Goal: Task Accomplishment & Management: Manage account settings

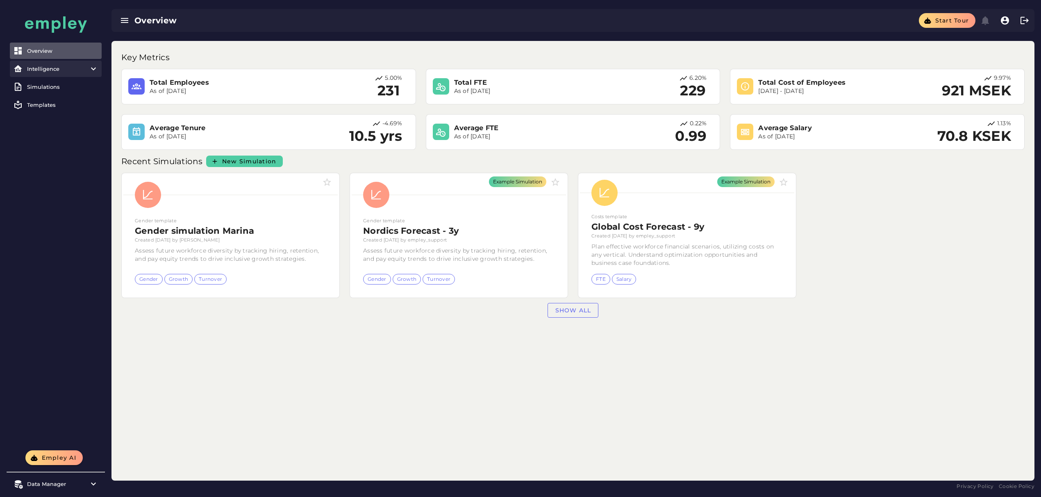
click at [40, 71] on div "Intelligence" at bounding box center [55, 69] width 57 height 7
click at [55, 123] on div "Finance Overview" at bounding box center [66, 123] width 63 height 7
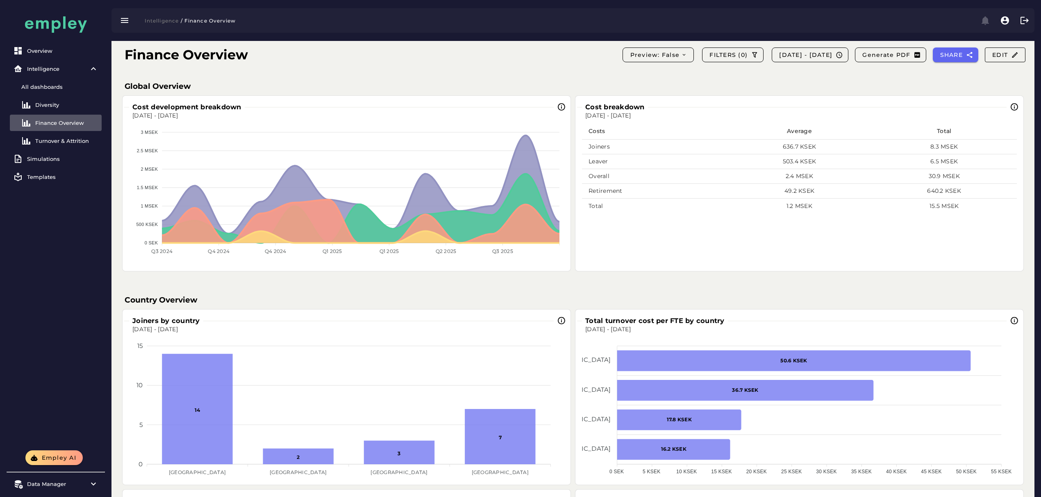
scroll to position [198, 0]
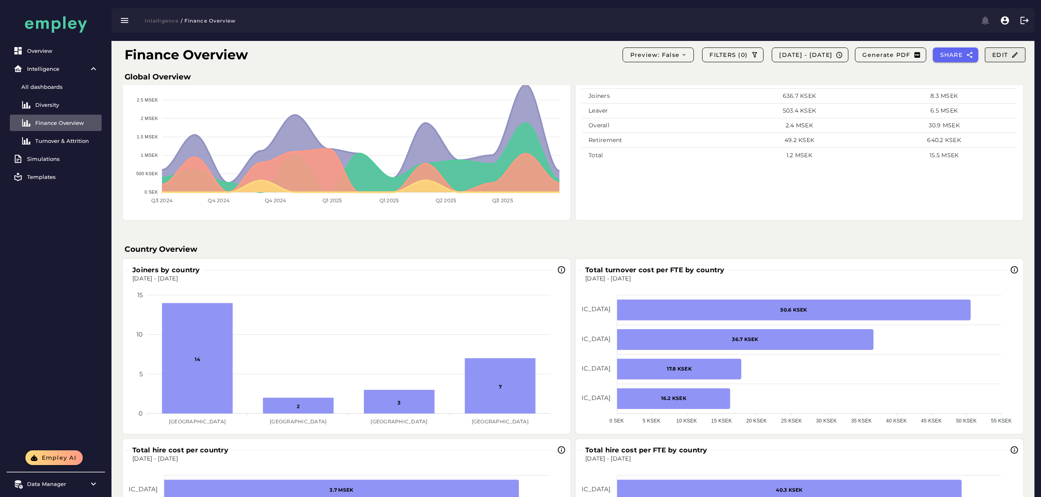
click at [996, 52] on span "Edit" at bounding box center [1004, 54] width 27 height 7
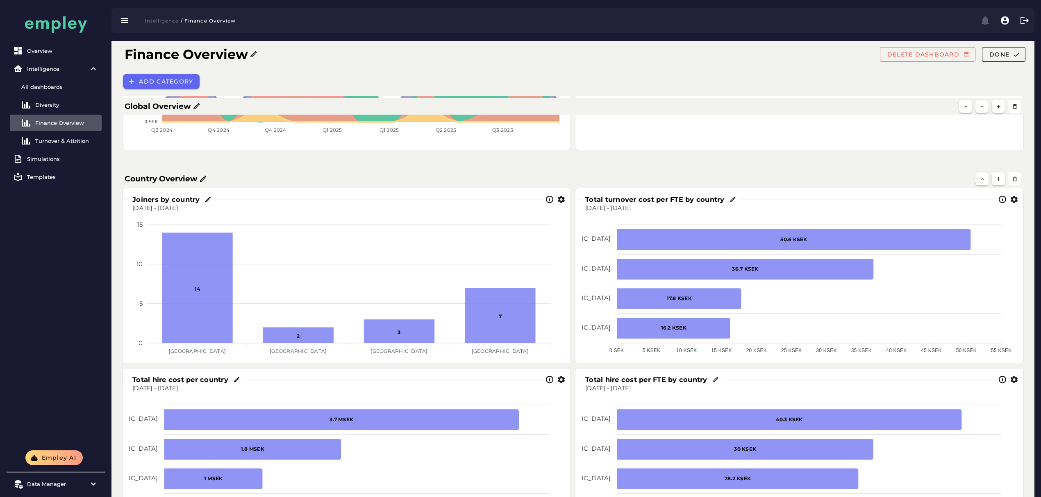
scroll to position [273, 0]
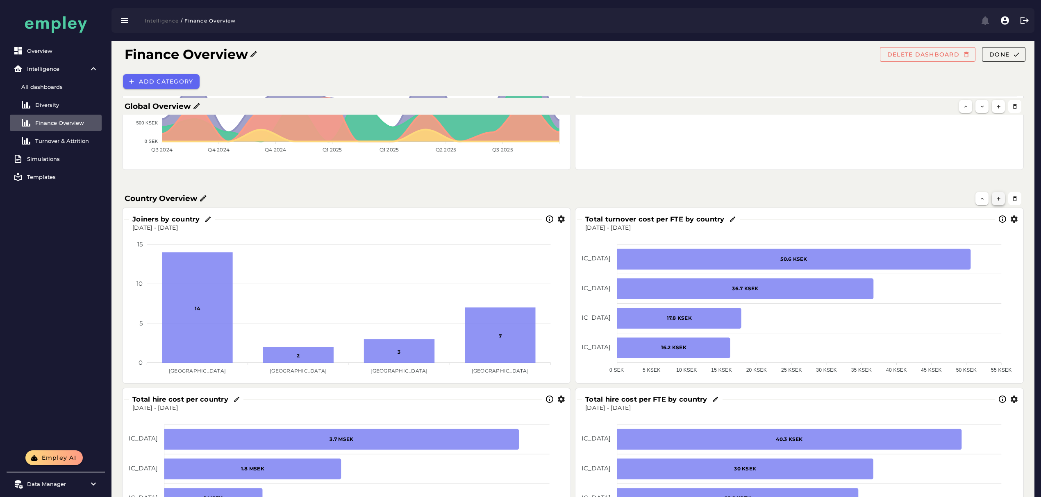
click at [1000, 202] on button "button" at bounding box center [997, 198] width 13 height 13
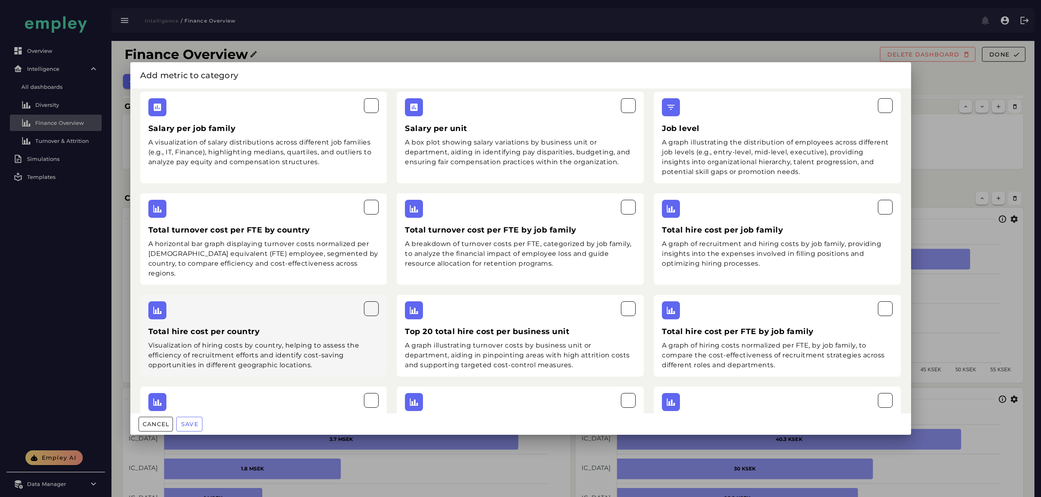
scroll to position [0, 0]
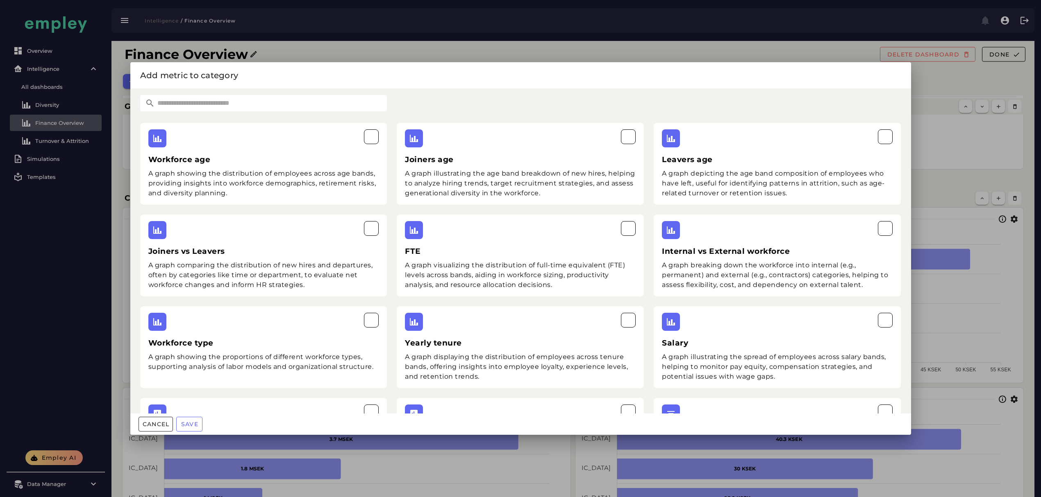
click at [200, 99] on input "text" at bounding box center [271, 103] width 232 height 16
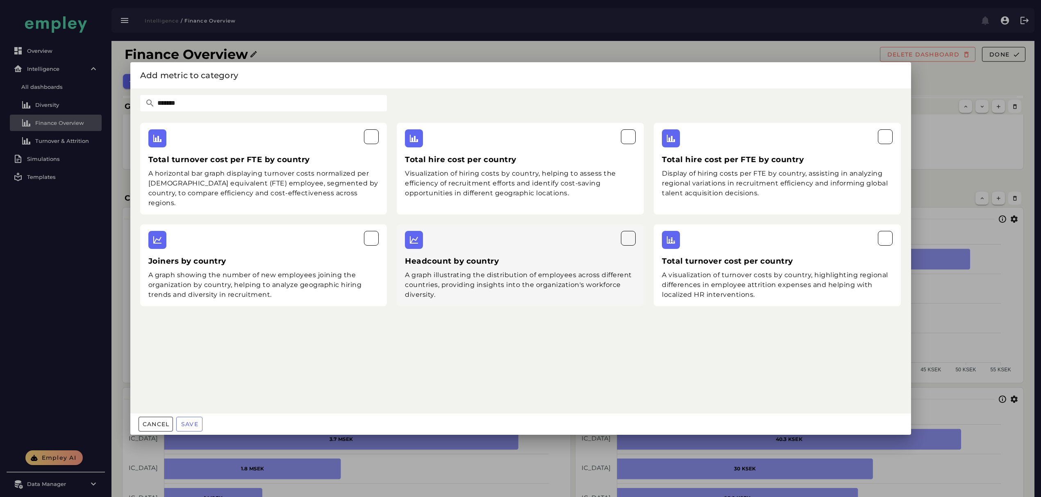
type input "*******"
click at [576, 270] on div "A graph illustrating the distribution of employees across different countries, …" at bounding box center [520, 284] width 231 height 29
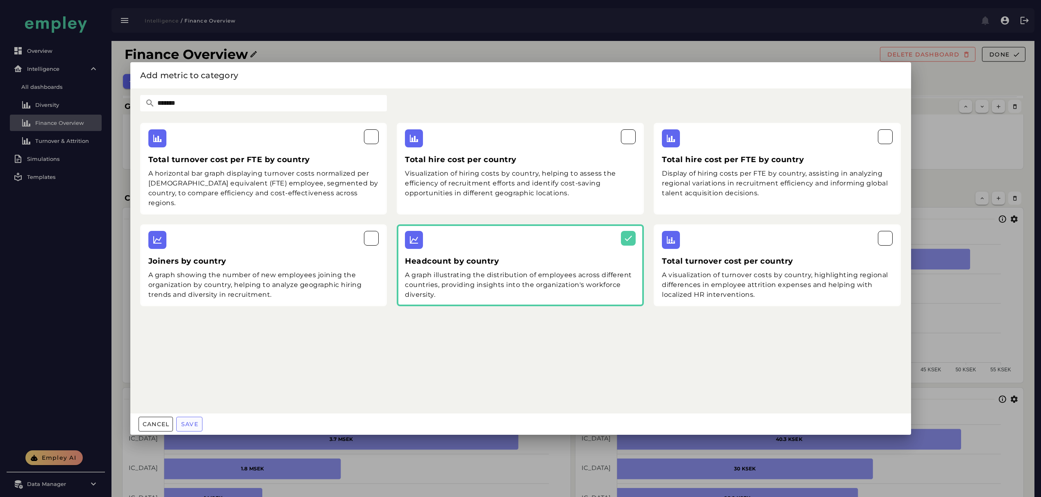
click at [181, 426] on span "Save" at bounding box center [190, 424] width 18 height 7
click at [1002, 232] on div at bounding box center [520, 248] width 1041 height 497
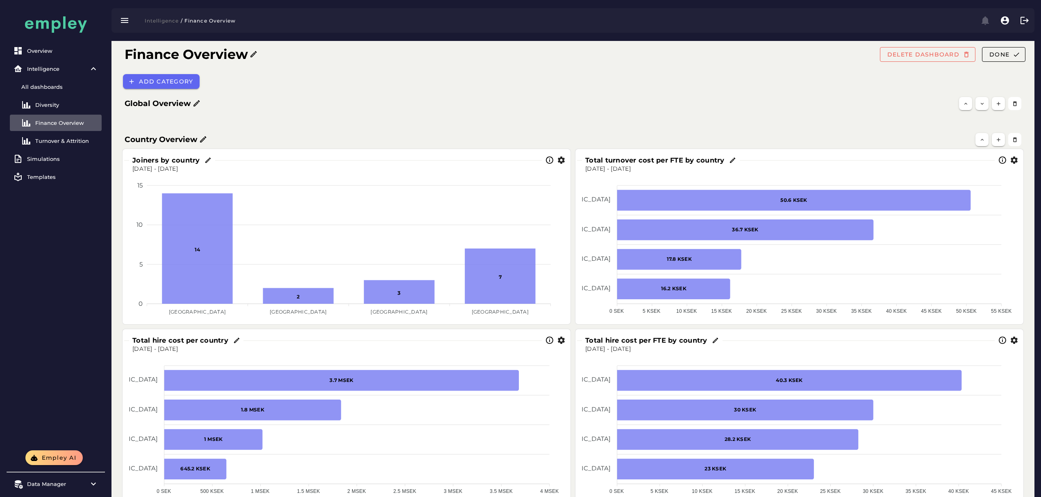
scroll to position [168, 0]
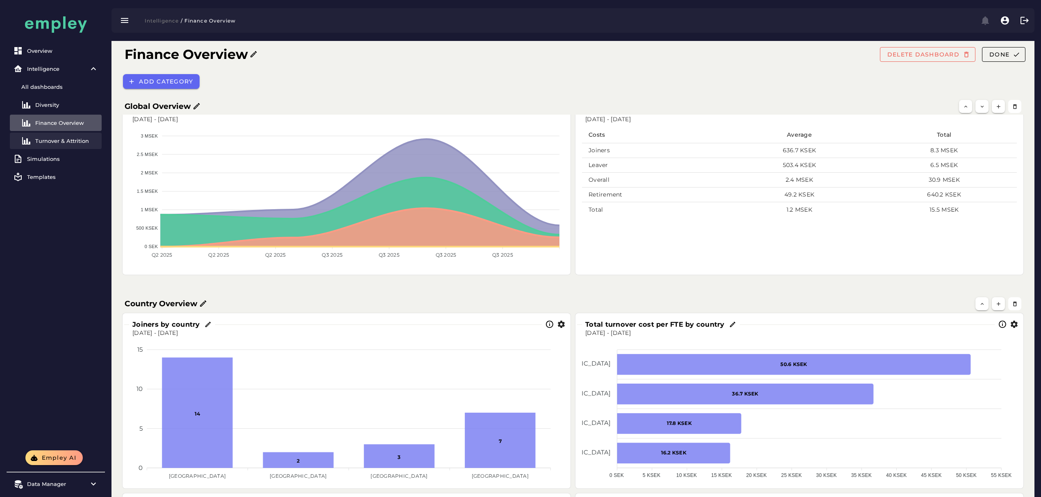
click at [78, 143] on div "Turnover & Attrition" at bounding box center [66, 141] width 63 height 7
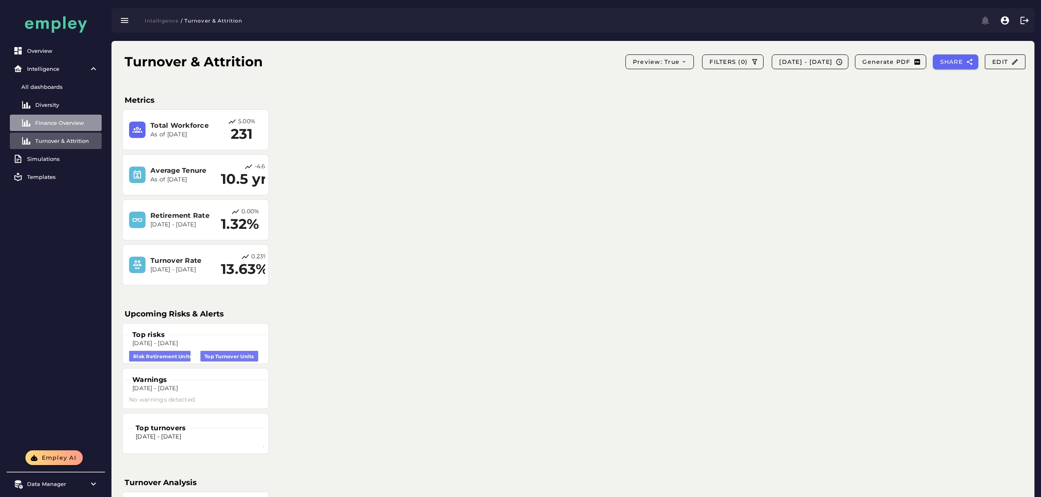
click at [76, 125] on div "Finance Overview" at bounding box center [66, 123] width 63 height 7
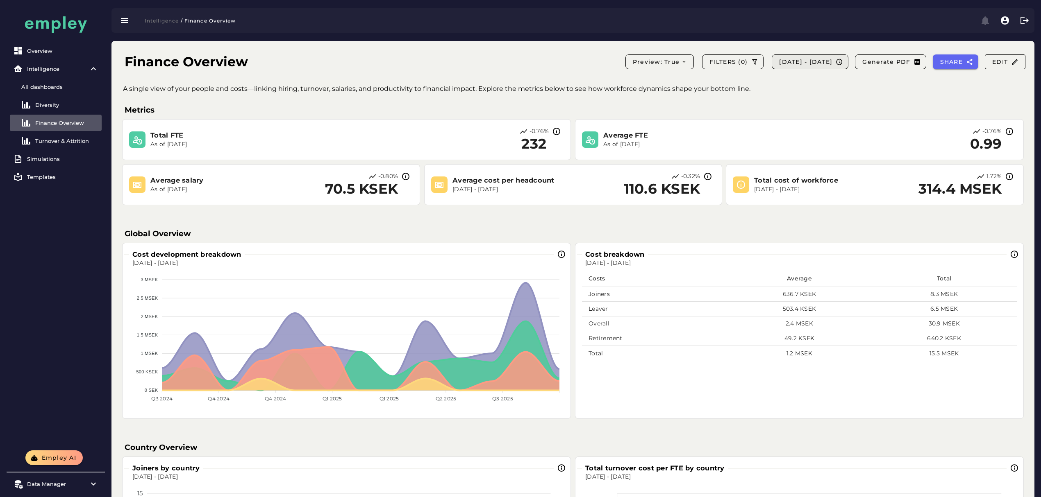
click at [802, 64] on span "2025-08-18 - 2025-08-18" at bounding box center [805, 61] width 54 height 7
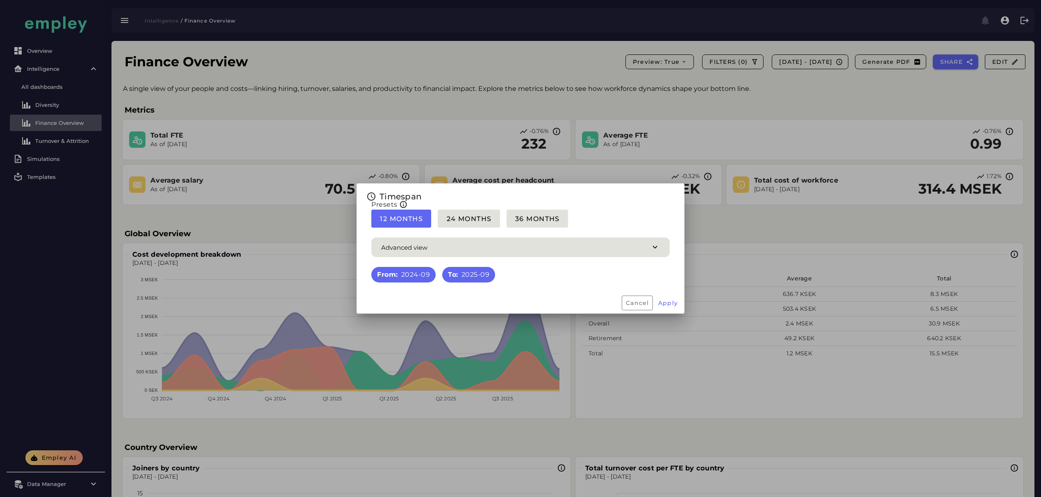
click at [796, 112] on div at bounding box center [520, 248] width 1041 height 497
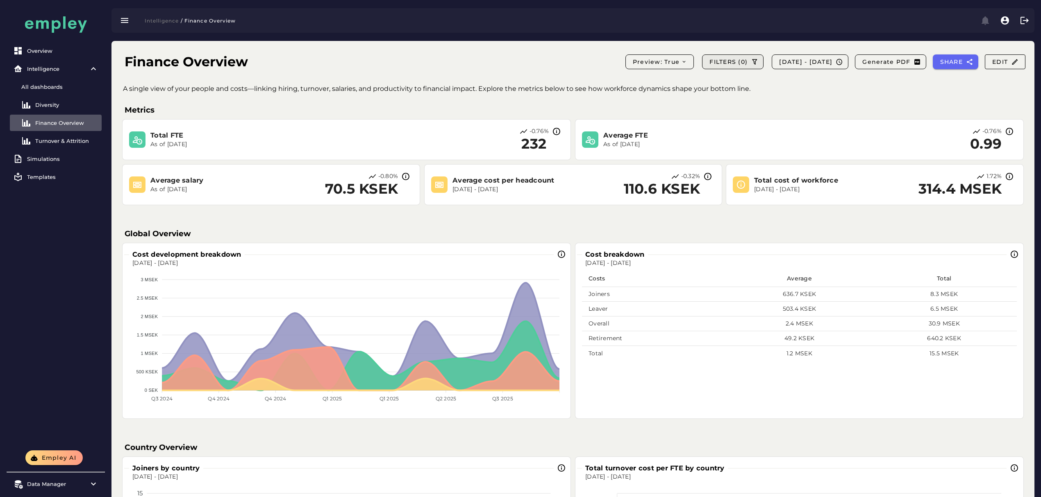
click at [713, 65] on span "FILTERS (0)" at bounding box center [728, 61] width 39 height 7
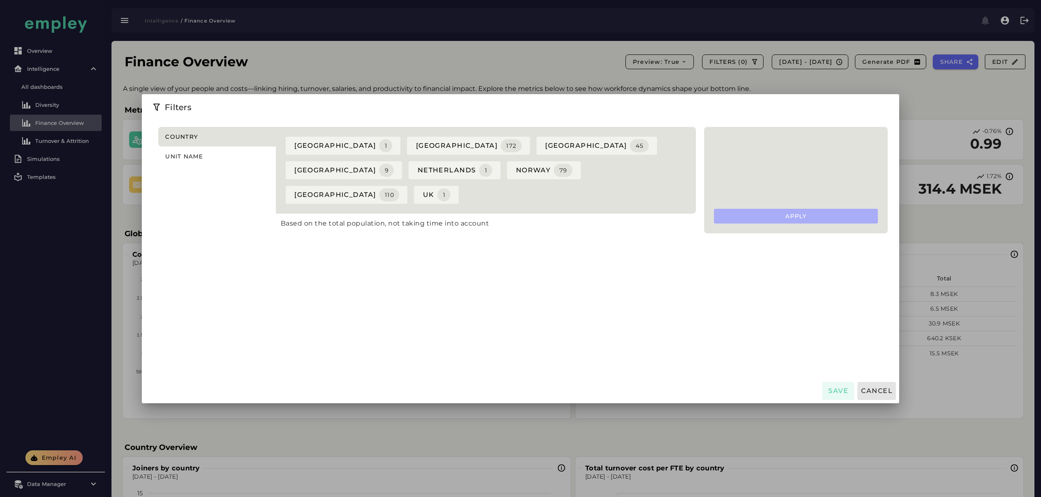
click at [934, 89] on div at bounding box center [520, 248] width 1041 height 497
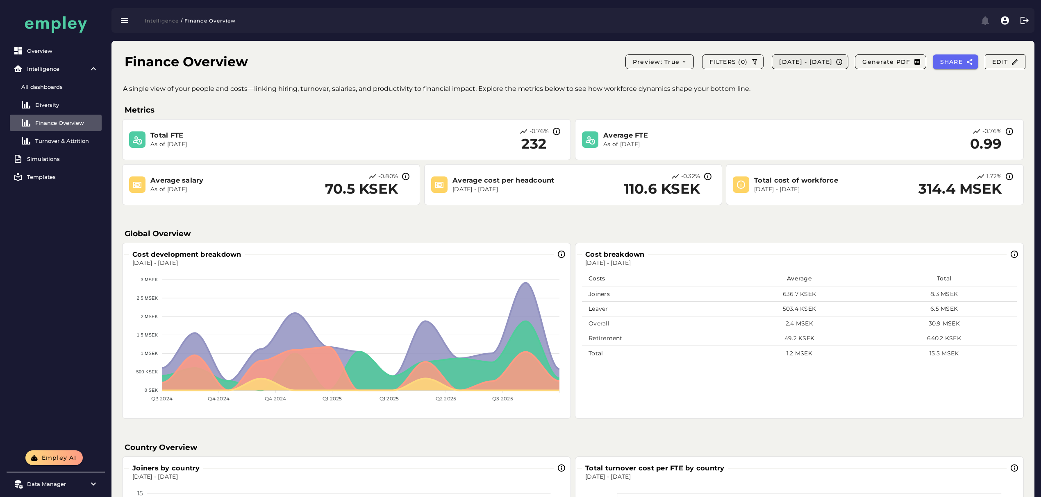
click at [774, 66] on button "2025-08-18 - 2025-08-18" at bounding box center [809, 61] width 77 height 15
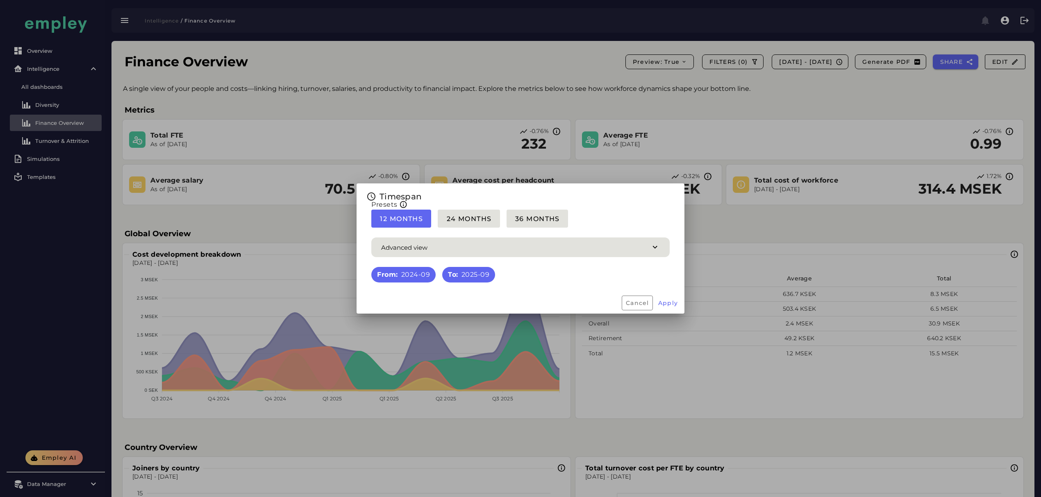
click at [776, 82] on div at bounding box center [520, 248] width 1041 height 497
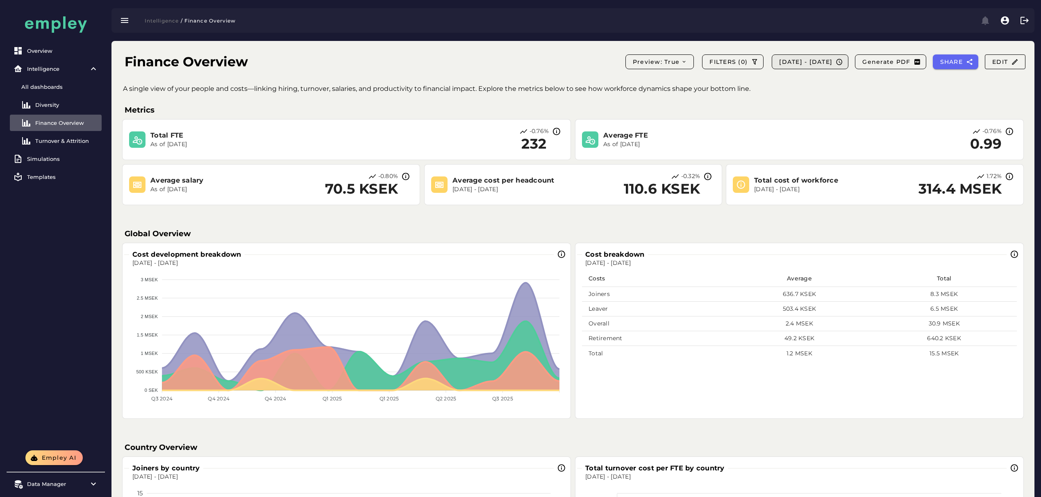
click at [796, 63] on span "2025-08-18 - 2025-08-18" at bounding box center [805, 61] width 54 height 7
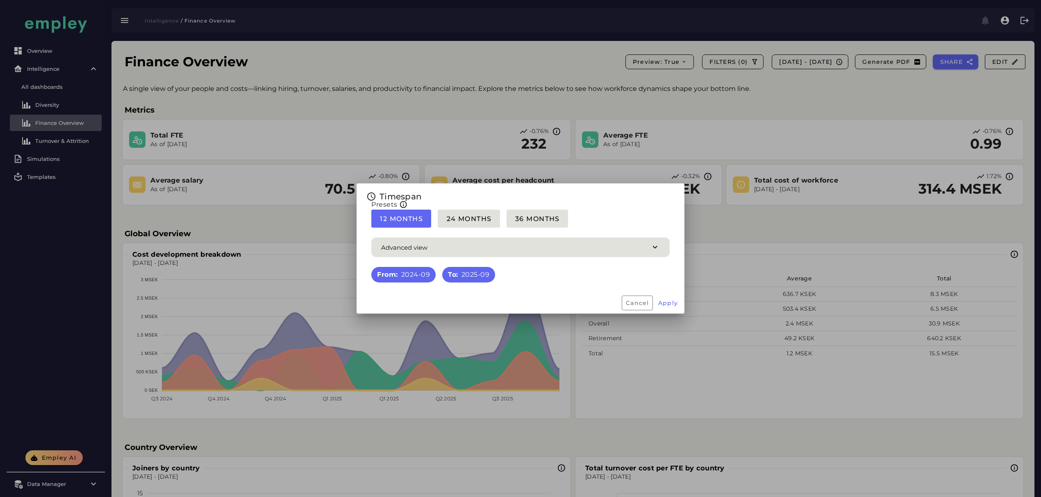
click at [776, 95] on div at bounding box center [520, 248] width 1041 height 497
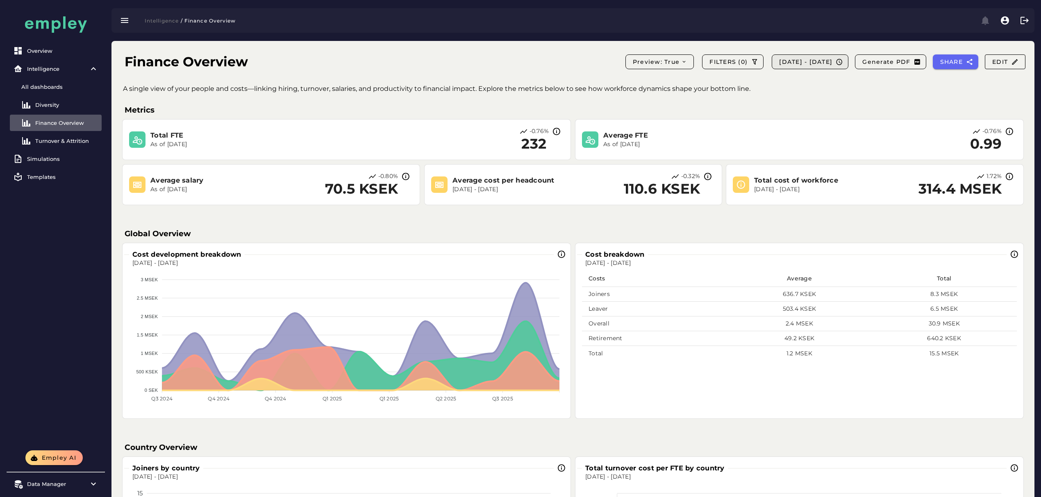
click at [771, 57] on button "2025-08-18 - 2025-08-18" at bounding box center [809, 61] width 77 height 15
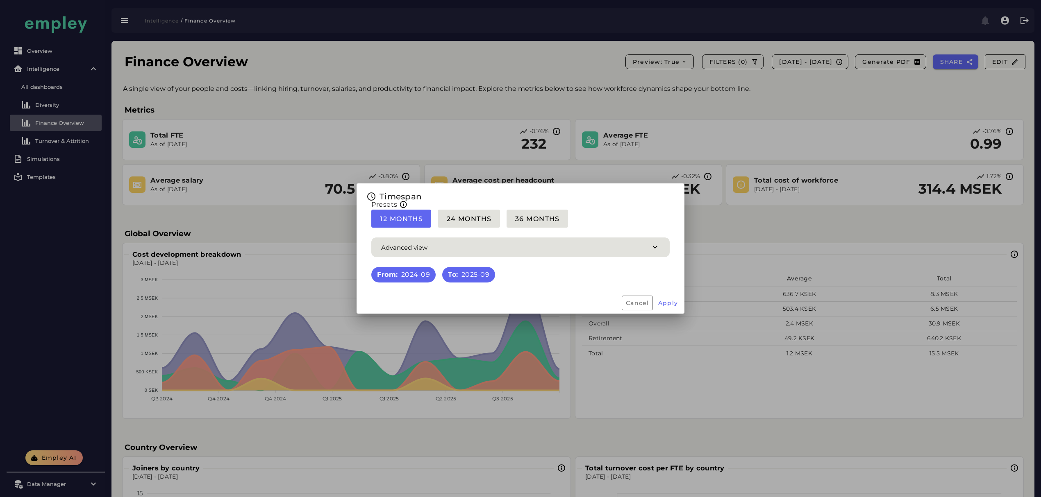
click at [780, 96] on div at bounding box center [520, 248] width 1041 height 497
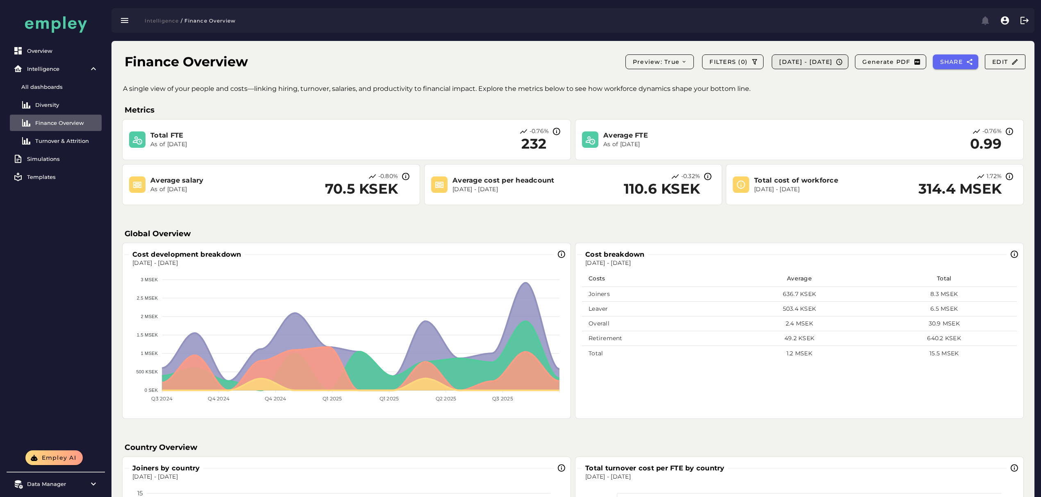
click at [787, 63] on span "2025-08-18 - 2025-08-18" at bounding box center [805, 61] width 54 height 7
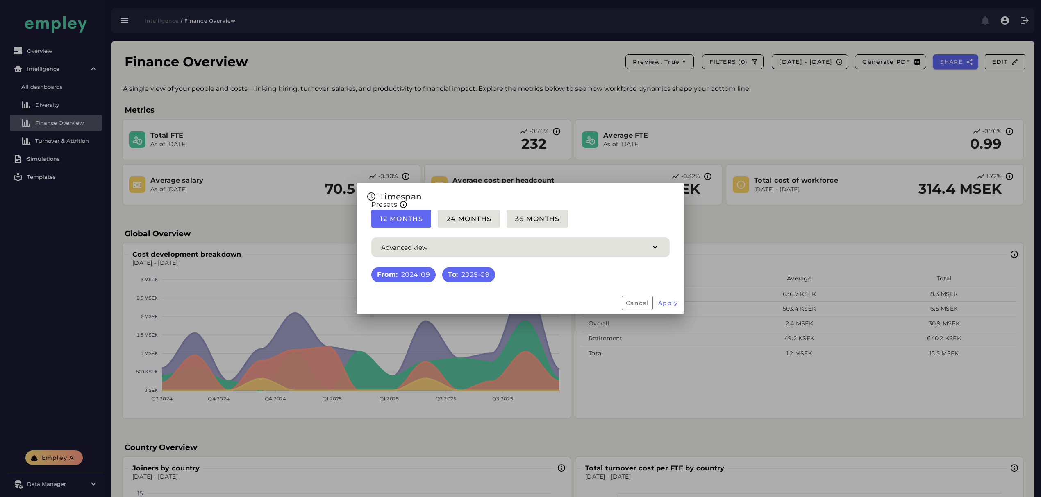
click at [792, 94] on div at bounding box center [520, 248] width 1041 height 497
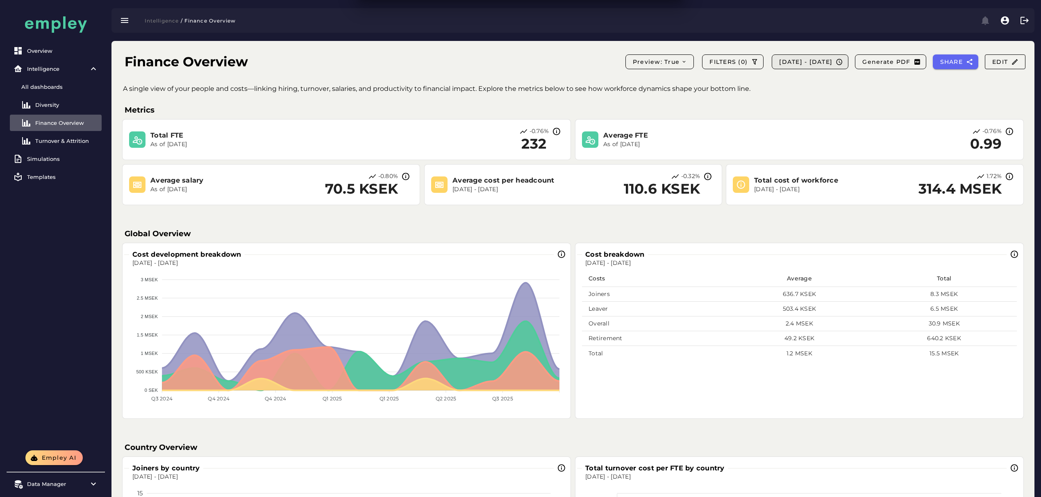
click at [787, 65] on span "2025-08-18 - 2025-08-18" at bounding box center [805, 61] width 54 height 7
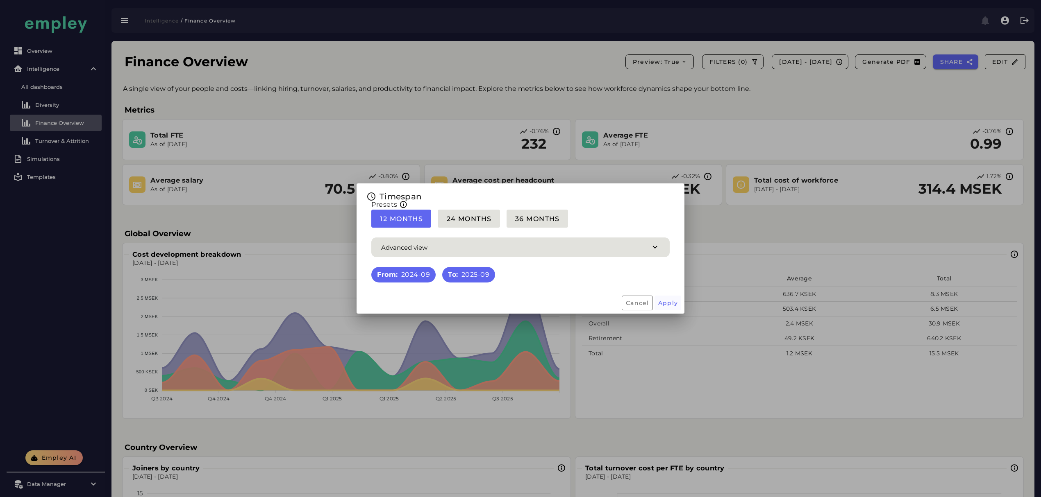
click at [672, 305] on span "Apply" at bounding box center [668, 302] width 20 height 7
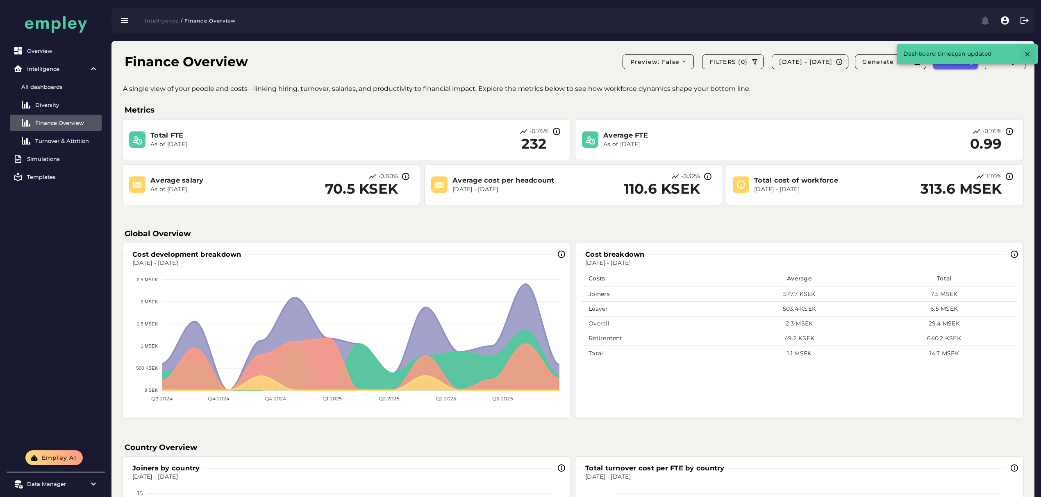
click at [1030, 54] on icon "button" at bounding box center [1026, 53] width 7 height 7
click at [995, 59] on span "Edit" at bounding box center [1004, 61] width 27 height 7
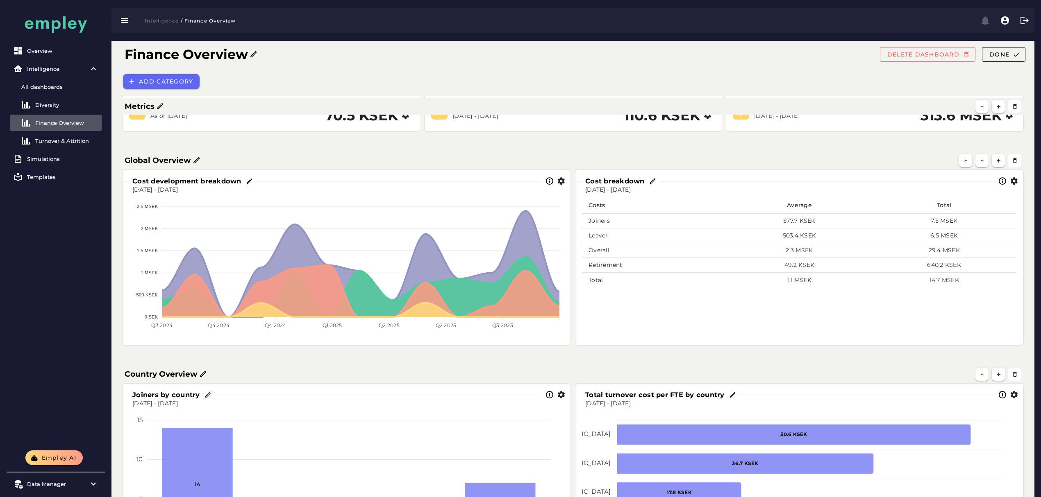
scroll to position [164, 0]
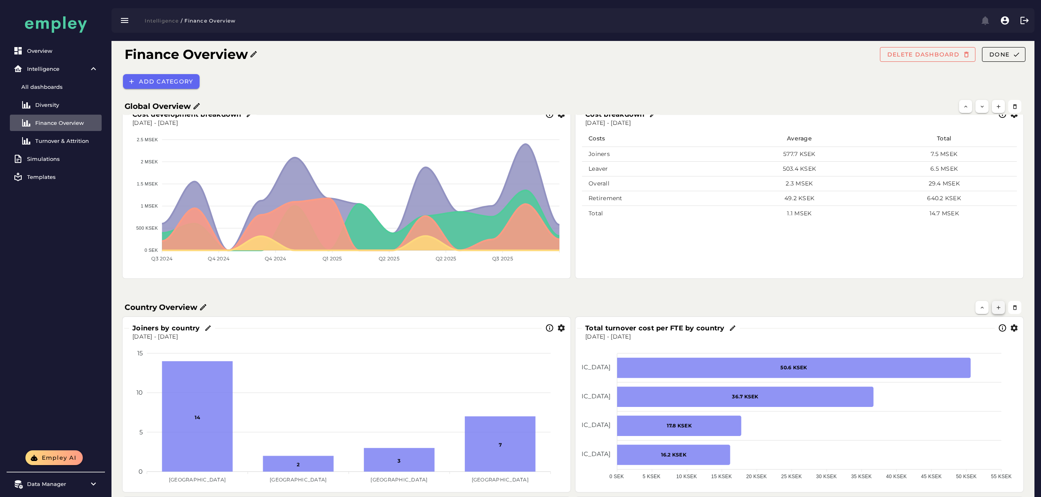
click at [1003, 313] on button "button" at bounding box center [997, 307] width 13 height 13
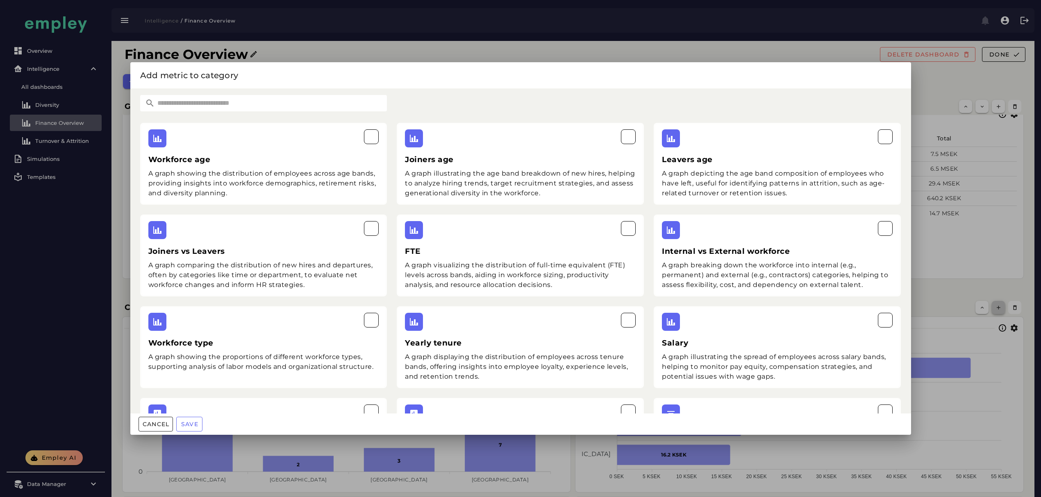
scroll to position [0, 0]
click at [246, 98] on input "text" at bounding box center [271, 103] width 232 height 16
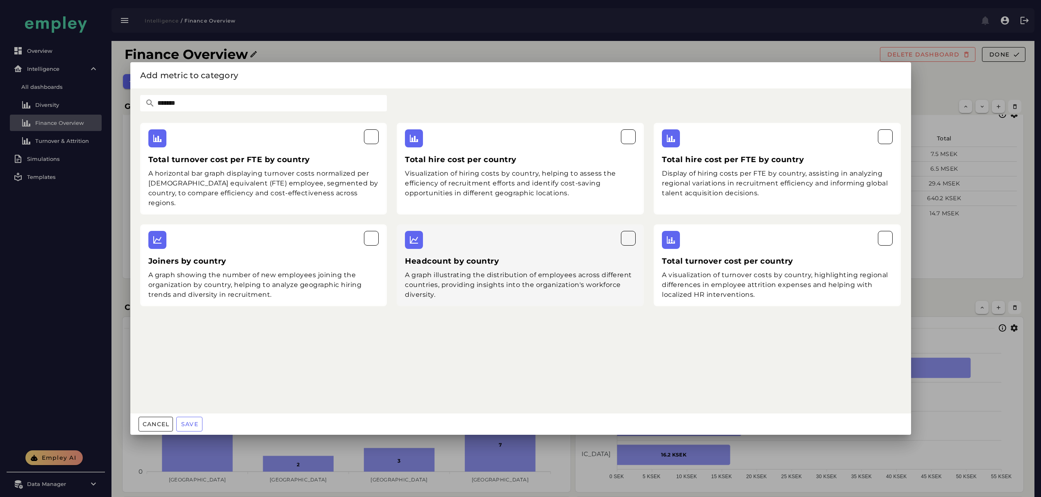
type input "*******"
click at [537, 231] on div at bounding box center [520, 240] width 231 height 18
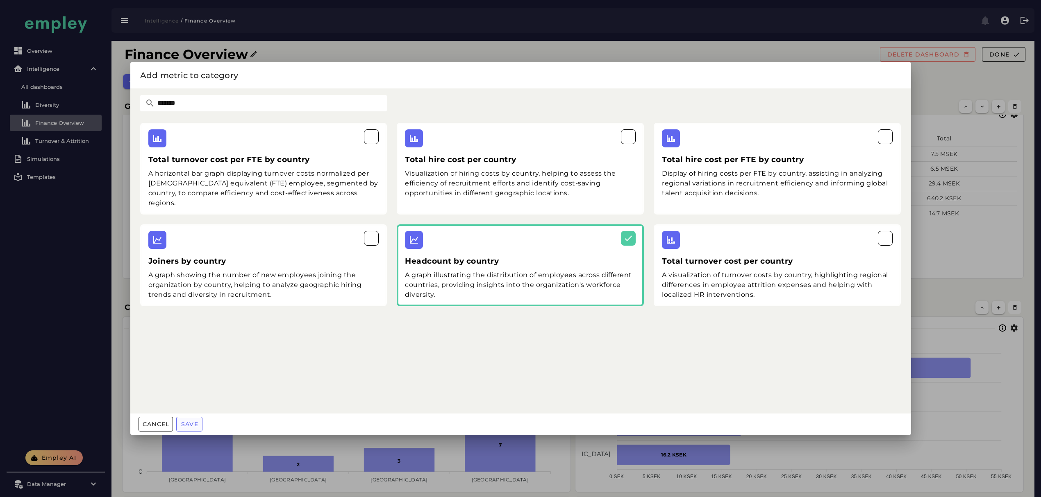
click at [191, 424] on span "Save" at bounding box center [190, 424] width 18 height 7
click at [1000, 331] on div at bounding box center [520, 248] width 1041 height 497
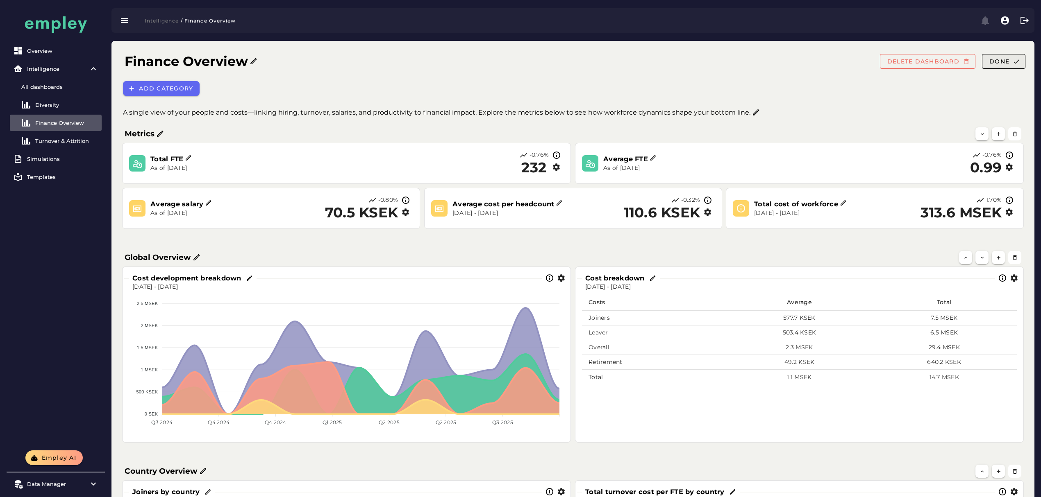
click at [1005, 61] on span "Done" at bounding box center [999, 61] width 20 height 7
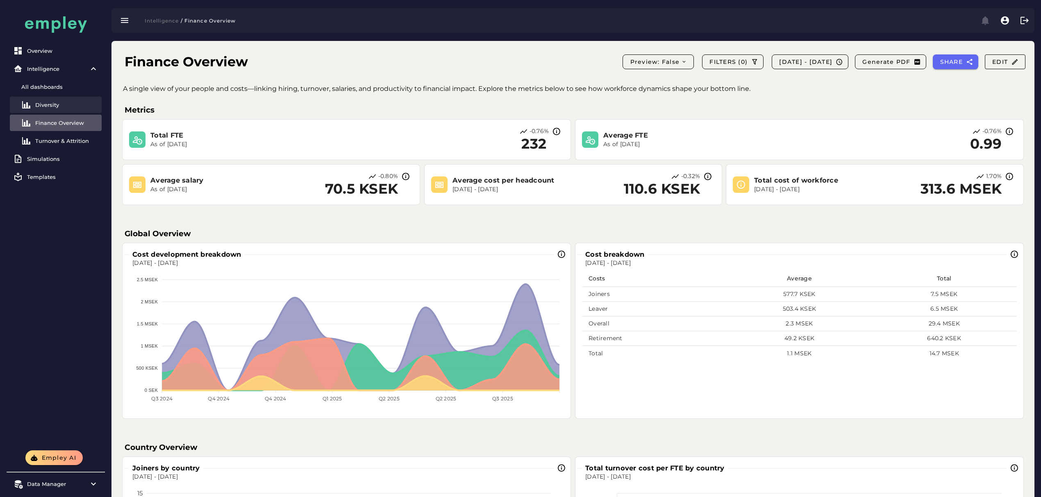
click at [79, 104] on div "Diversity" at bounding box center [66, 105] width 63 height 7
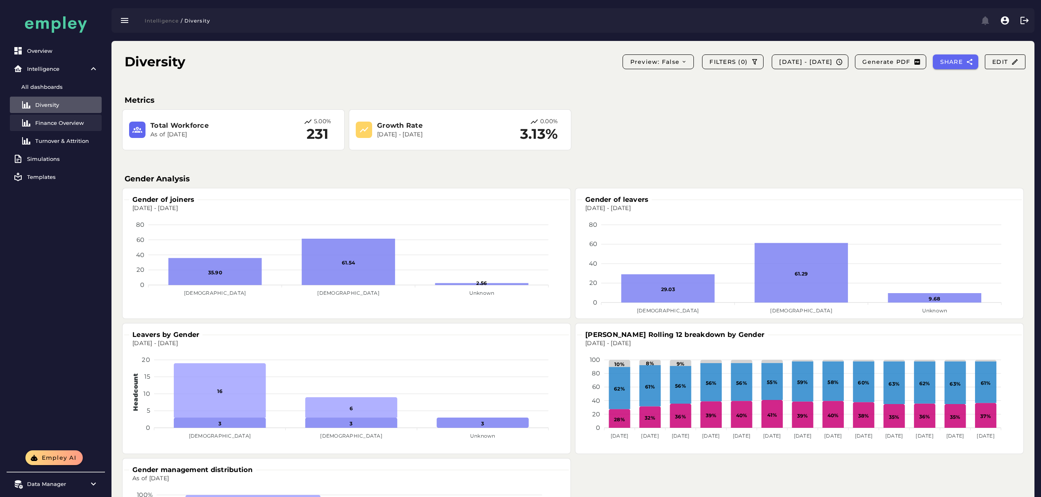
click at [76, 127] on link "Finance Overview" at bounding box center [56, 123] width 92 height 16
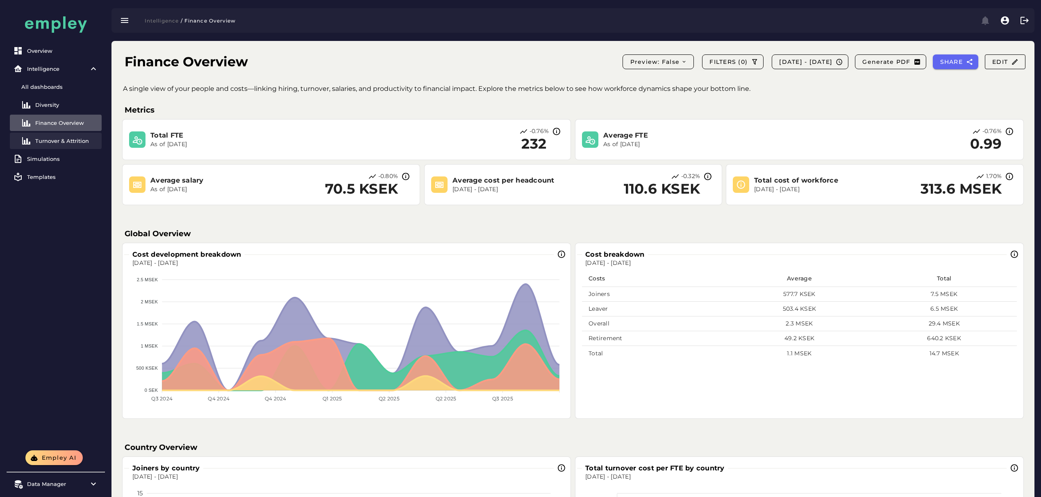
click at [65, 143] on div "Turnover & Attrition" at bounding box center [66, 141] width 63 height 7
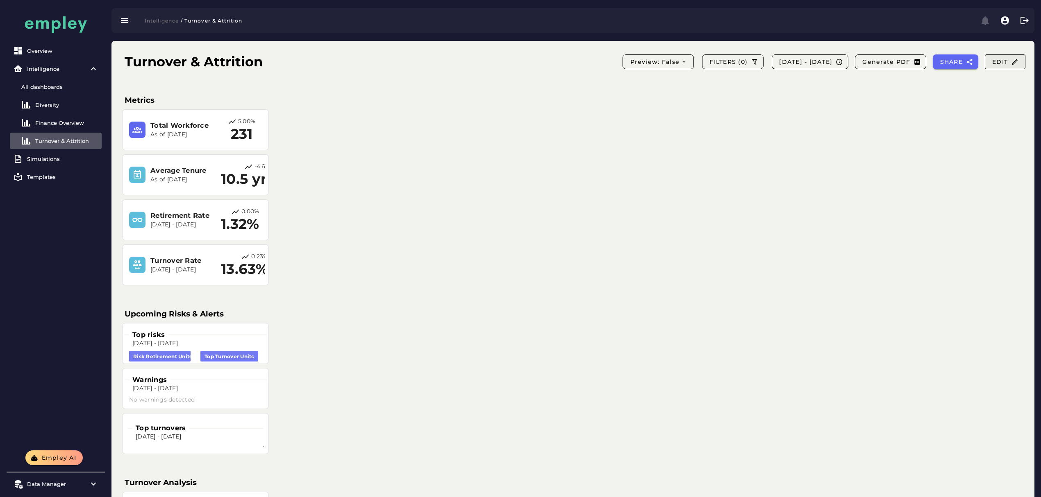
click at [1003, 62] on span "Edit" at bounding box center [1004, 61] width 27 height 7
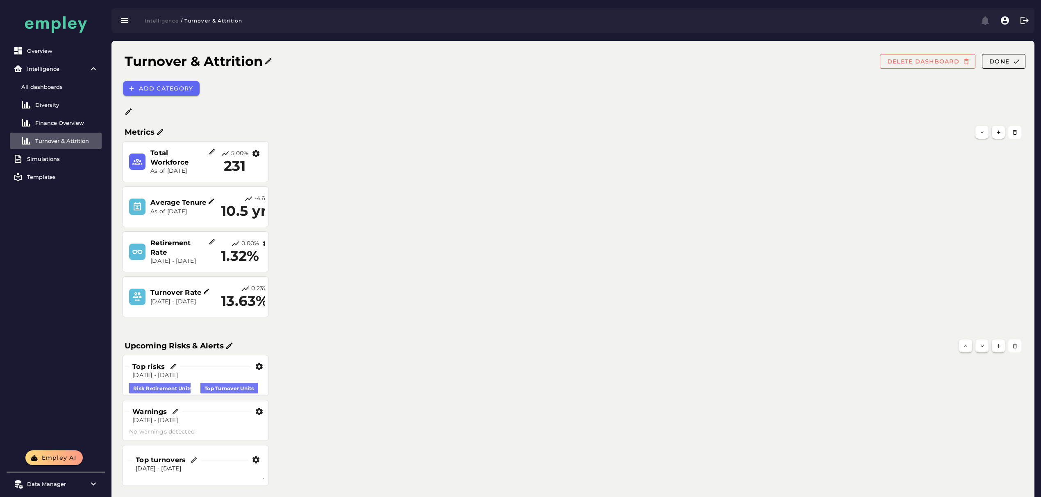
click at [914, 53] on div "Turnover & Attrition DELETE DASHBOARD Done" at bounding box center [575, 62] width 914 height 28
click at [915, 62] on span "DELETE DASHBOARD" at bounding box center [923, 61] width 73 height 7
click at [915, 63] on span "DELETE DASHBOARD" at bounding box center [923, 61] width 73 height 7
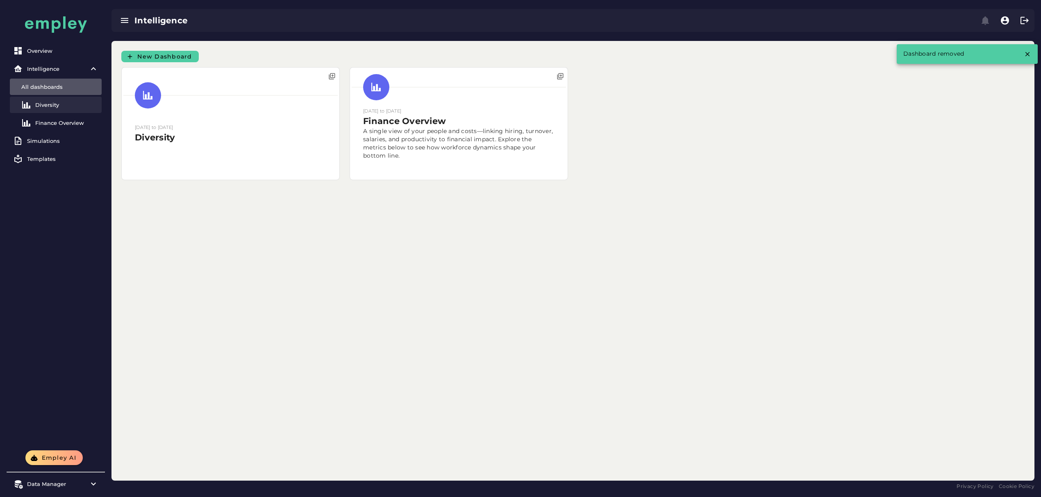
click at [42, 108] on link "Diversity" at bounding box center [56, 105] width 92 height 16
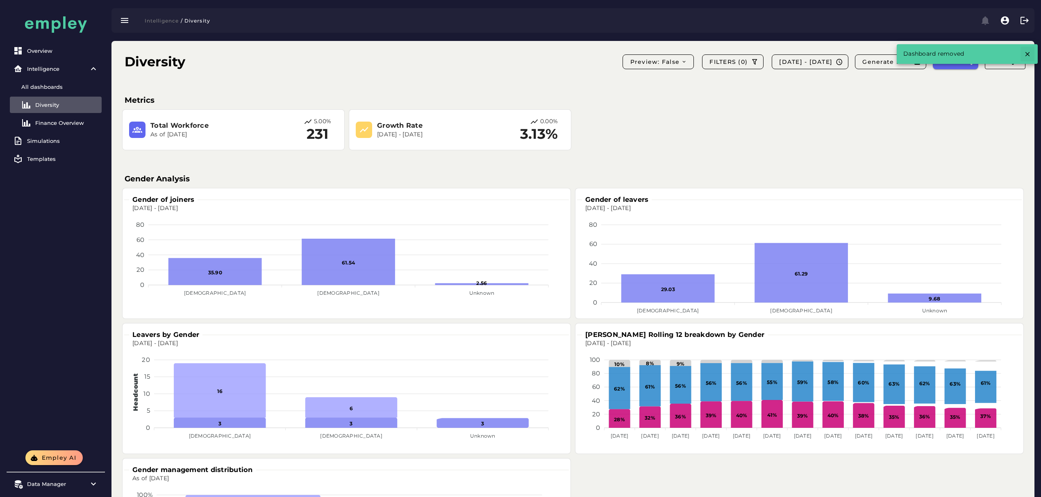
click at [1027, 48] on button "button" at bounding box center [1027, 54] width 14 height 15
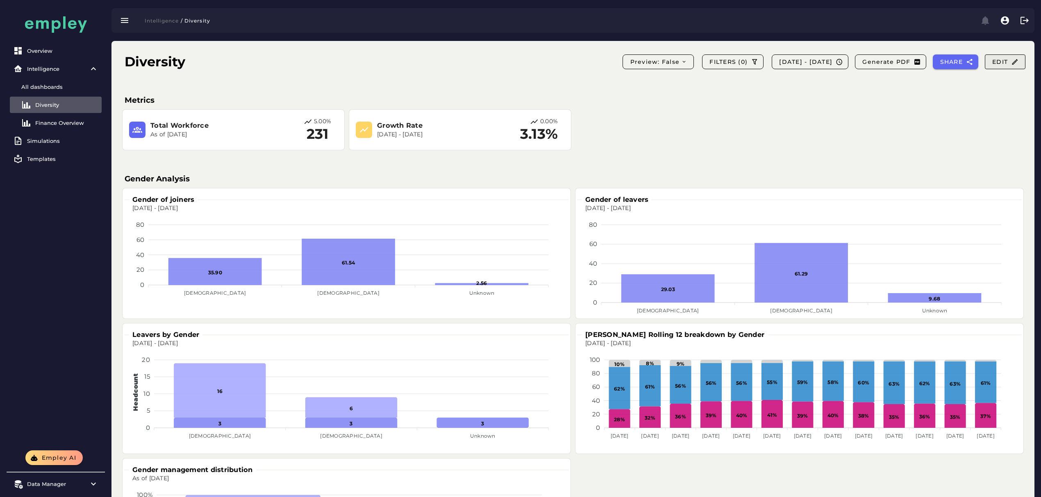
click at [998, 58] on span "Edit" at bounding box center [1004, 61] width 27 height 7
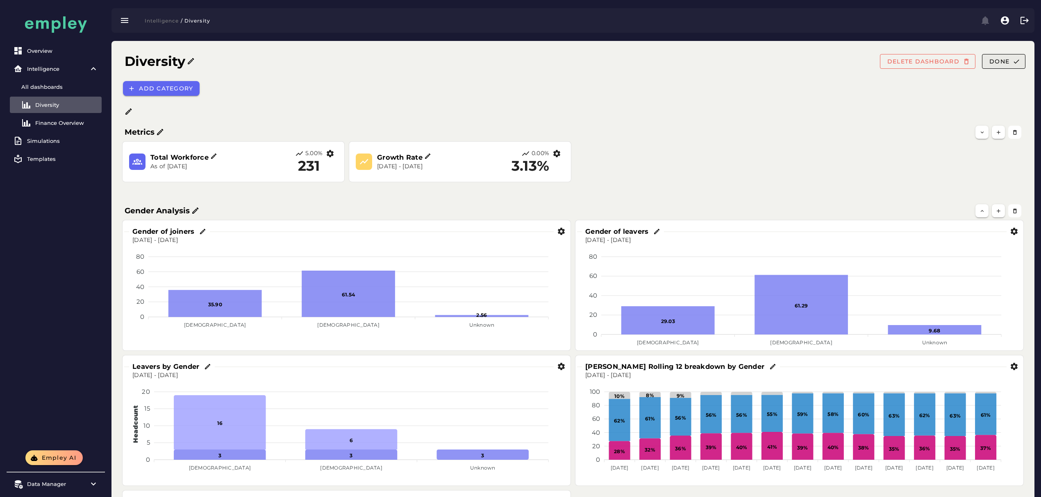
click at [996, 63] on span "Done" at bounding box center [999, 61] width 20 height 7
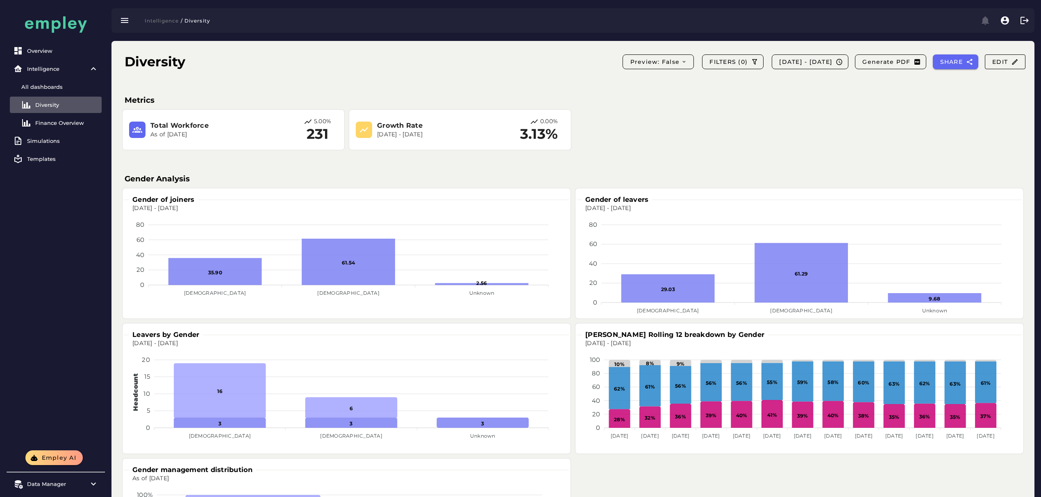
click at [996, 63] on span "Edit" at bounding box center [1004, 61] width 27 height 7
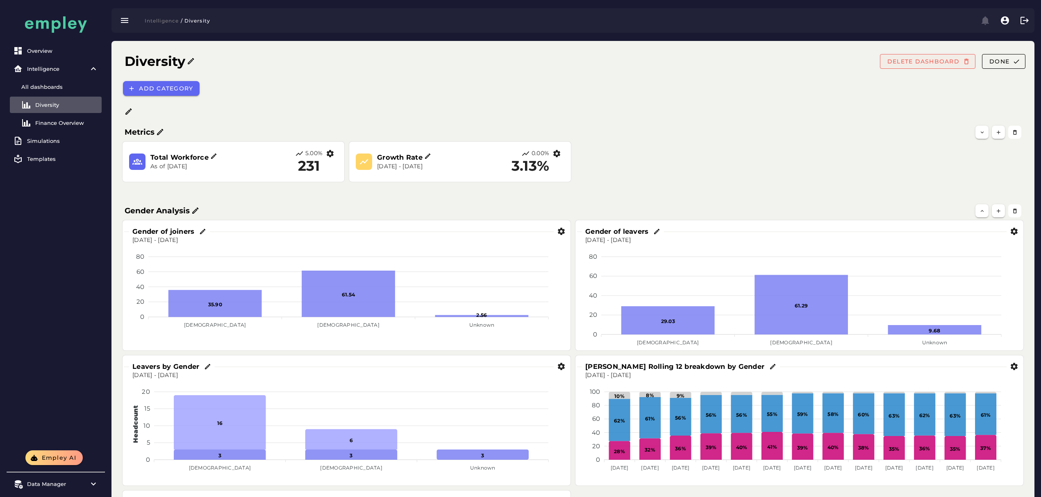
click at [919, 59] on span "DELETE DASHBOARD" at bounding box center [923, 61] width 73 height 7
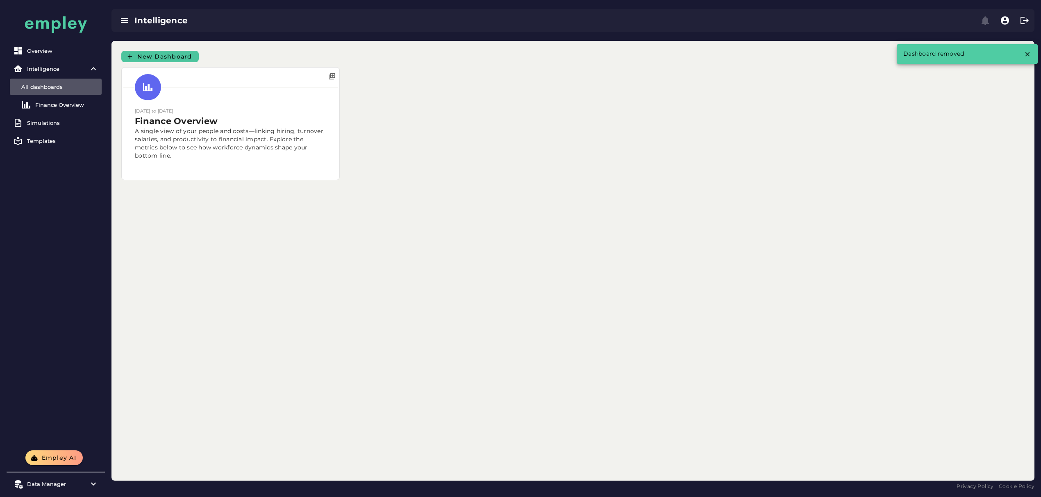
click at [170, 53] on span "New Dashboard" at bounding box center [164, 56] width 55 height 7
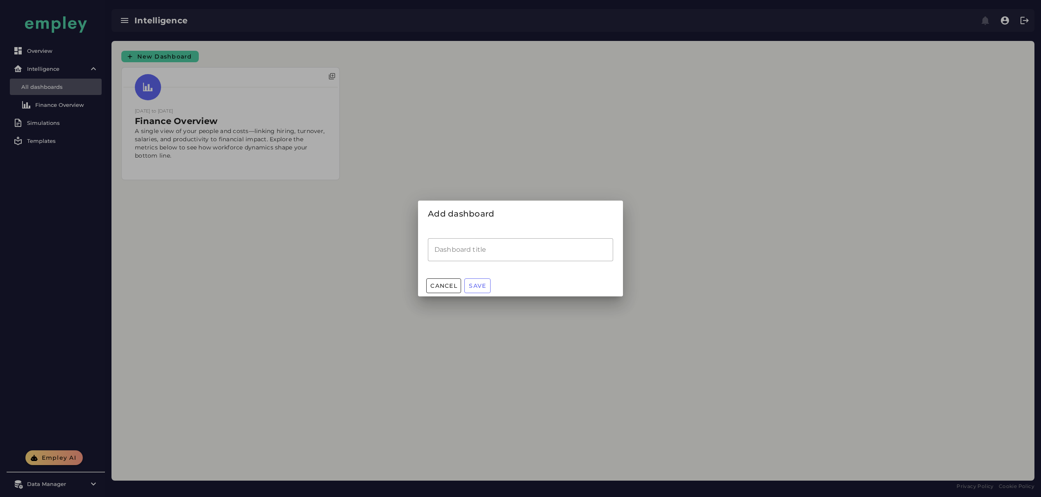
click at [523, 260] on input "Dashboard title" at bounding box center [520, 249] width 185 height 23
type input "**********"
click at [485, 289] on span "Save" at bounding box center [477, 285] width 18 height 7
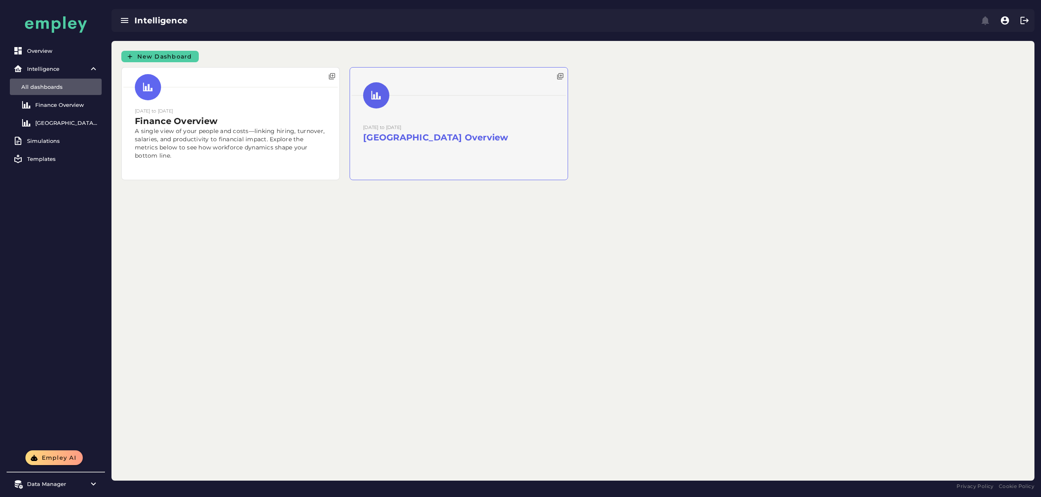
click at [369, 170] on div at bounding box center [459, 124] width 218 height 112
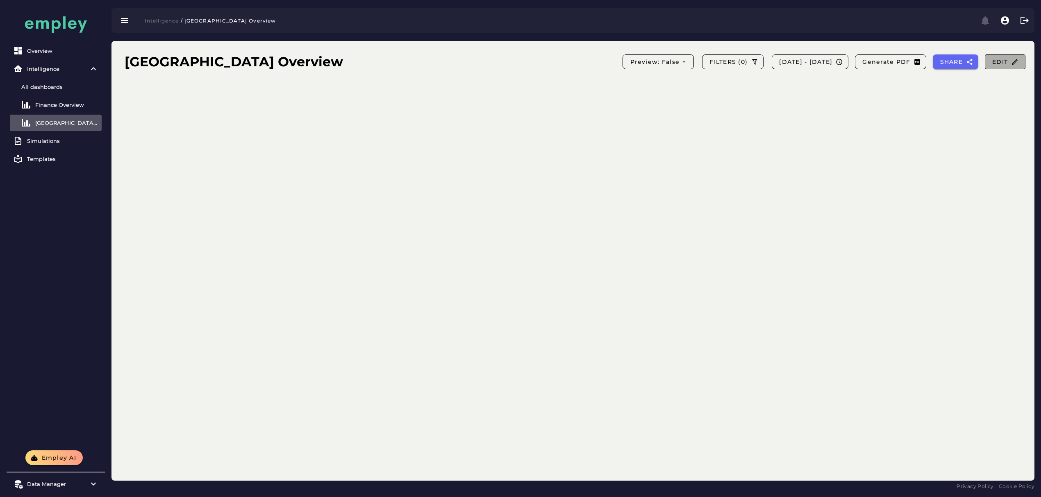
click at [1010, 66] on button "Edit" at bounding box center [1004, 61] width 41 height 15
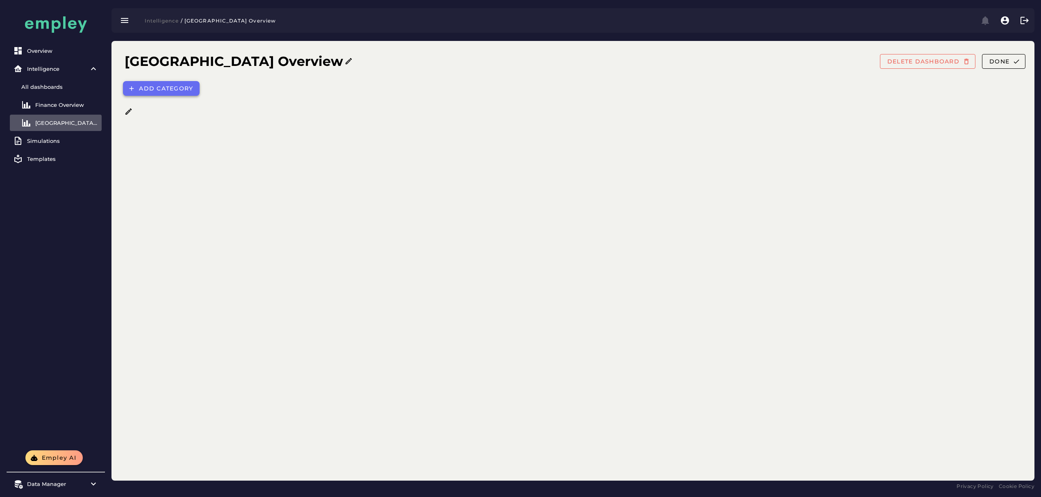
click at [153, 87] on span "Add category" at bounding box center [165, 88] width 54 height 7
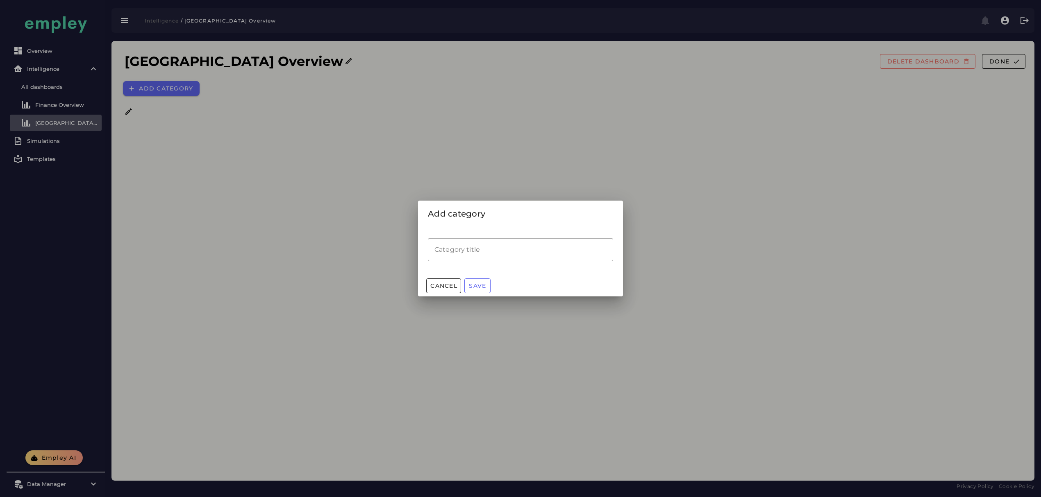
click at [476, 252] on input "Category title" at bounding box center [520, 249] width 185 height 23
type input "**********"
click at [488, 284] on button "Save" at bounding box center [477, 286] width 26 height 15
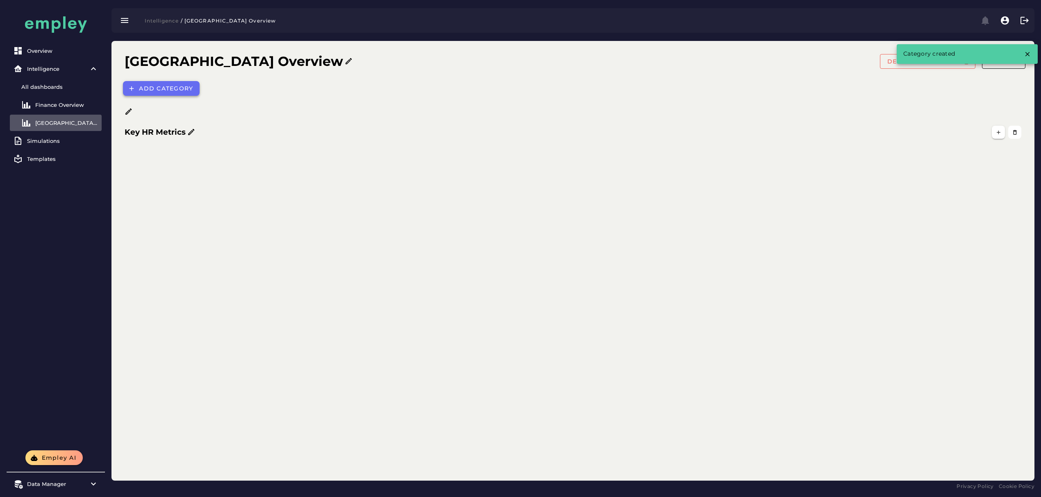
click at [162, 89] on span "Add category" at bounding box center [165, 88] width 54 height 7
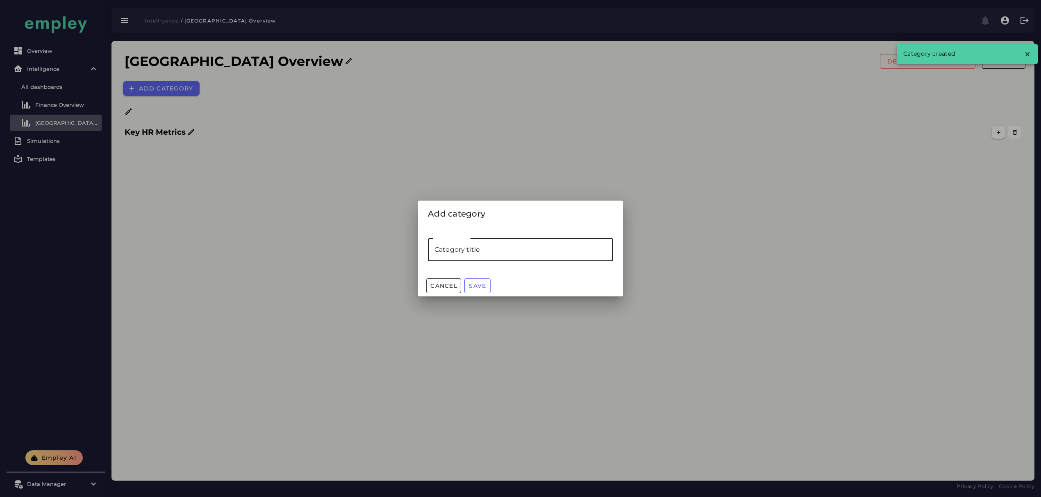
click at [526, 247] on input "Category title" at bounding box center [520, 249] width 185 height 23
type input "**********"
click at [483, 285] on span "Save" at bounding box center [477, 285] width 18 height 7
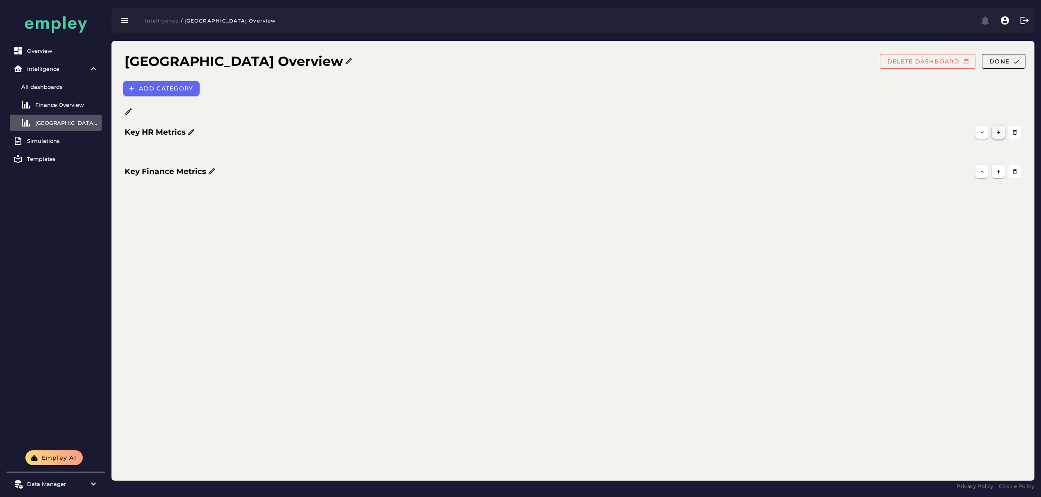
click at [999, 133] on icon "button" at bounding box center [998, 132] width 6 height 6
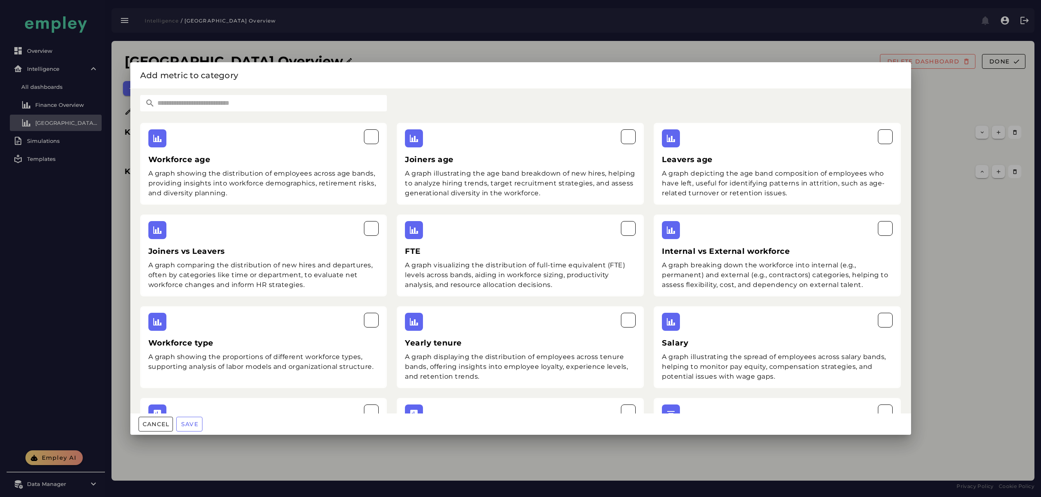
click at [302, 105] on input "text" at bounding box center [271, 103] width 232 height 16
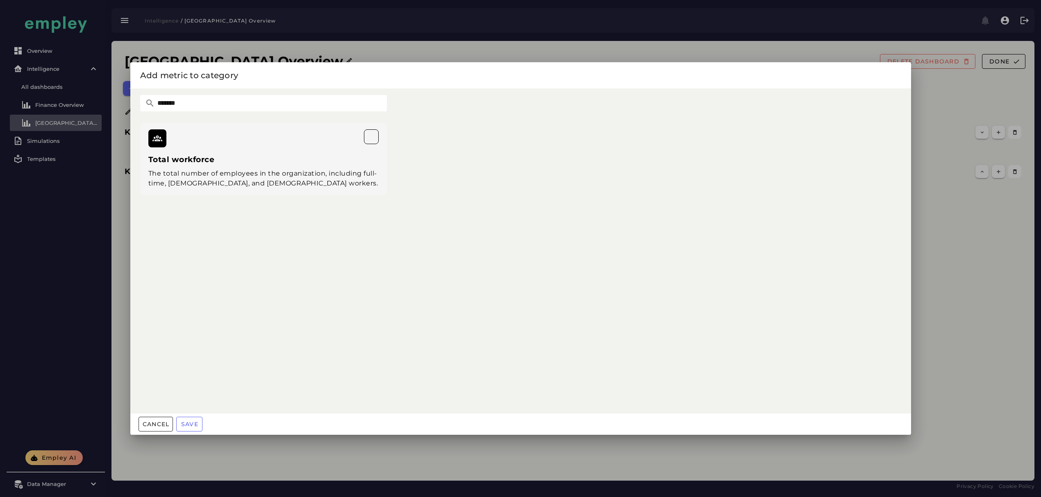
click at [256, 172] on div "The total number of employees in the organization, including full-time, [DEMOGR…" at bounding box center [263, 179] width 231 height 20
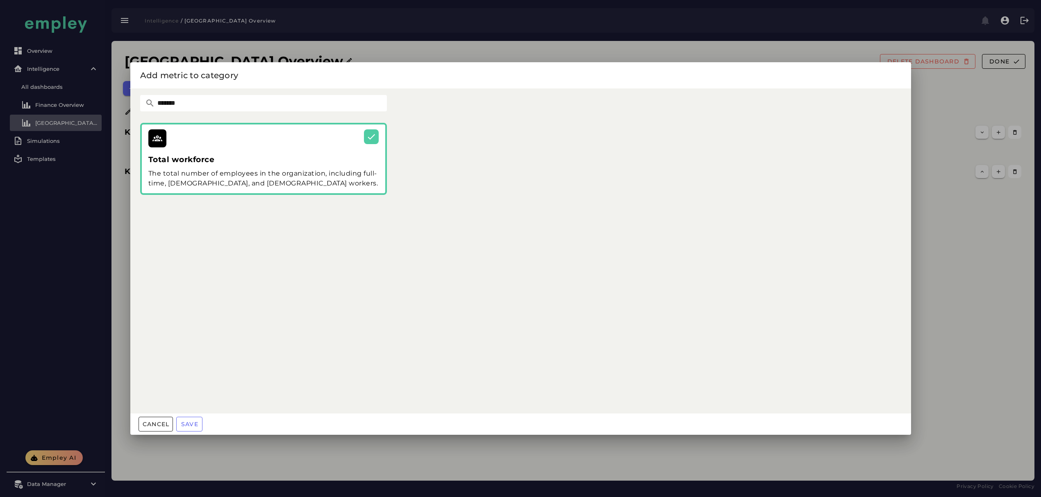
drag, startPoint x: 242, startPoint y: 103, endPoint x: 95, endPoint y: 102, distance: 146.3
click at [98, 102] on div "Add metric to category ******* Total workforce The total number of employees in…" at bounding box center [520, 248] width 1041 height 497
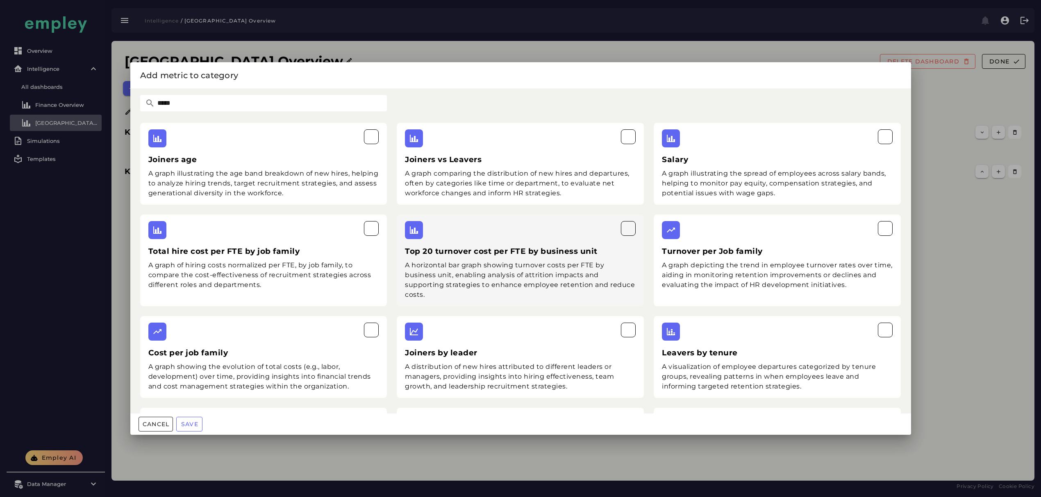
scroll to position [177, 0]
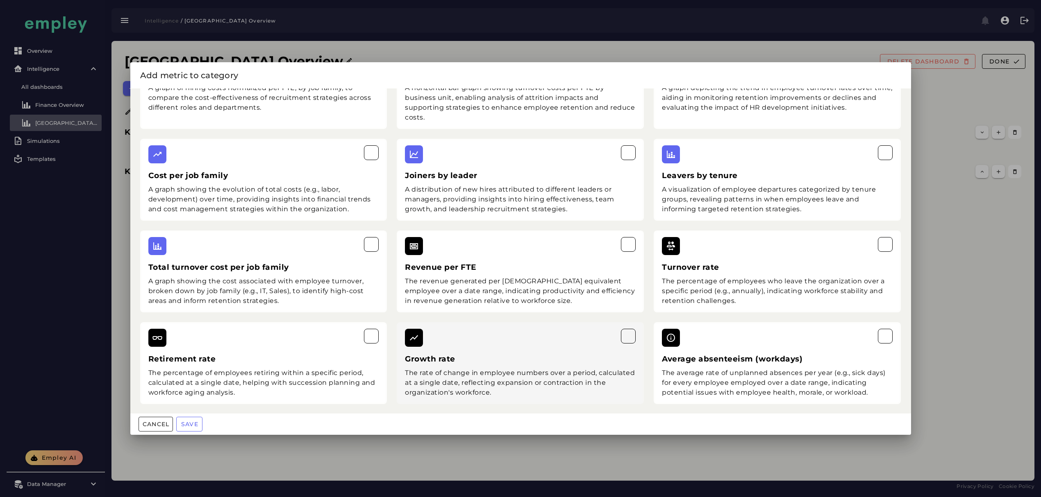
click at [474, 374] on div "The rate of change in employee numbers over a period, calculated at a single da…" at bounding box center [520, 382] width 231 height 29
drag, startPoint x: 306, startPoint y: 351, endPoint x: 317, endPoint y: 351, distance: 10.7
click at [317, 351] on div "Retirement rate The percentage of employees retiring within a specific period, …" at bounding box center [263, 363] width 247 height 82
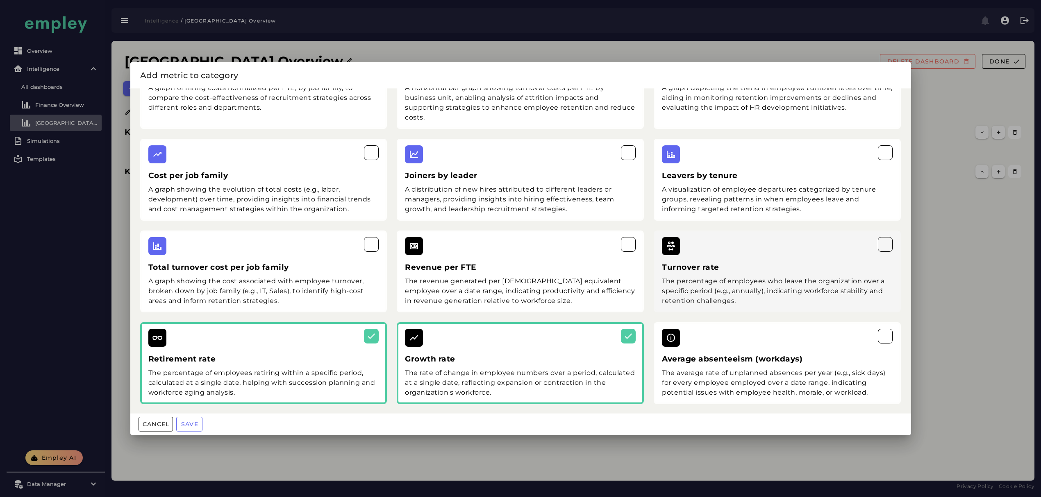
click at [820, 263] on h3 "Turnover rate" at bounding box center [777, 267] width 231 height 11
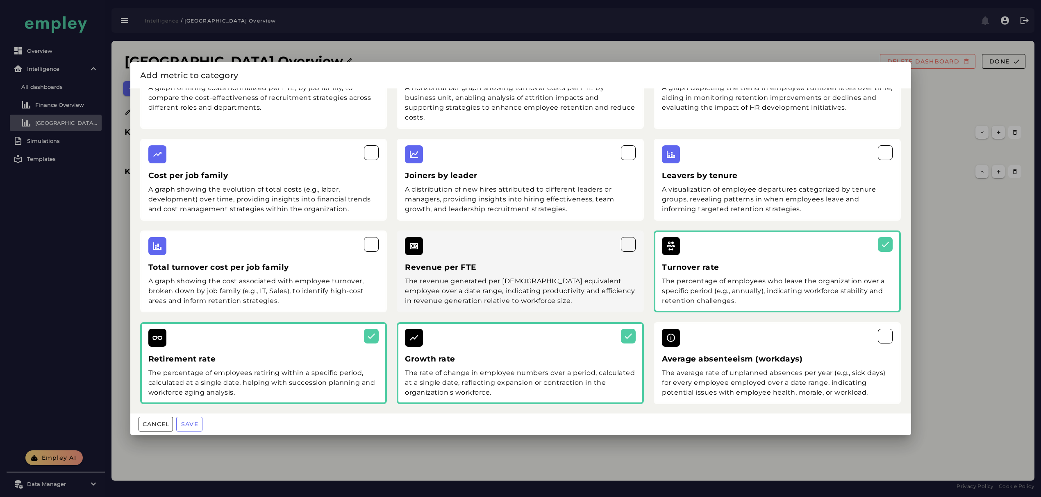
click at [569, 263] on h3 "Revenue per FTE" at bounding box center [520, 267] width 231 height 11
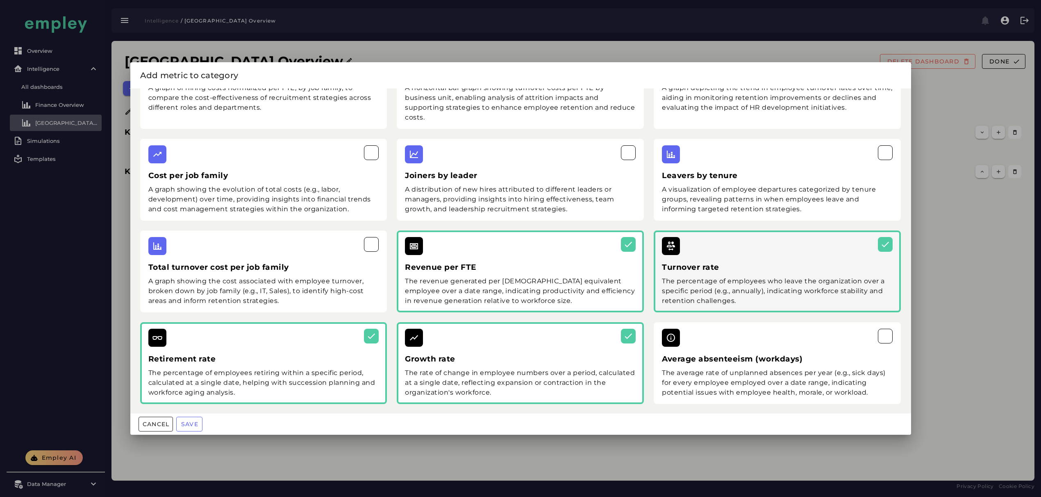
click at [547, 274] on div "Revenue per FTE The revenue generated per full-time equivalent employee over a …" at bounding box center [520, 272] width 247 height 82
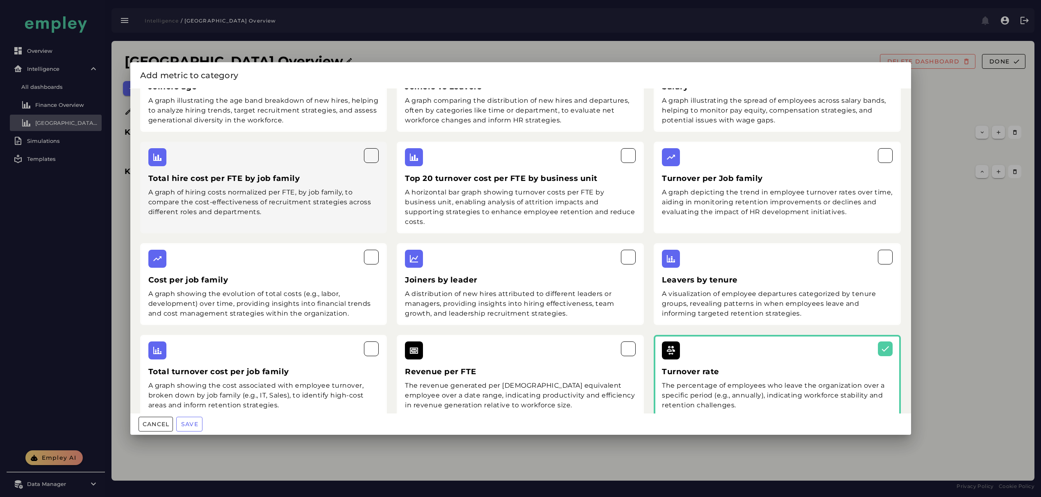
scroll to position [0, 0]
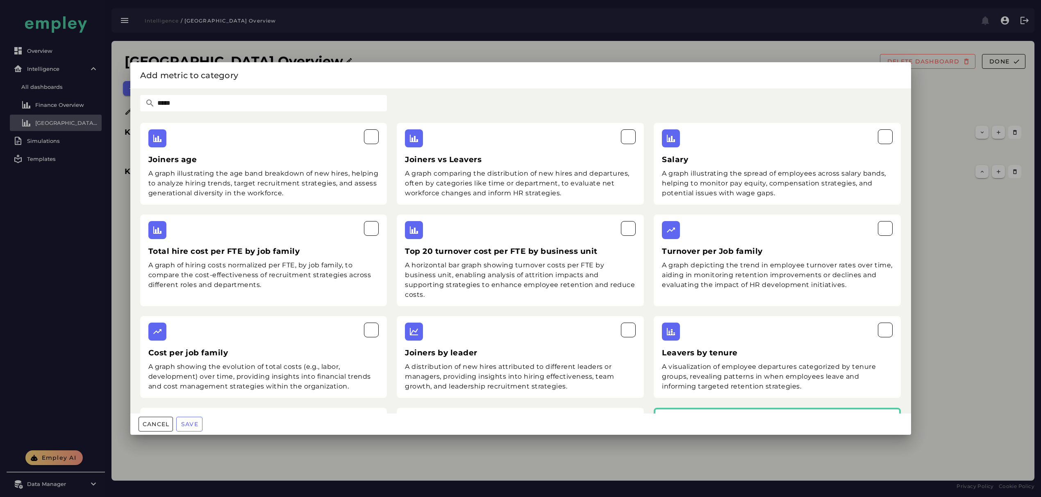
drag, startPoint x: 188, startPoint y: 101, endPoint x: 124, endPoint y: 101, distance: 64.7
click at [113, 102] on div "Add metric to category **** Joiners age A graph illustrating the age band break…" at bounding box center [520, 248] width 1041 height 497
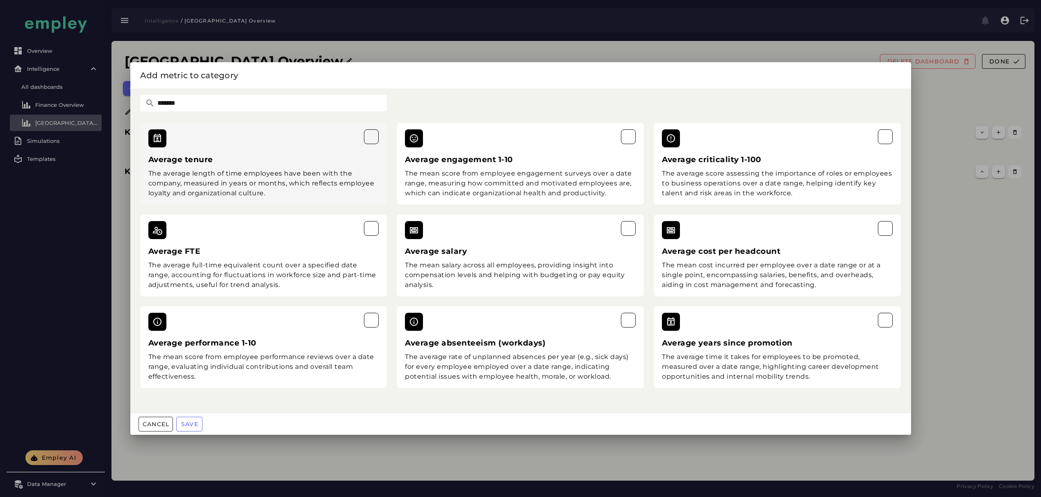
type input "*******"
click at [295, 156] on h3 "Average tenure" at bounding box center [263, 159] width 231 height 11
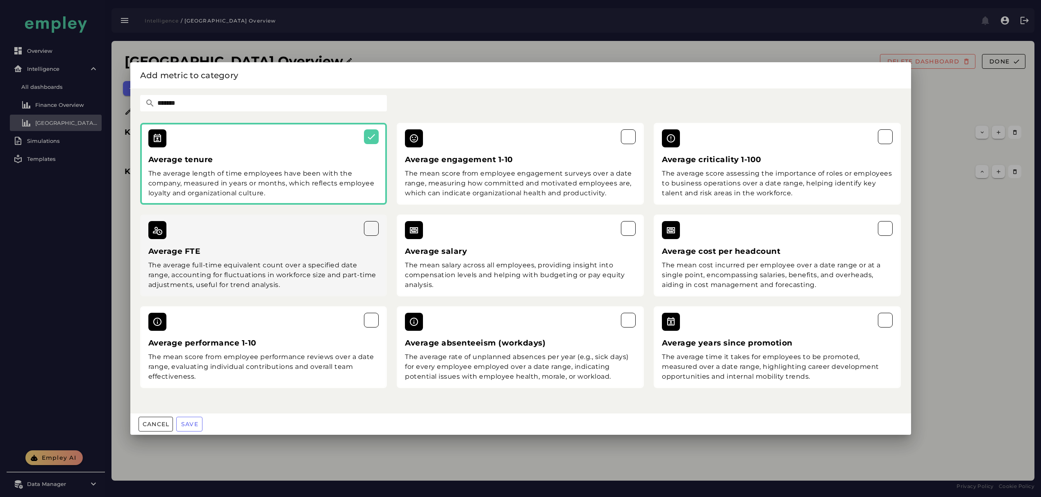
click at [235, 263] on div "The average full-time equivalent count over a specified date range, accounting …" at bounding box center [263, 275] width 231 height 29
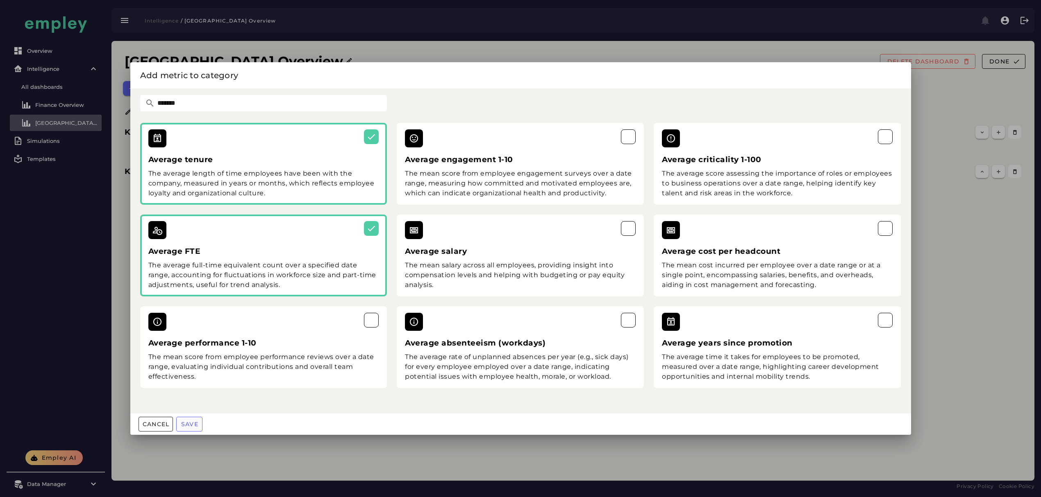
click at [193, 428] on span "Save" at bounding box center [190, 424] width 18 height 7
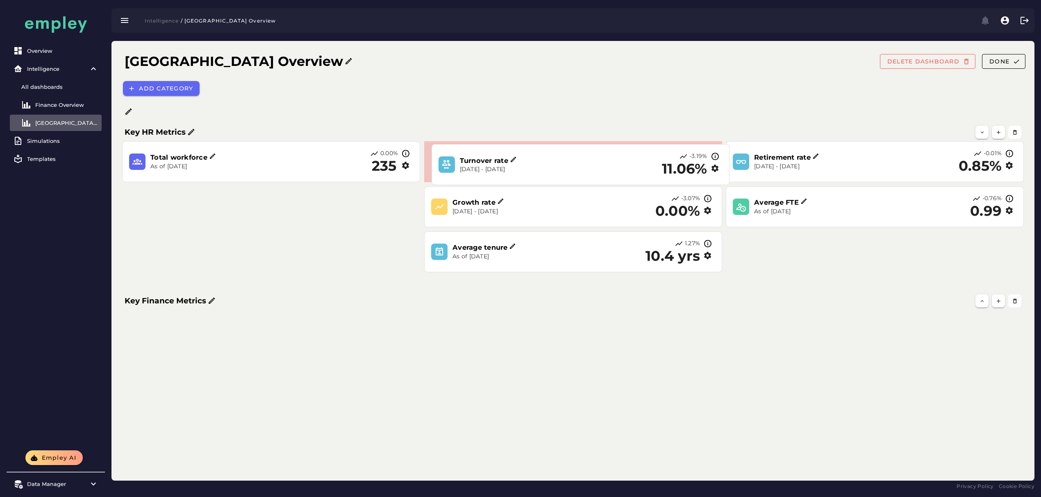
drag, startPoint x: 406, startPoint y: 200, endPoint x: 618, endPoint y: 179, distance: 213.3
click at [618, 179] on div "Turnover rate Sep 4, 2024 - Sep 5, 2025 -3.19% 11.06%" at bounding box center [580, 165] width 290 height 34
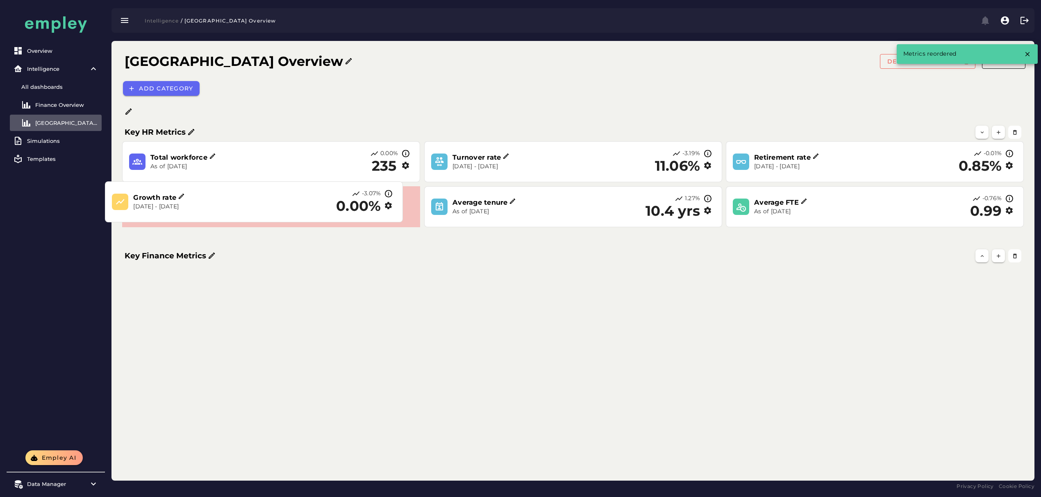
drag, startPoint x: 538, startPoint y: 220, endPoint x: 218, endPoint y: 215, distance: 319.2
click at [218, 215] on div "Growth rate Sep 4, 2024 - Sep 5, 2025 -3.07% 0.00%" at bounding box center [254, 202] width 290 height 34
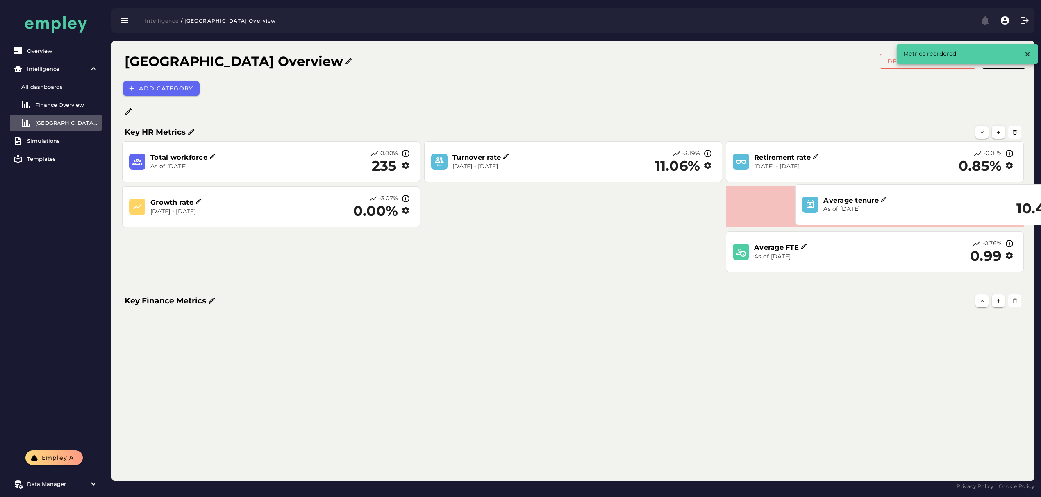
drag, startPoint x: 537, startPoint y: 212, endPoint x: 908, endPoint y: 210, distance: 371.2
click at [908, 210] on p "As of [DATE]" at bounding box center [894, 209] width 142 height 8
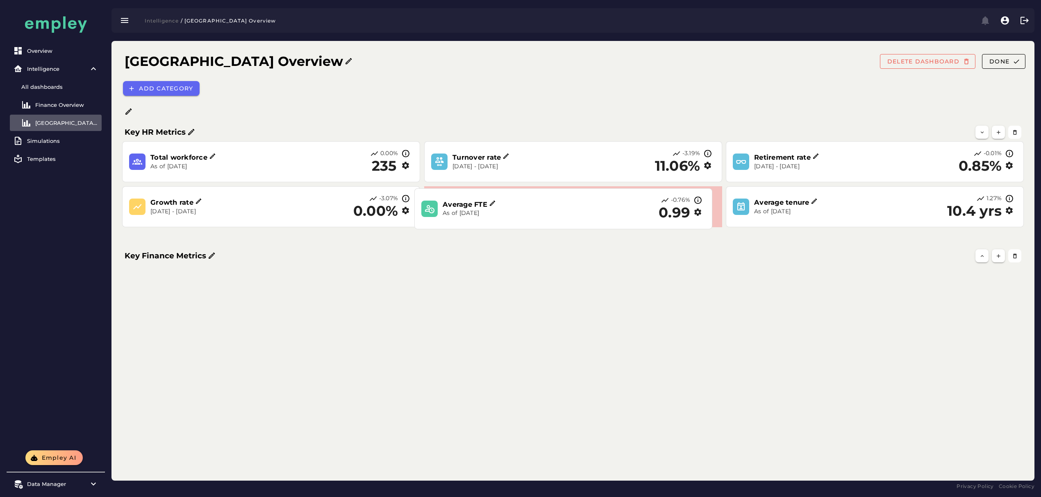
drag, startPoint x: 798, startPoint y: 252, endPoint x: 499, endPoint y: 209, distance: 302.6
click at [499, 209] on div "Average FTE" at bounding box center [513, 204] width 142 height 9
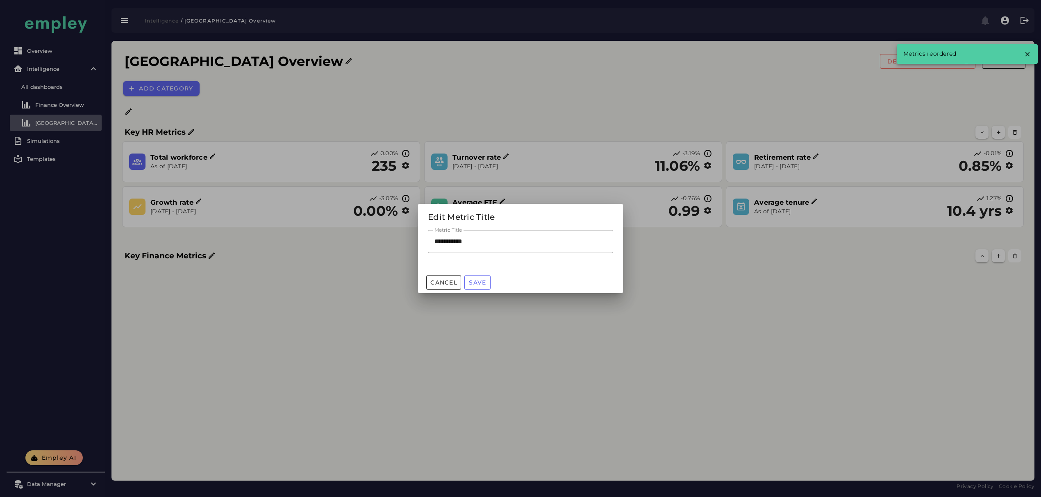
click at [776, 277] on div at bounding box center [520, 248] width 1041 height 497
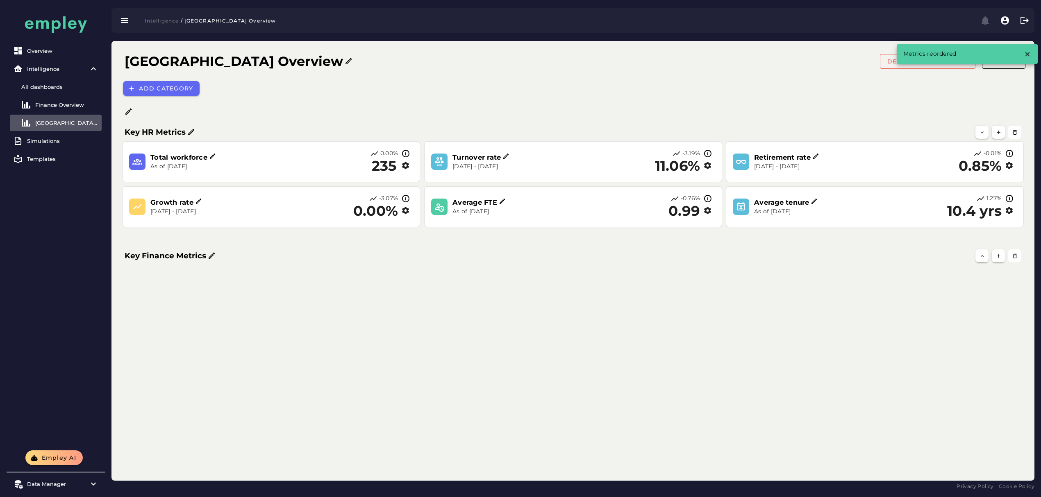
click at [406, 163] on icon "button" at bounding box center [405, 165] width 9 height 9
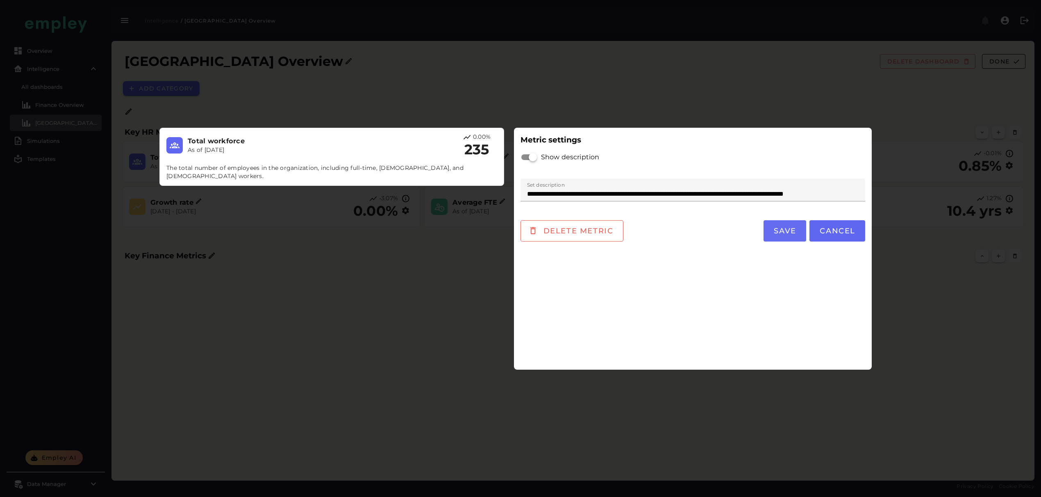
click at [801, 234] on button "Save" at bounding box center [784, 230] width 43 height 21
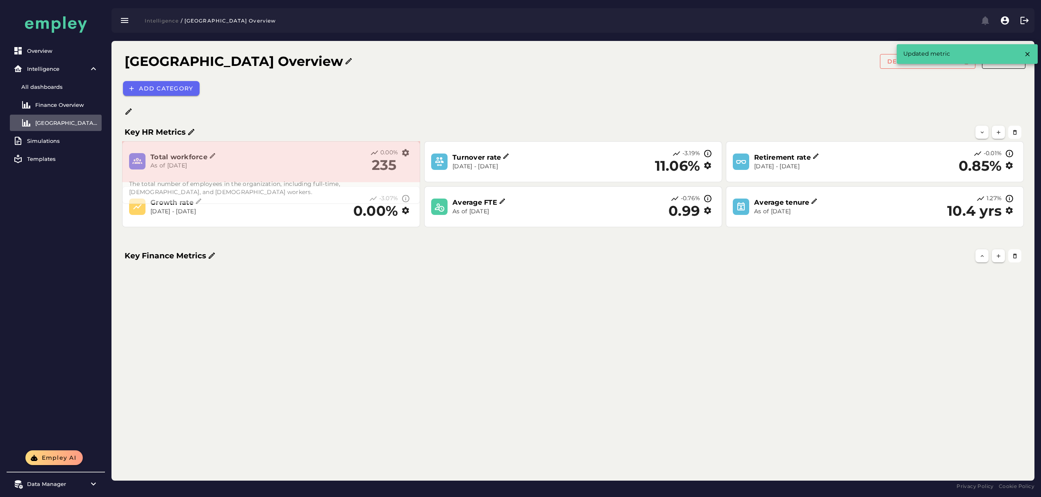
drag, startPoint x: 418, startPoint y: 180, endPoint x: 418, endPoint y: 202, distance: 21.7
click at [418, 202] on span at bounding box center [418, 202] width 4 height 4
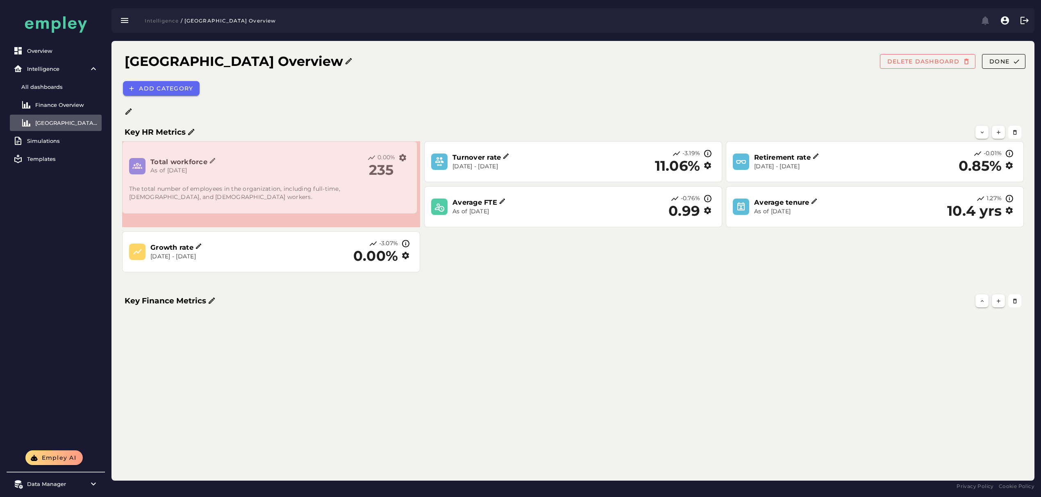
drag, startPoint x: 418, startPoint y: 180, endPoint x: 415, endPoint y: 212, distance: 31.7
click at [415, 212] on span at bounding box center [415, 212] width 4 height 4
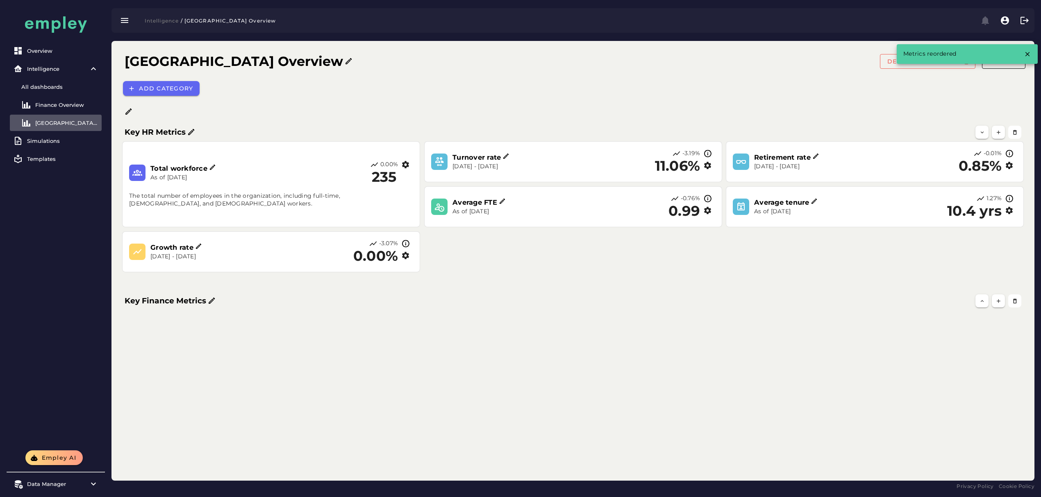
click at [215, 168] on icon at bounding box center [212, 167] width 7 height 7
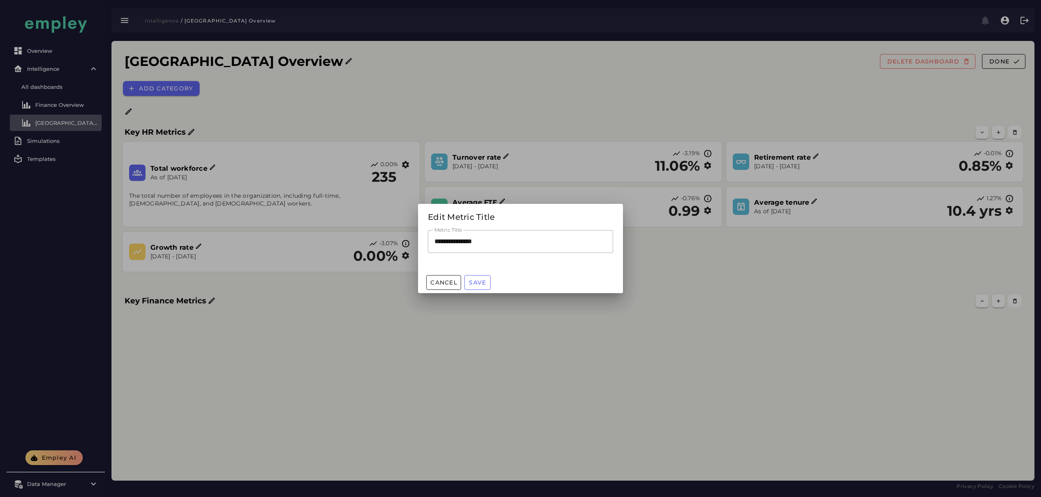
click at [448, 238] on input "**********" at bounding box center [520, 241] width 185 height 23
paste input "*****"
type input "**********"
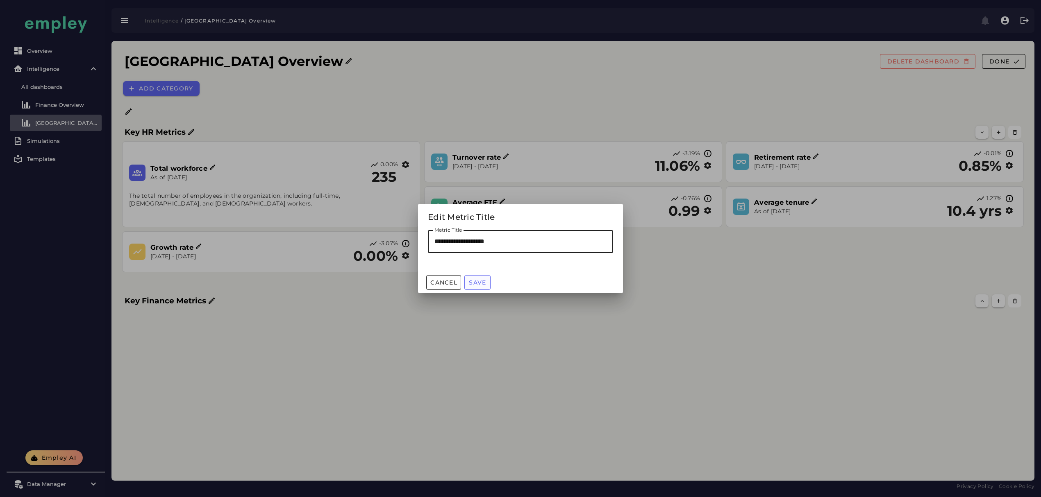
click at [483, 284] on span "Save" at bounding box center [477, 282] width 18 height 7
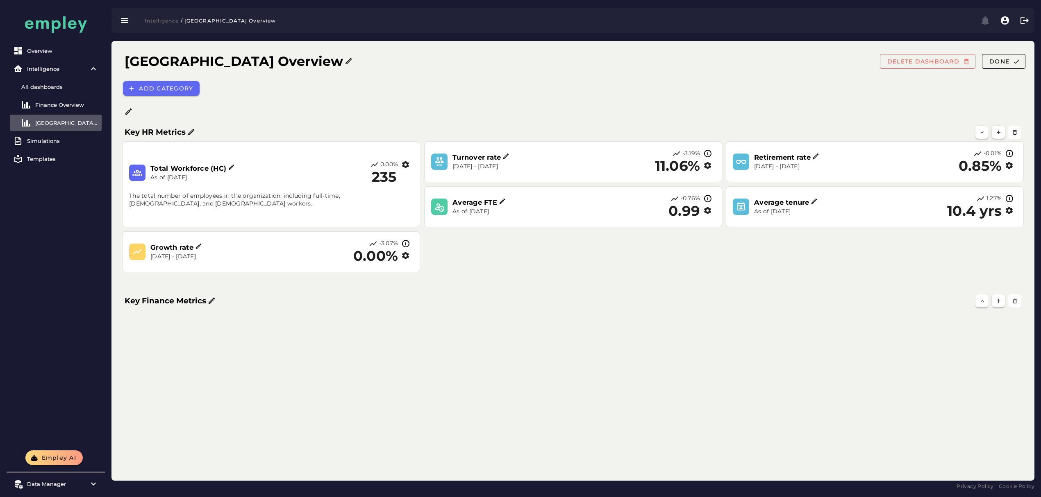
drag, startPoint x: 565, startPoint y: 278, endPoint x: 560, endPoint y: 278, distance: 4.9
click at [565, 278] on div "Growth rate Sep 4, 2024 - Sep 5, 2025 -3.07% 0.00% Retirement rate Sep 4, 2024 …" at bounding box center [572, 207] width 913 height 143
click at [996, 297] on button "button" at bounding box center [997, 301] width 13 height 13
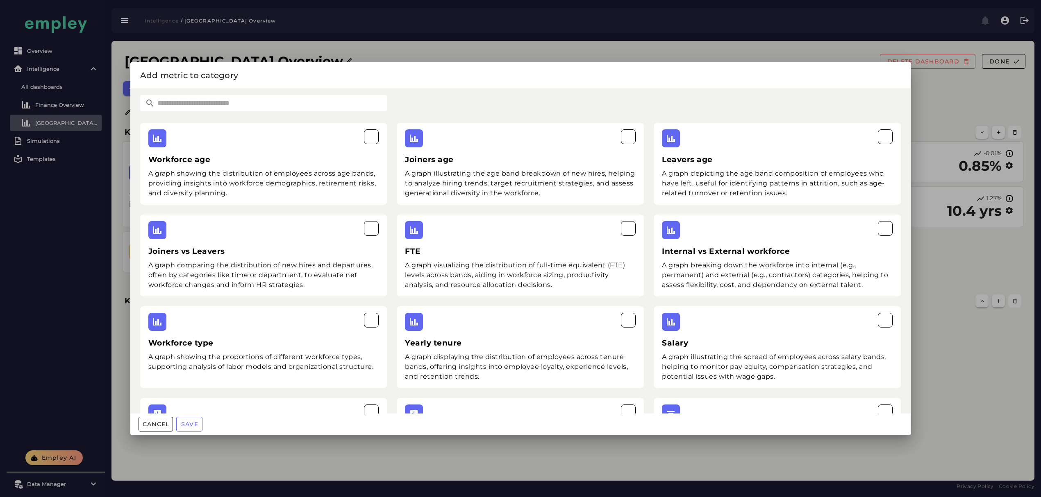
click at [314, 104] on input "text" at bounding box center [271, 103] width 232 height 16
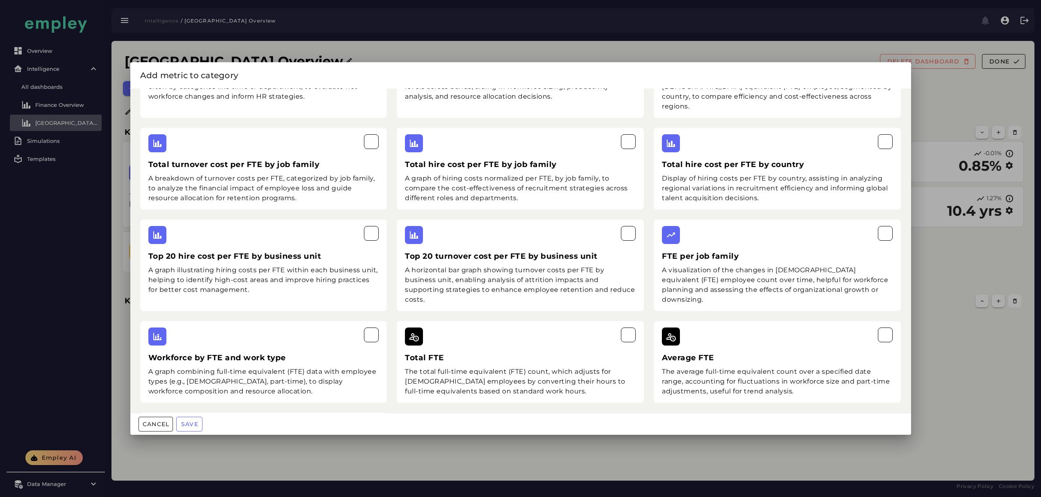
scroll to position [177, 0]
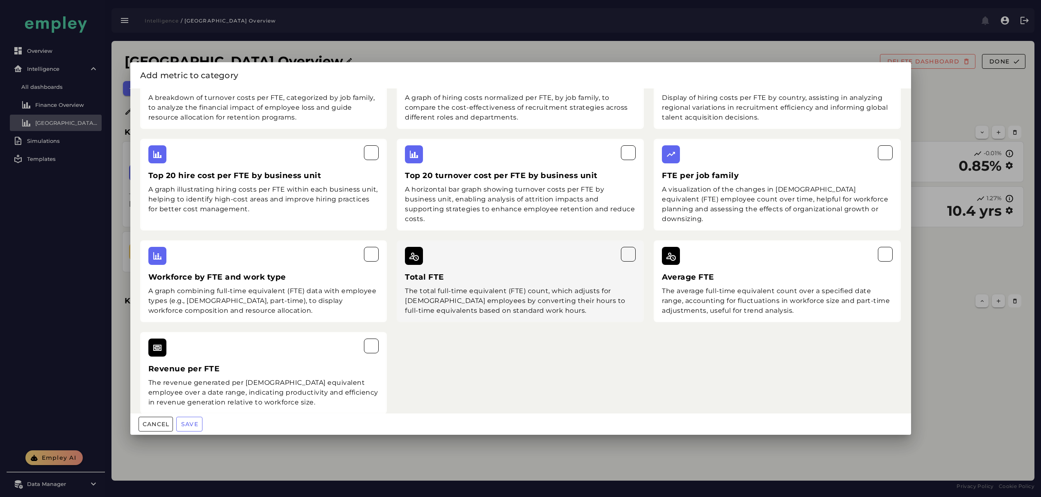
click at [519, 286] on div "The total full-time equivalent (FTE) count, which adjusts for [DEMOGRAPHIC_DATA…" at bounding box center [520, 300] width 231 height 29
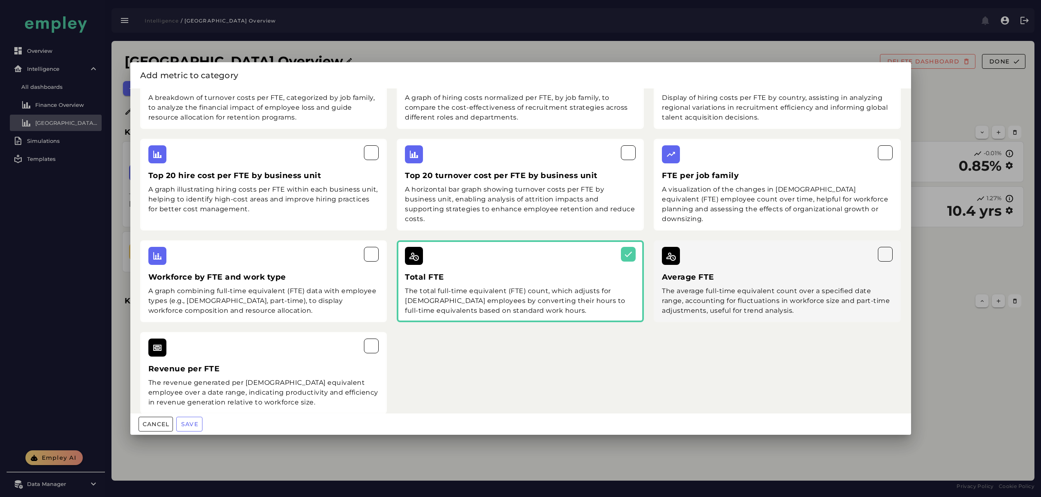
click at [726, 288] on div "The average full-time equivalent count over a specified date range, accounting …" at bounding box center [777, 300] width 231 height 29
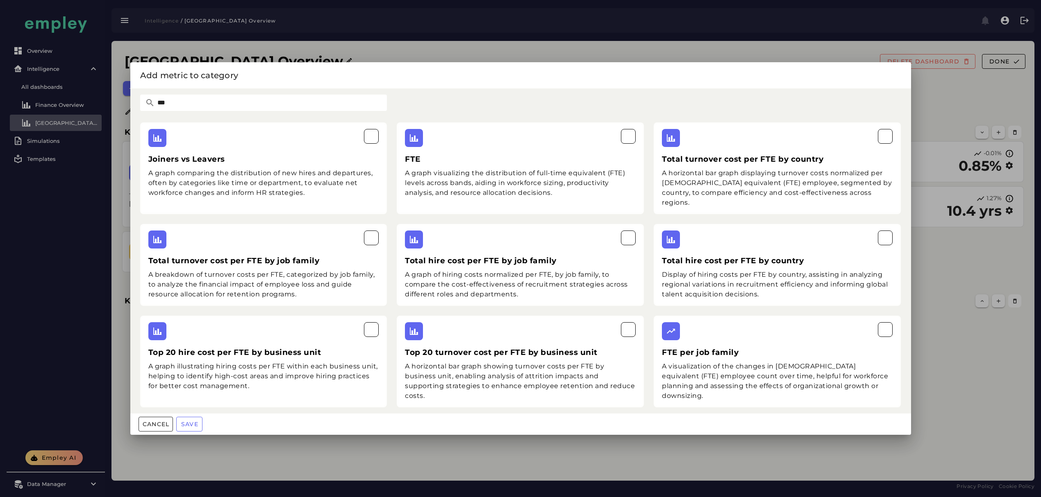
scroll to position [0, 0]
drag, startPoint x: 179, startPoint y: 109, endPoint x: 105, endPoint y: 110, distance: 73.8
click at [107, 109] on div "Add metric to category *** Joiners vs Leavers A graph comparing the distributio…" at bounding box center [520, 248] width 1041 height 497
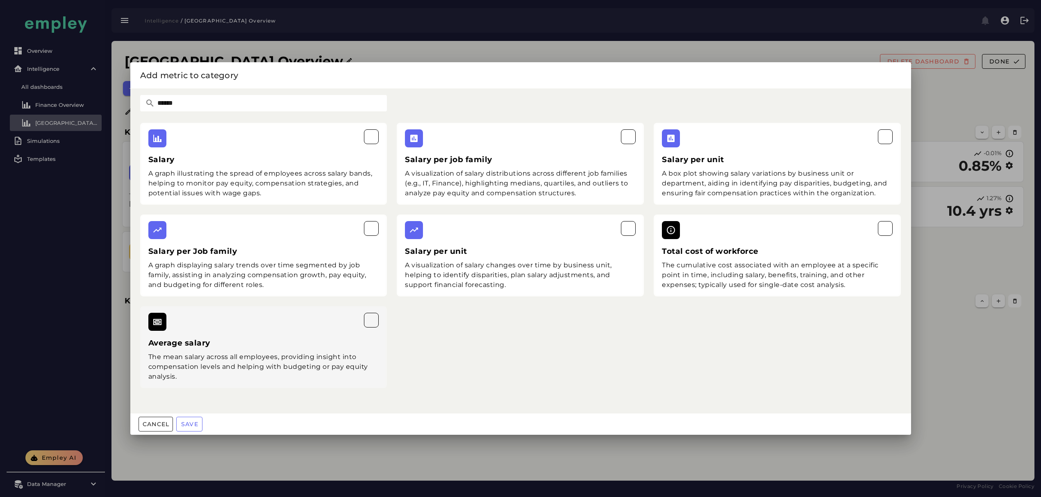
click at [256, 376] on div "The mean salary across all employees, providing insight into compensation level…" at bounding box center [263, 366] width 231 height 29
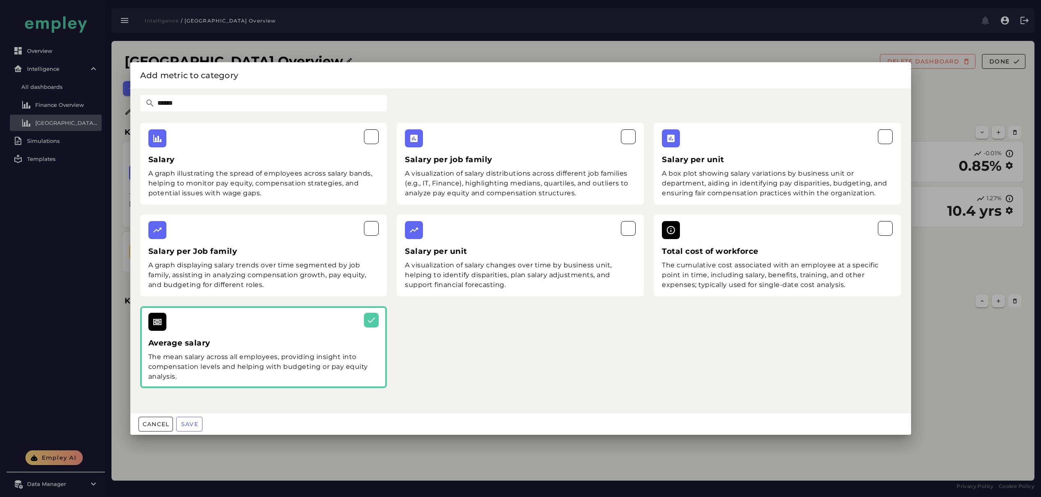
drag, startPoint x: 187, startPoint y: 107, endPoint x: 26, endPoint y: 110, distance: 160.6
click at [20, 110] on div "Add metric to category ****** Salary A graph illustrating the spread of employe…" at bounding box center [520, 248] width 1041 height 497
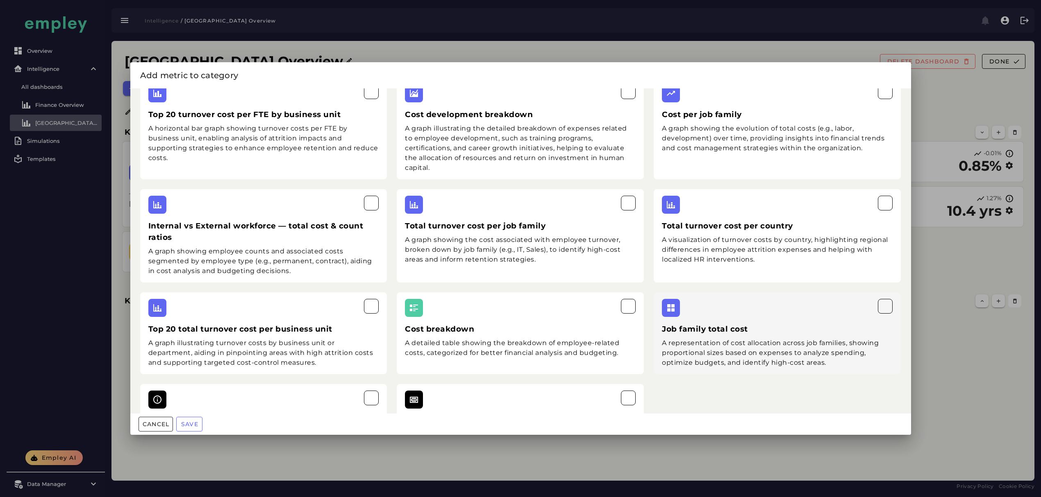
scroll to position [382, 0]
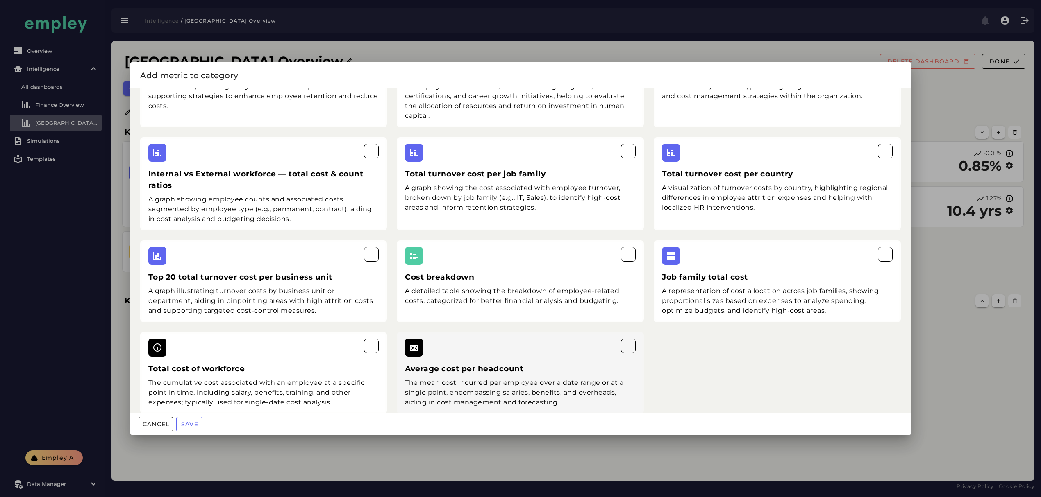
type input "****"
drag, startPoint x: 514, startPoint y: 385, endPoint x: 348, endPoint y: 381, distance: 166.0
click at [511, 385] on div "The mean cost incurred per employee over a date range or at a single point, enc…" at bounding box center [520, 392] width 231 height 29
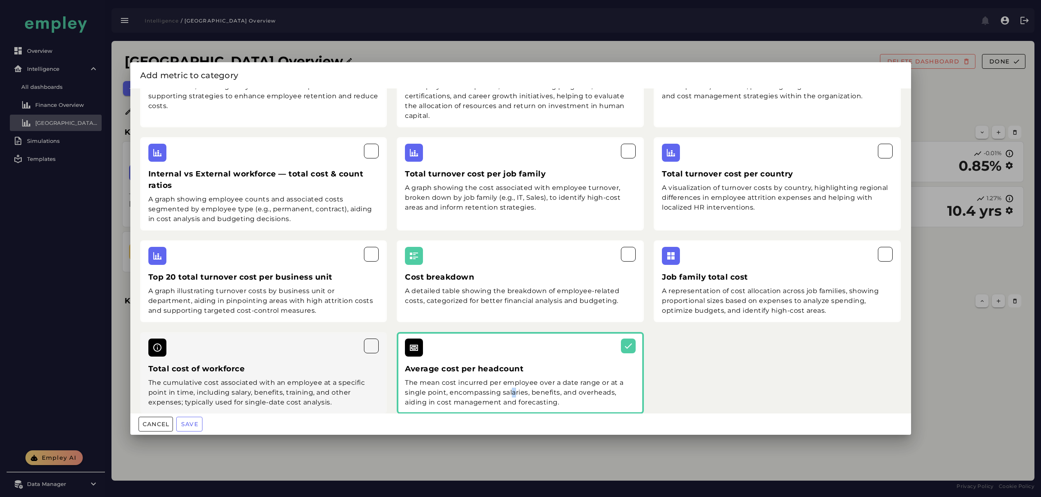
click at [274, 379] on div "The cumulative cost associated with an employee at a specific point in time, in…" at bounding box center [263, 392] width 231 height 29
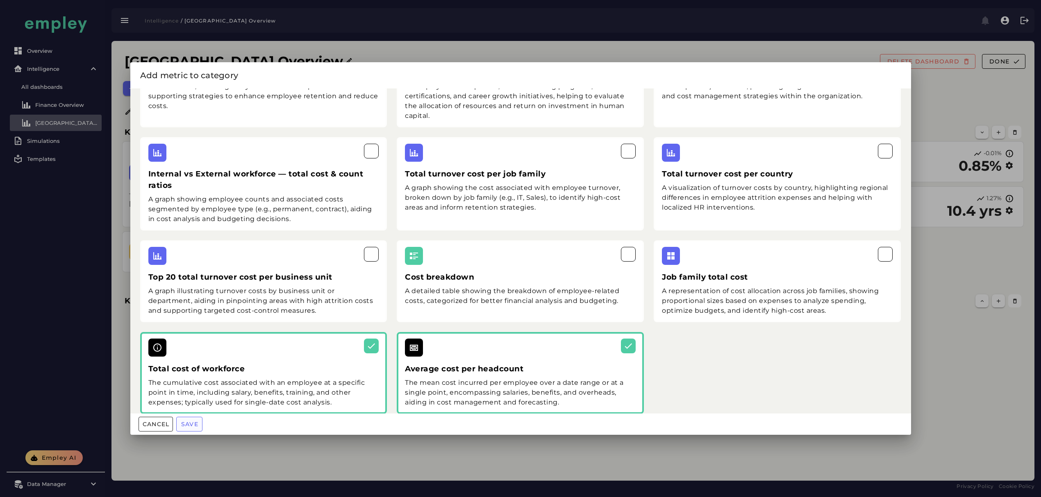
click at [186, 426] on span "Save" at bounding box center [190, 424] width 18 height 7
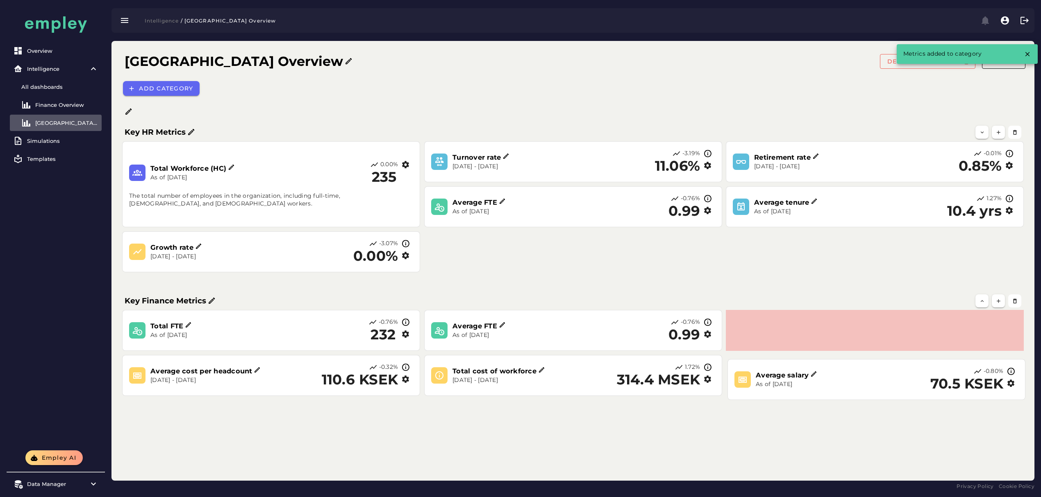
drag, startPoint x: 779, startPoint y: 332, endPoint x: 782, endPoint y: 365, distance: 32.9
click at [782, 381] on p "As of [DATE]" at bounding box center [826, 385] width 142 height 8
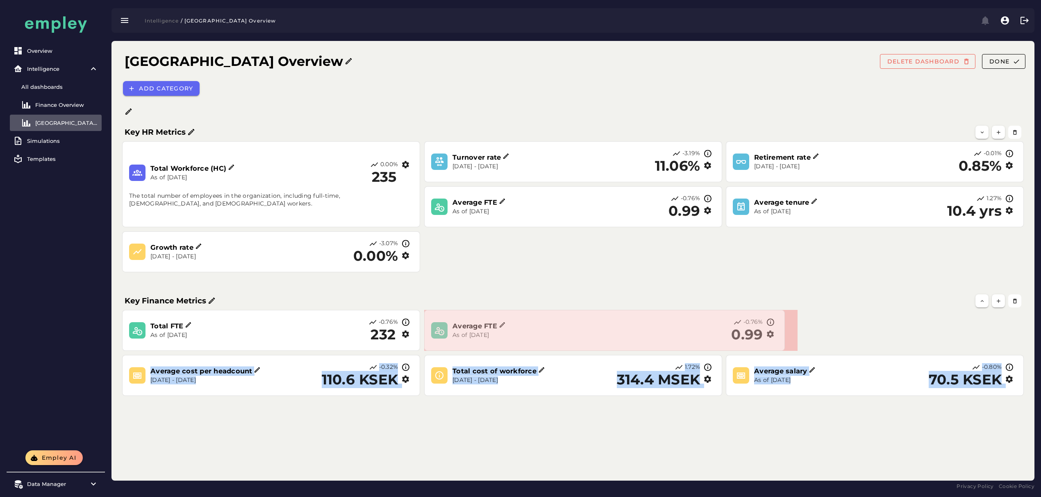
drag, startPoint x: 719, startPoint y: 349, endPoint x: 781, endPoint y: 348, distance: 62.3
click at [785, 348] on span at bounding box center [782, 349] width 4 height 4
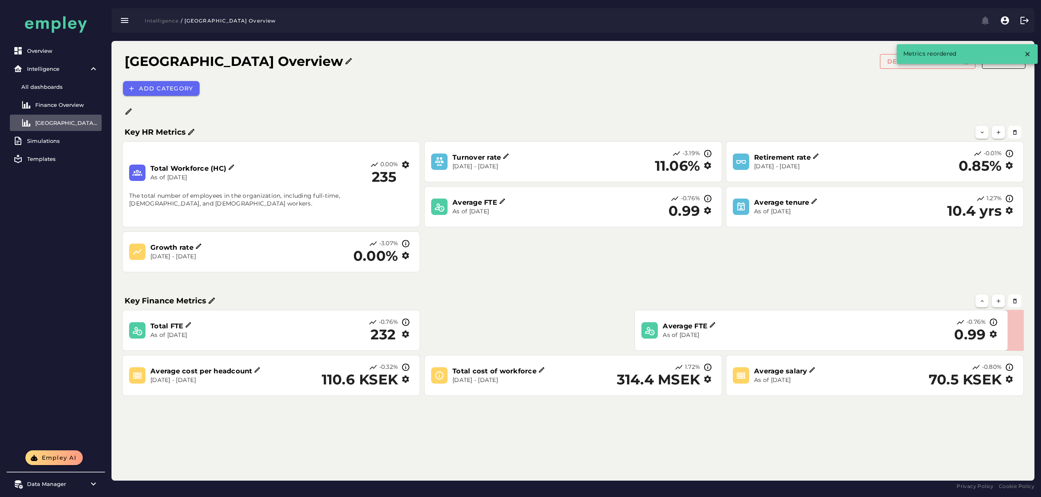
drag, startPoint x: 760, startPoint y: 341, endPoint x: 916, endPoint y: 341, distance: 156.1
click at [916, 341] on div "-0.76% 0.99" at bounding box center [924, 330] width 154 height 25
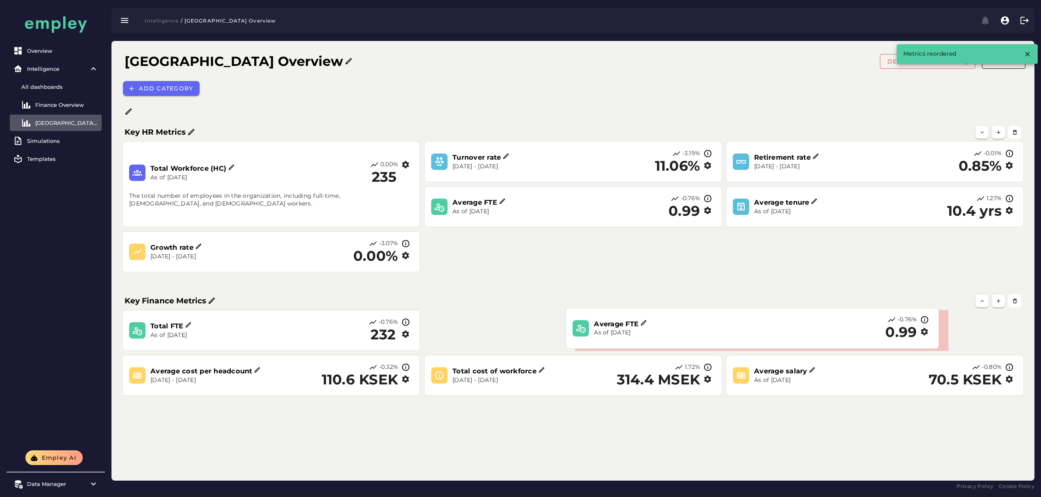
drag, startPoint x: 701, startPoint y: 342, endPoint x: 593, endPoint y: 340, distance: 108.2
click at [586, 340] on div "Average FTE As of Sep 5, 2025 -0.76% 0.99" at bounding box center [751, 328] width 359 height 25
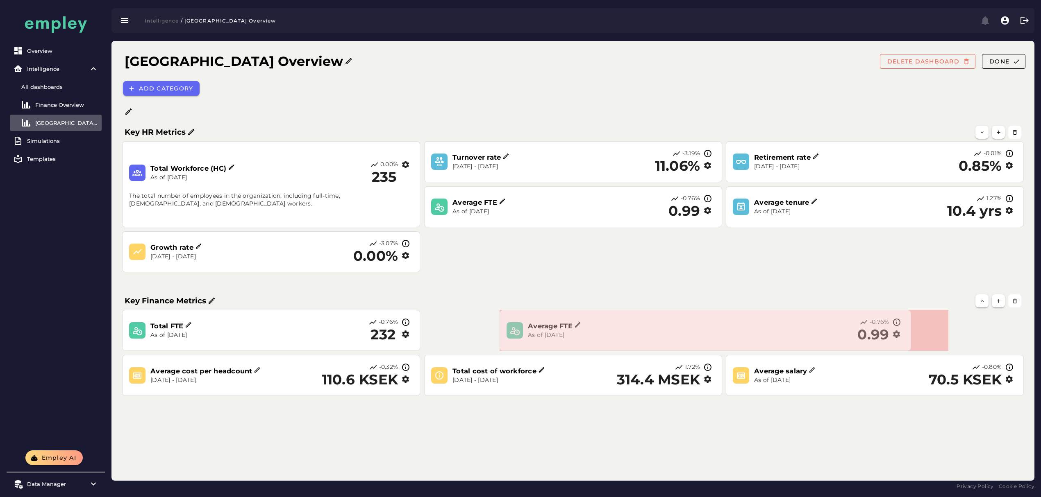
drag, startPoint x: 869, startPoint y: 349, endPoint x: 908, endPoint y: 349, distance: 39.7
click at [908, 349] on span at bounding box center [909, 349] width 4 height 4
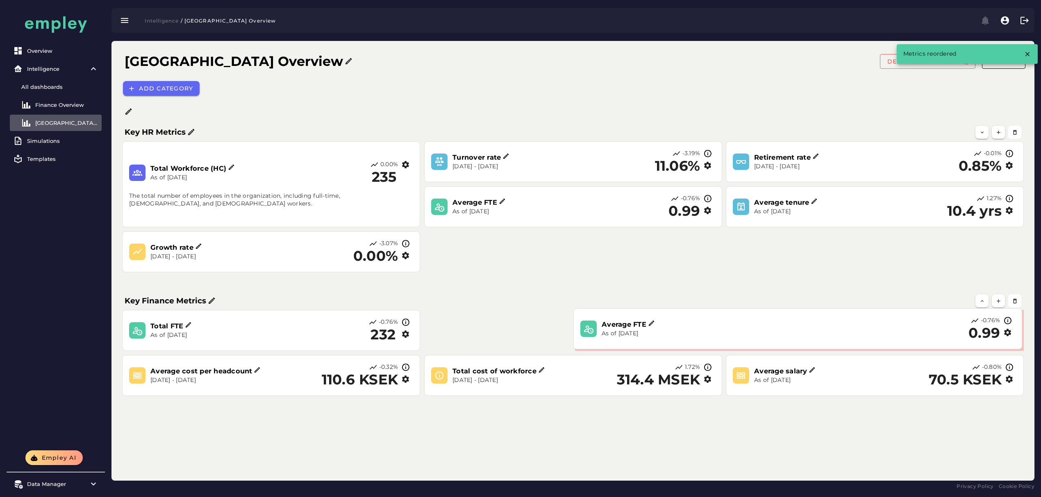
drag, startPoint x: 795, startPoint y: 329, endPoint x: 864, endPoint y: 329, distance: 69.6
click at [864, 329] on div "-0.76% 0.99" at bounding box center [919, 329] width 191 height 25
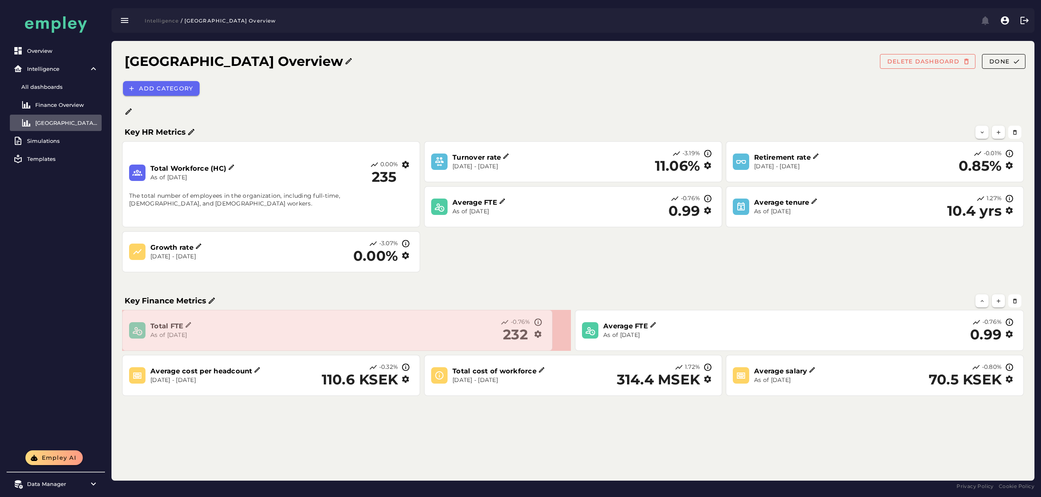
drag, startPoint x: 417, startPoint y: 348, endPoint x: 549, endPoint y: 342, distance: 132.5
click at [549, 342] on section "Total FTE As of Sep 5, 2025 -0.76% 232" at bounding box center [337, 330] width 430 height 41
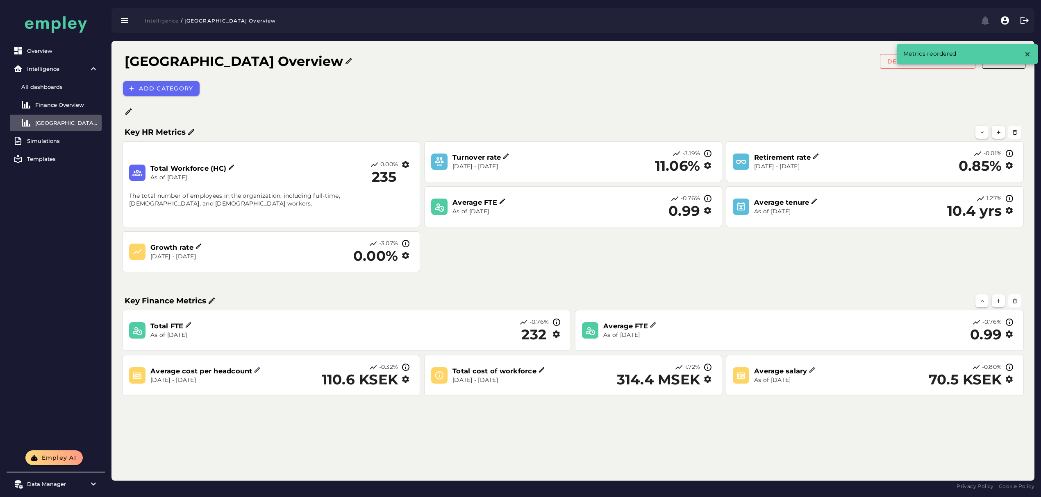
click at [707, 210] on icon "button" at bounding box center [707, 210] width 9 height 9
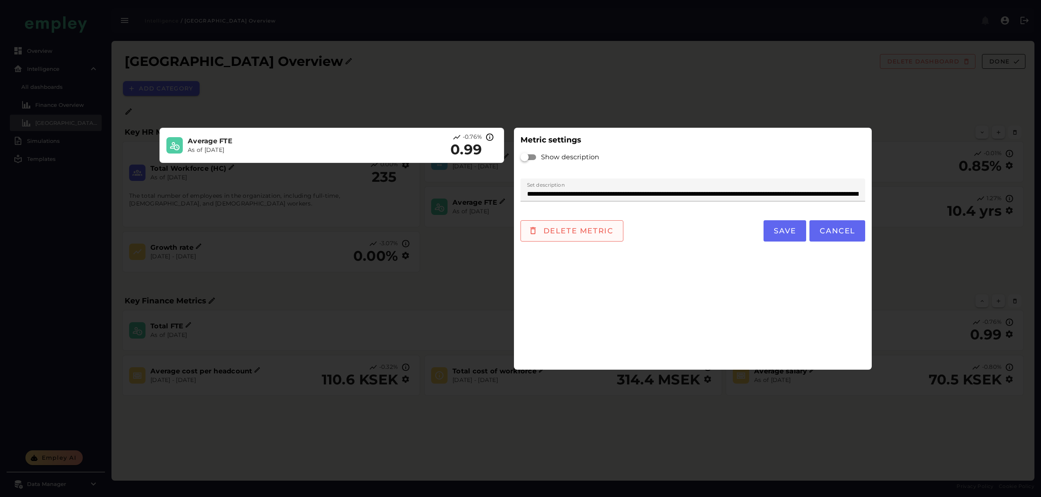
click at [571, 224] on button "Delete metric" at bounding box center [571, 230] width 103 height 21
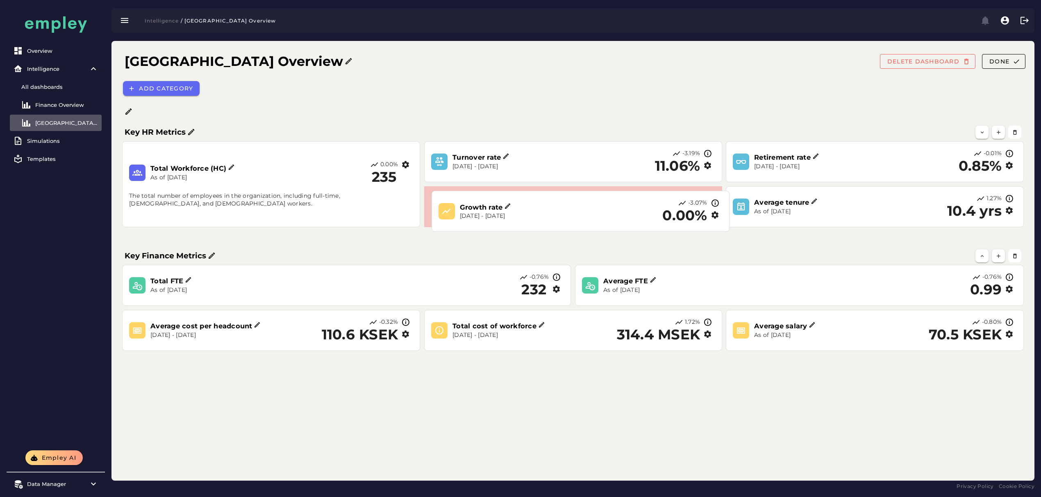
drag, startPoint x: 328, startPoint y: 257, endPoint x: 637, endPoint y: 217, distance: 311.6
click at [637, 217] on div "-3.07% 0.00%" at bounding box center [664, 211] width 116 height 25
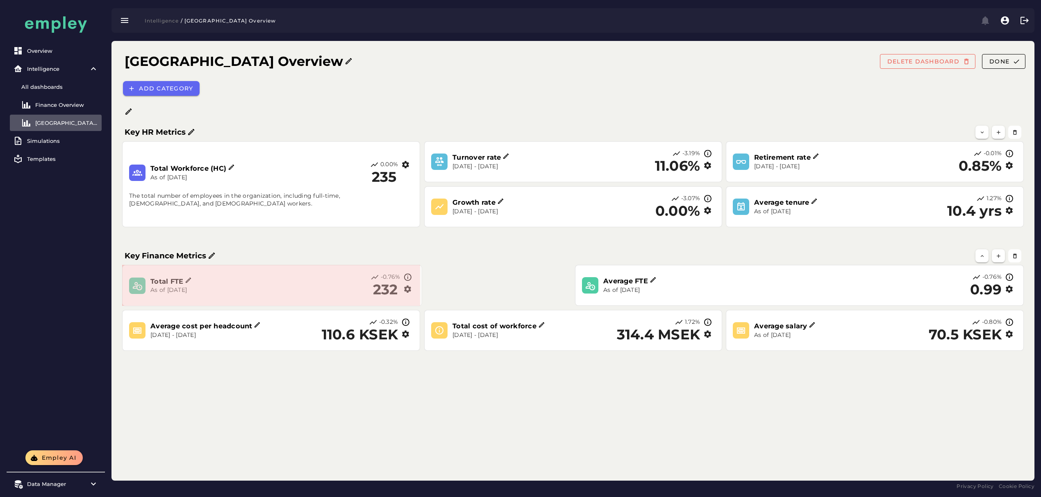
drag, startPoint x: 569, startPoint y: 303, endPoint x: 419, endPoint y: 305, distance: 150.8
click at [419, 305] on span at bounding box center [420, 304] width 4 height 4
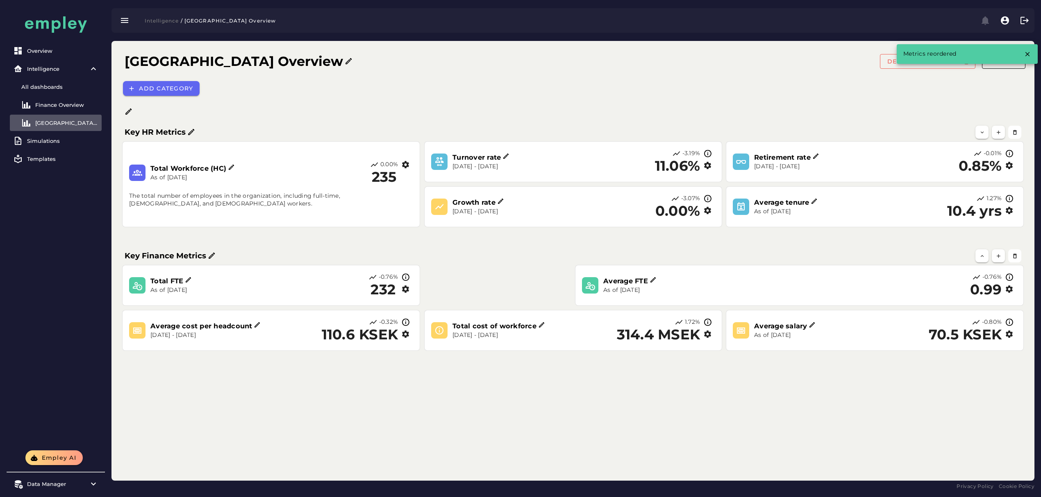
click at [409, 292] on icon "button" at bounding box center [405, 289] width 9 height 9
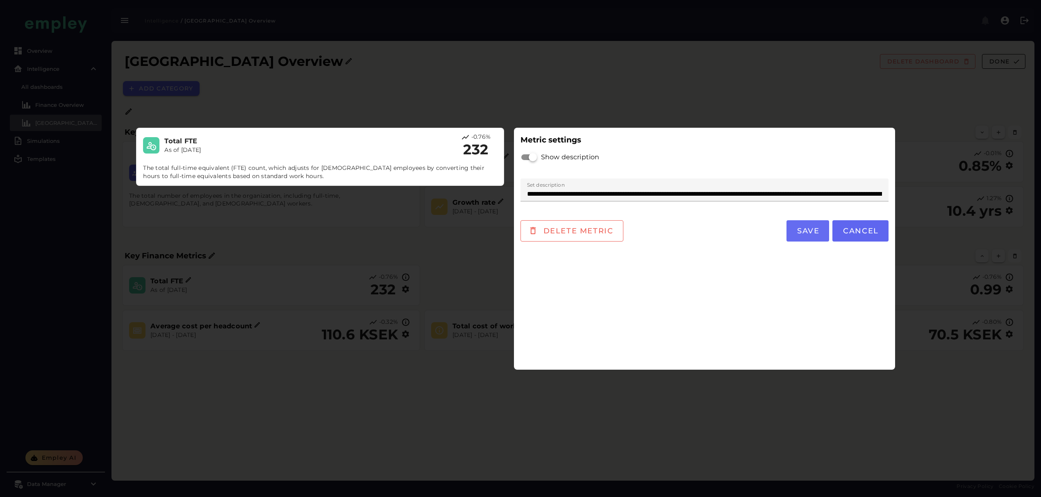
click at [796, 231] on span "Save" at bounding box center [807, 231] width 23 height 9
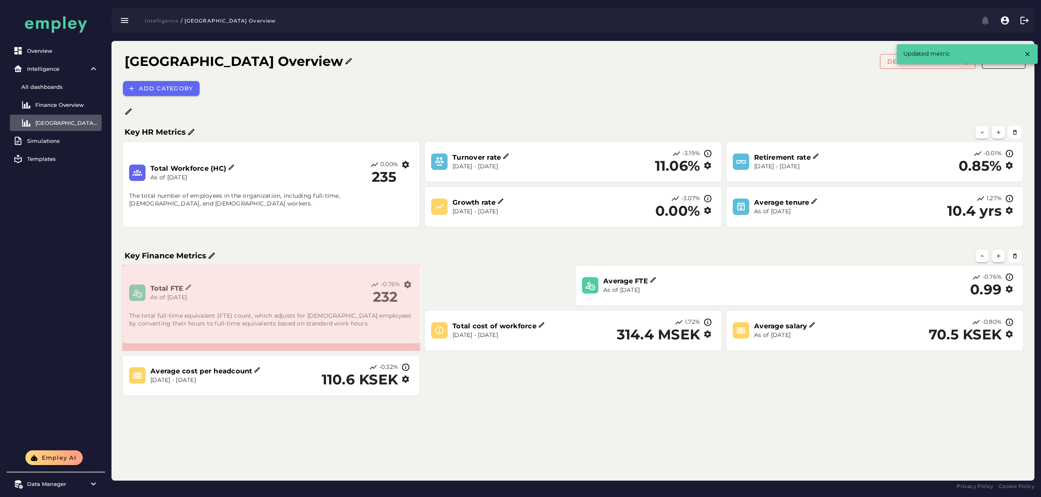
drag, startPoint x: 419, startPoint y: 303, endPoint x: 421, endPoint y: 344, distance: 41.0
click at [421, 344] on span at bounding box center [420, 342] width 4 height 4
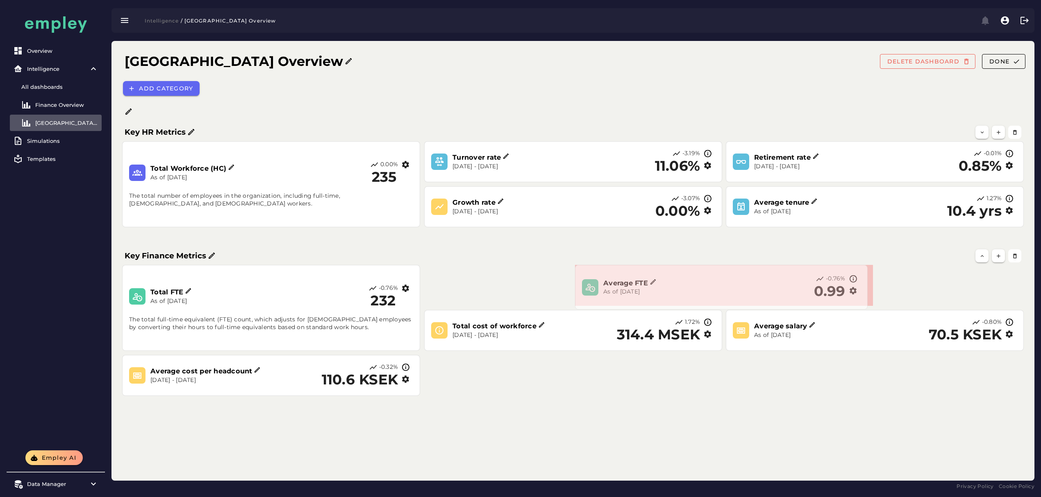
drag, startPoint x: 1020, startPoint y: 304, endPoint x: 797, endPoint y: 308, distance: 222.9
click at [839, 308] on section "Average FTE As of Sep 5, 2025 -0.76% 0.99" at bounding box center [721, 287] width 293 height 45
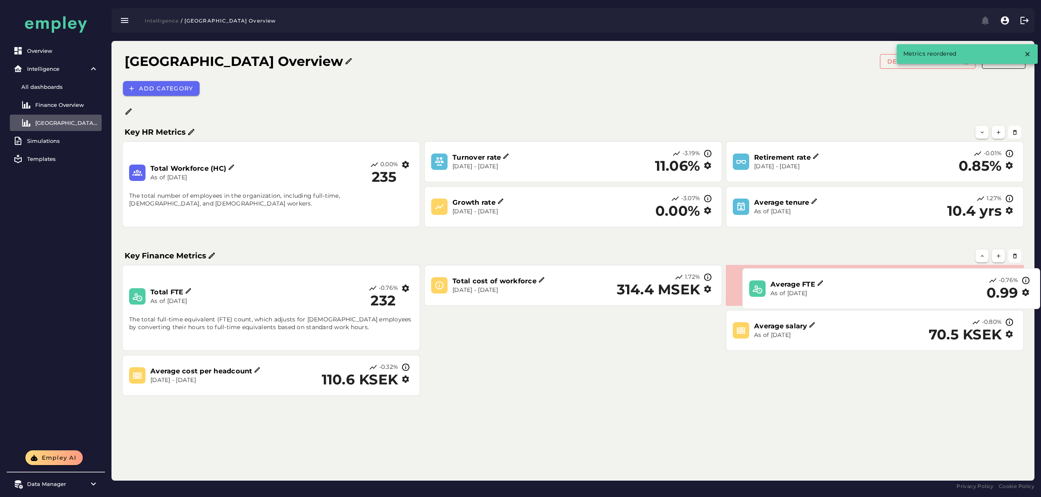
drag, startPoint x: 710, startPoint y: 287, endPoint x: 862, endPoint y: 290, distance: 151.6
click at [862, 290] on p "As of [DATE]" at bounding box center [841, 294] width 142 height 8
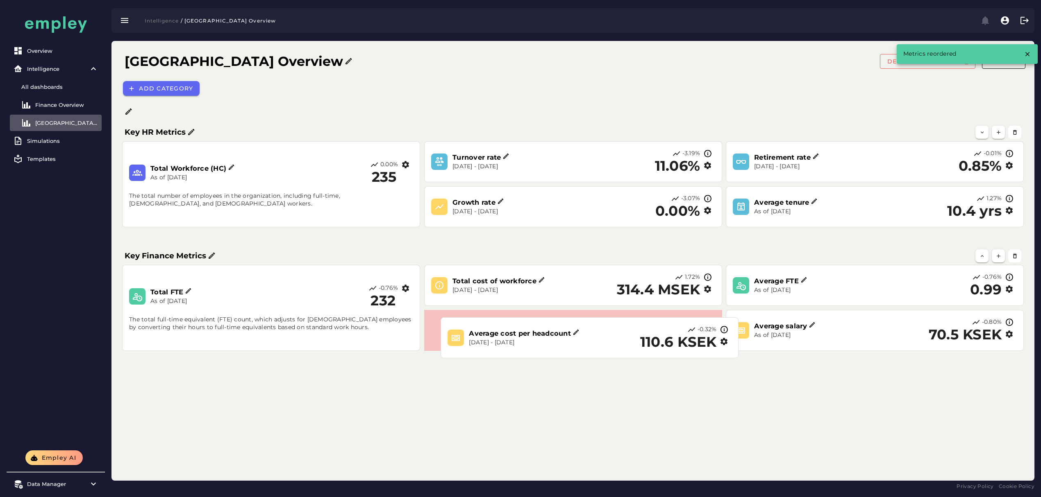
drag, startPoint x: 309, startPoint y: 388, endPoint x: 628, endPoint y: 351, distance: 321.0
click at [628, 351] on div "Average cost per headcount Sep 4, 2024 - Sep 5, 2025 -0.32% 110.6 KSEK" at bounding box center [589, 338] width 290 height 34
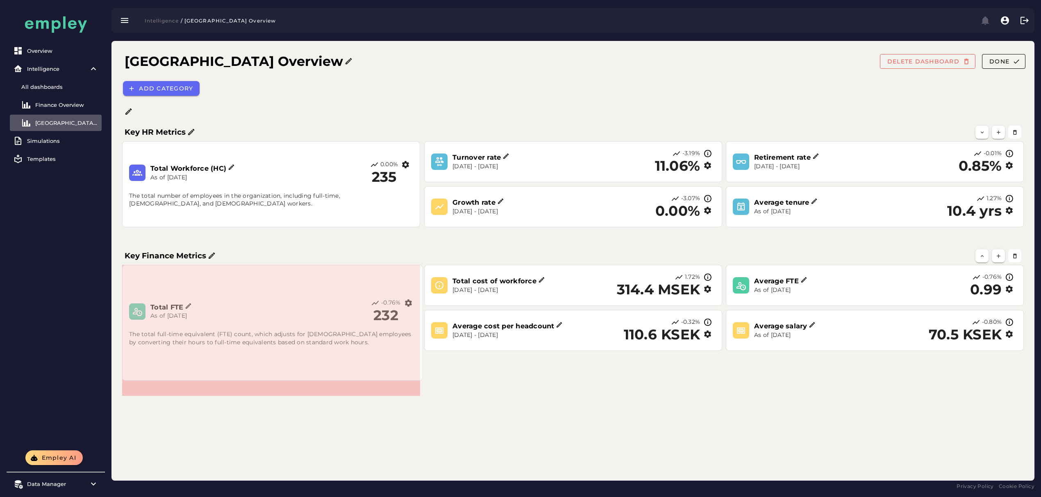
drag, startPoint x: 417, startPoint y: 349, endPoint x: 420, endPoint y: 381, distance: 31.7
click at [420, 381] on span at bounding box center [421, 379] width 4 height 4
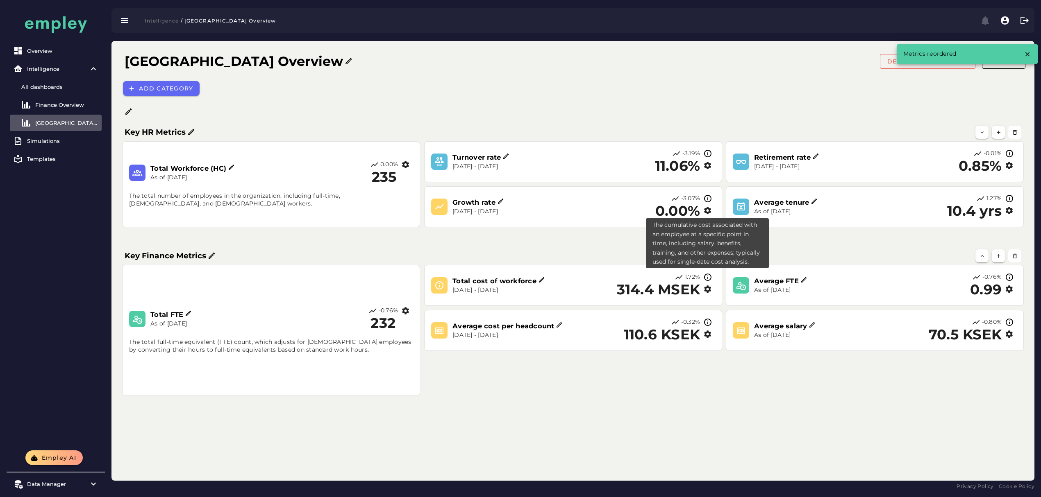
click at [705, 274] on icon at bounding box center [707, 277] width 9 height 9
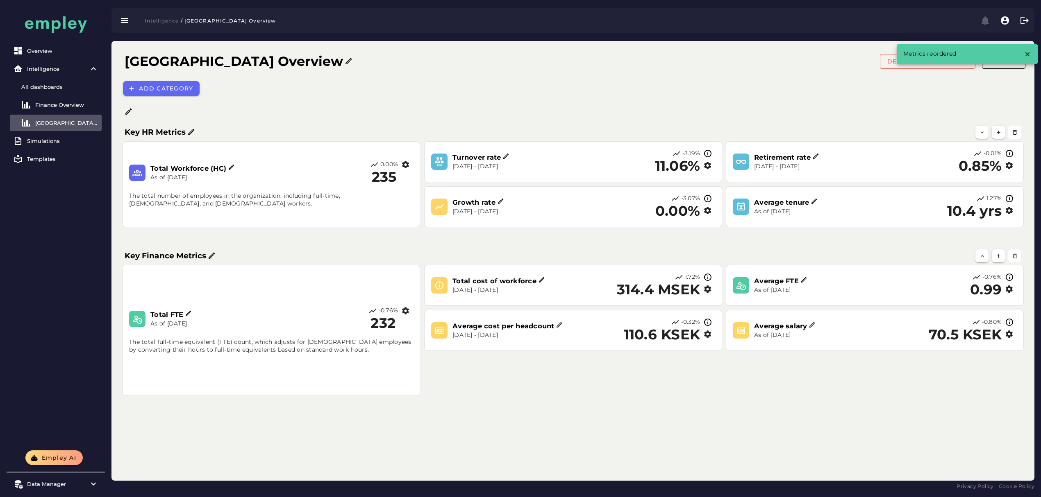
click at [706, 290] on icon "button" at bounding box center [707, 289] width 9 height 9
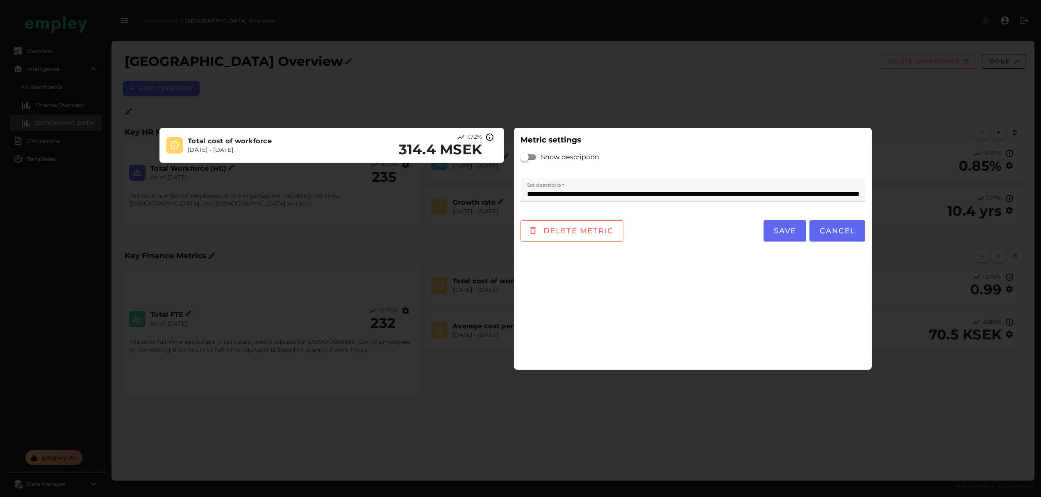
click at [538, 156] on label "Show description" at bounding box center [568, 157] width 62 height 23
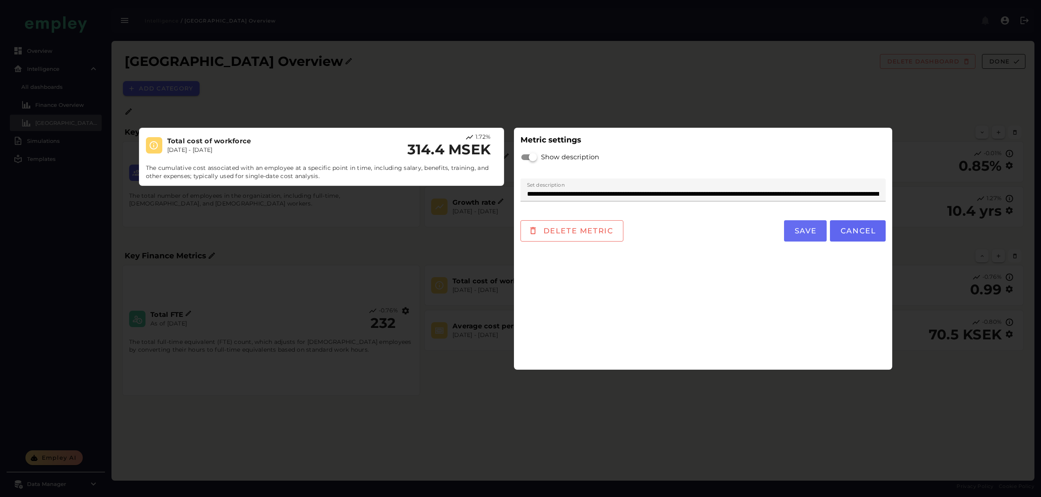
click at [801, 225] on button "Save" at bounding box center [805, 230] width 43 height 21
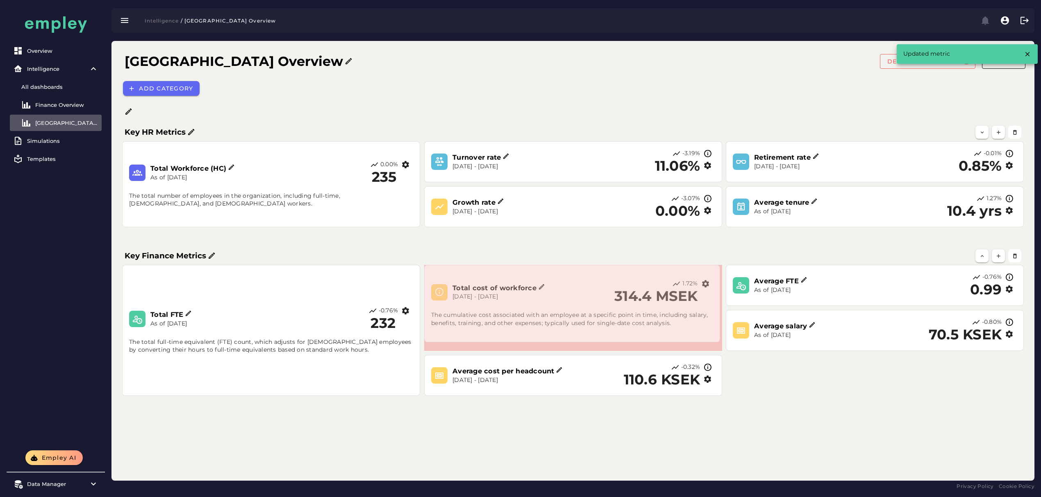
drag, startPoint x: 720, startPoint y: 303, endPoint x: 718, endPoint y: 342, distance: 39.4
click at [718, 342] on span at bounding box center [718, 340] width 4 height 4
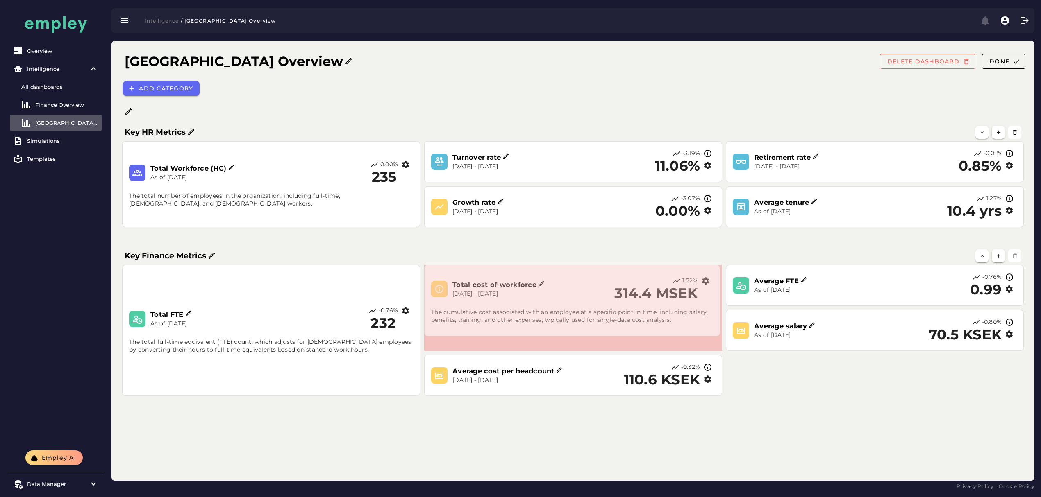
drag, startPoint x: 720, startPoint y: 347, endPoint x: 718, endPoint y: 333, distance: 14.9
click at [718, 333] on span at bounding box center [718, 334] width 4 height 4
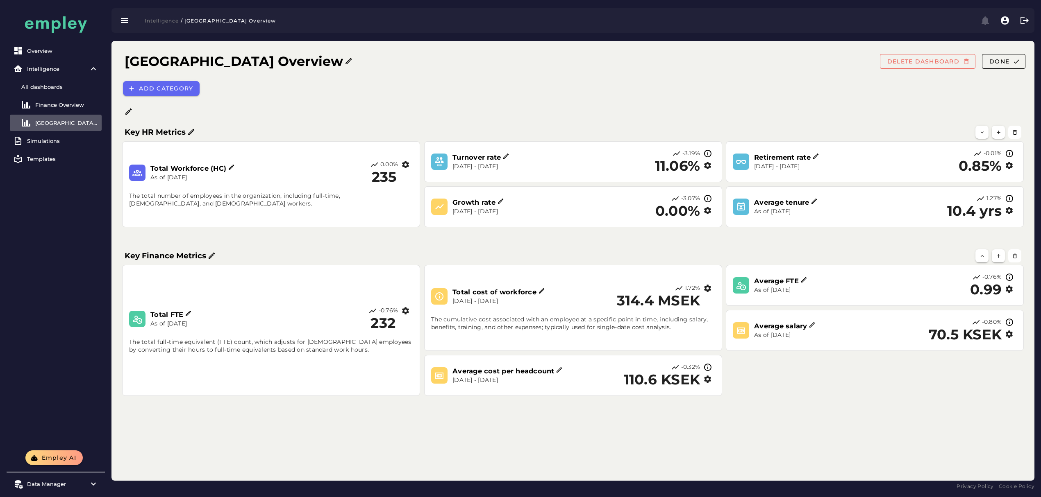
click at [520, 295] on h3 "Total cost of workforce" at bounding box center [495, 292] width 86 height 9
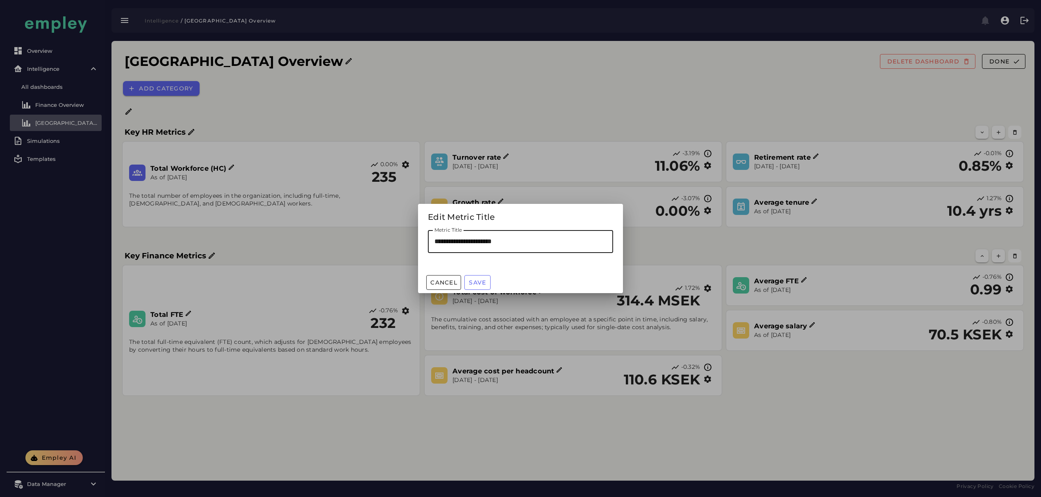
click at [469, 238] on input "**********" at bounding box center [520, 241] width 185 height 23
paste input "*******"
type input "**********"
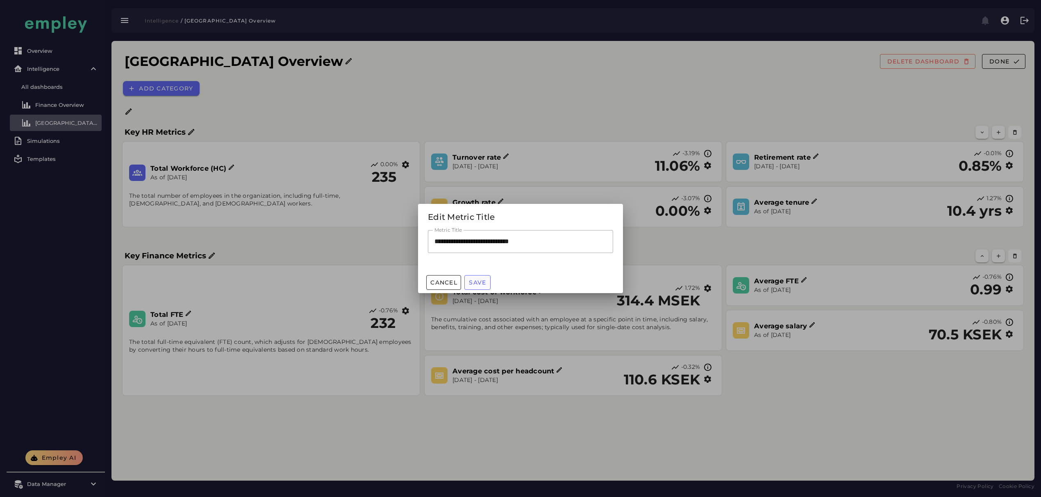
click at [476, 284] on span "Save" at bounding box center [477, 282] width 18 height 7
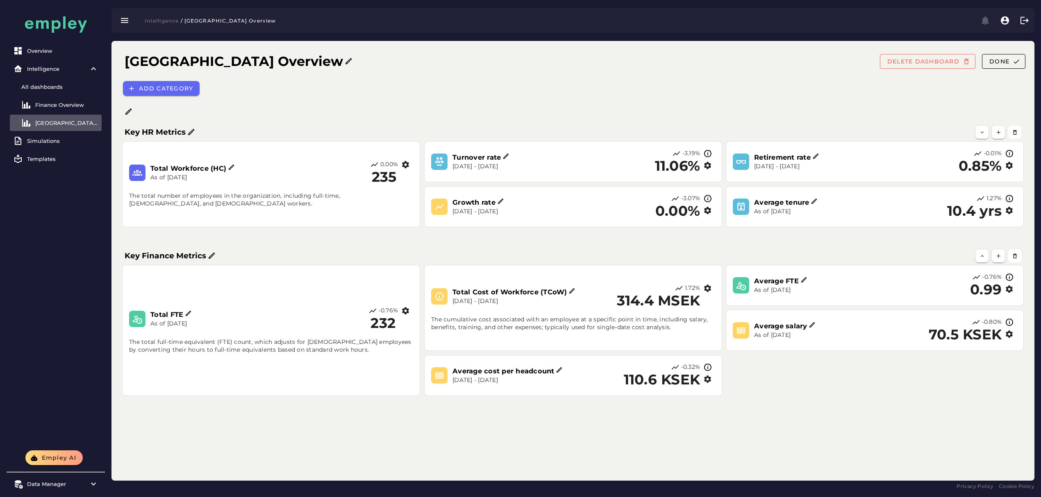
click at [475, 370] on h3 "Average cost per headcount" at bounding box center [504, 371] width 104 height 9
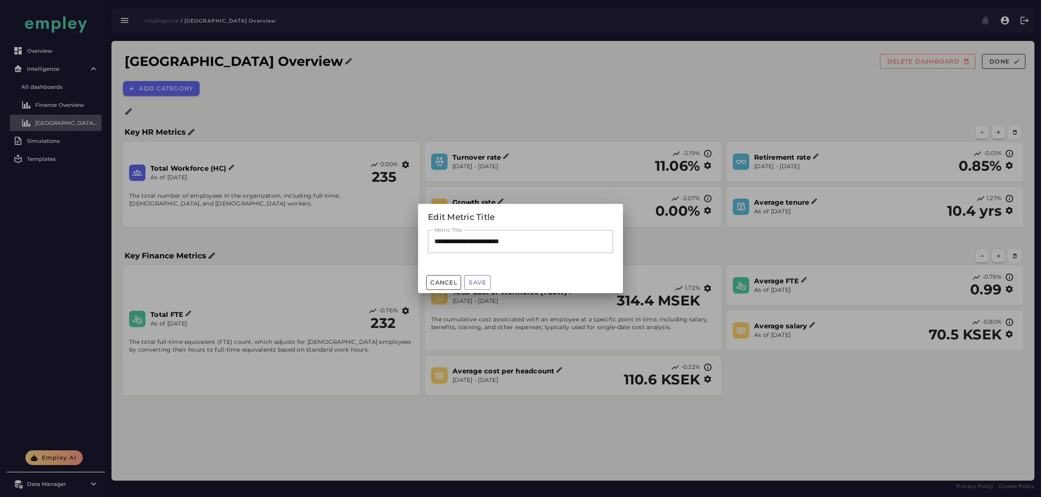
click at [506, 235] on input "**********" at bounding box center [520, 241] width 185 height 23
paste input "text"
type input "**********"
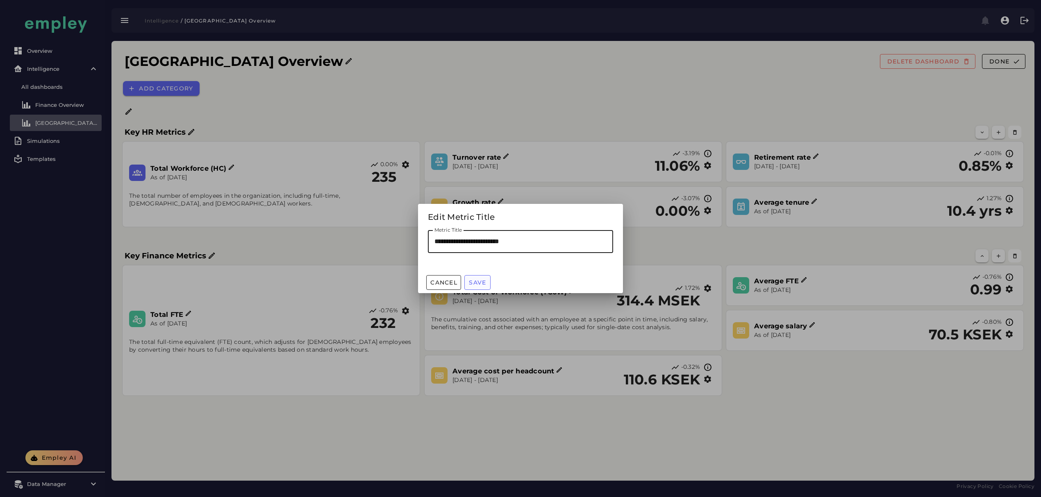
click at [477, 282] on span "Save" at bounding box center [477, 282] width 18 height 7
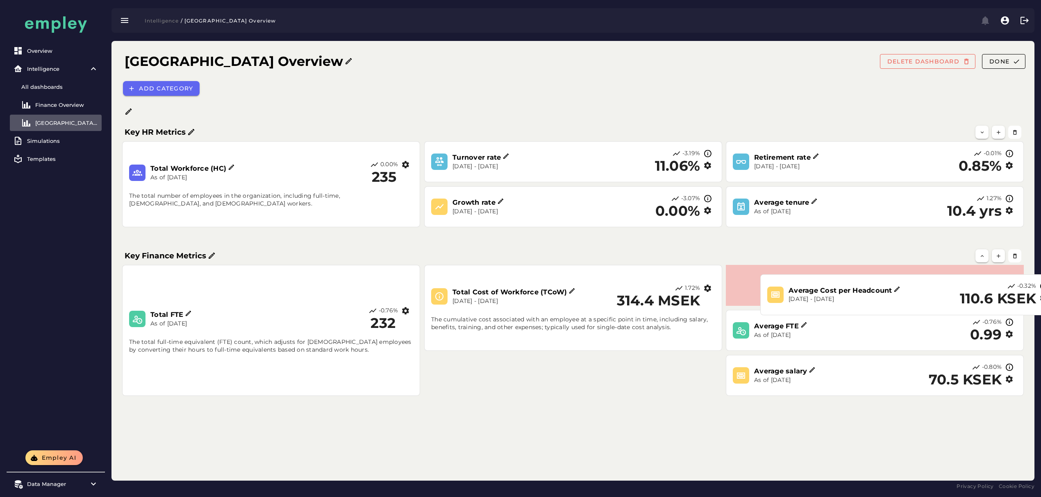
drag, startPoint x: 639, startPoint y: 384, endPoint x: 957, endPoint y: 295, distance: 330.5
click at [959, 295] on h2 "110.6 KSEK" at bounding box center [997, 299] width 77 height 16
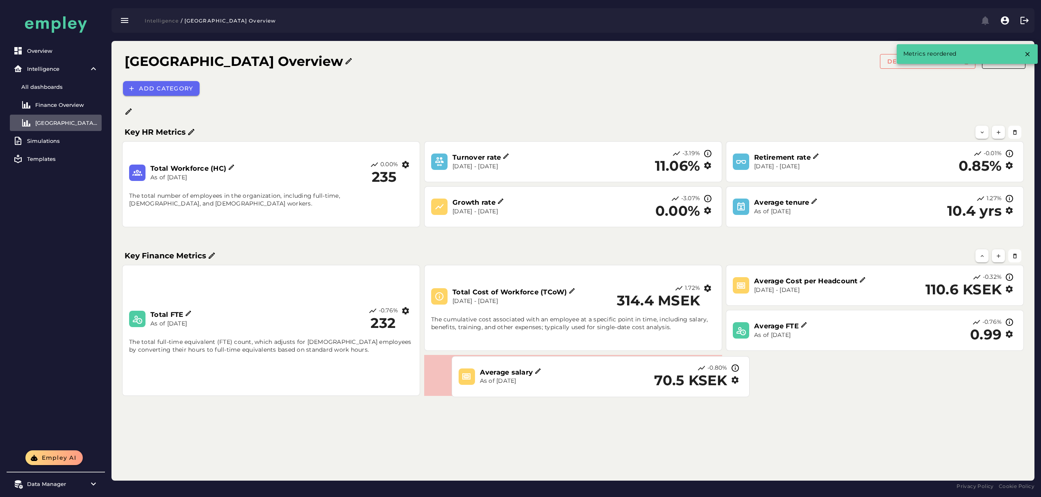
drag, startPoint x: 806, startPoint y: 382, endPoint x: 522, endPoint y: 380, distance: 284.3
click at [510, 383] on p "As of [DATE]" at bounding box center [551, 381] width 142 height 8
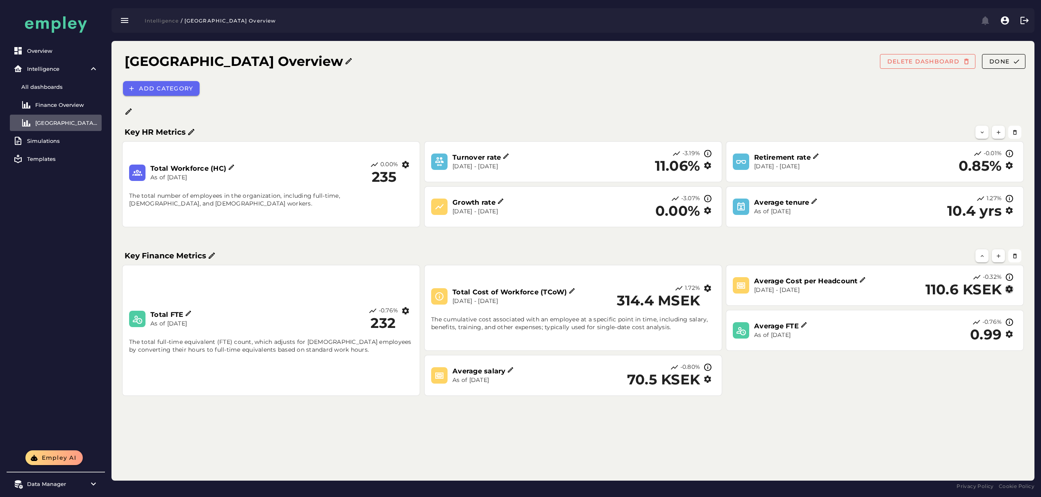
click at [1008, 289] on icon "button" at bounding box center [1009, 289] width 9 height 9
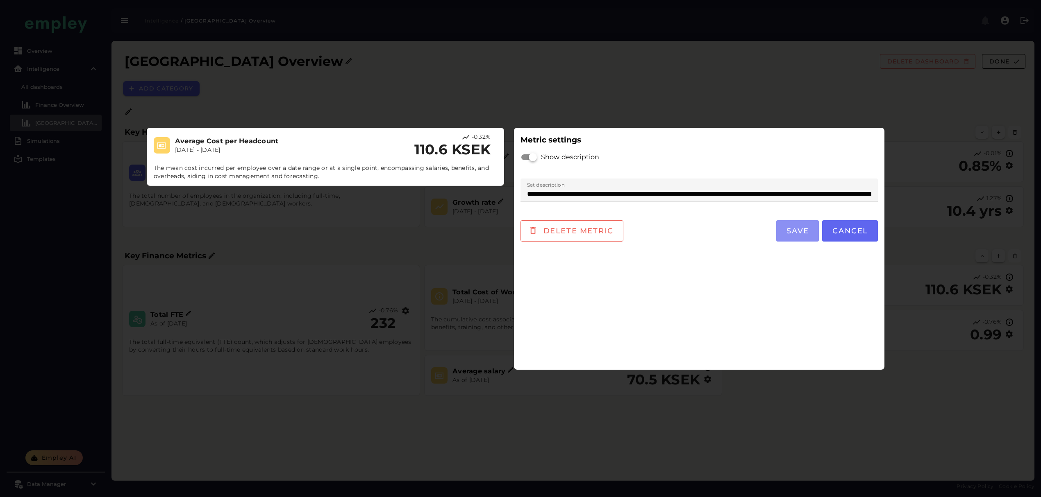
click at [810, 228] on button "Save" at bounding box center [797, 230] width 43 height 21
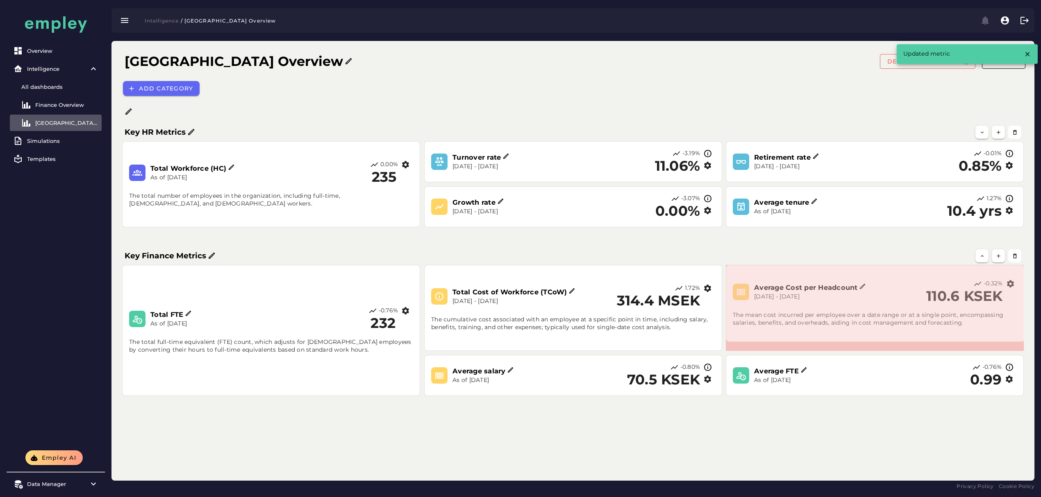
drag, startPoint x: 1019, startPoint y: 305, endPoint x: 1020, endPoint y: 342, distance: 37.7
click at [1021, 342] on span at bounding box center [1023, 340] width 4 height 4
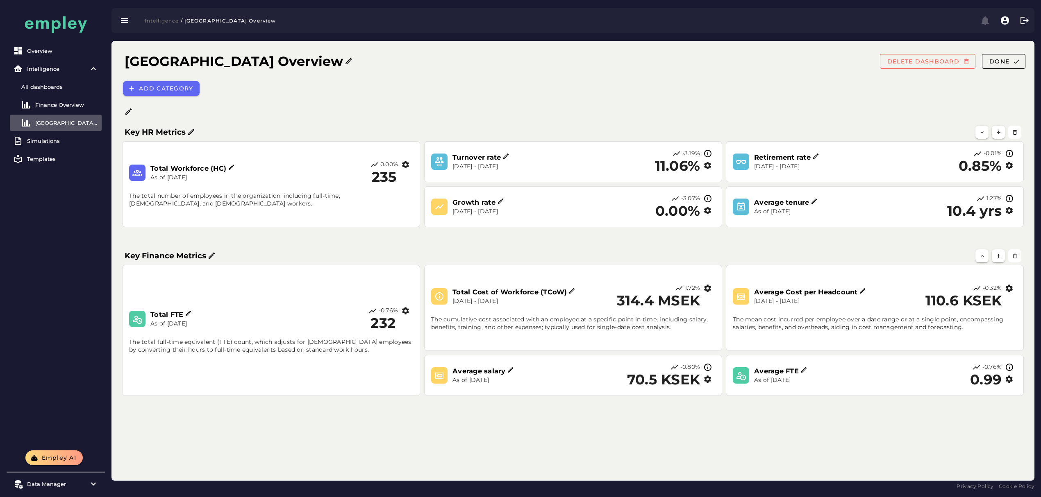
click at [578, 435] on div "Sweden Overview DELETE DASHBOARD Done Add category Key HR Metrics Growth rate S…" at bounding box center [572, 261] width 923 height 440
click at [508, 370] on icon at bounding box center [510, 370] width 7 height 7
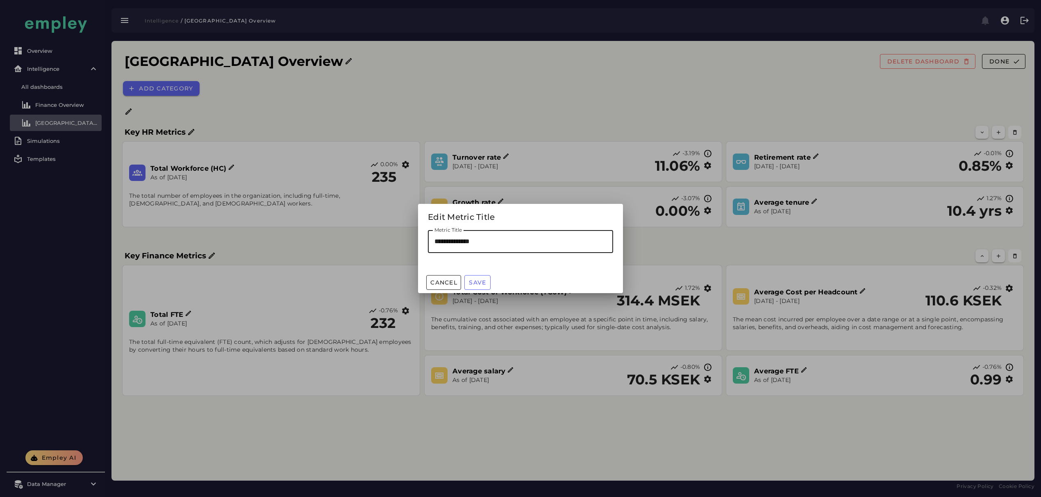
drag, startPoint x: 515, startPoint y: 238, endPoint x: 369, endPoint y: 243, distance: 145.5
click at [369, 243] on div "**********" at bounding box center [520, 248] width 1041 height 497
paste input "text"
type input "**********"
click at [484, 279] on span "Save" at bounding box center [477, 282] width 18 height 7
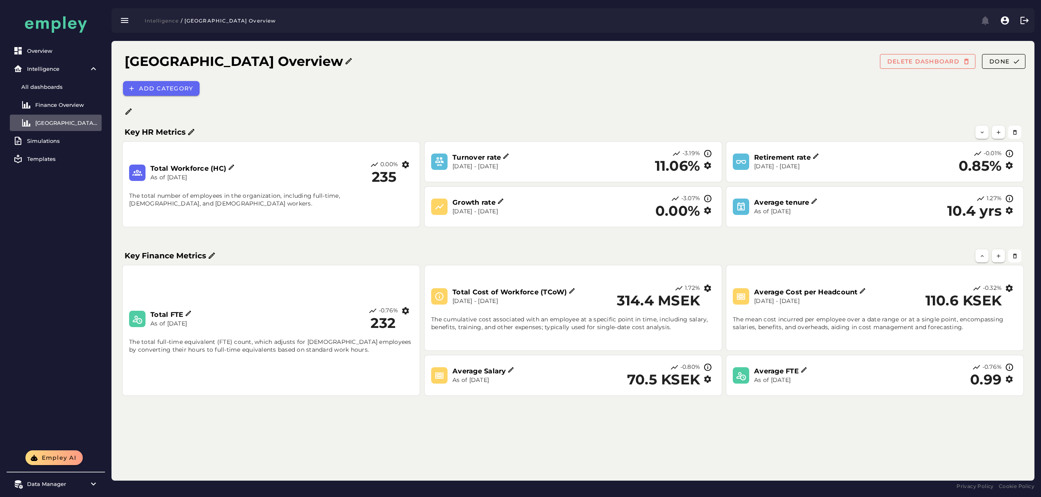
click at [506, 153] on icon at bounding box center [505, 156] width 7 height 7
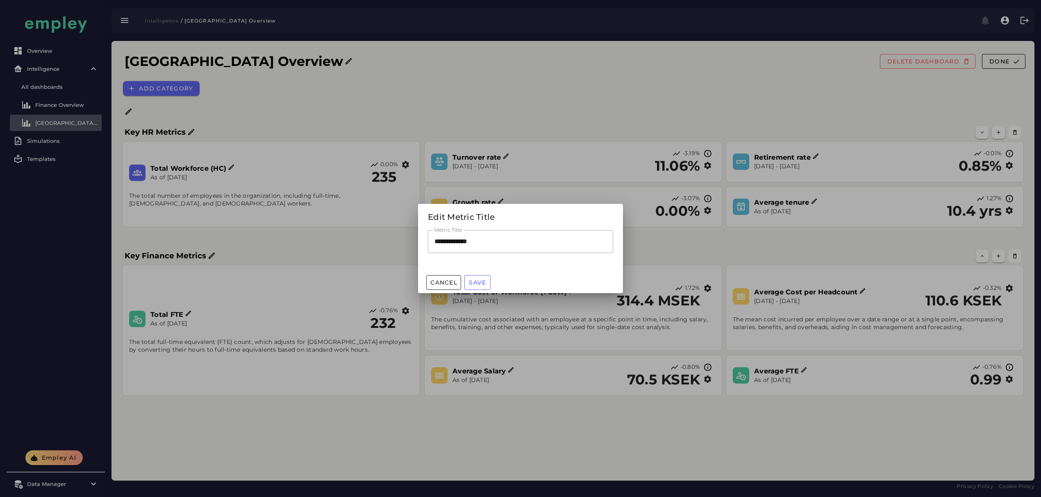
drag, startPoint x: 497, startPoint y: 248, endPoint x: 392, endPoint y: 248, distance: 105.7
click at [392, 248] on div "**********" at bounding box center [520, 248] width 1041 height 497
paste input "*******"
type input "**********"
click at [475, 282] on span "Save" at bounding box center [477, 282] width 18 height 7
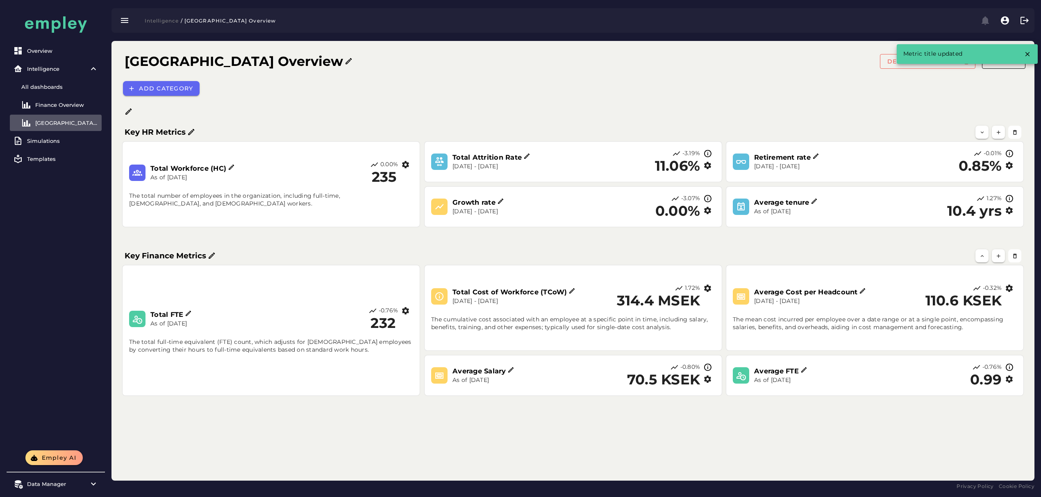
click at [775, 157] on h3 "Retirement rate" at bounding box center [783, 157] width 58 height 9
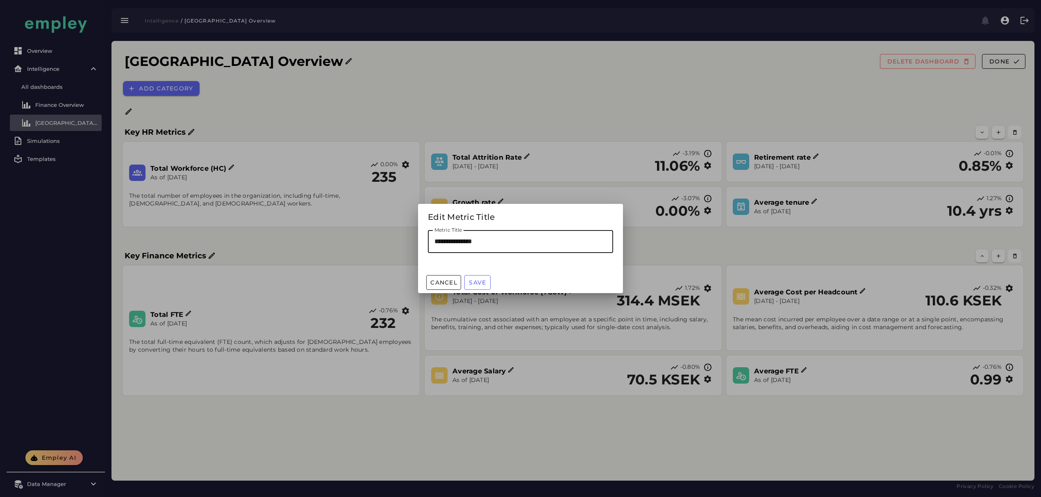
drag, startPoint x: 486, startPoint y: 239, endPoint x: 361, endPoint y: 245, distance: 125.5
click at [356, 245] on div "**********" at bounding box center [520, 248] width 1041 height 497
paste input "text"
type input "**********"
click at [484, 284] on span "Save" at bounding box center [477, 282] width 18 height 7
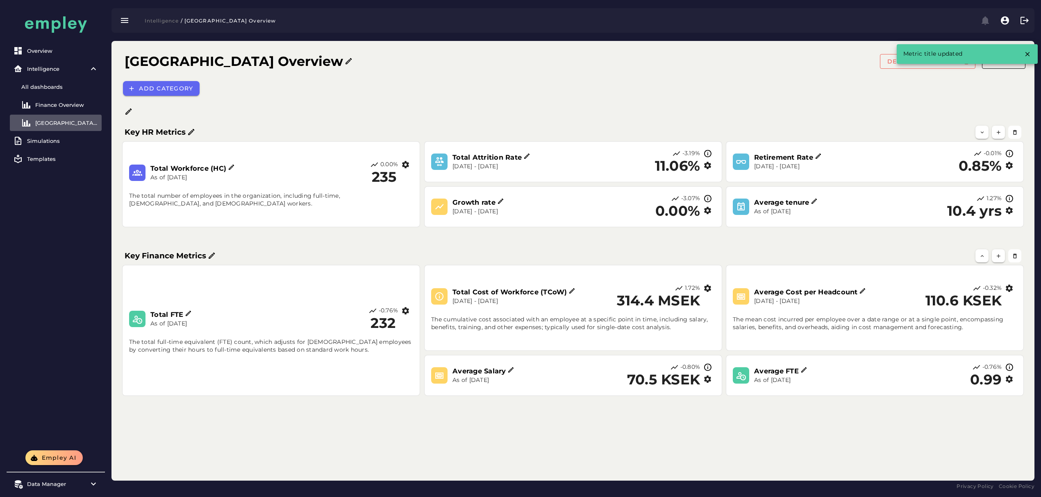
click at [800, 200] on h3 "Average tenure" at bounding box center [782, 202] width 57 height 9
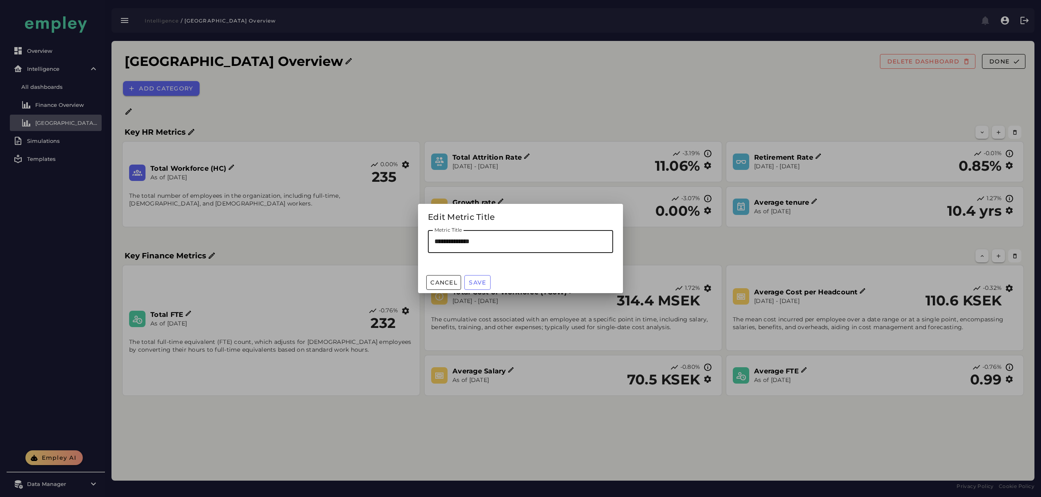
click at [464, 243] on input "**********" at bounding box center [520, 241] width 185 height 23
type input "**********"
click at [477, 286] on span "Save" at bounding box center [477, 282] width 18 height 7
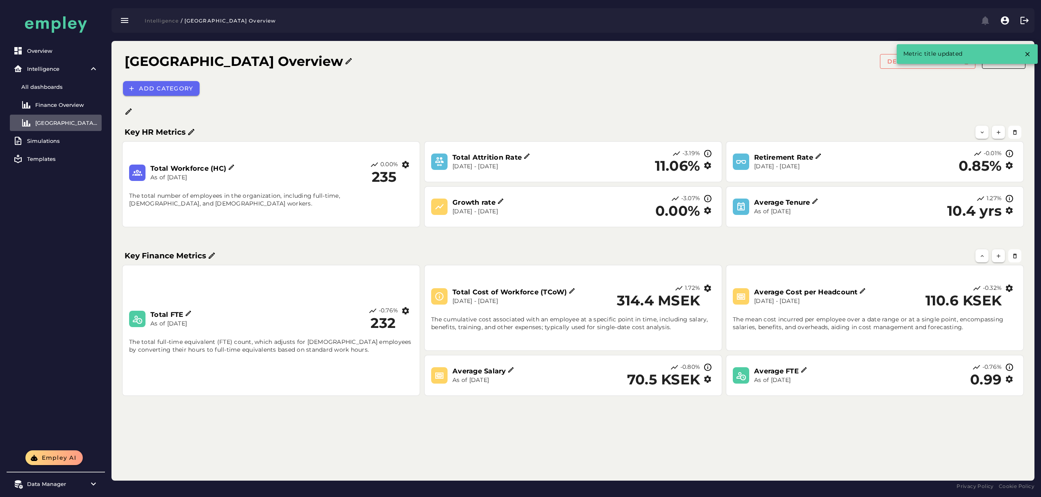
click at [839, 454] on div "Sweden Overview DELETE DASHBOARD Done Add category Key HR Metrics Growth rate S…" at bounding box center [572, 261] width 923 height 440
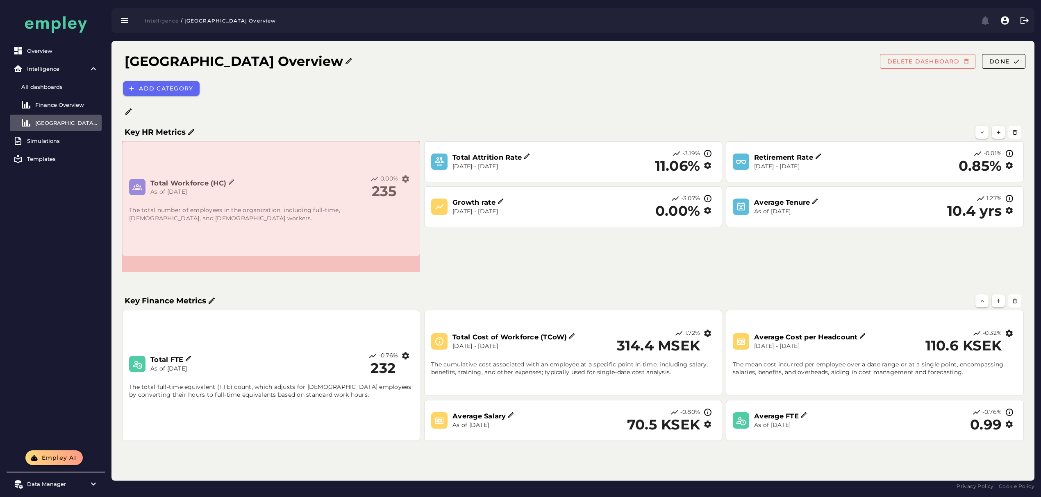
drag, startPoint x: 419, startPoint y: 225, endPoint x: 419, endPoint y: 254, distance: 29.1
click at [419, 254] on span at bounding box center [418, 254] width 4 height 4
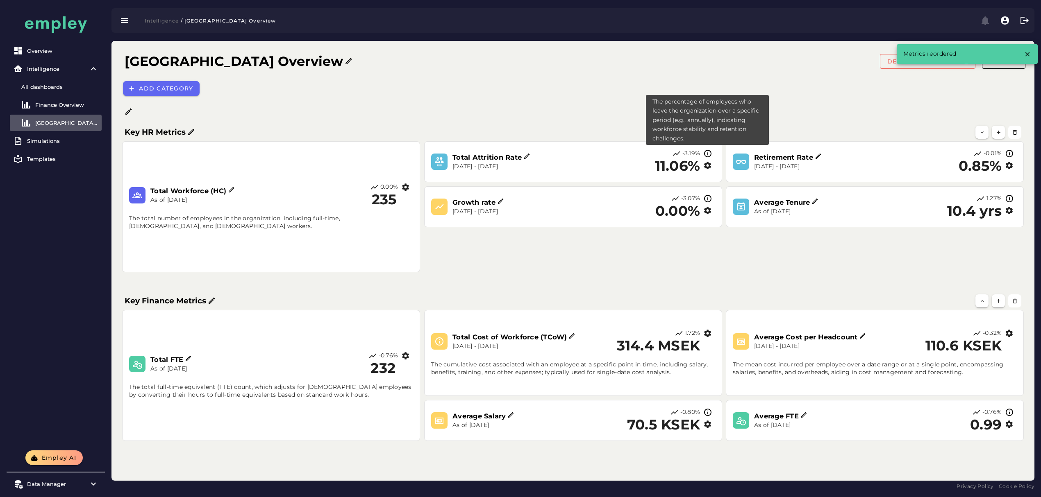
click at [707, 166] on icon "button" at bounding box center [707, 165] width 9 height 9
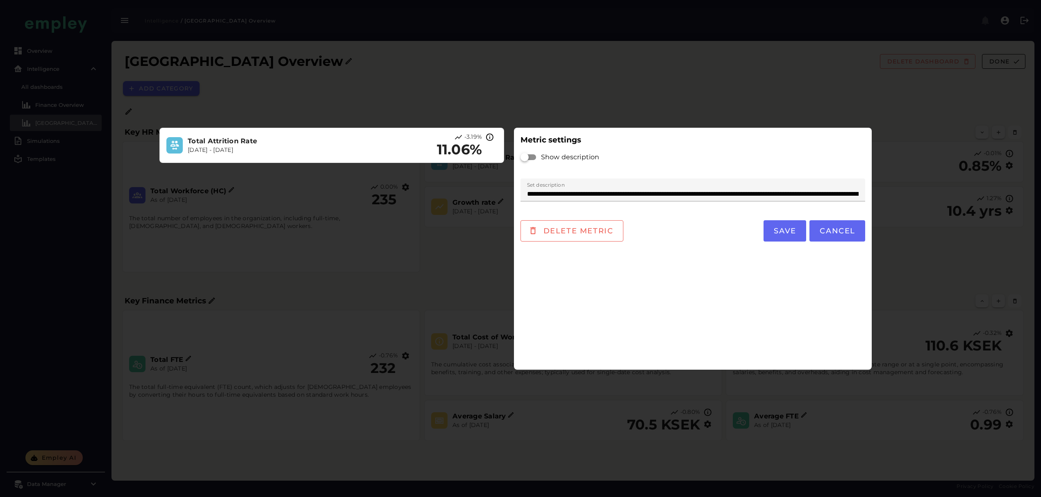
click at [533, 153] on div at bounding box center [528, 157] width 16 height 16
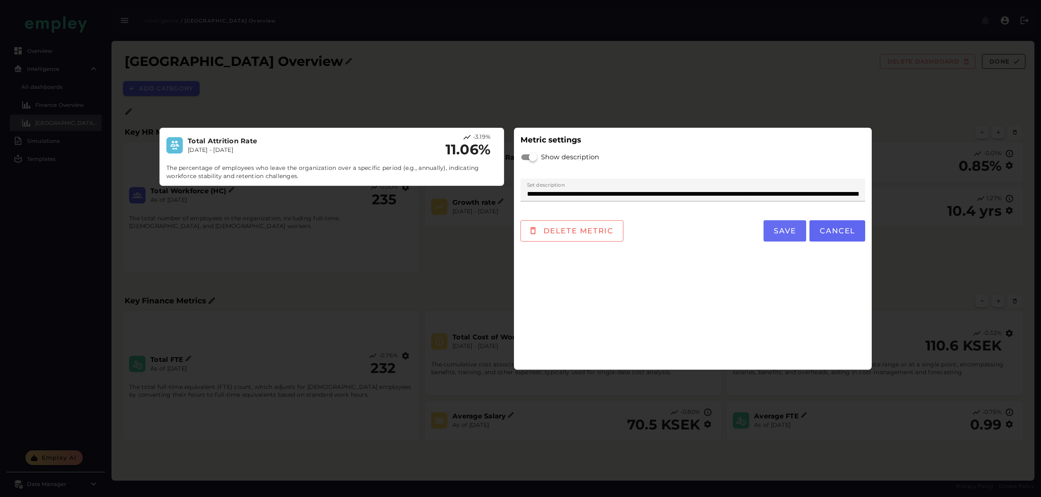
click at [785, 231] on span "Save" at bounding box center [784, 231] width 23 height 9
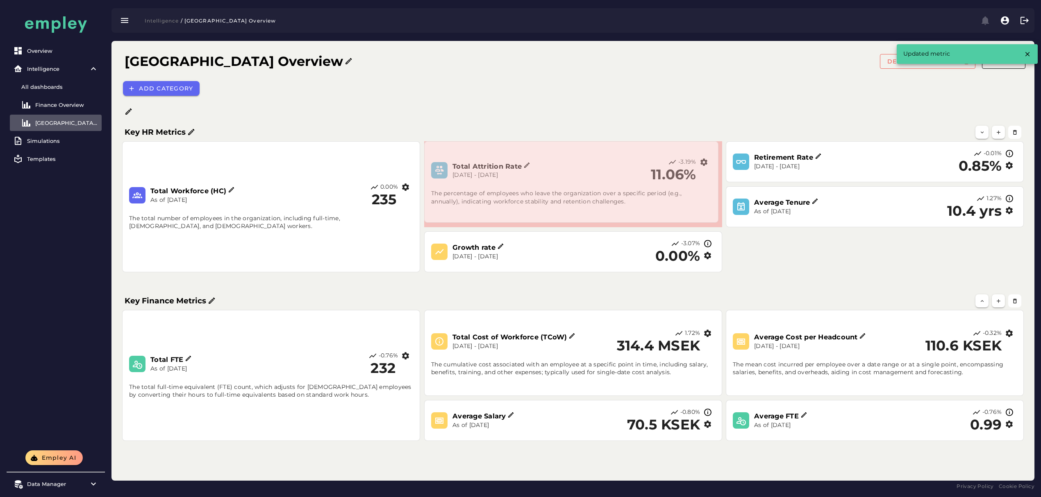
drag, startPoint x: 721, startPoint y: 181, endPoint x: 715, endPoint y: 226, distance: 45.8
click at [717, 223] on span at bounding box center [716, 221] width 4 height 4
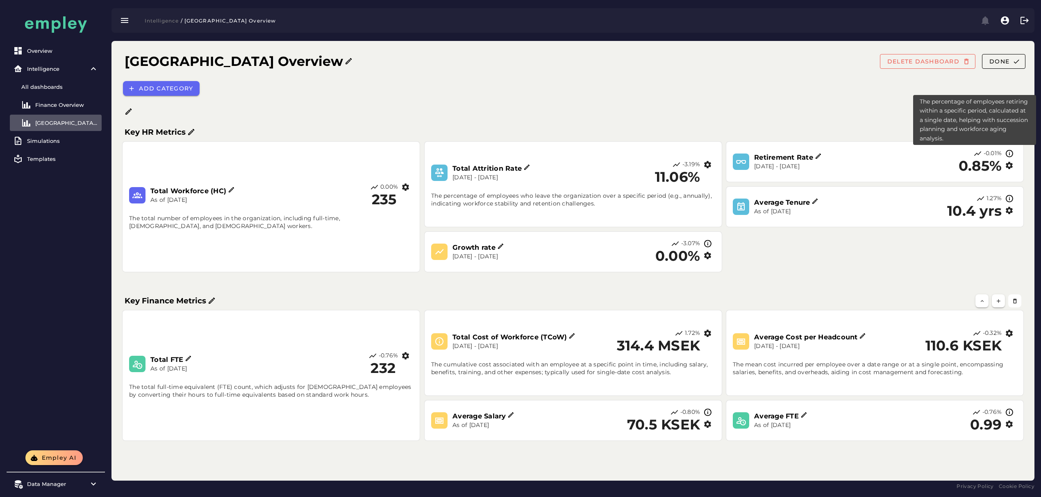
click at [1008, 152] on icon at bounding box center [1009, 154] width 9 height 9
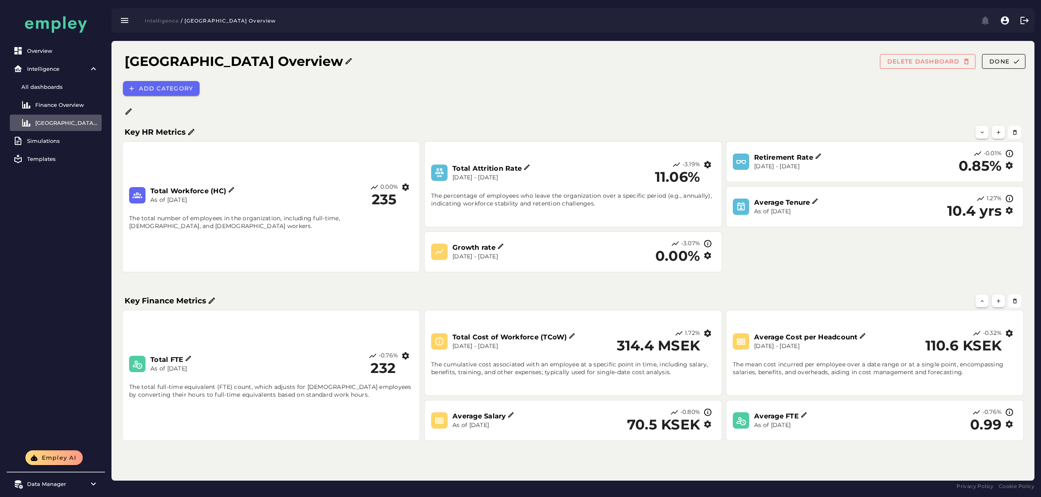
click at [1008, 166] on icon "button" at bounding box center [1009, 165] width 9 height 9
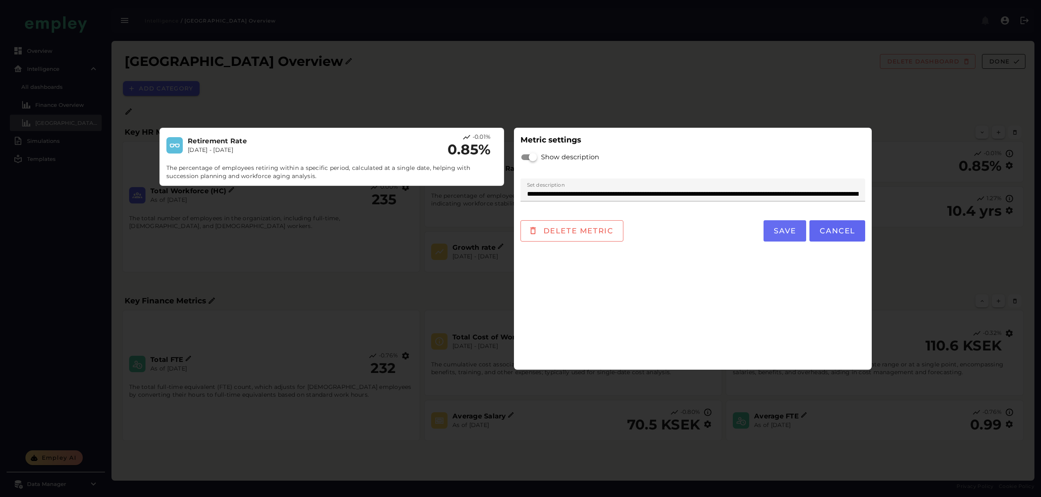
click at [789, 223] on button "Save" at bounding box center [784, 230] width 43 height 21
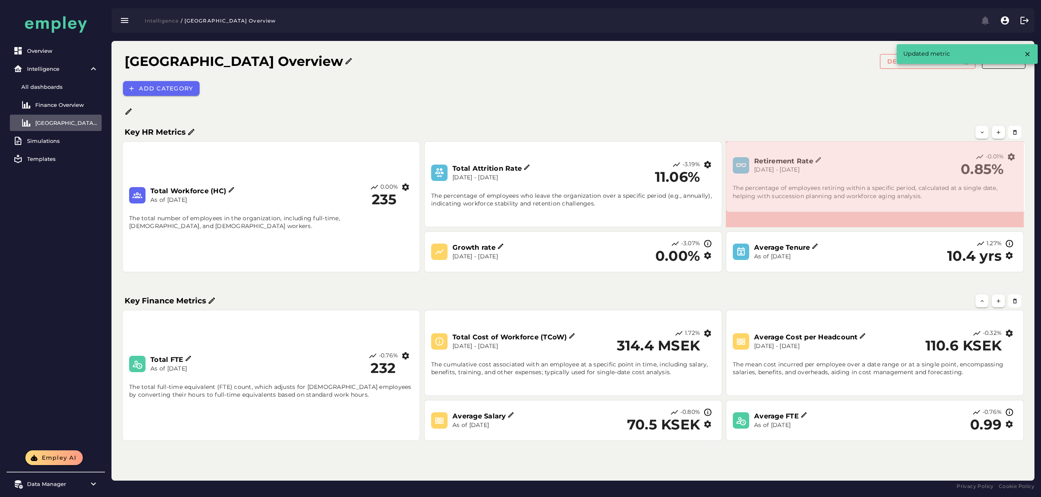
drag, startPoint x: 1021, startPoint y: 180, endPoint x: 1023, endPoint y: 215, distance: 34.5
click at [1023, 212] on span at bounding box center [1023, 210] width 4 height 4
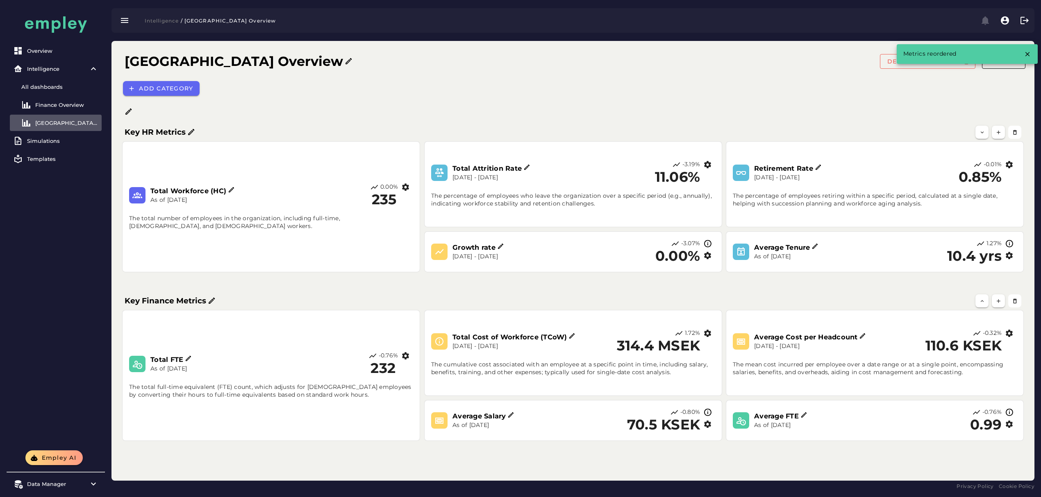
click at [751, 294] on div "Key Finance Metrics" at bounding box center [572, 301] width 903 height 16
click at [143, 61] on h1 "[GEOGRAPHIC_DATA] Overview" at bounding box center [234, 62] width 218 height 20
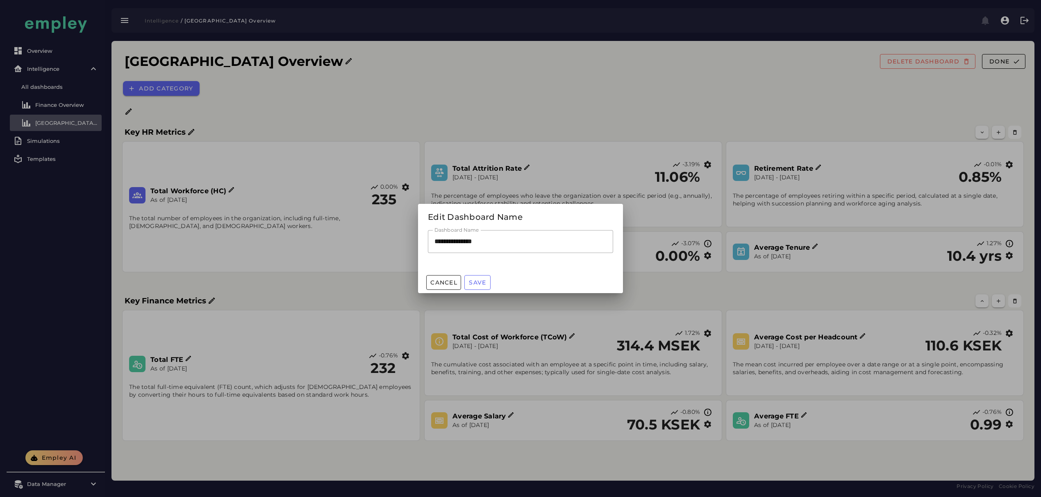
click at [449, 246] on input "**********" at bounding box center [520, 241] width 185 height 23
paste input "**"
type input "**********"
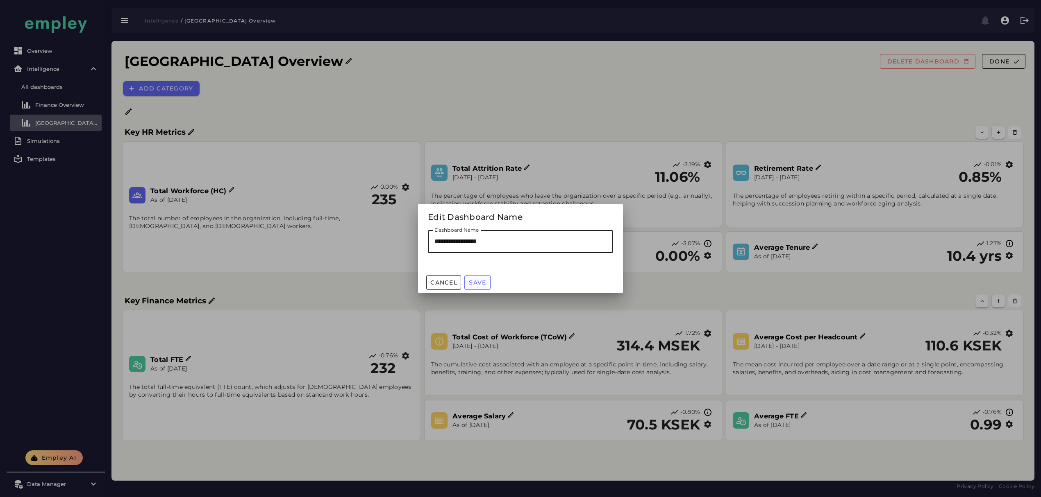
click at [474, 279] on span "Save" at bounding box center [477, 282] width 18 height 7
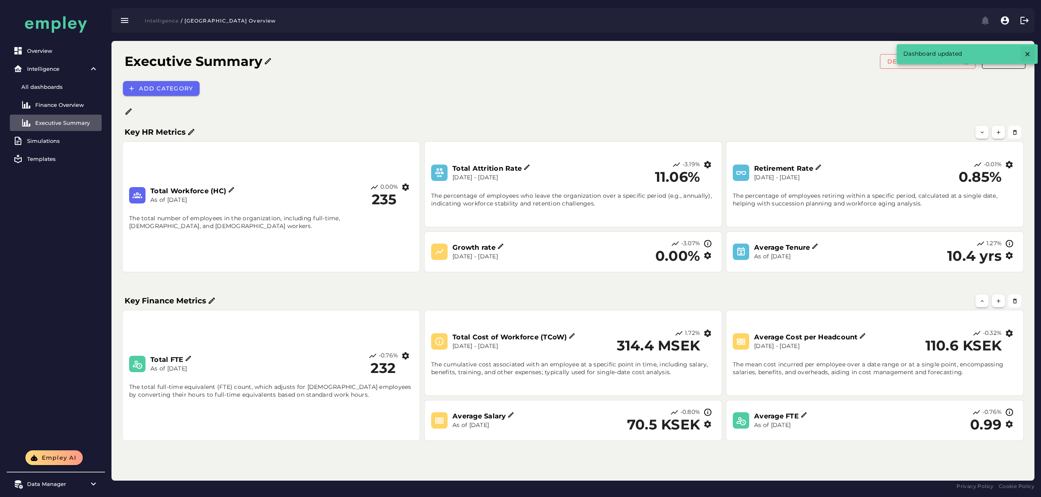
click at [1026, 56] on icon "button" at bounding box center [1026, 53] width 7 height 7
click at [1007, 64] on span "Done" at bounding box center [999, 61] width 20 height 7
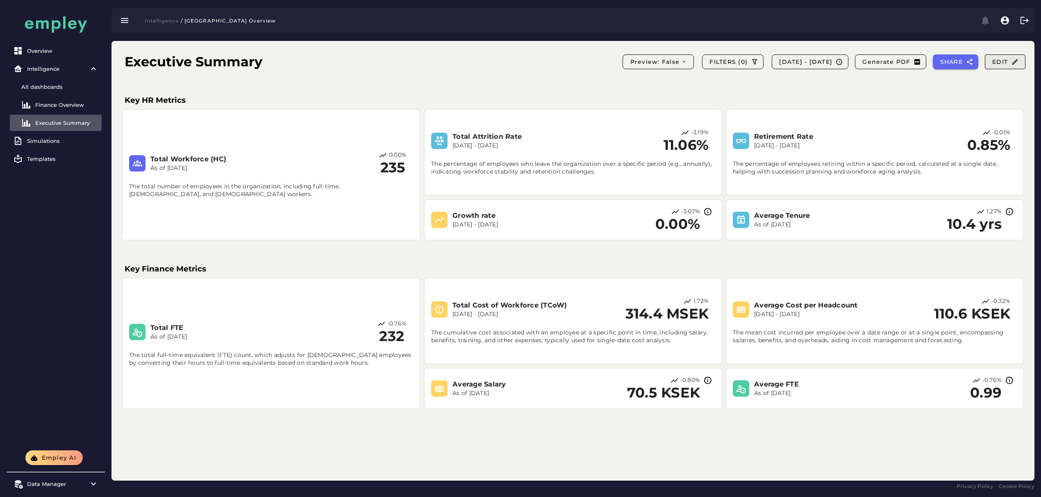
click at [1001, 58] on span "Edit" at bounding box center [1004, 61] width 27 height 7
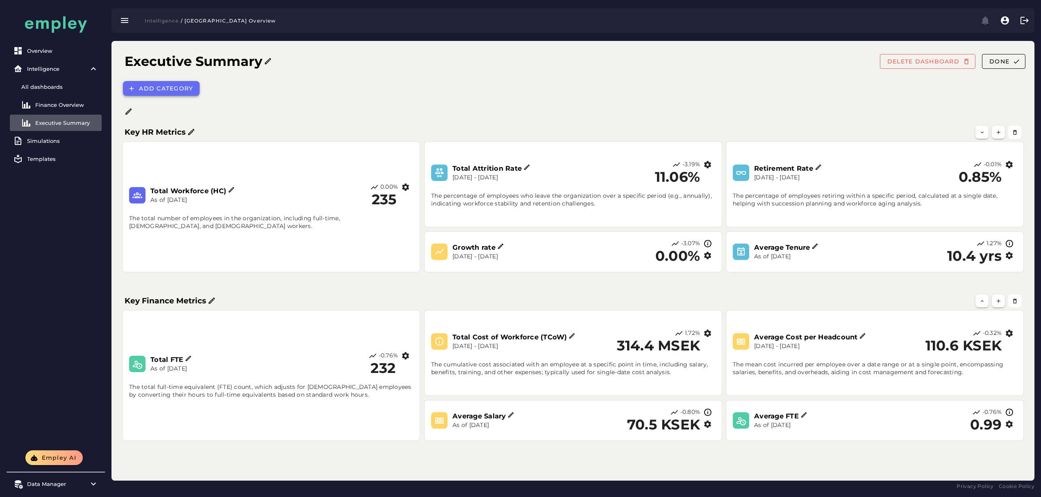
click at [159, 93] on button "Add category" at bounding box center [161, 88] width 77 height 15
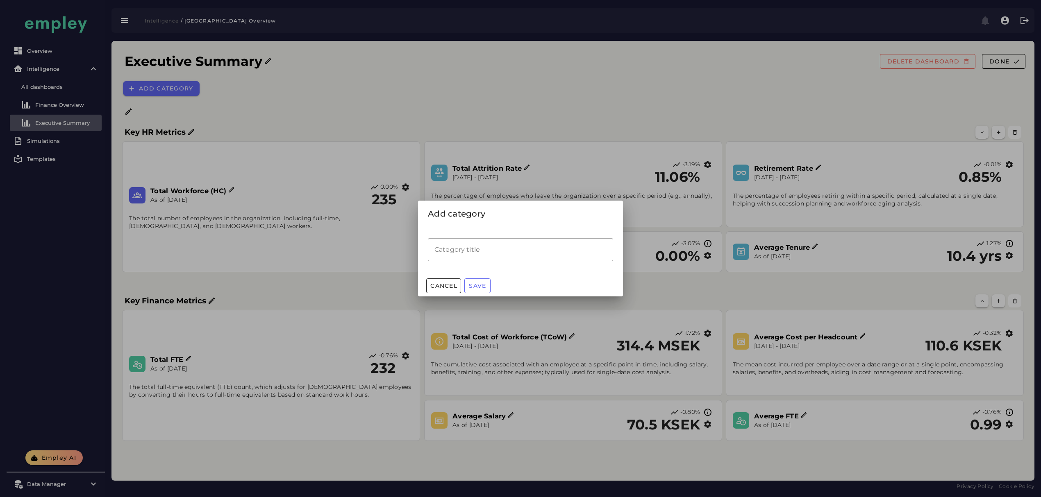
click at [484, 253] on input "Category title" at bounding box center [520, 249] width 185 height 23
type input "**********"
click at [482, 289] on span "Save" at bounding box center [477, 285] width 18 height 7
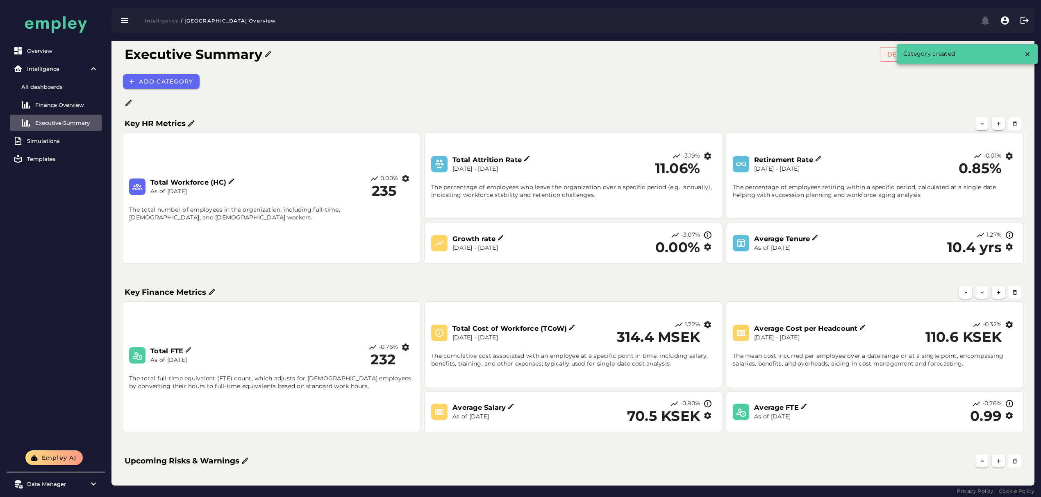
scroll to position [13, 0]
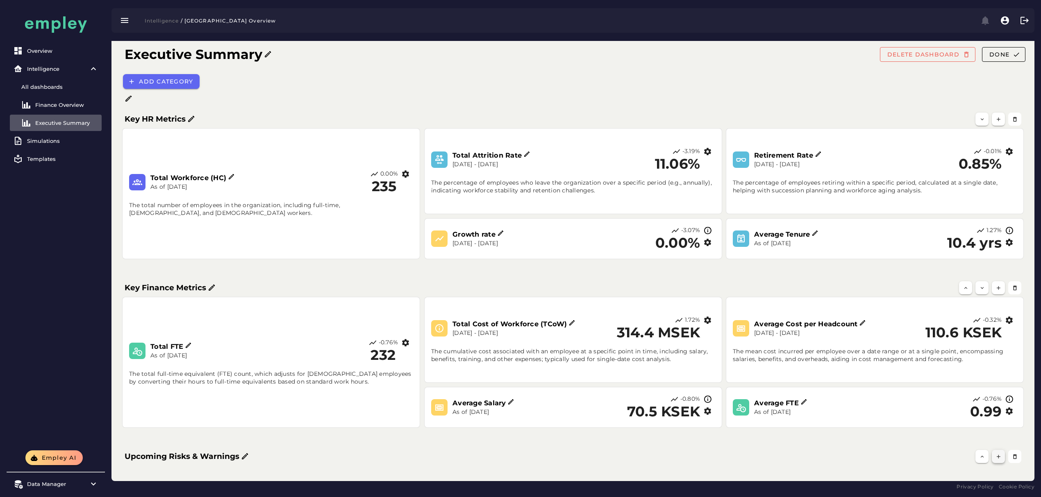
click at [996, 456] on icon "button" at bounding box center [998, 457] width 6 height 6
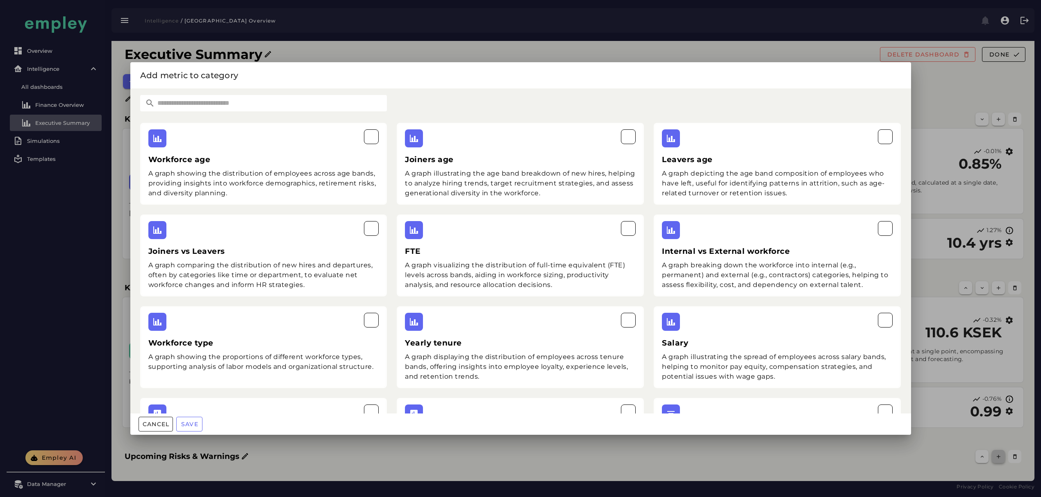
scroll to position [0, 0]
click at [231, 106] on input "text" at bounding box center [271, 103] width 232 height 16
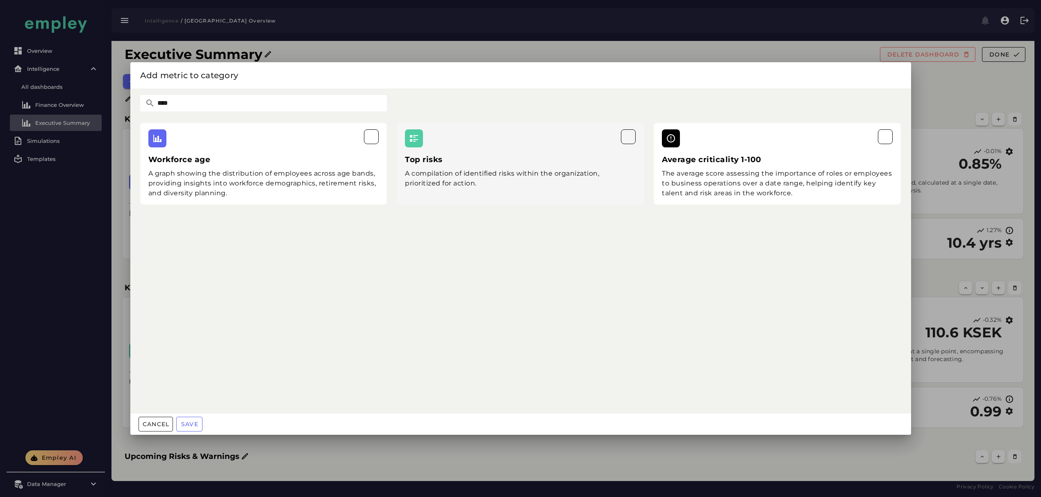
click at [479, 169] on div "A compilation of identified risks within the organization, prioritized for acti…" at bounding box center [520, 179] width 231 height 20
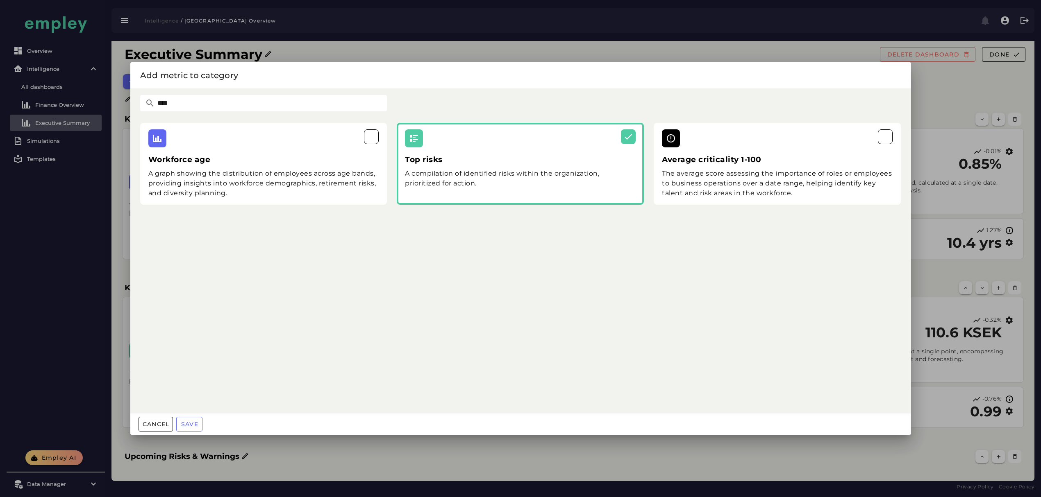
drag, startPoint x: 146, startPoint y: 105, endPoint x: 74, endPoint y: 104, distance: 72.1
click at [84, 105] on div "Add metric to category **** Workforce age A graph showing the distribution of e…" at bounding box center [520, 248] width 1041 height 497
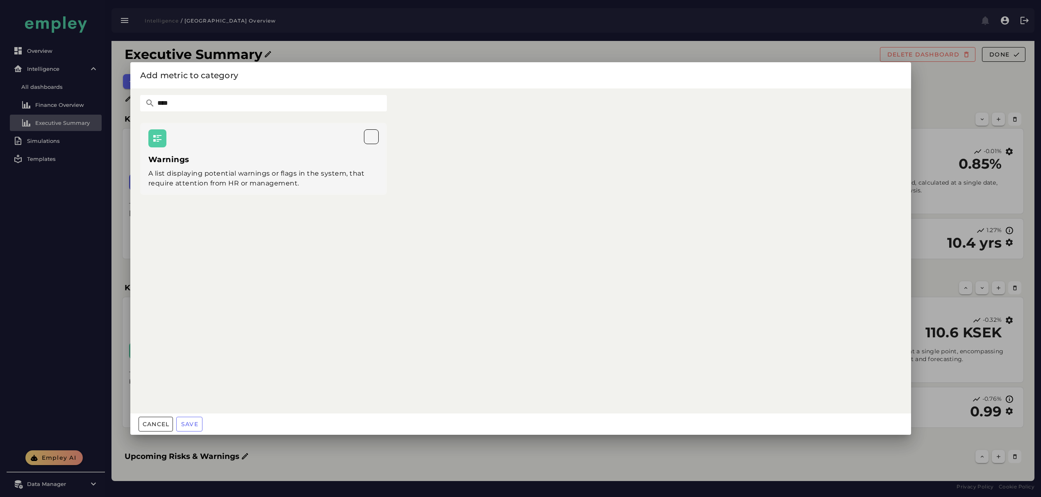
type input "****"
click at [284, 171] on div "A list displaying potential warnings or flags in the system, that require atten…" at bounding box center [263, 179] width 231 height 20
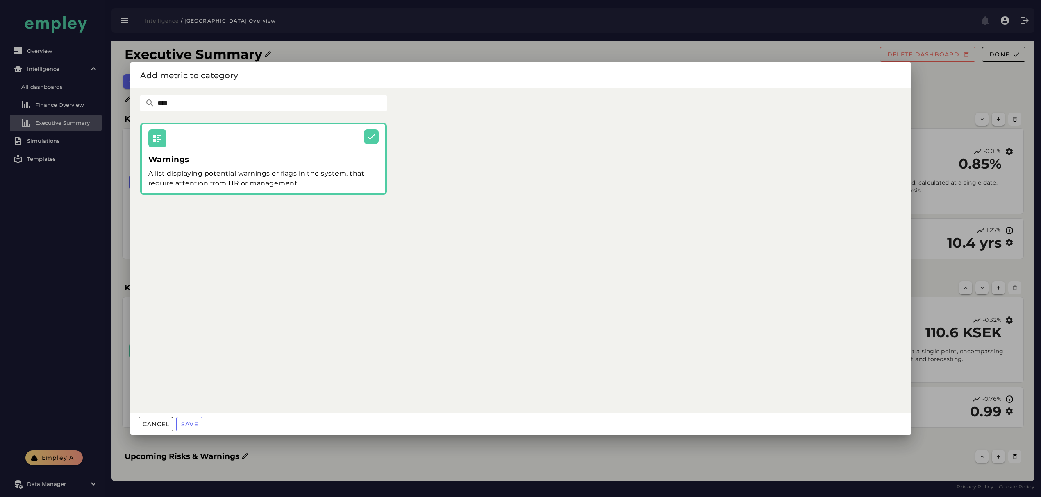
click at [196, 420] on button "Save" at bounding box center [189, 424] width 26 height 15
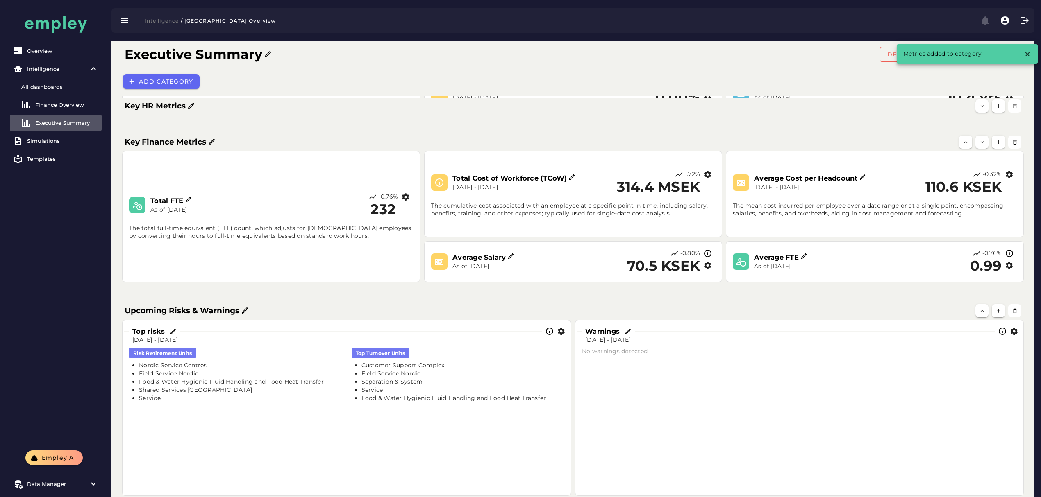
scroll to position [188, 0]
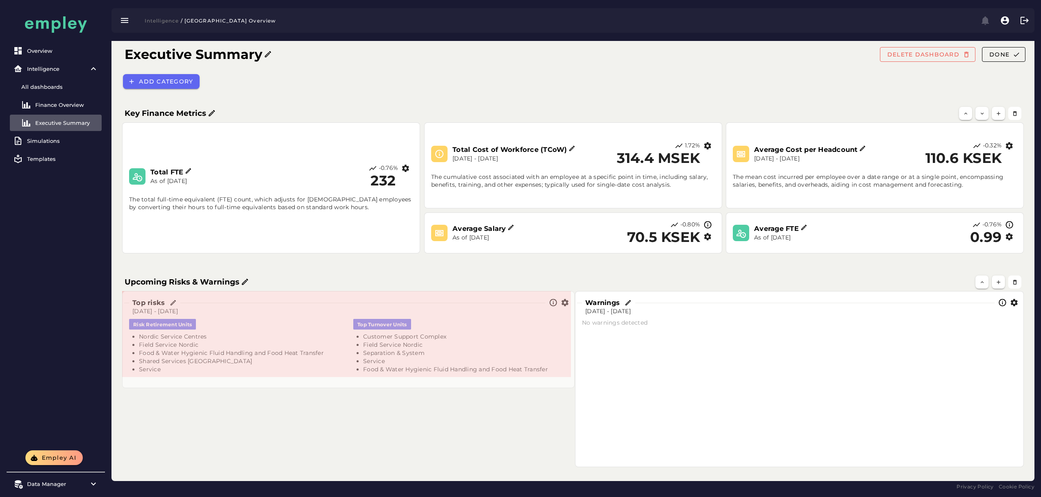
drag, startPoint x: 569, startPoint y: 466, endPoint x: 572, endPoint y: 387, distance: 79.2
click at [572, 387] on span at bounding box center [572, 386] width 4 height 4
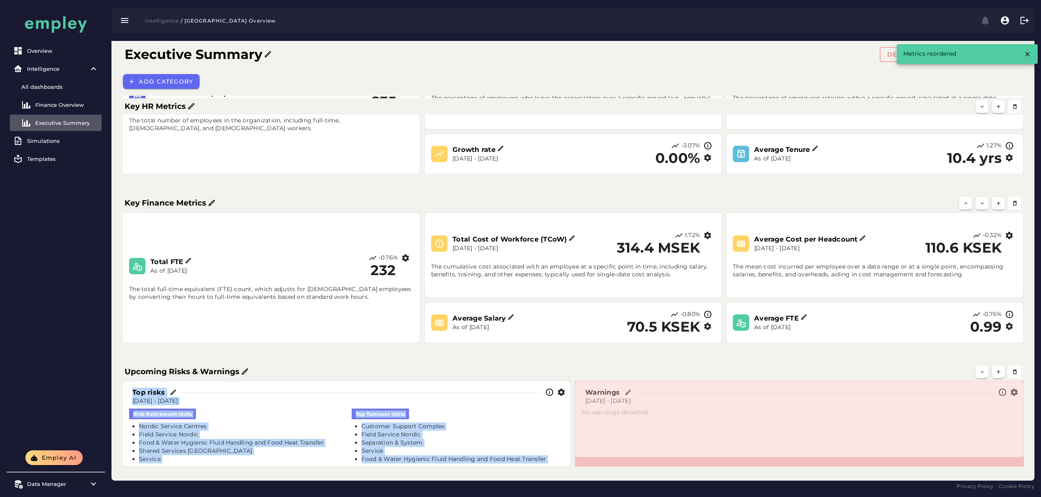
scroll to position [98, 0]
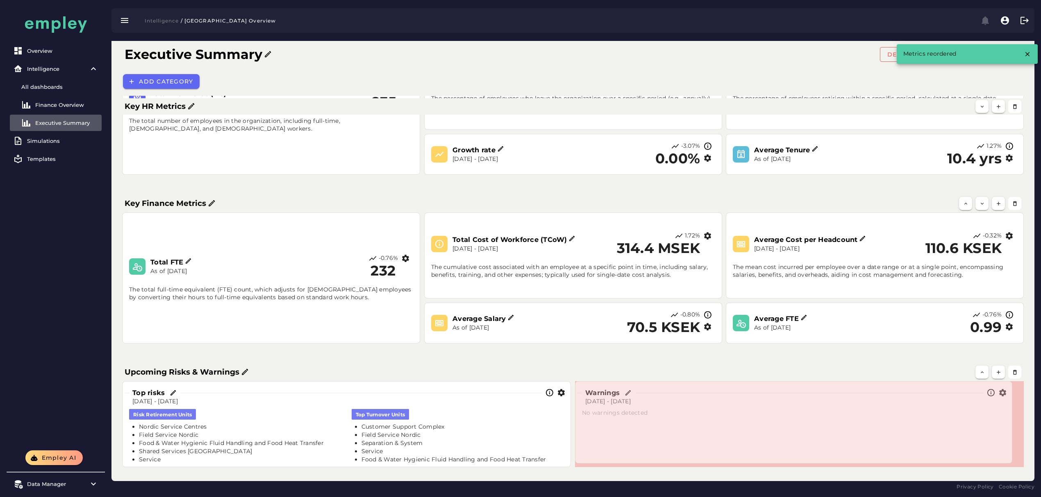
drag, startPoint x: 1020, startPoint y: 465, endPoint x: 1009, endPoint y: 461, distance: 12.0
click at [1009, 461] on span at bounding box center [1010, 462] width 4 height 4
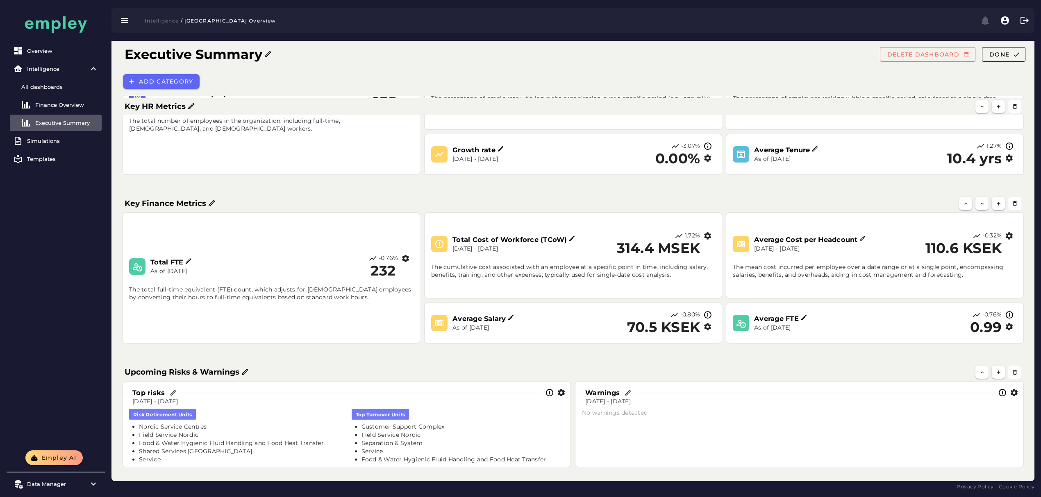
click at [562, 391] on icon "button" at bounding box center [561, 393] width 9 height 9
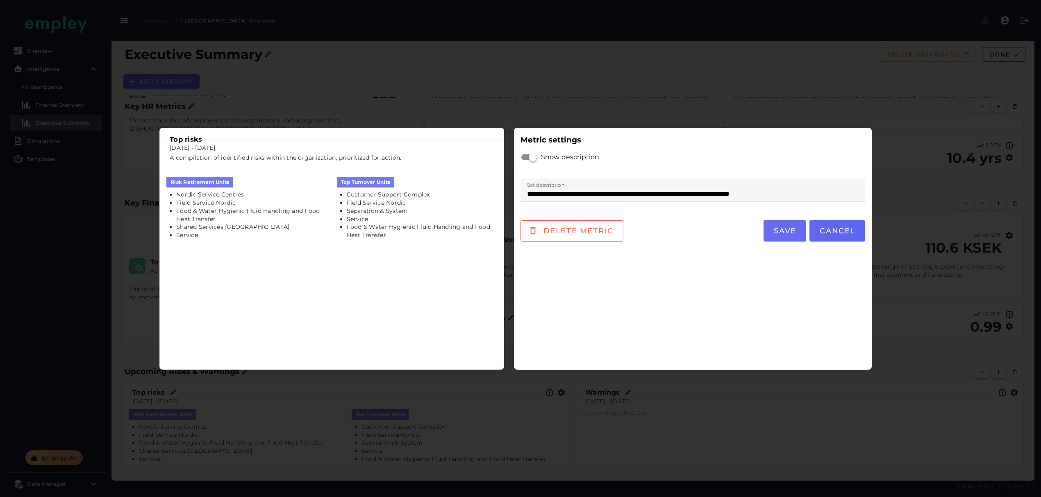
click at [795, 227] on span "Save" at bounding box center [784, 231] width 23 height 9
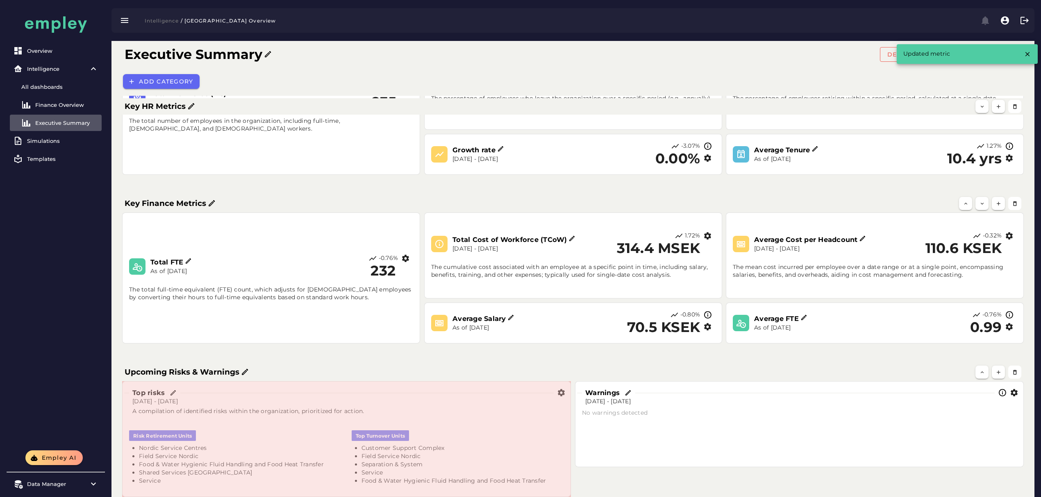
drag, startPoint x: 568, startPoint y: 464, endPoint x: 568, endPoint y: 494, distance: 29.9
click at [568, 494] on span at bounding box center [569, 495] width 4 height 4
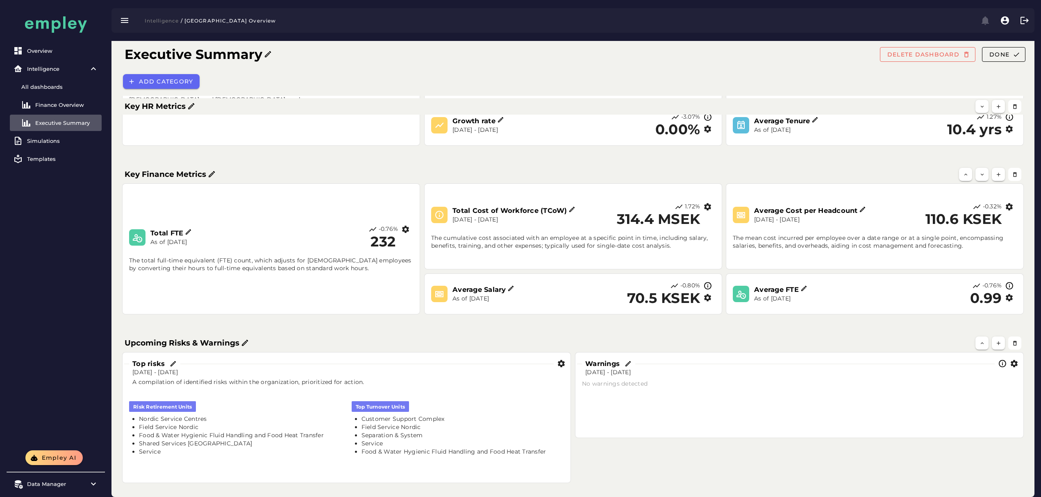
scroll to position [143, 0]
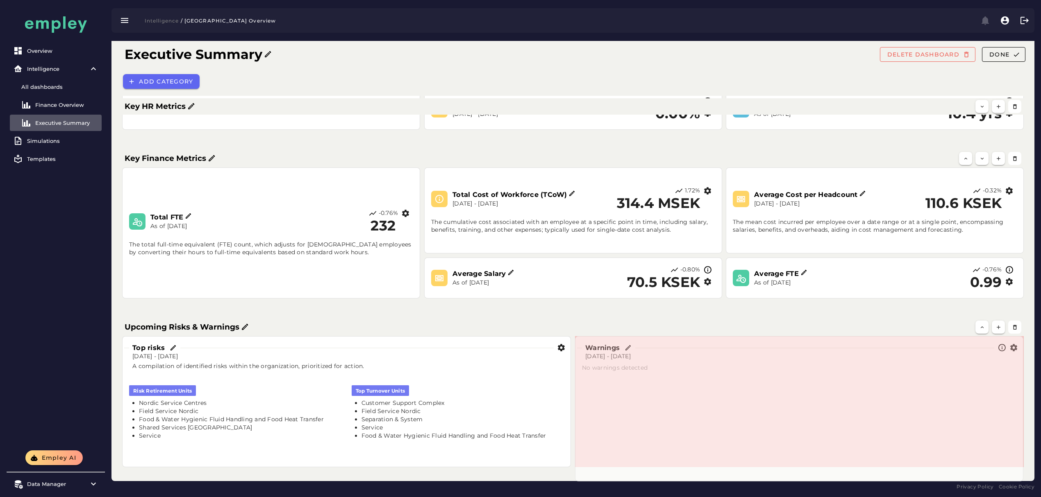
drag, startPoint x: 1023, startPoint y: 418, endPoint x: 1022, endPoint y: 478, distance: 59.4
click at [1022, 478] on span at bounding box center [1021, 480] width 4 height 4
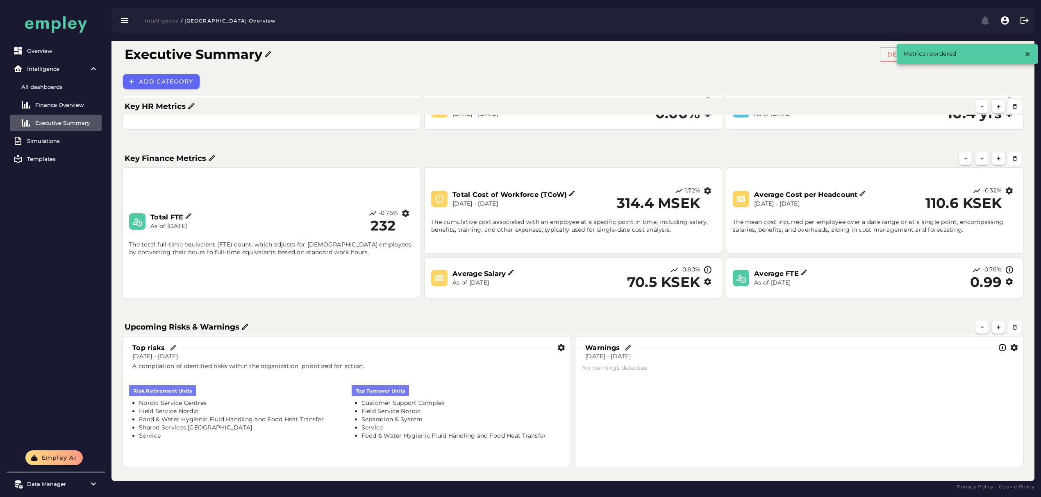
click at [1012, 349] on icon "button" at bounding box center [1013, 348] width 9 height 9
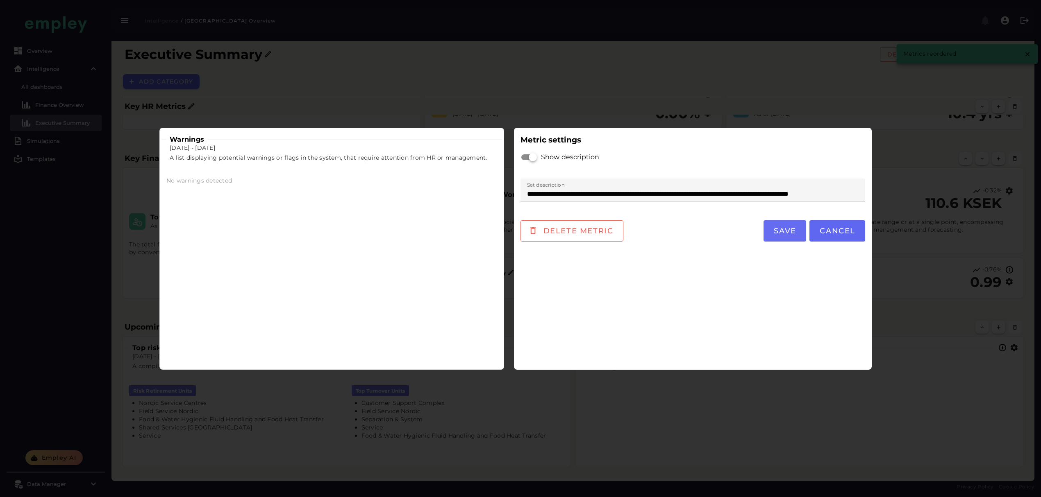
click at [797, 238] on button "Save" at bounding box center [784, 230] width 43 height 21
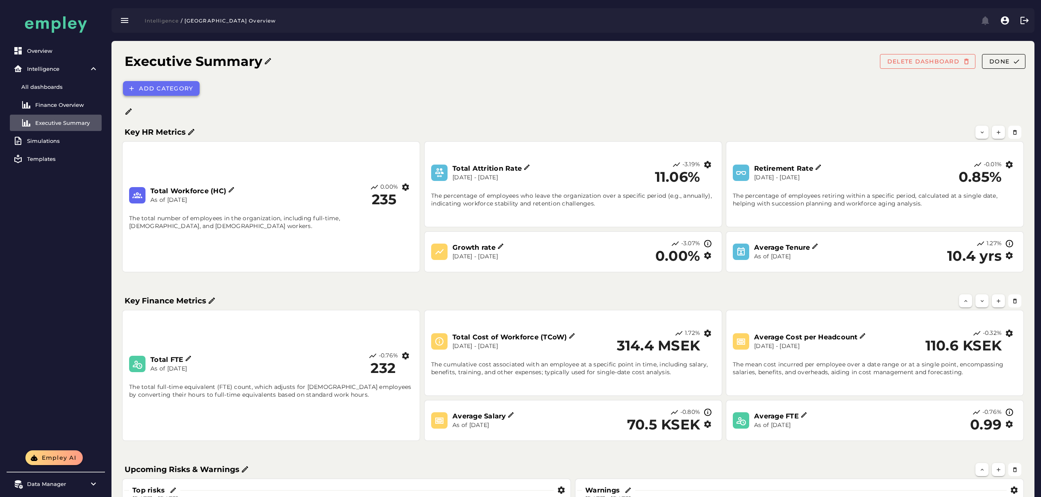
click at [165, 87] on span "Add category" at bounding box center [165, 88] width 54 height 7
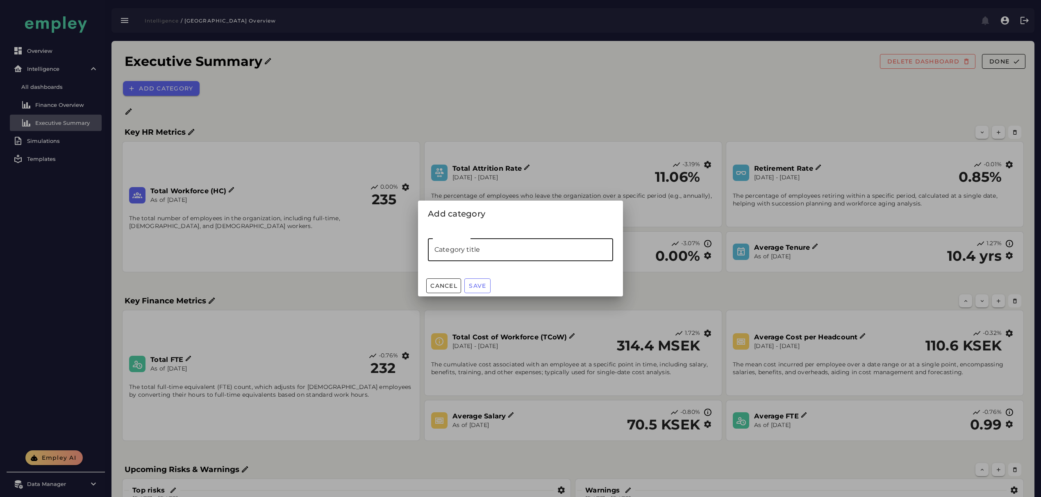
click at [463, 253] on input "Category title" at bounding box center [520, 249] width 185 height 23
type input "**********"
click at [485, 282] on button "Save" at bounding box center [477, 286] width 26 height 15
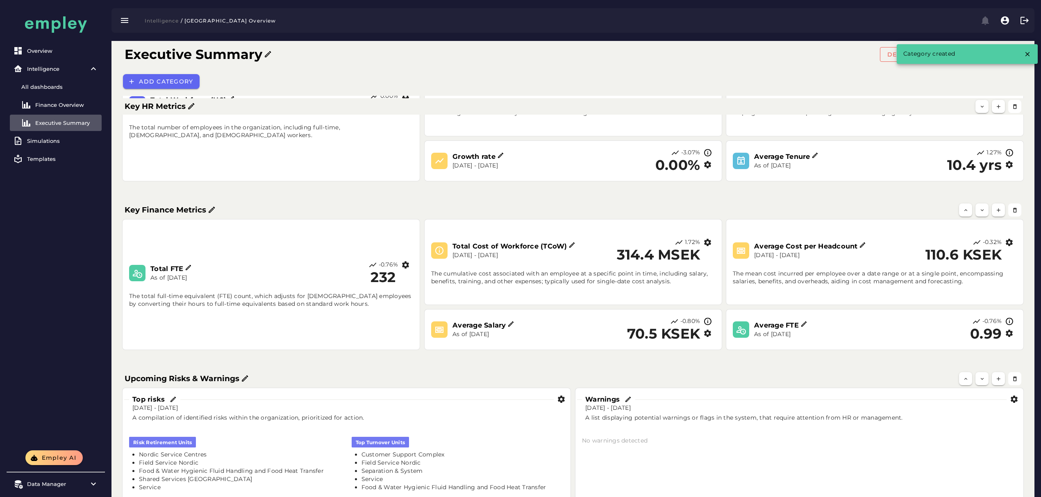
scroll to position [182, 0]
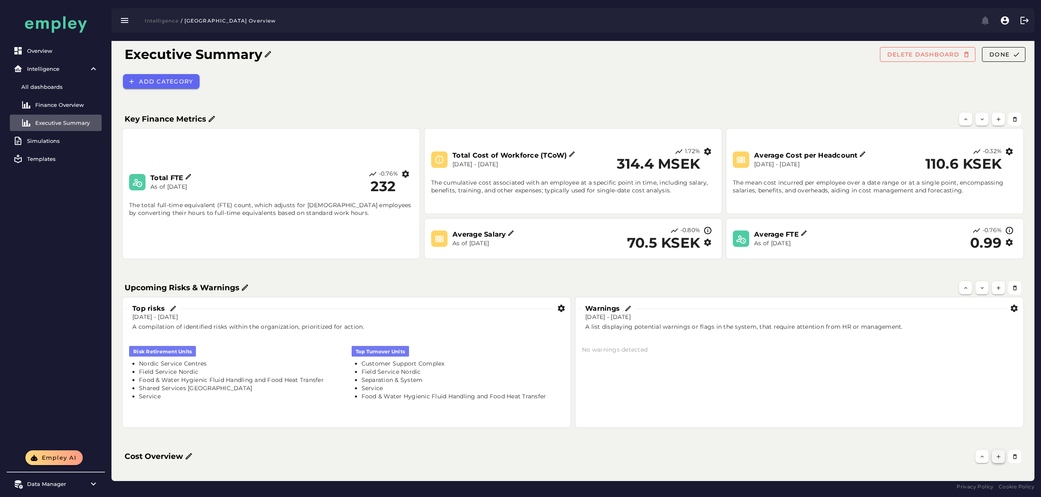
click at [1000, 460] on button "button" at bounding box center [997, 456] width 13 height 13
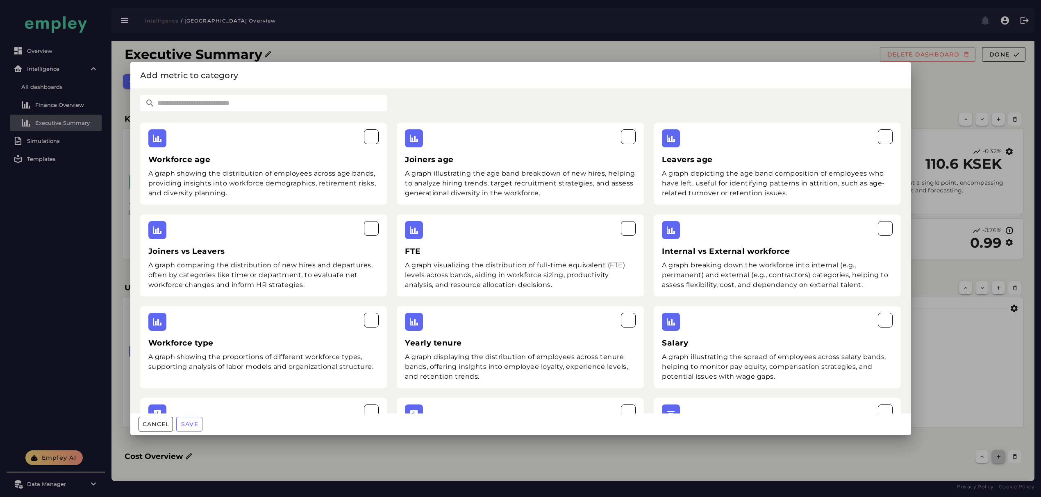
scroll to position [0, 0]
click at [259, 100] on input "text" at bounding box center [271, 103] width 232 height 16
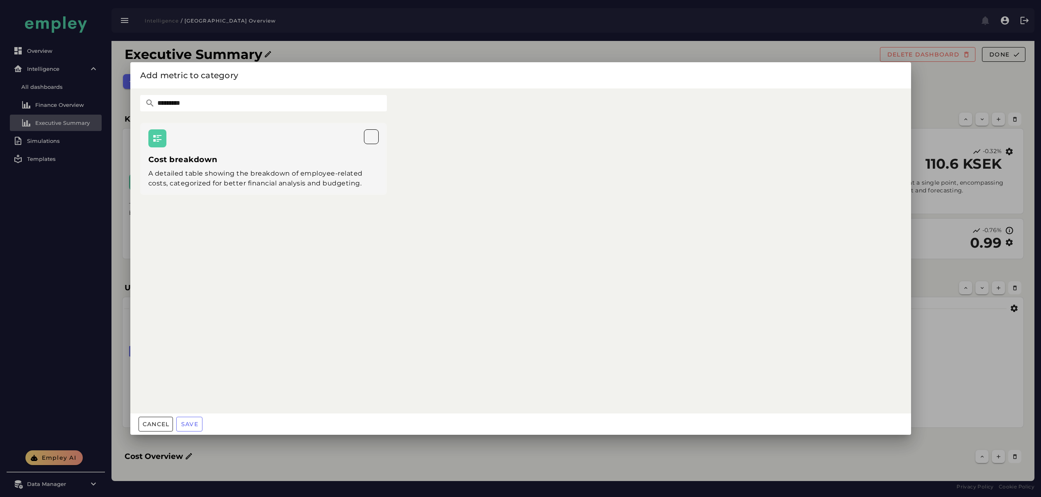
click at [249, 161] on h3 "Cost breakdown" at bounding box center [263, 159] width 231 height 11
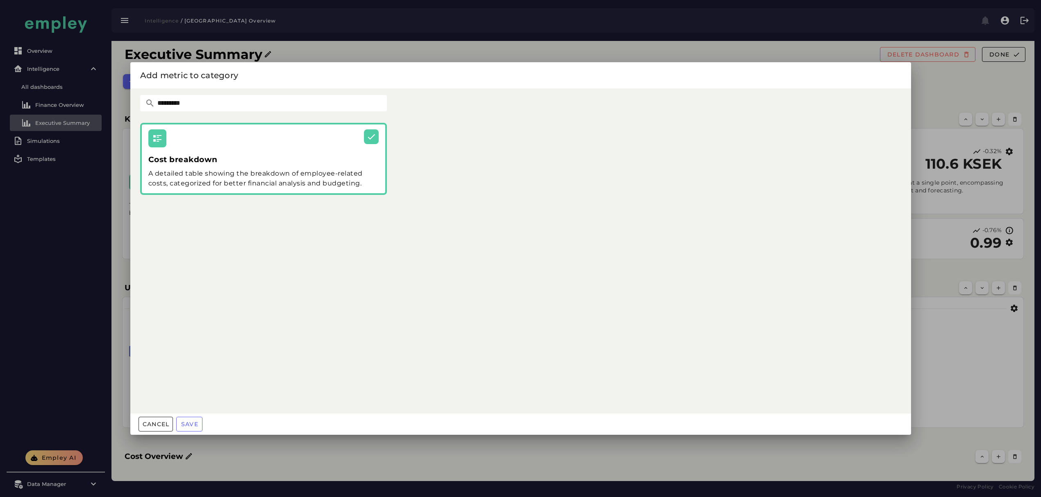
click at [178, 97] on input "*********" at bounding box center [271, 103] width 232 height 16
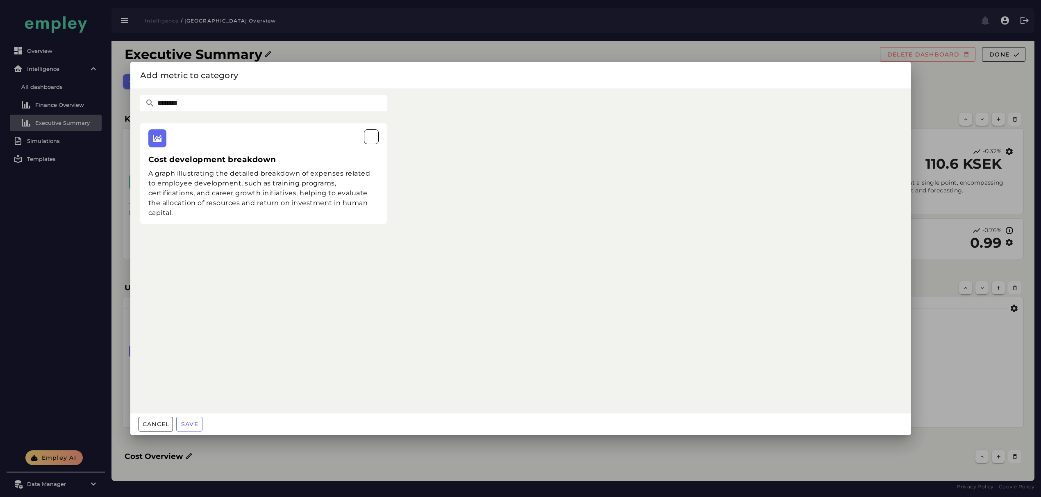
type input "********"
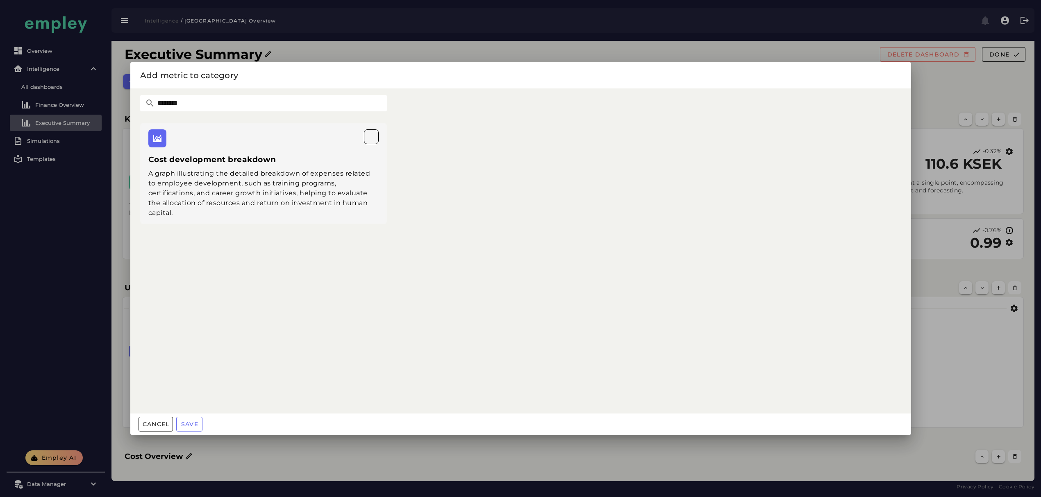
click at [261, 181] on div "A graph illustrating the detailed breakdown of expenses related to employee dev…" at bounding box center [263, 193] width 231 height 49
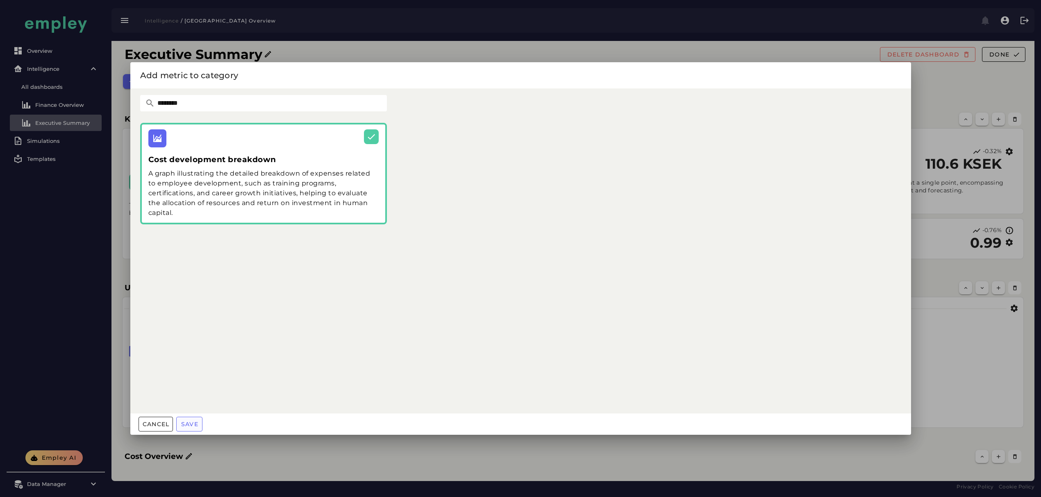
click at [198, 426] on span "Save" at bounding box center [190, 424] width 18 height 7
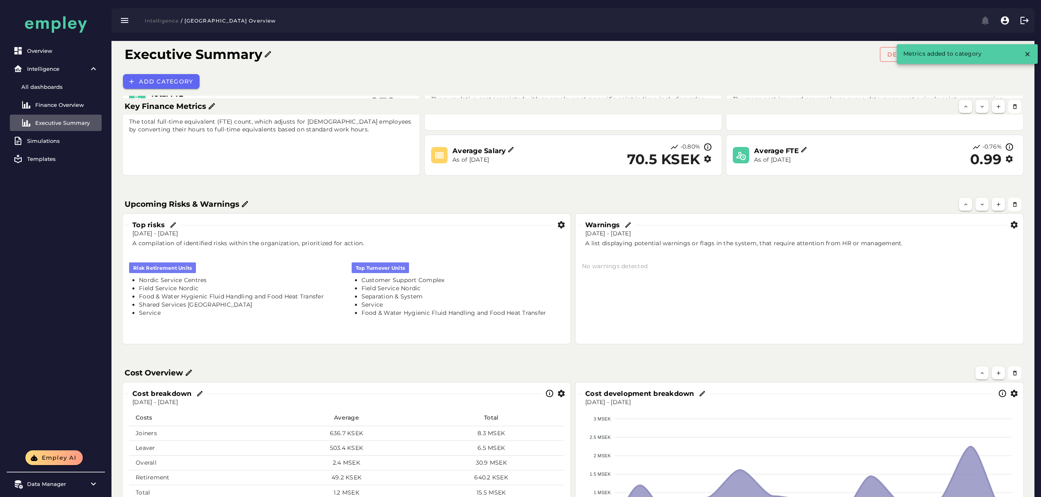
scroll to position [356, 0]
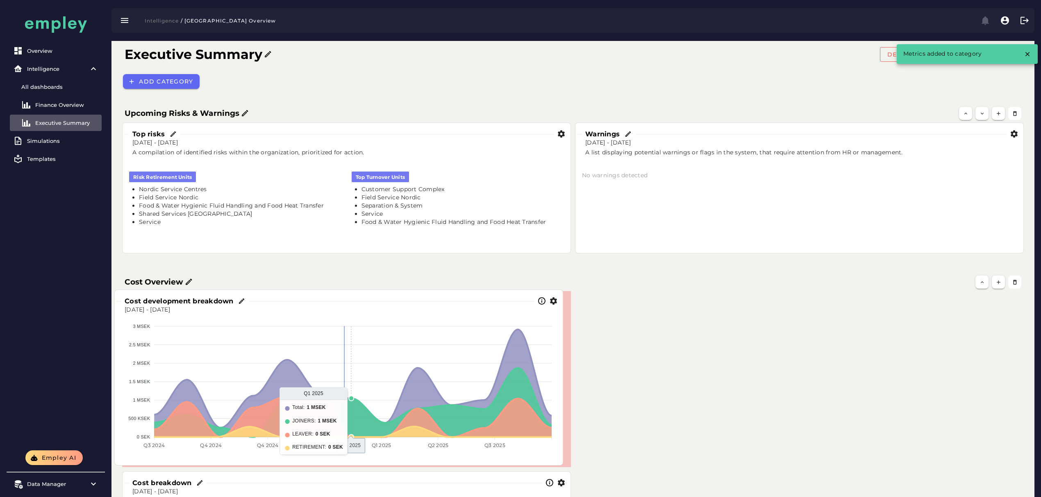
drag, startPoint x: 805, startPoint y: 372, endPoint x: 329, endPoint y: 371, distance: 476.9
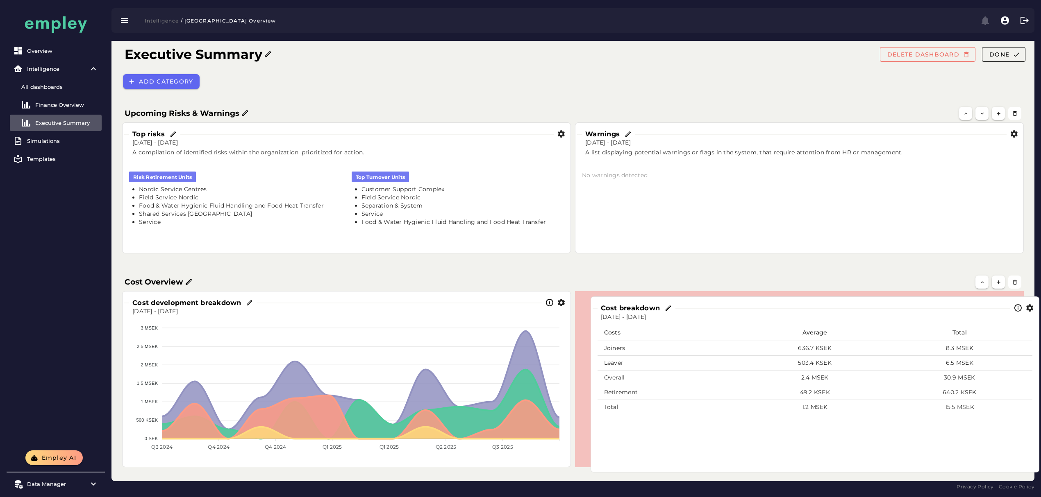
drag, startPoint x: 464, startPoint y: 485, endPoint x: 932, endPoint y: 310, distance: 499.9
click at [932, 310] on div "Cost breakdown" at bounding box center [800, 308] width 417 height 19
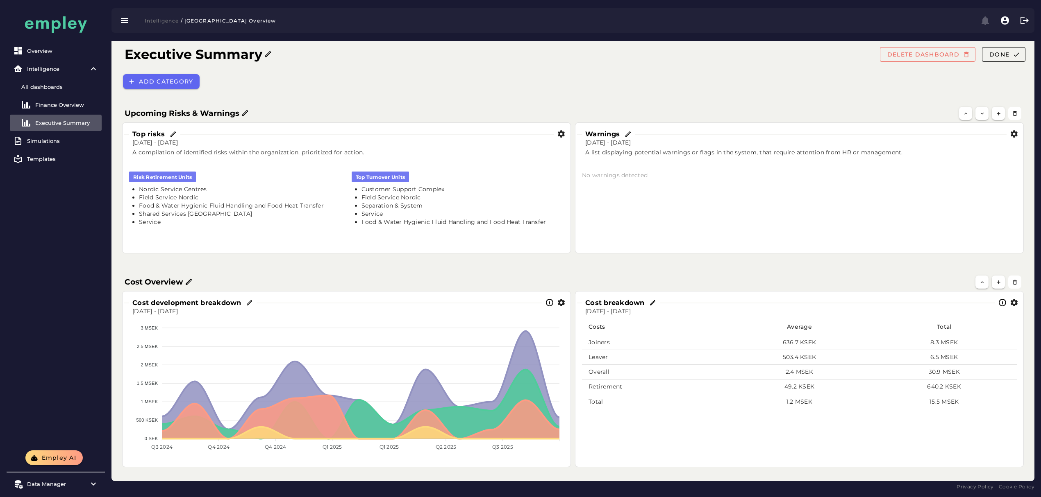
click at [225, 303] on h3 "Cost development breakdown" at bounding box center [188, 302] width 112 height 9
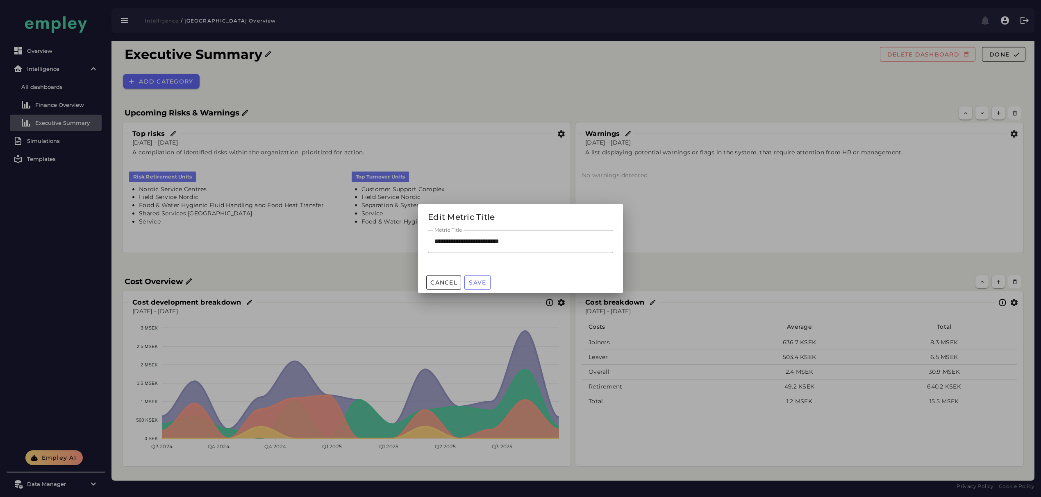
click at [483, 238] on input "**********" at bounding box center [520, 241] width 185 height 23
paste input "text"
type input "**********"
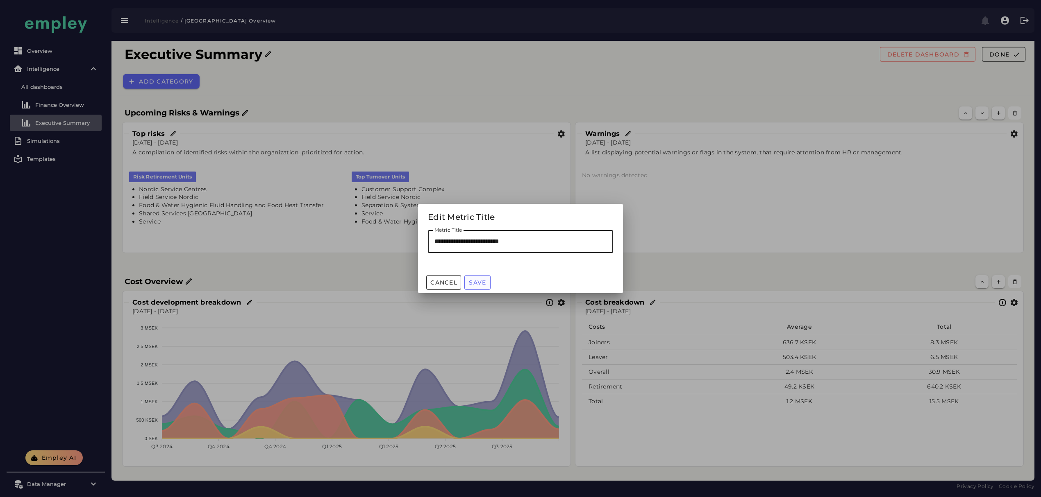
click at [477, 286] on span "Save" at bounding box center [477, 282] width 18 height 7
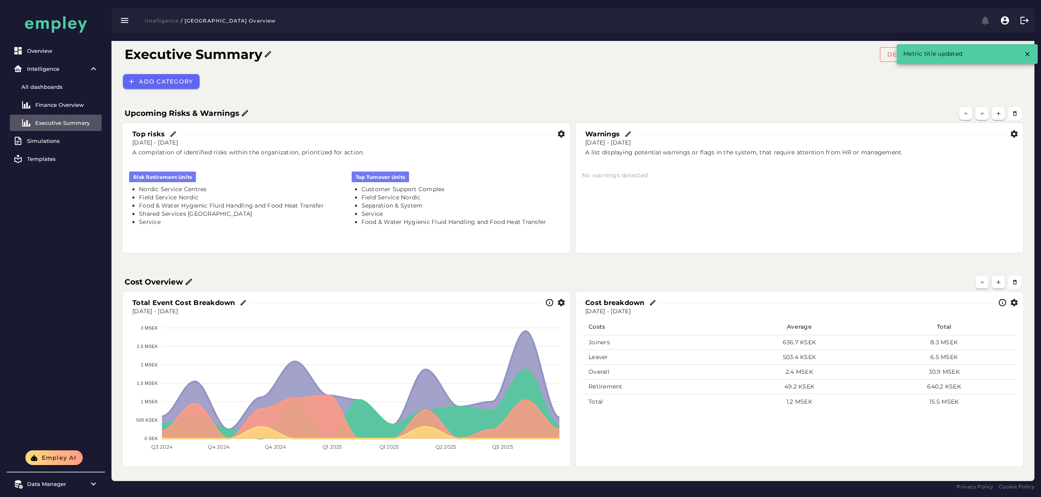
click at [606, 306] on h3 "Cost breakdown" at bounding box center [616, 302] width 63 height 9
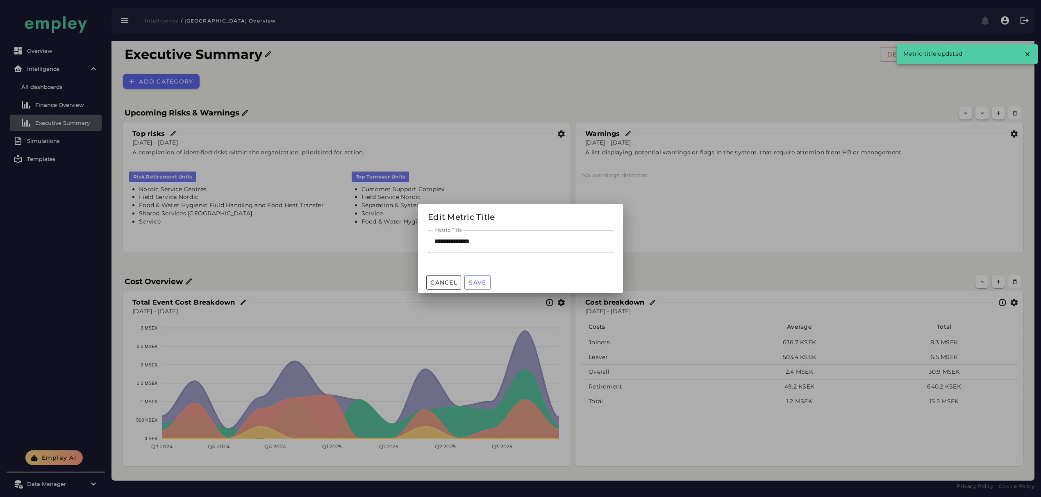
scroll to position [0, 0]
click at [512, 237] on input "**********" at bounding box center [520, 241] width 185 height 23
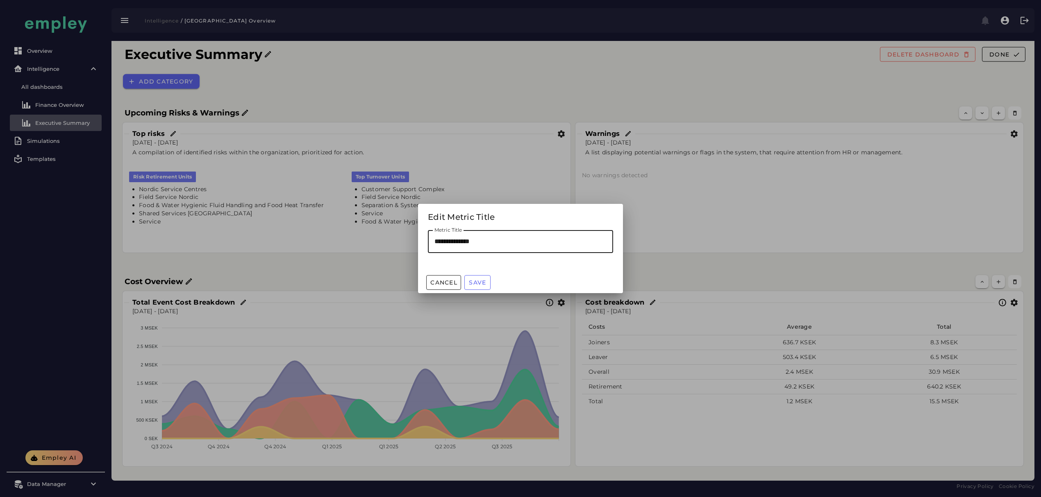
click at [512, 237] on input "**********" at bounding box center [520, 241] width 185 height 23
paste input "******"
type input "**********"
click at [484, 279] on span "Save" at bounding box center [477, 282] width 18 height 7
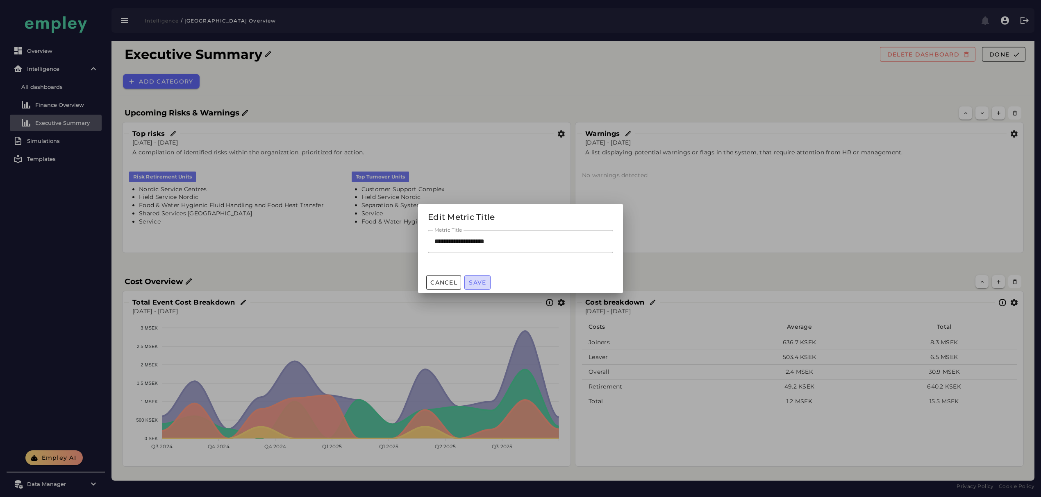
scroll to position [356, 0]
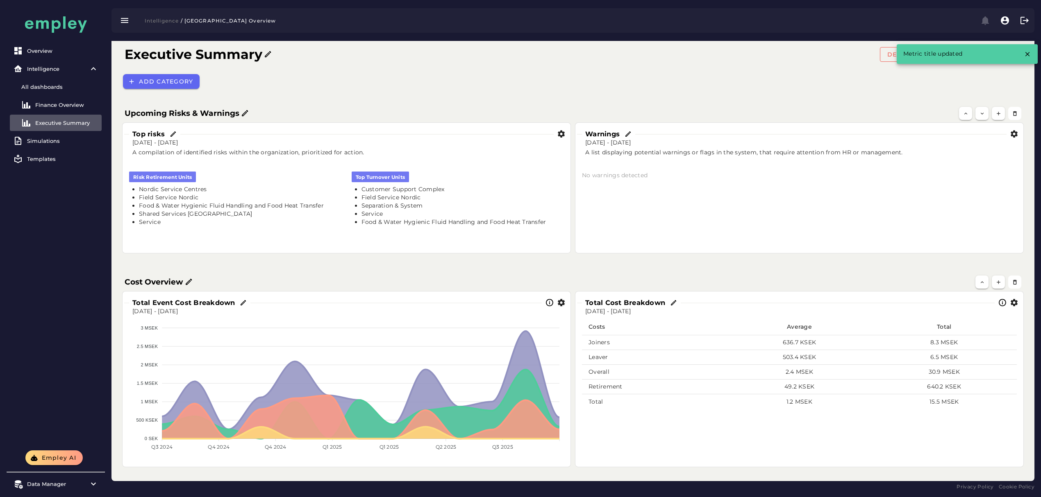
click at [561, 305] on icon "button" at bounding box center [561, 303] width 9 height 9
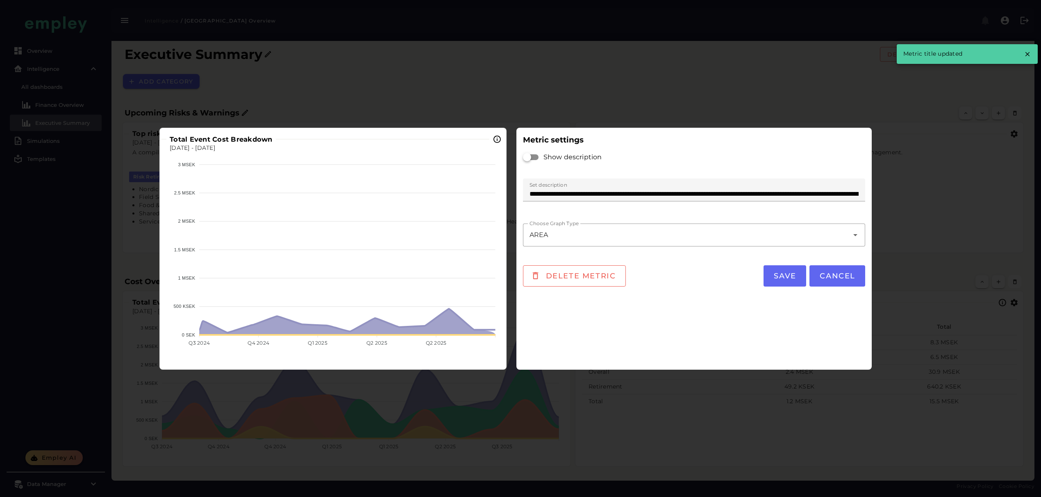
scroll to position [0, 0]
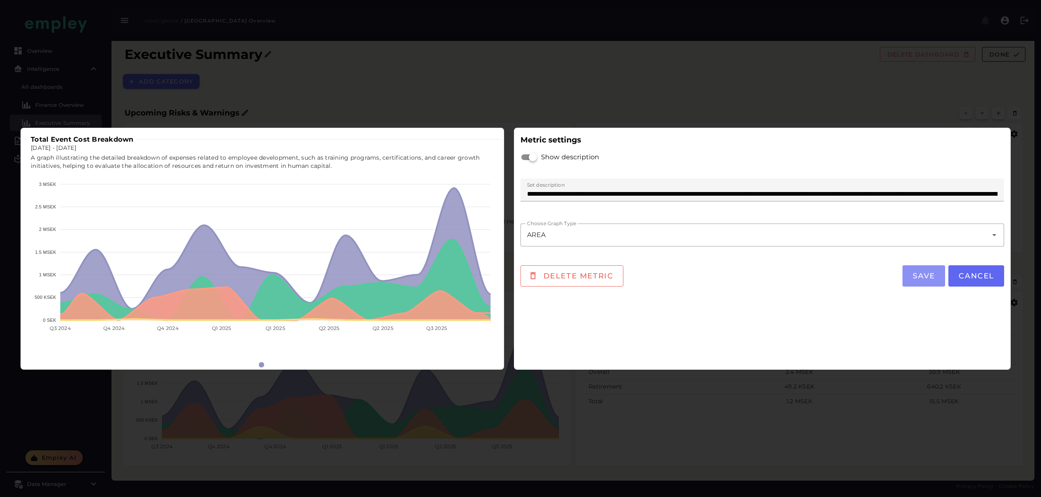
click at [932, 272] on span "Save" at bounding box center [923, 276] width 23 height 9
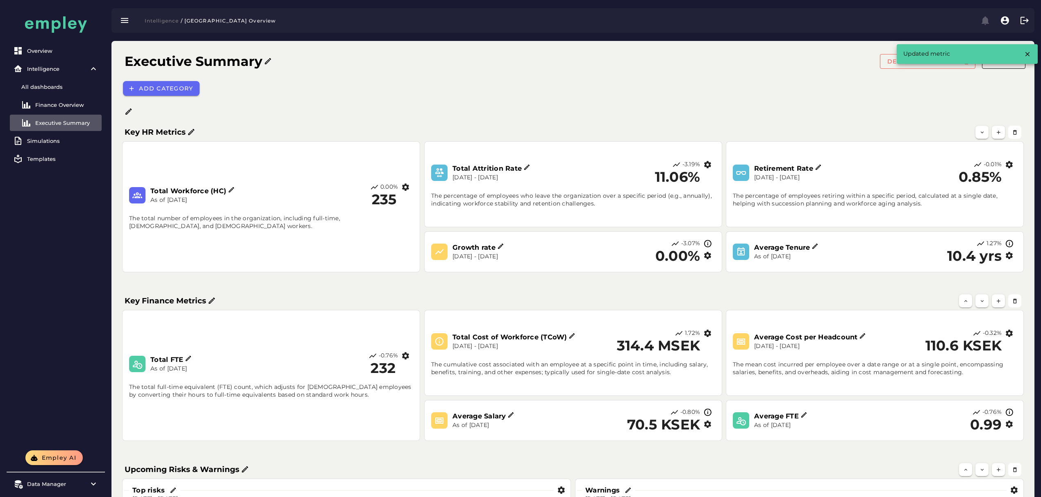
scroll to position [356, 0]
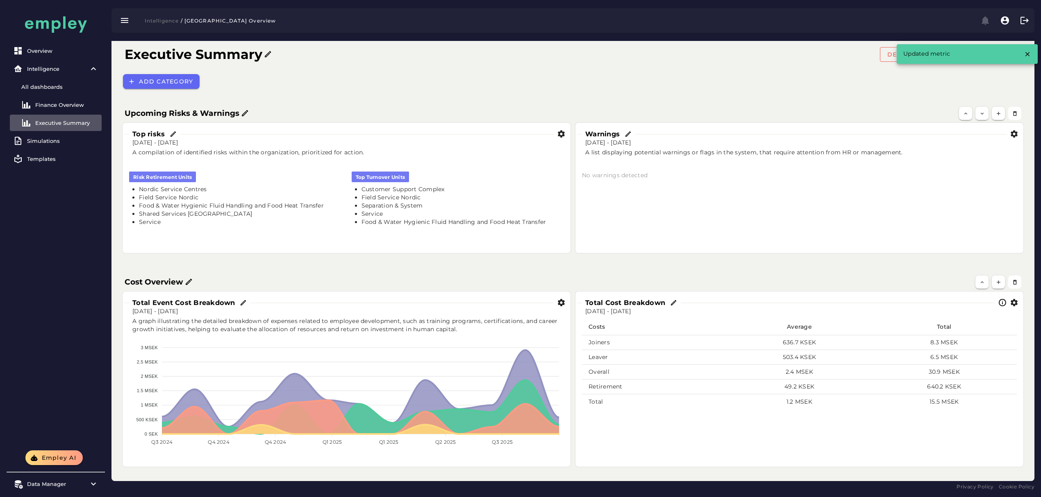
click at [1014, 307] on div "Total Cost Breakdown" at bounding box center [799, 302] width 445 height 19
click at [1017, 304] on icon "button" at bounding box center [1013, 303] width 9 height 9
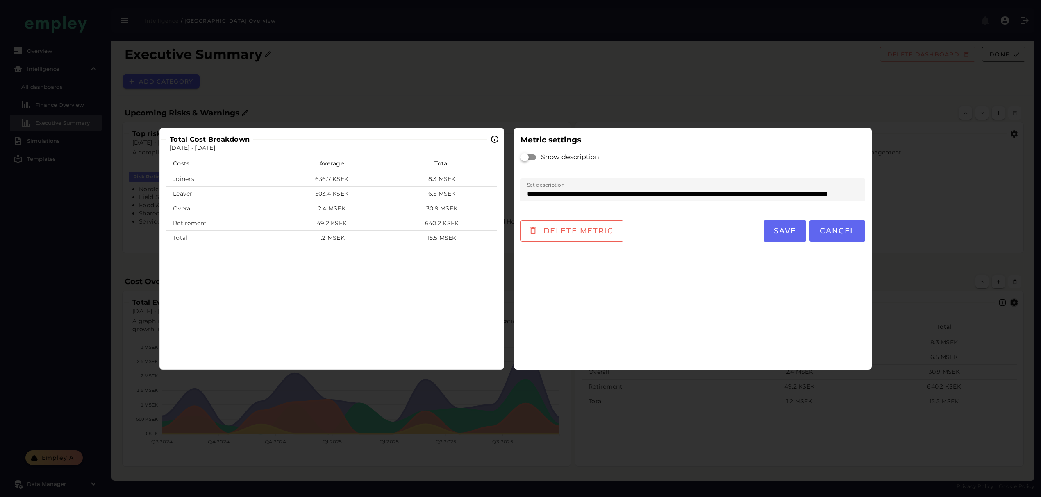
scroll to position [0, 0]
click at [778, 228] on span "Save" at bounding box center [784, 231] width 23 height 9
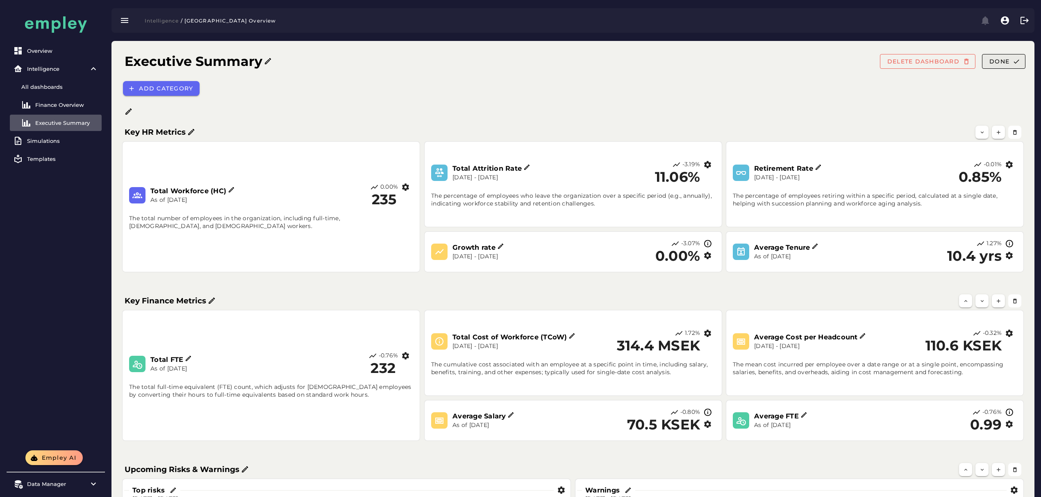
click at [1012, 61] on icon "button" at bounding box center [1015, 61] width 7 height 7
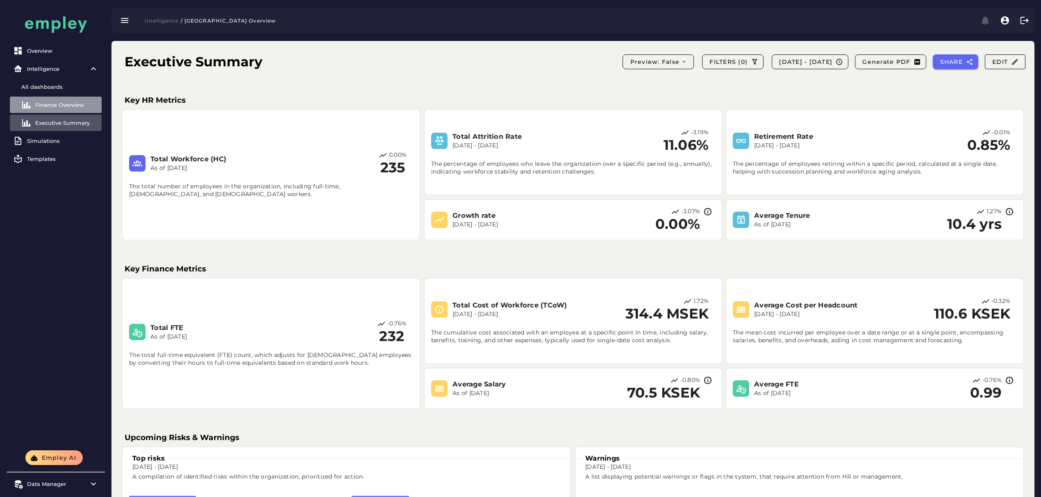
click at [74, 101] on link "Finance Overview" at bounding box center [56, 105] width 92 height 16
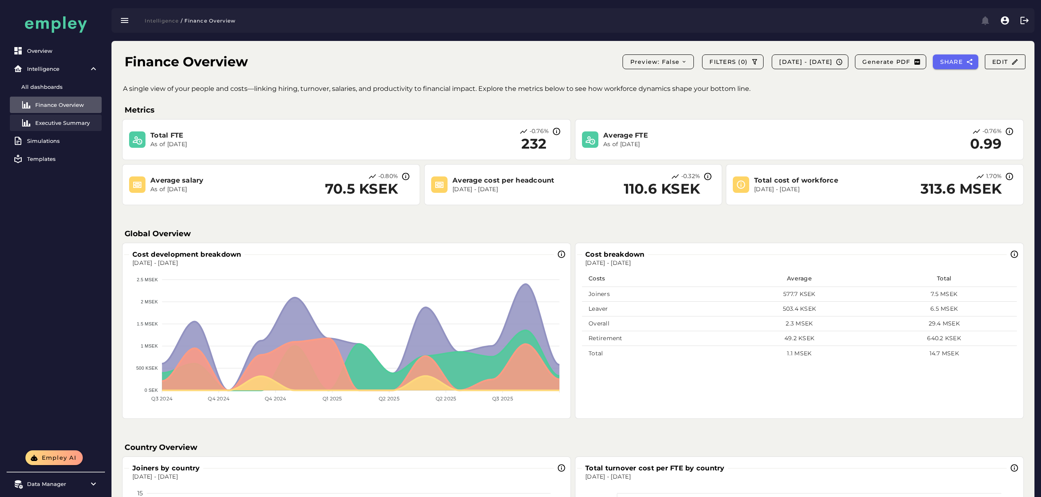
click at [44, 121] on div "Executive Summary" at bounding box center [66, 123] width 63 height 7
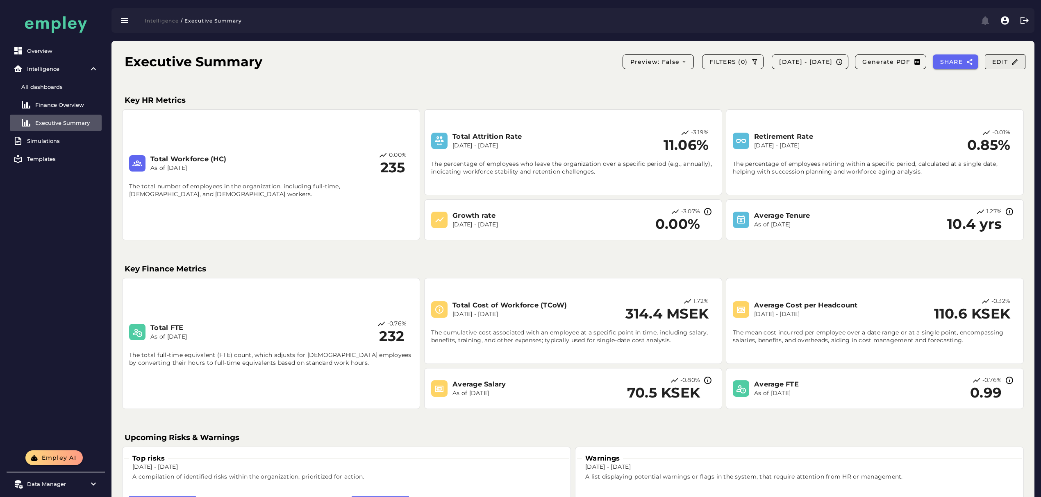
click at [1008, 57] on button "Edit" at bounding box center [1004, 61] width 41 height 15
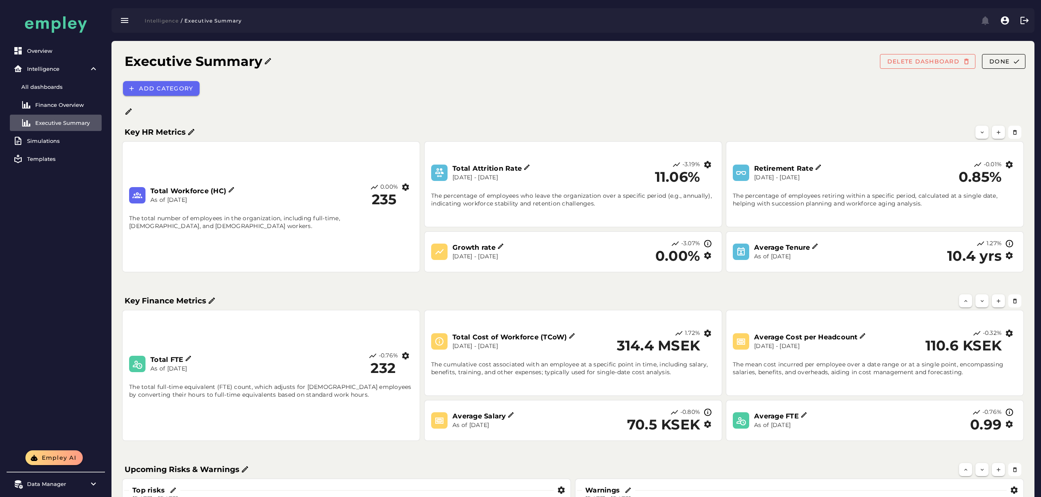
click at [127, 109] on icon at bounding box center [129, 112] width 8 height 8
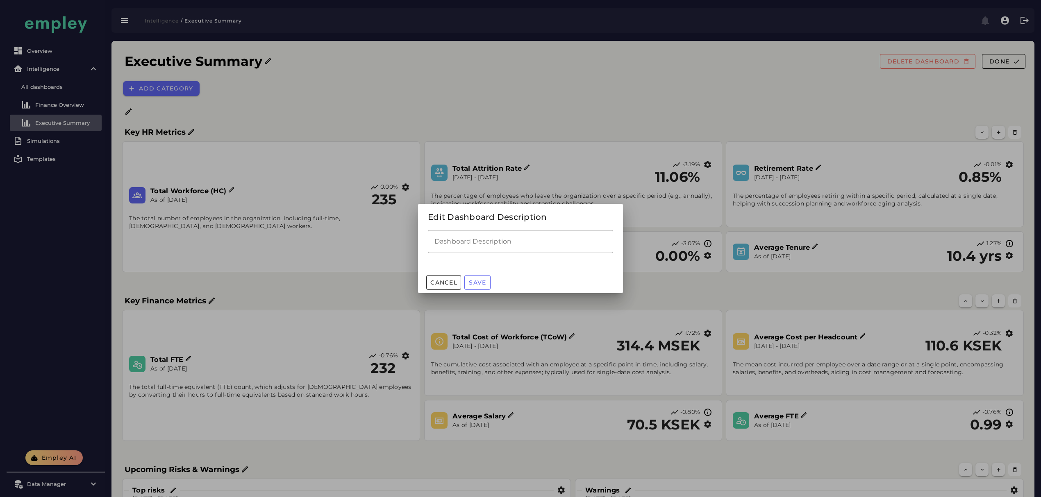
click at [499, 254] on div at bounding box center [520, 257] width 185 height 9
drag, startPoint x: 495, startPoint y: 241, endPoint x: 492, endPoint y: 252, distance: 11.3
click at [495, 241] on input "Dashboard Description" at bounding box center [520, 241] width 185 height 23
paste input "**********"
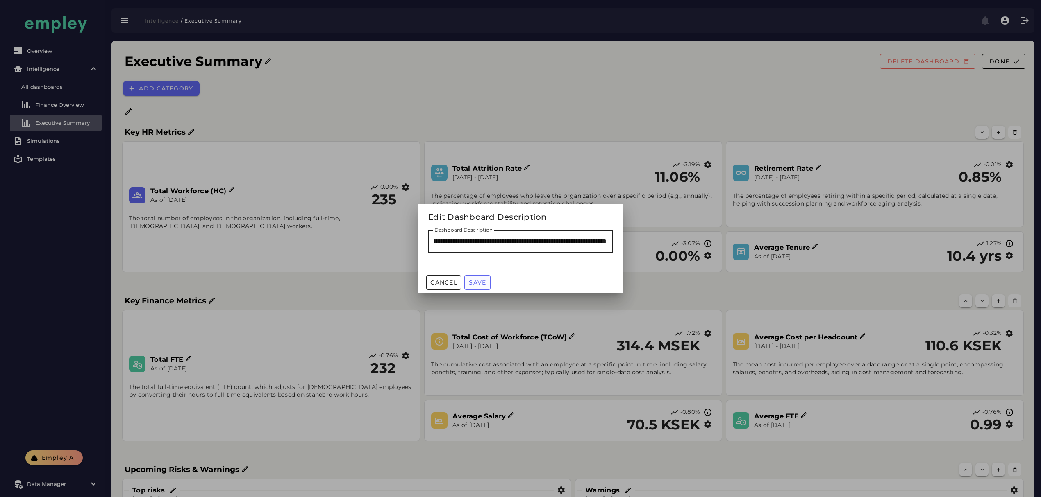
type input "**********"
click at [489, 284] on button "Save" at bounding box center [477, 282] width 26 height 15
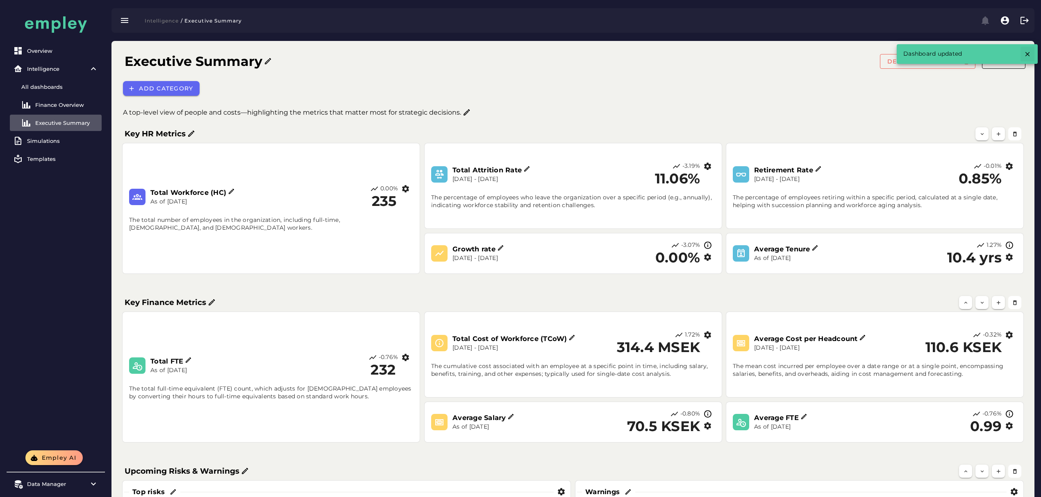
click at [1028, 48] on button "button" at bounding box center [1027, 54] width 14 height 15
click at [1004, 61] on span "Done" at bounding box center [999, 61] width 20 height 7
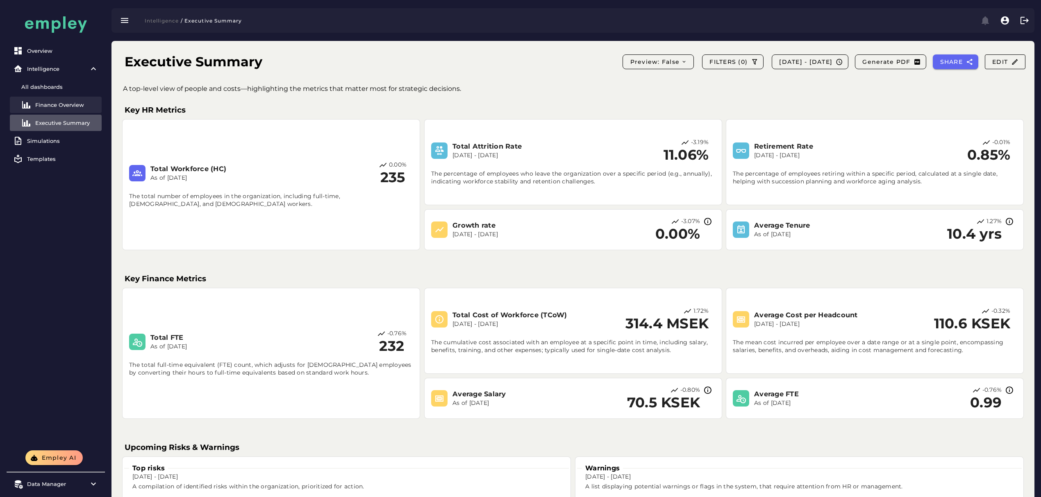
click at [46, 104] on div "Finance Overview" at bounding box center [66, 105] width 63 height 7
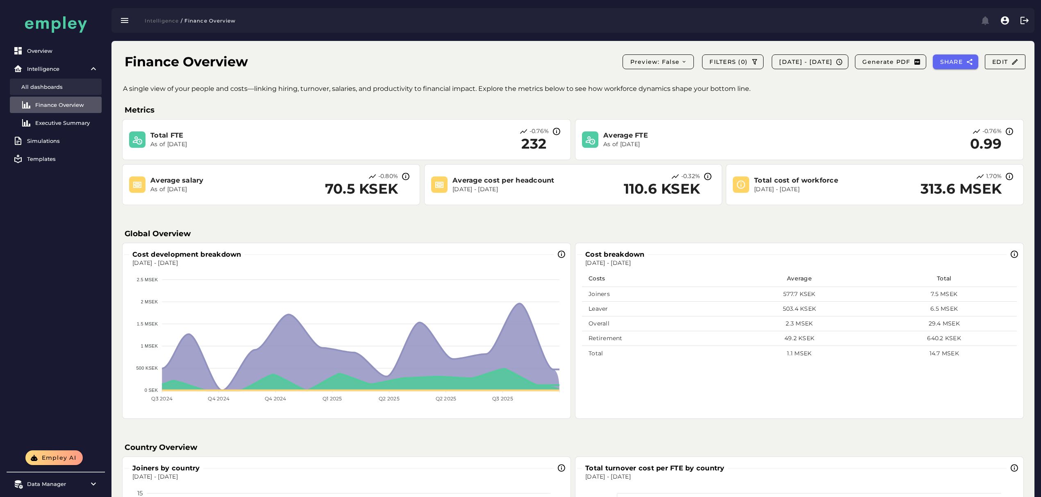
click at [48, 90] on link "All dashboards" at bounding box center [56, 87] width 92 height 16
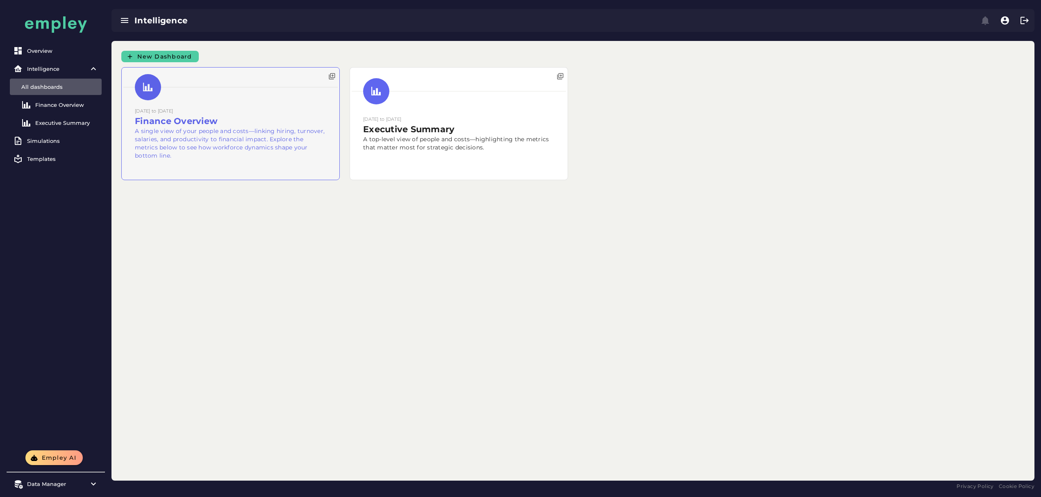
click at [184, 157] on div at bounding box center [231, 124] width 218 height 112
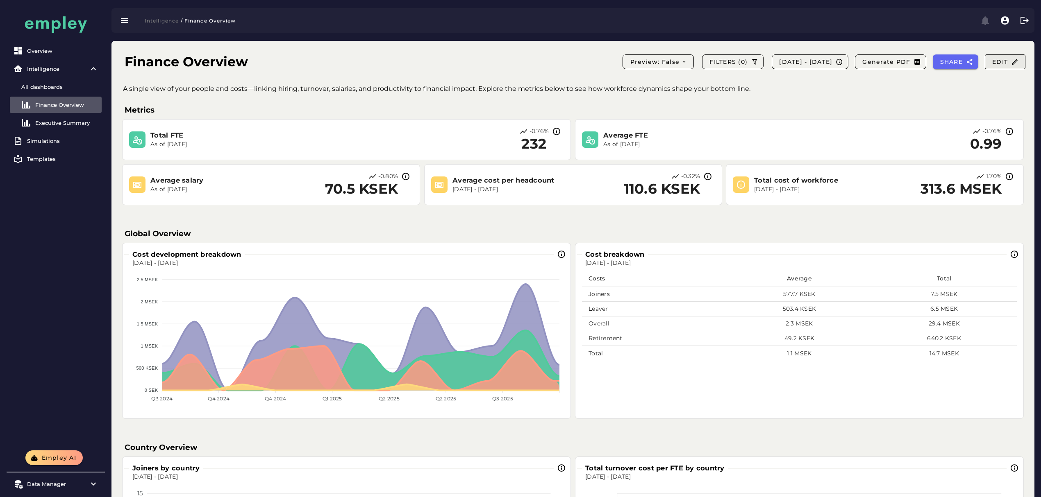
click at [1014, 61] on icon "button" at bounding box center [1014, 61] width 7 height 7
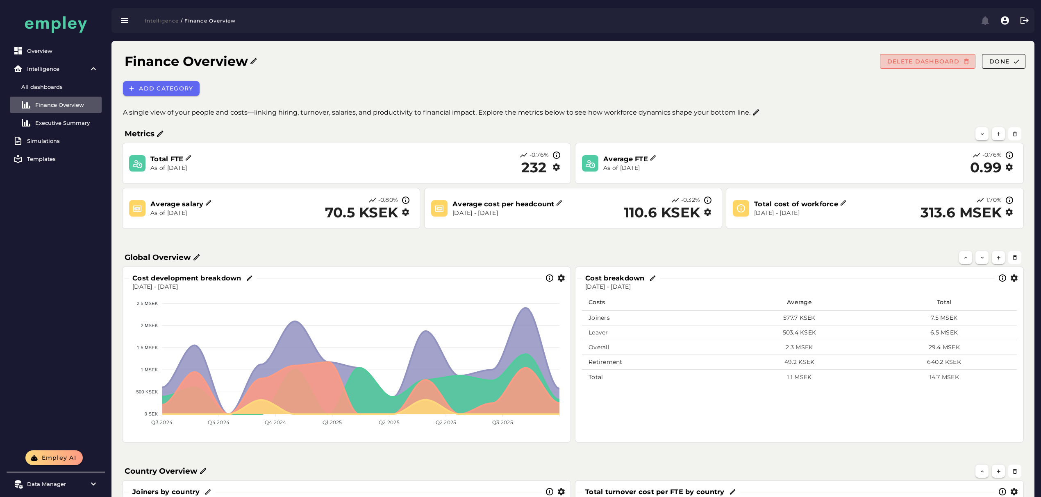
click at [921, 58] on span "DELETE DASHBOARD" at bounding box center [923, 61] width 73 height 7
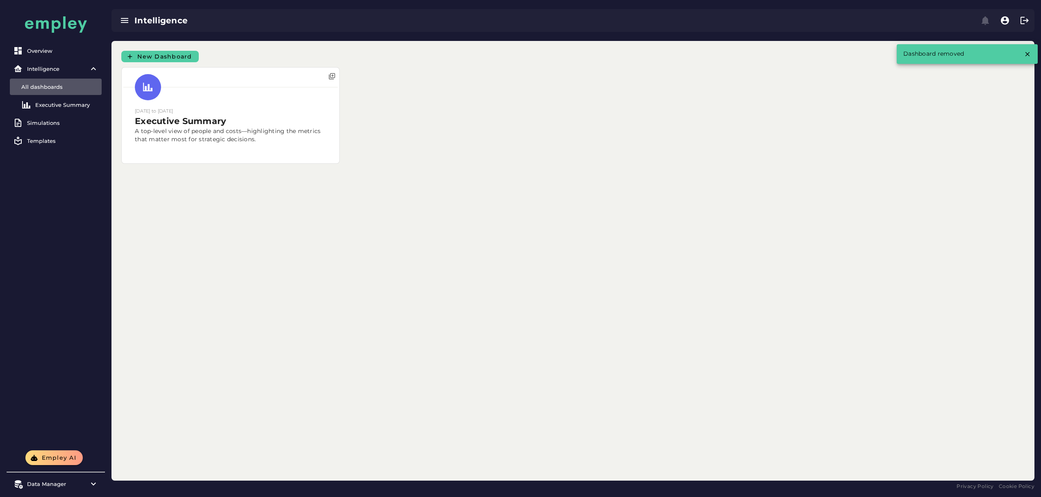
click at [374, 190] on div "New Dashboard 04 September 2024 to 05 September 2025 Executive Summary A top-le…" at bounding box center [572, 261] width 923 height 440
click at [66, 97] on link "Executive Summary" at bounding box center [56, 105] width 92 height 16
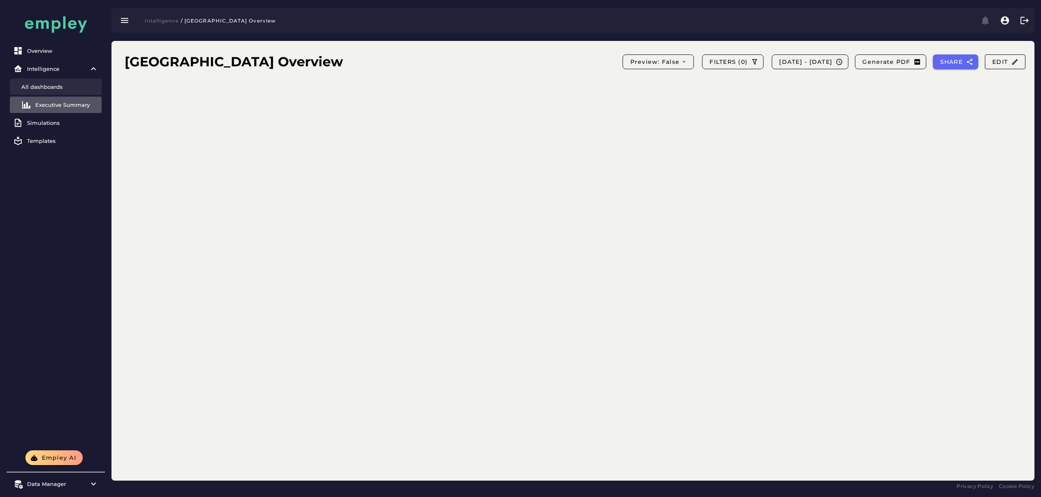
click at [55, 89] on div "All dashboards" at bounding box center [59, 87] width 77 height 7
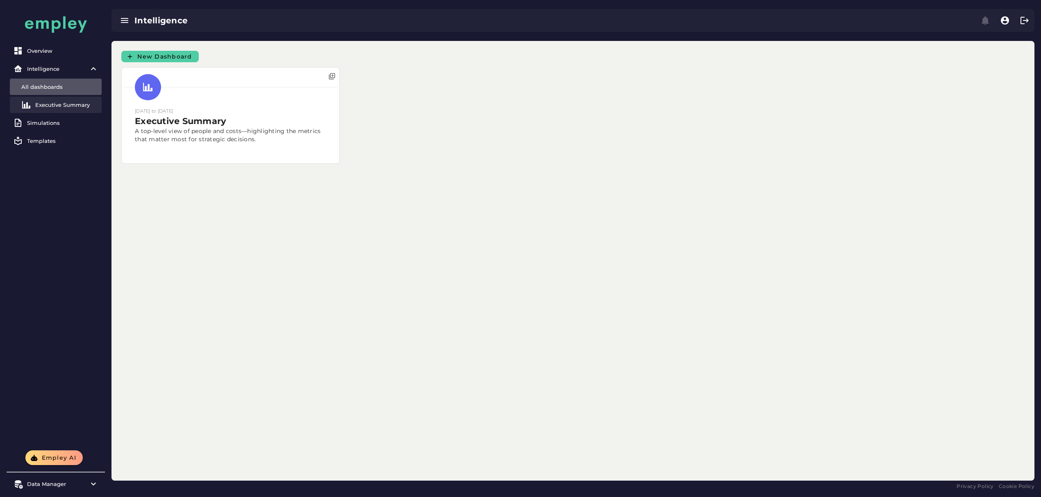
click at [57, 102] on div "Executive Summary" at bounding box center [66, 105] width 63 height 7
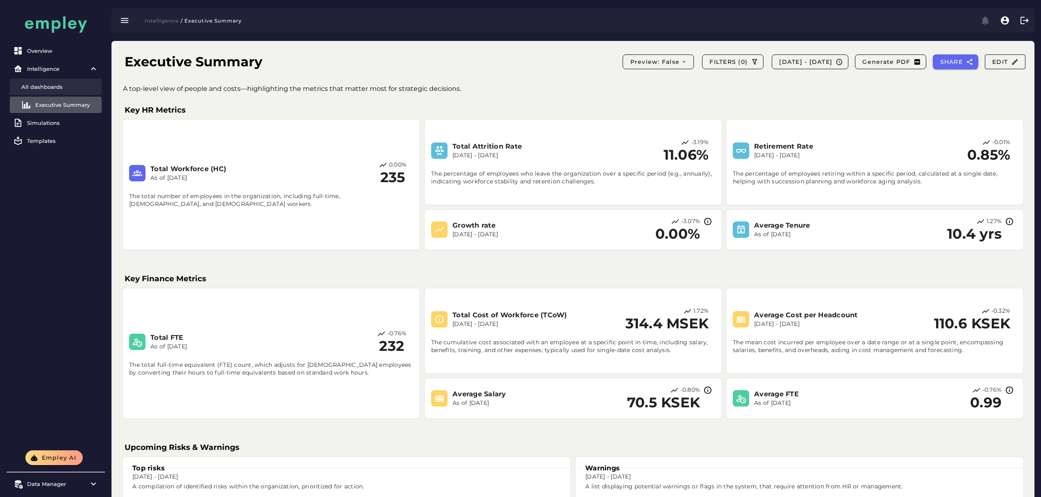
click at [52, 94] on link "All dashboards" at bounding box center [56, 87] width 92 height 16
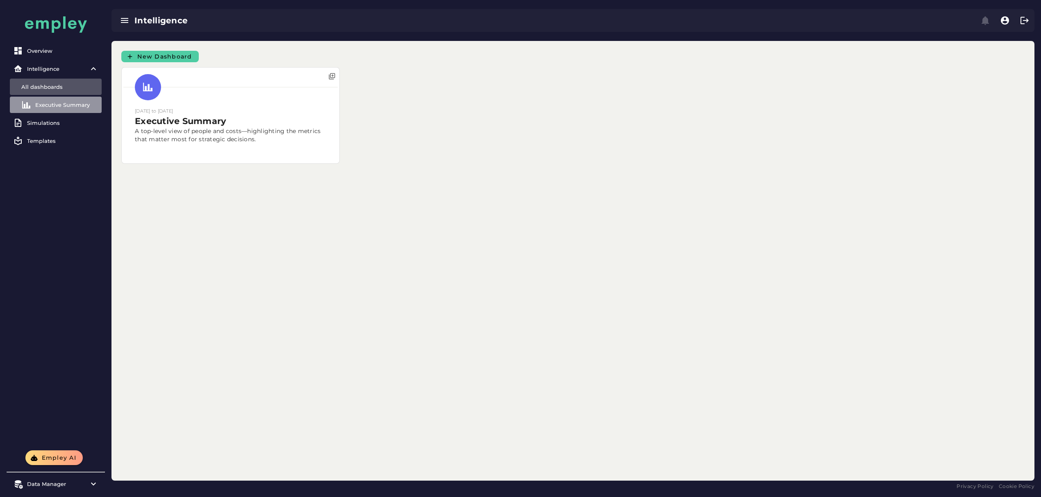
click at [52, 105] on div "Executive Summary" at bounding box center [66, 105] width 63 height 7
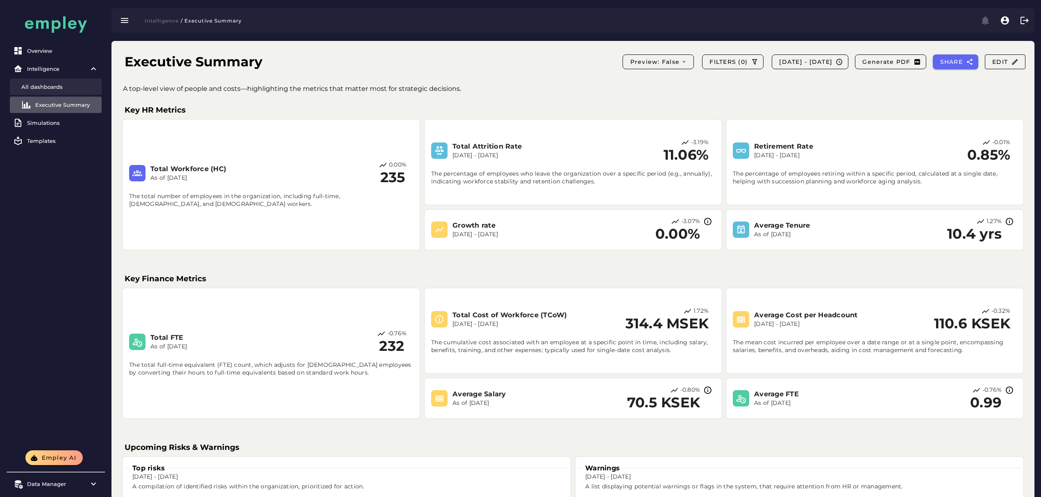
click at [48, 89] on div "All dashboards" at bounding box center [59, 87] width 77 height 7
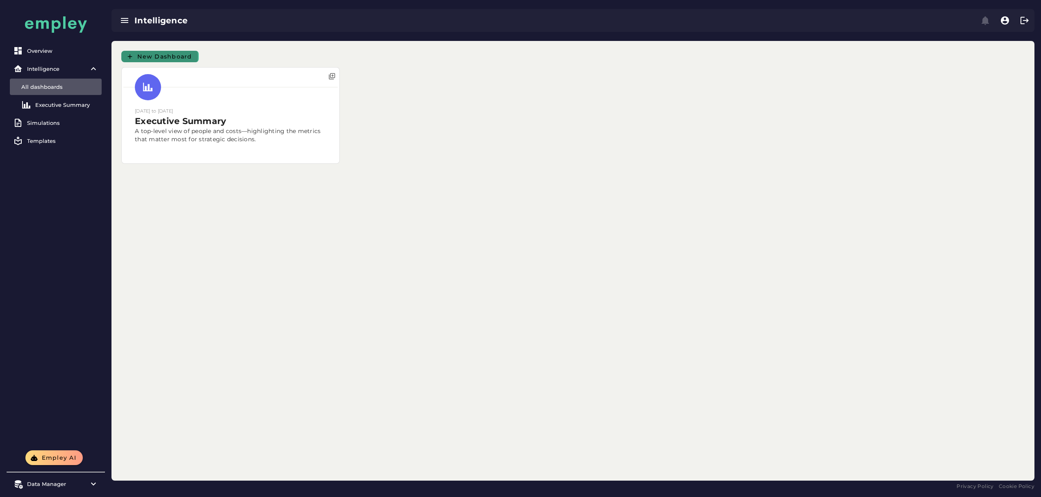
click at [166, 56] on span "New Dashboard" at bounding box center [164, 56] width 55 height 7
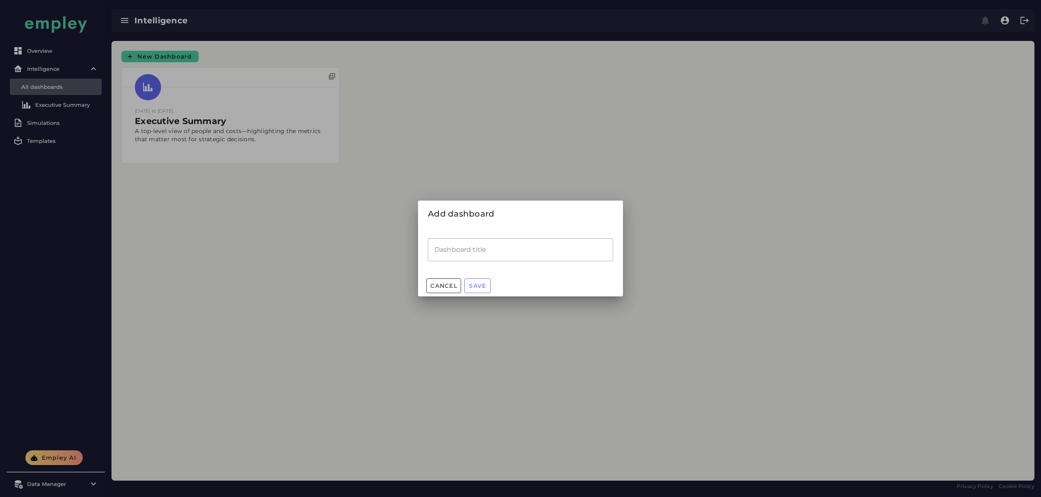
click at [486, 256] on input "Dashboard title" at bounding box center [520, 249] width 185 height 23
type input "**********"
click at [488, 289] on button "Save" at bounding box center [477, 286] width 26 height 15
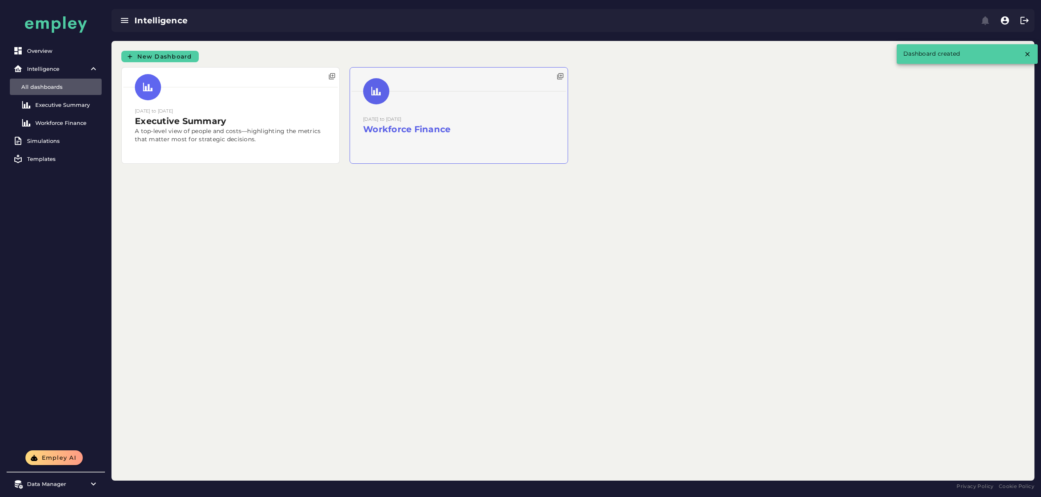
click at [350, 133] on div at bounding box center [459, 116] width 218 height 96
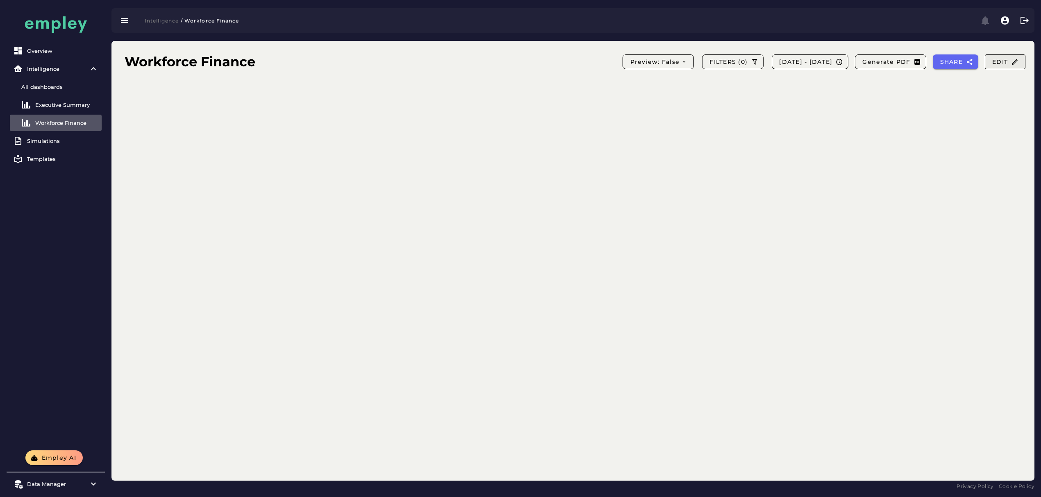
click at [1005, 63] on span "Edit" at bounding box center [1004, 61] width 27 height 7
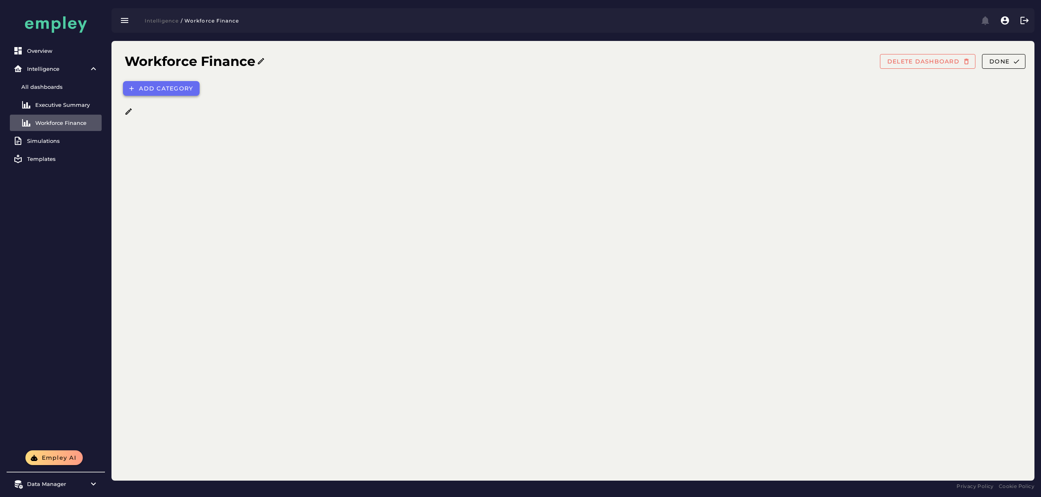
click at [184, 84] on button "Add category" at bounding box center [161, 88] width 77 height 15
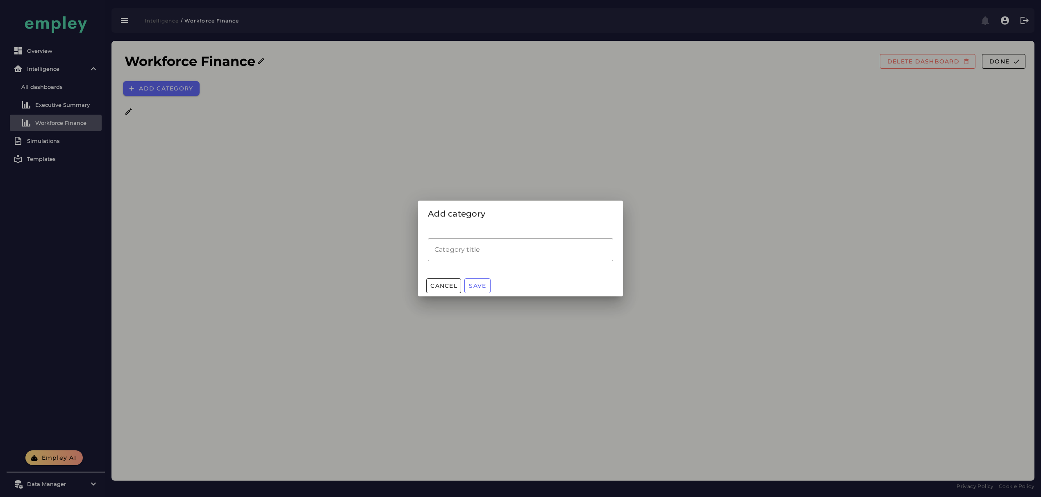
click at [470, 252] on input "Category title" at bounding box center [520, 249] width 185 height 23
type input "*******"
click at [475, 290] on div "Cancel Save" at bounding box center [520, 285] width 205 height 21
click at [478, 284] on span "Save" at bounding box center [477, 285] width 18 height 7
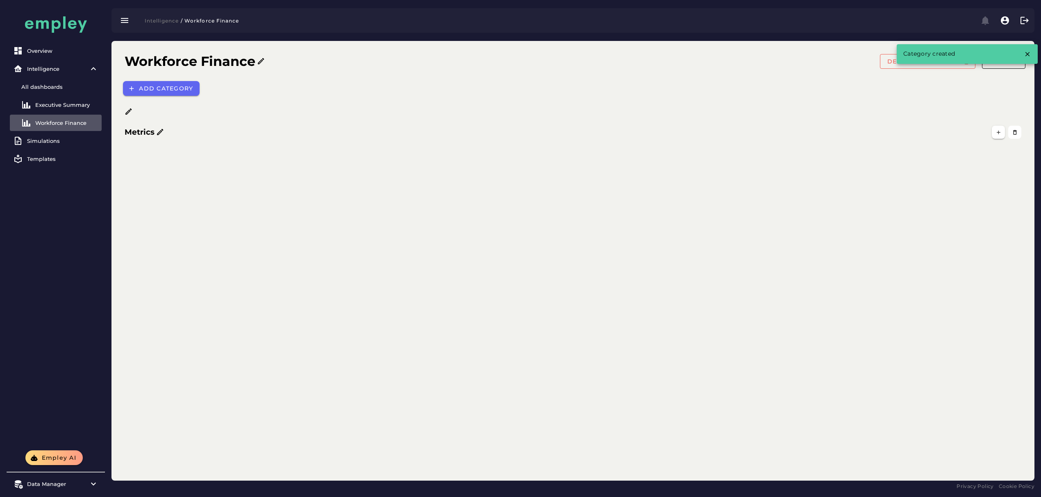
click at [125, 108] on div at bounding box center [579, 112] width 913 height 8
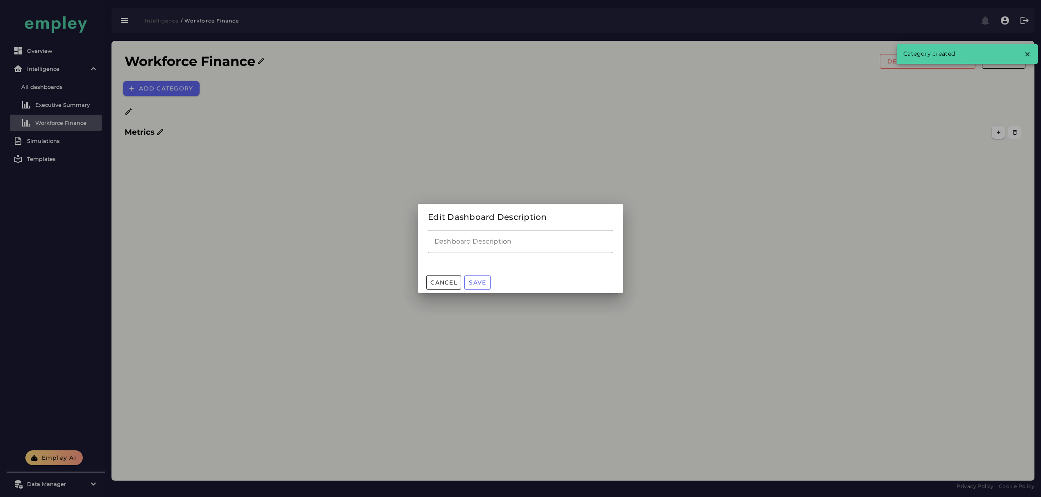
drag, startPoint x: 459, startPoint y: 244, endPoint x: 469, endPoint y: 262, distance: 20.5
click at [459, 243] on input "Dashboard Description" at bounding box center [520, 241] width 185 height 23
paste input "**********"
type input "**********"
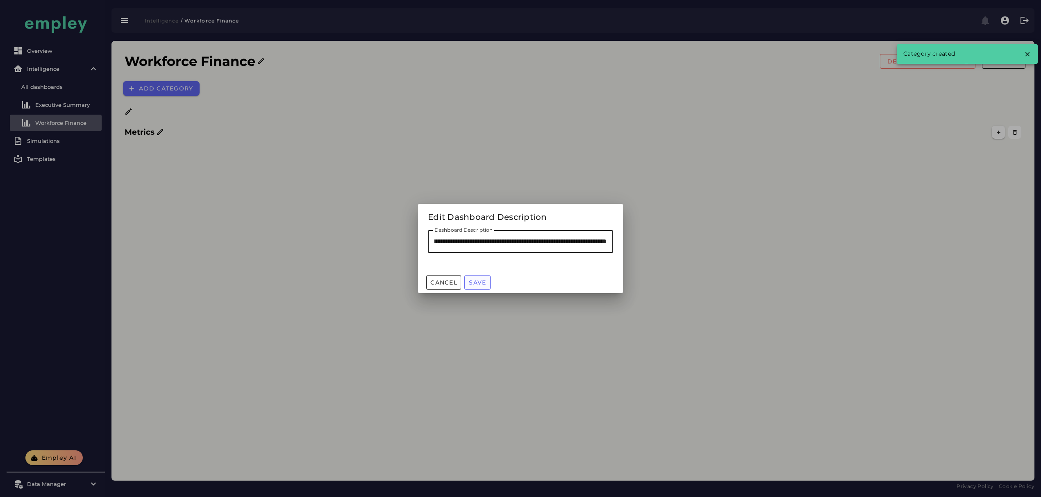
click at [483, 281] on span "Save" at bounding box center [477, 282] width 18 height 7
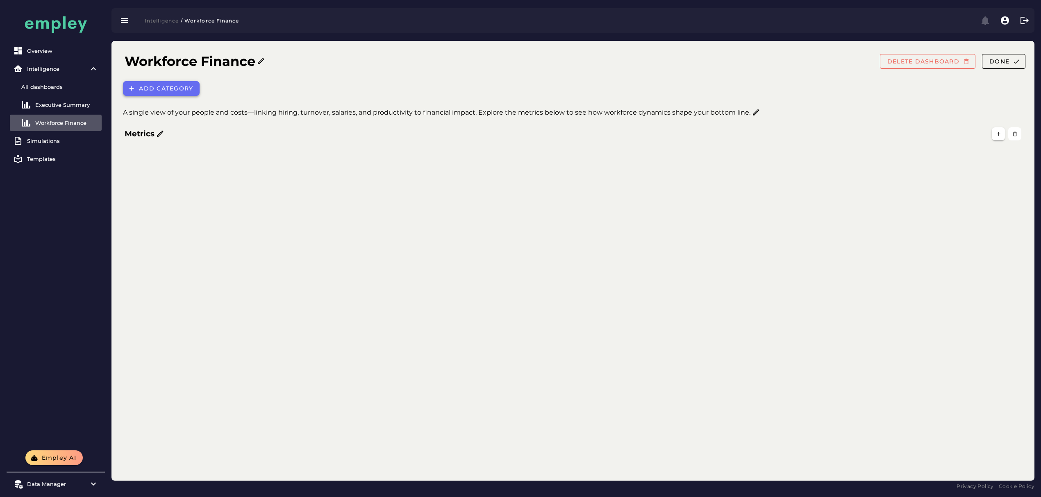
click at [157, 89] on span "Add category" at bounding box center [165, 88] width 54 height 7
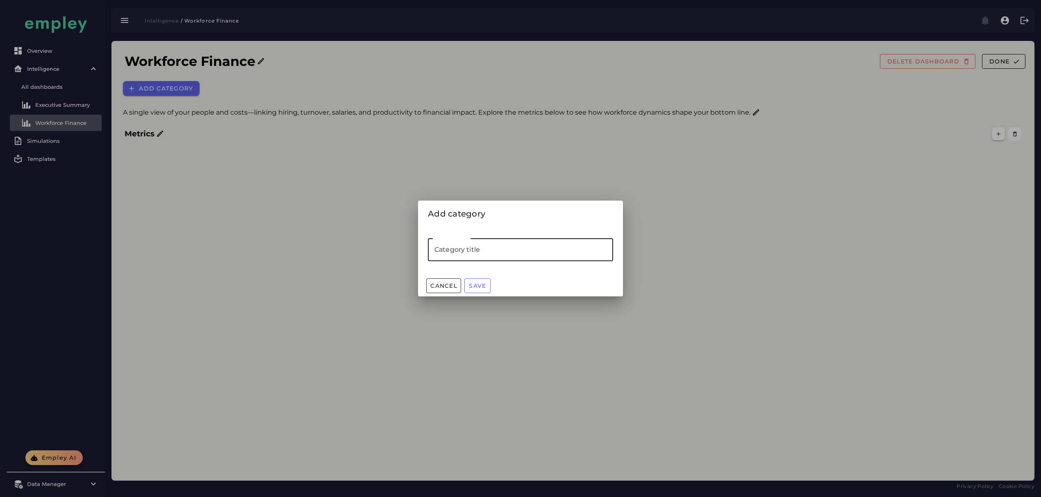
click at [518, 248] on input "Category title" at bounding box center [520, 249] width 185 height 23
type input "**********"
click at [489, 282] on button "Save" at bounding box center [477, 286] width 26 height 15
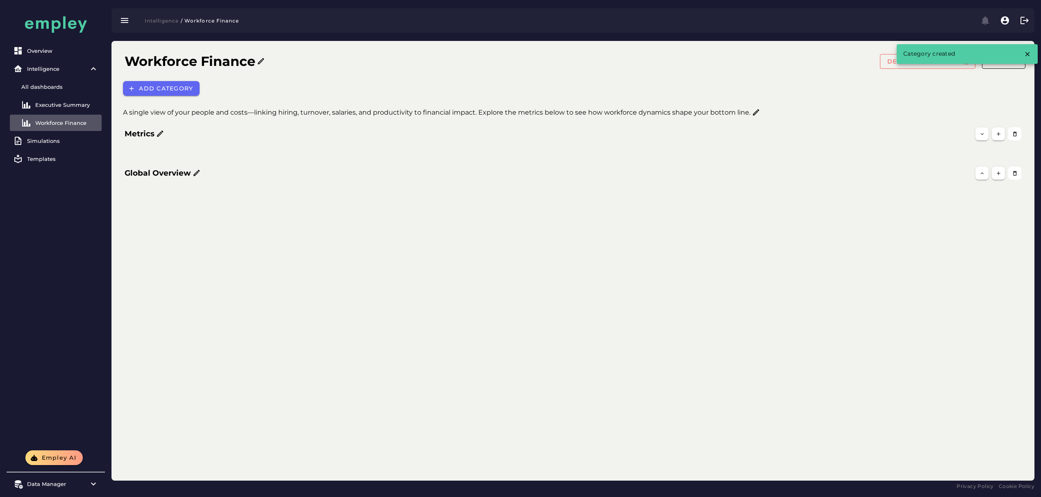
click at [142, 79] on div "Add category" at bounding box center [575, 88] width 914 height 25
click at [149, 91] on span "Add category" at bounding box center [165, 88] width 54 height 7
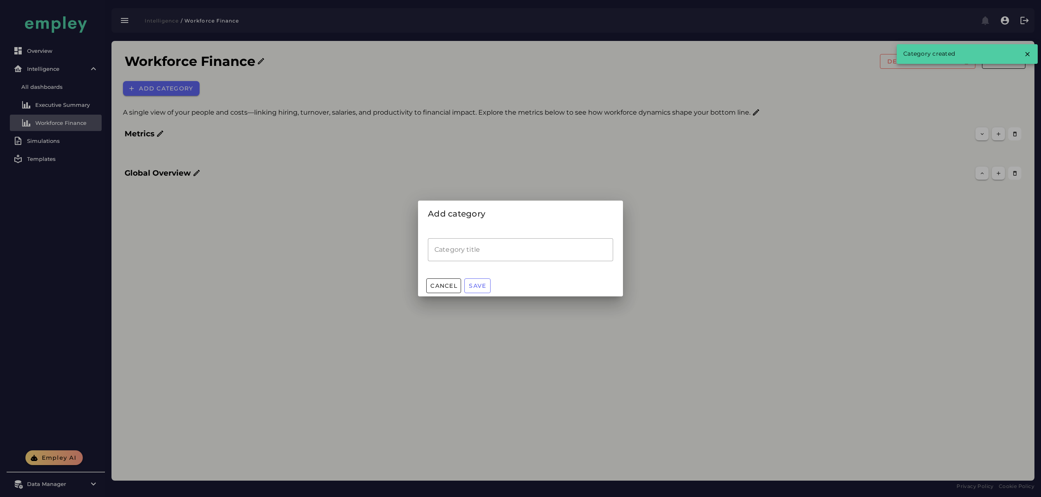
click at [464, 258] on input "Category title" at bounding box center [520, 249] width 185 height 23
type input "**********"
click at [482, 284] on span "Save" at bounding box center [477, 285] width 18 height 7
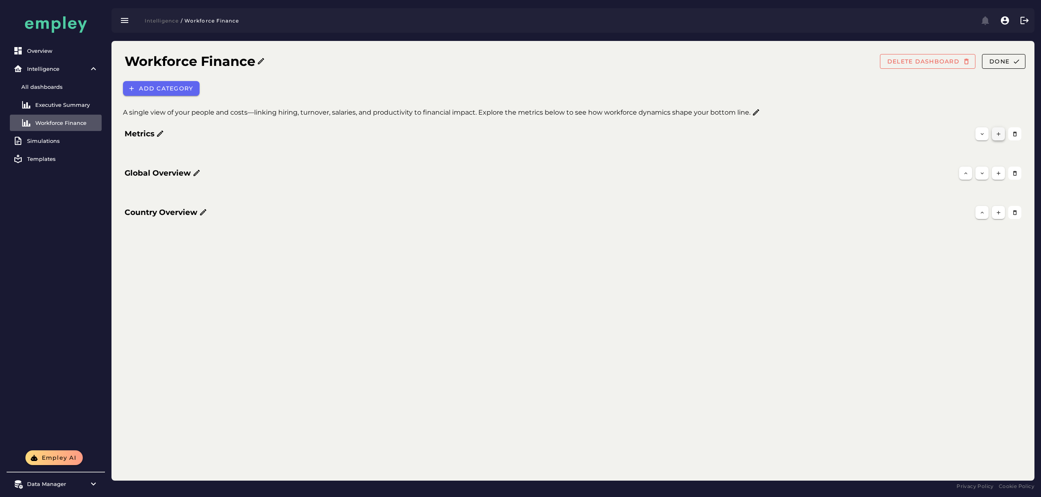
click at [996, 134] on icon "button" at bounding box center [998, 134] width 6 height 6
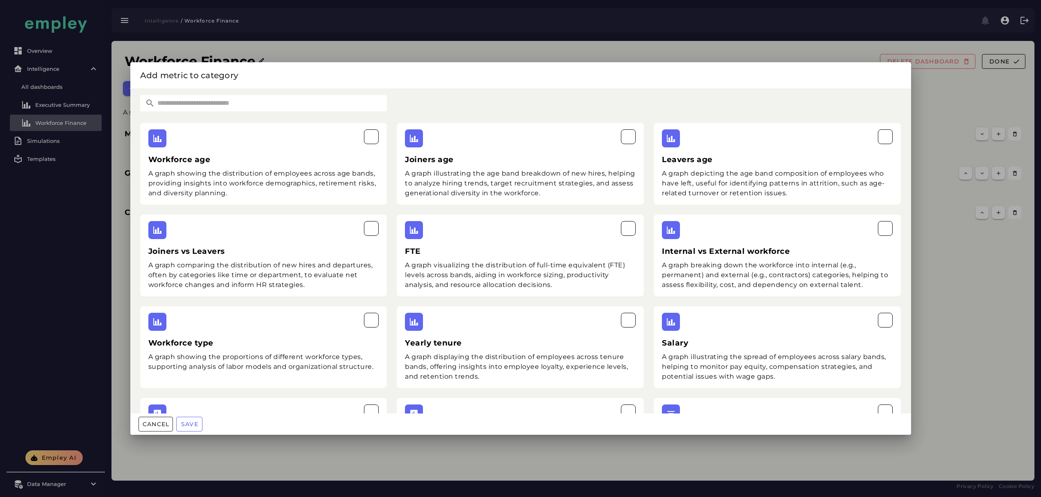
click at [307, 105] on input "text" at bounding box center [271, 103] width 232 height 16
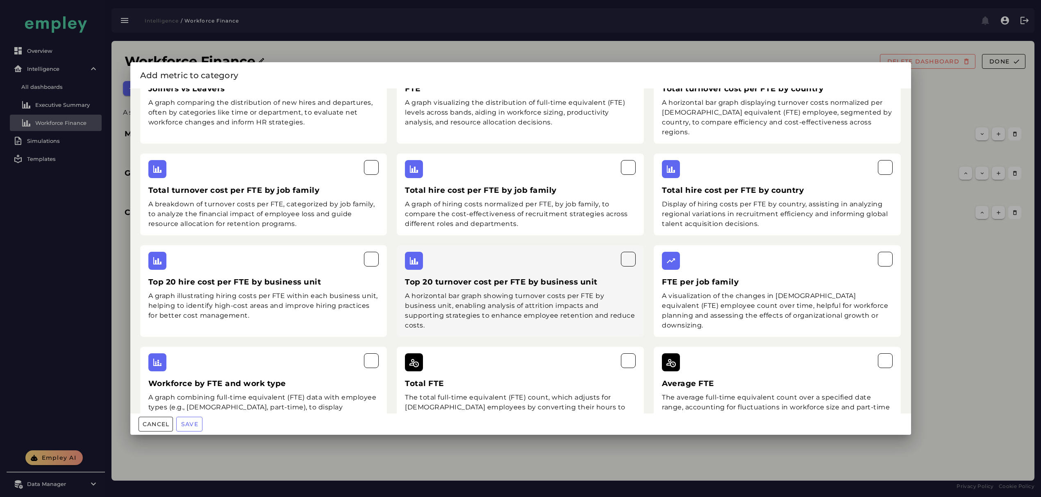
scroll to position [177, 0]
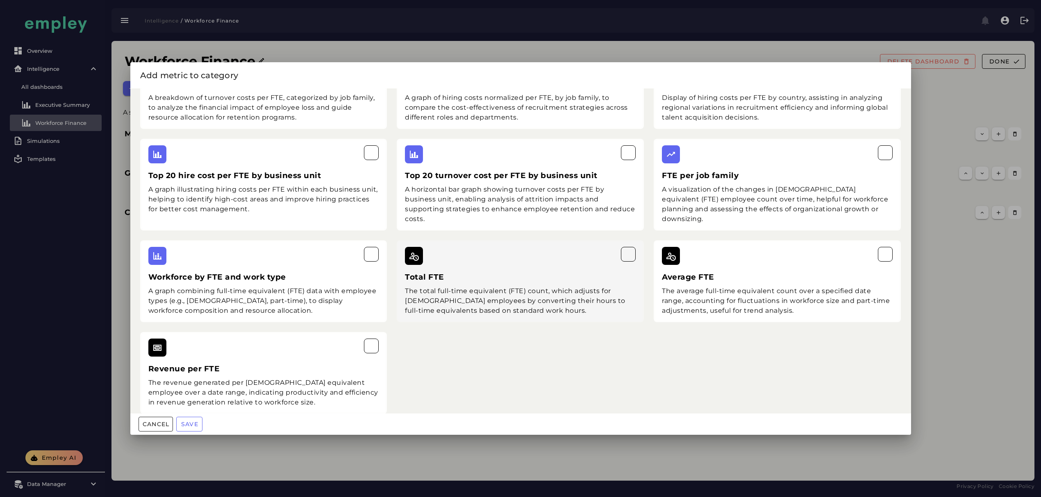
click at [526, 272] on h3 "Total FTE" at bounding box center [520, 277] width 231 height 11
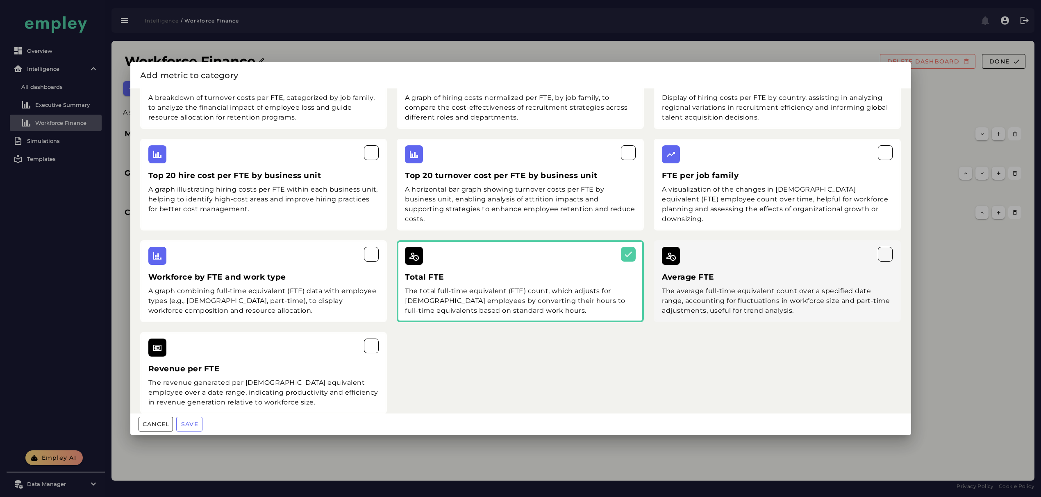
click at [687, 272] on h3 "Average FTE" at bounding box center [777, 277] width 231 height 11
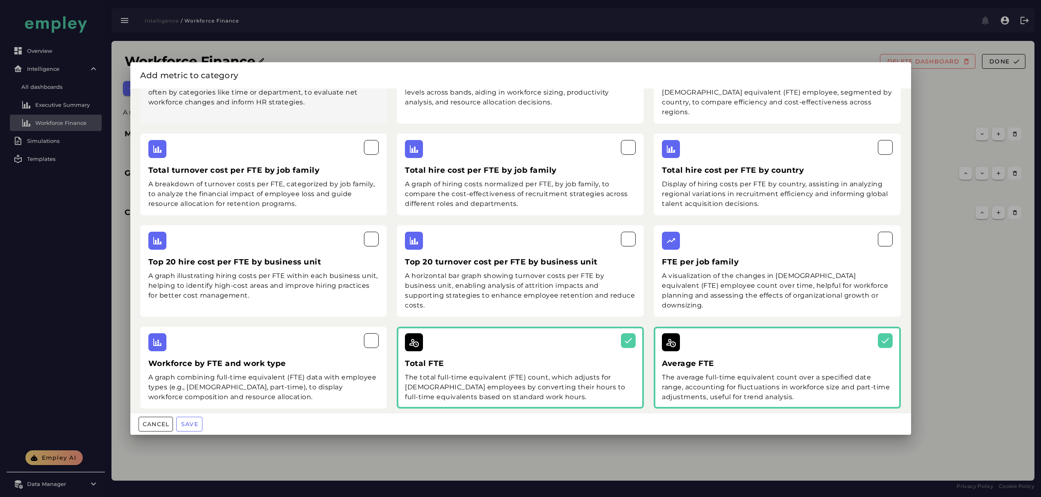
scroll to position [0, 0]
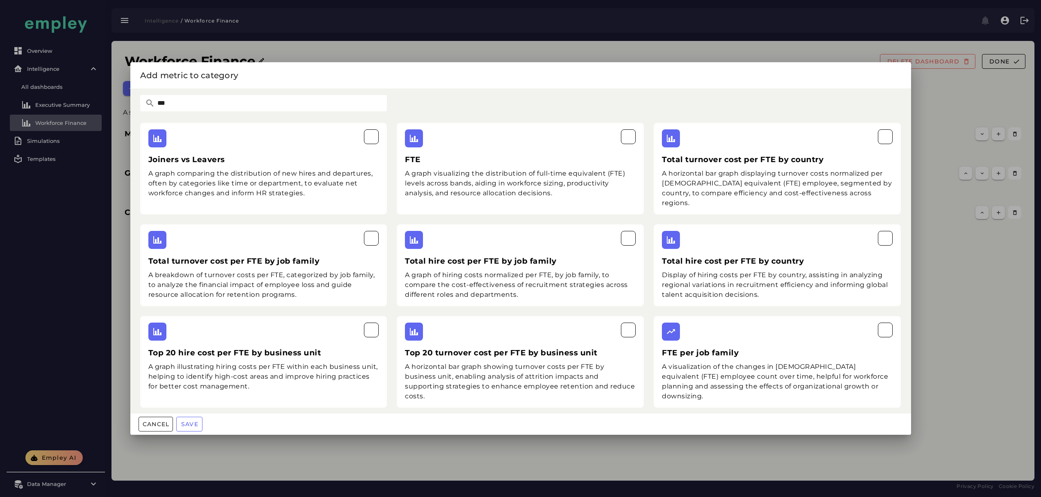
drag, startPoint x: 174, startPoint y: 105, endPoint x: 91, endPoint y: 99, distance: 83.8
click at [107, 105] on div "Add metric to category *** Joiners vs Leavers A graph comparing the distributio…" at bounding box center [520, 248] width 1041 height 497
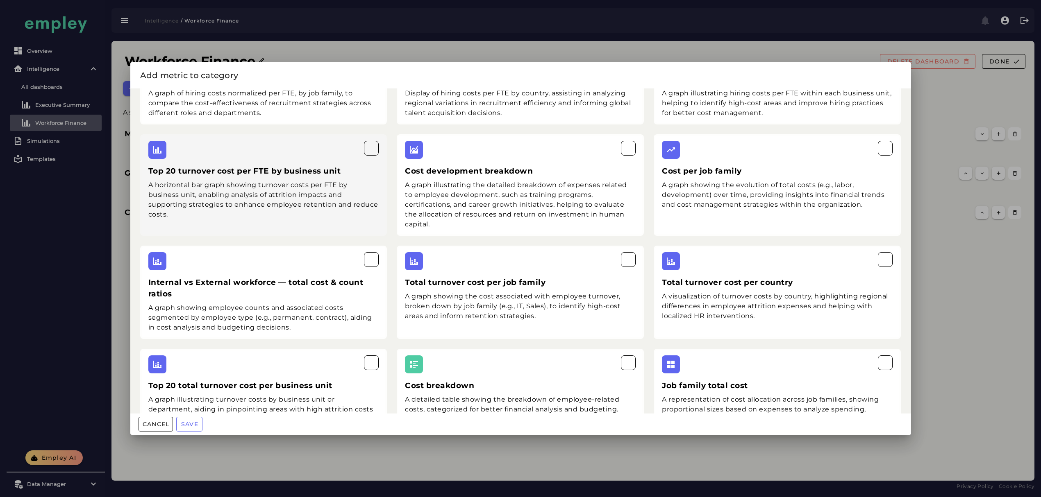
scroll to position [382, 0]
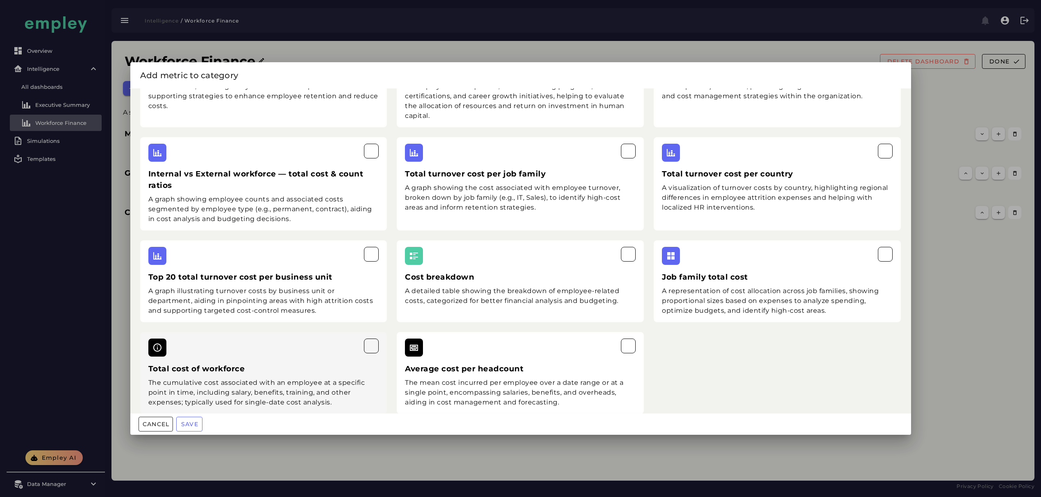
click at [291, 378] on div "The cumulative cost associated with an employee at a specific point in time, in…" at bounding box center [263, 392] width 231 height 29
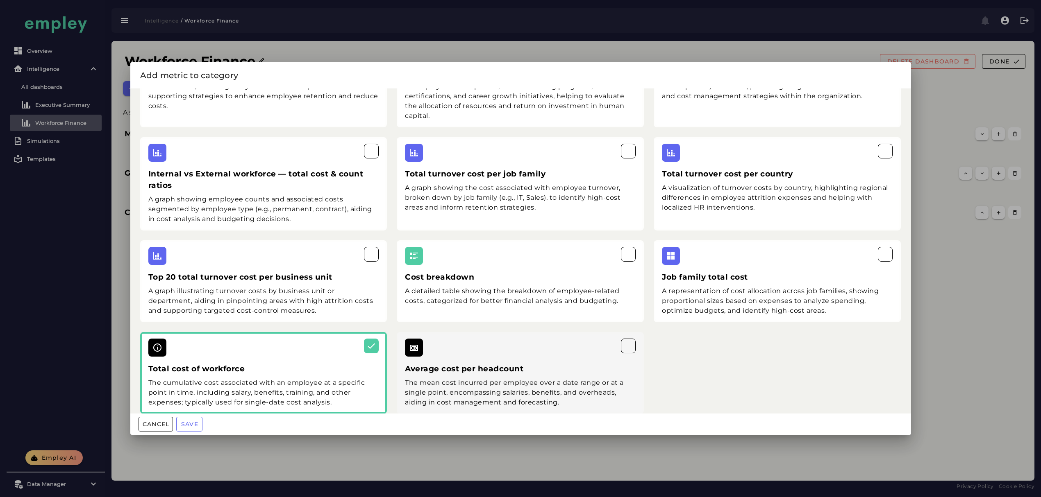
click at [469, 378] on div "The mean cost incurred per employee over a date range or at a single point, enc…" at bounding box center [520, 392] width 231 height 29
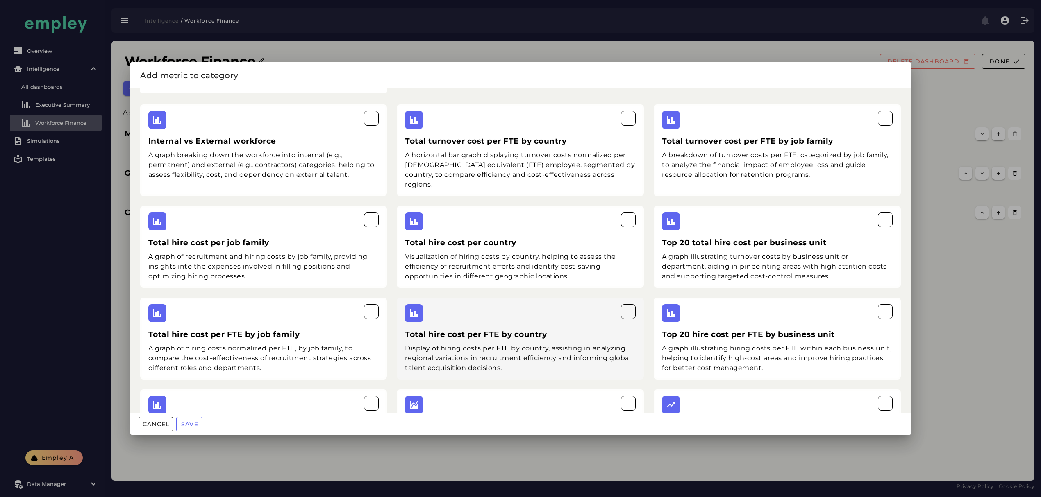
scroll to position [0, 0]
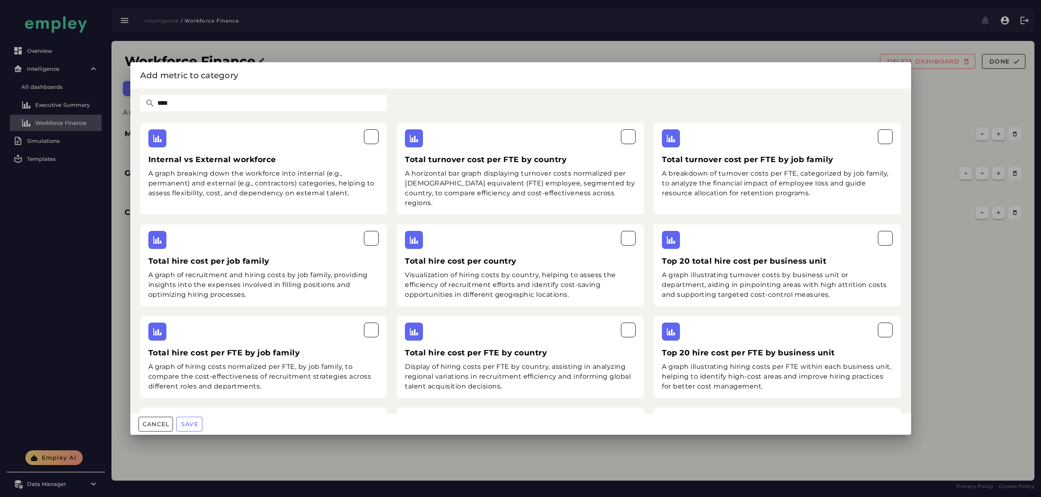
drag, startPoint x: 186, startPoint y: 107, endPoint x: 45, endPoint y: 107, distance: 140.5
click at [45, 107] on div "Add metric to category **** Internal vs External workforce A graph breaking dow…" at bounding box center [520, 248] width 1041 height 497
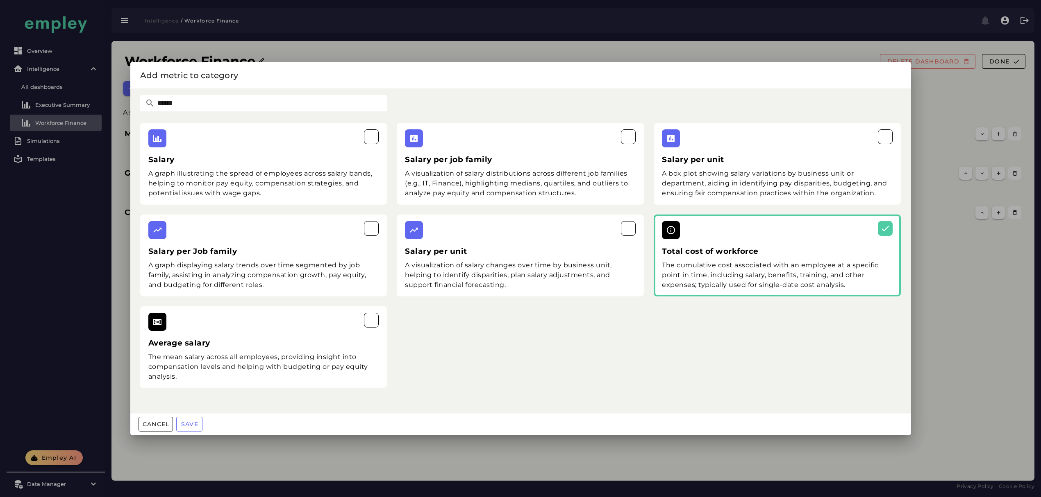
type input "******"
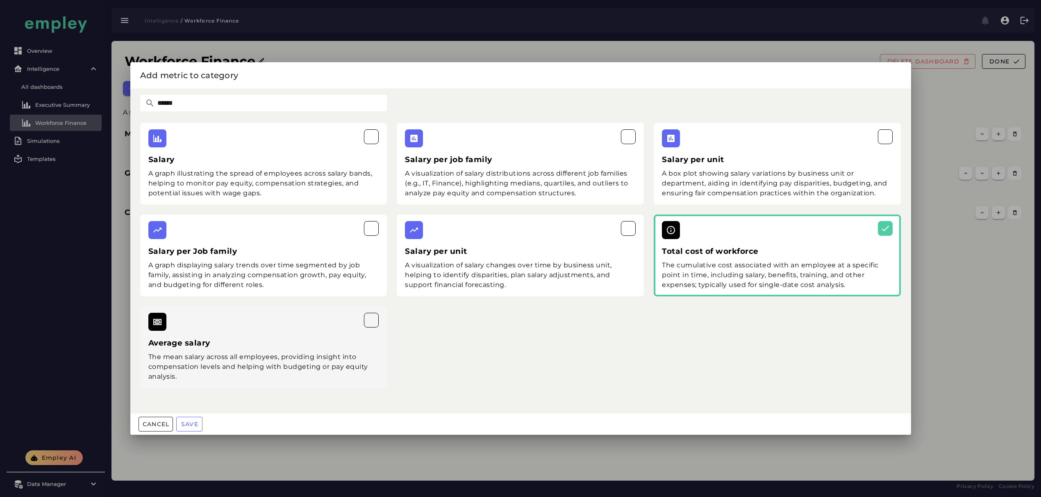
drag, startPoint x: 280, startPoint y: 348, endPoint x: 235, endPoint y: 375, distance: 53.1
click at [277, 349] on div "Average salary The mean salary across all employees, providing insight into com…" at bounding box center [263, 347] width 247 height 82
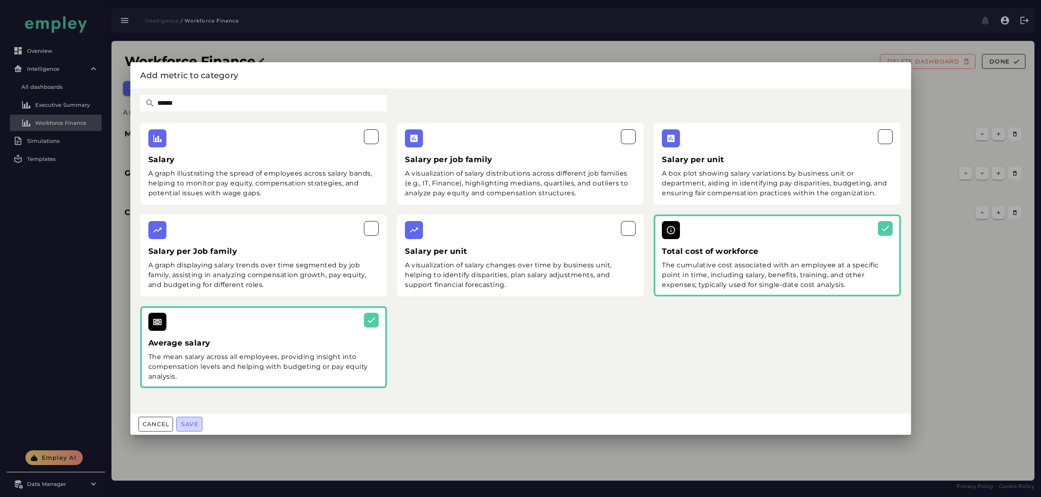
click at [189, 429] on button "Save" at bounding box center [189, 424] width 26 height 15
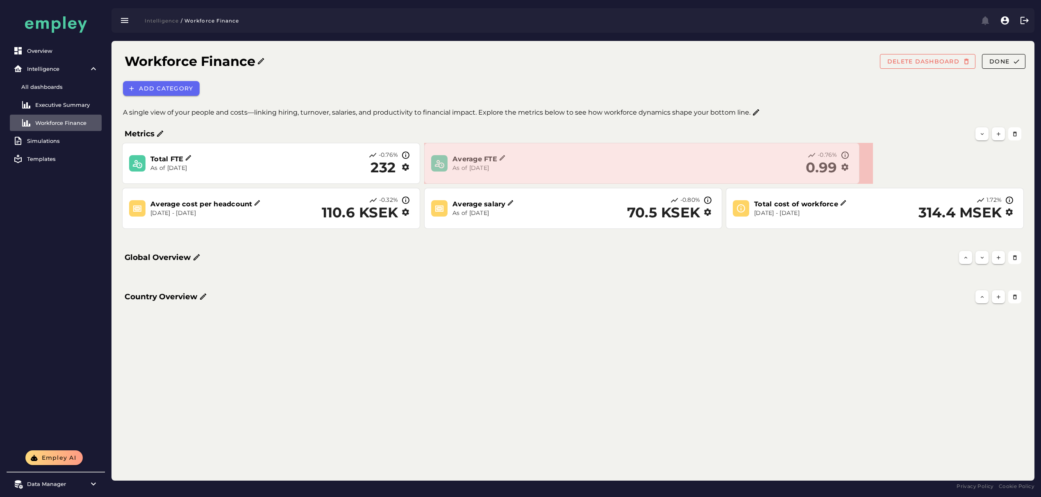
drag, startPoint x: 718, startPoint y: 181, endPoint x: 859, endPoint y: 176, distance: 140.6
click at [859, 176] on section "Average FTE As of Sep 5, 2025 -0.76% 0.99" at bounding box center [641, 163] width 435 height 41
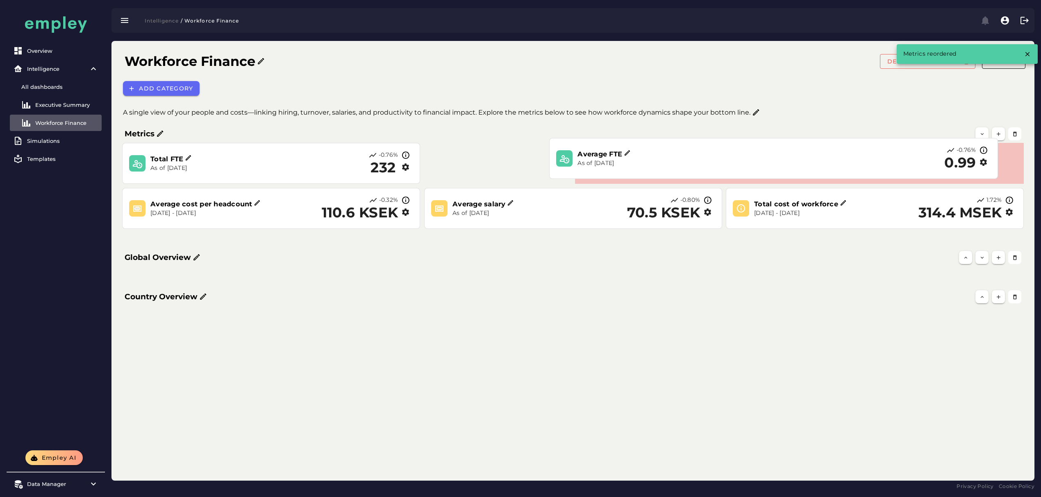
drag, startPoint x: 768, startPoint y: 171, endPoint x: 894, endPoint y: 166, distance: 126.3
click at [894, 166] on div "-0.76% 0.99" at bounding box center [895, 158] width 191 height 25
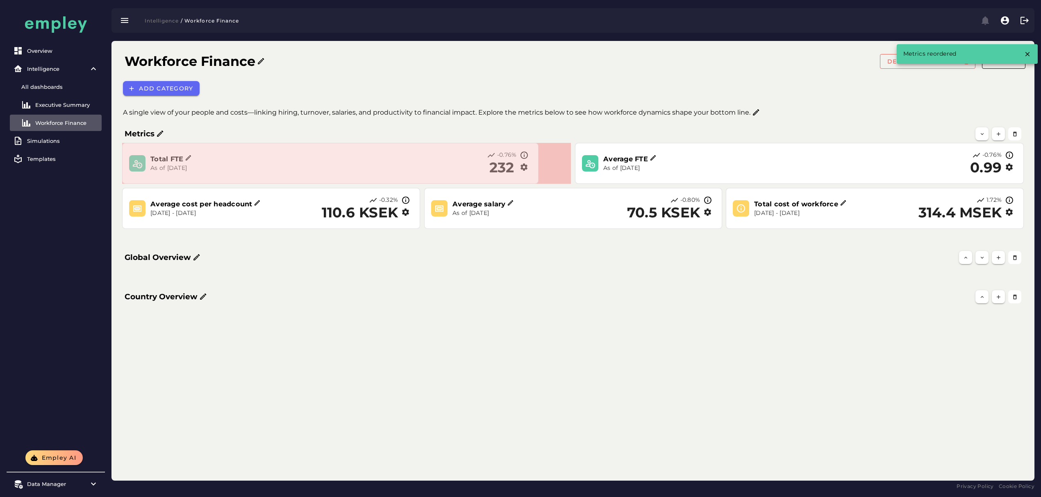
drag, startPoint x: 415, startPoint y: 181, endPoint x: 549, endPoint y: 173, distance: 134.2
click at [538, 173] on section "Total FTE As of Sep 5, 2025 -0.76% 232" at bounding box center [330, 163] width 416 height 41
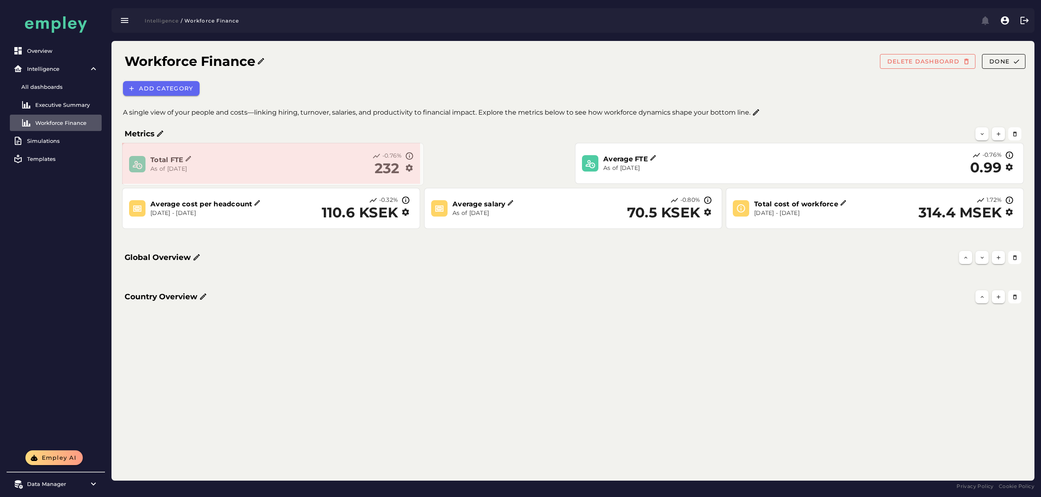
drag, startPoint x: 569, startPoint y: 181, endPoint x: 412, endPoint y: 184, distance: 157.8
click at [420, 184] on span at bounding box center [422, 183] width 4 height 4
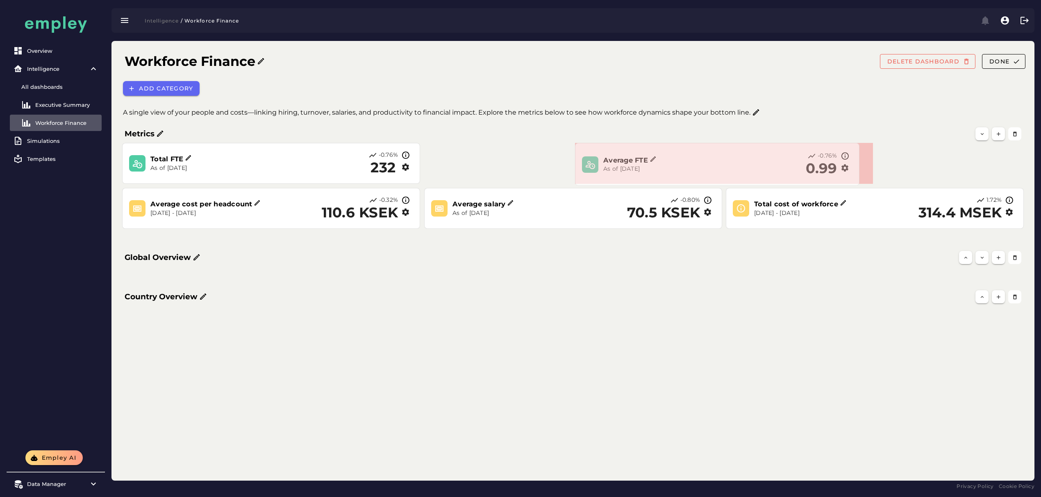
drag, startPoint x: 1020, startPoint y: 181, endPoint x: 855, endPoint y: 183, distance: 165.5
click at [855, 183] on span at bounding box center [857, 184] width 4 height 4
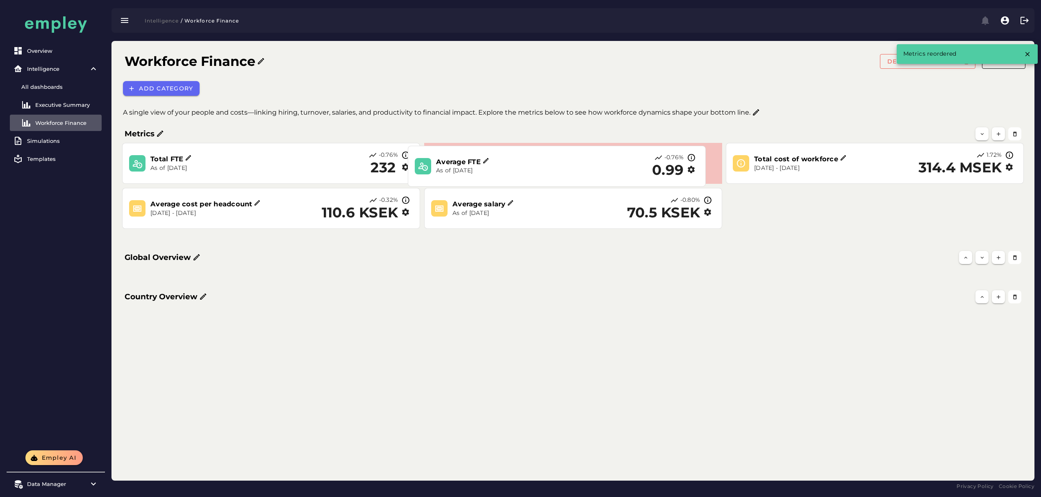
drag, startPoint x: 623, startPoint y: 170, endPoint x: 587, endPoint y: 170, distance: 35.7
click at [587, 170] on div "Average FTE As of Sep 5, 2025 -0.76% 0.99" at bounding box center [557, 166] width 284 height 25
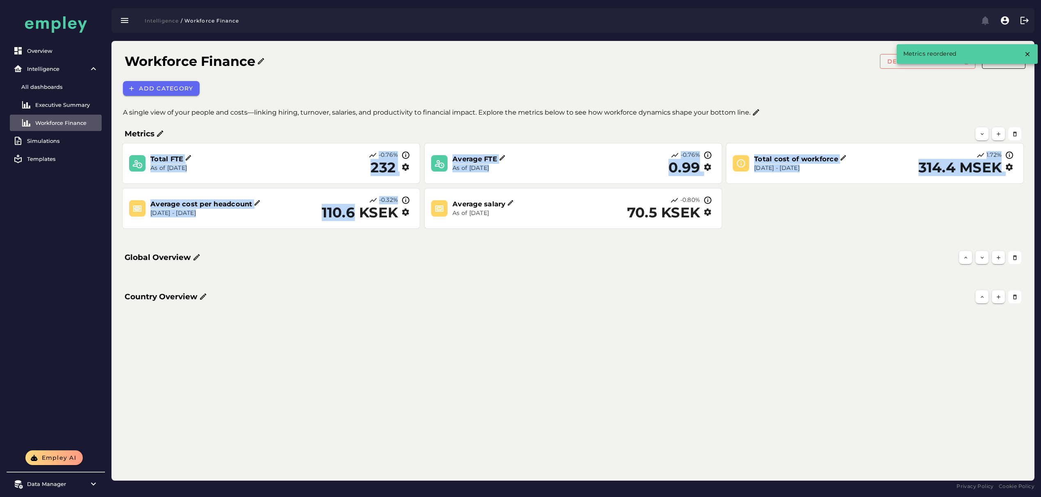
drag, startPoint x: 502, startPoint y: 184, endPoint x: 350, endPoint y: 215, distance: 155.6
click at [350, 215] on div "Total FTE As of Sep 5, 2025 -0.76% 232 Average FTE As of Sep 5, 2025 -0.76% 0.9…" at bounding box center [573, 186] width 910 height 94
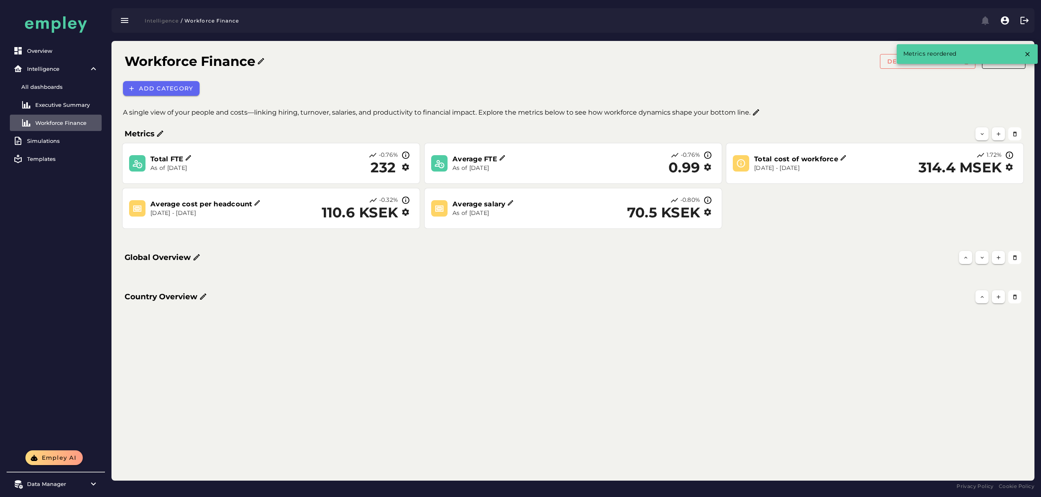
click at [557, 263] on div "Global Overview" at bounding box center [542, 257] width 844 height 11
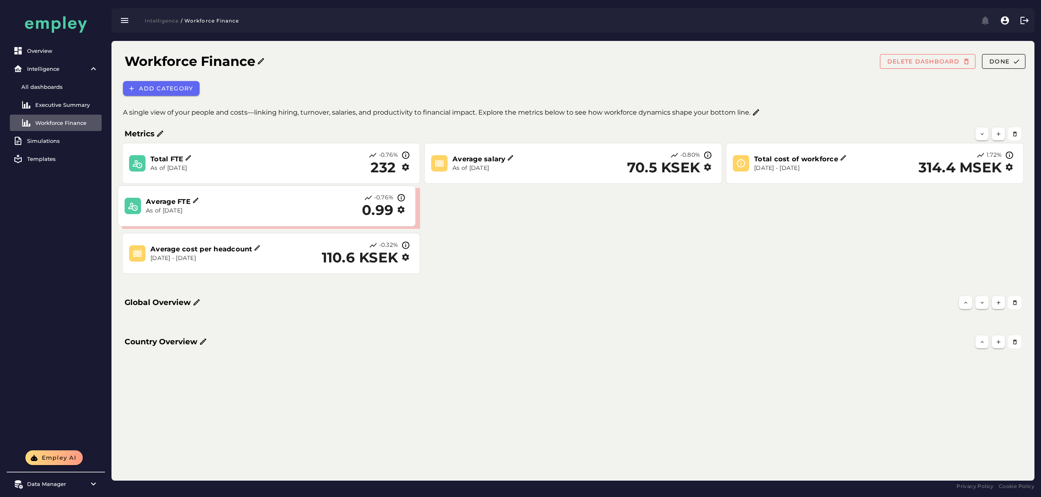
drag, startPoint x: 488, startPoint y: 171, endPoint x: 194, endPoint y: 205, distance: 295.3
click at [194, 205] on div "Average FTE" at bounding box center [217, 201] width 142 height 9
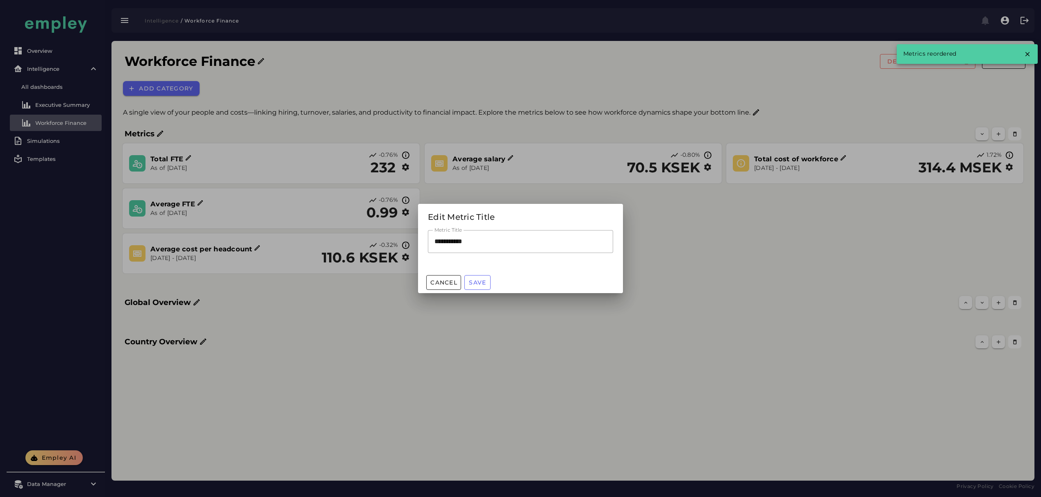
click at [697, 299] on div at bounding box center [520, 248] width 1041 height 497
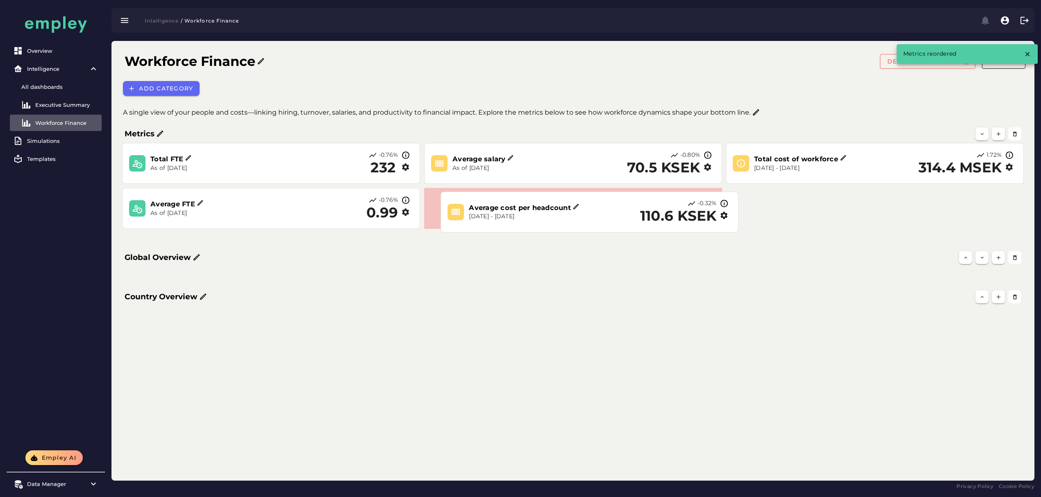
drag, startPoint x: 390, startPoint y: 256, endPoint x: 626, endPoint y: 218, distance: 239.0
click at [626, 218] on div "-0.32% 110.6 KSEK" at bounding box center [674, 212] width 116 height 25
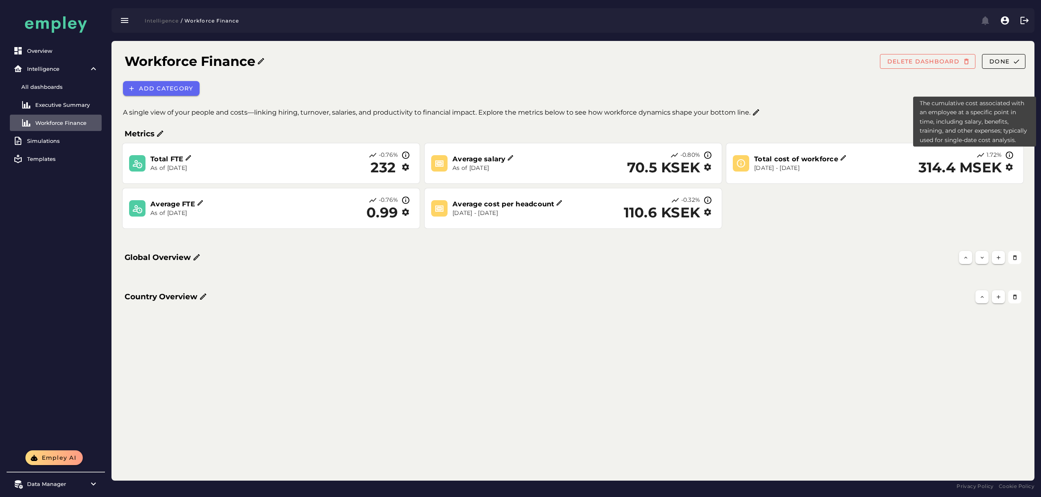
click at [1010, 154] on icon at bounding box center [1009, 155] width 9 height 9
click at [1009, 168] on icon "button" at bounding box center [1009, 167] width 9 height 9
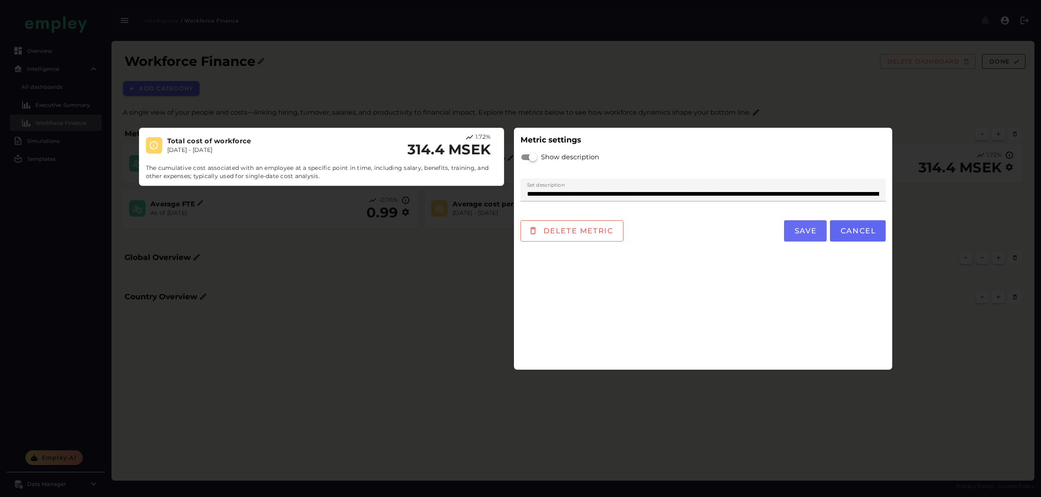
click at [818, 233] on button "Save" at bounding box center [805, 230] width 43 height 21
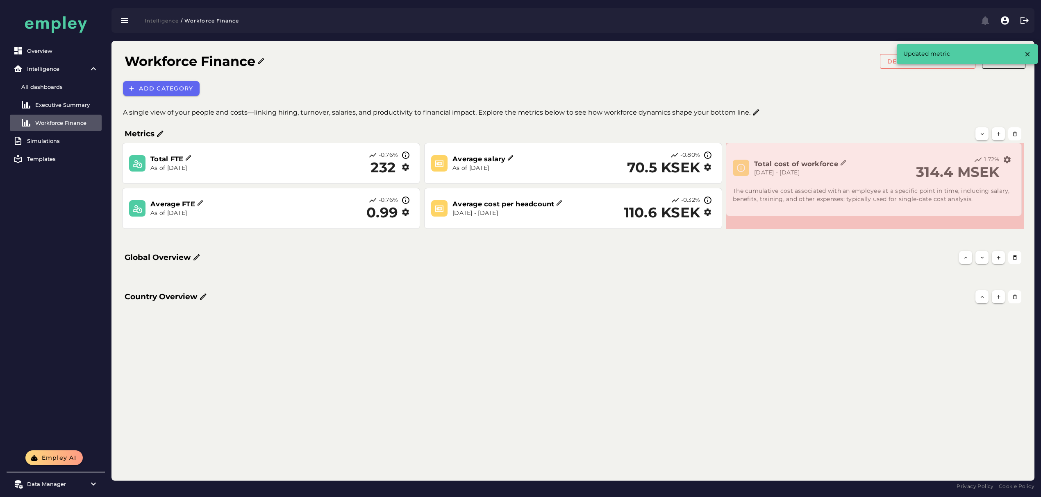
drag, startPoint x: 1021, startPoint y: 182, endPoint x: 1019, endPoint y: 217, distance: 34.9
click at [1019, 216] on span at bounding box center [1019, 214] width 4 height 4
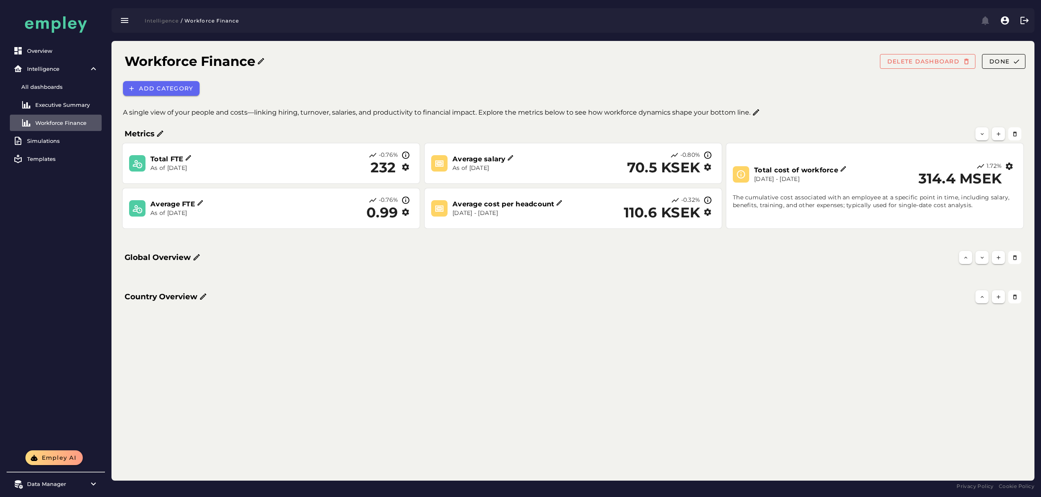
click at [818, 167] on h3 "Total cost of workforce" at bounding box center [797, 170] width 86 height 9
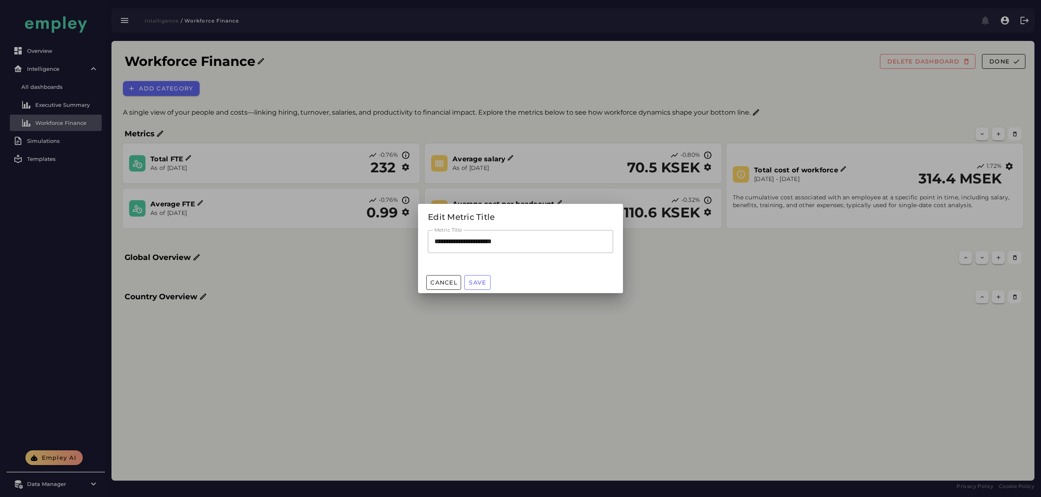
click at [460, 244] on input "**********" at bounding box center [520, 241] width 185 height 23
paste input "*******"
type input "**********"
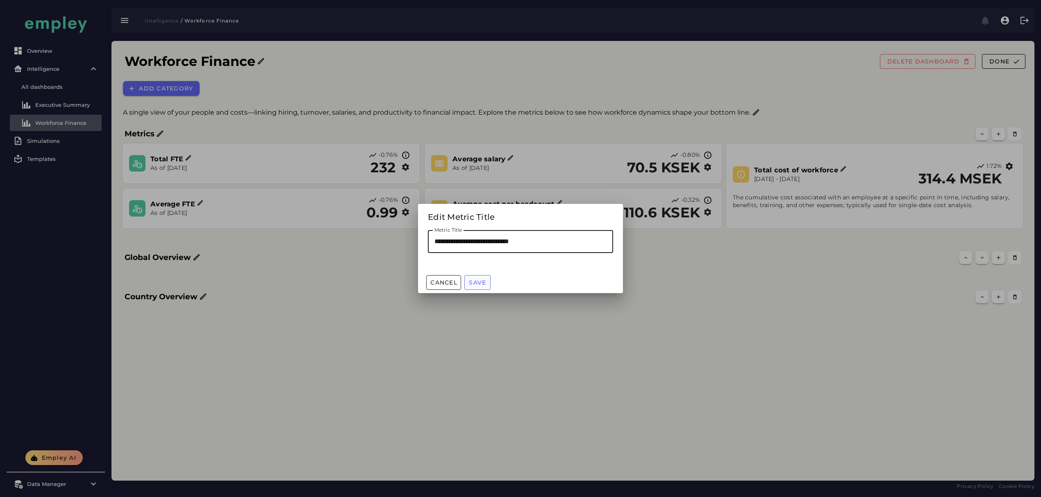
click at [481, 286] on span "Save" at bounding box center [477, 282] width 18 height 7
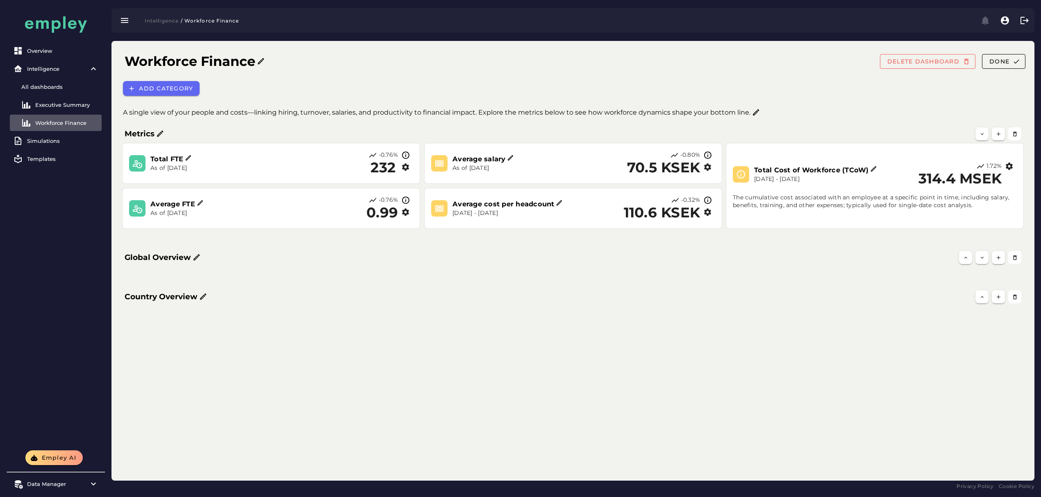
click at [488, 156] on h3 "Average salary" at bounding box center [479, 158] width 55 height 9
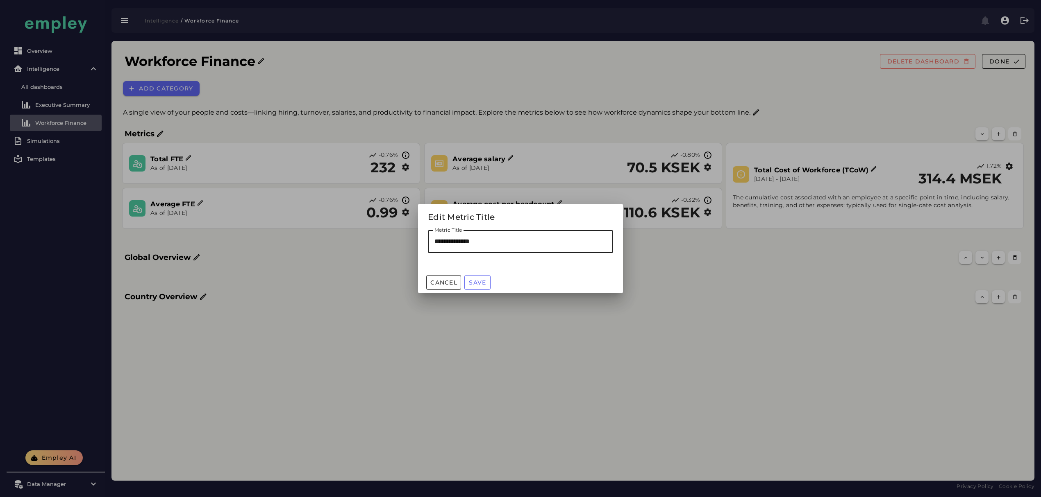
click at [453, 243] on input "**********" at bounding box center [520, 241] width 185 height 23
paste input "text"
type input "**********"
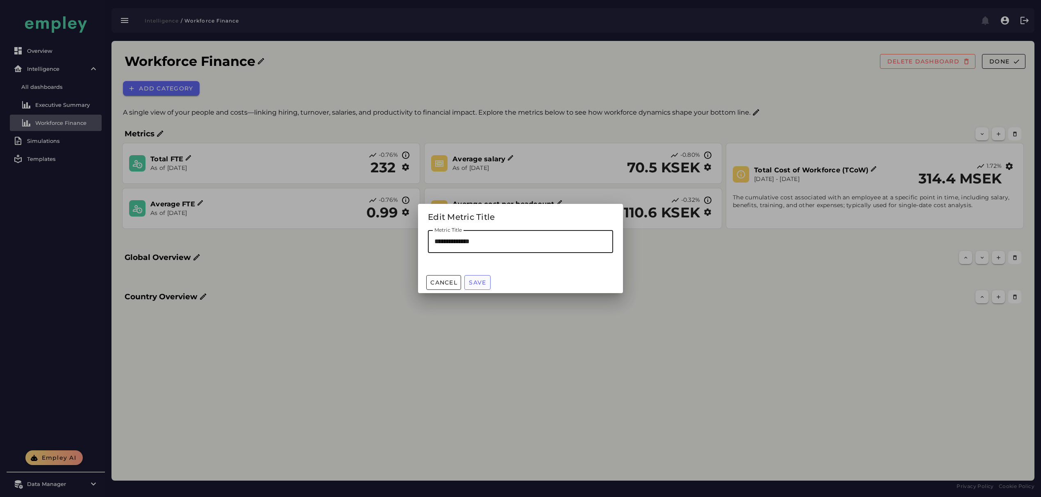
click at [478, 283] on span "Save" at bounding box center [477, 282] width 18 height 7
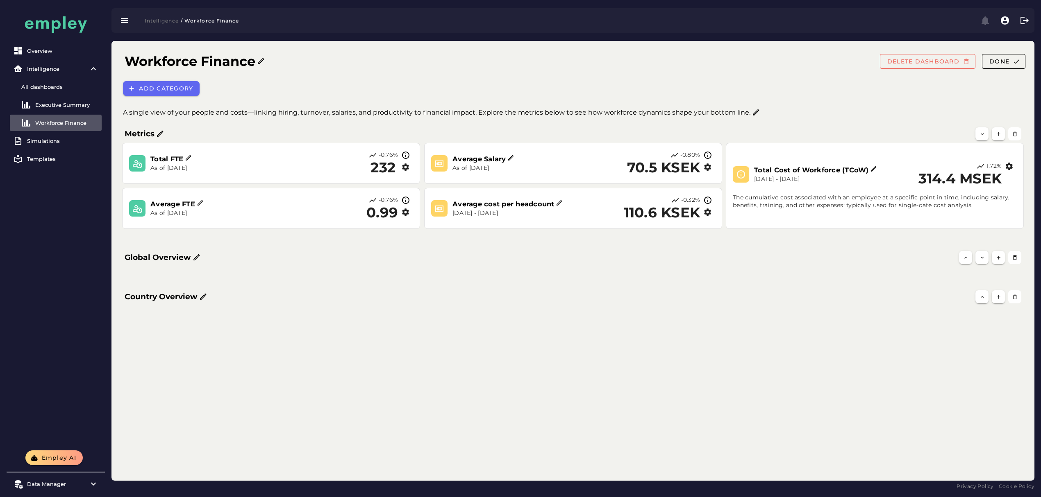
click at [478, 205] on h3 "Average cost per headcount" at bounding box center [504, 204] width 104 height 9
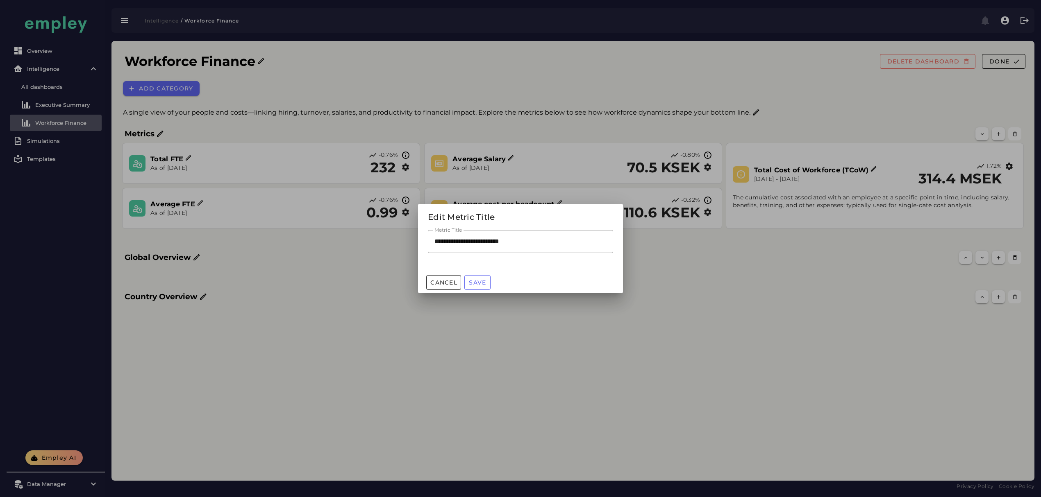
click at [455, 247] on input "**********" at bounding box center [520, 241] width 185 height 23
paste input "text"
type input "**********"
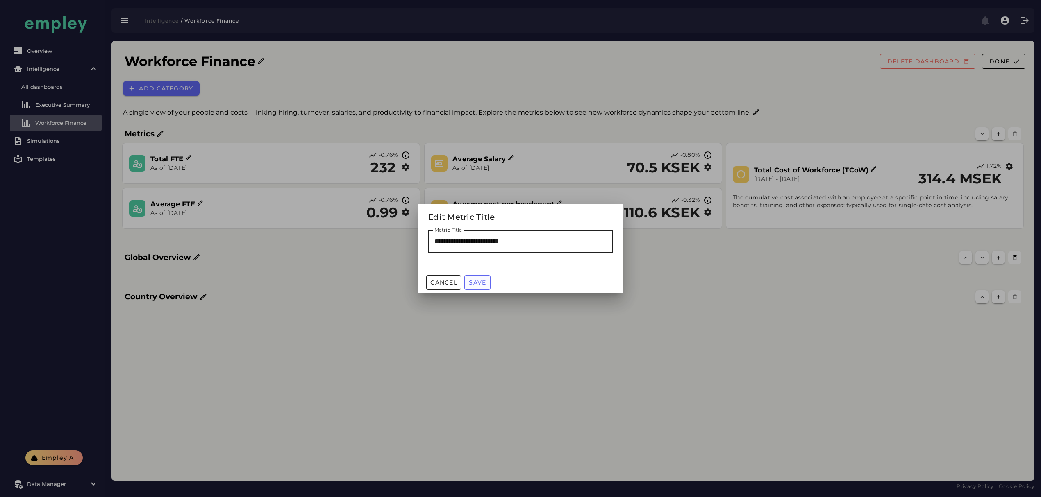
click at [481, 281] on span "Save" at bounding box center [477, 282] width 18 height 7
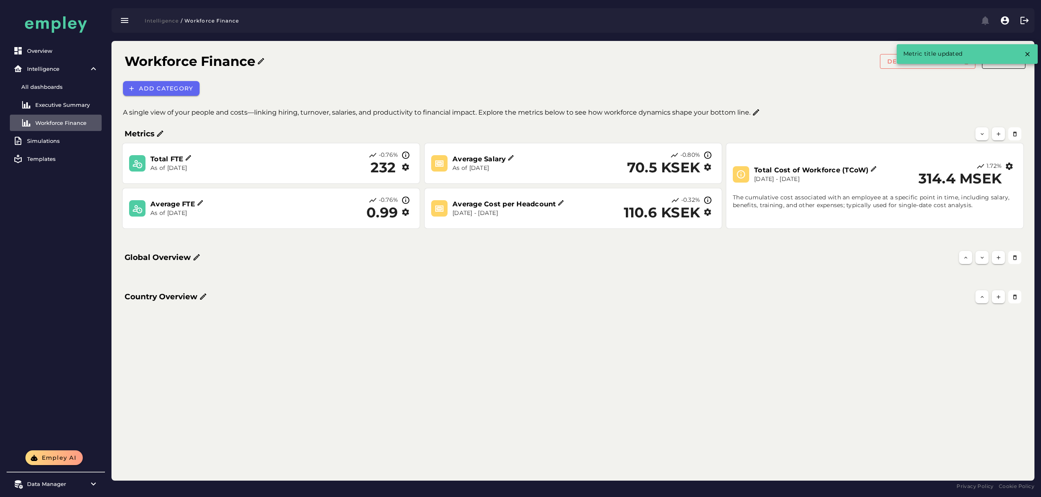
click at [357, 280] on div "Metrics Total FTE As of Sep 5, 2025 -0.76% 232 Average FTE As of Sep 5, 2025 -0…" at bounding box center [573, 217] width 916 height 196
click at [1015, 61] on icon "button" at bounding box center [1015, 61] width 7 height 7
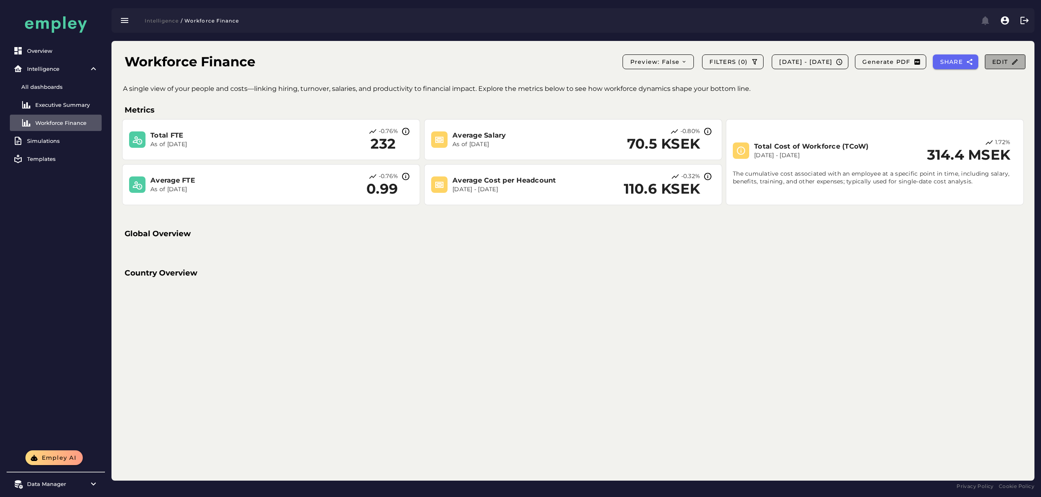
click at [1006, 62] on span "Edit" at bounding box center [1004, 61] width 27 height 7
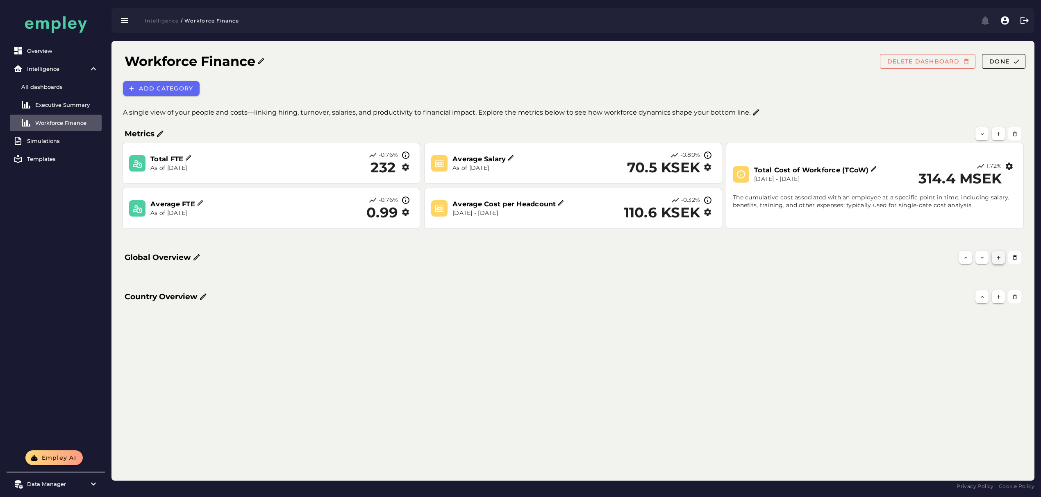
click at [998, 258] on icon "button" at bounding box center [998, 258] width 6 height 6
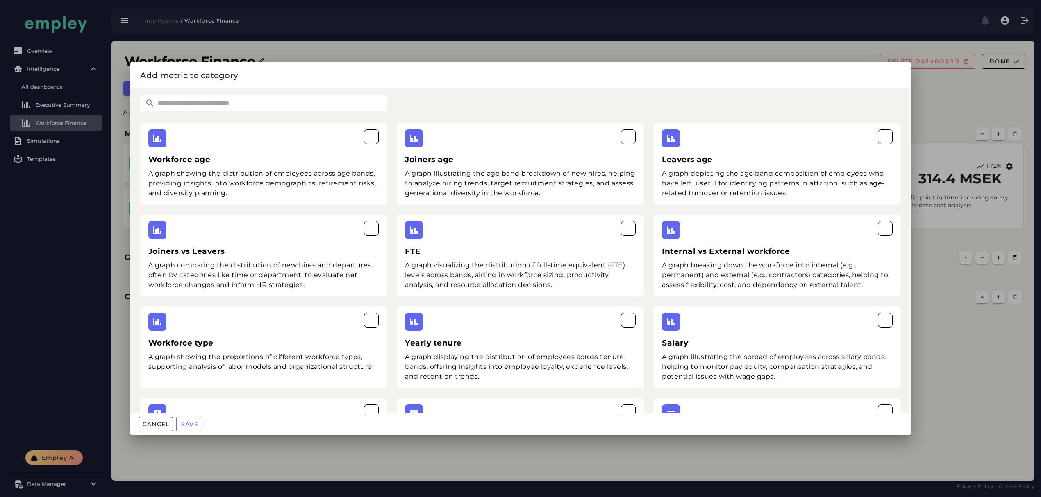
drag, startPoint x: 190, startPoint y: 102, endPoint x: 197, endPoint y: 102, distance: 7.0
click at [190, 102] on input "text" at bounding box center [271, 103] width 232 height 16
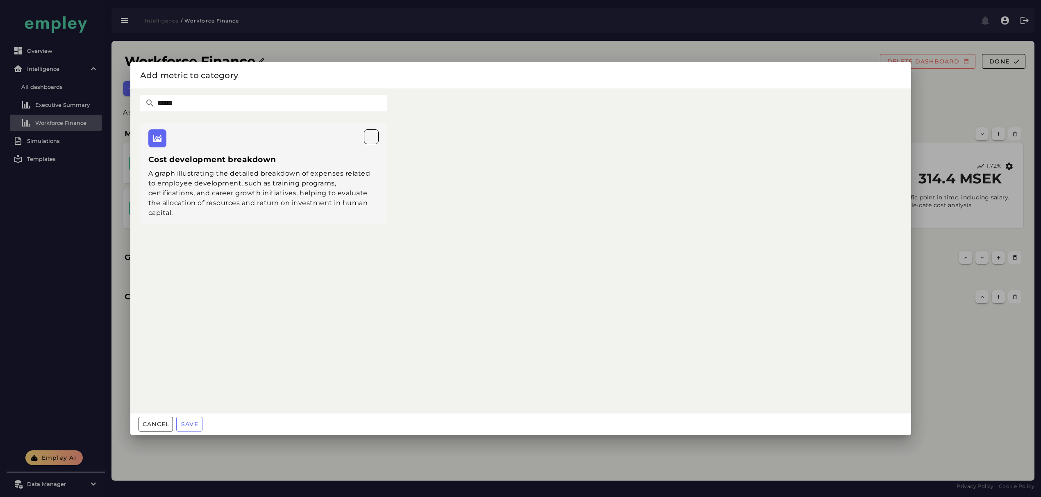
click at [188, 217] on div "Cost development breakdown A graph illustrating the detailed breakdown of expen…" at bounding box center [263, 173] width 257 height 111
click at [186, 134] on div at bounding box center [263, 138] width 231 height 18
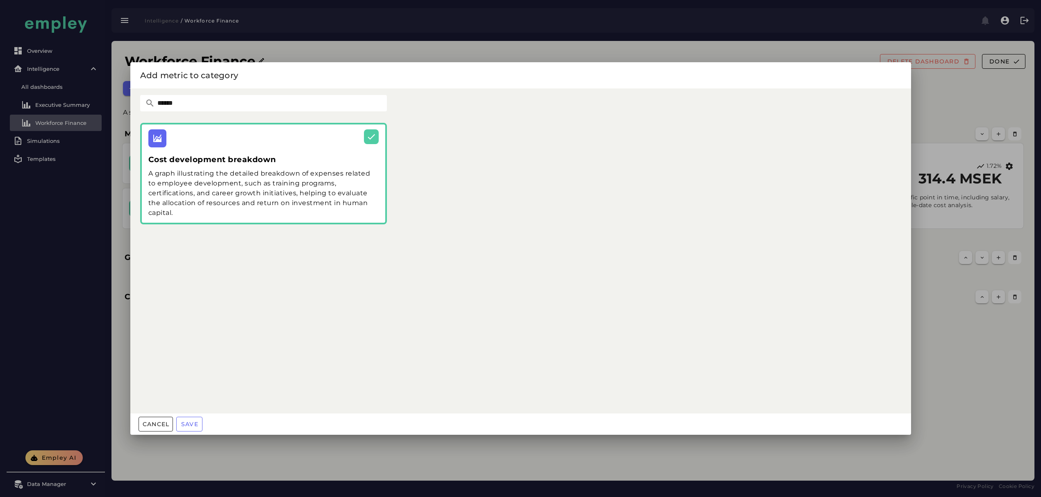
click at [184, 102] on input "******" at bounding box center [271, 103] width 232 height 16
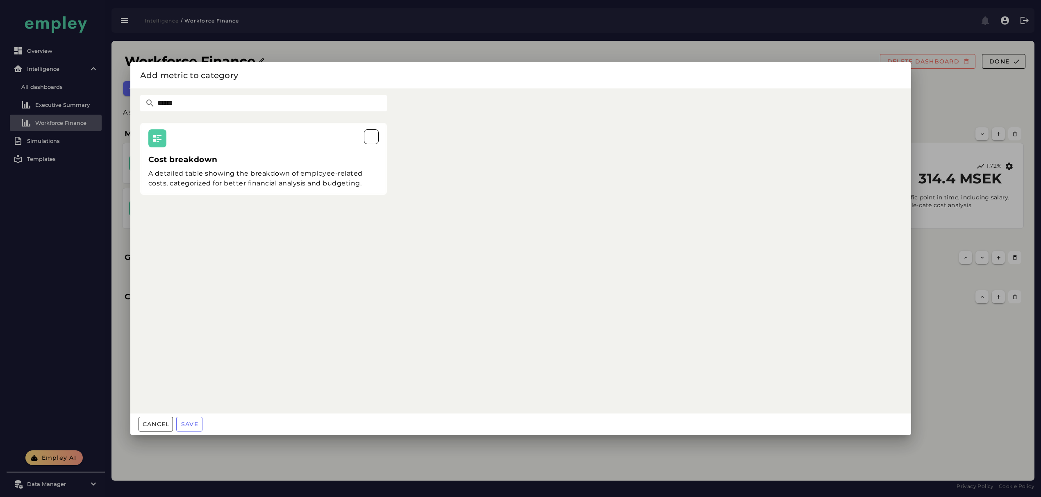
type input "******"
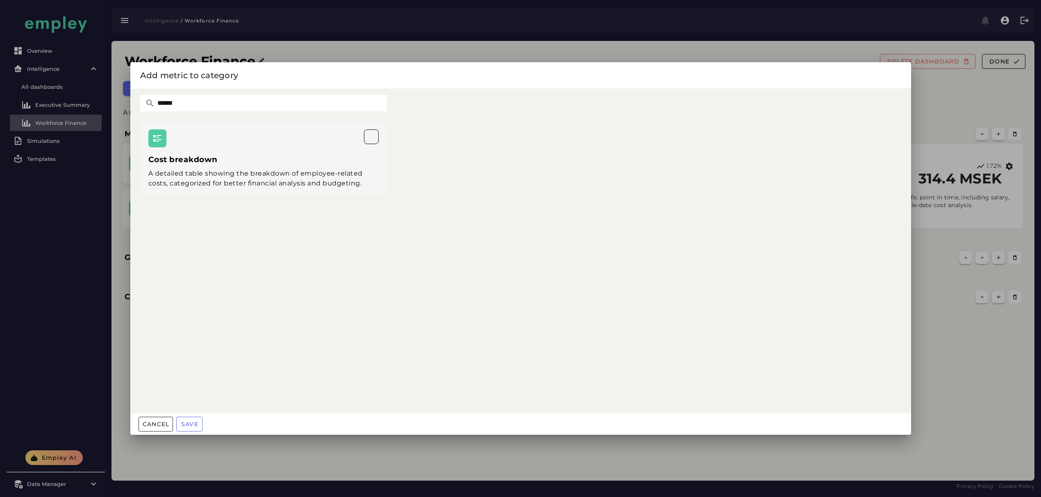
click at [215, 148] on div "Cost breakdown A detailed table showing the breakdown of employee-related costs…" at bounding box center [263, 159] width 247 height 72
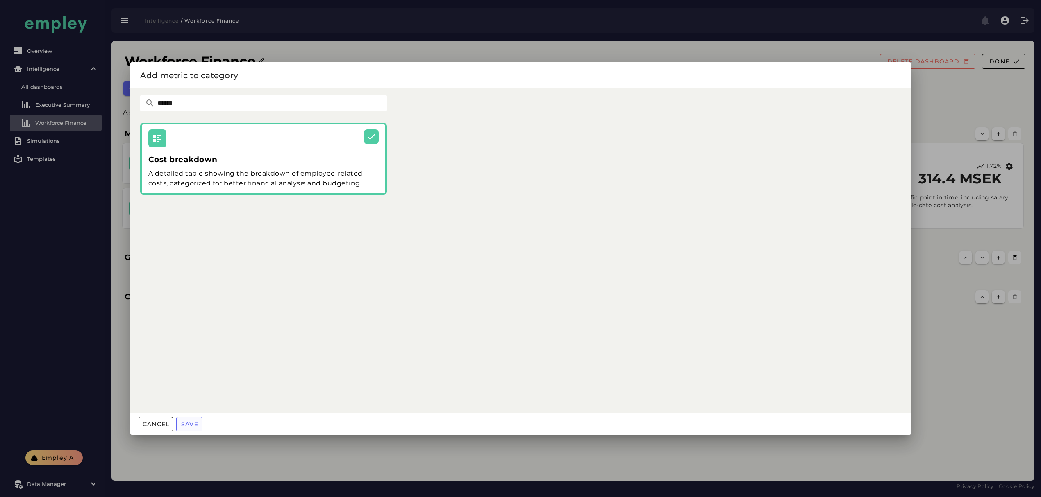
click at [182, 422] on span "Save" at bounding box center [190, 424] width 18 height 7
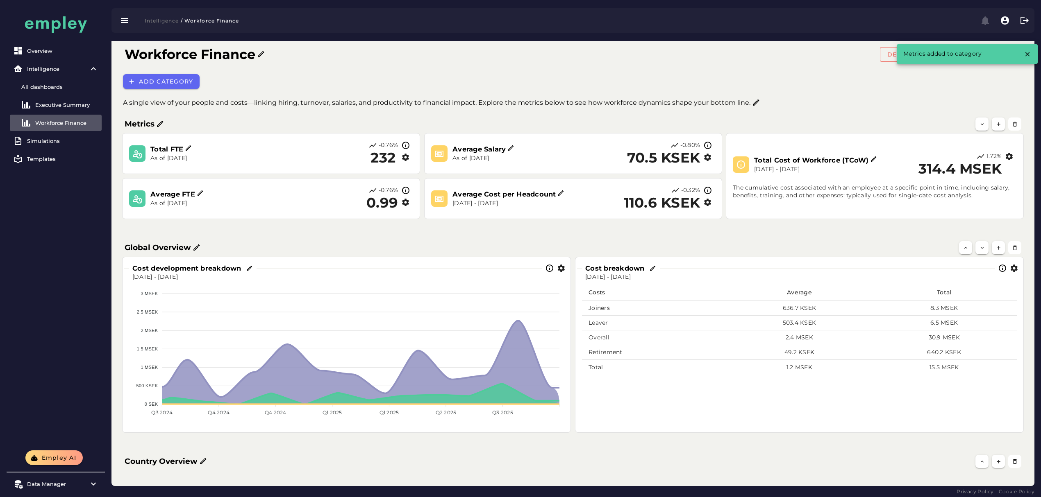
scroll to position [15, 0]
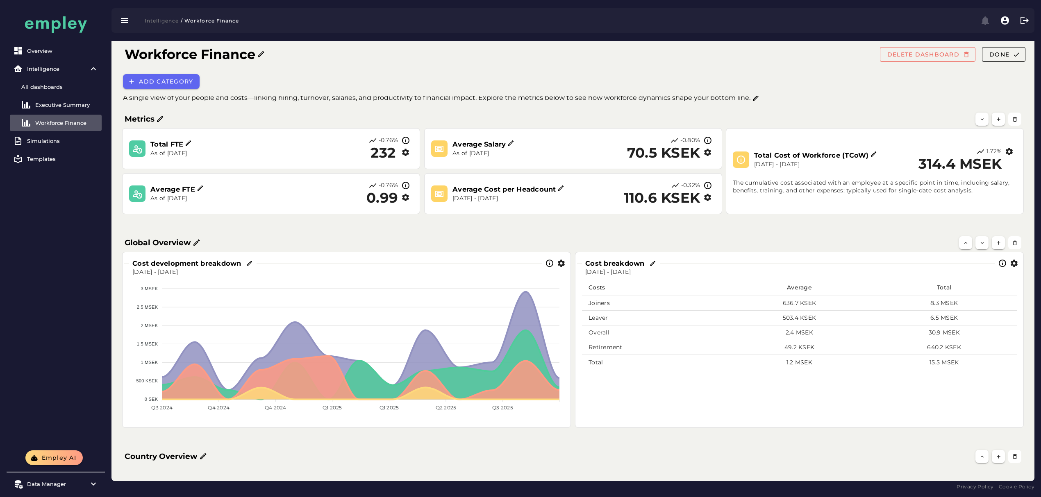
click at [175, 271] on div "Cost development breakdown" at bounding box center [332, 263] width 417 height 19
click at [177, 264] on h3 "Cost development breakdown" at bounding box center [188, 263] width 112 height 9
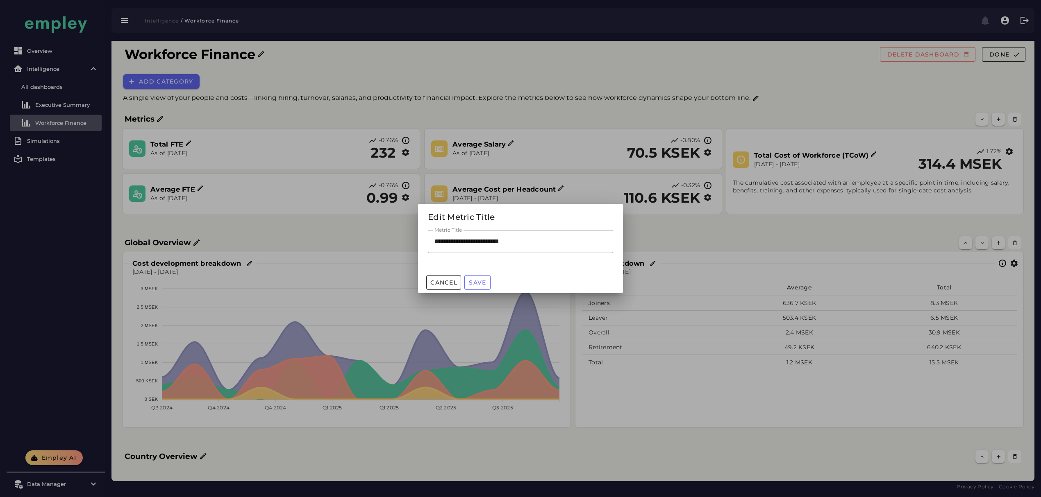
scroll to position [0, 0]
click at [475, 243] on input "**********" at bounding box center [520, 241] width 185 height 23
paste input "text"
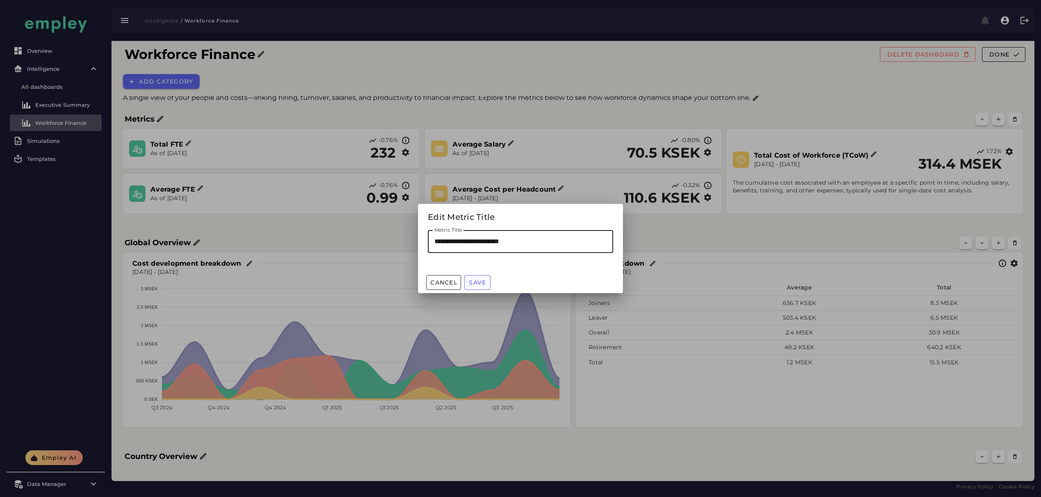
type input "**********"
click at [482, 283] on span "Save" at bounding box center [477, 282] width 18 height 7
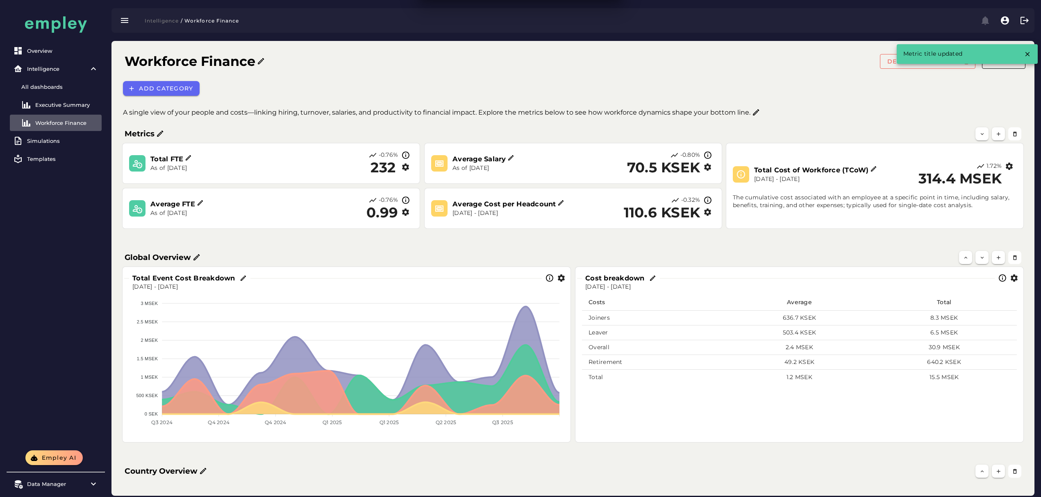
scroll to position [15, 0]
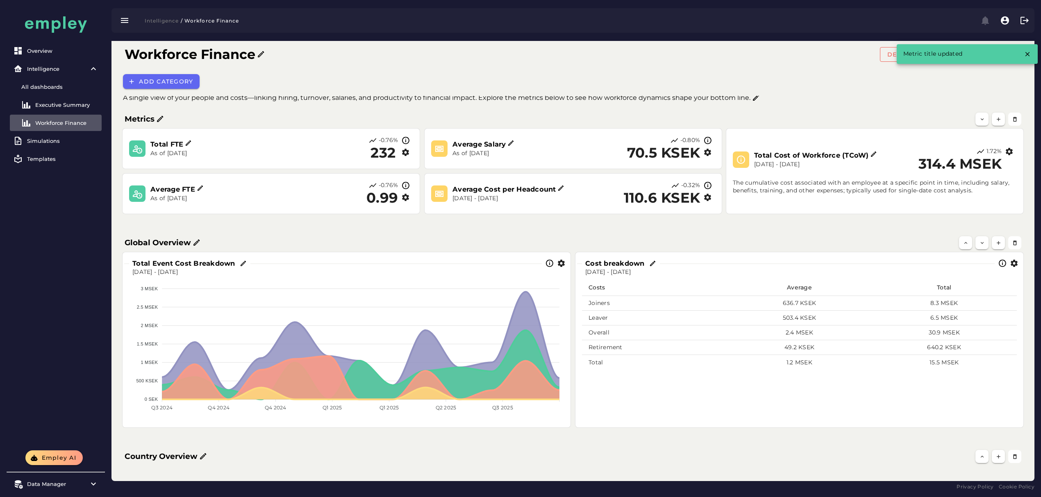
click at [625, 261] on h3 "Cost breakdown" at bounding box center [616, 263] width 63 height 9
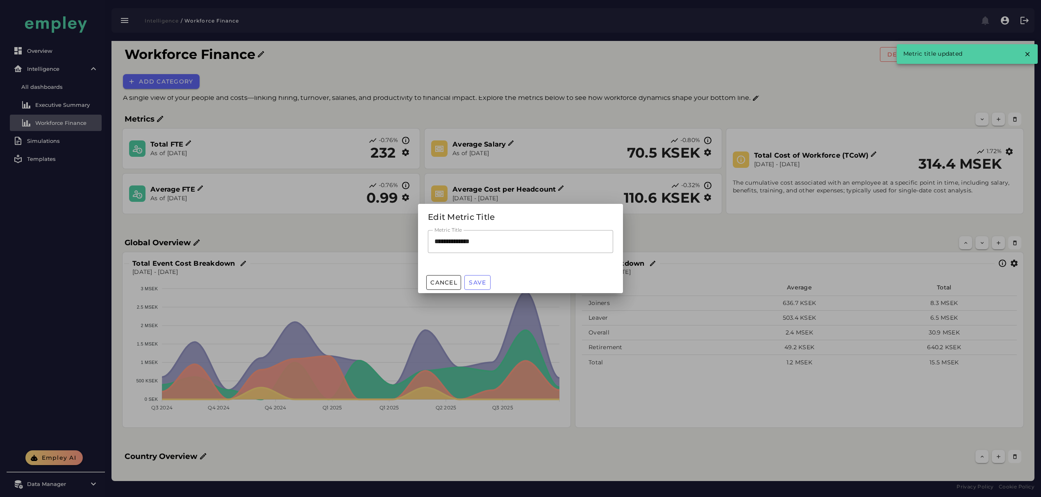
scroll to position [0, 0]
click at [484, 235] on input "**********" at bounding box center [520, 241] width 185 height 23
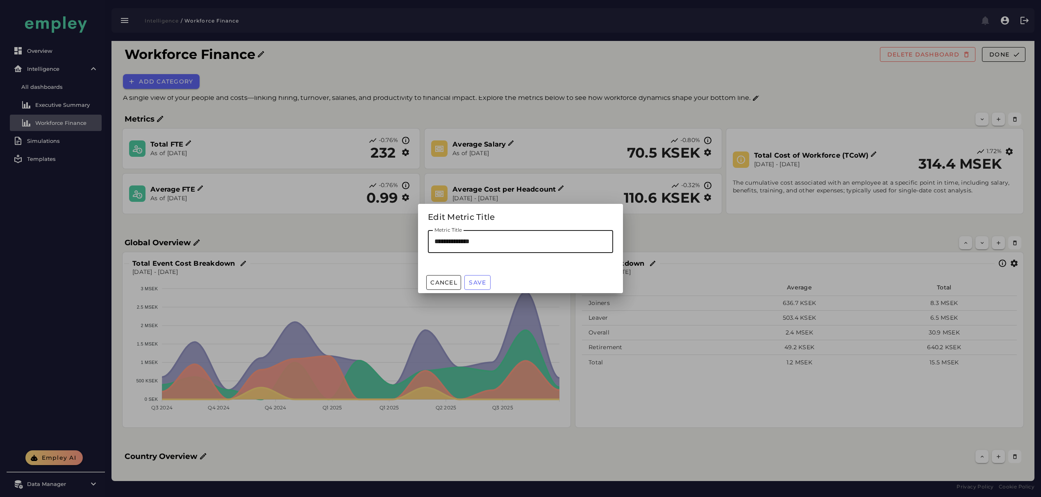
click at [483, 236] on input "**********" at bounding box center [520, 241] width 185 height 23
click at [481, 245] on input "**********" at bounding box center [520, 241] width 185 height 23
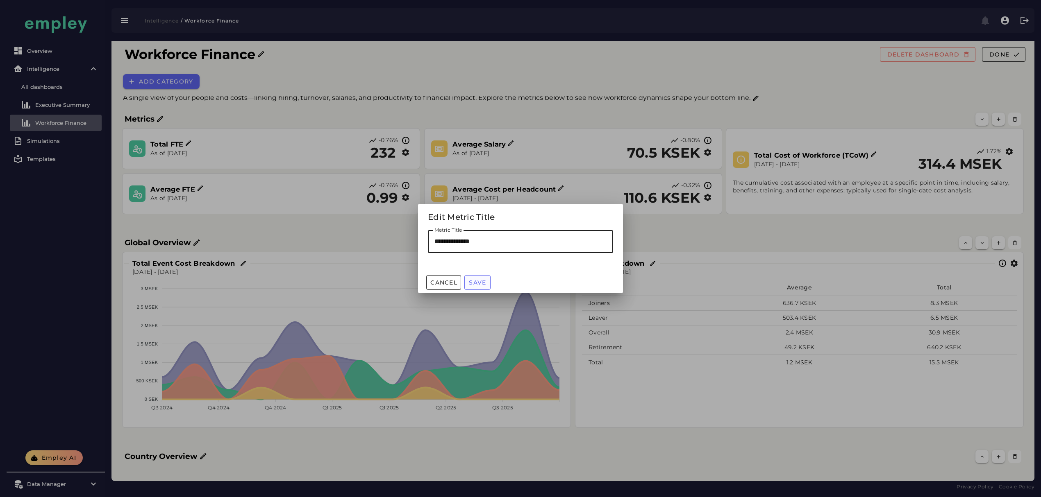
paste input "**********"
type input "**********"
click at [478, 283] on span "Save" at bounding box center [477, 282] width 18 height 7
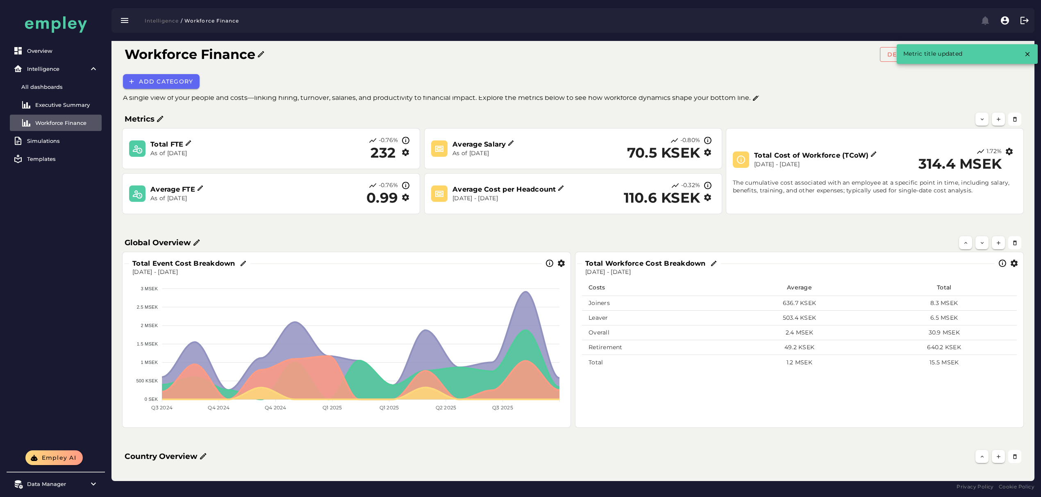
click at [1013, 265] on icon "button" at bounding box center [1013, 263] width 9 height 9
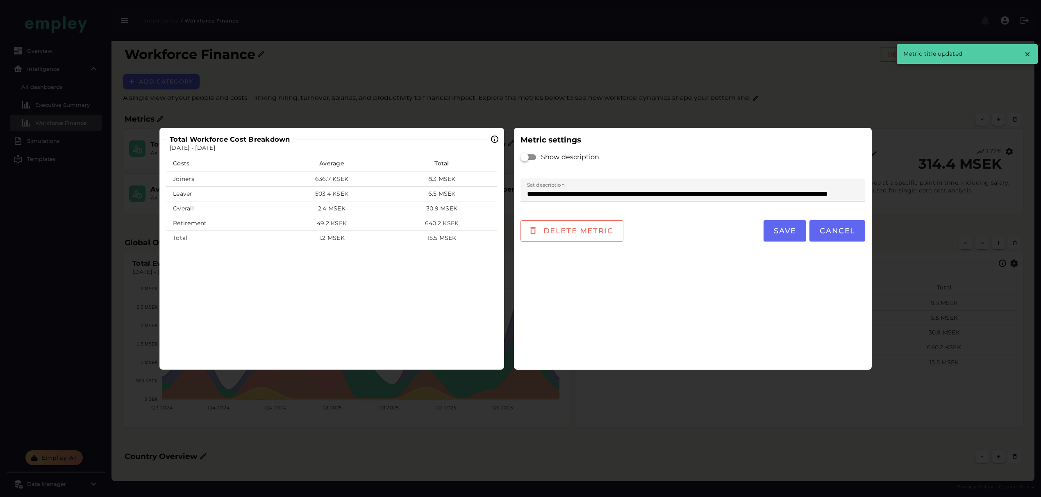
scroll to position [0, 0]
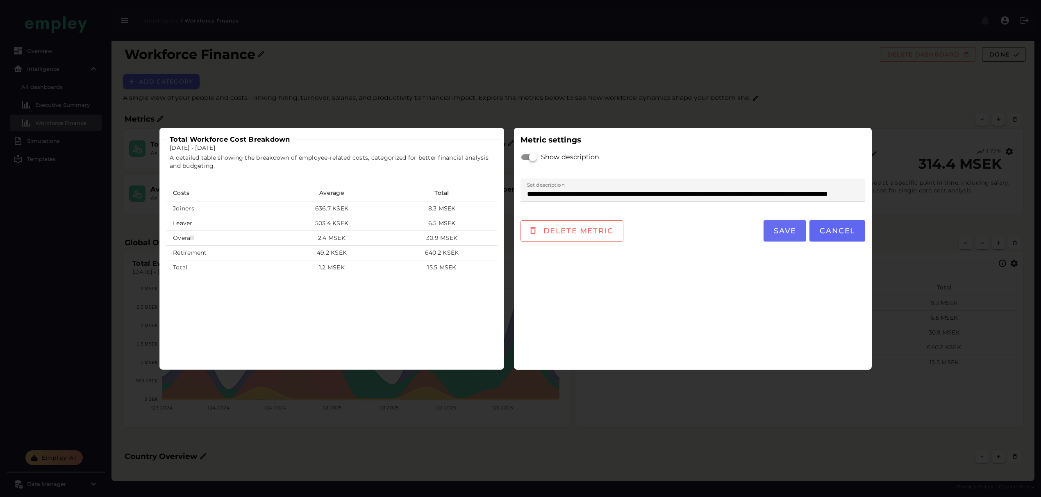
click at [789, 235] on span "Save" at bounding box center [784, 231] width 23 height 9
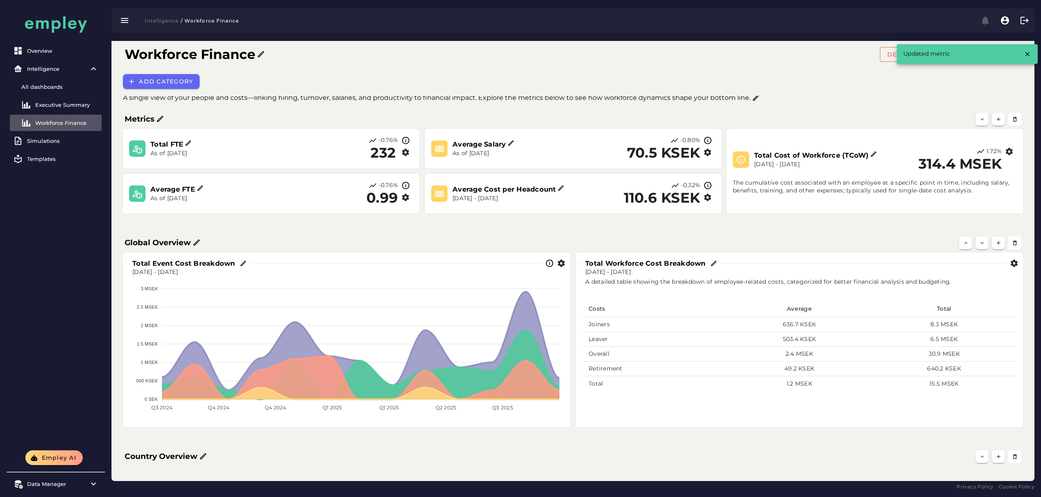
click at [559, 264] on icon "button" at bounding box center [561, 263] width 9 height 9
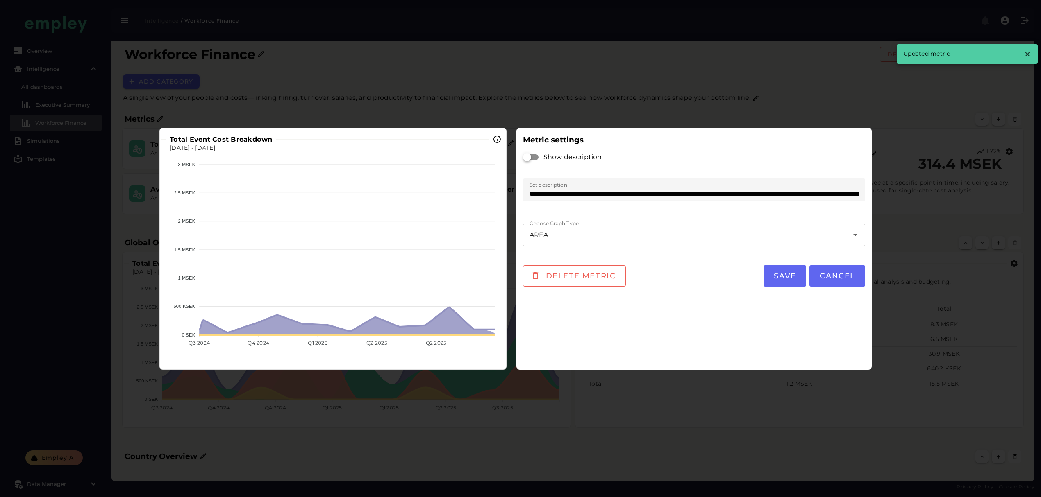
scroll to position [0, 0]
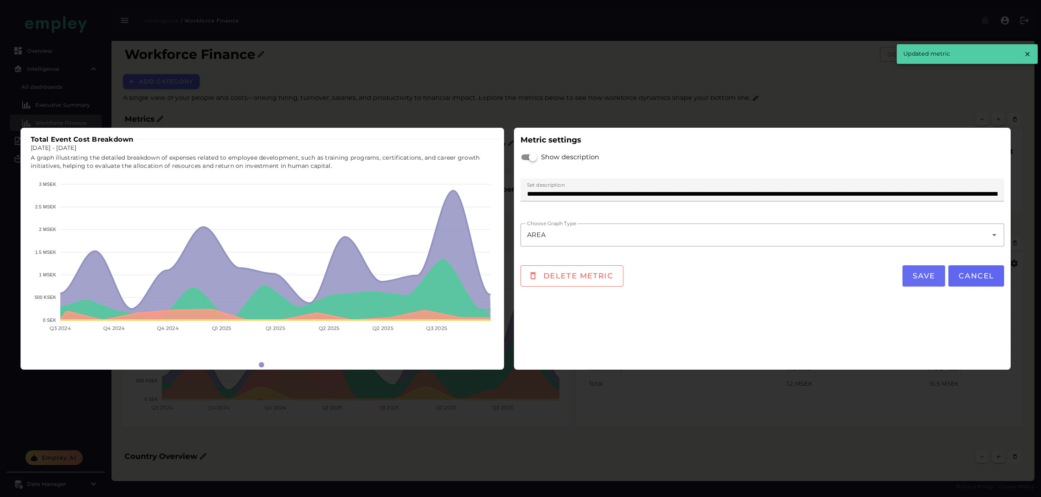
click at [918, 281] on button "Save" at bounding box center [923, 275] width 43 height 21
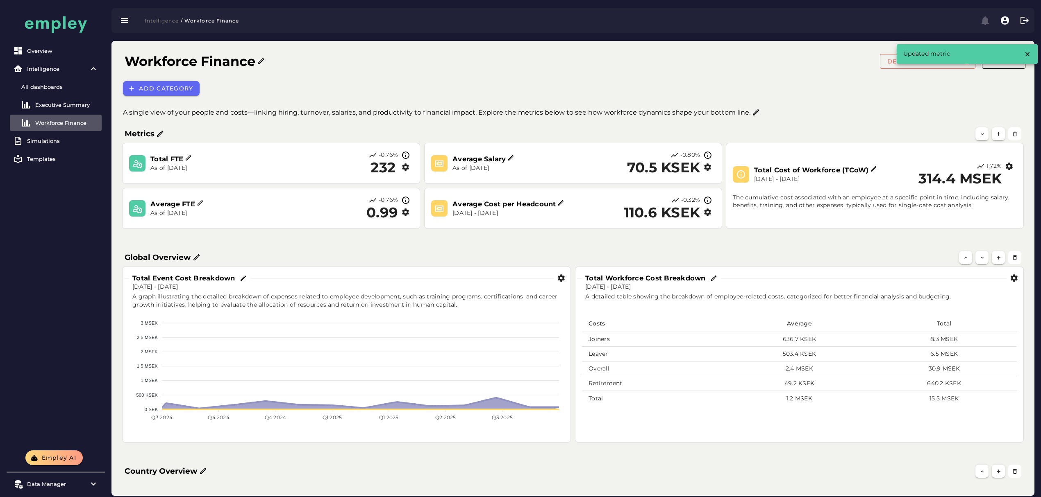
scroll to position [15, 0]
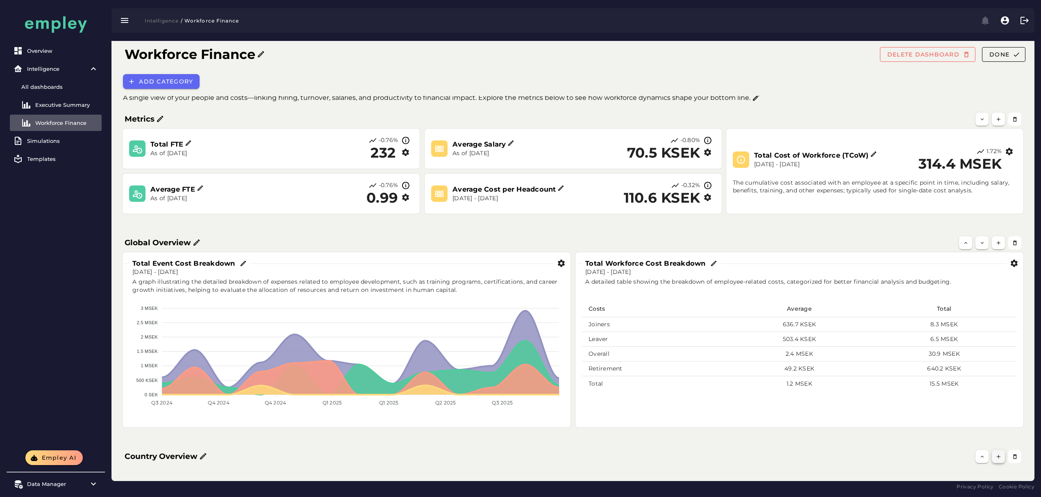
click at [997, 454] on icon "button" at bounding box center [998, 457] width 6 height 6
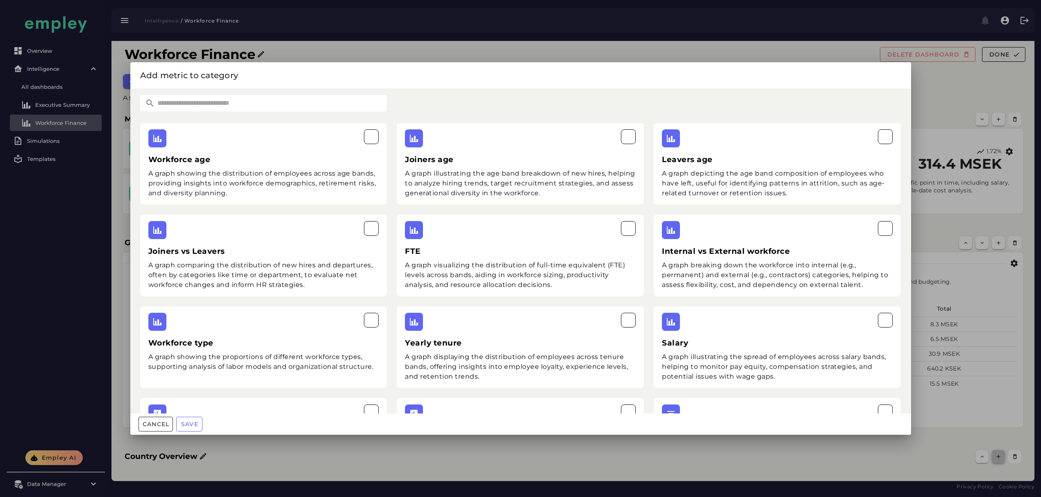
scroll to position [0, 0]
click at [227, 105] on input "text" at bounding box center [271, 103] width 232 height 16
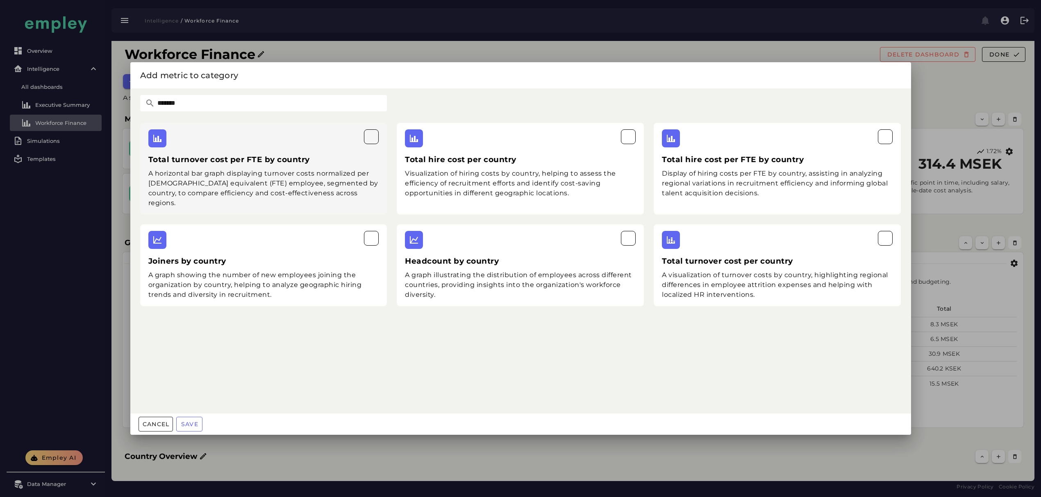
type input "*******"
click at [261, 152] on div "Total turnover cost per FTE by country A horizontal bar graph displaying turnov…" at bounding box center [263, 169] width 247 height 92
drag, startPoint x: 262, startPoint y: 251, endPoint x: 310, endPoint y: 229, distance: 53.0
click at [289, 238] on div "Joiners by country A graph showing the number of new employees joining the orga…" at bounding box center [263, 266] width 247 height 82
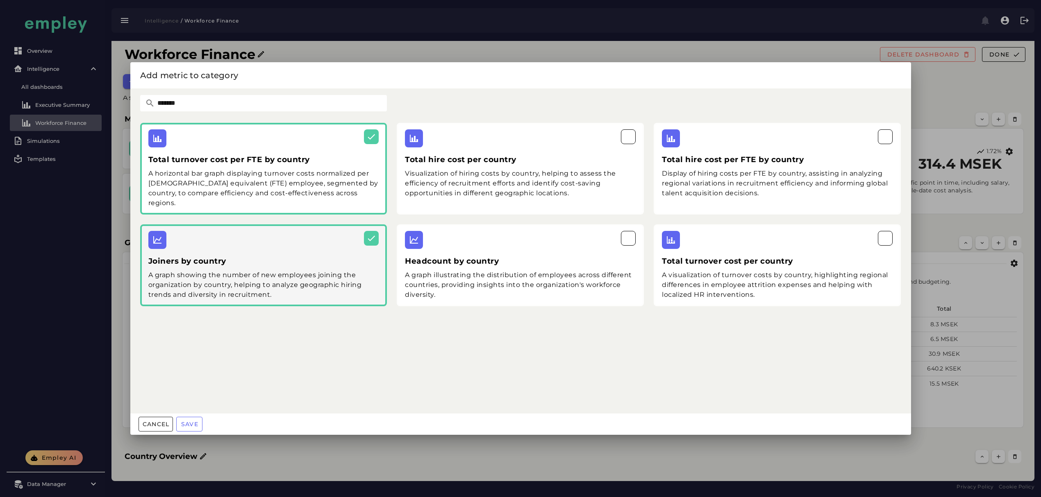
click at [467, 175] on div "Visualization of hiring costs by country, helping to assess the efficiency of r…" at bounding box center [520, 183] width 231 height 29
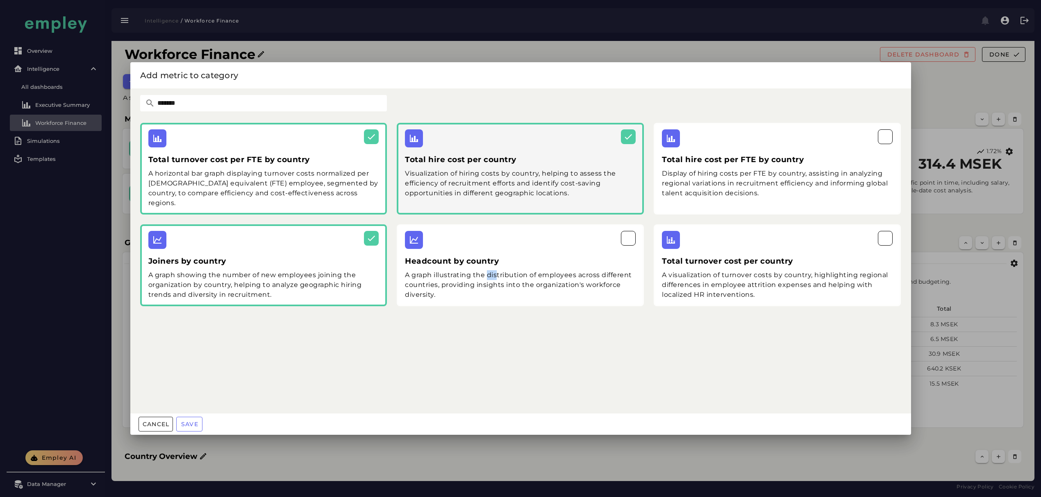
click at [527, 250] on div "Headcount by country A graph illustrating the distribution of employees across …" at bounding box center [520, 266] width 247 height 82
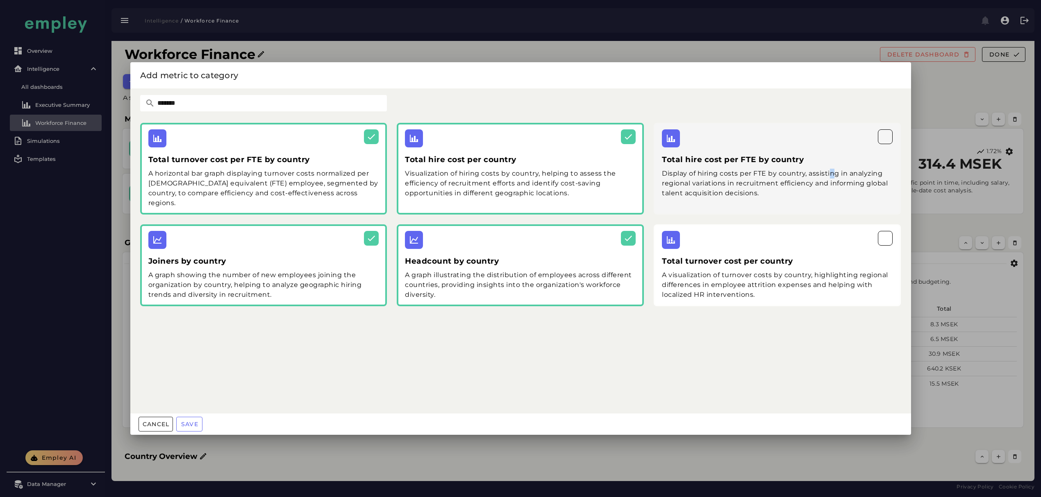
drag, startPoint x: 836, startPoint y: 173, endPoint x: 841, endPoint y: 247, distance: 74.8
click at [836, 175] on div "Display of hiring costs per FTE by country, assisting in analyzing regional var…" at bounding box center [777, 183] width 231 height 29
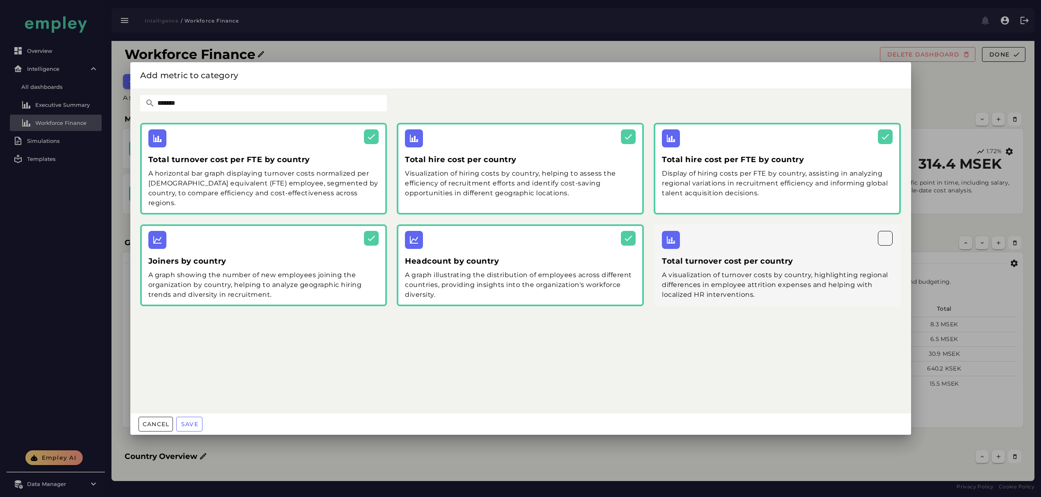
drag, startPoint x: 841, startPoint y: 247, endPoint x: 827, endPoint y: 255, distance: 16.1
click at [841, 256] on h3 "Total turnover cost per country" at bounding box center [777, 261] width 231 height 11
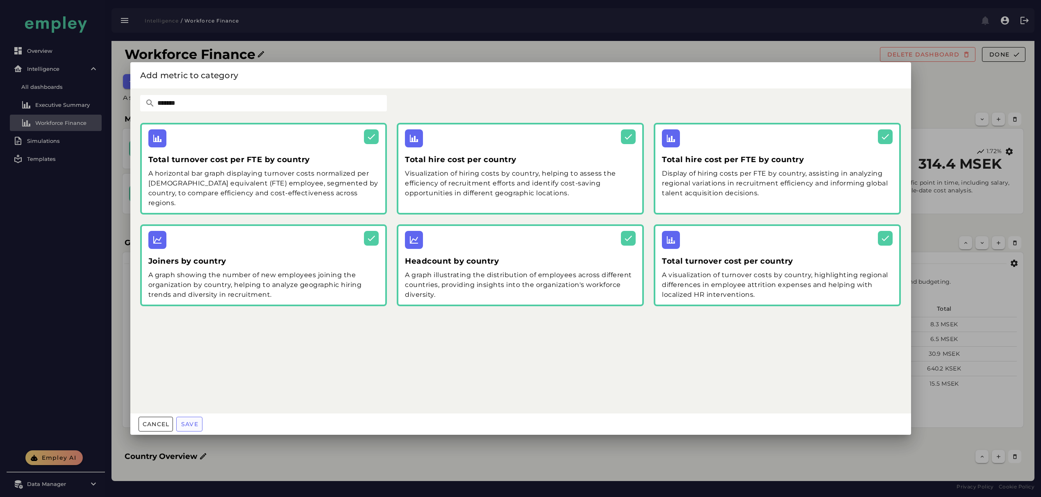
click at [197, 424] on span "Save" at bounding box center [190, 424] width 18 height 7
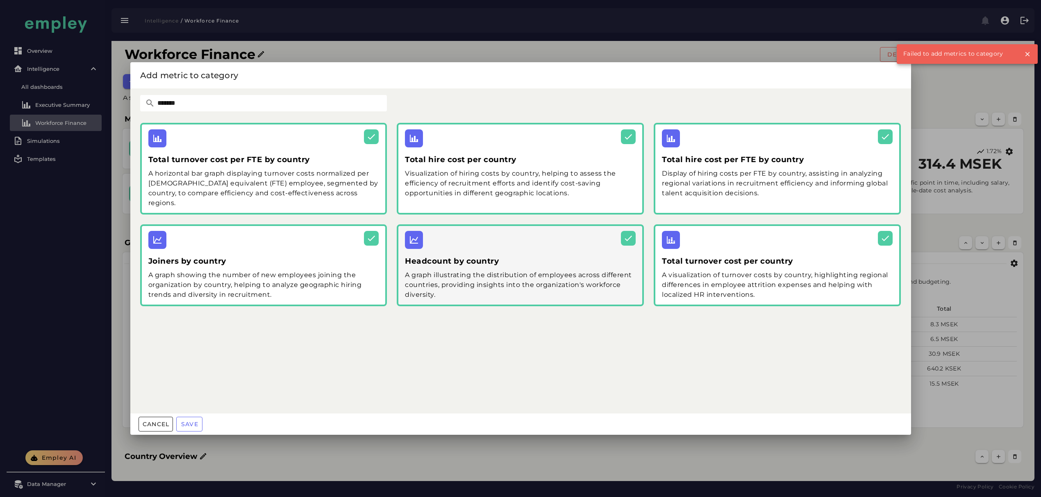
click at [528, 256] on h3 "Headcount by country" at bounding box center [520, 261] width 231 height 11
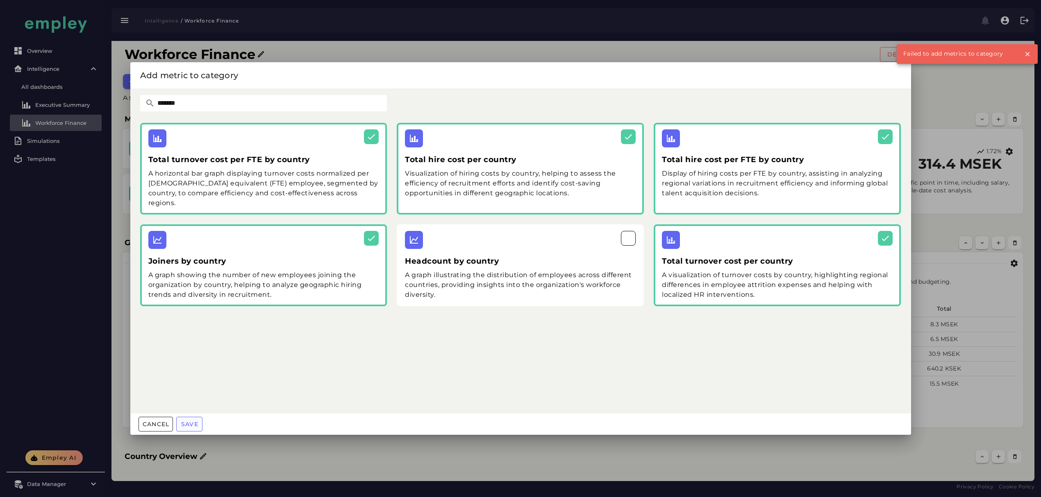
click at [190, 423] on span "Save" at bounding box center [190, 424] width 18 height 7
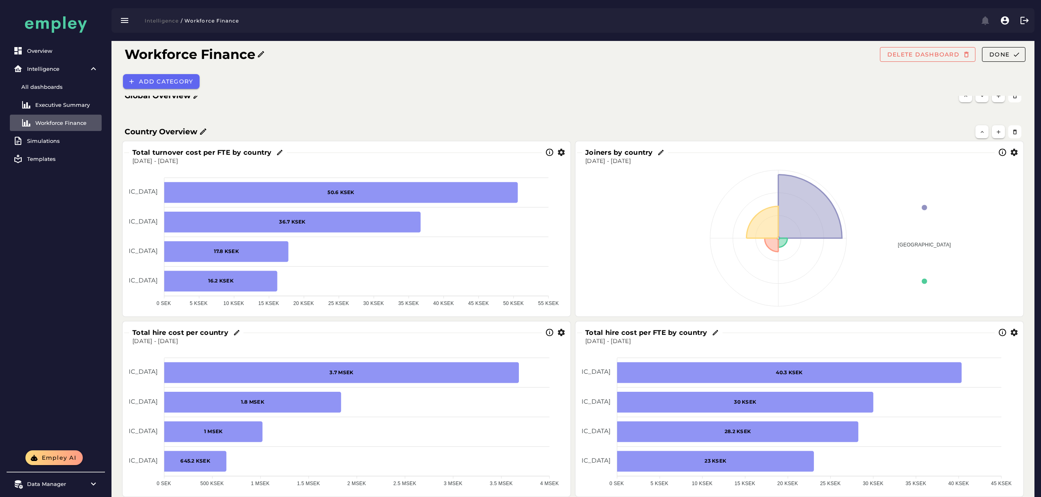
scroll to position [342, 0]
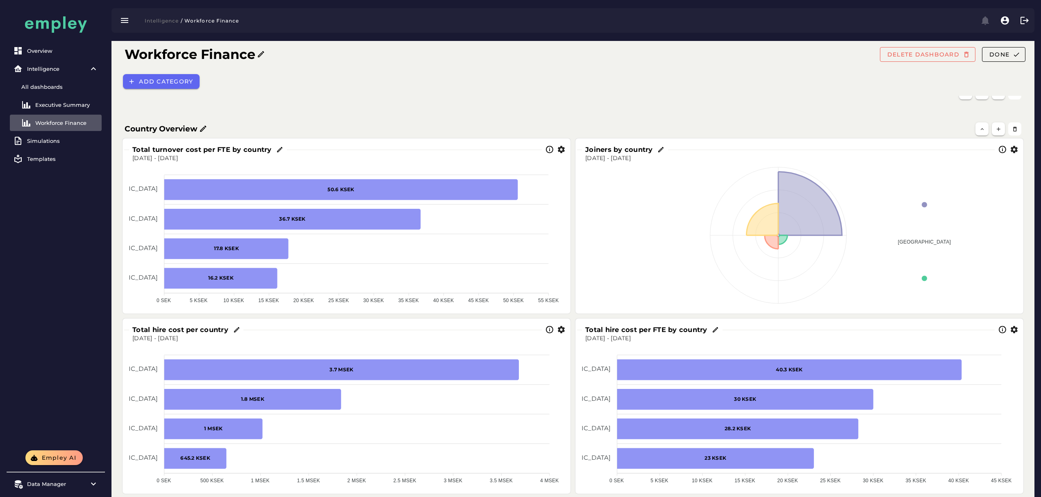
click at [1016, 147] on icon "button" at bounding box center [1013, 149] width 9 height 9
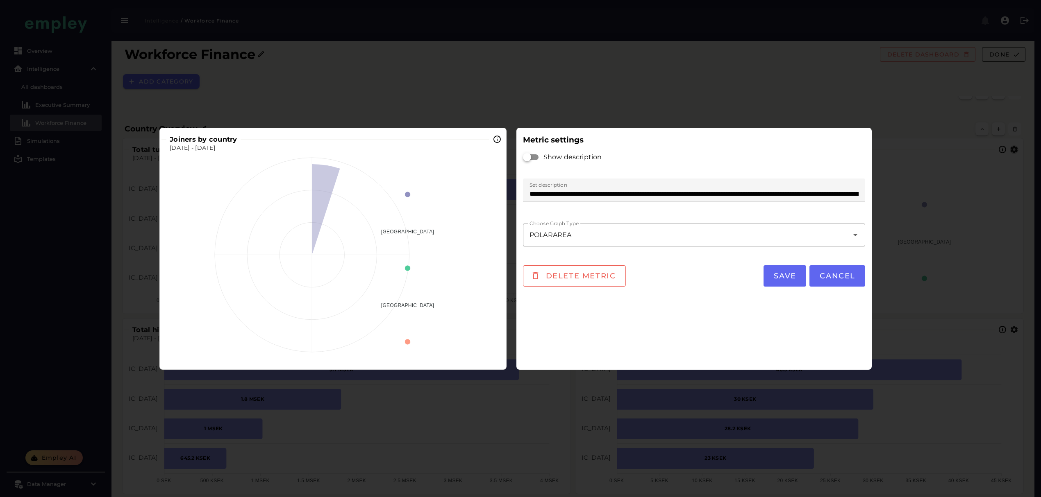
scroll to position [0, 0]
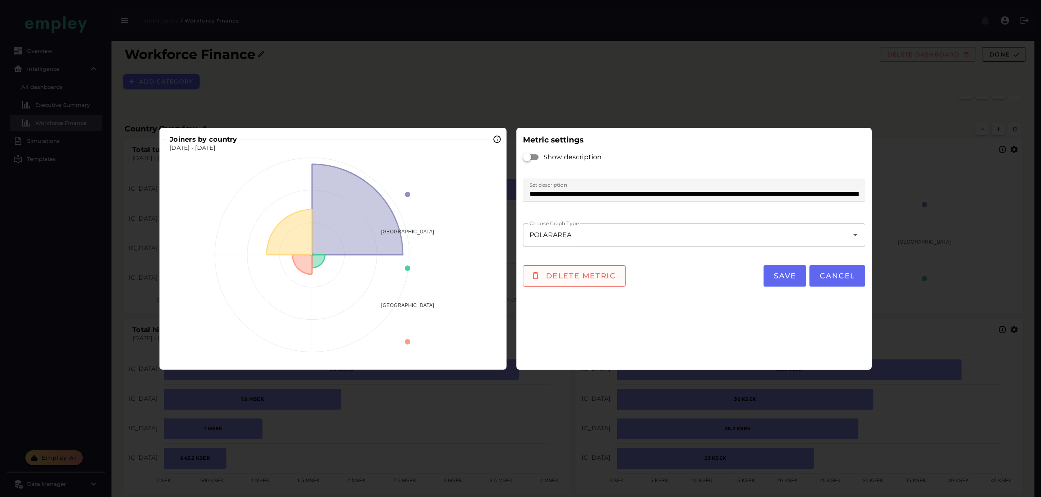
click at [580, 274] on span "Delete metric" at bounding box center [580, 276] width 71 height 9
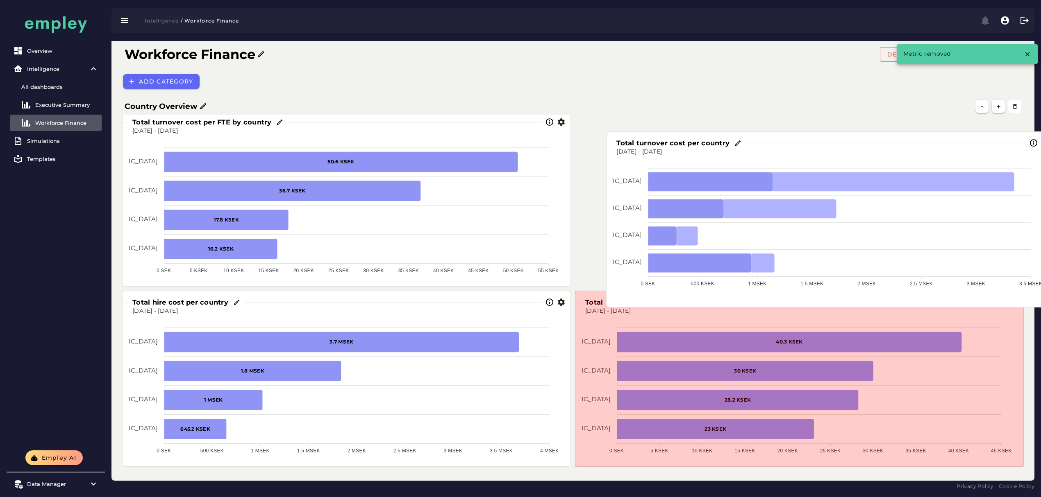
scroll to position [370, 0]
drag, startPoint x: 446, startPoint y: 399, endPoint x: 930, endPoint y: 239, distance: 509.2
click at [930, 239] on foreignobject at bounding box center [830, 230] width 434 height 146
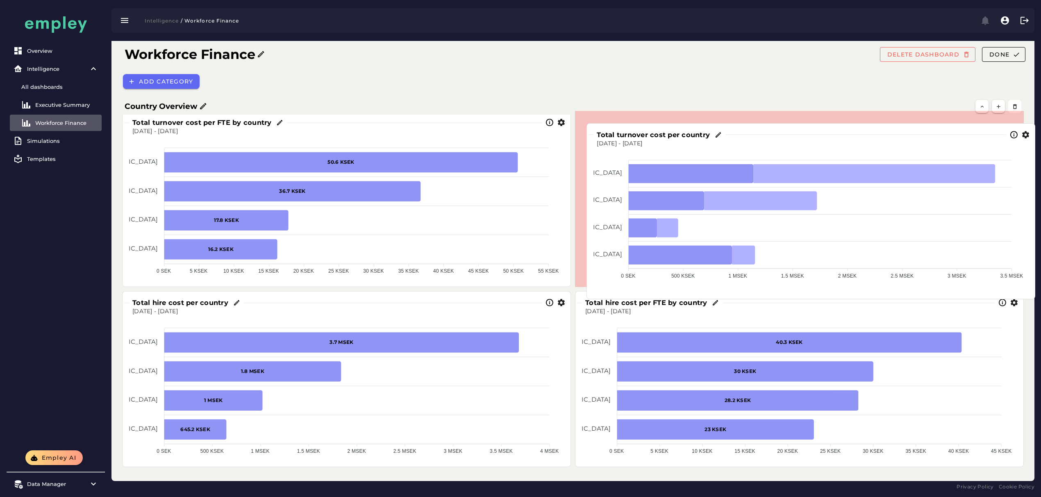
click at [925, 267] on foreignobject at bounding box center [810, 221] width 434 height 146
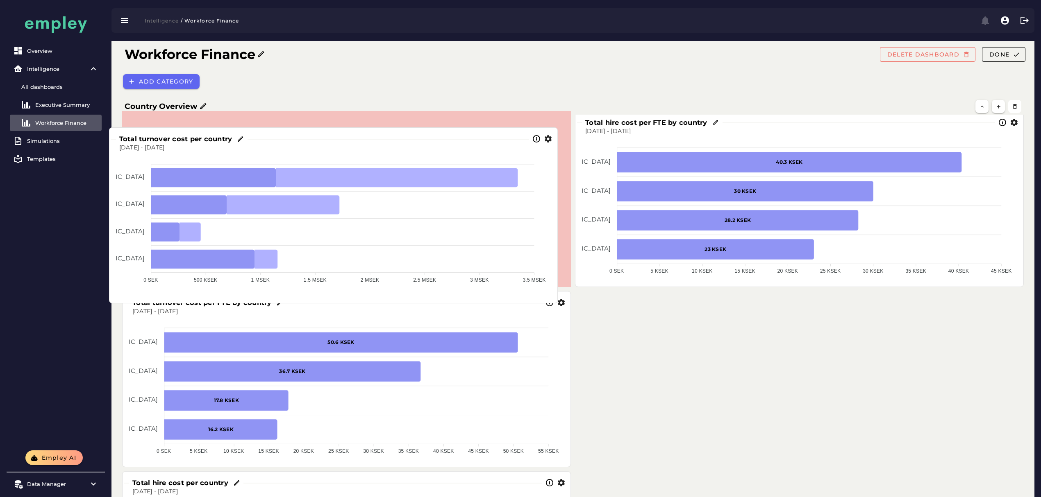
drag, startPoint x: 738, startPoint y: 220, endPoint x: 266, endPoint y: 222, distance: 472.0
click at [266, 222] on foreignobject at bounding box center [333, 225] width 434 height 146
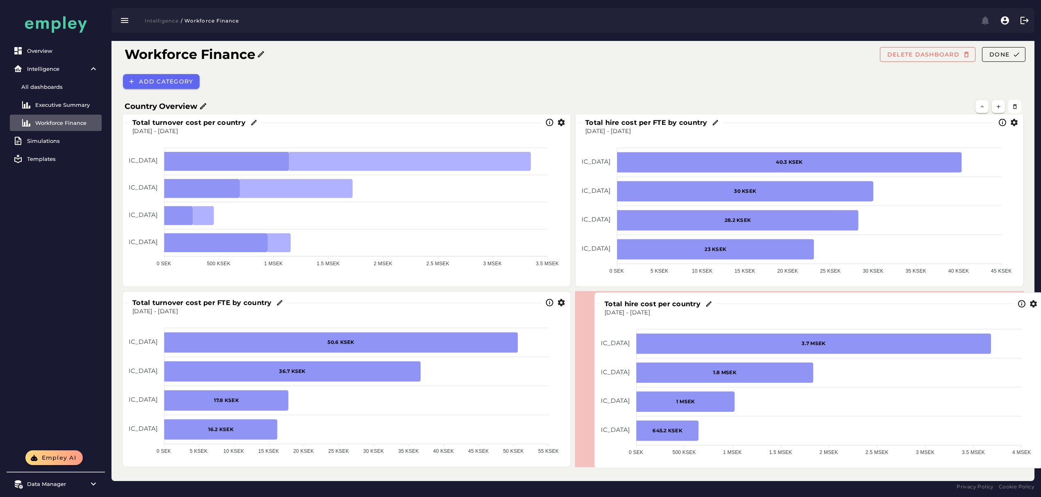
drag, startPoint x: 564, startPoint y: 403, endPoint x: 892, endPoint y: 388, distance: 328.1
click at [896, 396] on foreignobject at bounding box center [818, 388] width 434 height 143
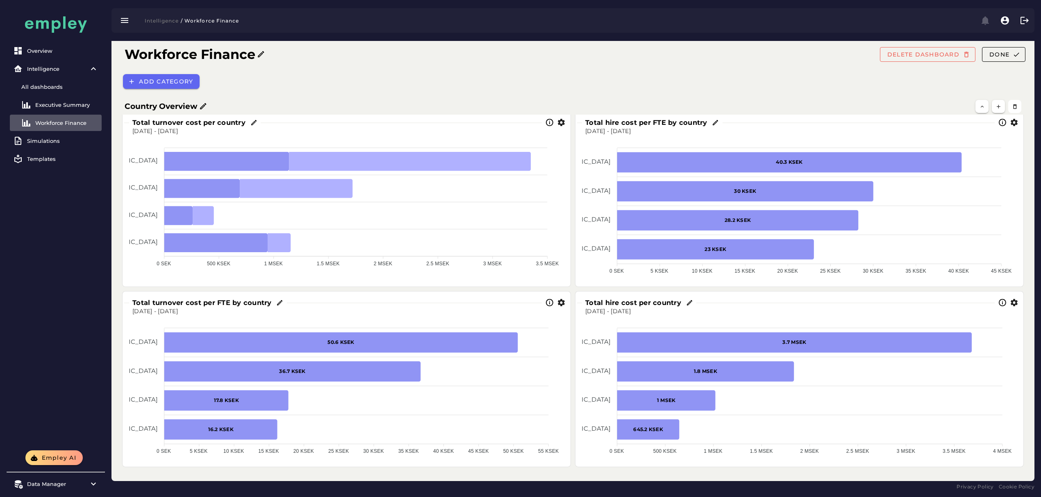
click at [181, 125] on h3 "Total turnover cost per country" at bounding box center [190, 122] width 116 height 9
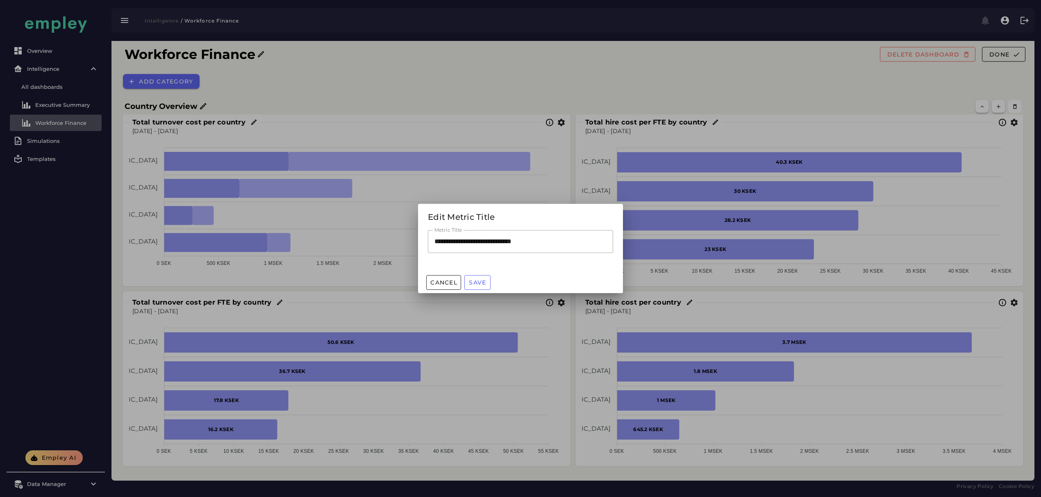
scroll to position [0, 0]
click at [455, 242] on input "**********" at bounding box center [520, 241] width 185 height 23
paste input "**********"
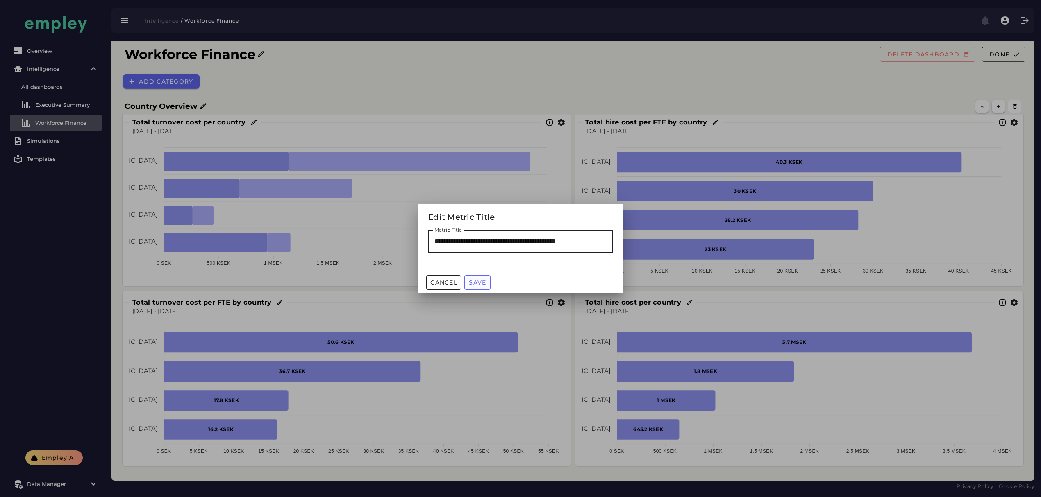
type input "**********"
click at [474, 281] on span "Save" at bounding box center [477, 282] width 18 height 7
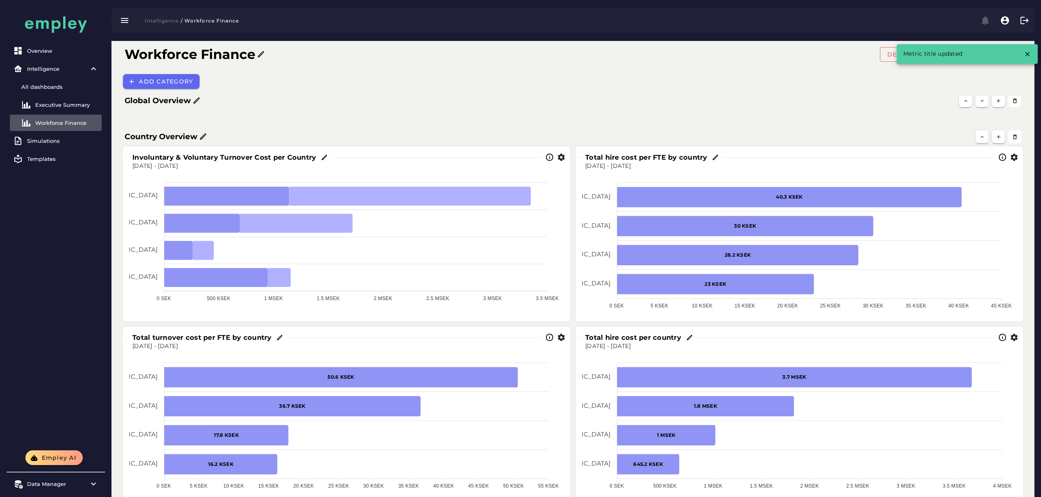
scroll to position [315, 0]
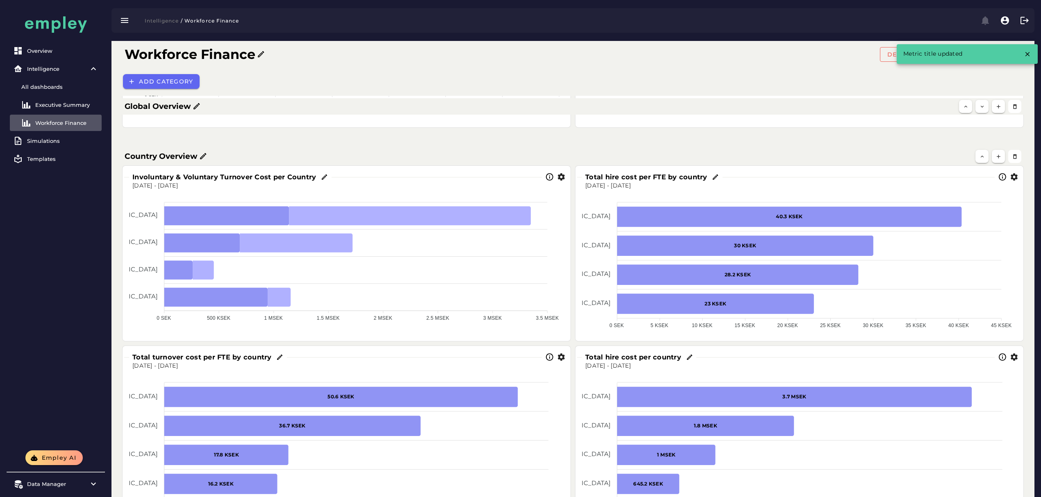
click at [558, 176] on icon "button" at bounding box center [561, 177] width 9 height 9
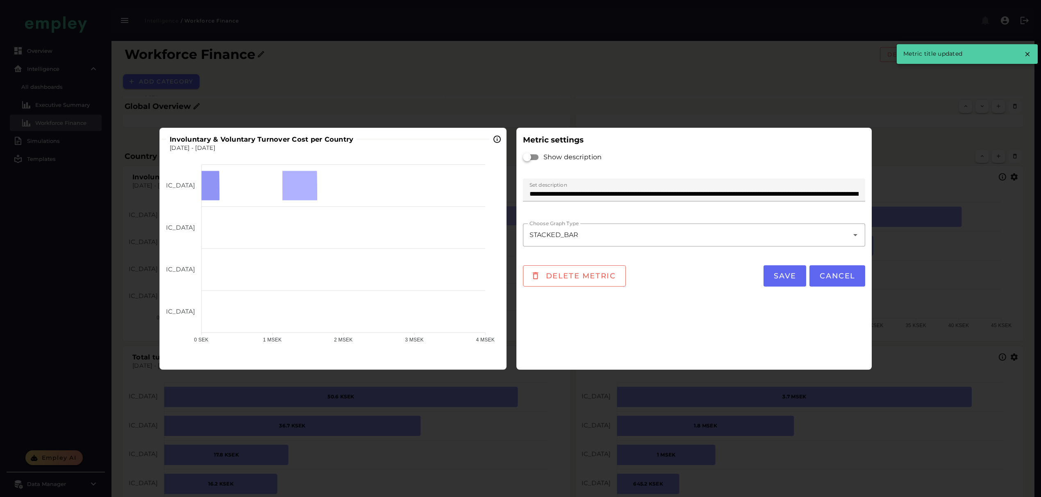
scroll to position [0, 0]
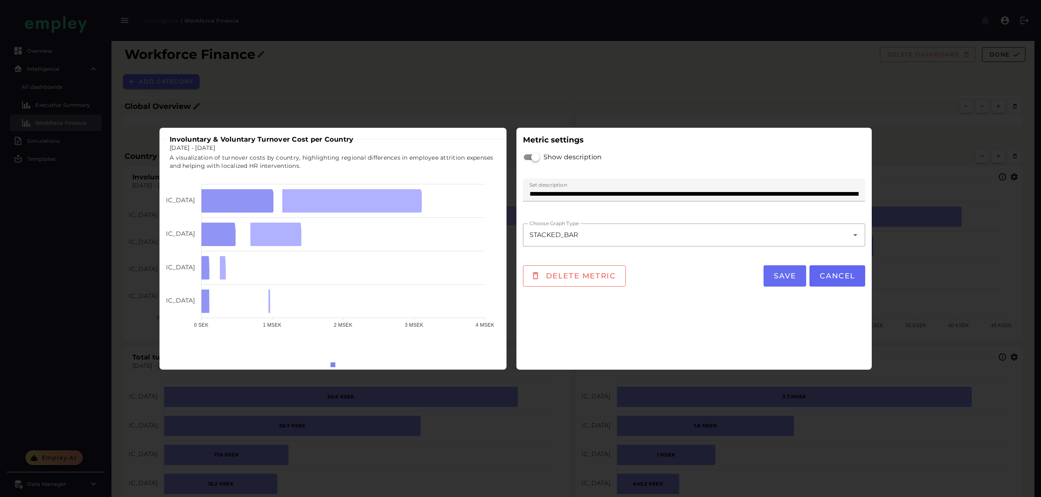
click at [785, 279] on span "Save" at bounding box center [784, 276] width 23 height 9
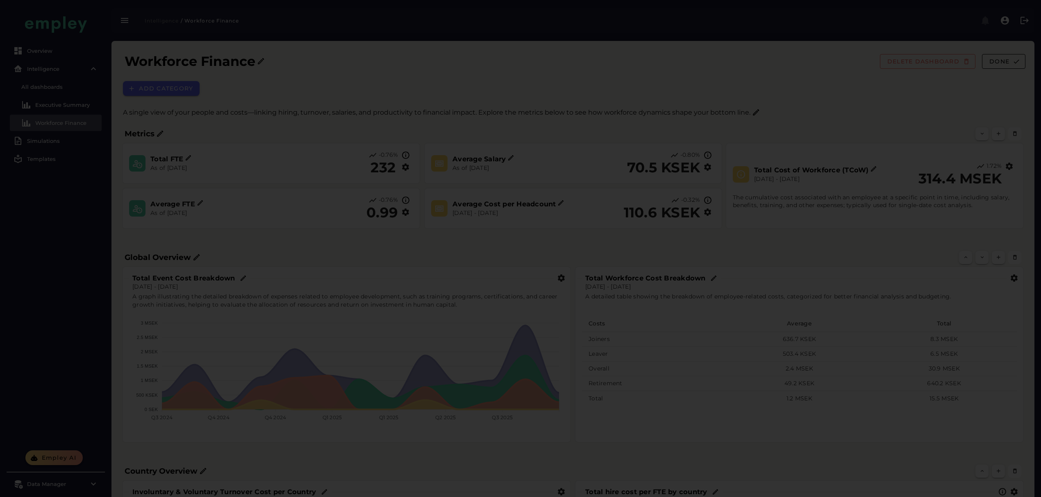
scroll to position [315, 0]
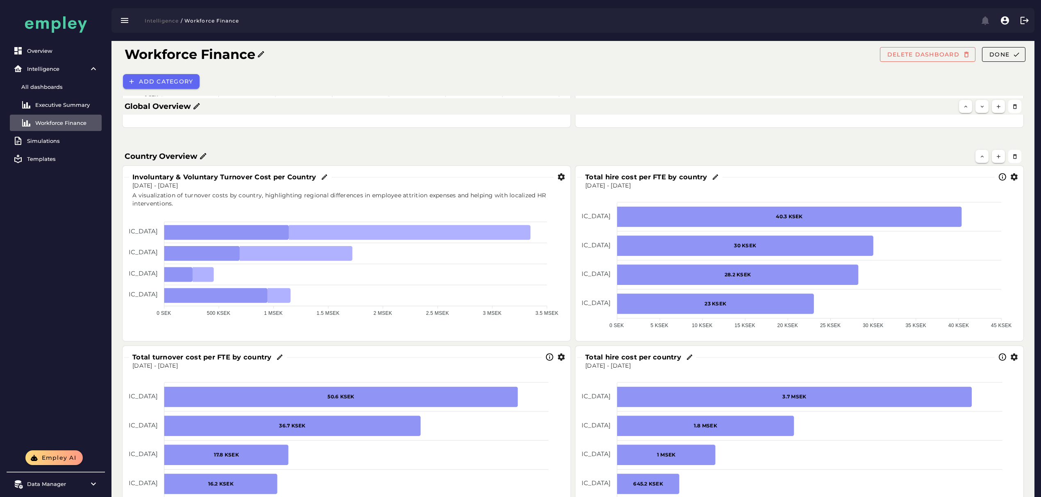
click at [663, 174] on h3 "Total hire cost per FTE by country" at bounding box center [647, 176] width 125 height 9
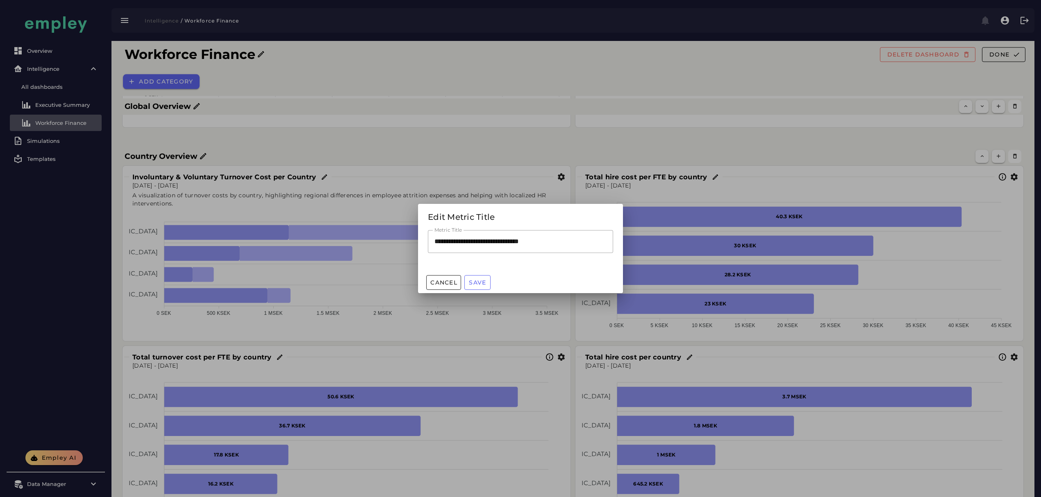
scroll to position [0, 0]
click at [493, 241] on input "**********" at bounding box center [520, 241] width 185 height 23
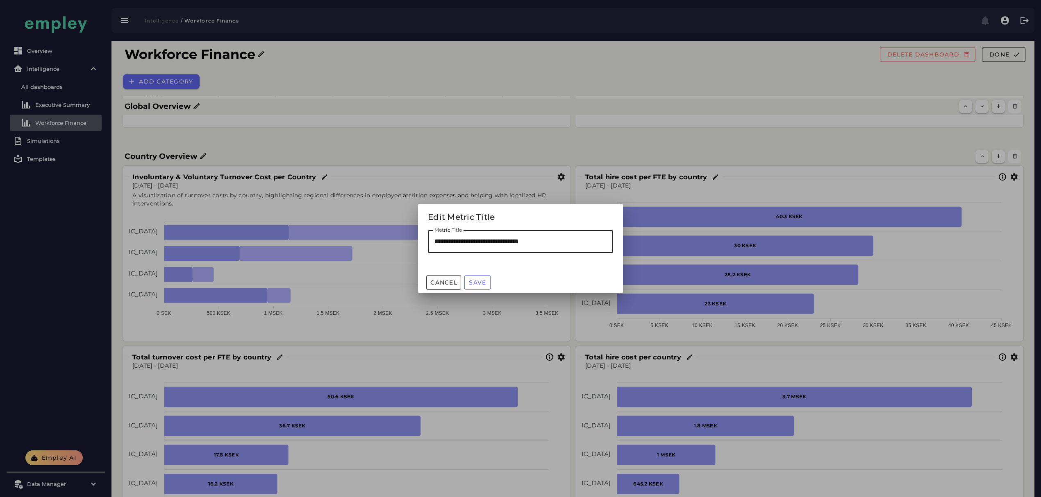
paste input "****"
type input "**********"
click at [482, 286] on span "Save" at bounding box center [477, 282] width 18 height 7
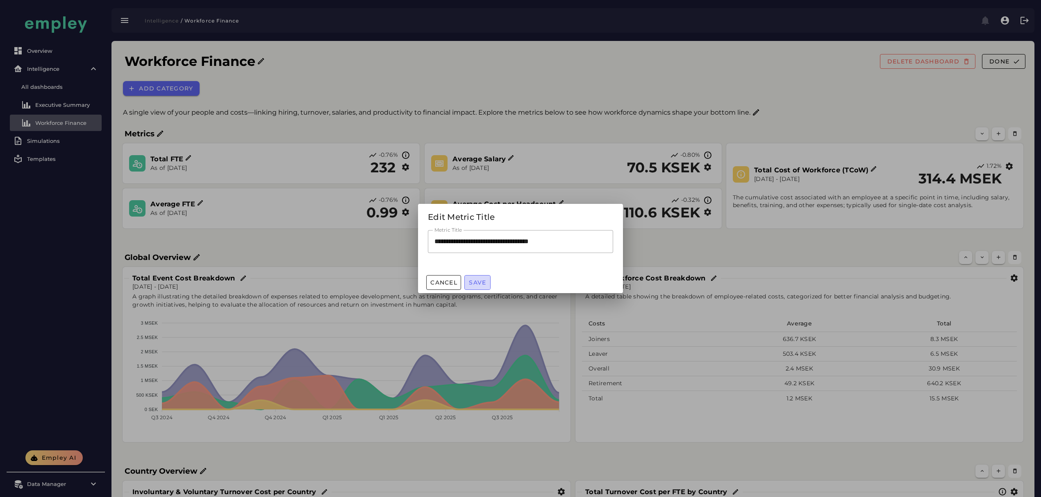
scroll to position [315, 0]
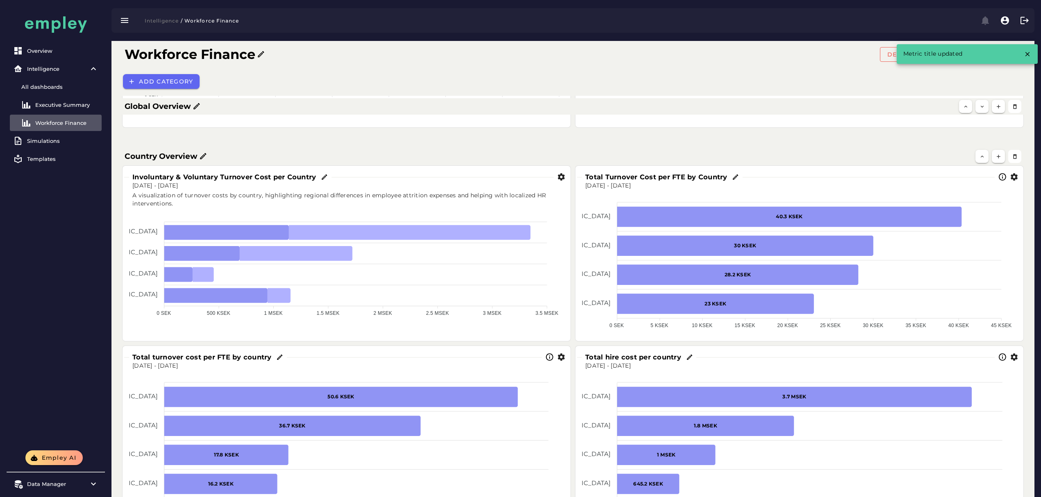
click at [1013, 178] on icon "button" at bounding box center [1013, 177] width 9 height 9
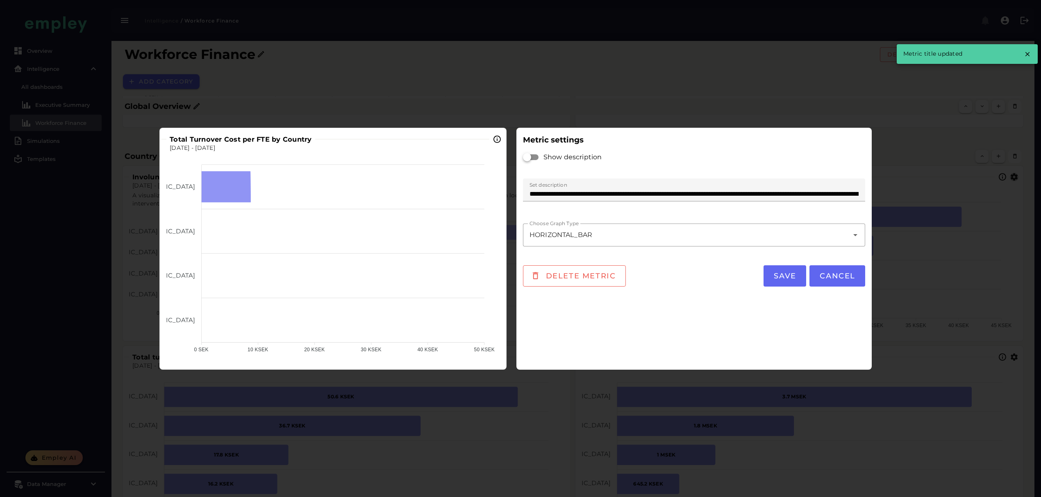
scroll to position [0, 0]
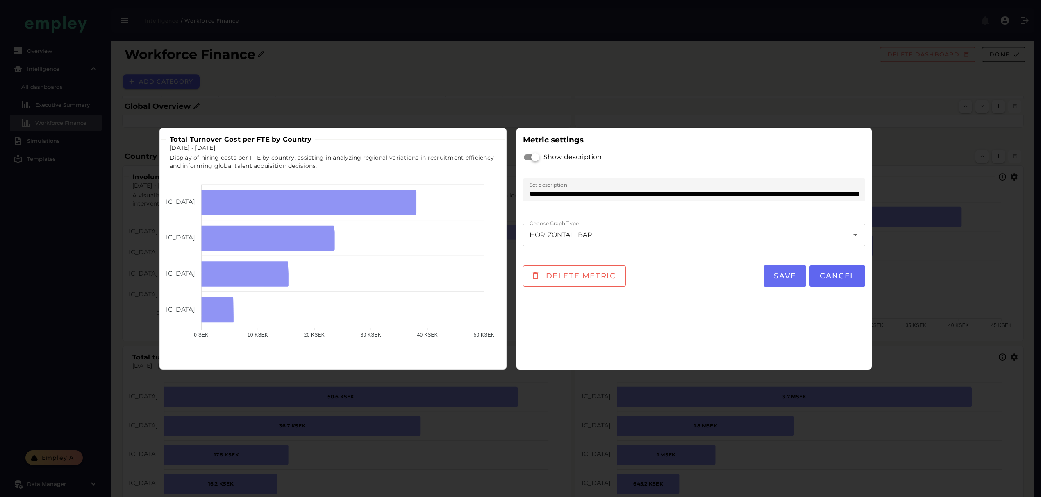
click at [794, 282] on button "Save" at bounding box center [784, 275] width 43 height 21
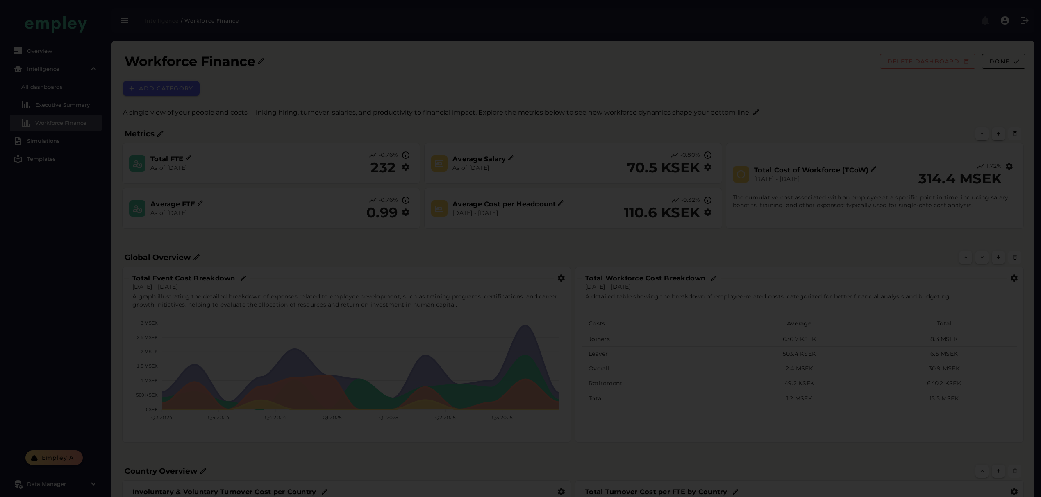
scroll to position [315, 0]
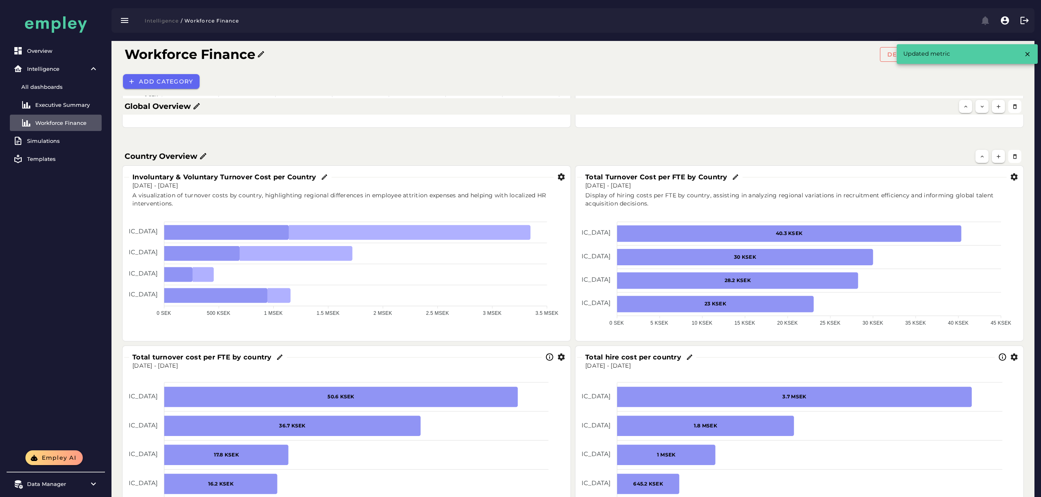
click at [185, 354] on h3 "Total turnover cost per FTE by country" at bounding box center [203, 357] width 143 height 9
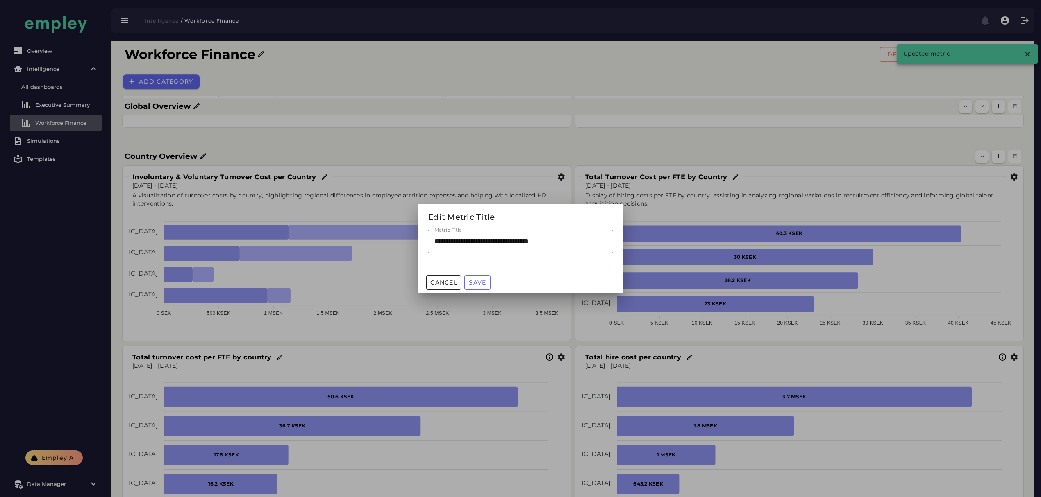
scroll to position [0, 0]
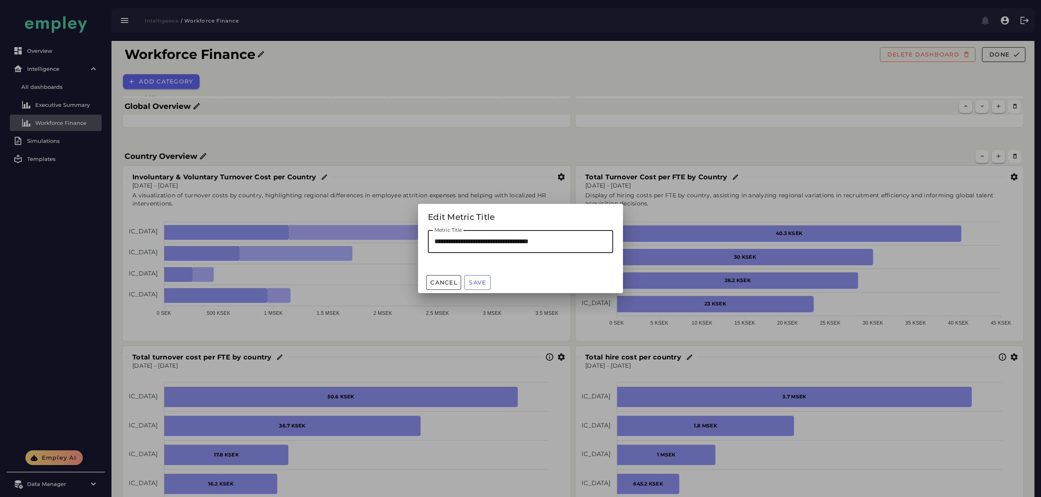
click at [482, 240] on input "**********" at bounding box center [520, 241] width 185 height 23
click at [479, 240] on input "**********" at bounding box center [520, 241] width 185 height 23
click at [464, 241] on input "**********" at bounding box center [520, 241] width 185 height 23
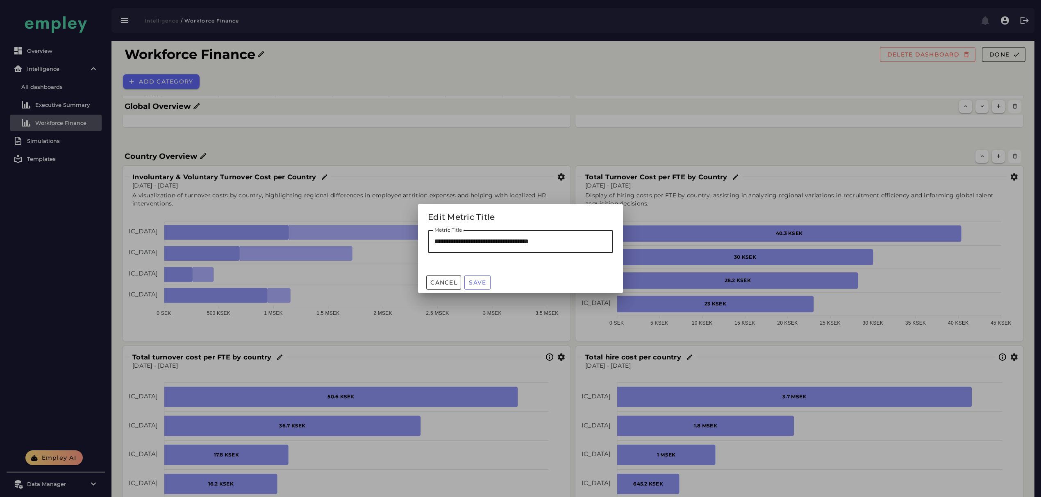
click at [464, 241] on input "**********" at bounding box center [520, 241] width 185 height 23
click at [311, 255] on div at bounding box center [520, 248] width 1041 height 497
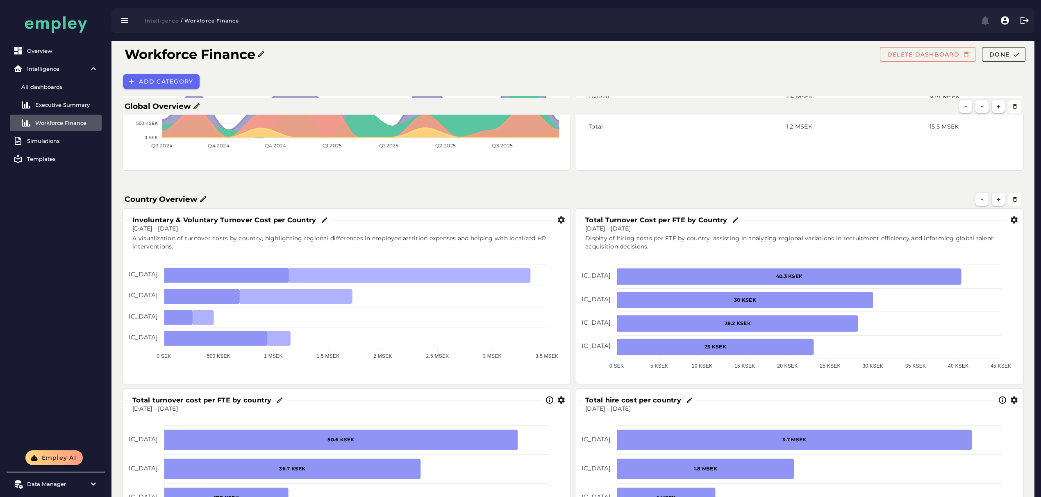
scroll to position [261, 0]
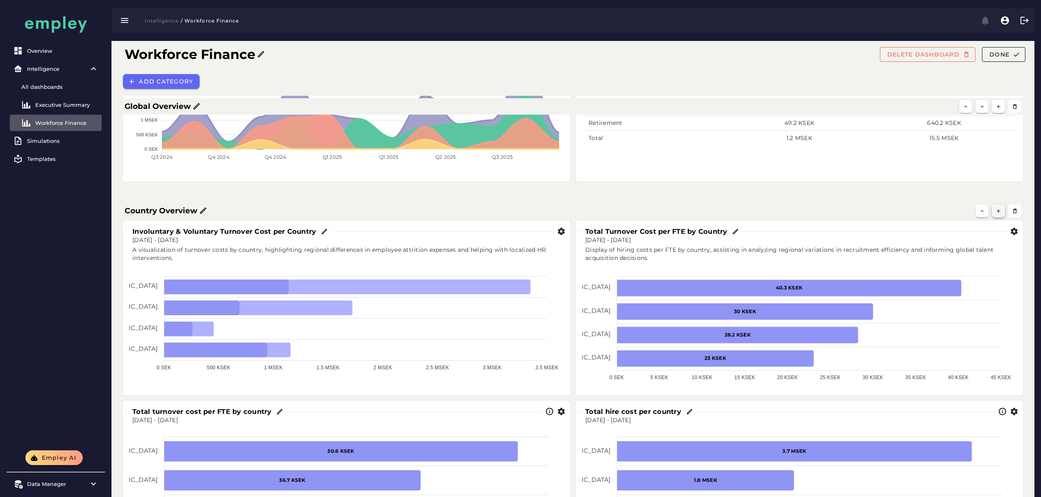
click at [994, 209] on button "button" at bounding box center [997, 210] width 13 height 13
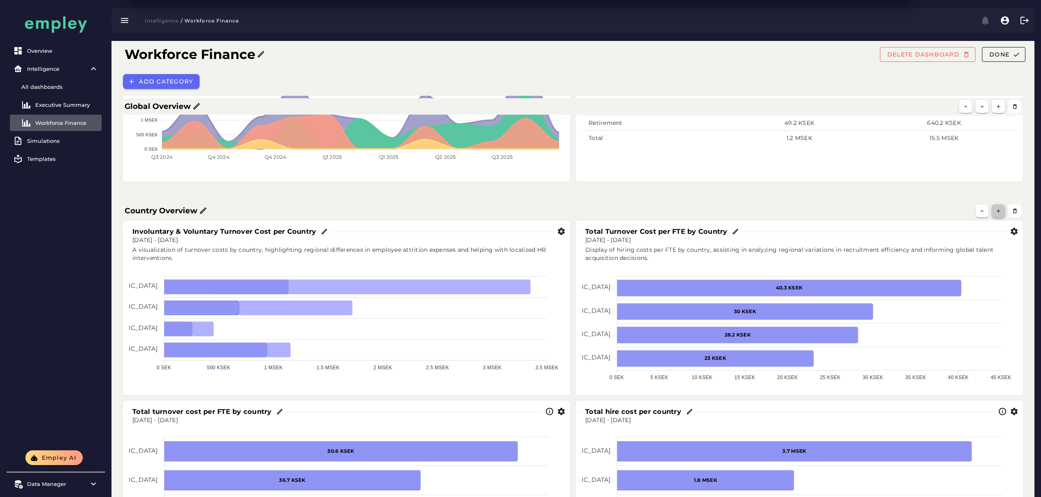
scroll to position [0, 0]
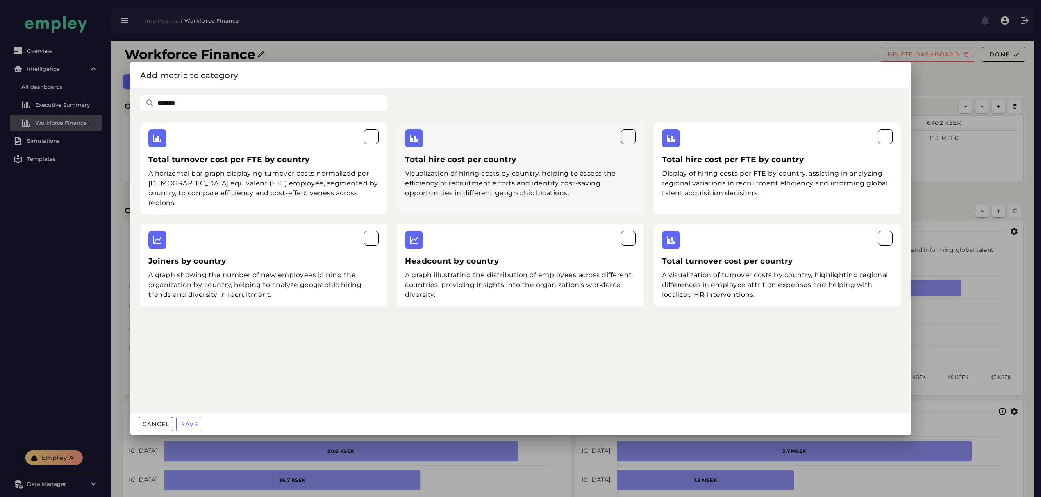
click at [590, 173] on div "Visualization of hiring costs by country, helping to assess the efficiency of r…" at bounding box center [520, 183] width 231 height 29
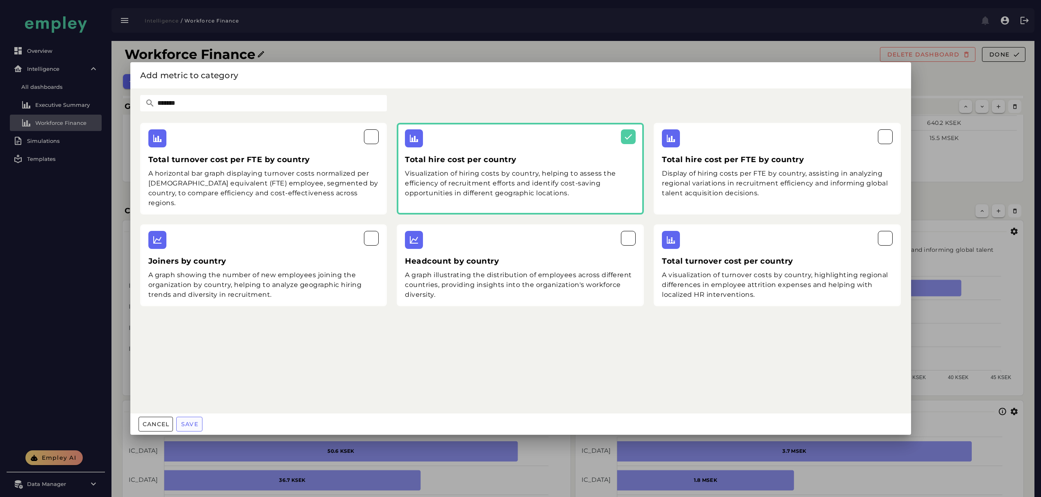
click at [193, 421] on span "Save" at bounding box center [190, 424] width 18 height 7
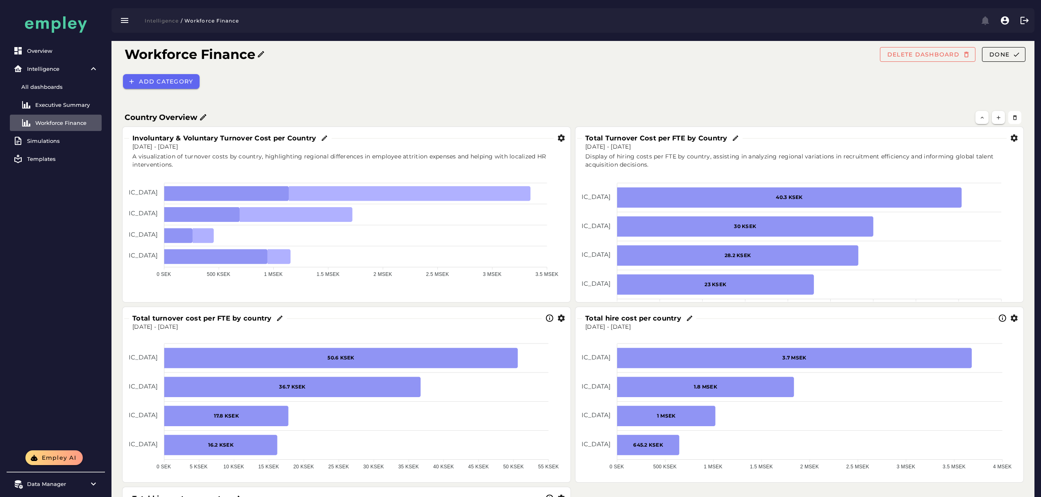
scroll to position [277, 0]
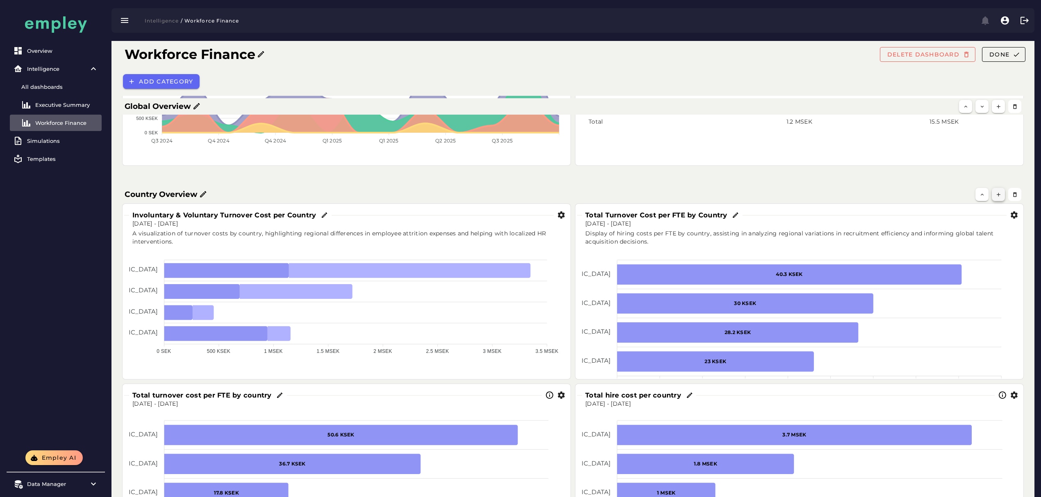
click at [995, 193] on icon "button" at bounding box center [998, 195] width 6 height 6
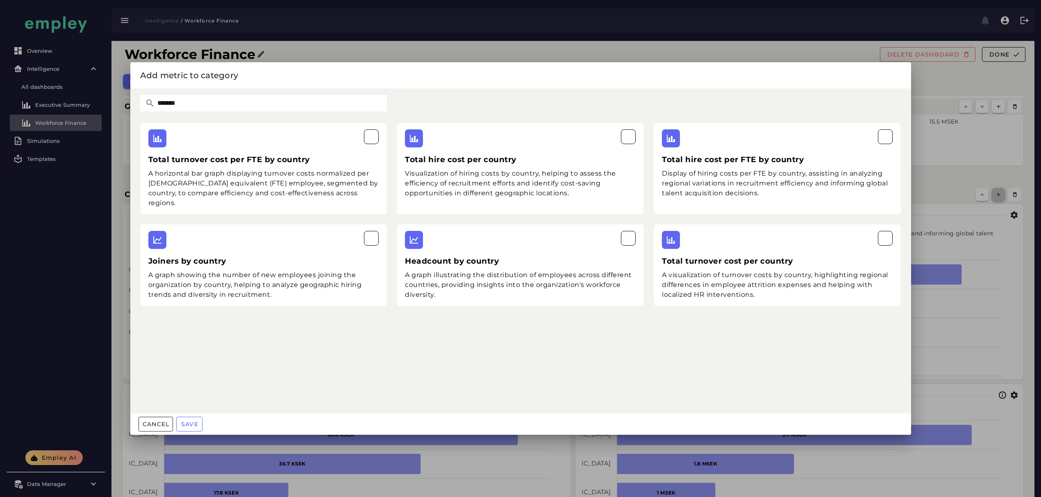
scroll to position [0, 0]
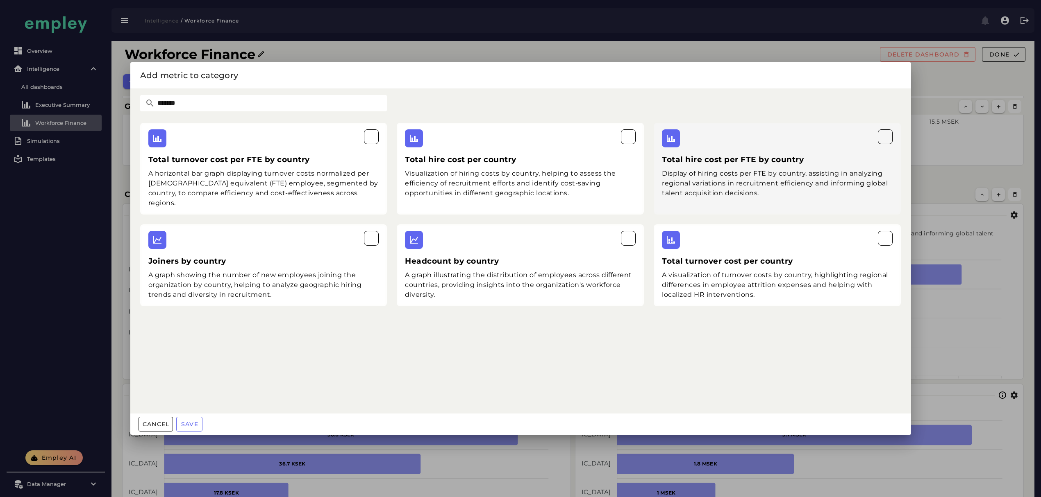
click at [697, 174] on div "Display of hiring costs per FTE by country, assisting in analyzing regional var…" at bounding box center [777, 183] width 231 height 29
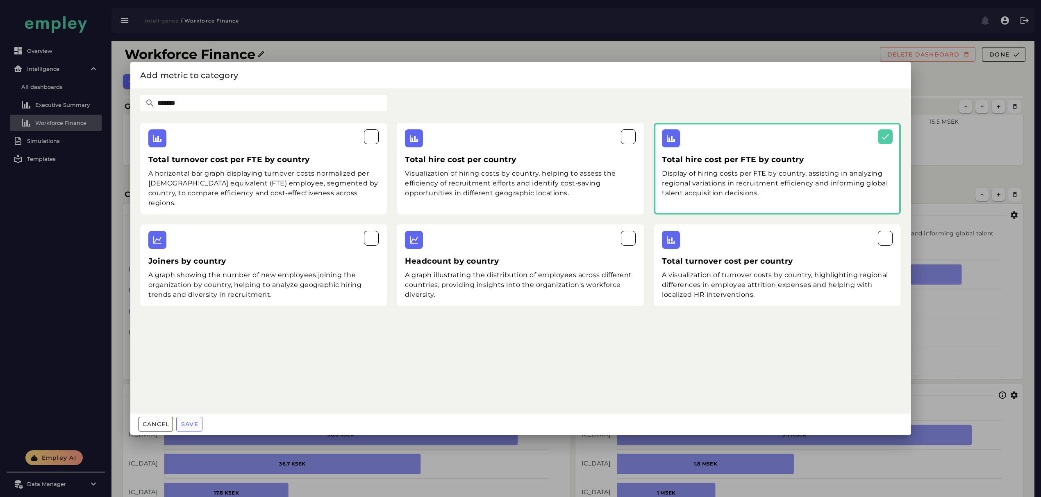
click at [194, 423] on span "Save" at bounding box center [190, 424] width 18 height 7
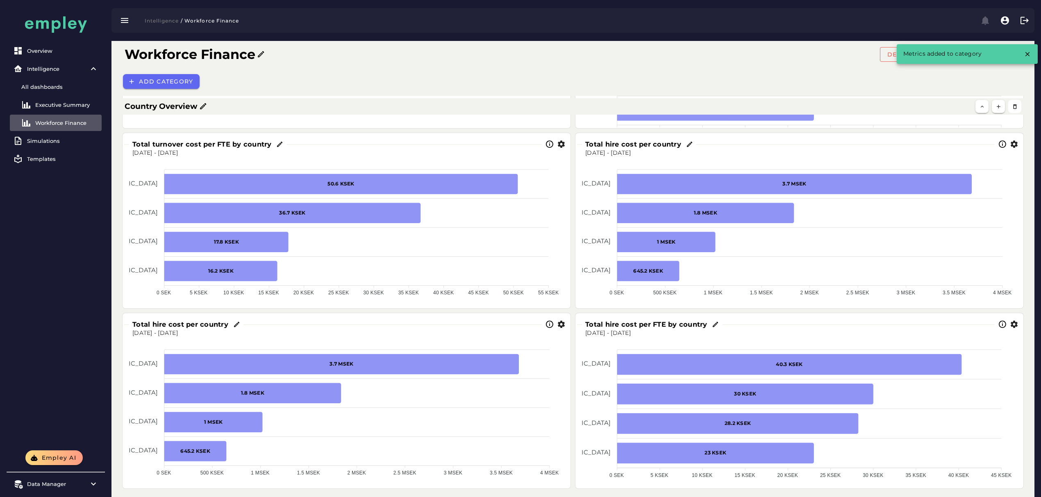
scroll to position [441, 0]
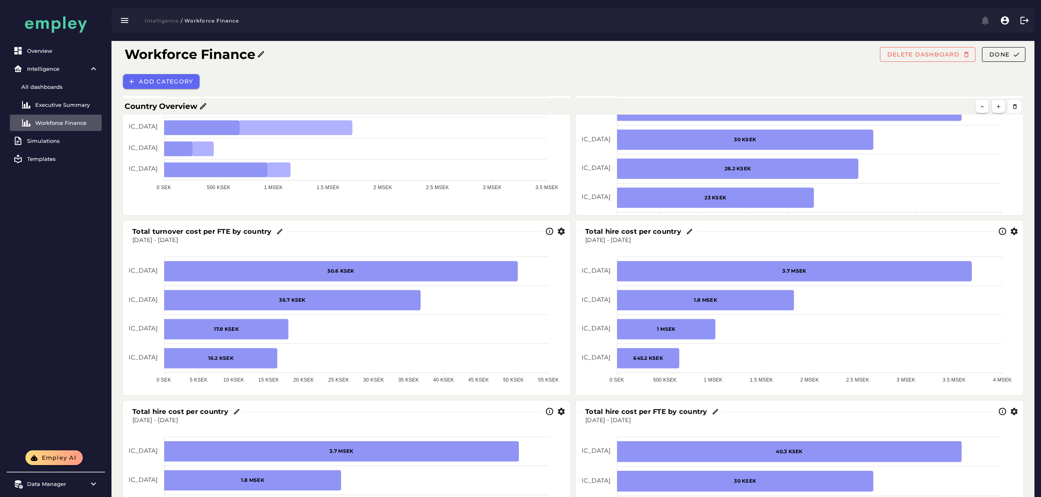
click at [560, 231] on icon "button" at bounding box center [561, 231] width 9 height 9
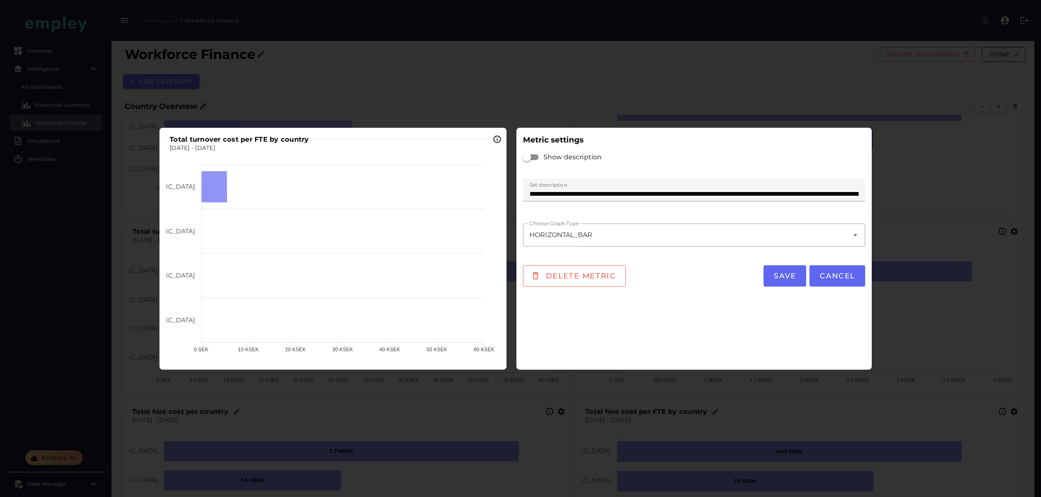
scroll to position [0, 0]
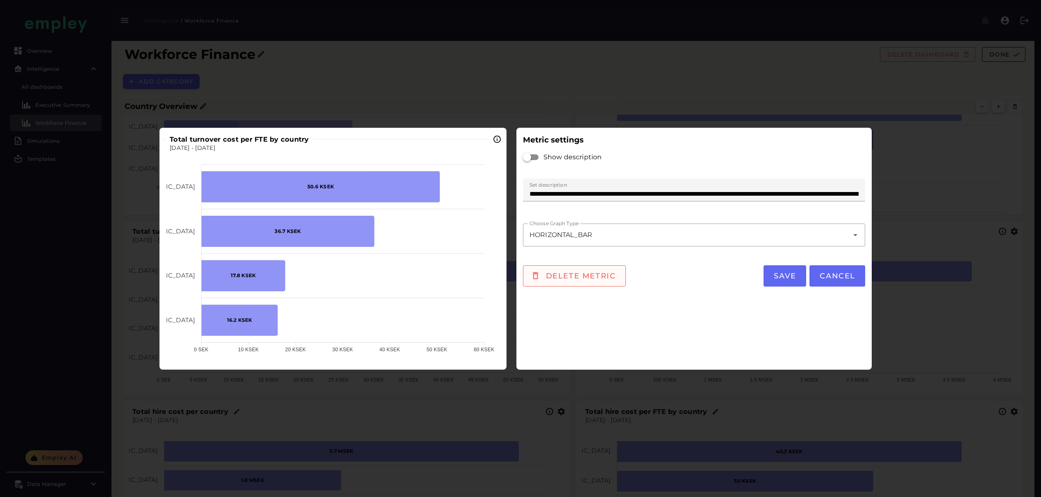
click at [577, 276] on span "Delete metric" at bounding box center [580, 276] width 71 height 9
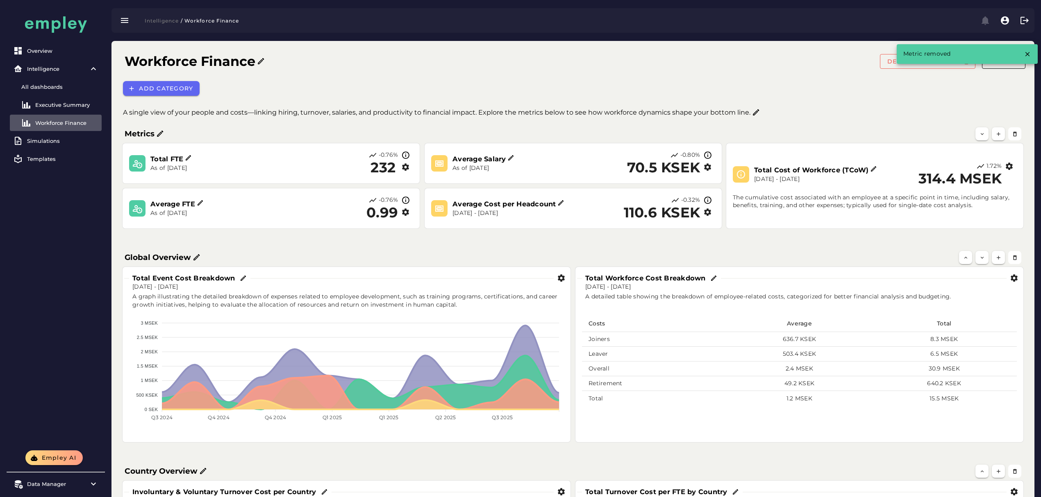
scroll to position [441, 0]
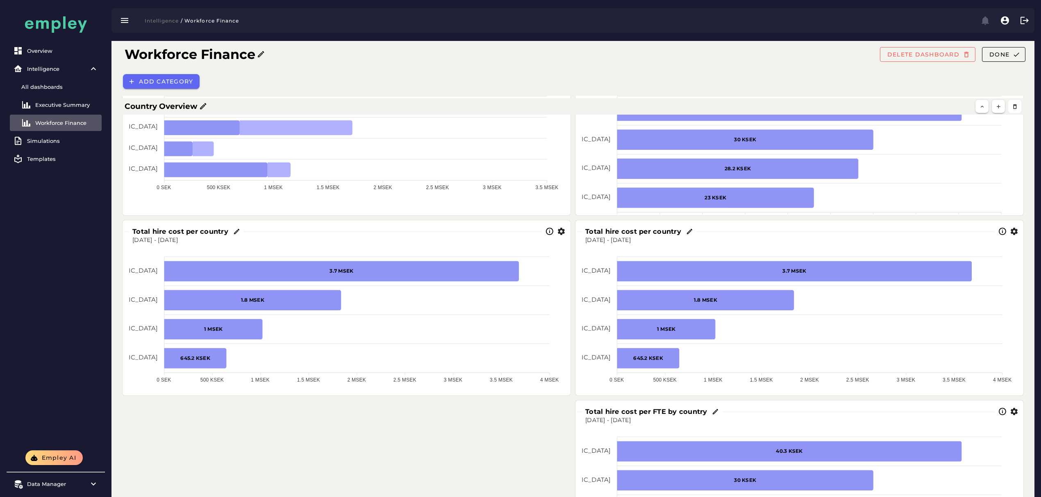
click at [1013, 232] on icon "button" at bounding box center [1013, 231] width 9 height 9
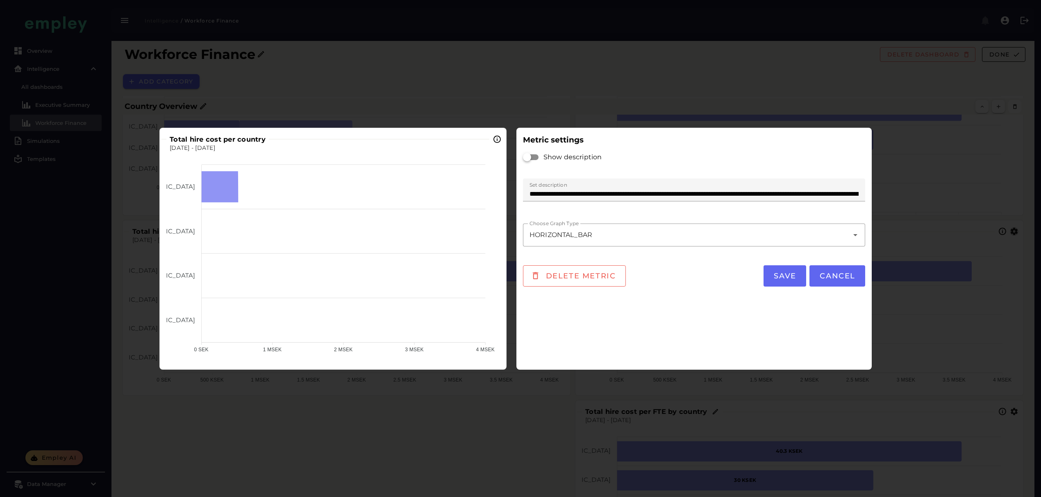
scroll to position [0, 0]
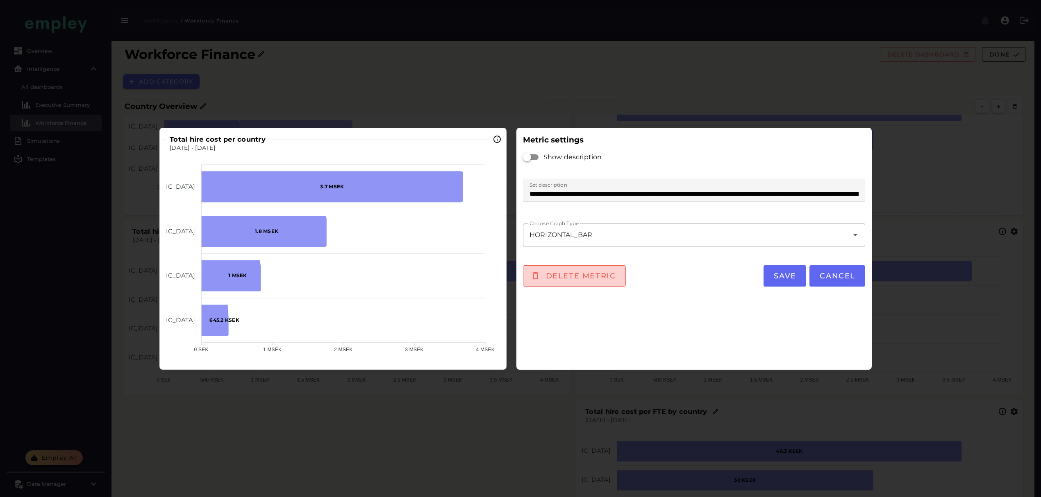
click at [589, 273] on span "Delete metric" at bounding box center [580, 276] width 71 height 9
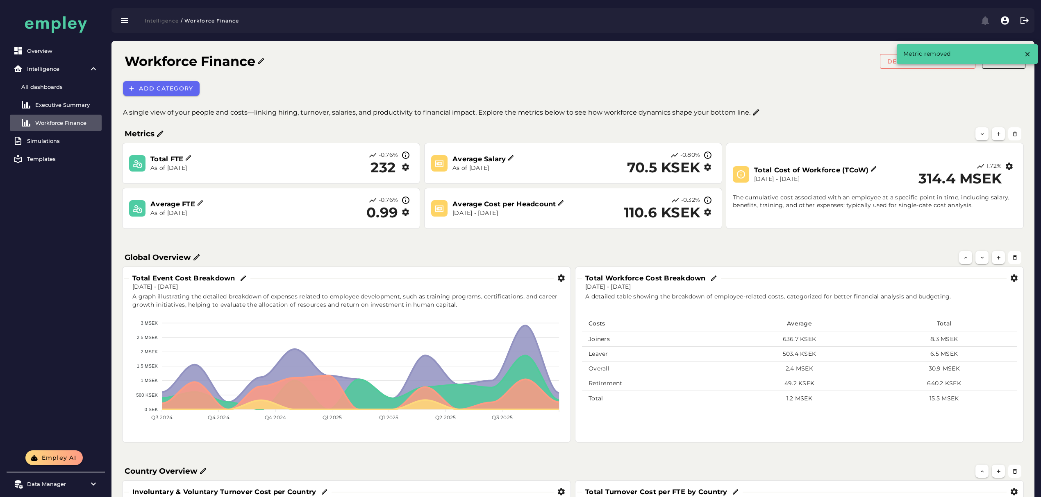
scroll to position [370, 0]
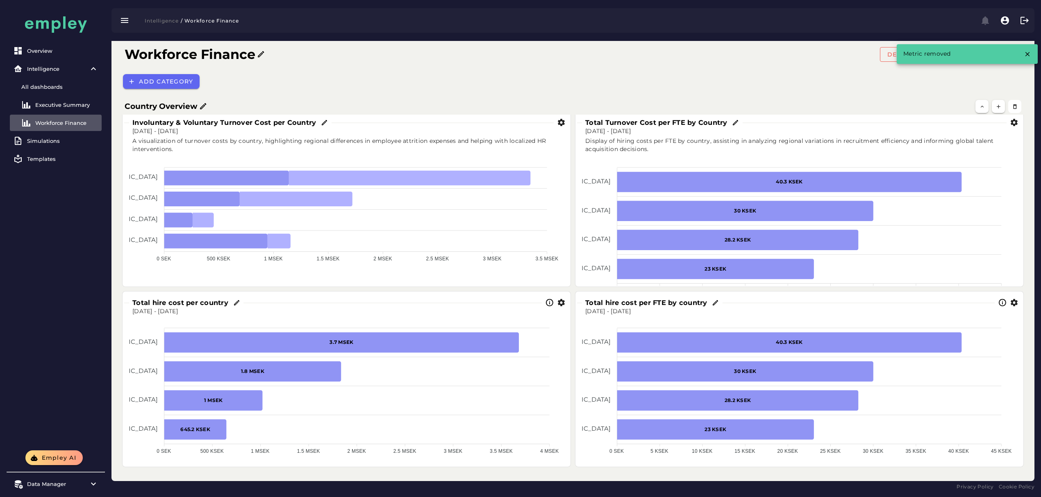
click at [213, 301] on h3 "Total hire cost per country" at bounding box center [181, 302] width 99 height 9
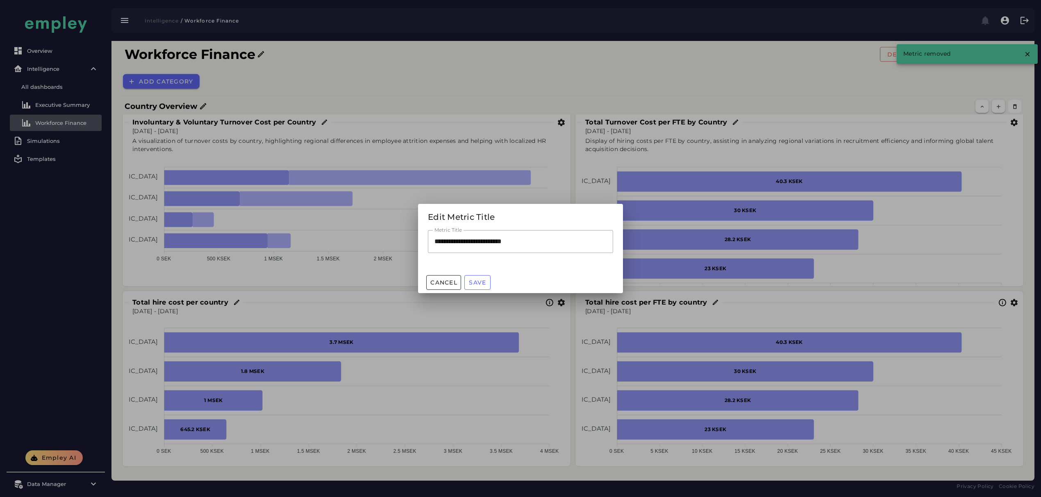
scroll to position [0, 0]
click at [495, 238] on input "**********" at bounding box center [520, 241] width 185 height 23
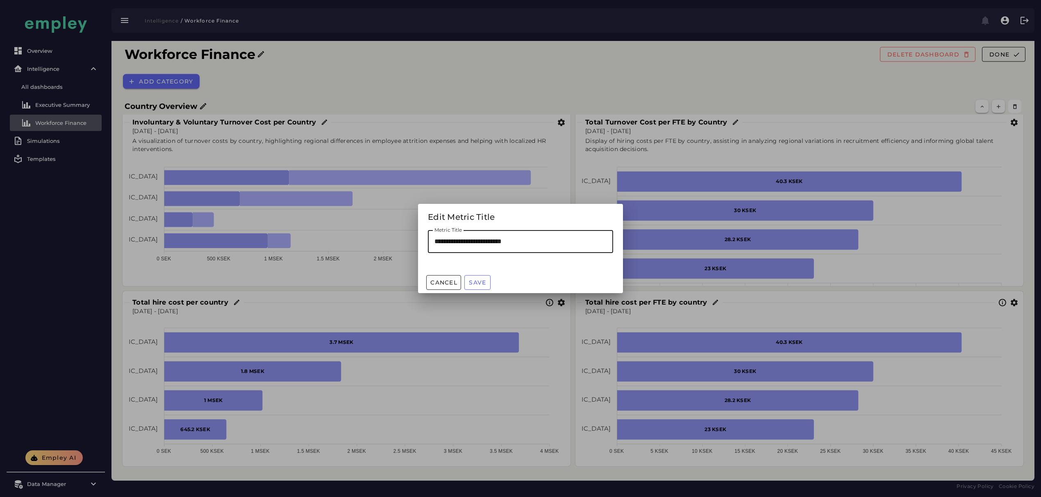
click at [495, 238] on input "**********" at bounding box center [520, 241] width 185 height 23
paste input "**"
type input "**********"
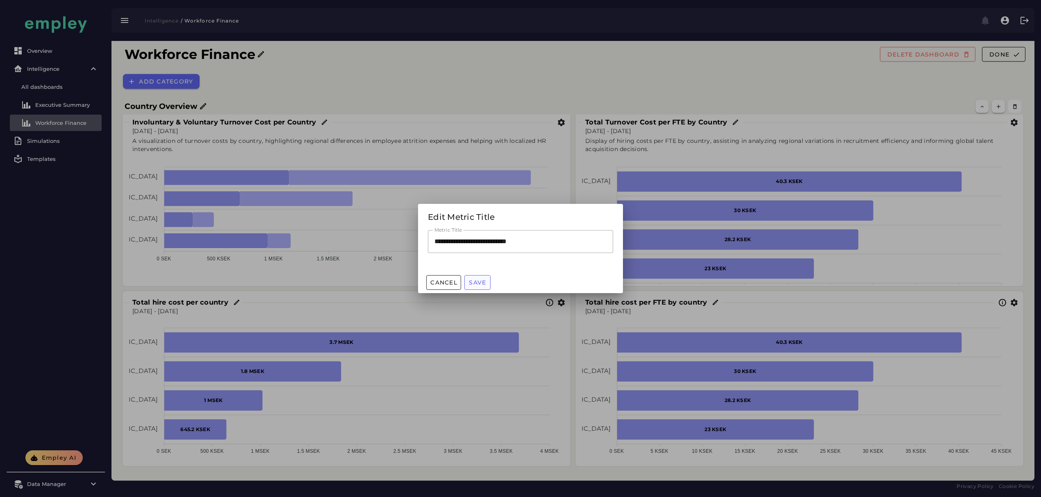
click at [479, 280] on span "Save" at bounding box center [477, 282] width 18 height 7
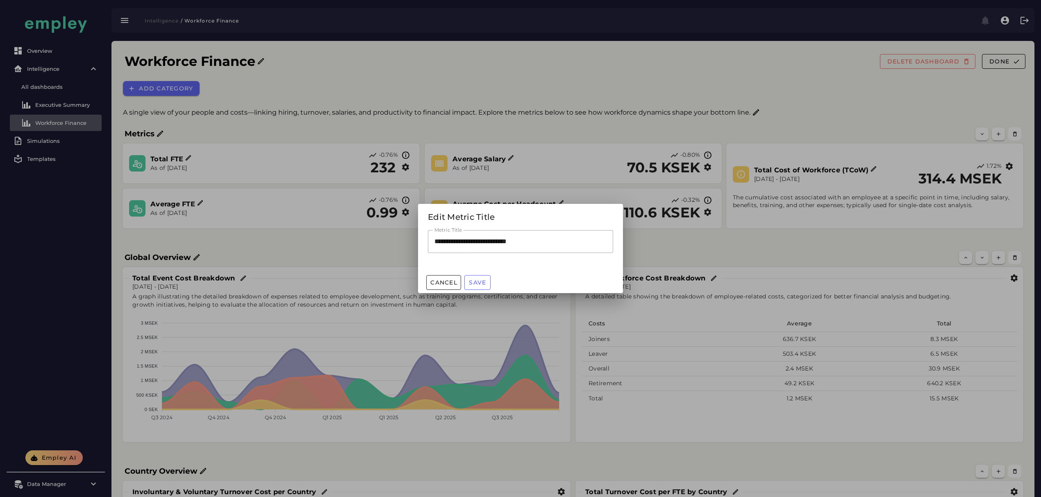
scroll to position [370, 0]
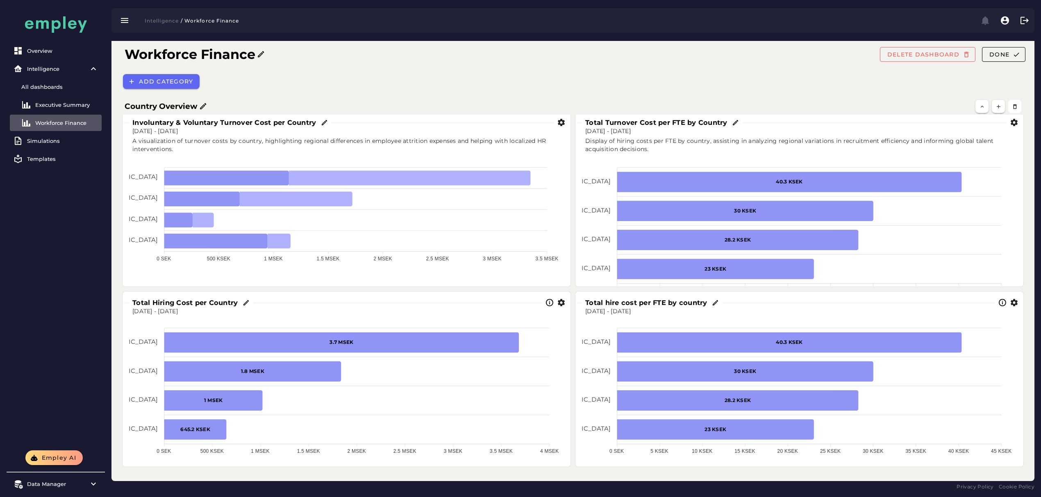
click at [702, 300] on h3 "Total hire cost per FTE by country" at bounding box center [647, 302] width 125 height 9
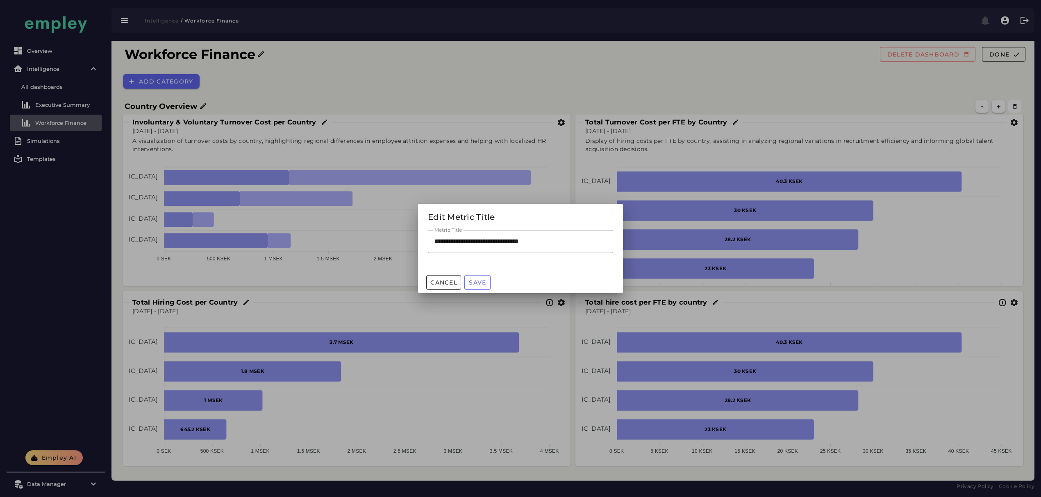
click at [477, 241] on input "**********" at bounding box center [520, 241] width 185 height 23
paste input "**"
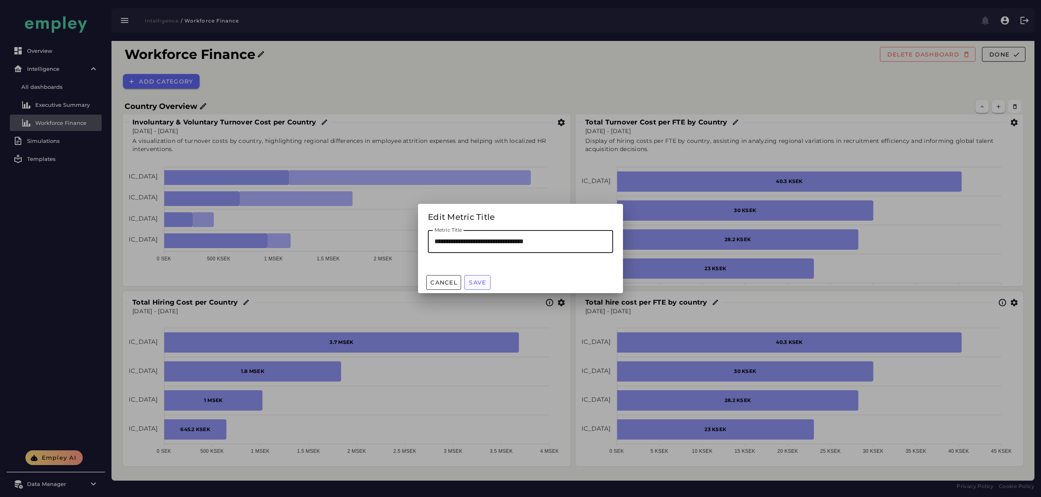
type input "**********"
click at [486, 283] on span "Save" at bounding box center [477, 282] width 18 height 7
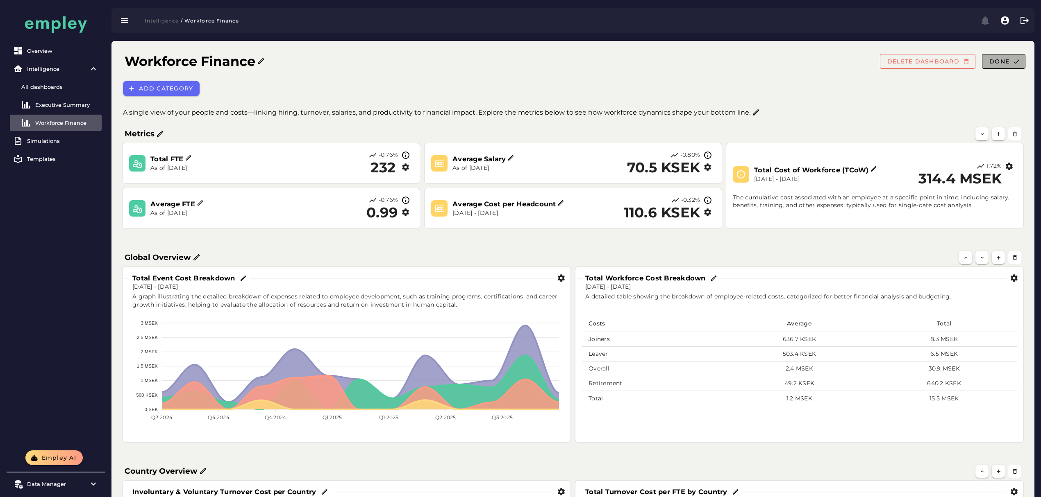
click at [1009, 63] on button "Done" at bounding box center [1003, 61] width 43 height 15
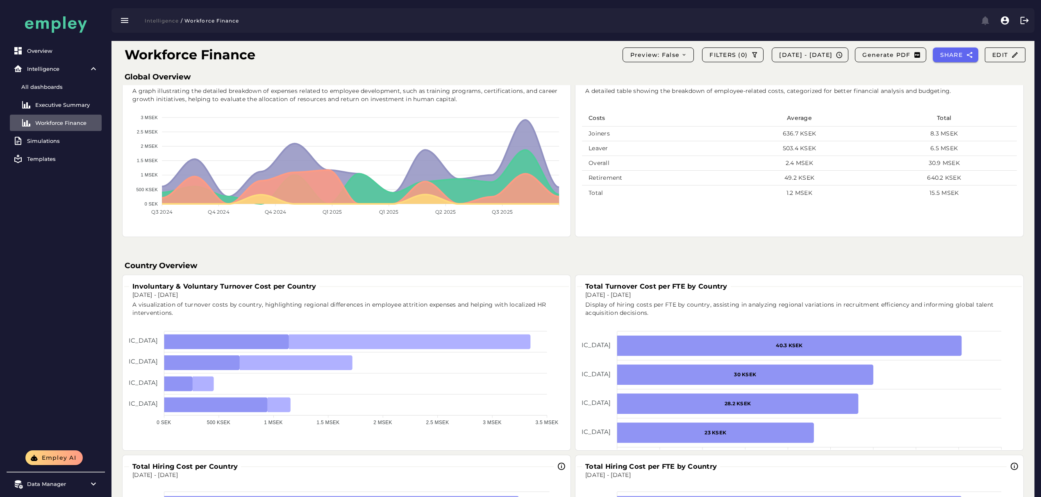
scroll to position [18, 0]
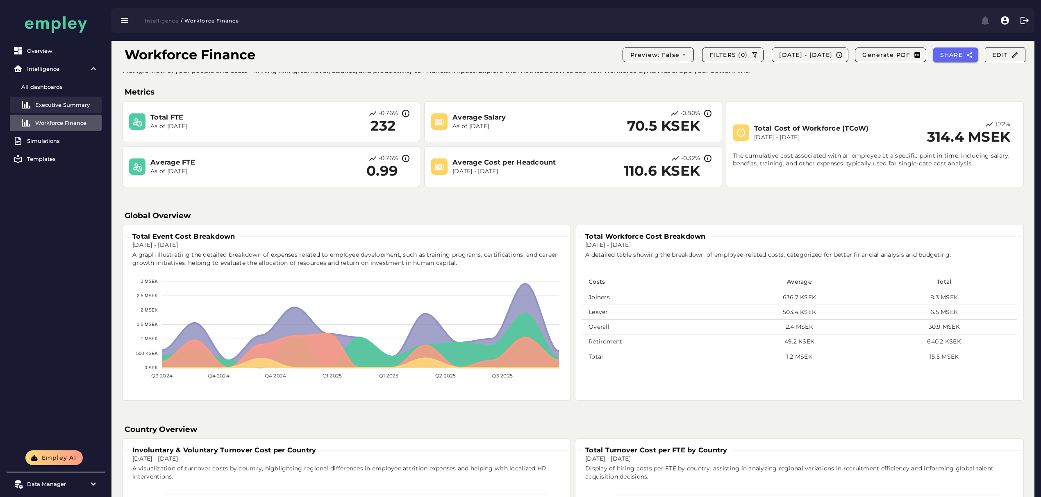
click at [50, 102] on div "Executive Summary" at bounding box center [66, 105] width 63 height 7
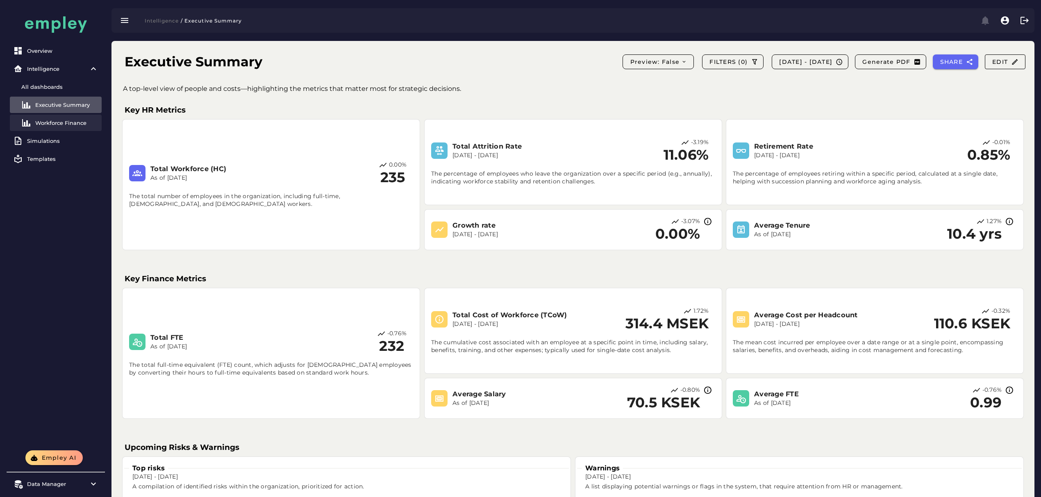
click at [53, 125] on div "Workforce Finance" at bounding box center [66, 123] width 63 height 7
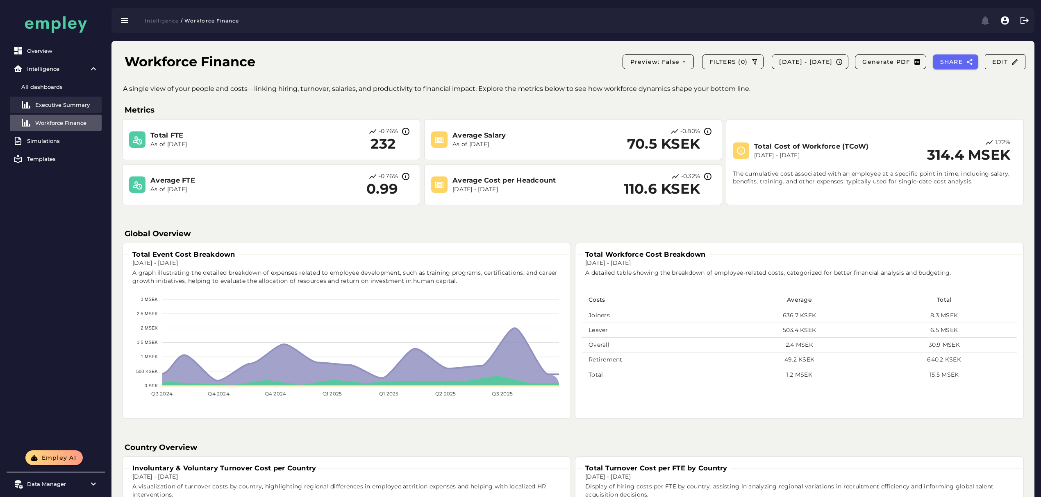
click at [61, 105] on div "Executive Summary" at bounding box center [66, 105] width 63 height 7
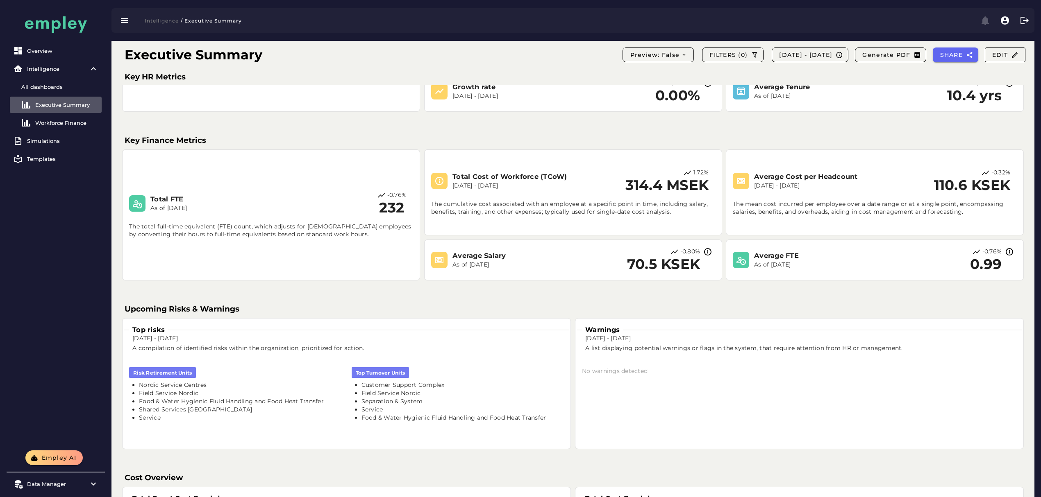
scroll to position [218, 0]
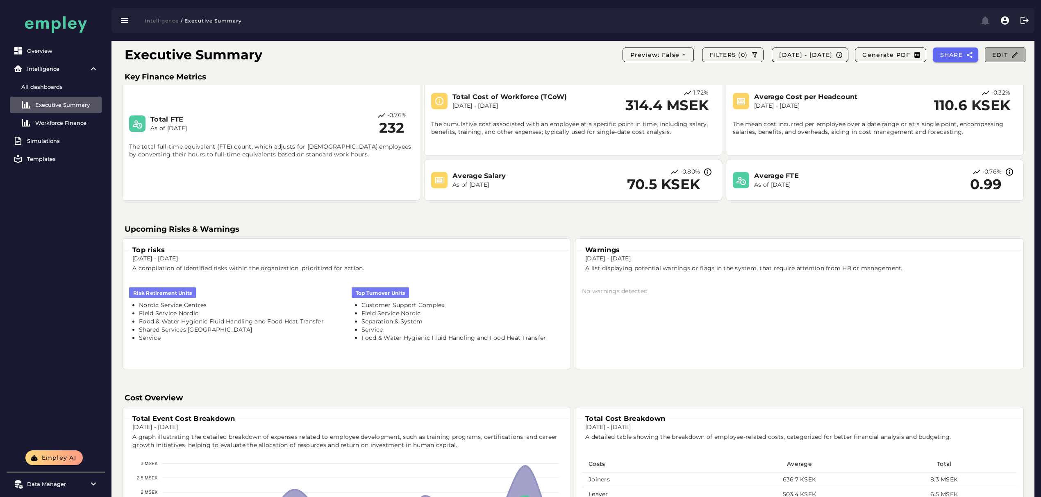
click at [1017, 54] on icon "button" at bounding box center [1014, 54] width 7 height 7
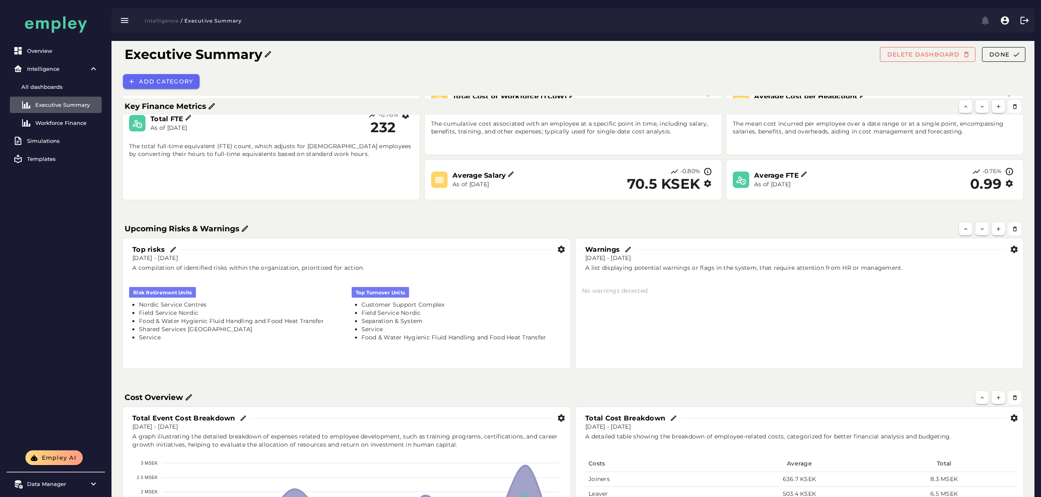
click at [1012, 251] on icon "button" at bounding box center [1013, 249] width 9 height 9
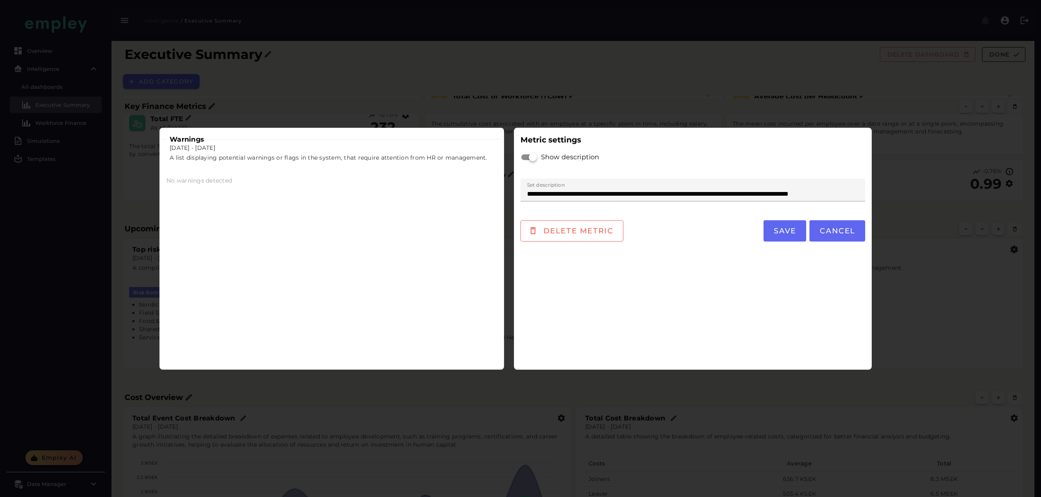
scroll to position [0, 0]
click at [791, 231] on span "Save" at bounding box center [784, 231] width 23 height 9
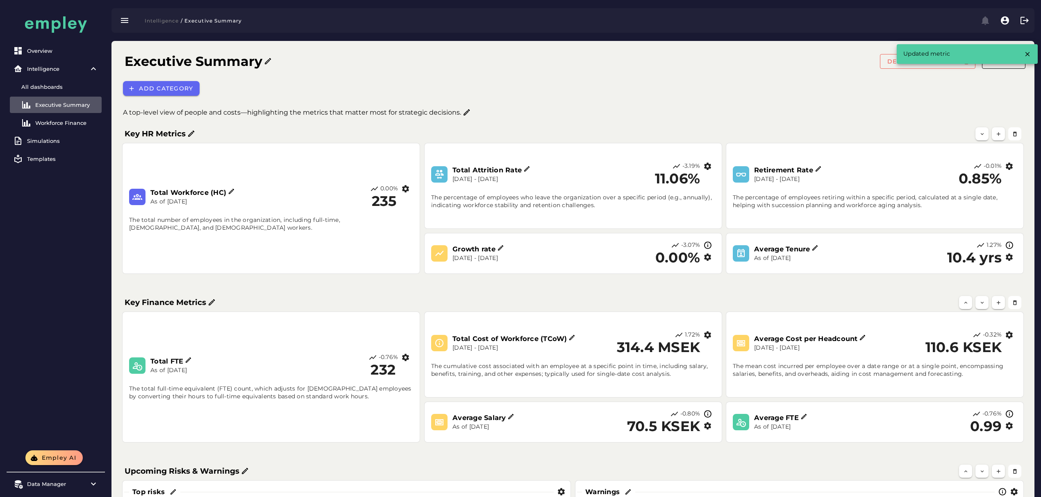
scroll to position [243, 0]
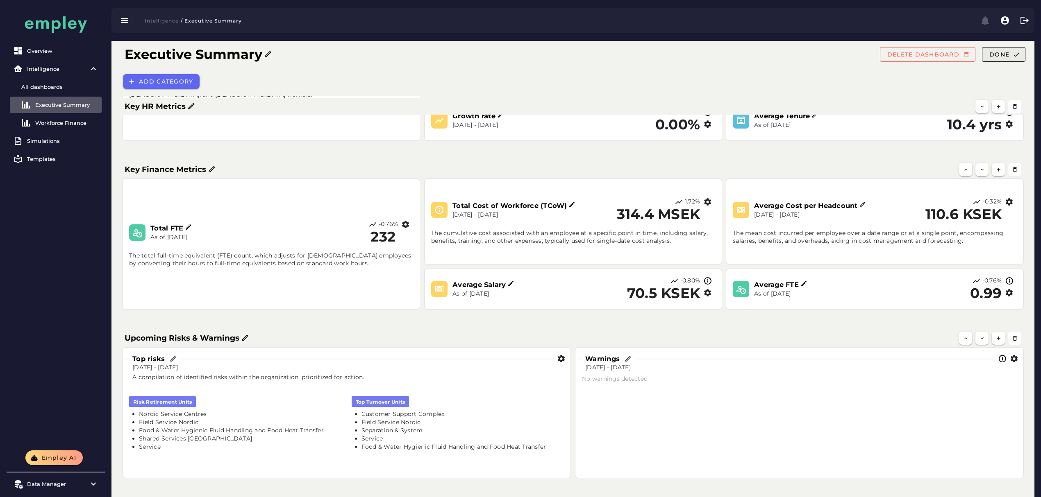
click at [1007, 52] on span "Done" at bounding box center [999, 54] width 20 height 7
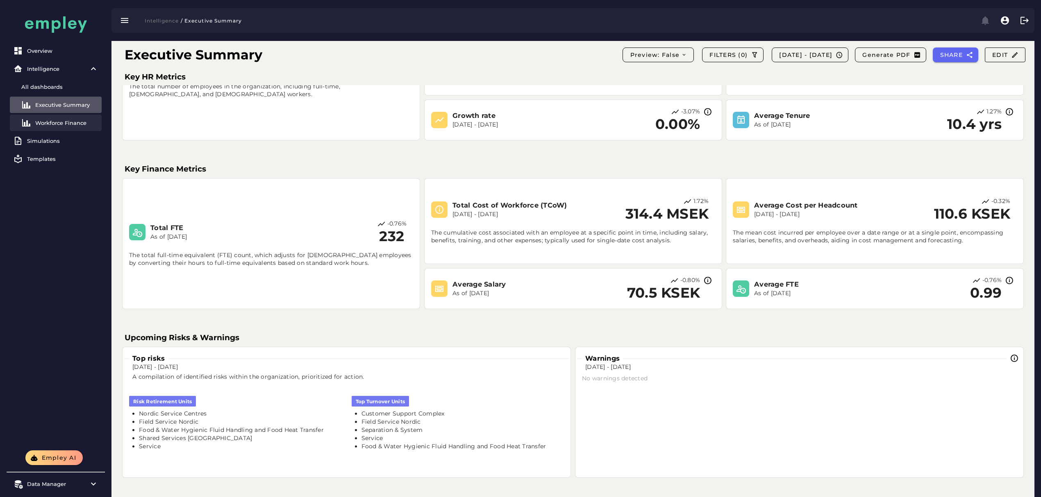
click at [64, 123] on div "Workforce Finance" at bounding box center [66, 123] width 63 height 7
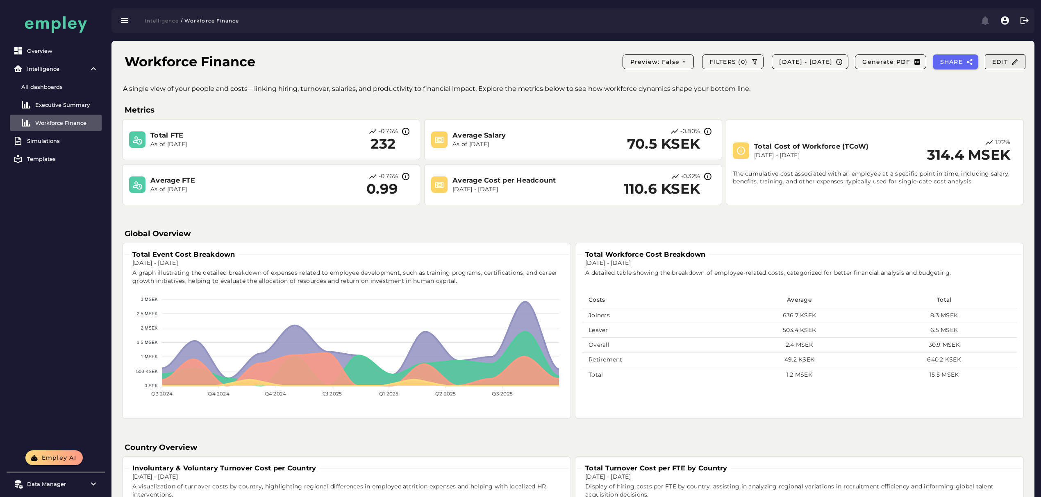
click at [1002, 61] on span "Edit" at bounding box center [1004, 61] width 27 height 7
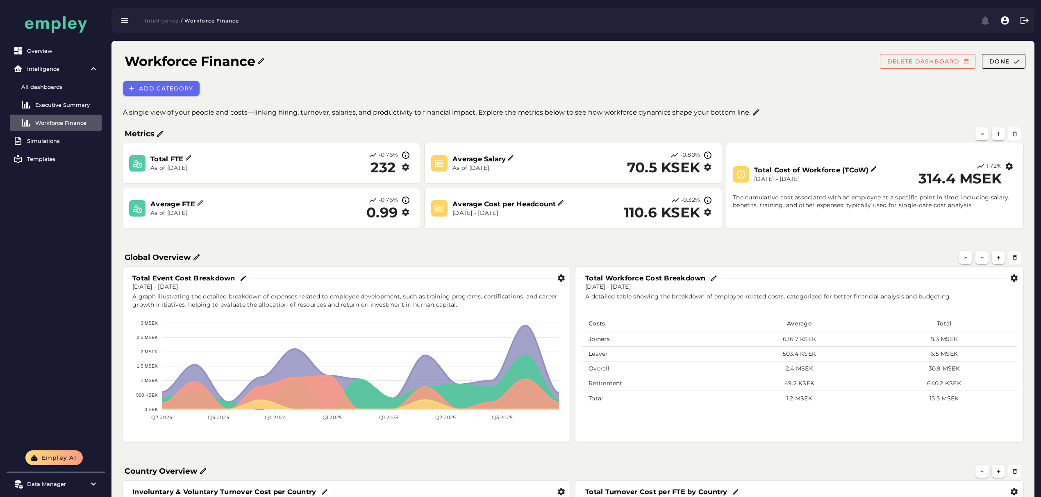
click at [1014, 278] on icon "button" at bounding box center [1013, 278] width 9 height 9
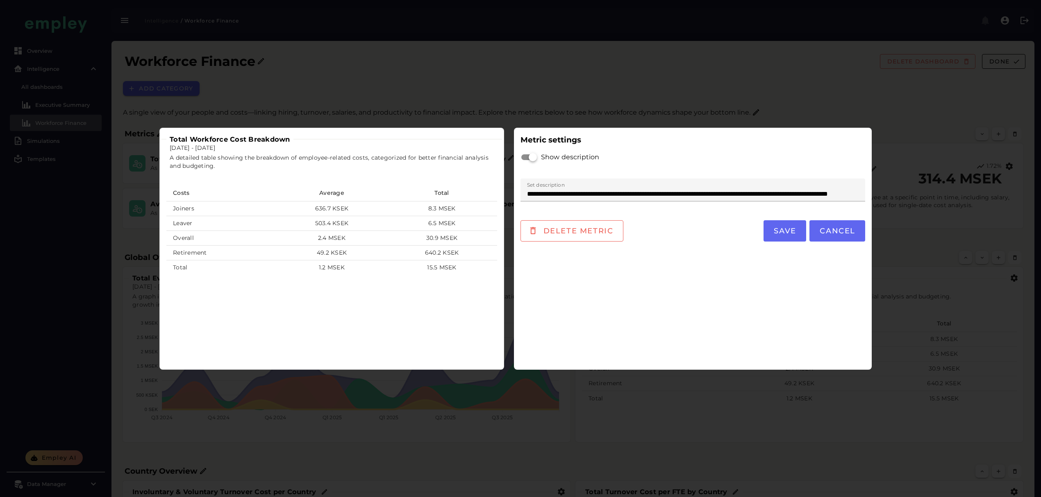
click at [979, 334] on div at bounding box center [520, 248] width 1041 height 497
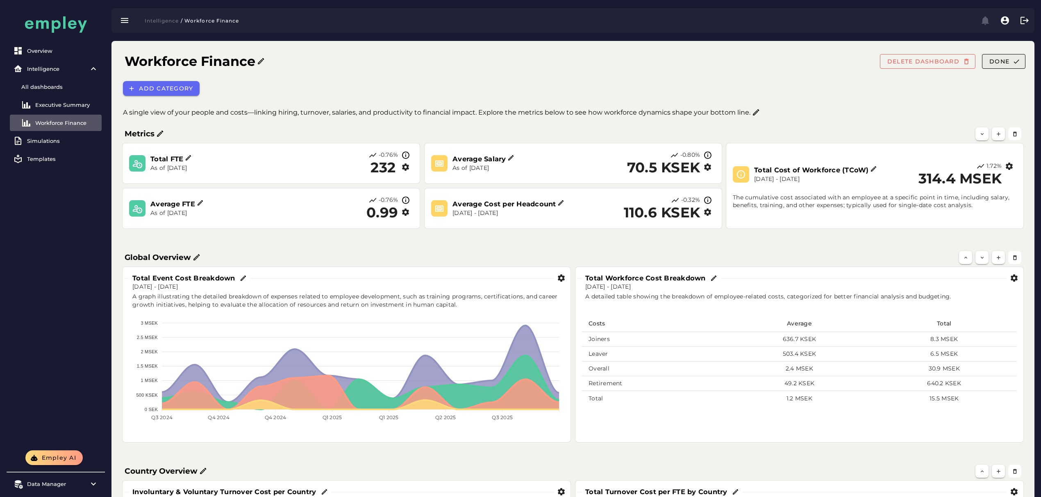
click at [1007, 61] on span "Done" at bounding box center [999, 61] width 20 height 7
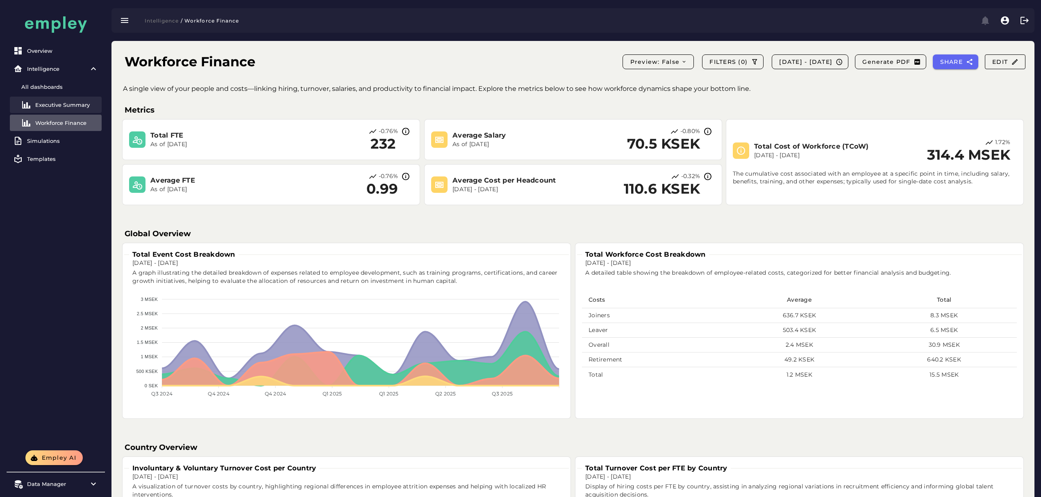
click at [52, 100] on link "Executive Summary" at bounding box center [56, 105] width 92 height 16
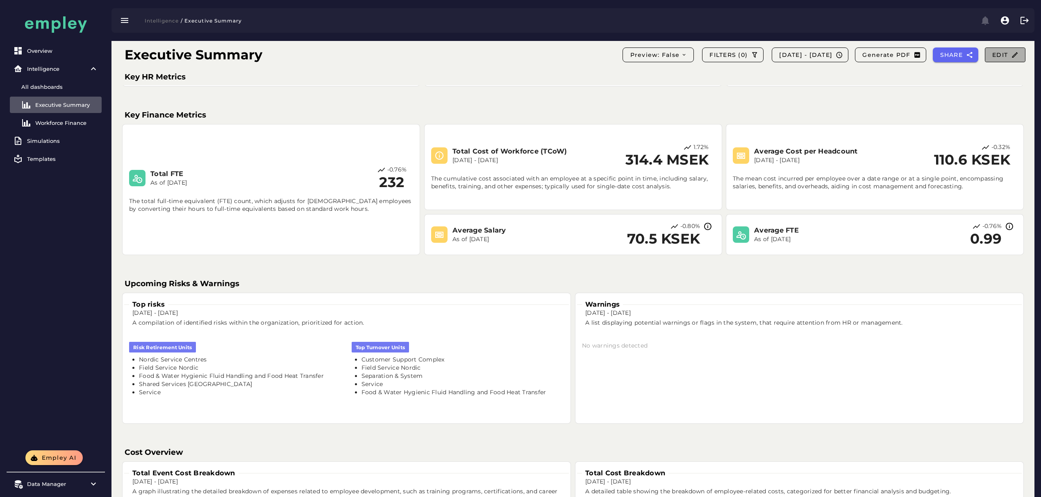
click at [1004, 54] on span "Edit" at bounding box center [1004, 54] width 27 height 7
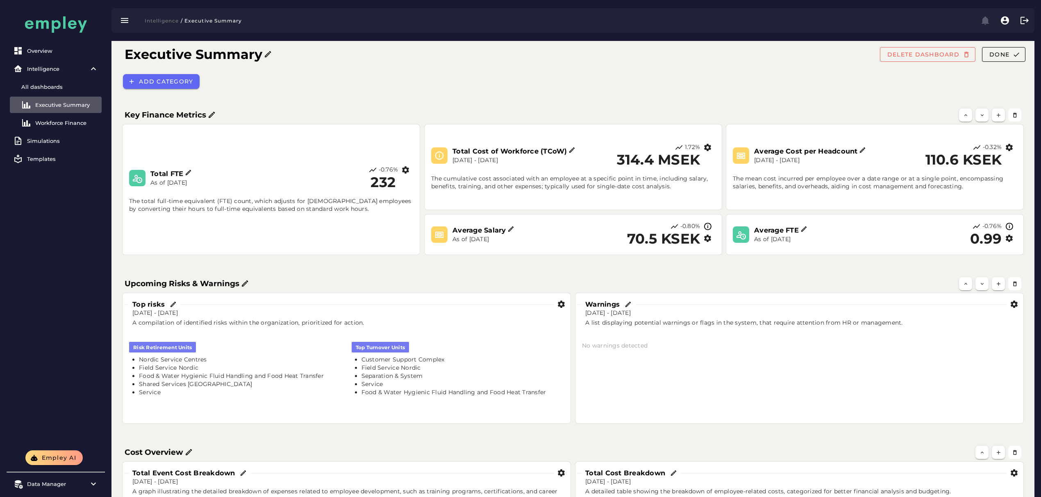
click at [1013, 305] on icon "button" at bounding box center [1013, 304] width 9 height 9
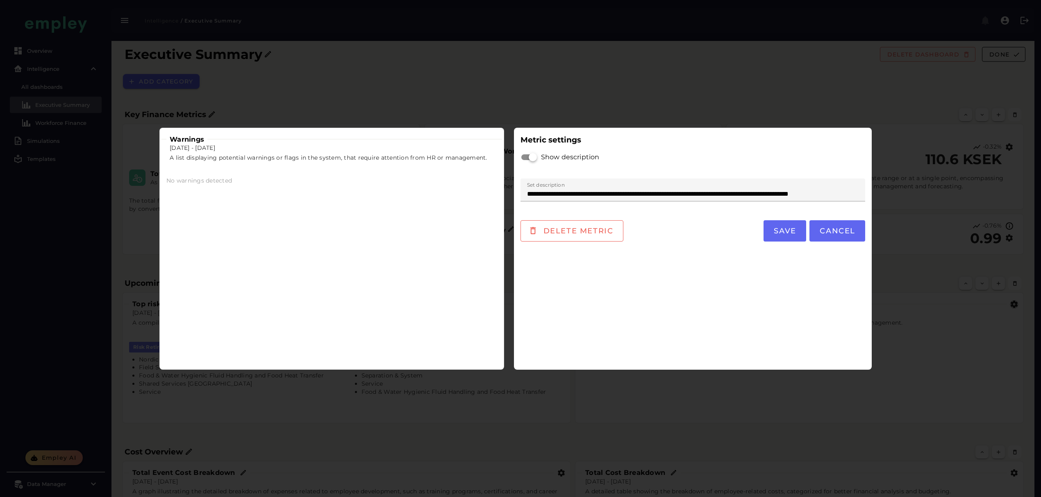
scroll to position [0, 0]
click at [795, 223] on button "Save" at bounding box center [784, 230] width 43 height 21
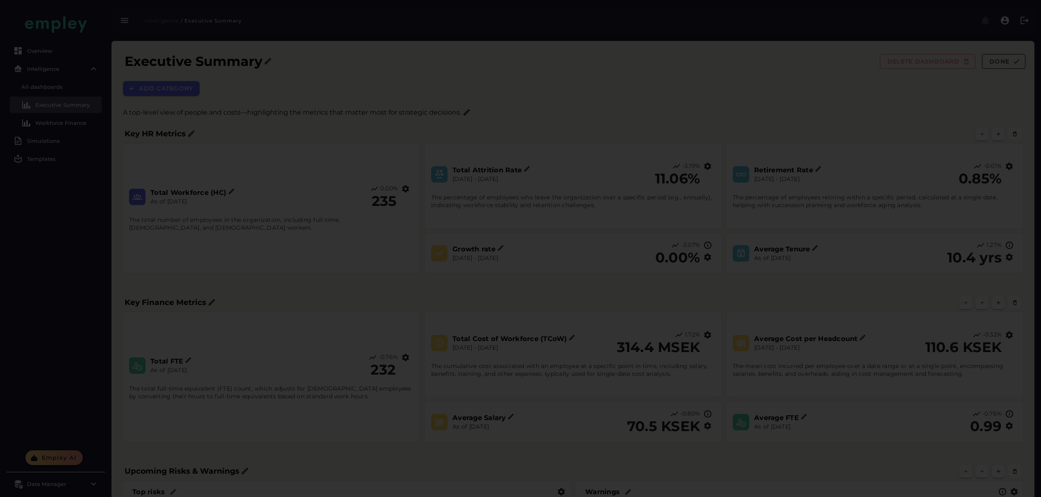
scroll to position [188, 0]
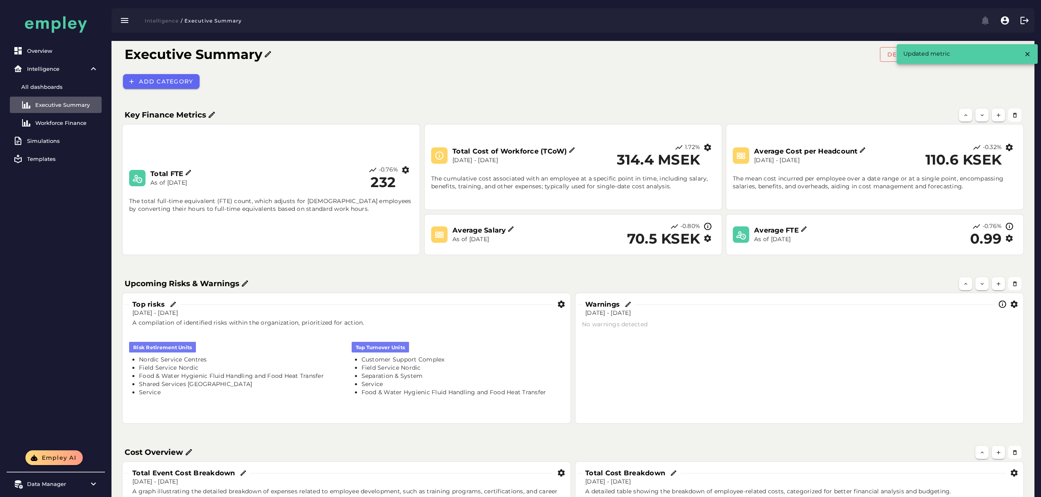
click at [975, 82] on div "Add category" at bounding box center [575, 81] width 914 height 25
click at [1030, 52] on icon "button" at bounding box center [1026, 53] width 7 height 7
click at [1013, 53] on icon "button" at bounding box center [1015, 54] width 7 height 7
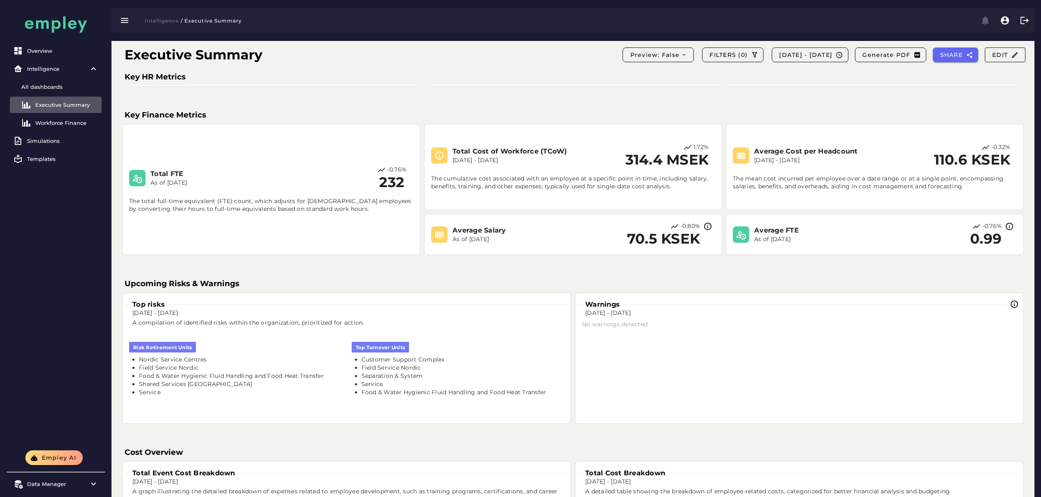
scroll to position [0, 0]
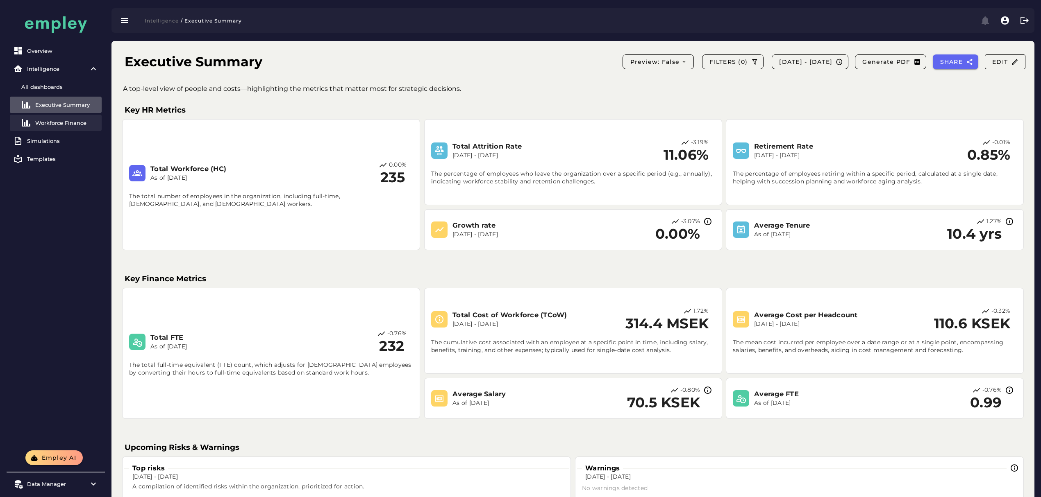
click at [52, 127] on link "Workforce Finance" at bounding box center [56, 123] width 92 height 16
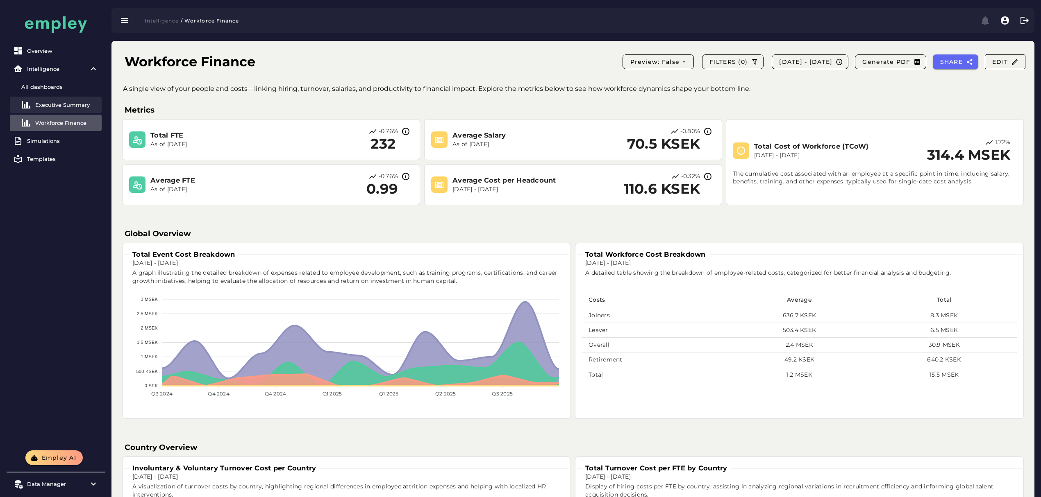
click at [58, 102] on div "Executive Summary" at bounding box center [66, 105] width 63 height 7
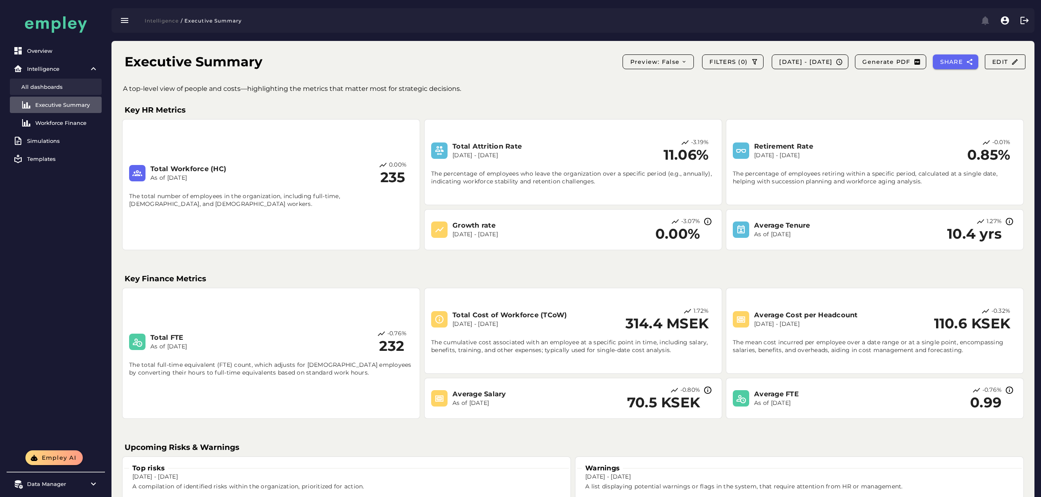
click at [55, 92] on link "All dashboards" at bounding box center [56, 87] width 92 height 16
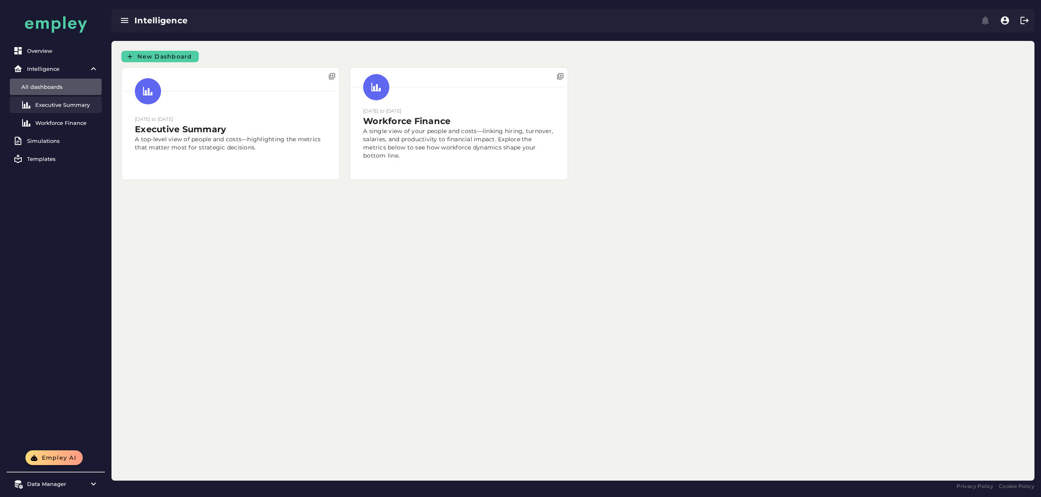
click at [45, 107] on div "Executive Summary" at bounding box center [66, 105] width 63 height 7
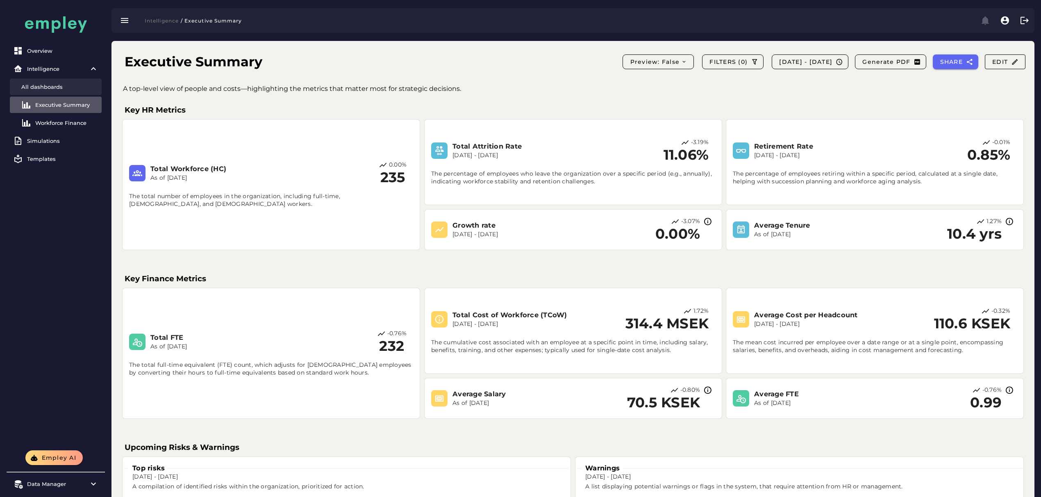
click at [58, 84] on div "All dashboards" at bounding box center [59, 87] width 77 height 7
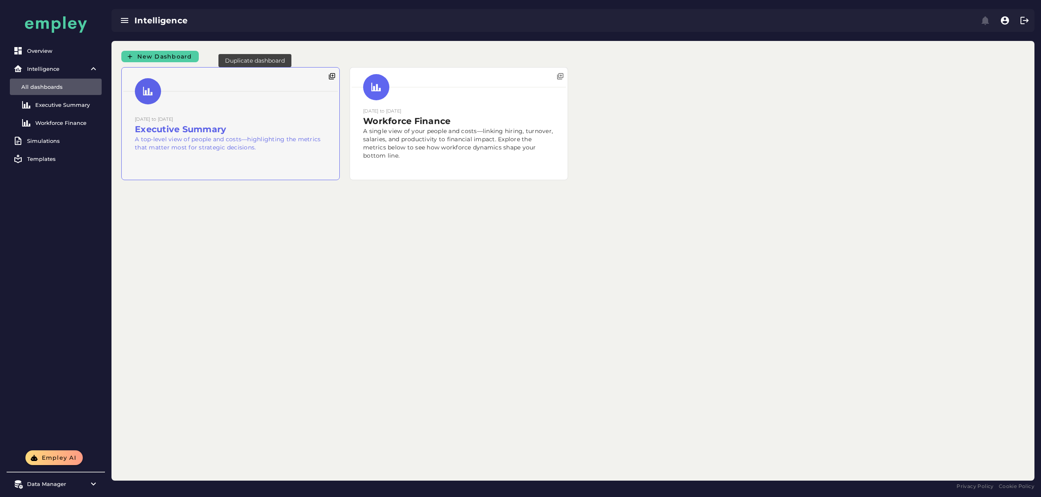
click at [328, 75] on icon "button" at bounding box center [331, 76] width 7 height 7
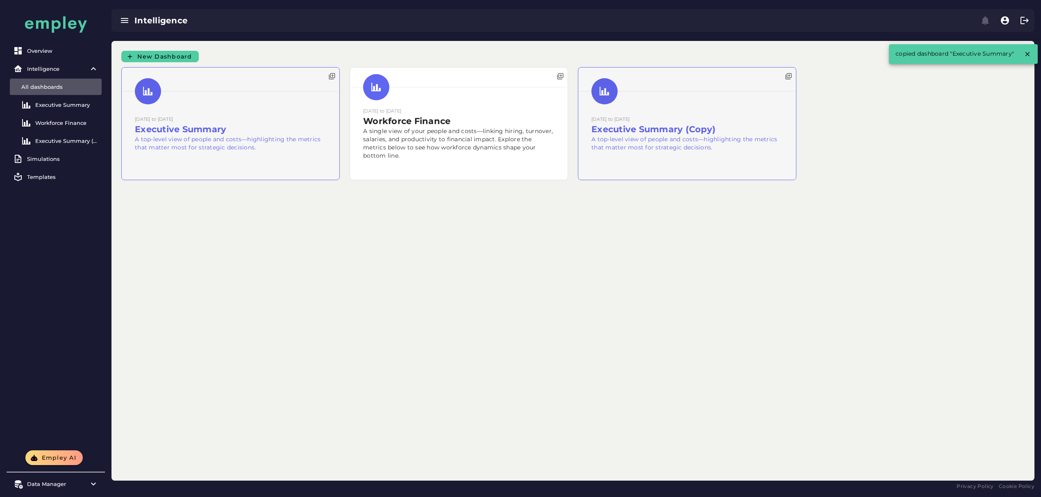
click at [578, 140] on div at bounding box center [687, 124] width 218 height 112
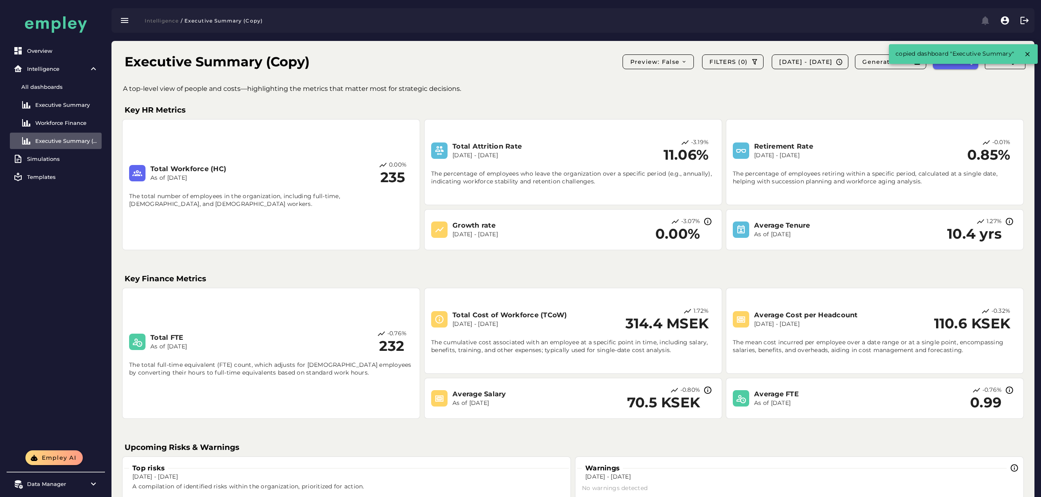
click at [205, 58] on h1 "Executive Summary (Copy)" at bounding box center [217, 62] width 185 height 20
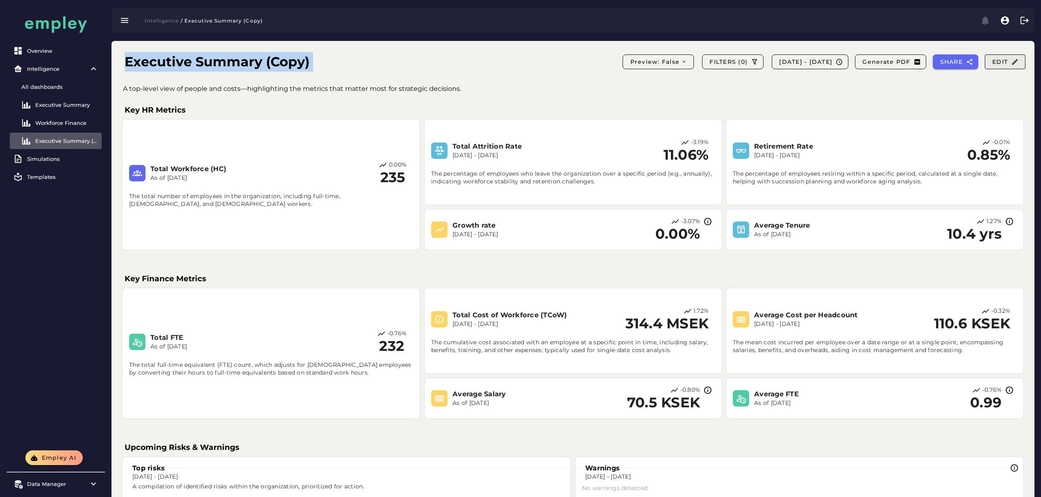
click at [1000, 63] on span "Edit" at bounding box center [1004, 61] width 27 height 7
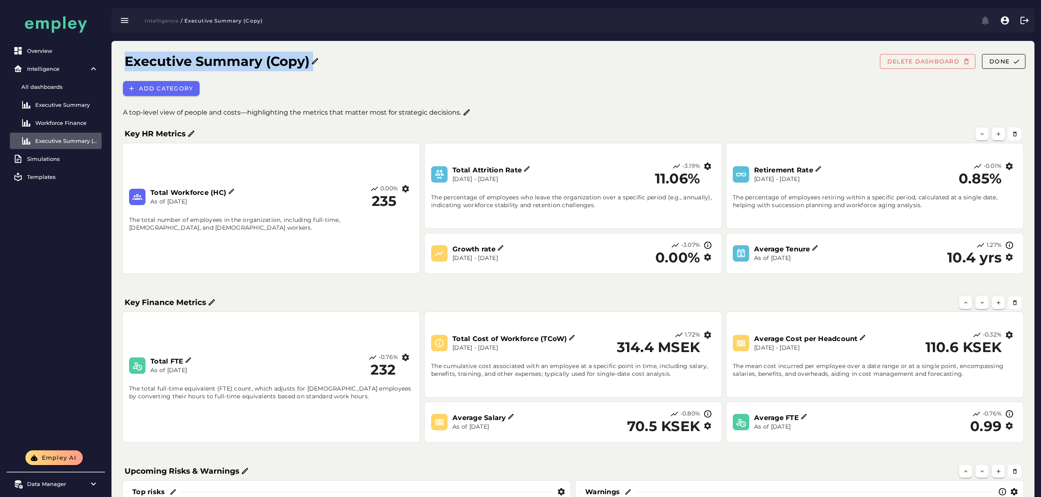
click at [318, 61] on icon at bounding box center [315, 61] width 8 height 8
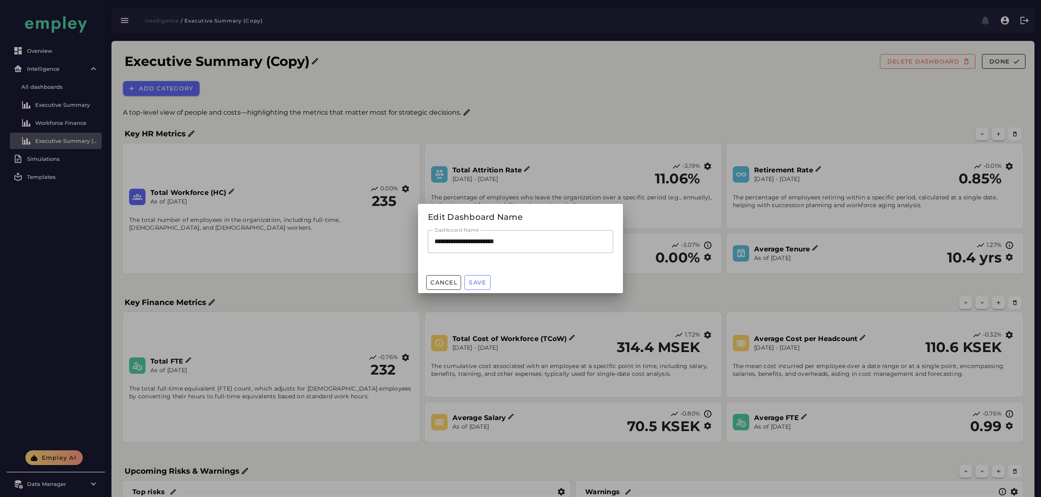
drag, startPoint x: 543, startPoint y: 243, endPoint x: 350, endPoint y: 209, distance: 196.4
click at [351, 209] on div "**********" at bounding box center [520, 248] width 1041 height 497
type input "**********"
click at [481, 279] on span "Save" at bounding box center [477, 282] width 18 height 7
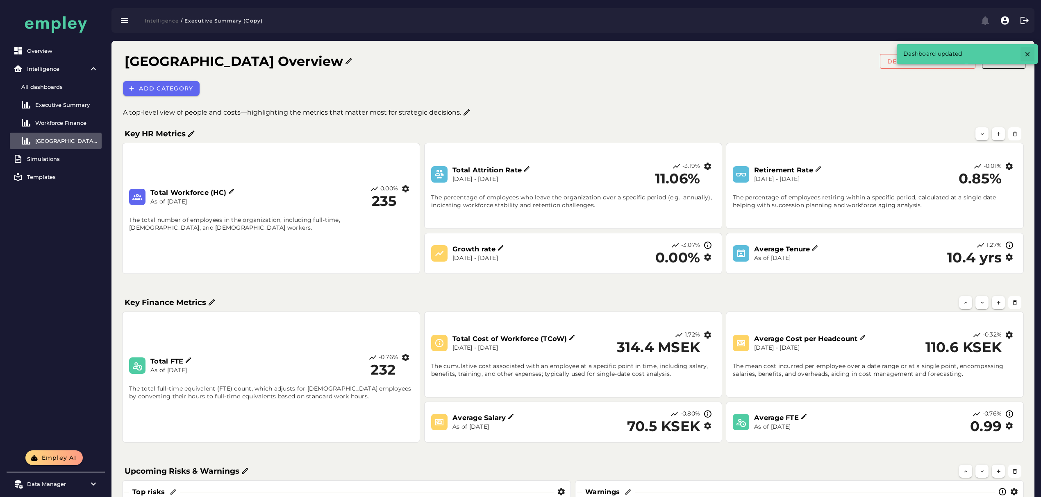
click at [1025, 52] on icon "button" at bounding box center [1026, 53] width 7 height 7
click at [1004, 64] on span "Done" at bounding box center [999, 61] width 20 height 7
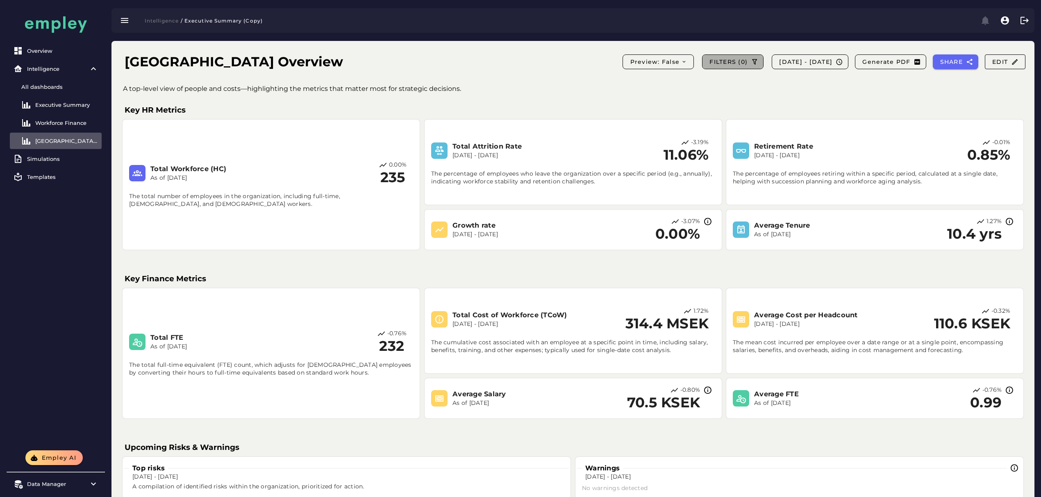
click at [702, 55] on button "FILTERS (0)" at bounding box center [732, 61] width 61 height 15
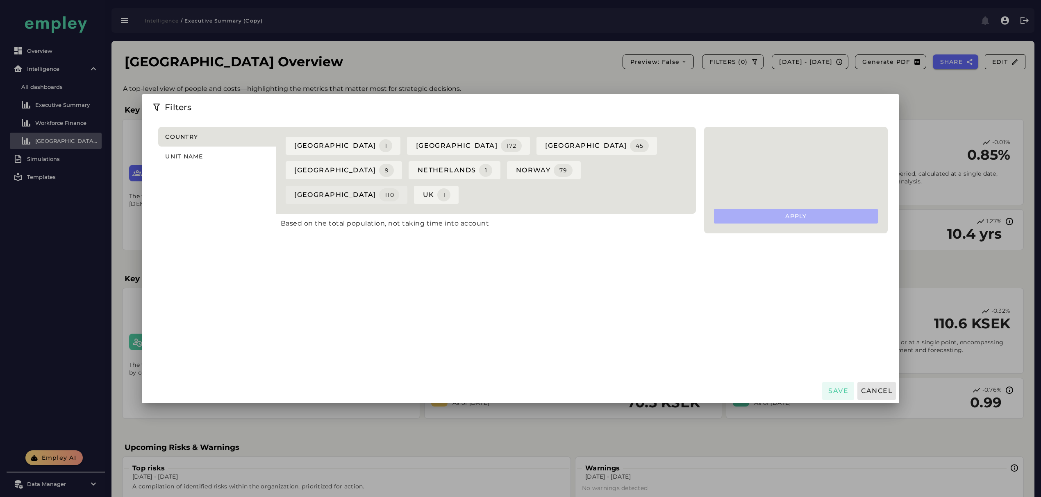
click at [380, 188] on span "sweden 110" at bounding box center [346, 194] width 105 height 13
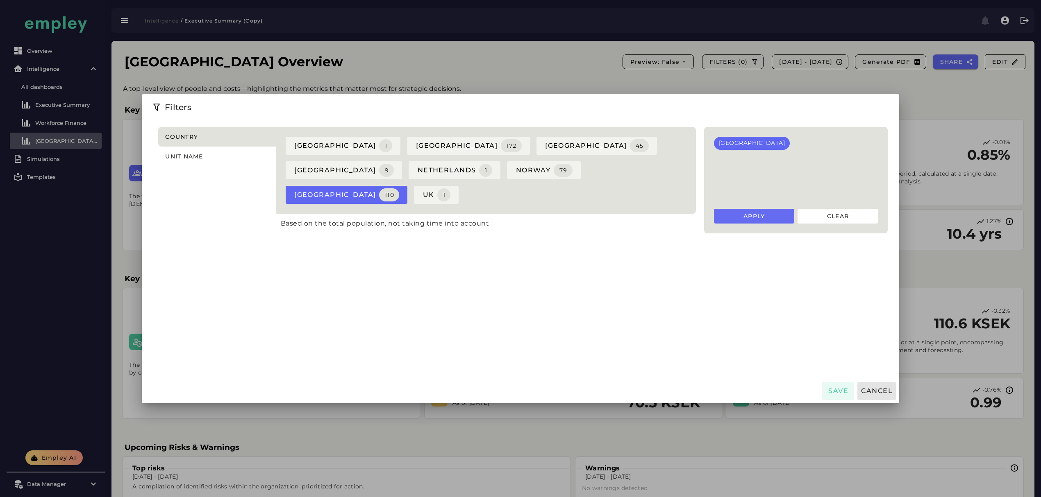
click at [794, 209] on button "Apply" at bounding box center [754, 216] width 80 height 15
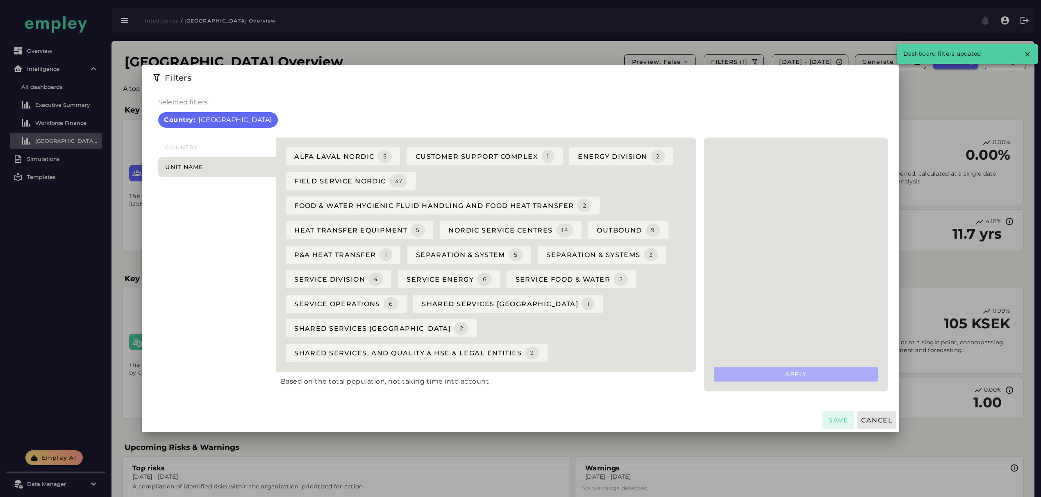
click at [854, 411] on button "Save" at bounding box center [838, 420] width 32 height 18
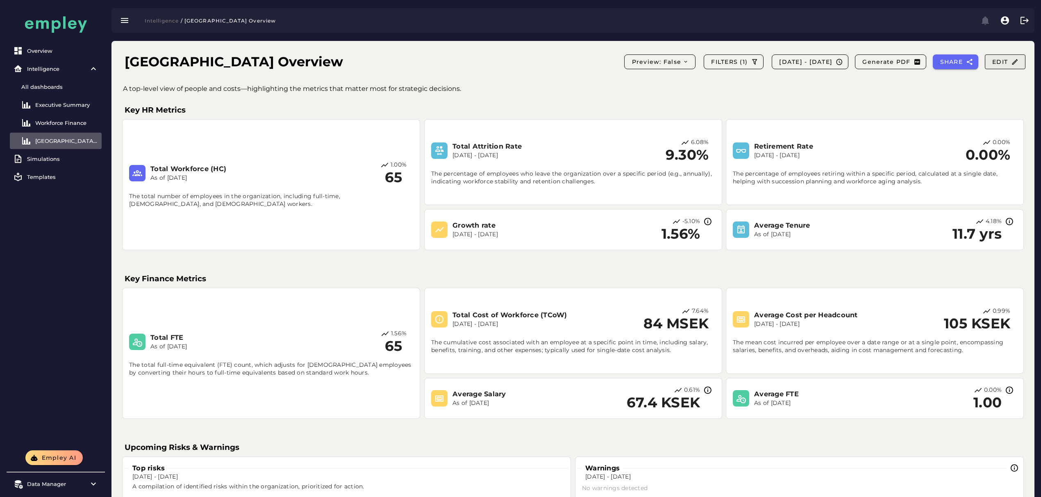
click at [1000, 65] on span "Edit" at bounding box center [1004, 61] width 27 height 7
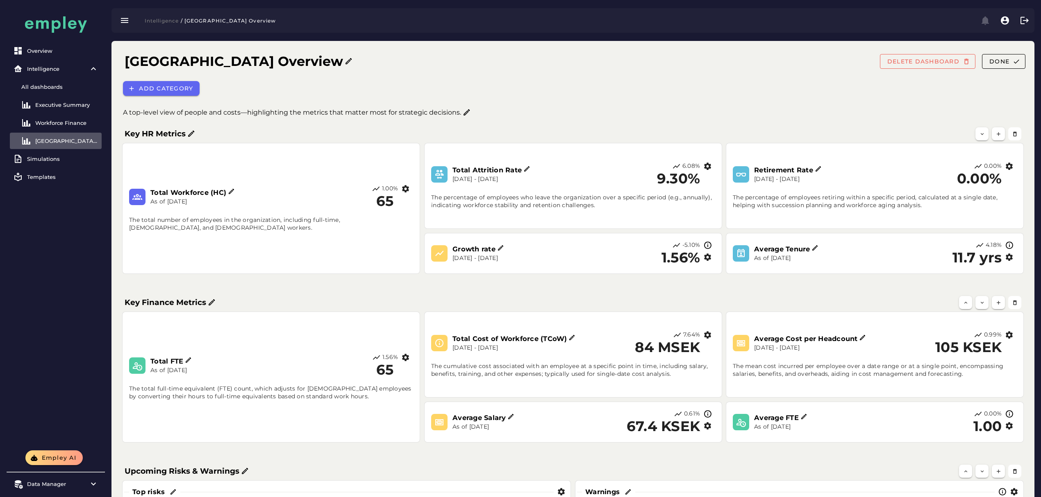
click at [226, 115] on p "A top-level view of people and costs—highlighting the metrics that matter most …" at bounding box center [292, 113] width 338 height 10
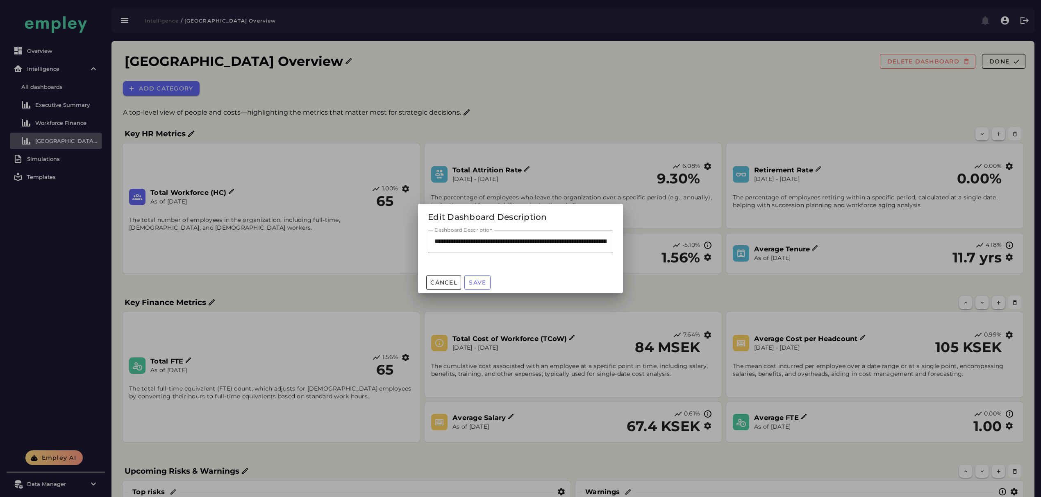
click at [553, 241] on input "**********" at bounding box center [520, 241] width 185 height 23
type input "**********"
click at [479, 279] on span "Save" at bounding box center [477, 282] width 18 height 7
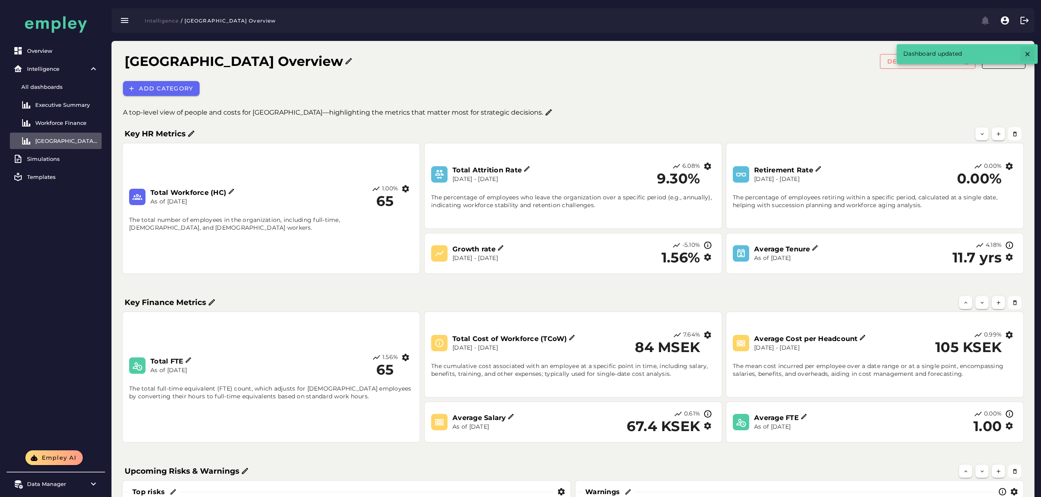
click at [1025, 56] on icon "button" at bounding box center [1026, 53] width 7 height 7
click at [1016, 59] on icon "button" at bounding box center [1015, 61] width 7 height 7
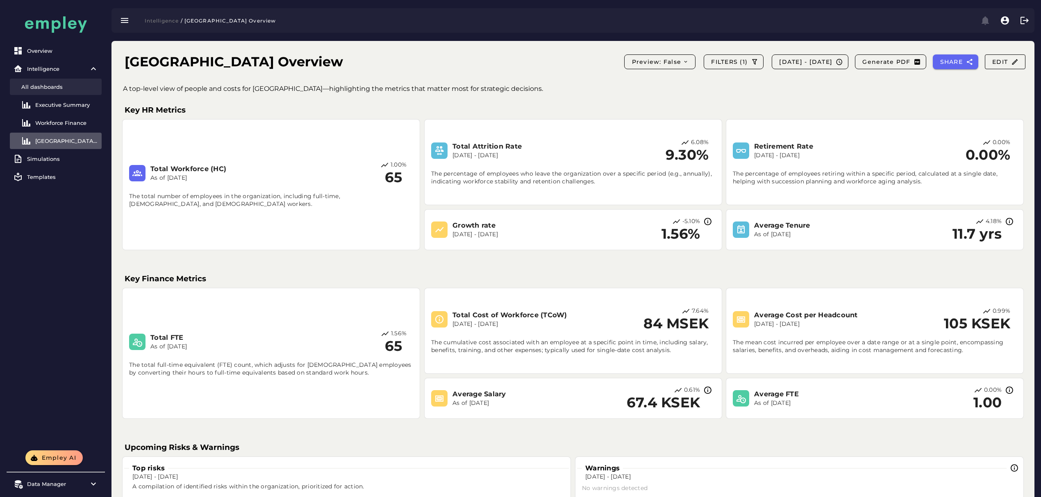
click at [43, 84] on div "All dashboards" at bounding box center [59, 87] width 77 height 7
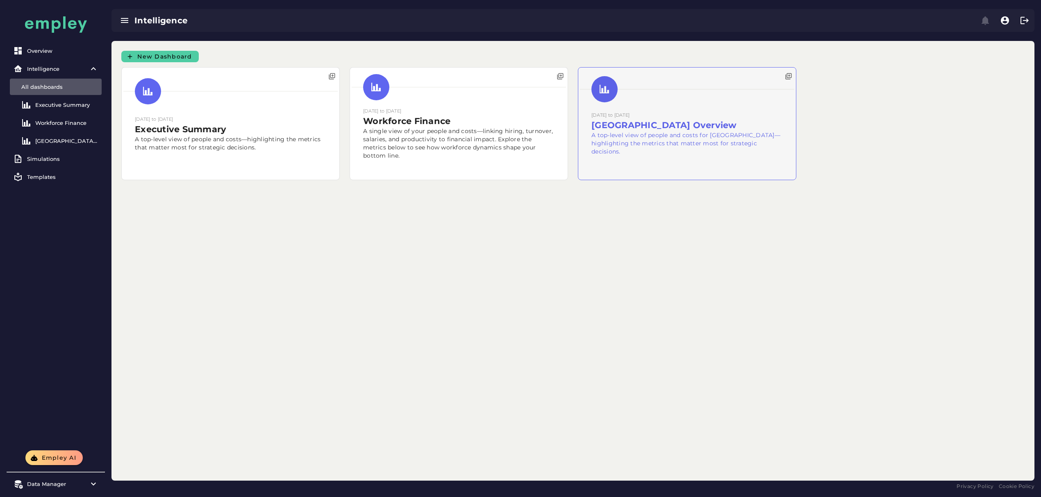
click at [578, 127] on div at bounding box center [687, 124] width 218 height 112
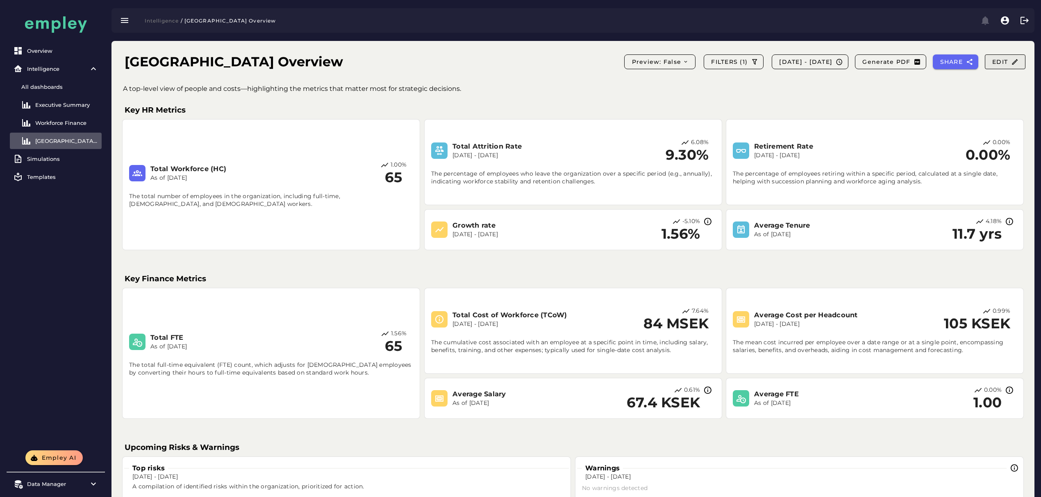
click at [1013, 56] on button "Edit" at bounding box center [1004, 61] width 41 height 15
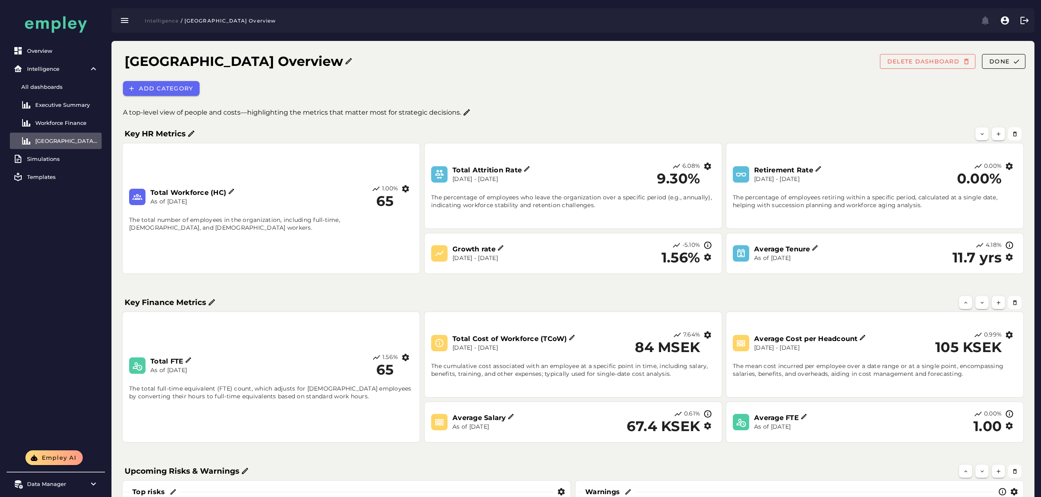
click at [471, 111] on div "A top-level view of people and costs—highlighting the metrics that matter most …" at bounding box center [579, 113] width 913 height 10
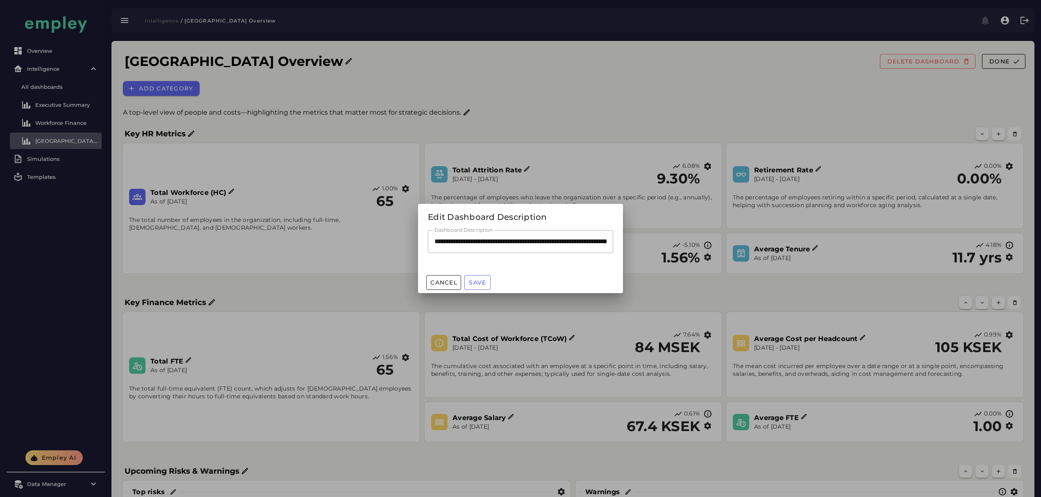
click at [477, 240] on input "**********" at bounding box center [520, 241] width 185 height 23
paste input "text"
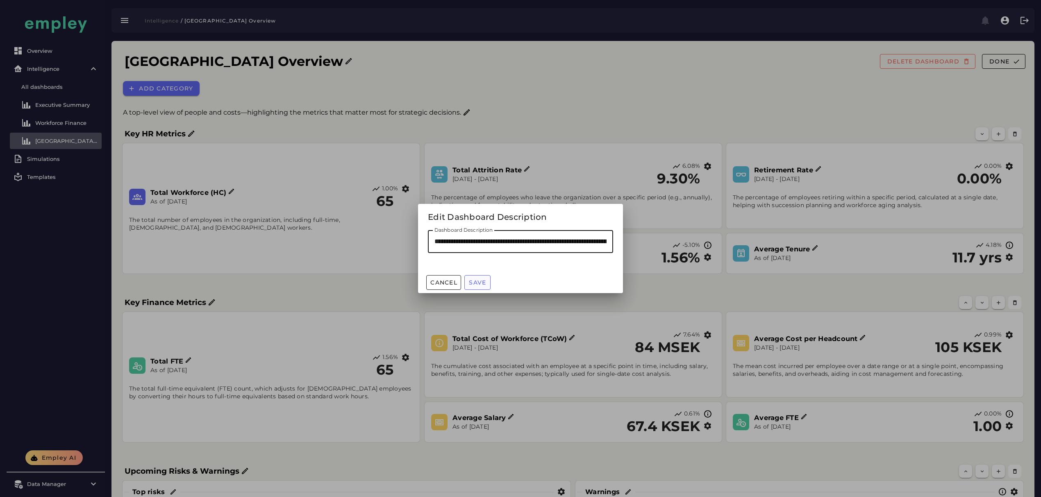
scroll to position [0, 217]
type input "**********"
click at [483, 279] on span "Save" at bounding box center [477, 282] width 18 height 7
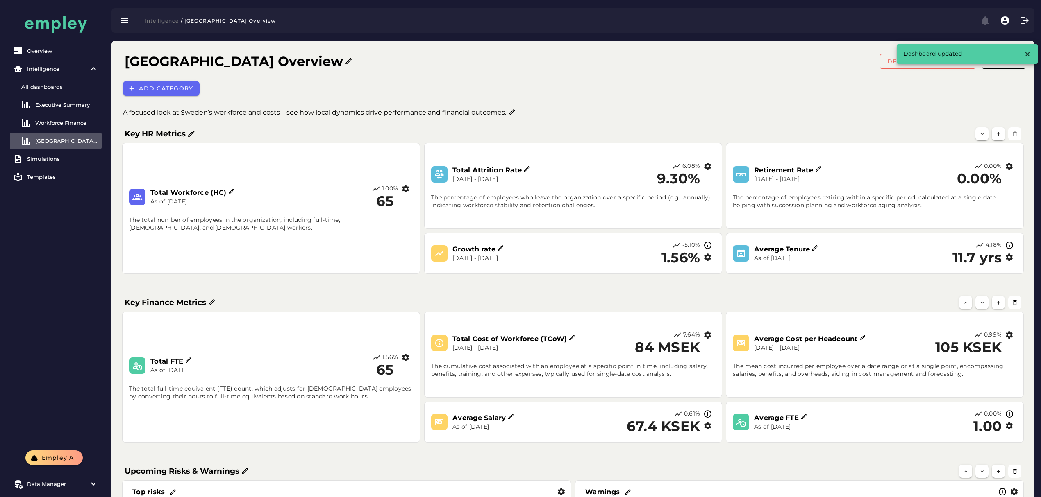
click at [633, 100] on div "Add category" at bounding box center [575, 88] width 914 height 25
click at [1015, 63] on div "Dashboard updated" at bounding box center [958, 54] width 124 height 20
click at [1013, 66] on button "Done" at bounding box center [1003, 61] width 43 height 15
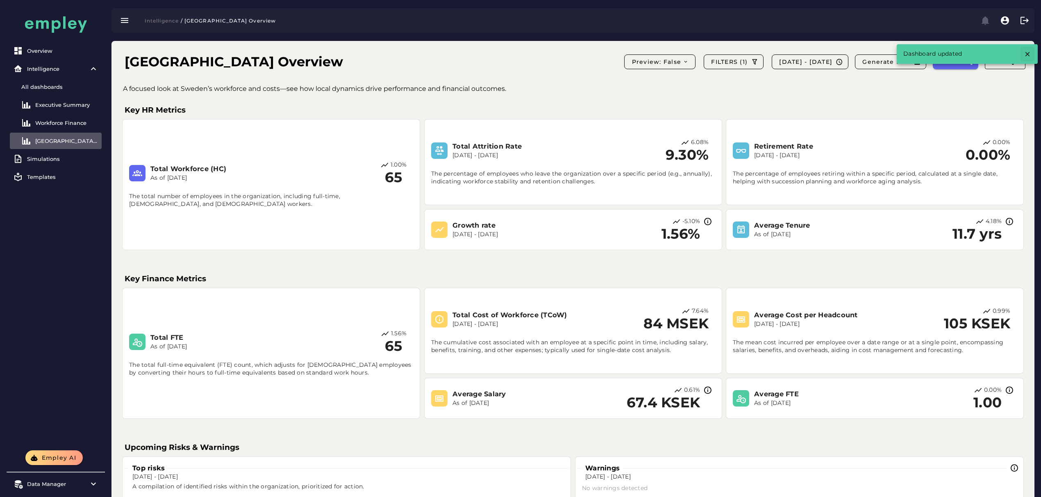
drag, startPoint x: 1031, startPoint y: 50, endPoint x: 1026, endPoint y: 50, distance: 4.5
click at [1030, 50] on button "button" at bounding box center [1027, 54] width 14 height 15
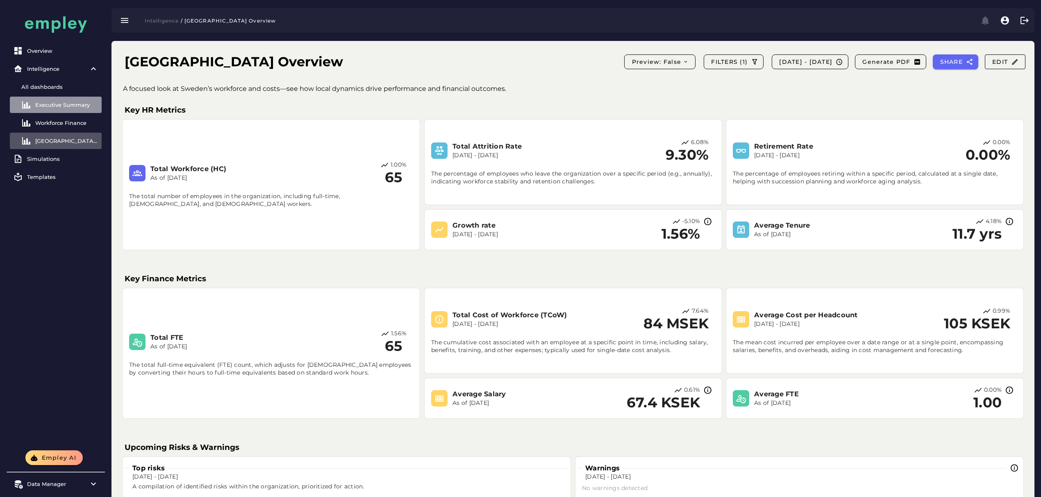
click at [67, 102] on div "Executive Summary" at bounding box center [66, 105] width 63 height 7
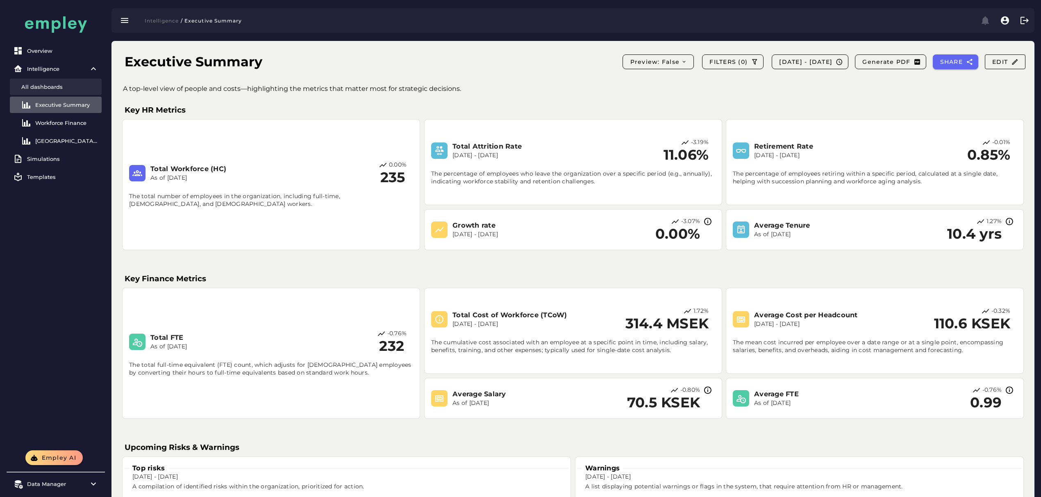
click at [62, 82] on link "All dashboards" at bounding box center [56, 87] width 92 height 16
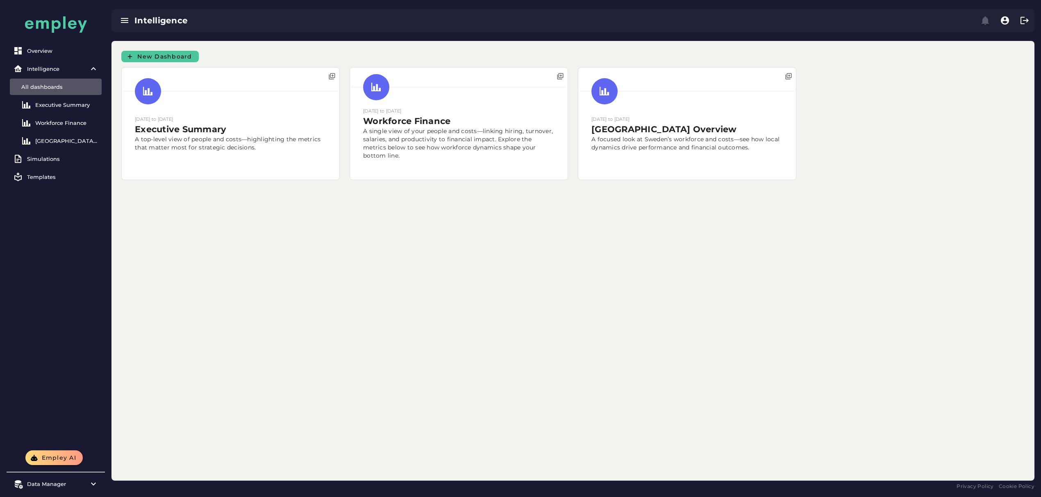
click at [161, 52] on button "New Dashboard" at bounding box center [159, 56] width 77 height 11
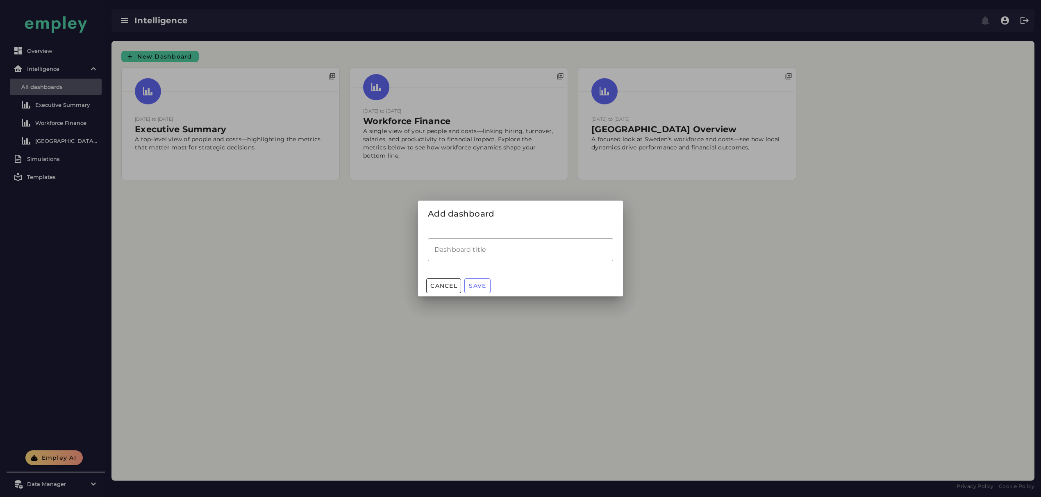
click at [467, 255] on input "Dashboard title" at bounding box center [520, 249] width 185 height 23
type input "**********"
click at [481, 289] on span "Save" at bounding box center [477, 285] width 18 height 7
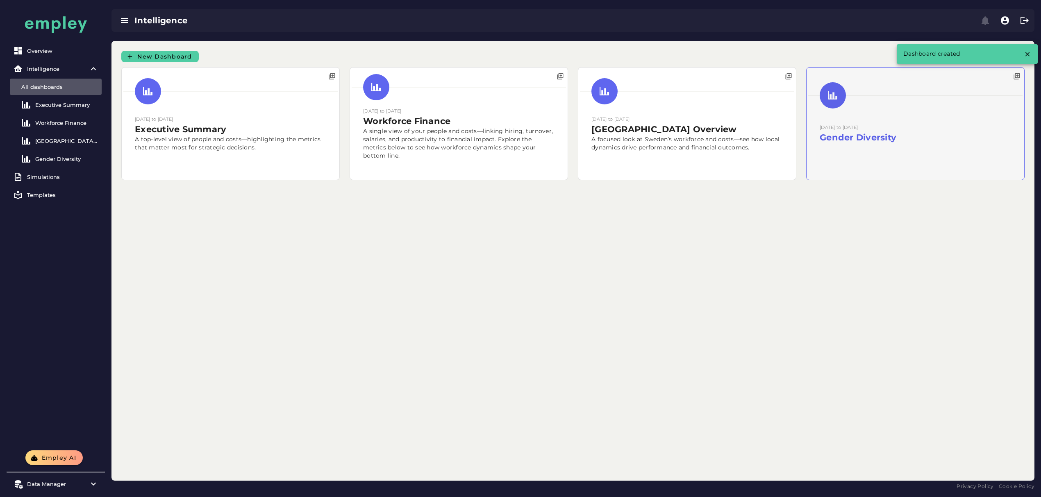
click at [806, 145] on div at bounding box center [915, 124] width 218 height 112
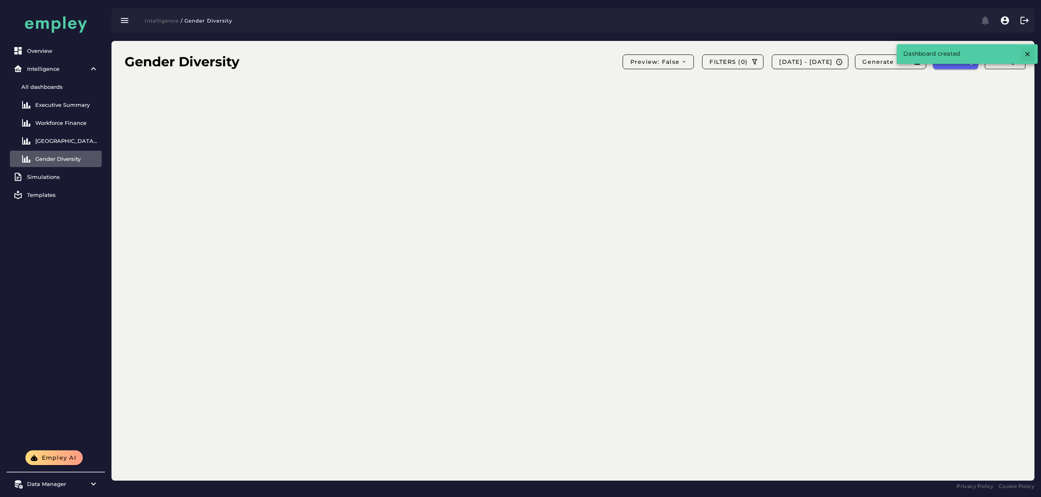
click at [1031, 50] on button "button" at bounding box center [1027, 54] width 14 height 15
click at [993, 63] on span "Edit" at bounding box center [1004, 61] width 27 height 7
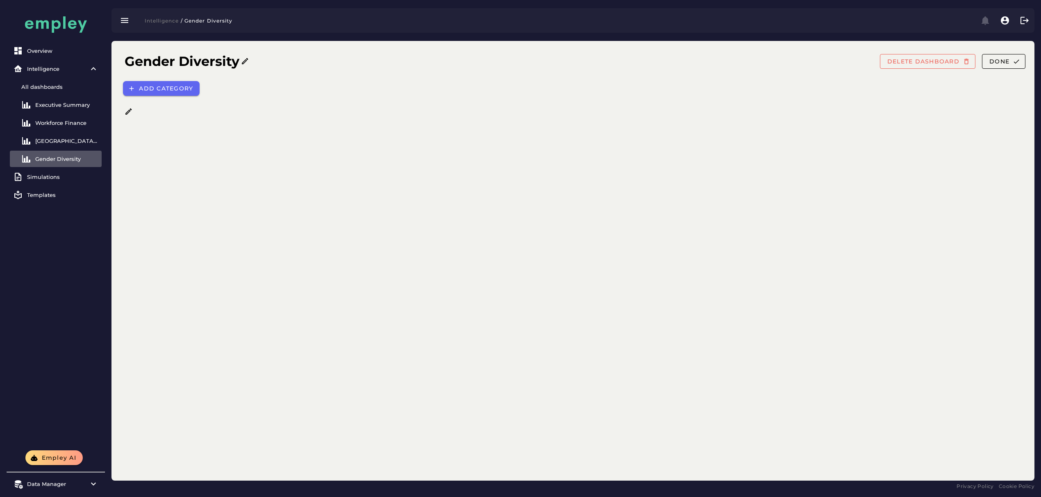
click at [246, 59] on icon at bounding box center [245, 61] width 8 height 8
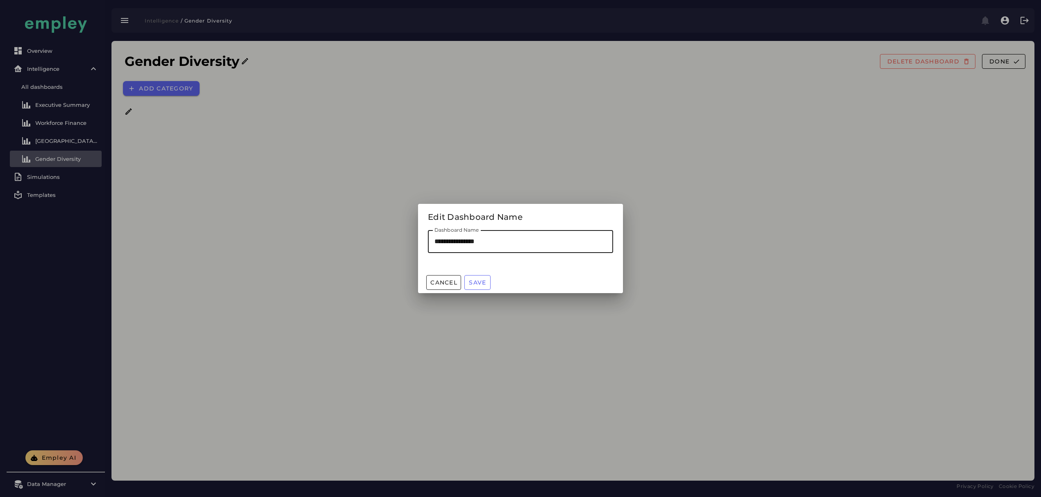
drag, startPoint x: 460, startPoint y: 244, endPoint x: 419, endPoint y: 241, distance: 41.1
click at [420, 242] on div "**********" at bounding box center [520, 251] width 205 height 42
drag, startPoint x: 510, startPoint y: 244, endPoint x: 515, endPoint y: 241, distance: 5.7
click at [510, 244] on input "**********" at bounding box center [520, 241] width 185 height 23
drag, startPoint x: 418, startPoint y: 246, endPoint x: 402, endPoint y: 246, distance: 16.0
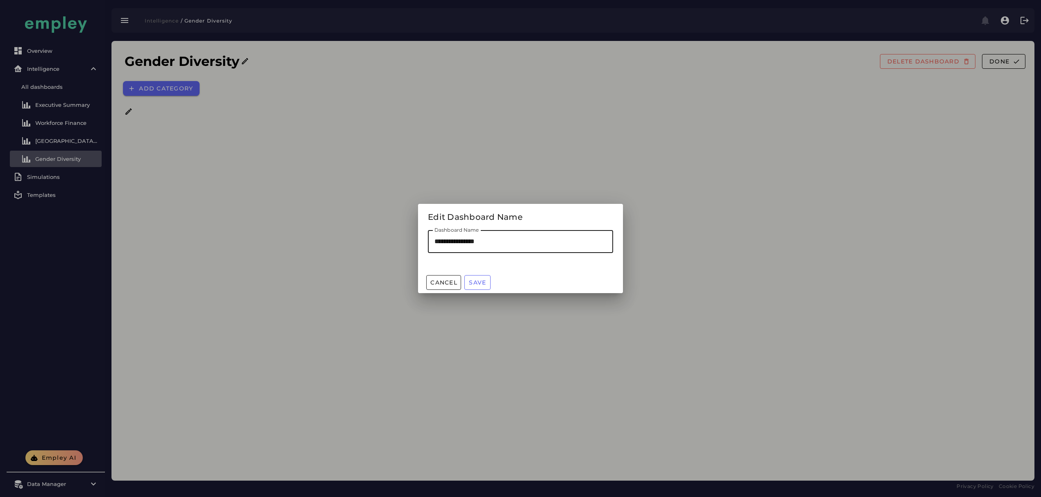
click at [402, 246] on div "**********" at bounding box center [520, 248] width 1041 height 497
paste input "text"
type input "**********"
click at [482, 281] on span "Save" at bounding box center [477, 282] width 18 height 7
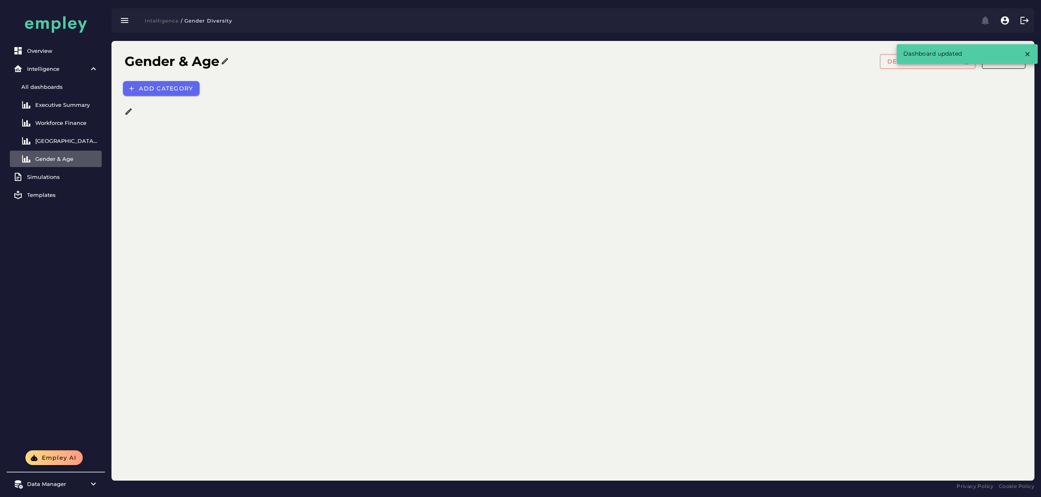
click at [1034, 50] on div "Dashboard updated" at bounding box center [966, 54] width 141 height 20
click at [1028, 50] on icon "button" at bounding box center [1026, 53] width 7 height 7
click at [130, 113] on icon at bounding box center [129, 112] width 8 height 8
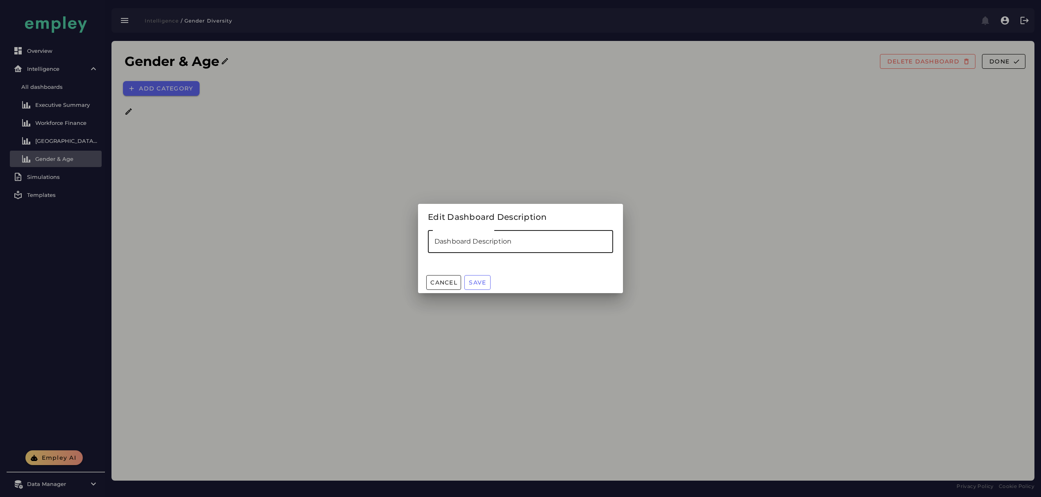
click at [500, 248] on input "Dashboard Description" at bounding box center [520, 241] width 185 height 23
paste input "**********"
type input "**********"
click at [477, 279] on span "Save" at bounding box center [477, 282] width 18 height 7
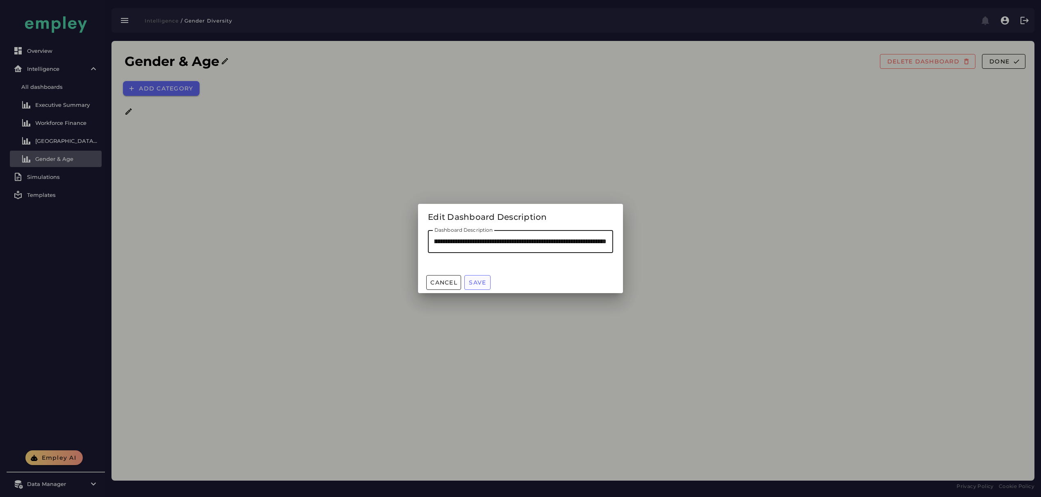
scroll to position [0, 0]
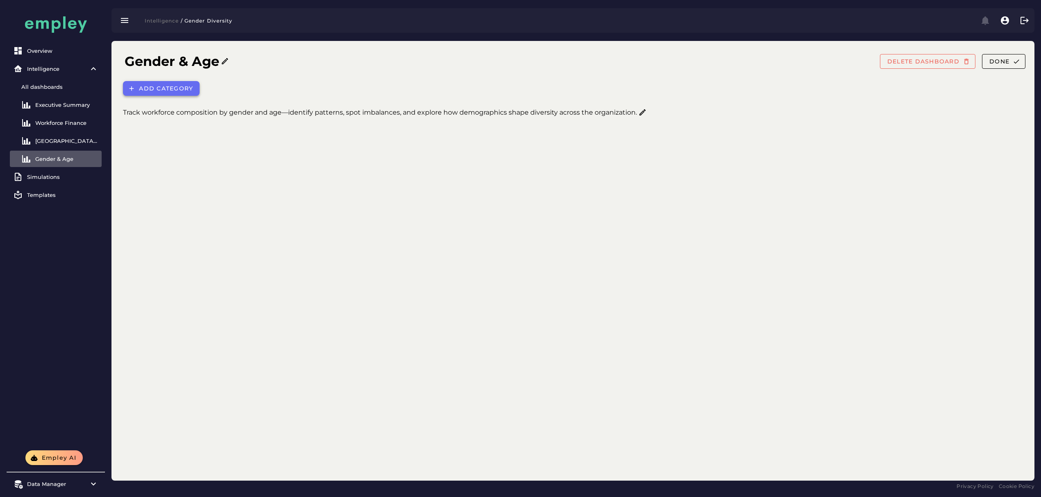
click at [179, 86] on span "Add category" at bounding box center [165, 88] width 54 height 7
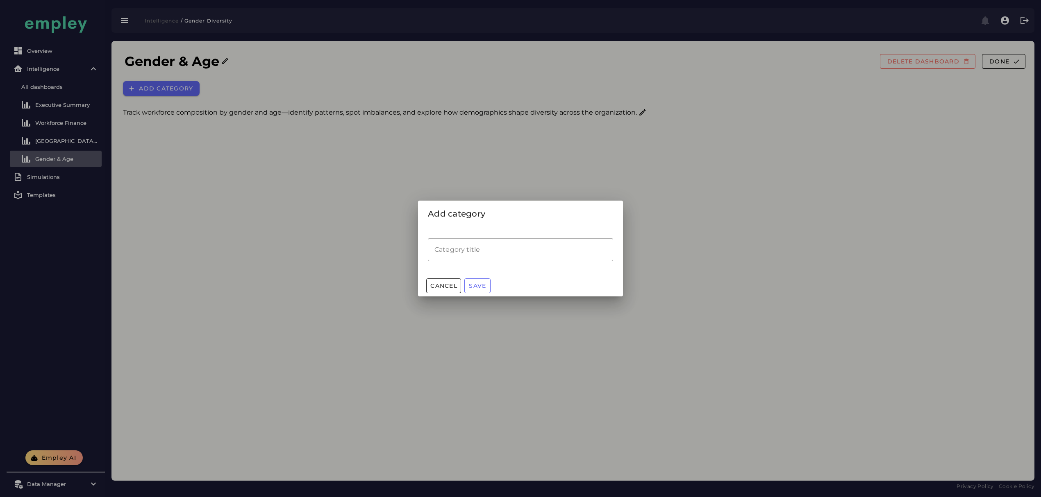
click at [488, 258] on input "Category title" at bounding box center [520, 249] width 185 height 23
type input "*******"
click at [477, 287] on span "Save" at bounding box center [477, 285] width 18 height 7
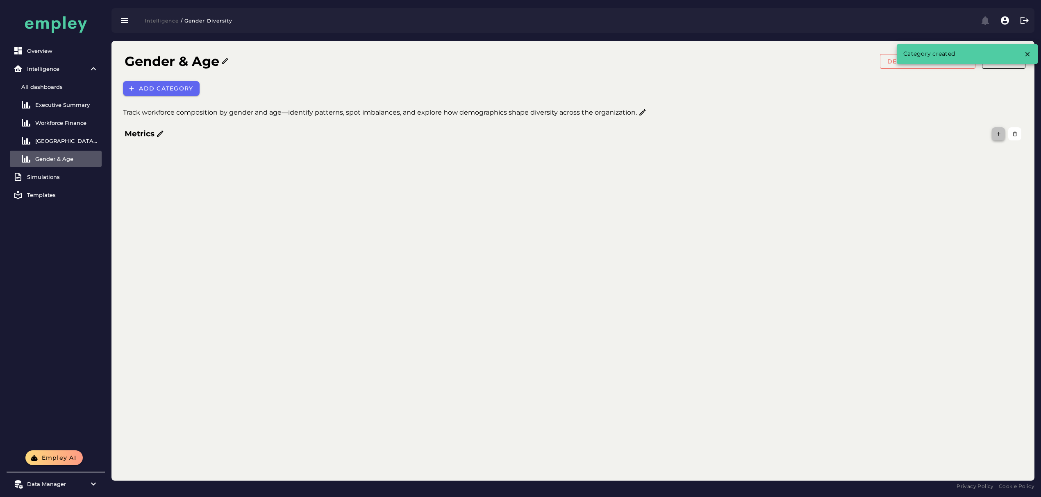
click at [1002, 134] on button "button" at bounding box center [997, 133] width 13 height 13
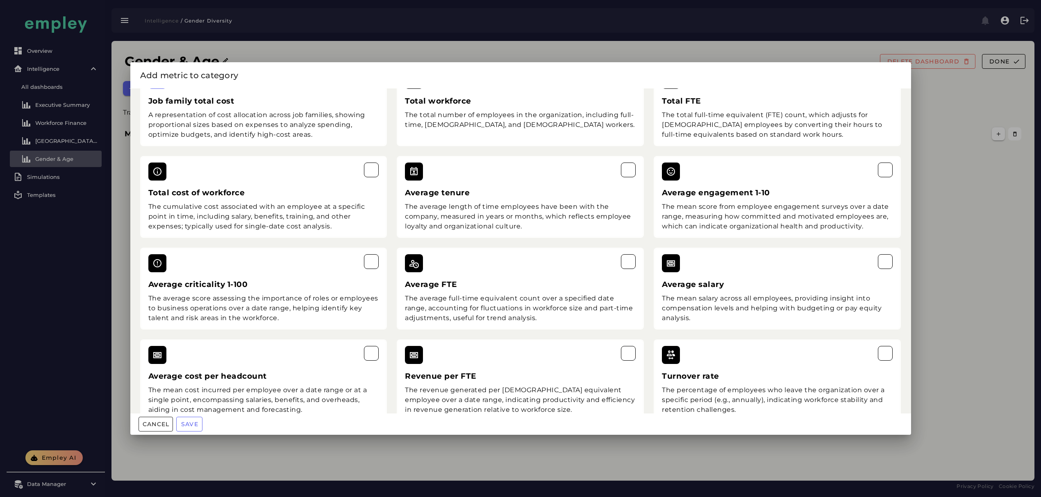
scroll to position [1890, 0]
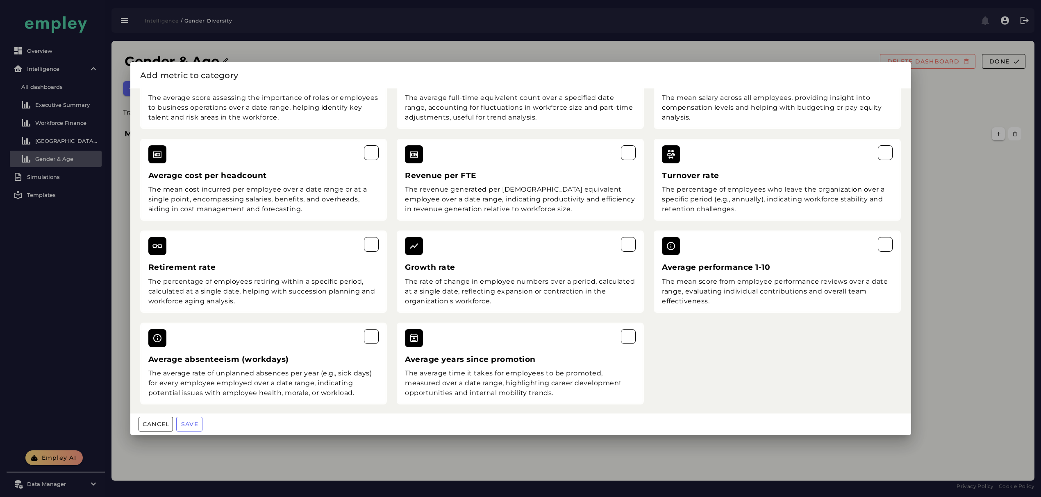
click at [962, 192] on div at bounding box center [520, 248] width 1041 height 497
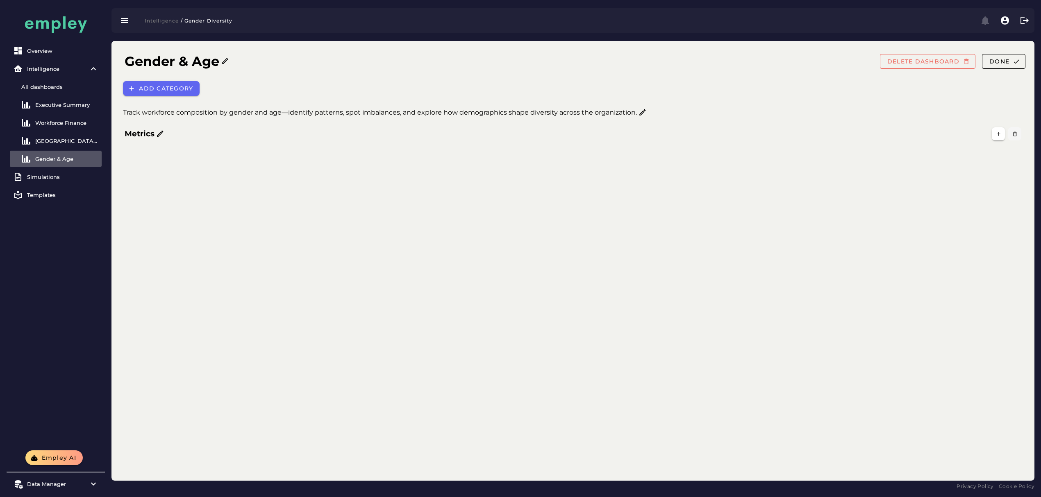
click at [1018, 136] on button "button" at bounding box center [1014, 133] width 13 height 13
click at [1016, 136] on icon "button" at bounding box center [1015, 134] width 6 height 6
drag, startPoint x: 168, startPoint y: 79, endPoint x: 165, endPoint y: 83, distance: 4.4
click at [168, 79] on div "Add category" at bounding box center [575, 88] width 914 height 25
click at [164, 89] on span "Add category" at bounding box center [165, 88] width 54 height 7
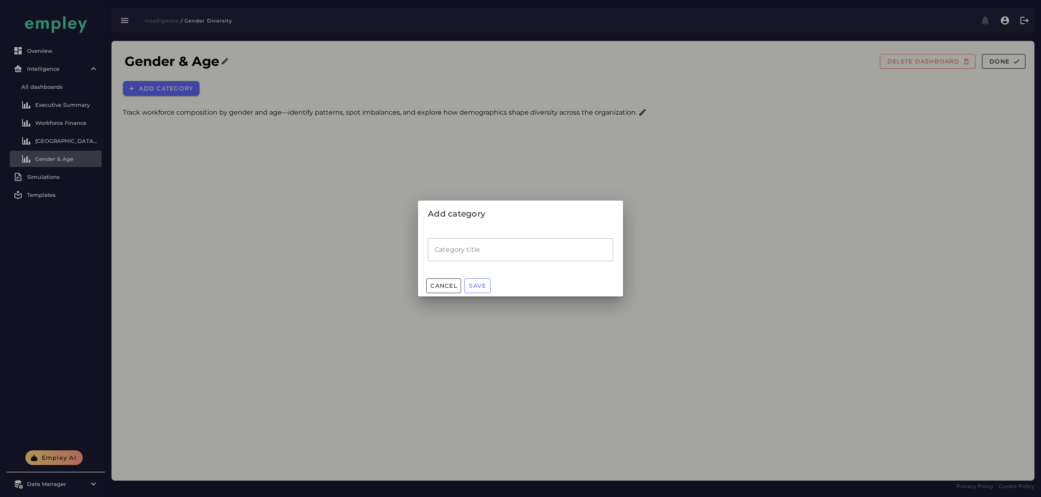
click at [537, 256] on input "Category title" at bounding box center [520, 249] width 185 height 23
type input "*******"
click at [443, 284] on span "Cancel" at bounding box center [443, 285] width 27 height 7
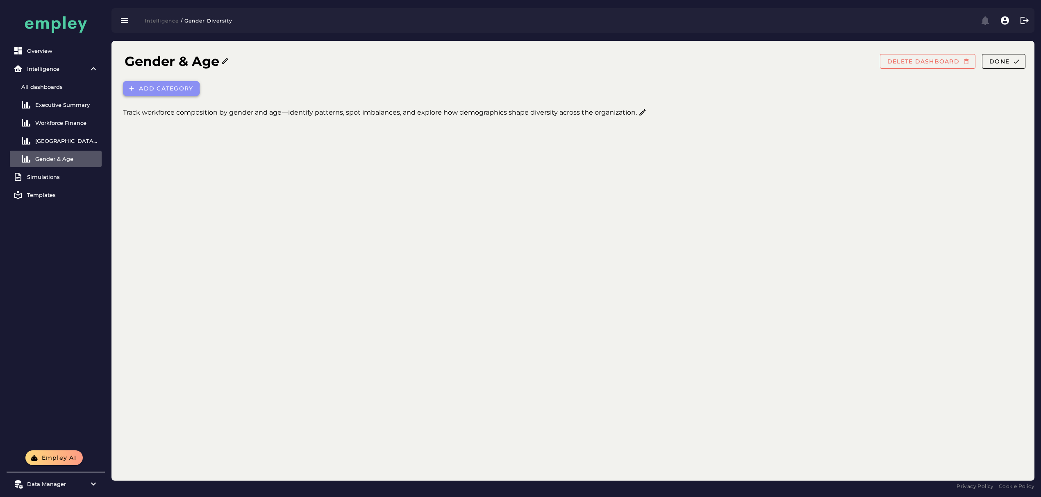
click at [166, 85] on span "Add category" at bounding box center [165, 88] width 54 height 7
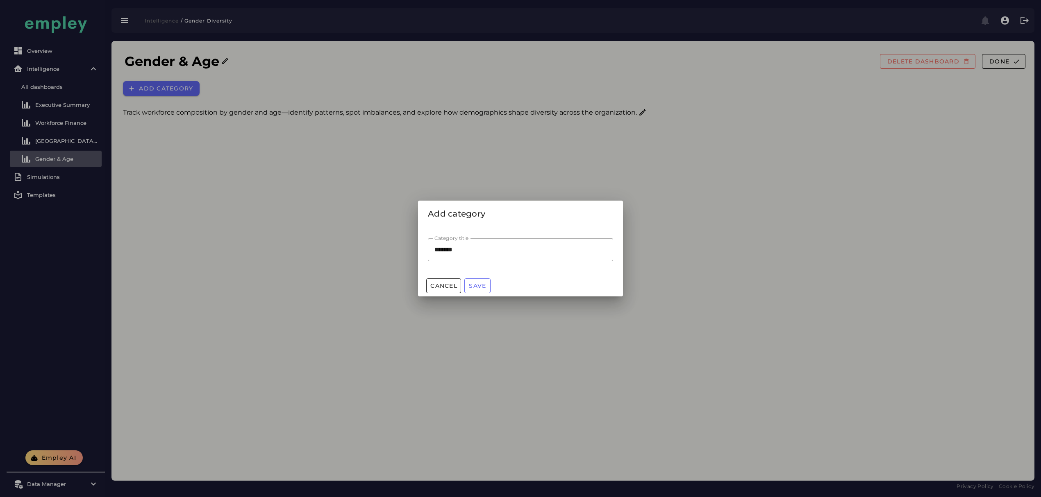
click at [461, 253] on input "*******" at bounding box center [520, 249] width 185 height 23
type input "******"
click at [474, 288] on span "Save" at bounding box center [477, 285] width 18 height 7
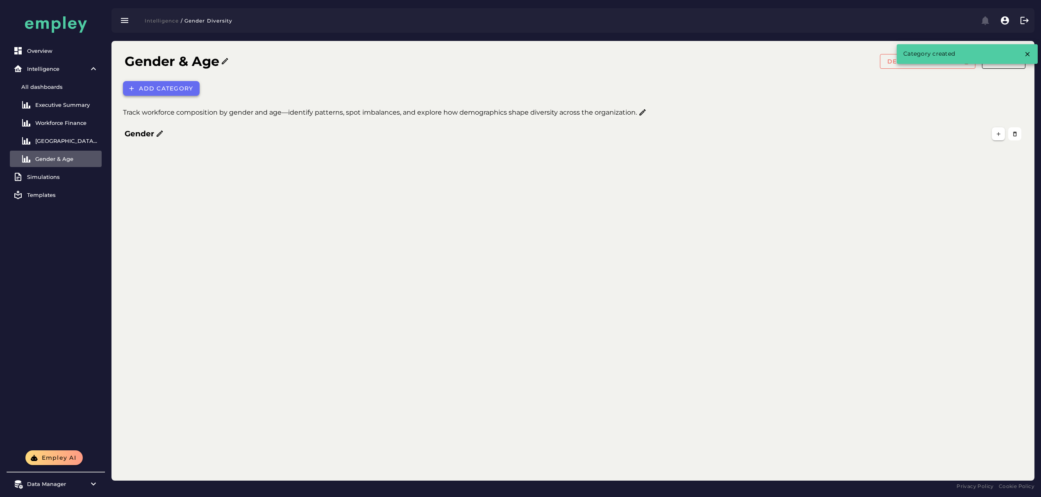
click at [146, 86] on span "Add category" at bounding box center [165, 88] width 54 height 7
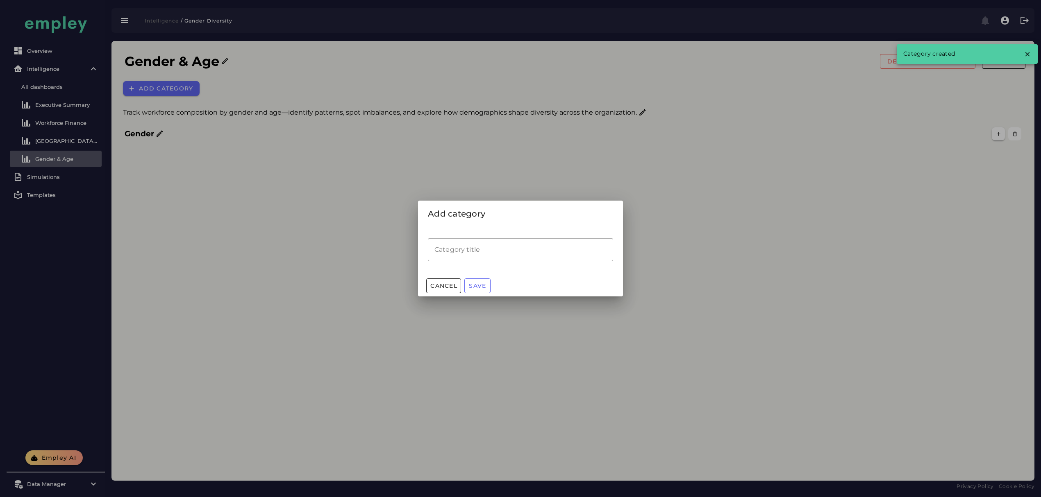
click at [479, 252] on input "Category title" at bounding box center [520, 249] width 185 height 23
type input "***"
click at [485, 287] on span "Save" at bounding box center [477, 285] width 18 height 7
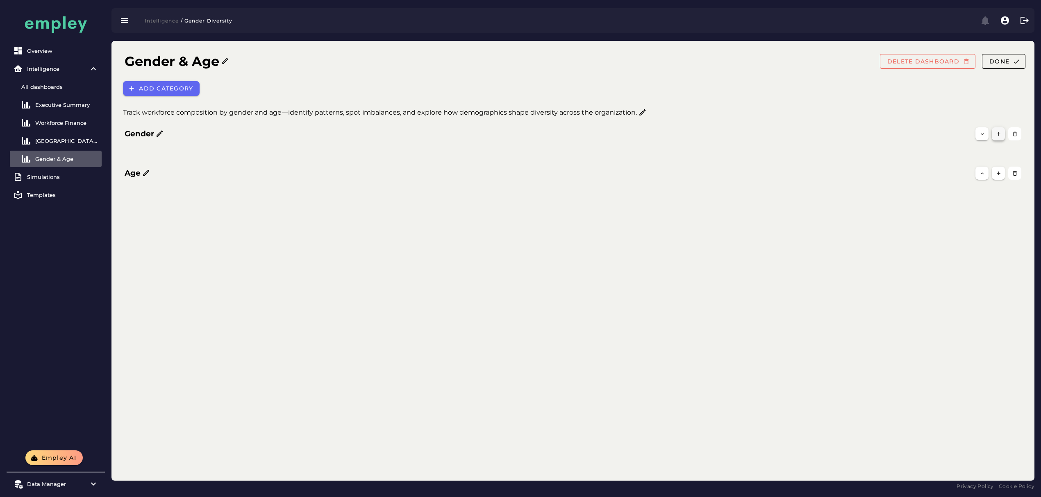
click at [997, 134] on icon "button" at bounding box center [998, 134] width 6 height 6
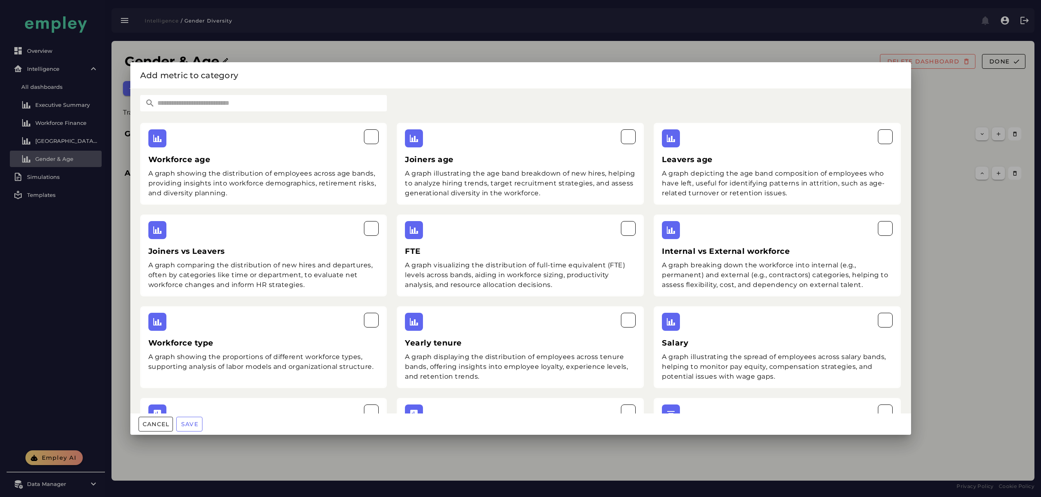
click at [265, 108] on input "text" at bounding box center [271, 103] width 232 height 16
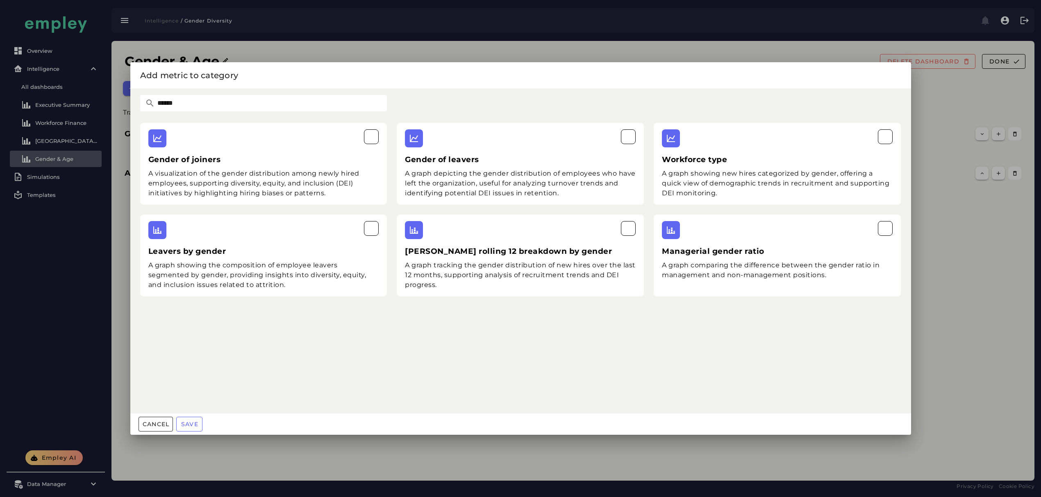
type input "******"
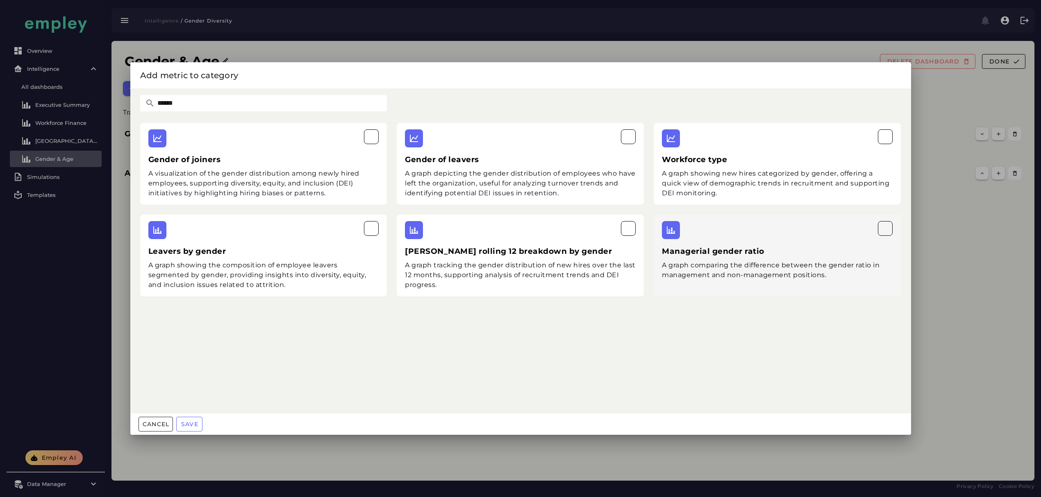
click at [755, 243] on div "Managerial gender ratio A graph comparing the difference between the gender rat…" at bounding box center [776, 256] width 247 height 82
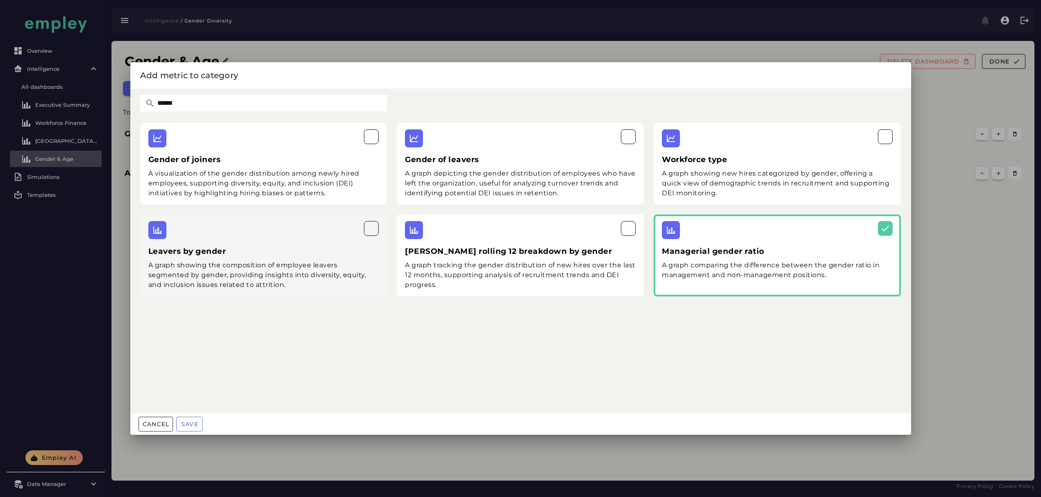
click at [275, 261] on div "A graph showing the composition of employee leavers segmented by gender, provid…" at bounding box center [263, 275] width 231 height 29
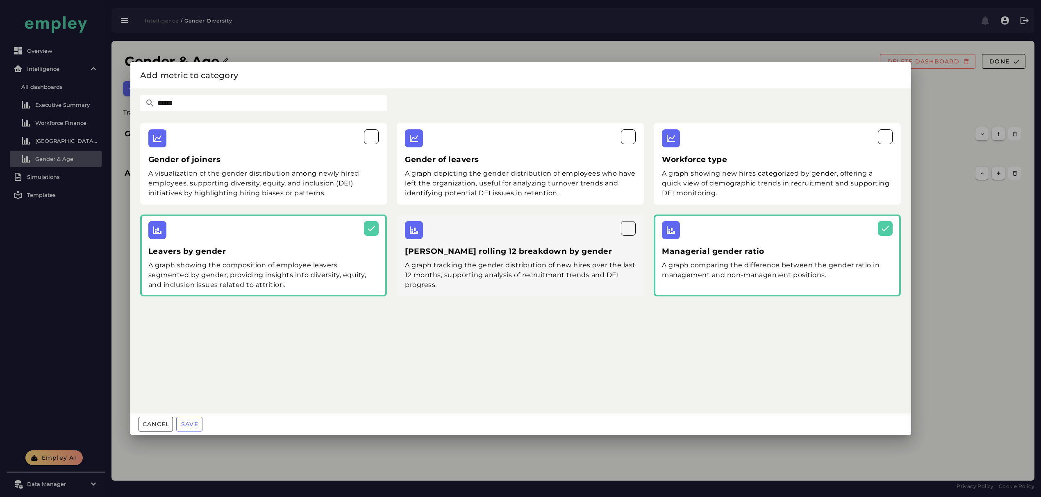
click at [494, 260] on div "Joiner rolling 12 breakdown by gender A graph tracking the gender distribution …" at bounding box center [520, 256] width 247 height 82
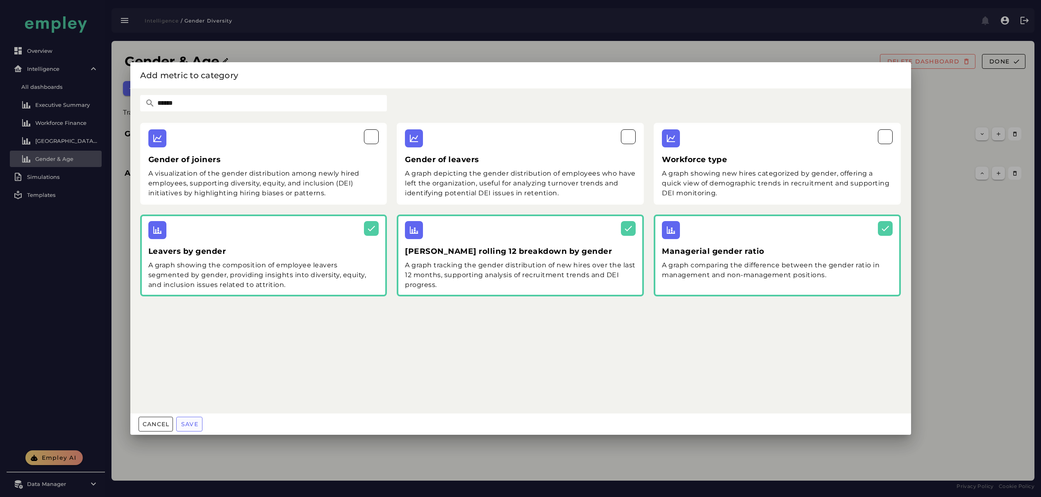
click at [188, 424] on span "Save" at bounding box center [190, 424] width 18 height 7
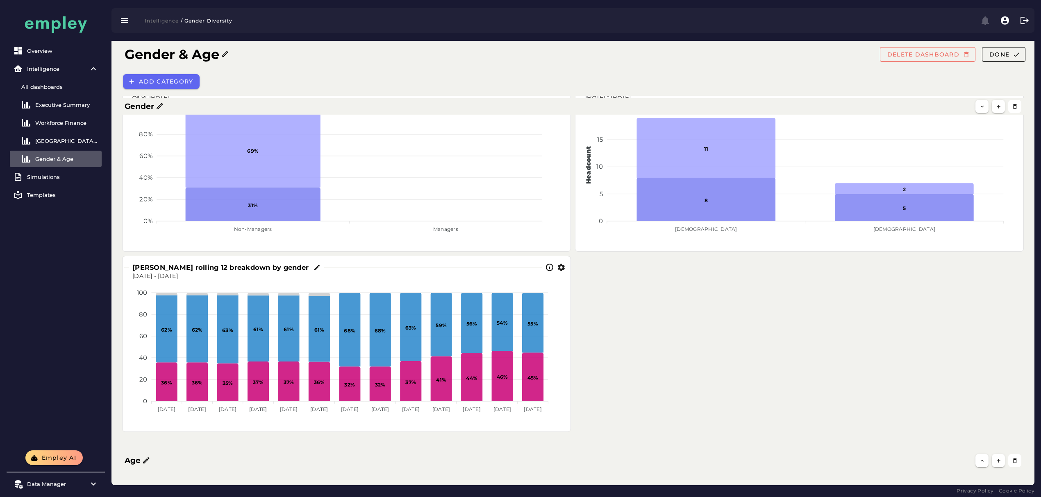
scroll to position [71, 0]
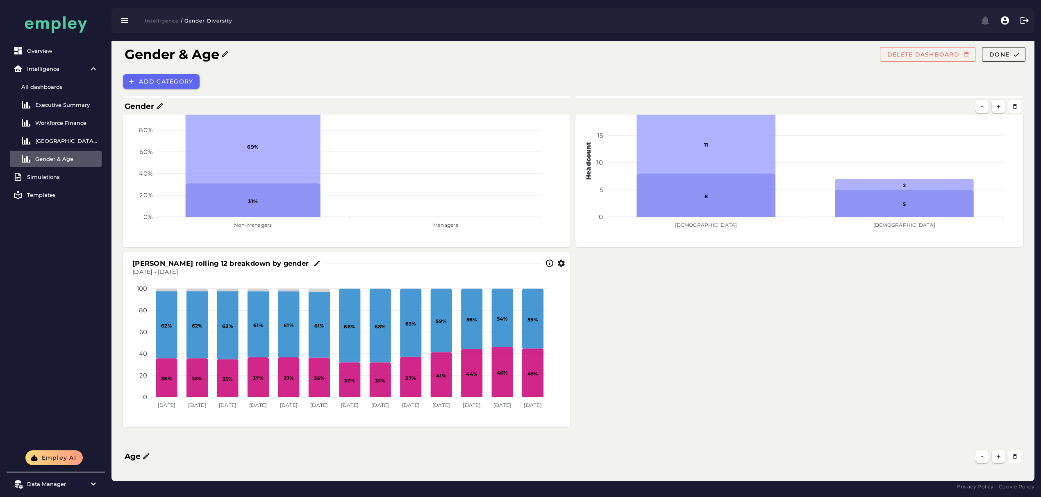
click at [565, 266] on div at bounding box center [555, 263] width 27 height 9
click at [558, 260] on icon "button" at bounding box center [561, 263] width 9 height 9
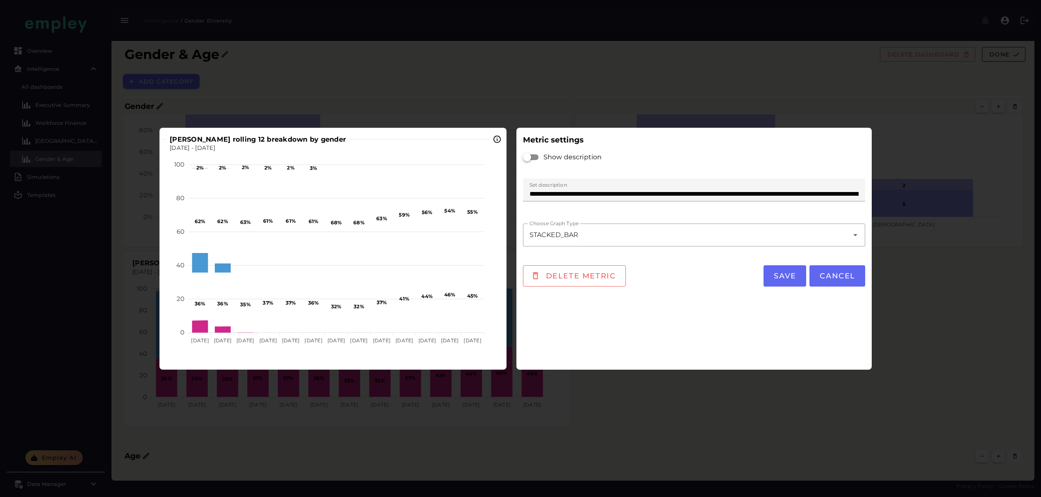
scroll to position [0, 0]
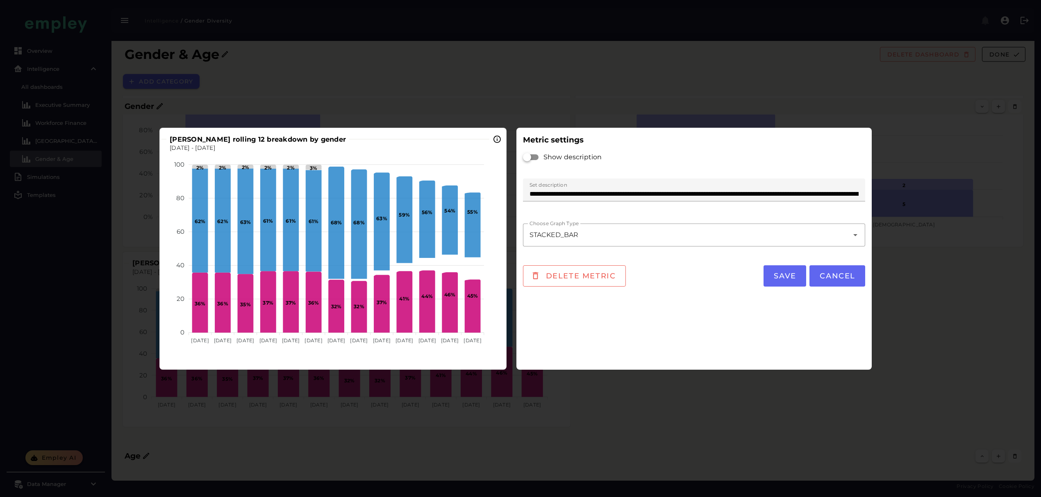
click at [616, 238] on div "**********" at bounding box center [686, 235] width 326 height 23
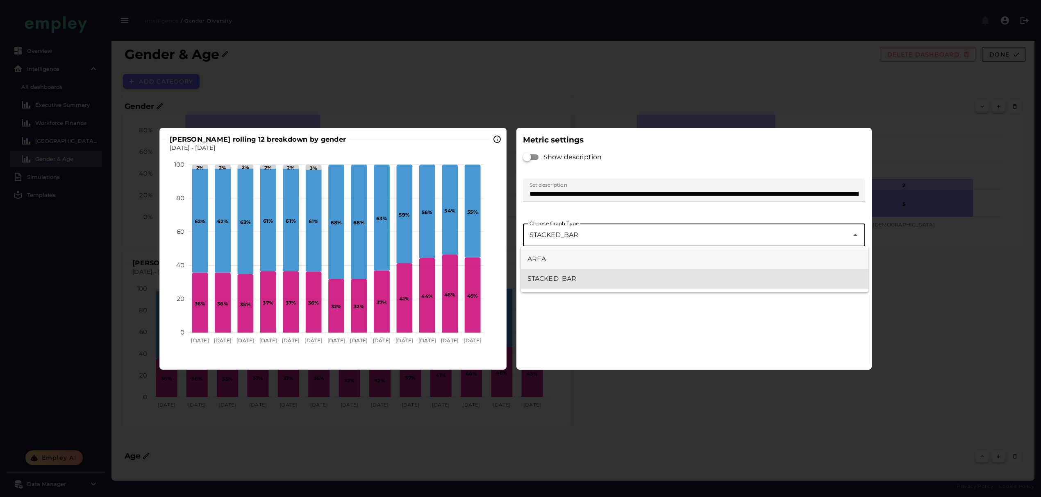
click at [594, 268] on div "AREA" at bounding box center [694, 259] width 347 height 20
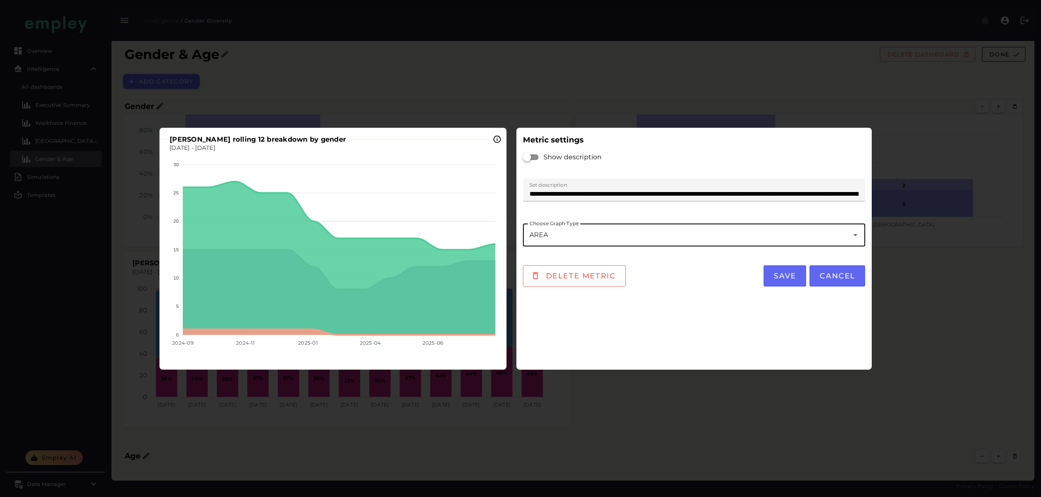
click at [602, 236] on div "AREA ****" at bounding box center [686, 235] width 326 height 23
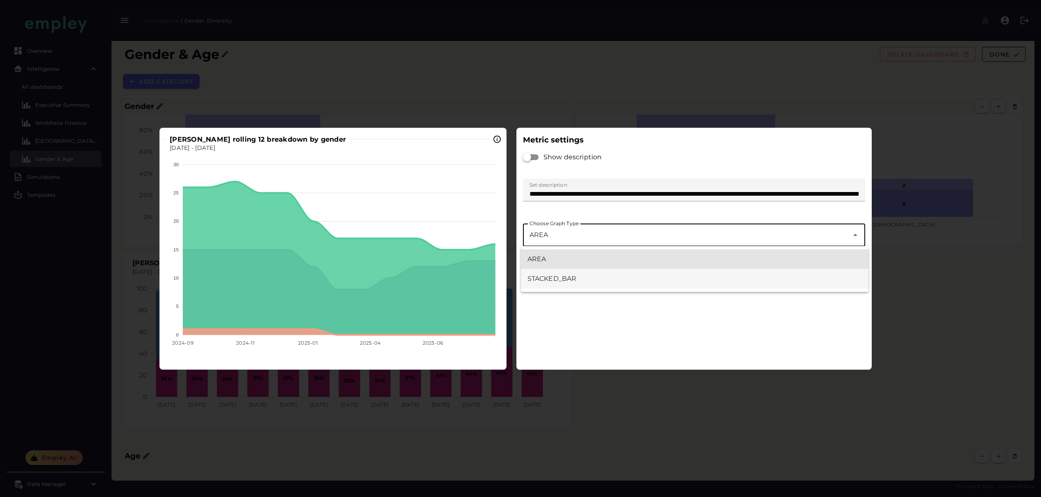
click at [562, 285] on div "STACKED_BAR" at bounding box center [694, 279] width 347 height 20
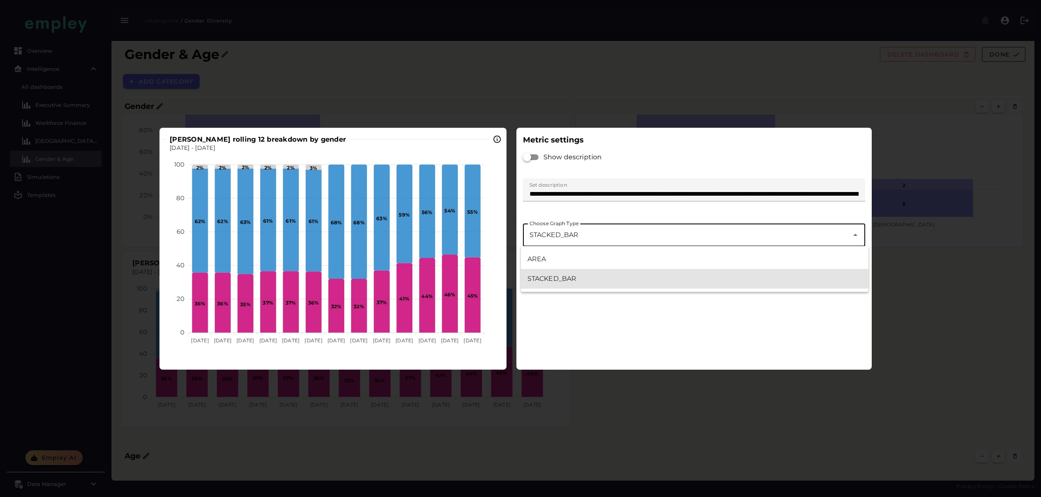
click at [660, 233] on div "**********" at bounding box center [686, 235] width 326 height 23
click at [572, 260] on div "AREA" at bounding box center [694, 259] width 334 height 10
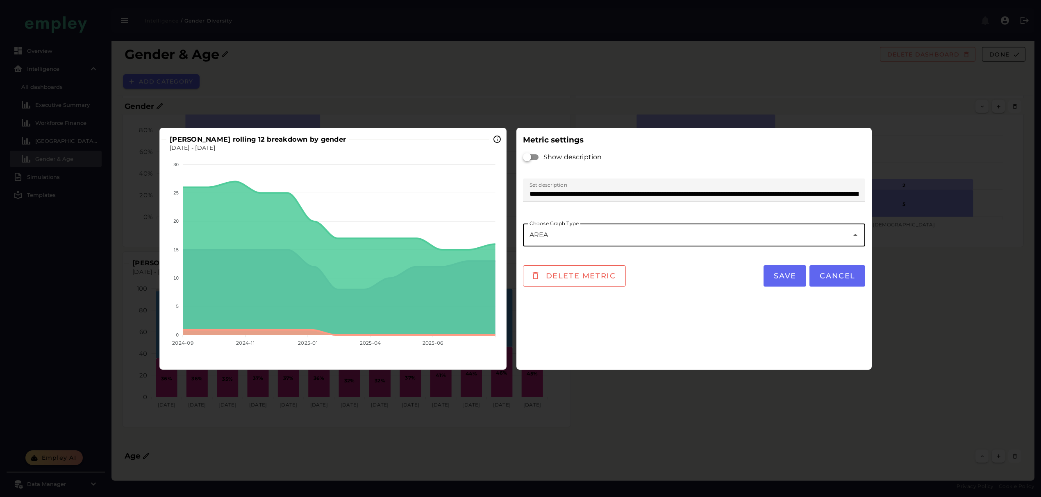
click at [687, 238] on div "AREA ****" at bounding box center [686, 235] width 326 height 23
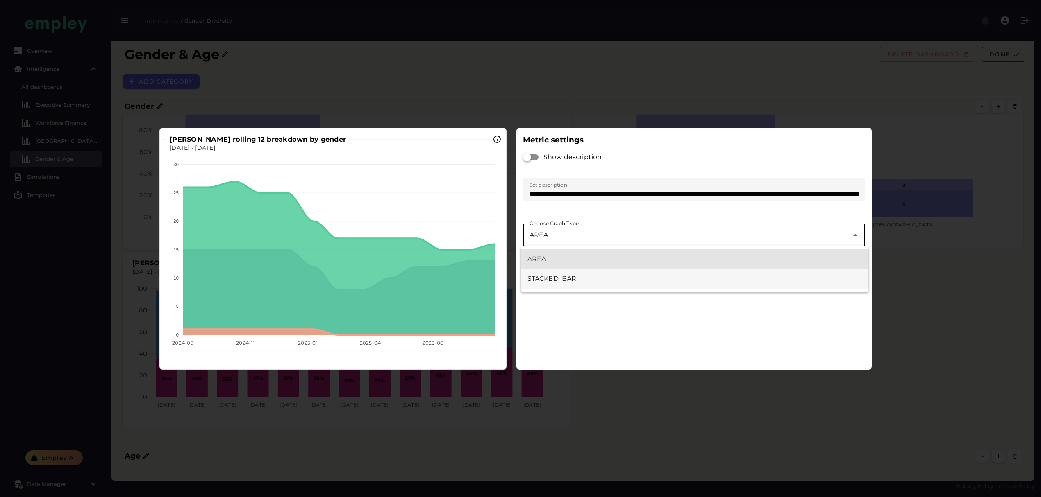
click at [612, 279] on div "STACKED_BAR" at bounding box center [694, 279] width 334 height 10
type input "**********"
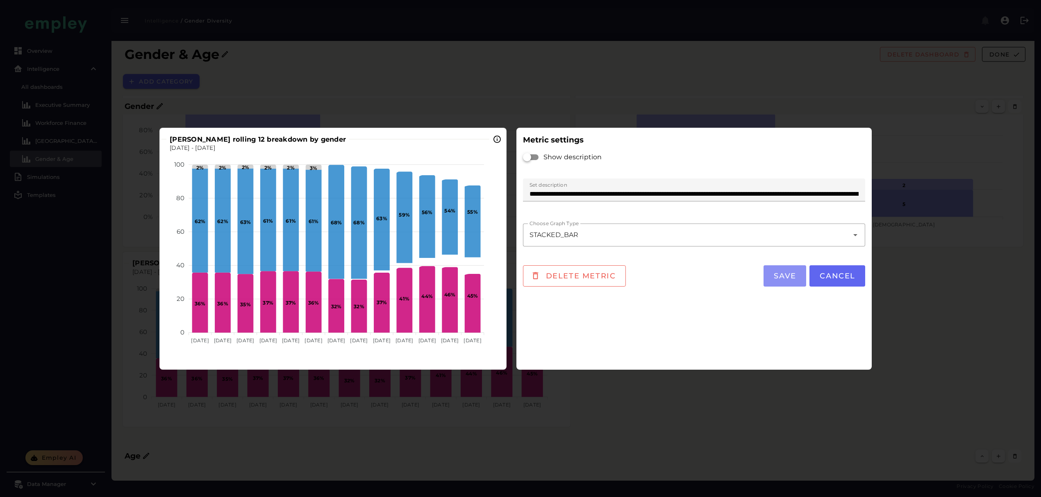
click at [782, 278] on span "Save" at bounding box center [784, 276] width 23 height 9
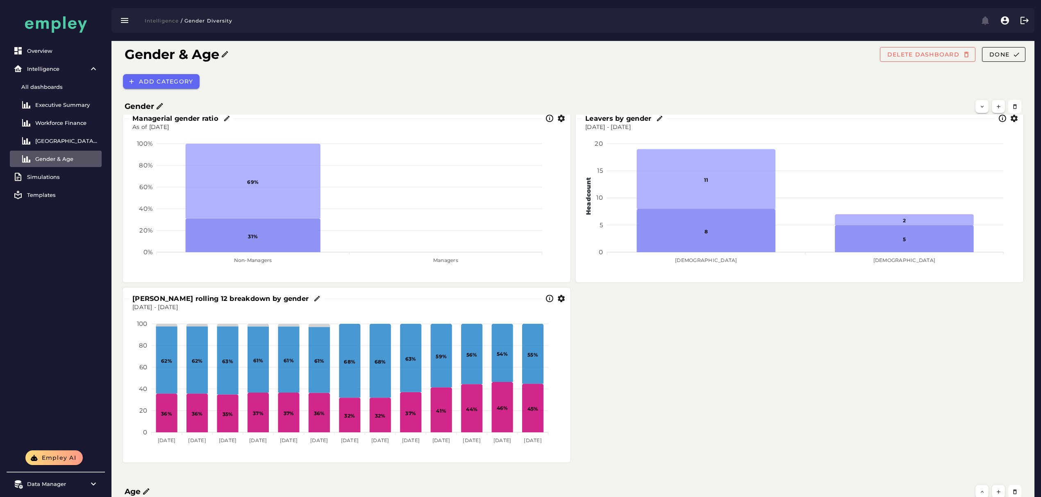
scroll to position [17, 0]
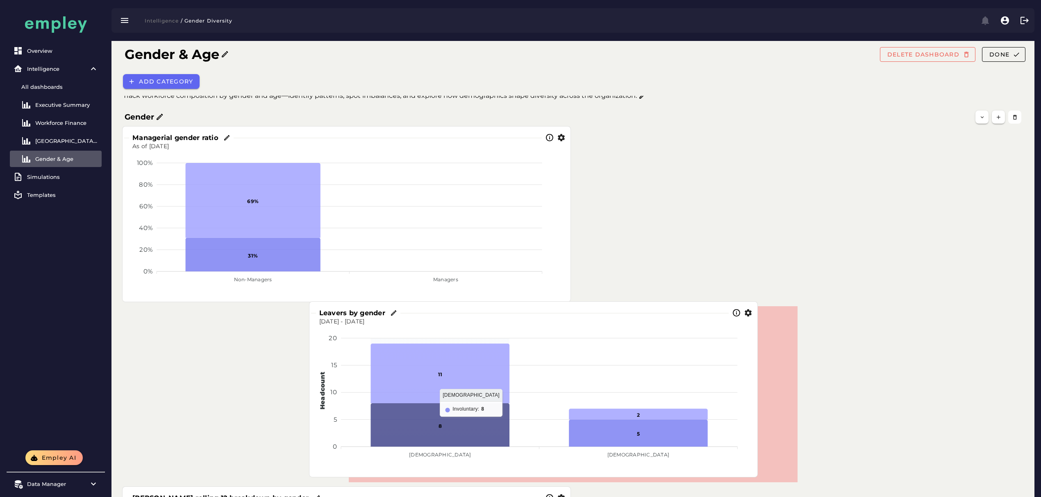
drag, startPoint x: 666, startPoint y: 238, endPoint x: 394, endPoint y: 411, distance: 322.1
click at [397, 414] on icon at bounding box center [439, 425] width 139 height 43
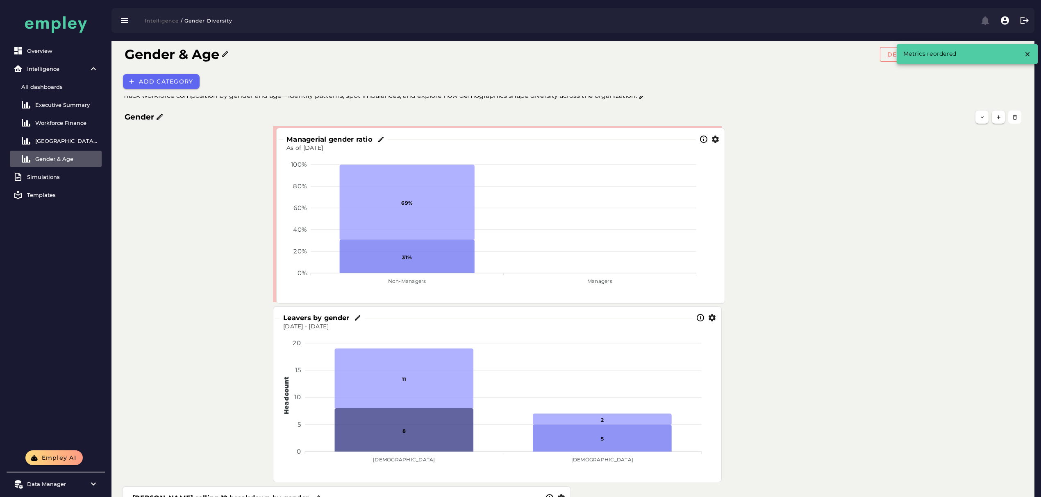
drag, startPoint x: 404, startPoint y: 241, endPoint x: 545, endPoint y: 244, distance: 141.0
click at [545, 244] on foreignobject at bounding box center [500, 225] width 434 height 146
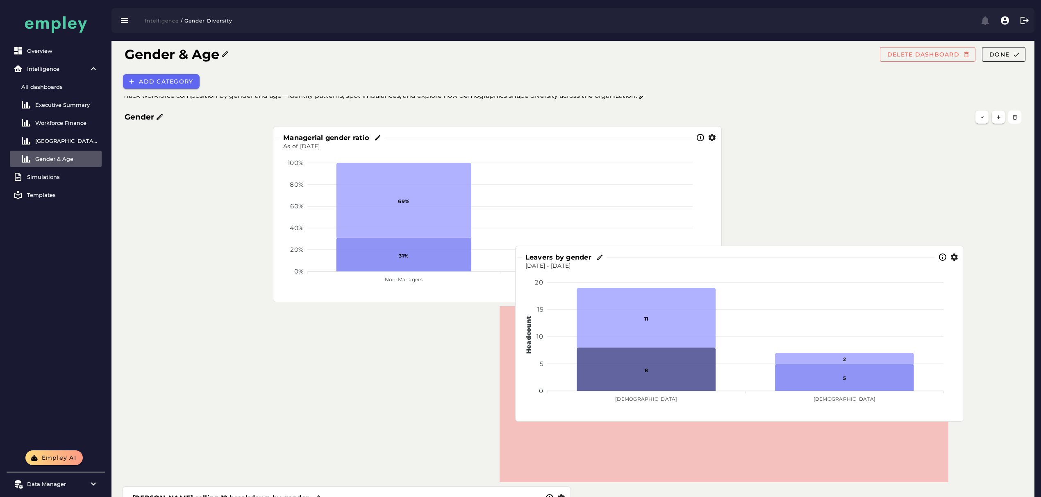
drag, startPoint x: 536, startPoint y: 412, endPoint x: 767, endPoint y: 361, distance: 236.8
click at [765, 351] on foreignobject at bounding box center [739, 343] width 434 height 146
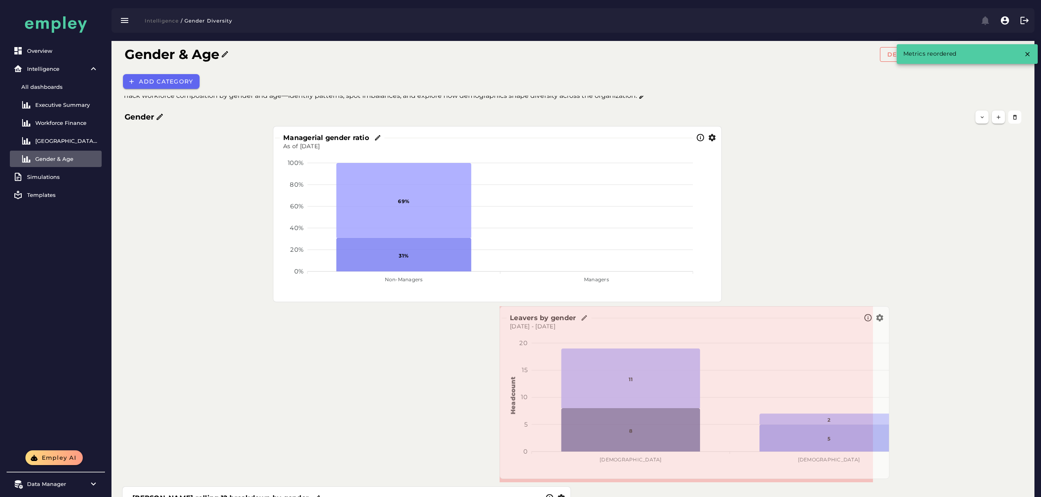
drag, startPoint x: 946, startPoint y: 481, endPoint x: 872, endPoint y: 478, distance: 74.6
click at [885, 478] on span at bounding box center [887, 477] width 4 height 4
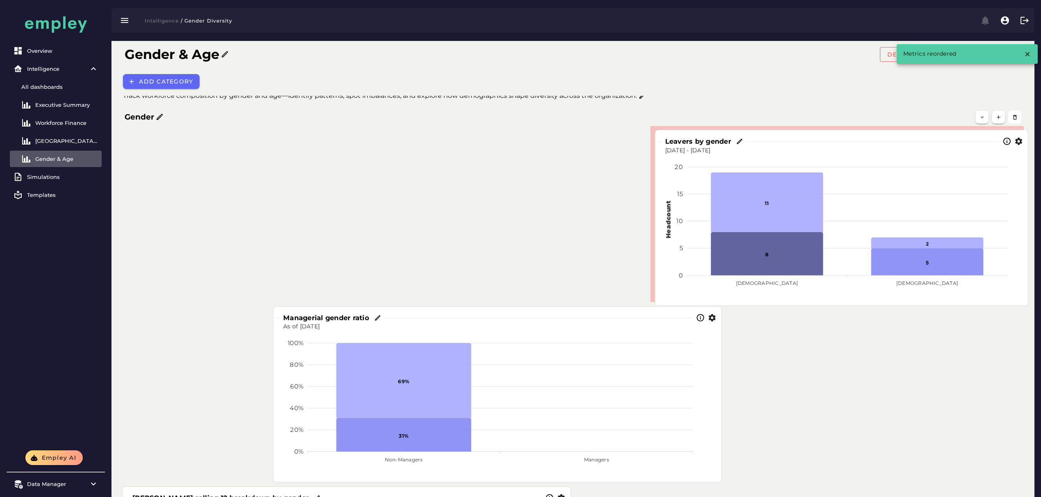
drag, startPoint x: 871, startPoint y: 478, endPoint x: 862, endPoint y: 247, distance: 230.4
click at [862, 247] on foreignobject at bounding box center [841, 228] width 359 height 146
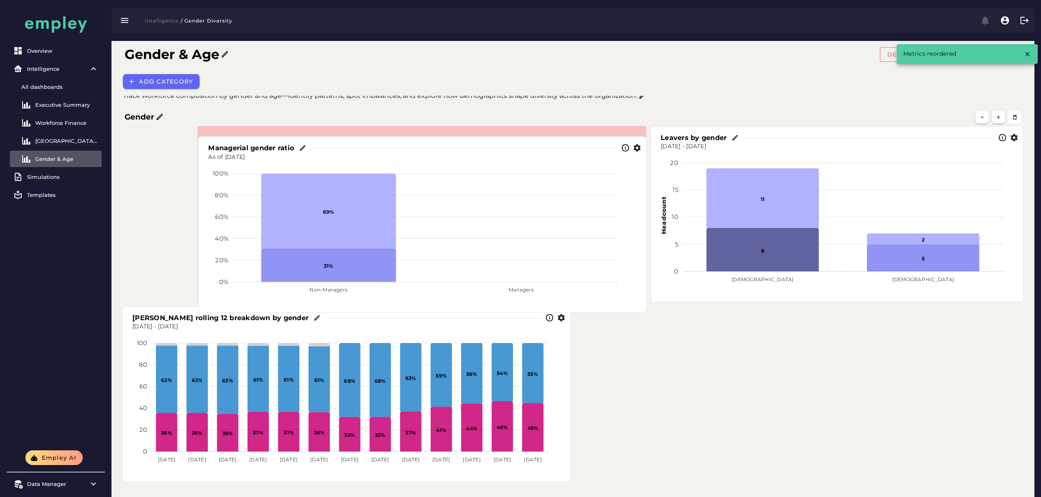
click at [479, 219] on foreignobject at bounding box center [422, 234] width 434 height 146
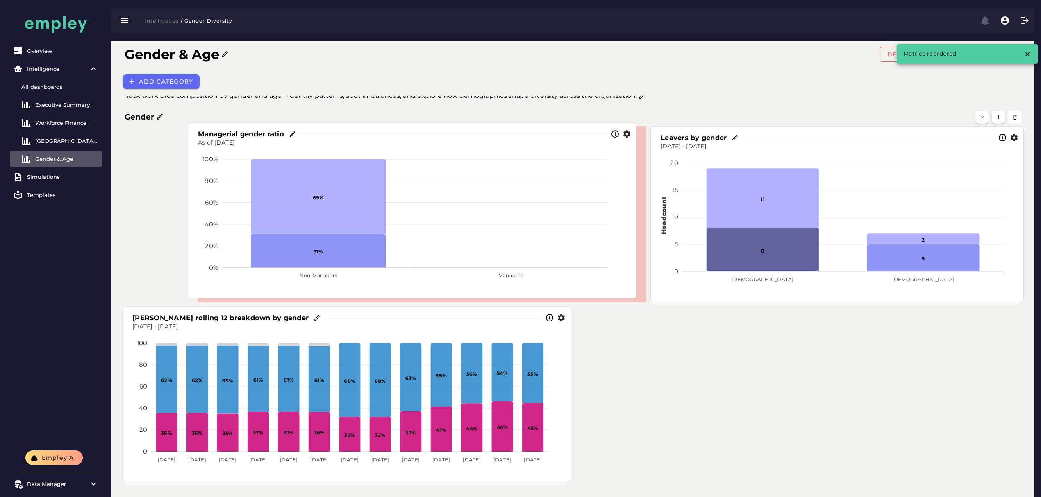
drag, startPoint x: 604, startPoint y: 277, endPoint x: 594, endPoint y: 275, distance: 10.4
click at [594, 275] on foreignobject at bounding box center [412, 220] width 434 height 146
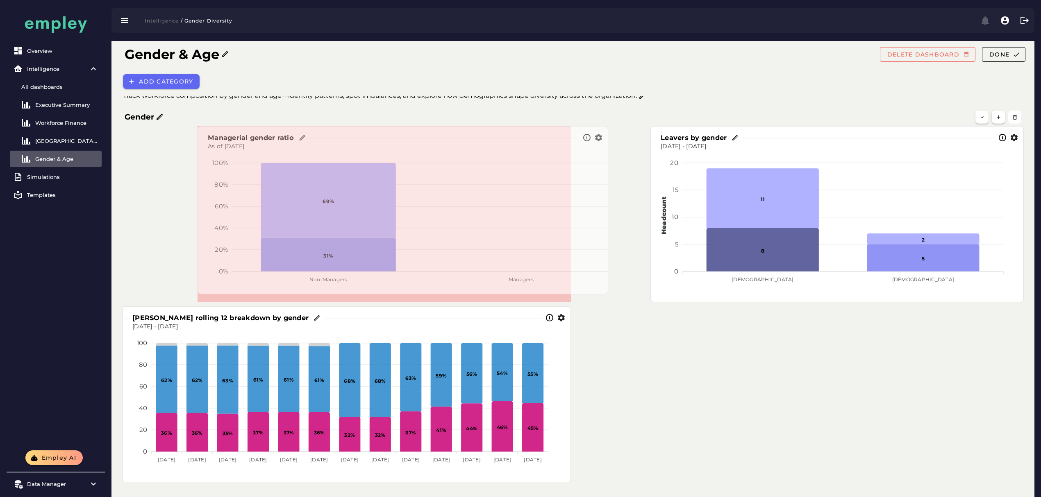
drag, startPoint x: 644, startPoint y: 302, endPoint x: 595, endPoint y: 296, distance: 49.1
click at [604, 295] on span at bounding box center [606, 292] width 4 height 4
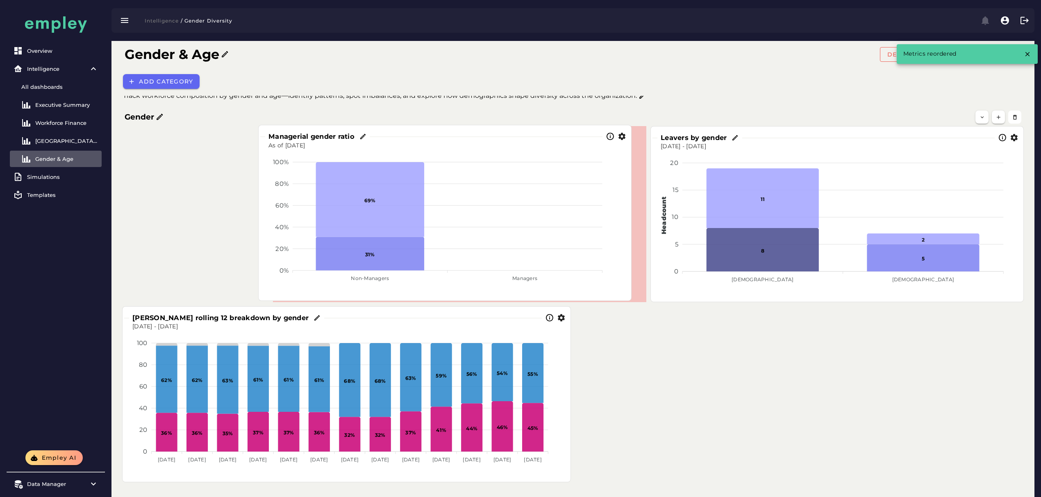
drag, startPoint x: 473, startPoint y: 265, endPoint x: 533, endPoint y: 264, distance: 60.6
click at [533, 264] on foreignobject at bounding box center [444, 223] width 359 height 146
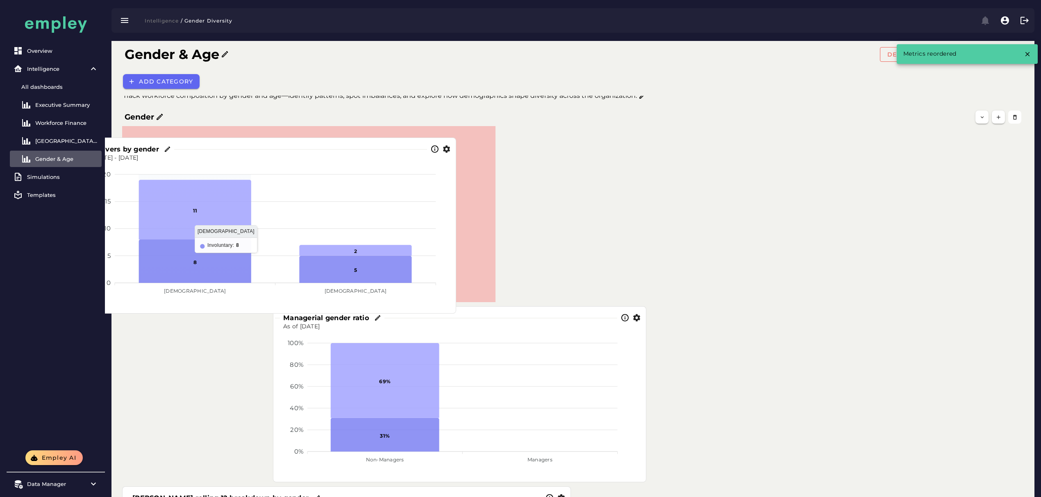
drag, startPoint x: 759, startPoint y: 247, endPoint x: 192, endPoint y: 259, distance: 567.5
click at [192, 259] on icon at bounding box center [194, 261] width 112 height 43
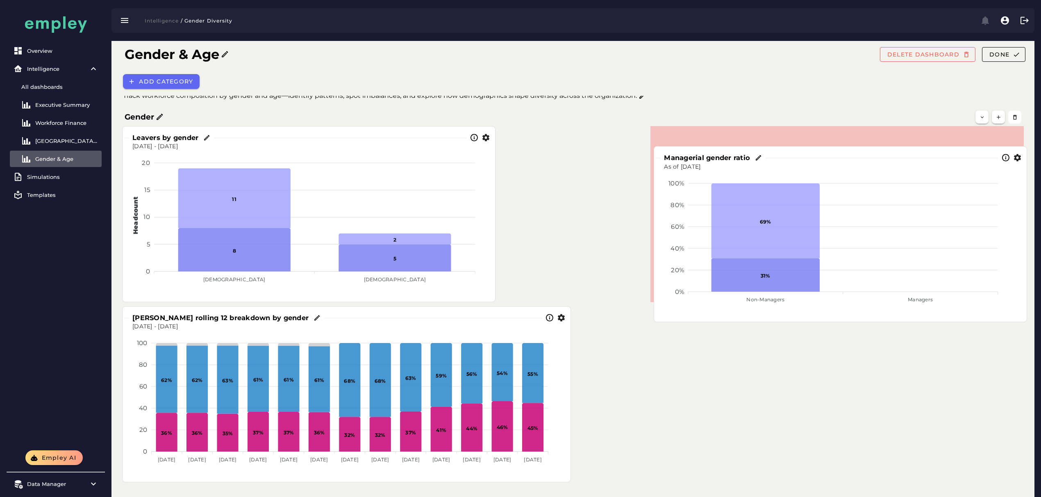
drag, startPoint x: 551, startPoint y: 403, endPoint x: 875, endPoint y: 252, distance: 358.1
click at [875, 252] on foreignobject at bounding box center [839, 244] width 359 height 146
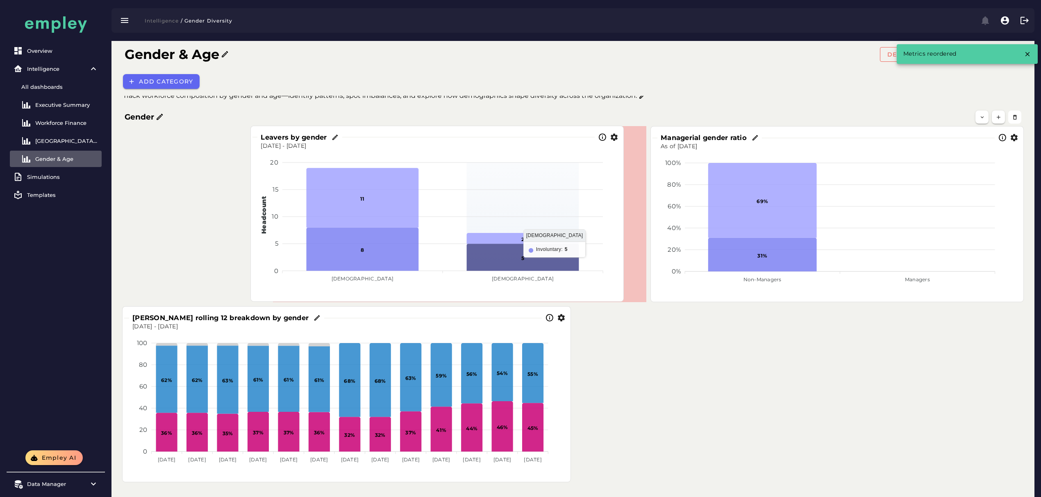
drag, startPoint x: 374, startPoint y: 245, endPoint x: 503, endPoint y: 247, distance: 128.7
click at [503, 247] on icon at bounding box center [523, 257] width 112 height 27
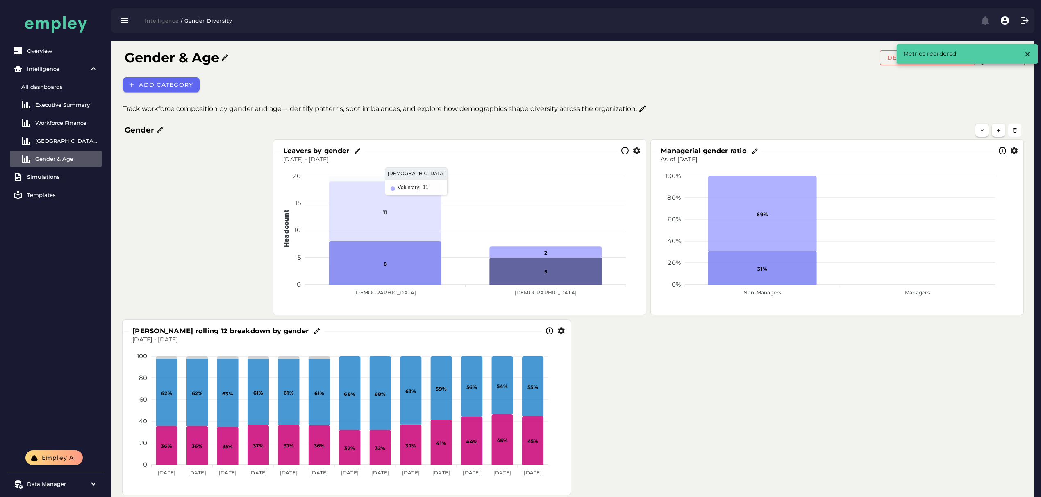
scroll to position [0, 0]
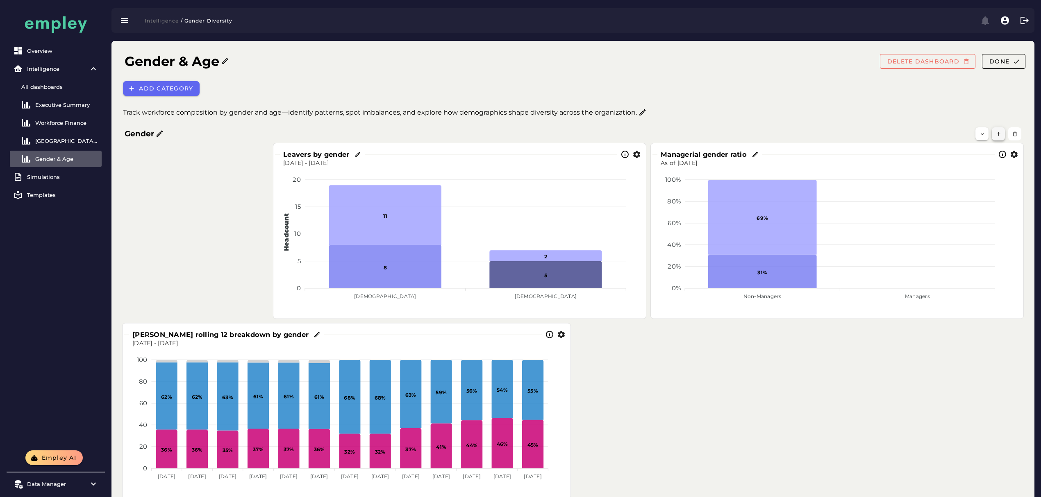
click at [1000, 136] on icon "button" at bounding box center [998, 134] width 6 height 6
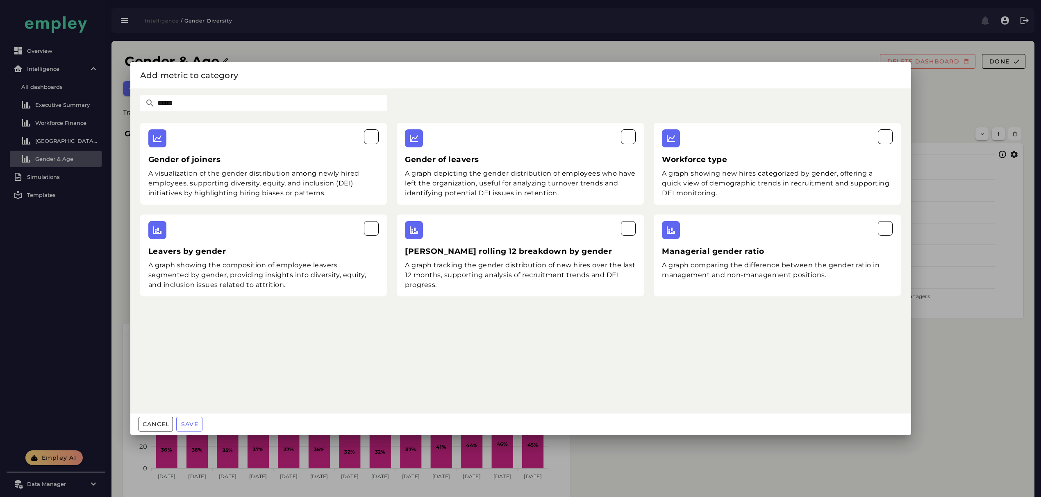
drag, startPoint x: 243, startPoint y: 102, endPoint x: 8, endPoint y: 102, distance: 234.3
click at [30, 102] on div "Add metric to category ****** Gender of joiners A visualization of the gender d…" at bounding box center [520, 248] width 1041 height 497
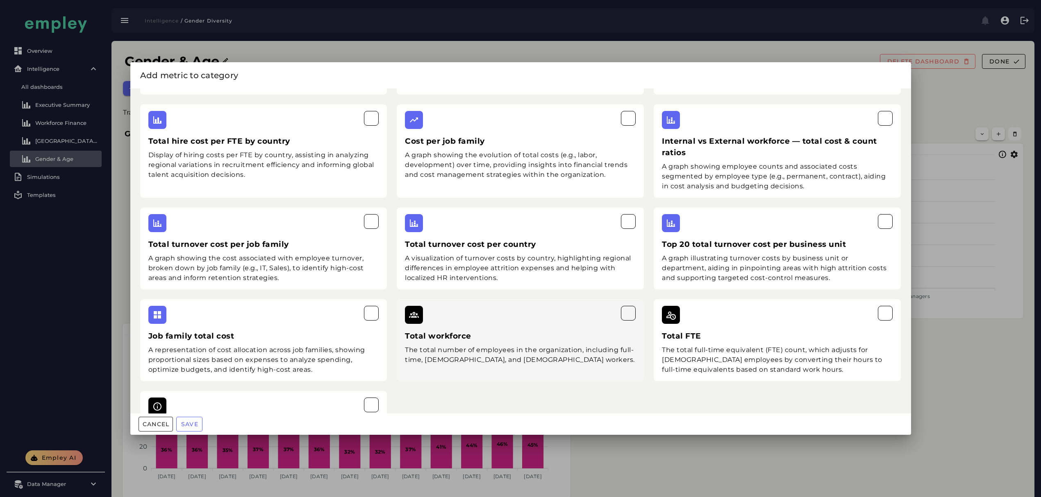
scroll to position [271, 0]
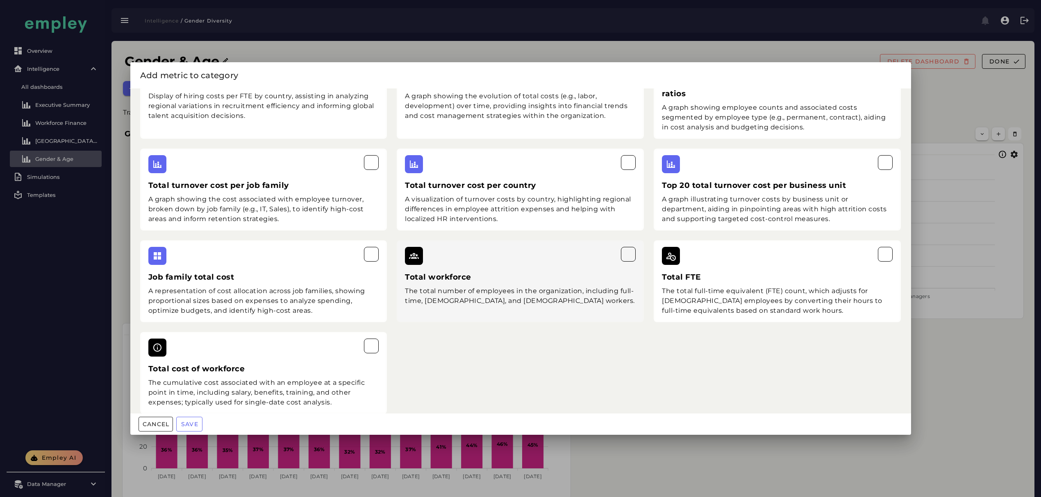
type input "*****"
click at [522, 272] on h3 "Total workforce" at bounding box center [520, 277] width 231 height 11
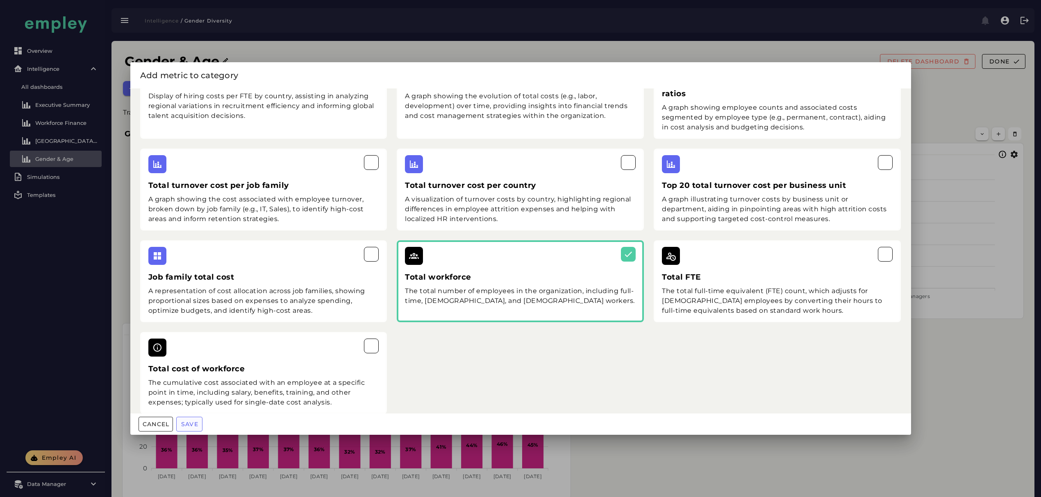
click at [195, 423] on span "Save" at bounding box center [190, 424] width 18 height 7
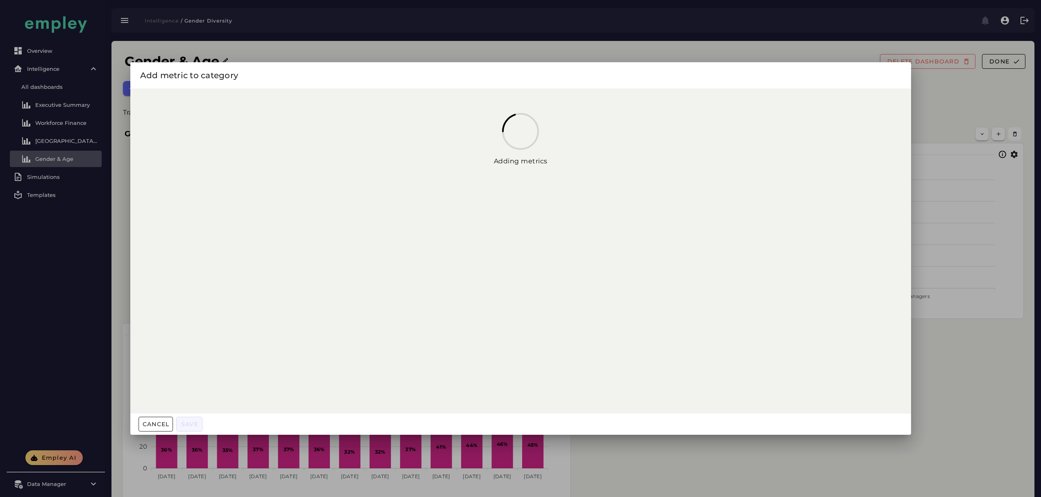
scroll to position [0, 0]
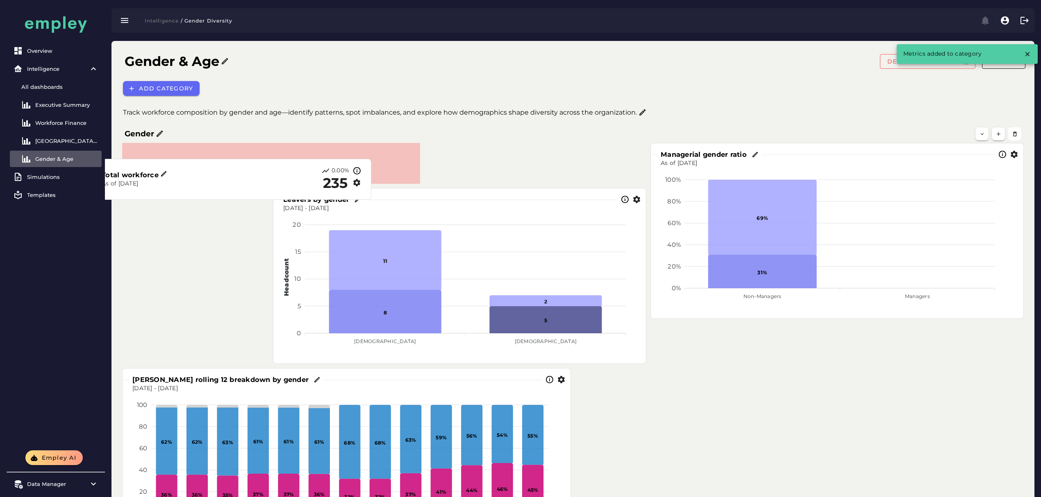
drag, startPoint x: 668, startPoint y: 349, endPoint x: 205, endPoint y: 181, distance: 492.6
click at [197, 183] on p "As of [DATE]" at bounding box center [173, 184] width 142 height 8
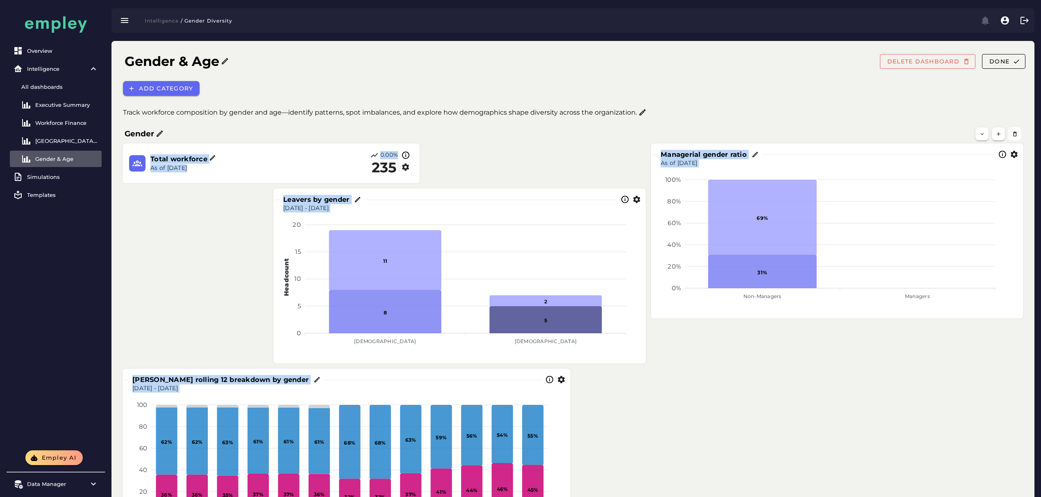
drag, startPoint x: 420, startPoint y: 179, endPoint x: 338, endPoint y: 182, distance: 81.6
click at [306, 177] on div "Managerial gender ratio As of Sep 5, 2025 100% 100% 80% 80% 60% 60% 40% 40% 20%…" at bounding box center [573, 344] width 910 height 410
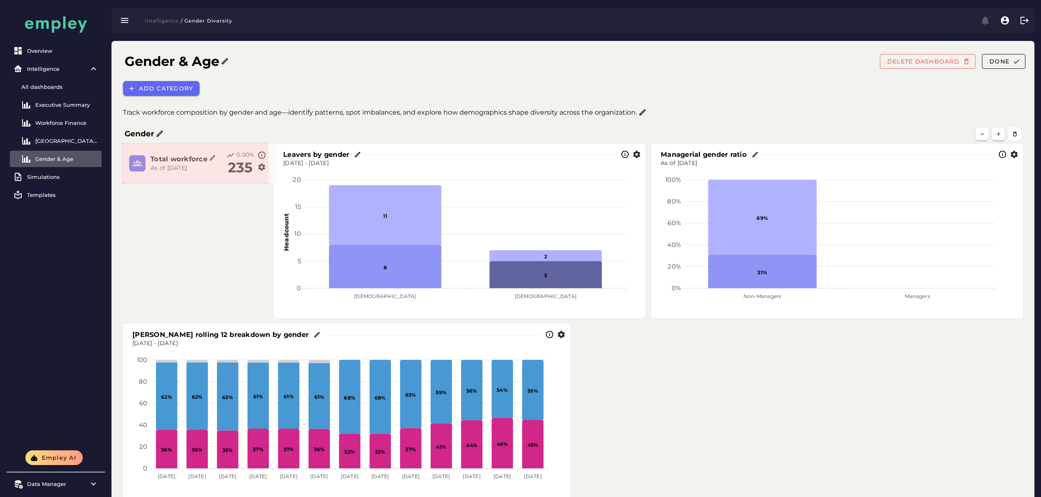
drag, startPoint x: 418, startPoint y: 183, endPoint x: 274, endPoint y: 180, distance: 143.8
click at [274, 180] on span at bounding box center [274, 182] width 4 height 4
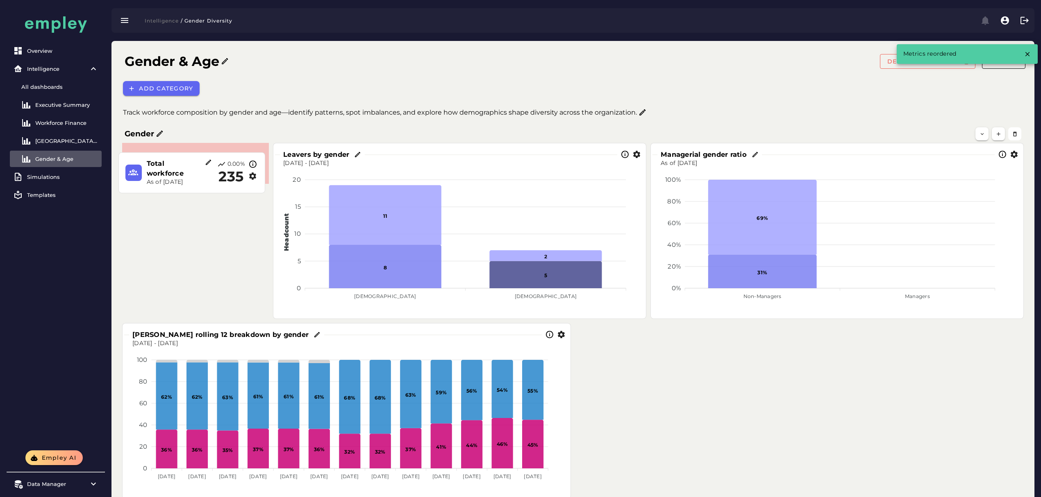
drag, startPoint x: 219, startPoint y: 171, endPoint x: 217, endPoint y: 175, distance: 4.4
click at [217, 175] on div "Total workforce As of Sep 5, 2025 0.00% 235" at bounding box center [191, 172] width 133 height 27
click at [265, 182] on div "Total workforce As of Sep 5, 2025 0.00% 235" at bounding box center [195, 163] width 146 height 40
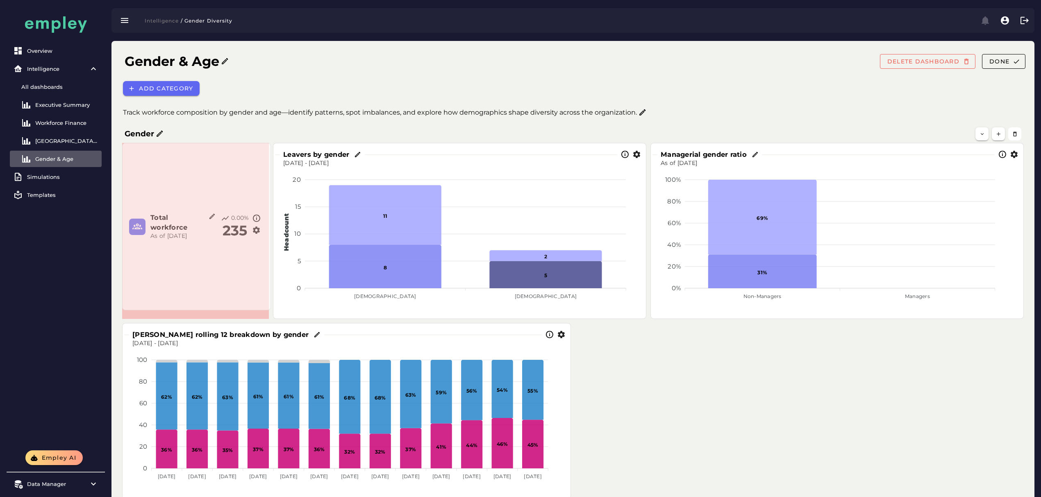
drag, startPoint x: 266, startPoint y: 183, endPoint x: 267, endPoint y: 320, distance: 137.2
click at [268, 311] on span at bounding box center [269, 308] width 4 height 4
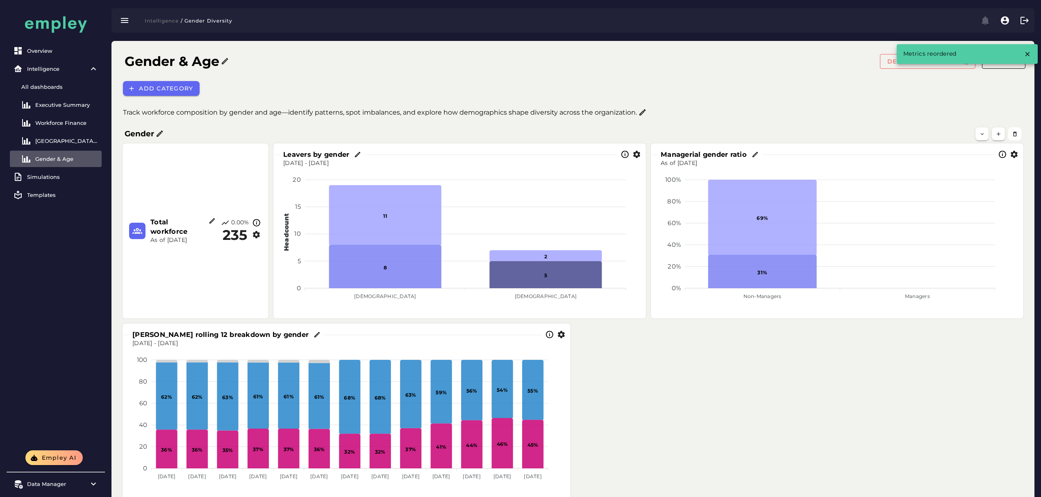
click at [254, 234] on icon "button" at bounding box center [256, 235] width 9 height 9
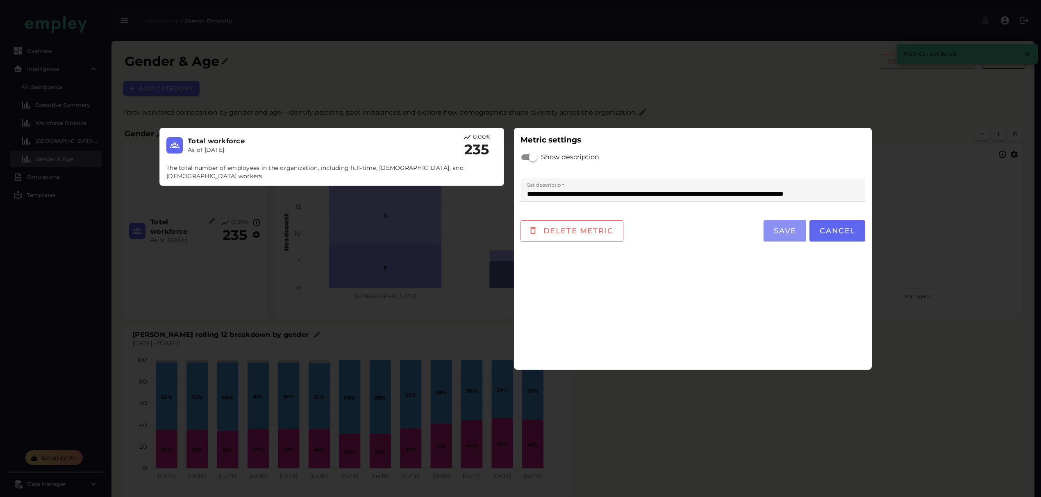
click at [783, 231] on span "Save" at bounding box center [784, 231] width 23 height 9
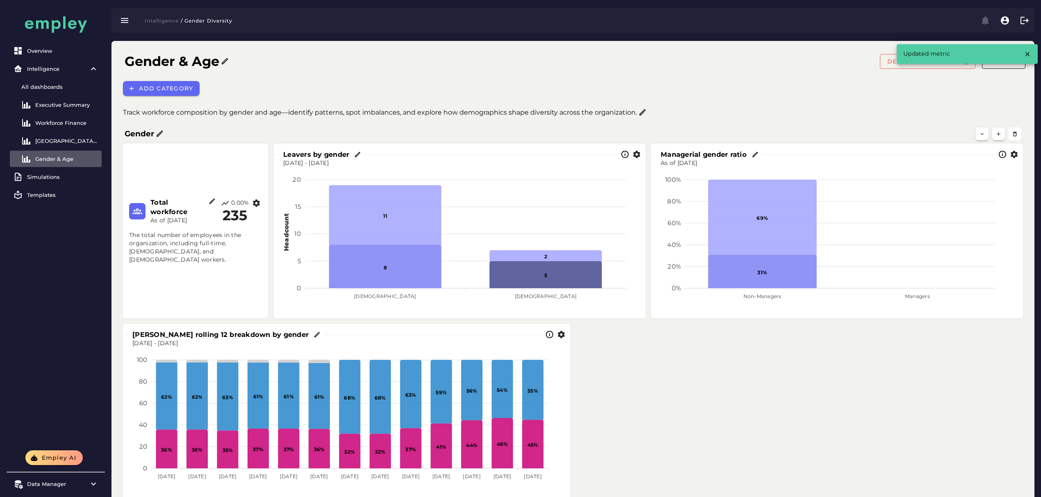
click at [707, 400] on div "Managerial gender ratio As of Sep 5, 2025 100% 100% 80% 80% 60% 60% 40% 40% 20%…" at bounding box center [573, 321] width 910 height 365
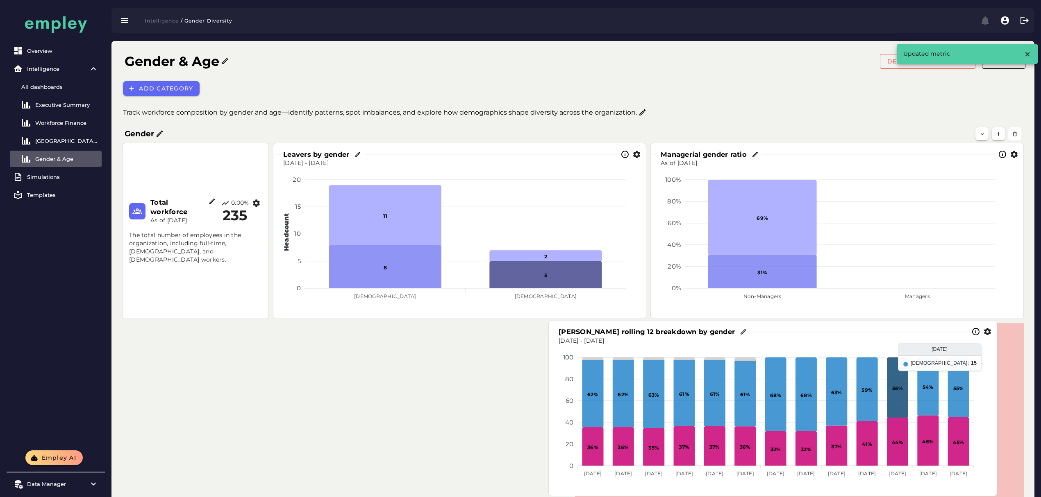
drag, startPoint x: 467, startPoint y: 390, endPoint x: 895, endPoint y: 388, distance: 427.7
click at [895, 388] on icon at bounding box center [897, 388] width 21 height 60
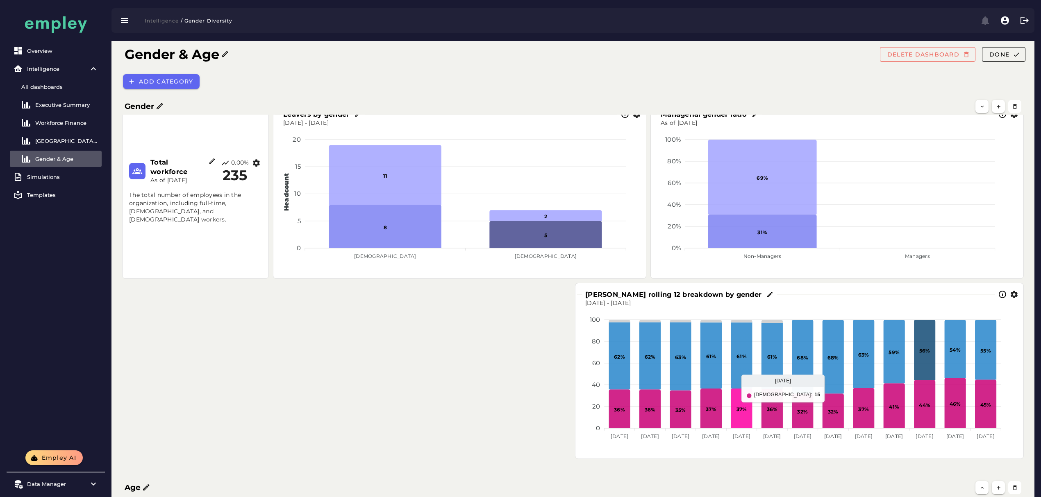
scroll to position [71, 0]
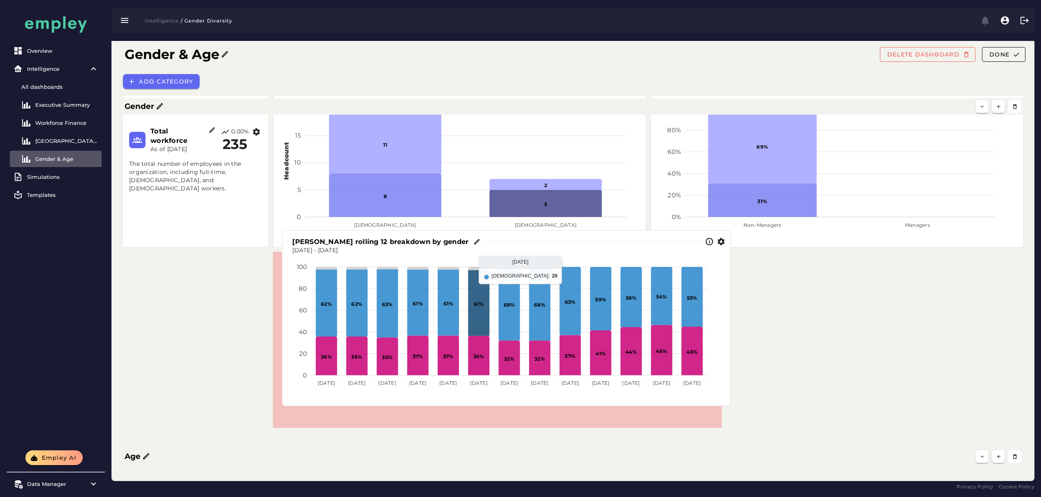
drag, startPoint x: 646, startPoint y: 338, endPoint x: 449, endPoint y: 341, distance: 196.7
click at [468, 336] on icon at bounding box center [478, 303] width 21 height 66
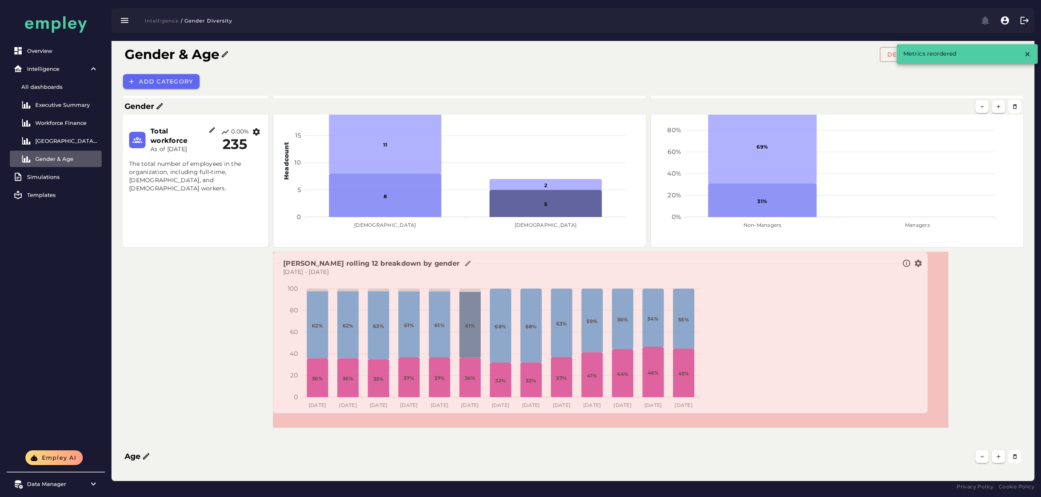
drag, startPoint x: 719, startPoint y: 426, endPoint x: 958, endPoint y: 412, distance: 238.9
click at [928, 412] on span at bounding box center [925, 412] width 4 height 4
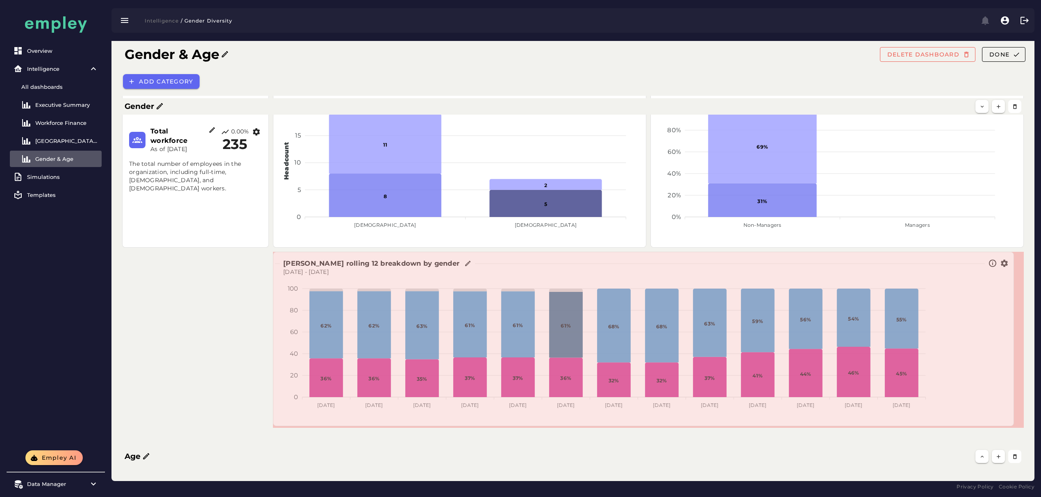
drag, startPoint x: 944, startPoint y: 425, endPoint x: 1009, endPoint y: 423, distance: 65.6
click at [1009, 423] on span at bounding box center [1011, 424] width 4 height 4
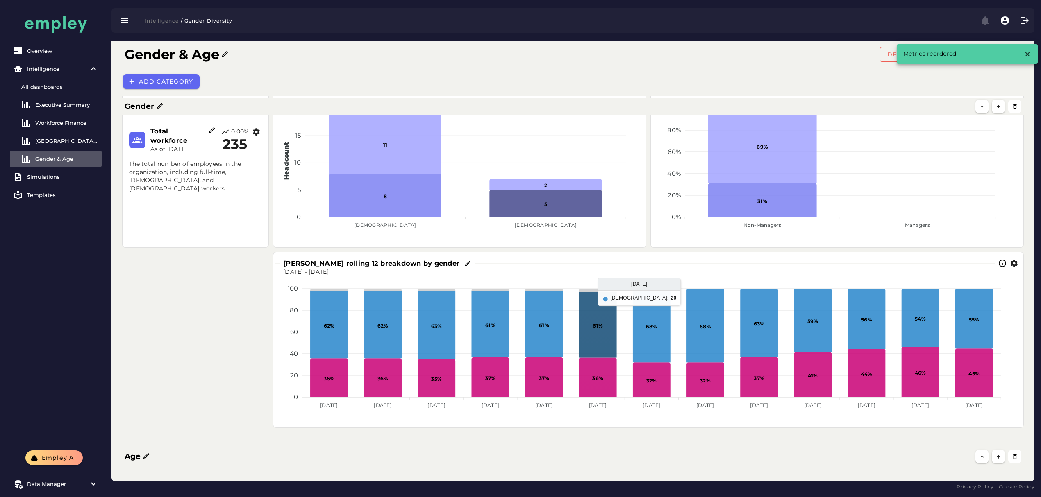
click at [583, 329] on icon at bounding box center [598, 325] width 38 height 66
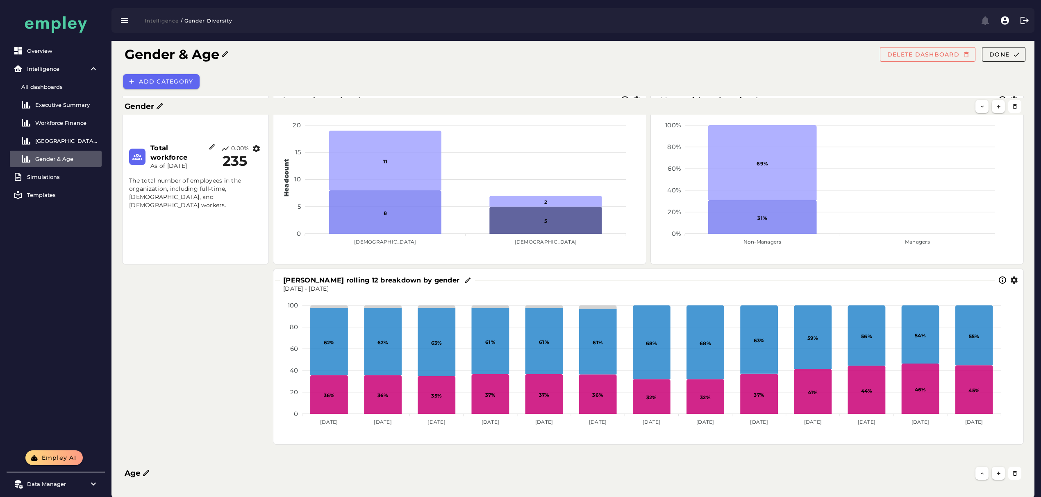
scroll to position [0, 0]
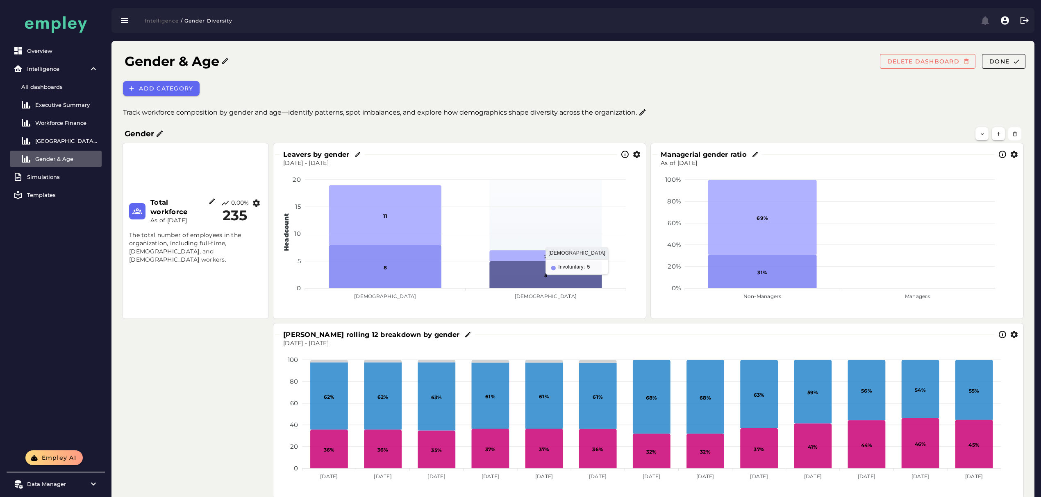
click at [574, 284] on icon at bounding box center [545, 274] width 112 height 27
click at [998, 134] on icon "button" at bounding box center [998, 134] width 6 height 6
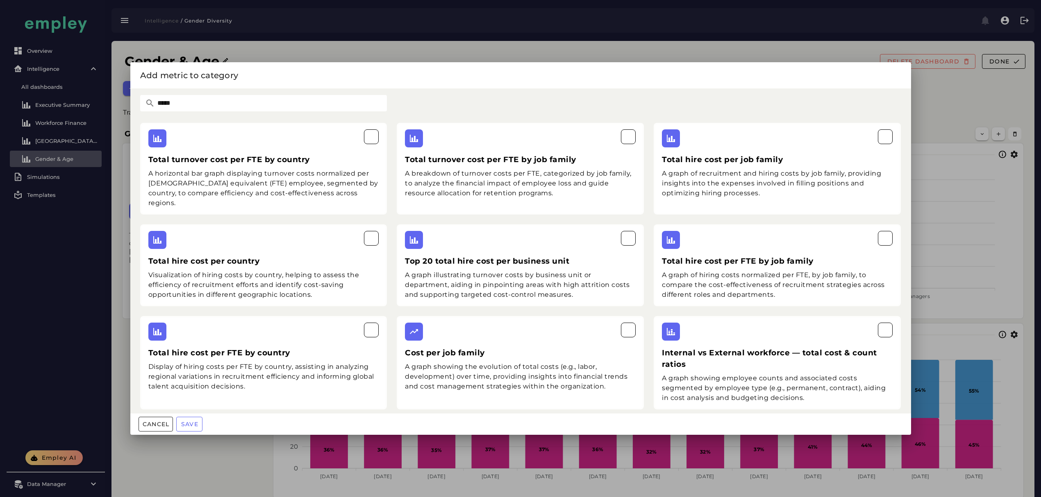
drag, startPoint x: 238, startPoint y: 106, endPoint x: 80, endPoint y: 106, distance: 157.3
click at [113, 106] on div "Add metric to category ***** Total turnover cost per FTE by country A horizonta…" at bounding box center [520, 248] width 1041 height 497
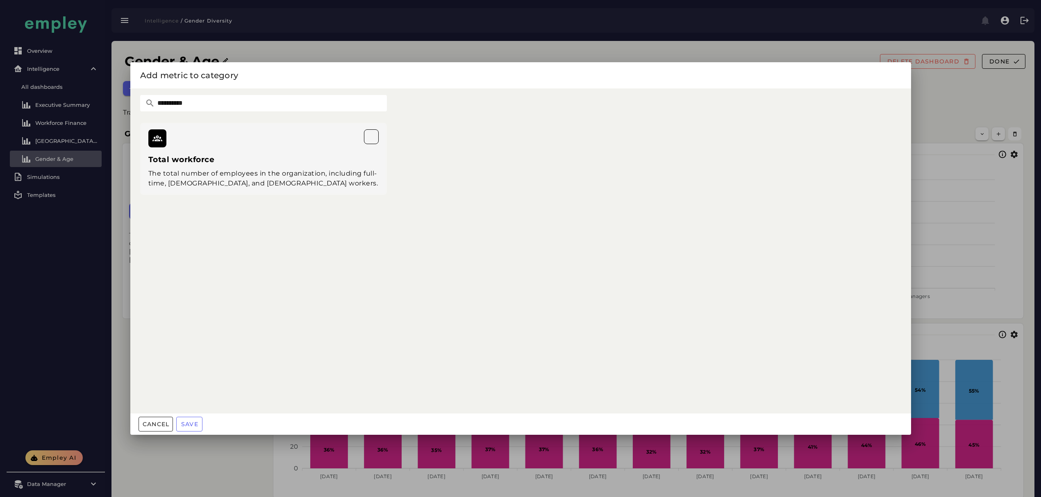
type input "**********"
drag, startPoint x: 293, startPoint y: 199, endPoint x: 295, endPoint y: 195, distance: 4.6
click at [294, 199] on div "Total workforce The total number of employees in the organization, including fu…" at bounding box center [263, 159] width 257 height 82
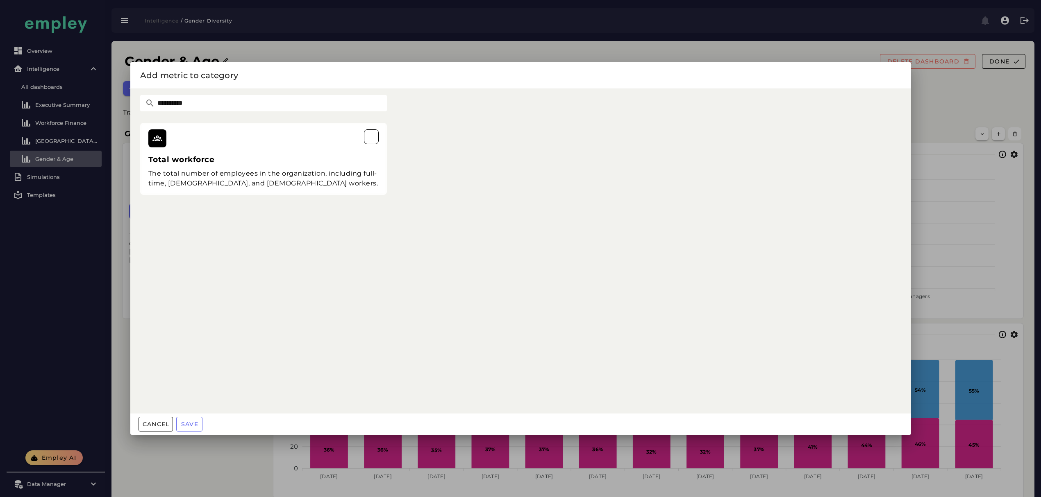
click at [287, 173] on div "The total number of employees in the organization, including full-time, [DEMOGR…" at bounding box center [263, 179] width 231 height 20
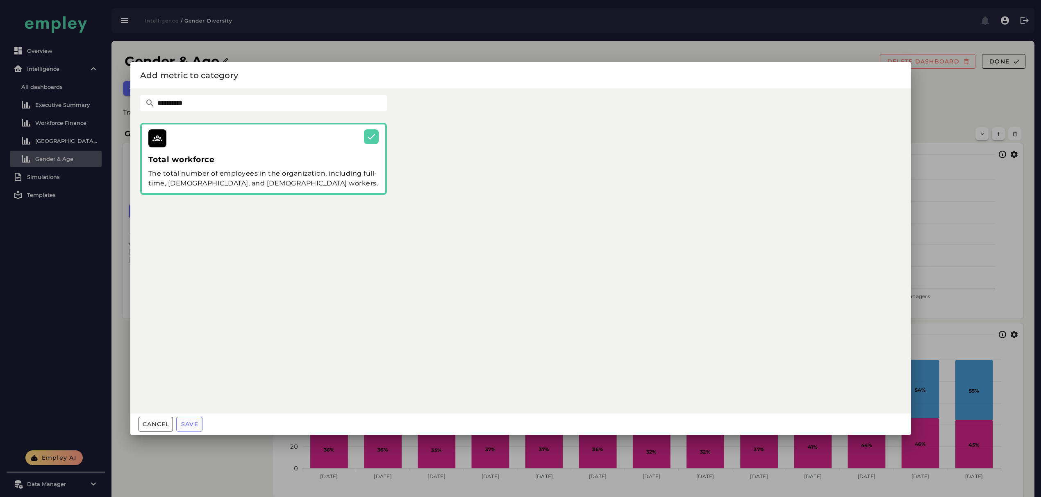
click at [192, 429] on button "Save" at bounding box center [189, 424] width 26 height 15
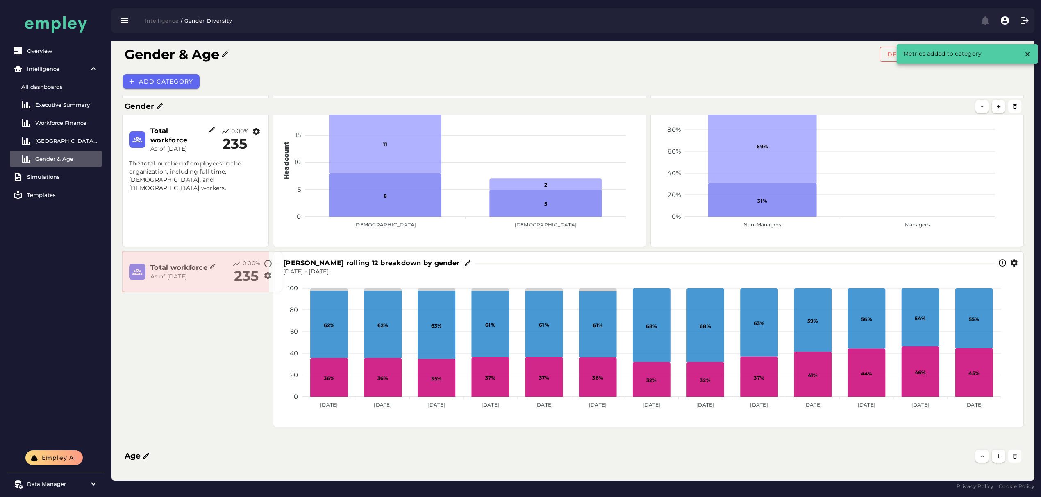
scroll to position [71, 0]
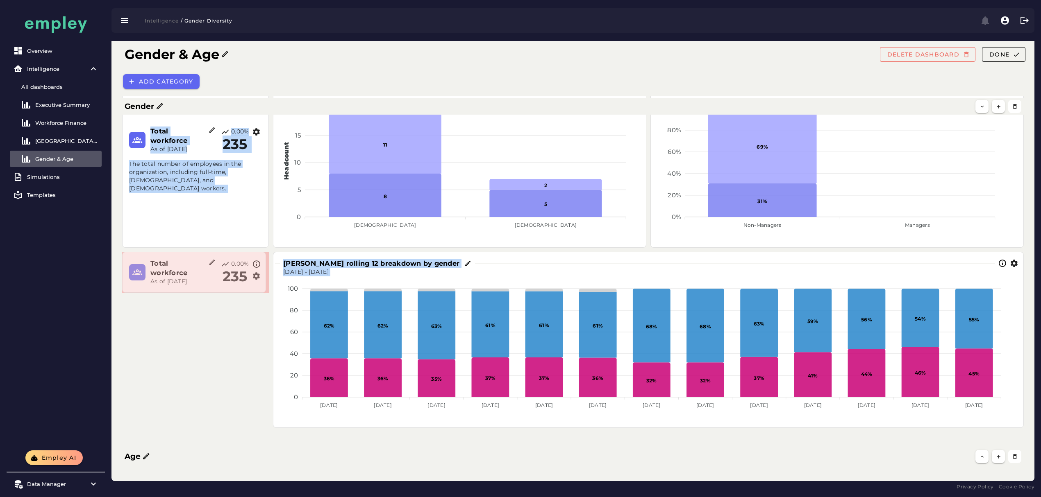
drag, startPoint x: 416, startPoint y: 425, endPoint x: 260, endPoint y: 418, distance: 156.6
click at [261, 420] on div "Managerial gender ratio As of Sep 5, 2025 100% 100% 80% 80% 60% 60% 40% 40% 20%…" at bounding box center [573, 250] width 910 height 365
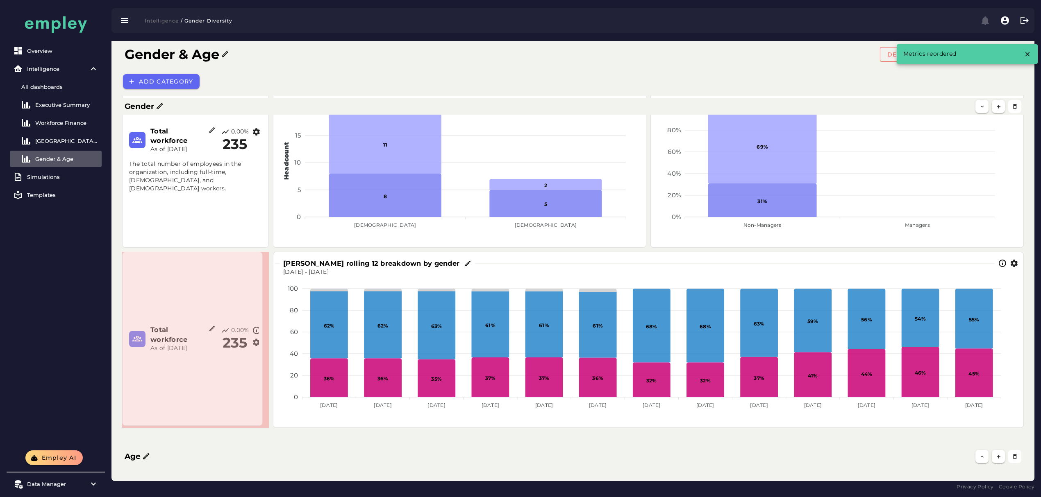
drag, startPoint x: 265, startPoint y: 290, endPoint x: 265, endPoint y: 414, distance: 123.3
click at [263, 422] on span at bounding box center [261, 424] width 4 height 4
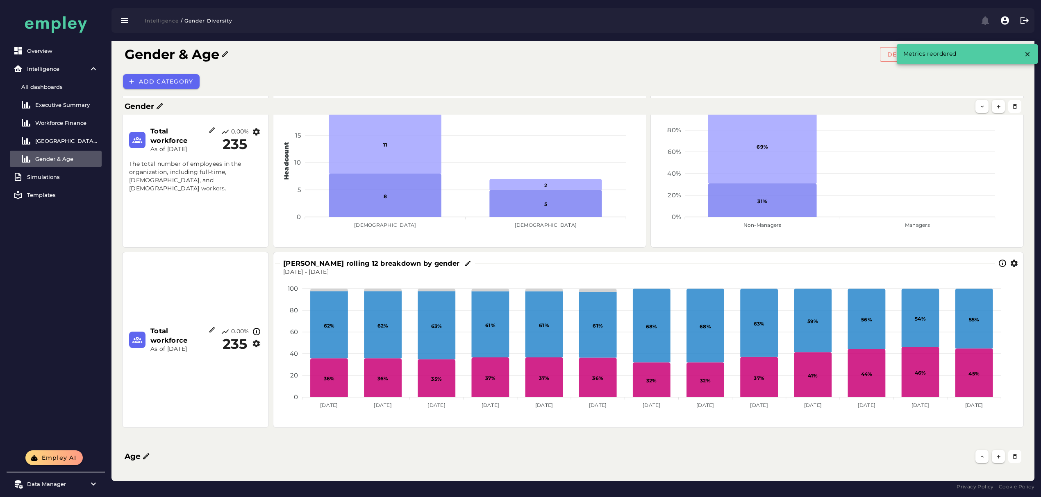
click at [252, 341] on icon "button" at bounding box center [256, 344] width 9 height 9
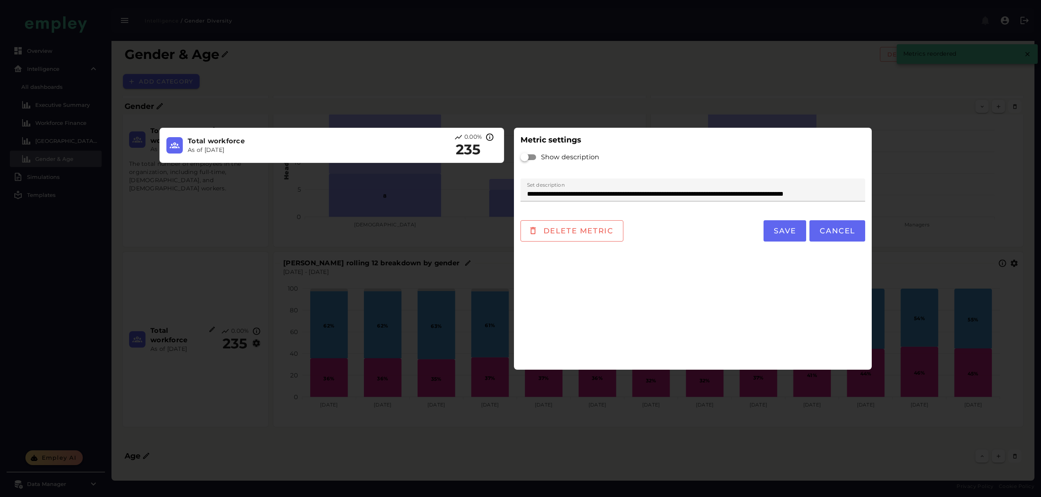
scroll to position [0, 0]
click at [535, 154] on div at bounding box center [528, 157] width 16 height 16
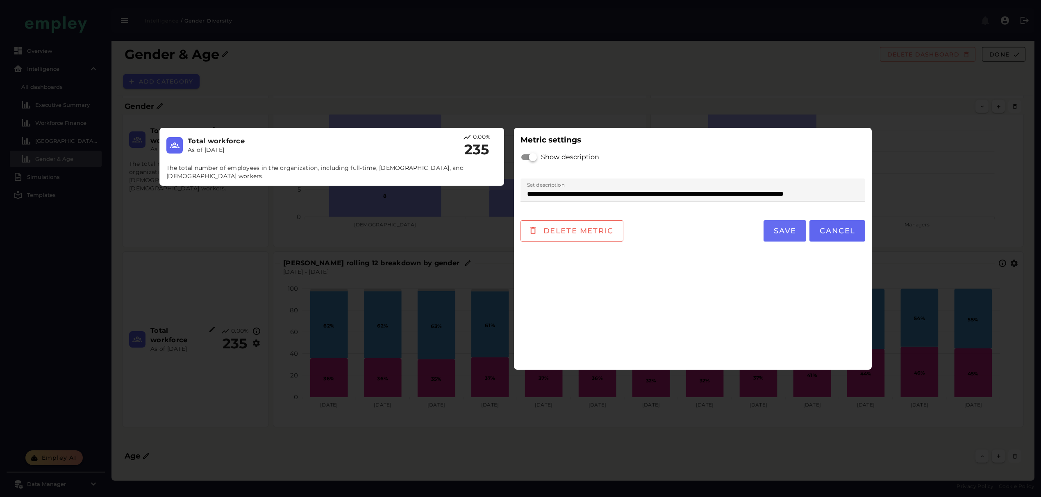
click at [798, 225] on button "Save" at bounding box center [784, 230] width 43 height 21
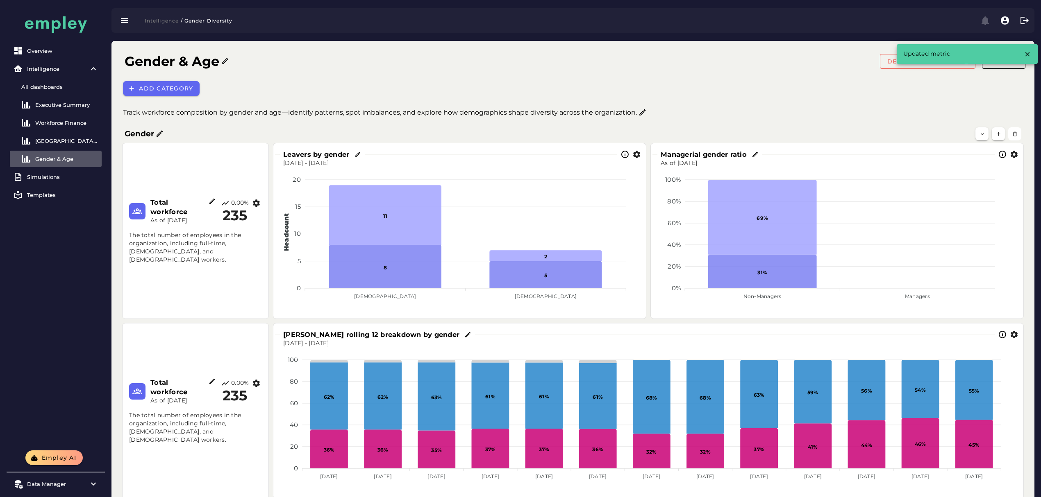
scroll to position [71, 0]
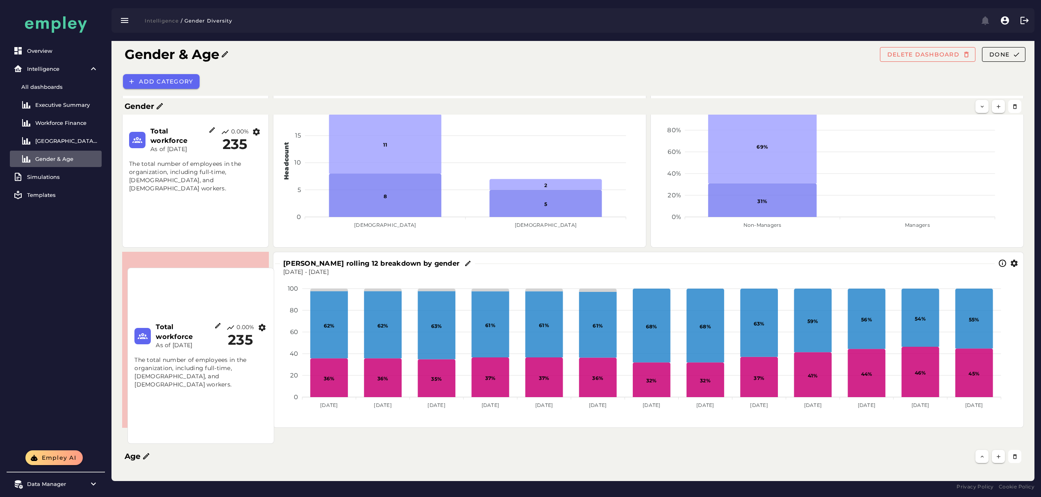
drag, startPoint x: 220, startPoint y: 310, endPoint x: 225, endPoint y: 320, distance: 10.7
click at [225, 322] on div "Total workforce As of Sep 5, 2025 0.00% 235 The total number of employees in th…" at bounding box center [200, 356] width 139 height 169
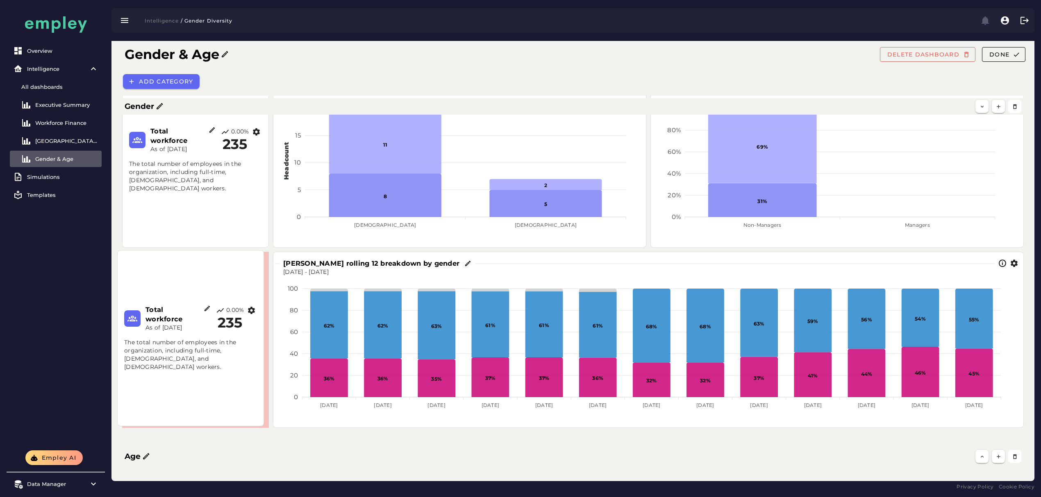
drag, startPoint x: 230, startPoint y: 347, endPoint x: 231, endPoint y: 322, distance: 25.0
click at [231, 327] on div "The total number of employees in the organization, including full-time, [DEMOGR…" at bounding box center [190, 351] width 143 height 49
click at [261, 313] on div at bounding box center [256, 312] width 15 height 9
click at [256, 315] on icon "button" at bounding box center [256, 312] width 9 height 9
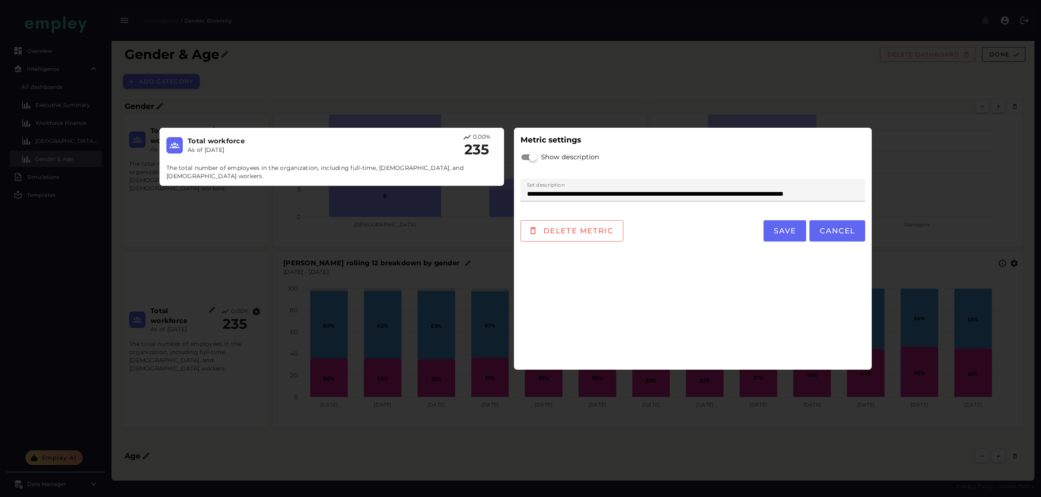
scroll to position [0, 0]
click at [577, 229] on span "Delete metric" at bounding box center [577, 231] width 71 height 9
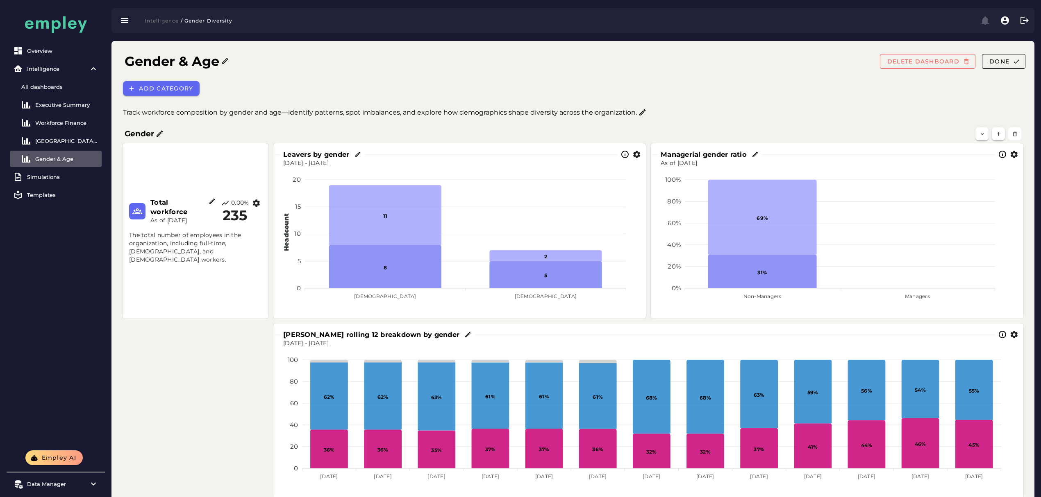
scroll to position [71, 0]
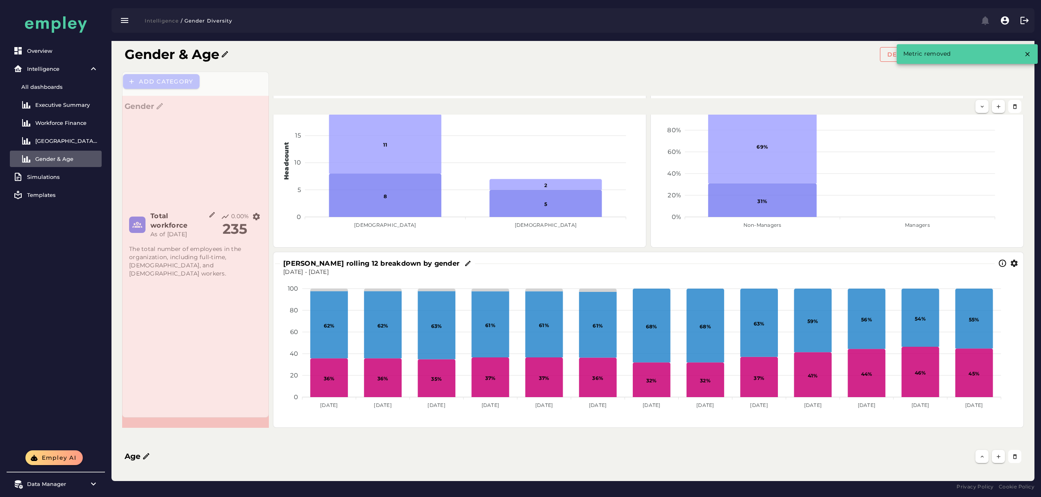
drag, startPoint x: 265, startPoint y: 362, endPoint x: 265, endPoint y: 414, distance: 51.6
click at [265, 414] on span at bounding box center [267, 416] width 4 height 4
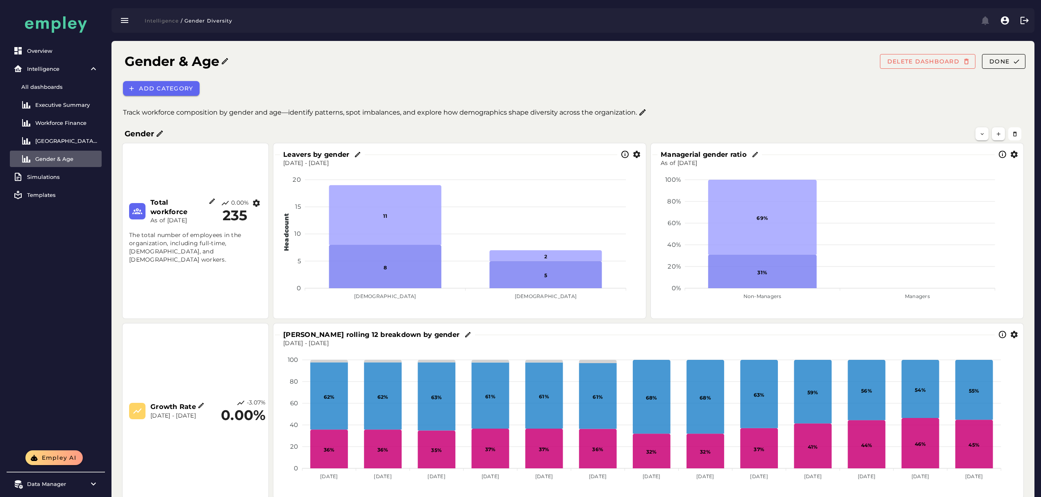
scroll to position [71, 0]
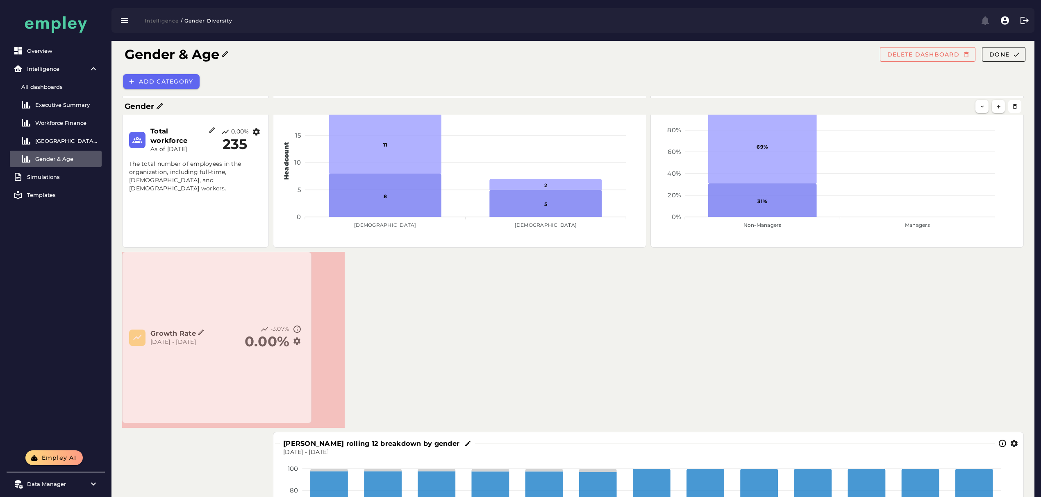
drag, startPoint x: 267, startPoint y: 424, endPoint x: 310, endPoint y: 420, distance: 42.8
click at [310, 420] on span at bounding box center [309, 422] width 4 height 4
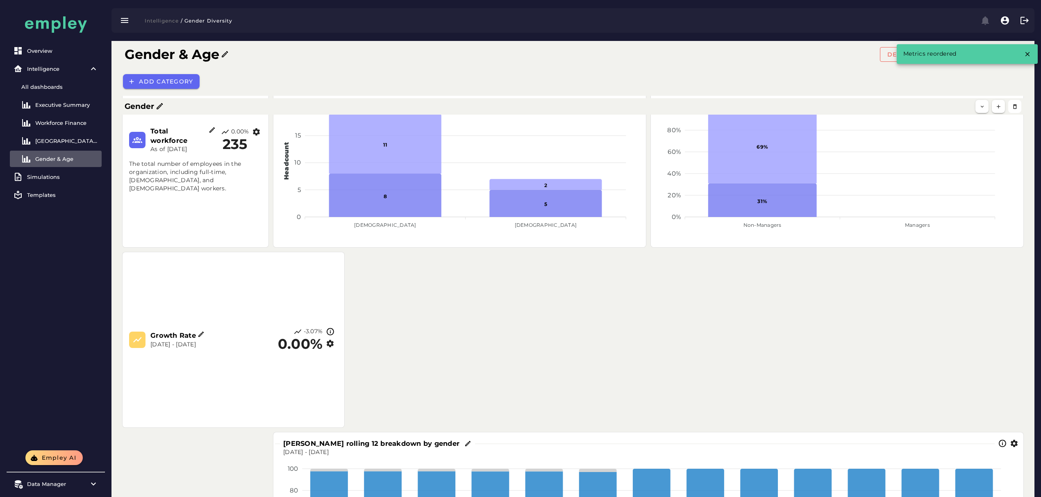
click at [331, 345] on icon "button" at bounding box center [330, 344] width 9 height 9
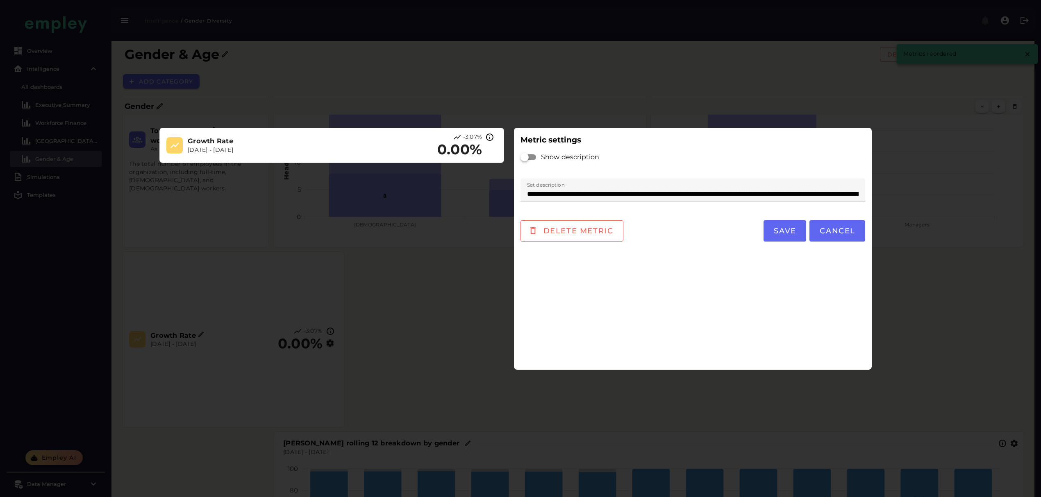
scroll to position [0, 0]
click at [533, 152] on div at bounding box center [528, 157] width 16 height 16
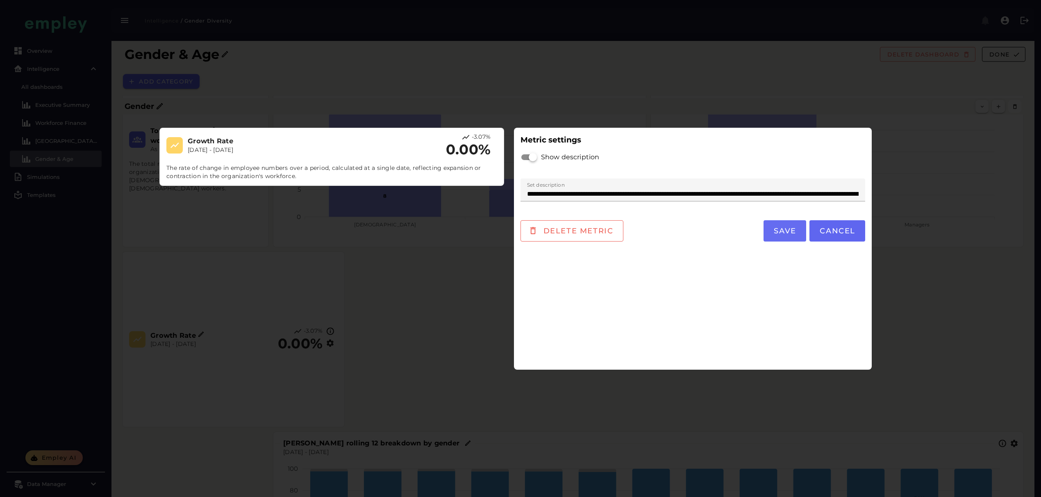
click at [800, 235] on button "Save" at bounding box center [784, 230] width 43 height 21
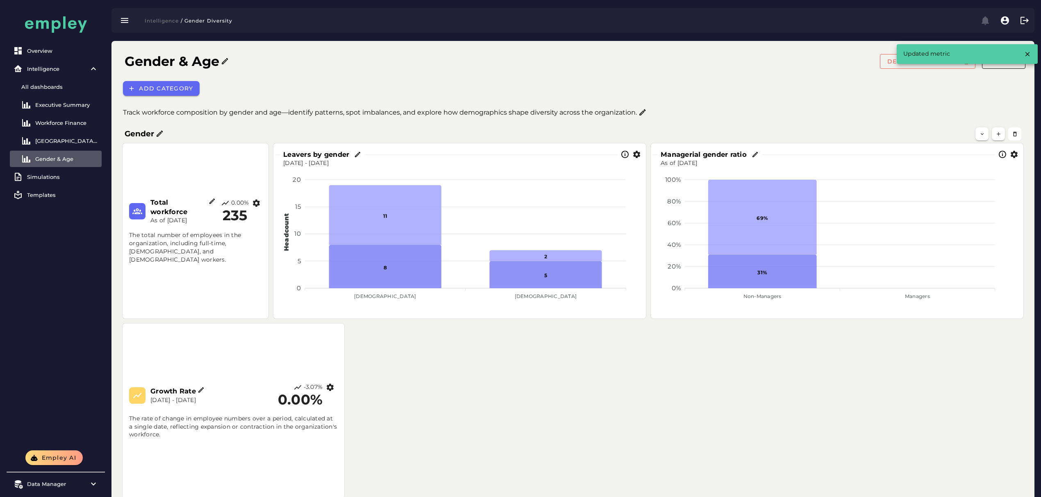
scroll to position [71, 0]
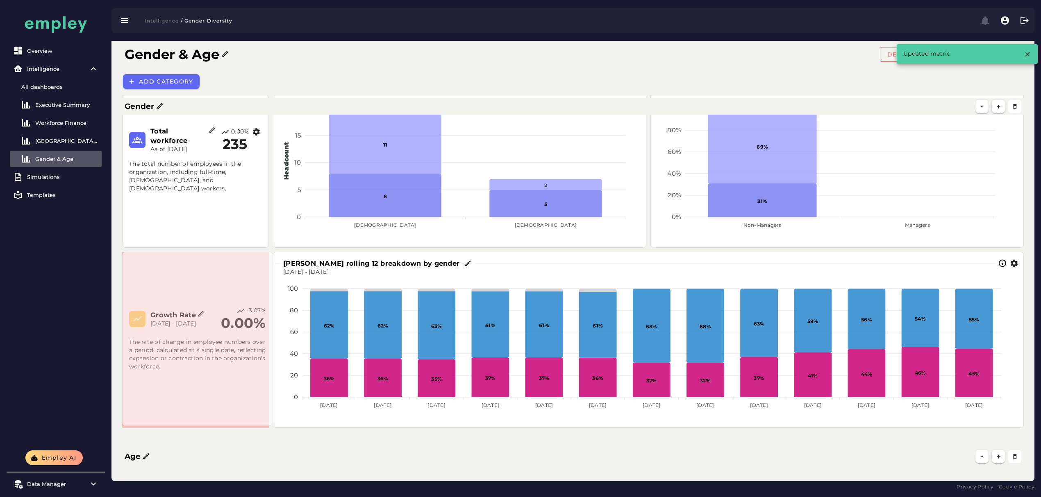
drag, startPoint x: 341, startPoint y: 424, endPoint x: 269, endPoint y: 422, distance: 71.7
click at [269, 422] on span at bounding box center [271, 424] width 4 height 4
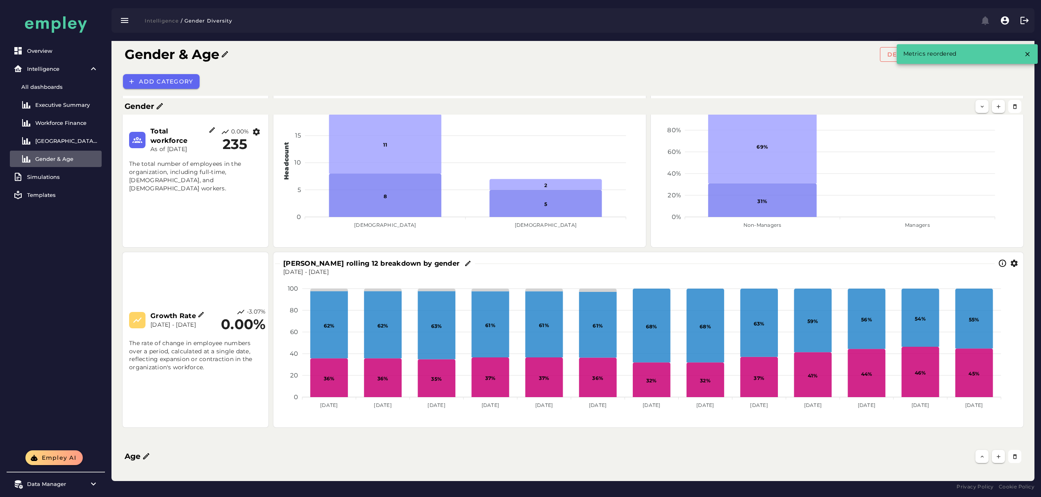
click at [322, 445] on div "Age" at bounding box center [573, 458] width 916 height 33
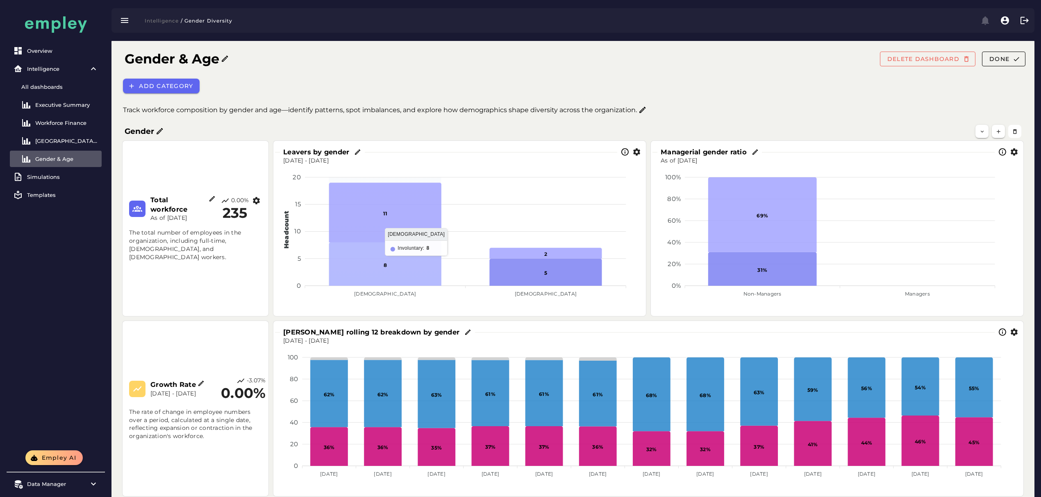
scroll to position [0, 0]
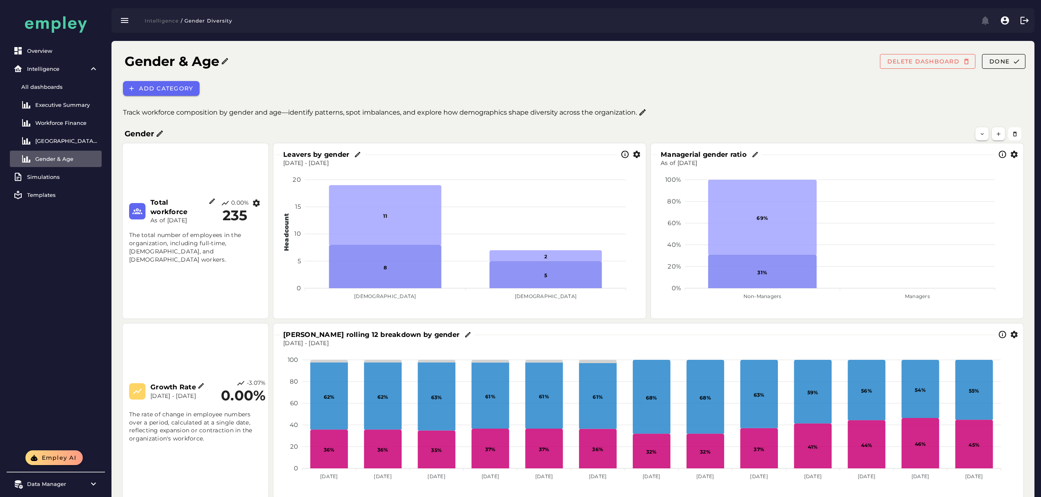
click at [359, 151] on icon at bounding box center [357, 154] width 7 height 7
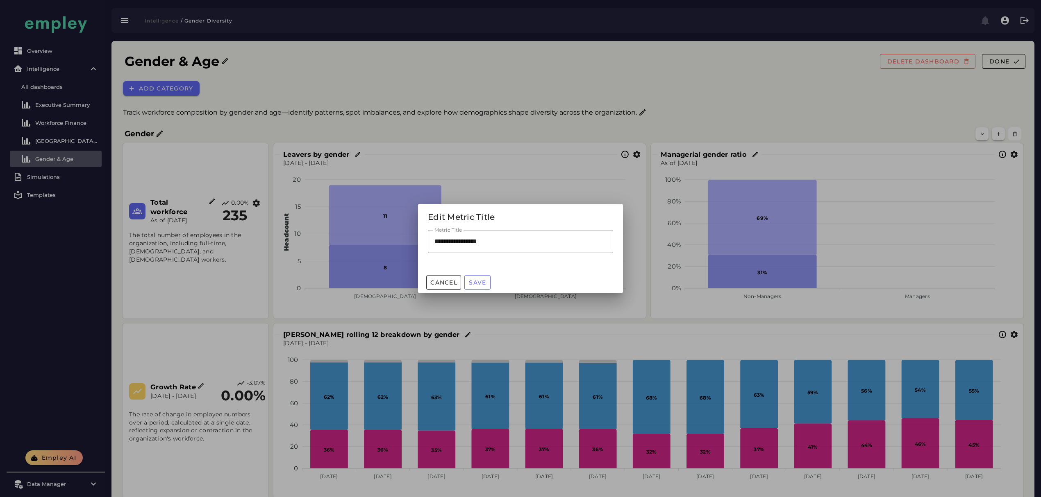
drag, startPoint x: 413, startPoint y: 247, endPoint x: 279, endPoint y: 233, distance: 135.1
click at [342, 243] on div "**********" at bounding box center [520, 248] width 1041 height 497
type input "**********"
click at [478, 278] on button "Save" at bounding box center [477, 282] width 26 height 15
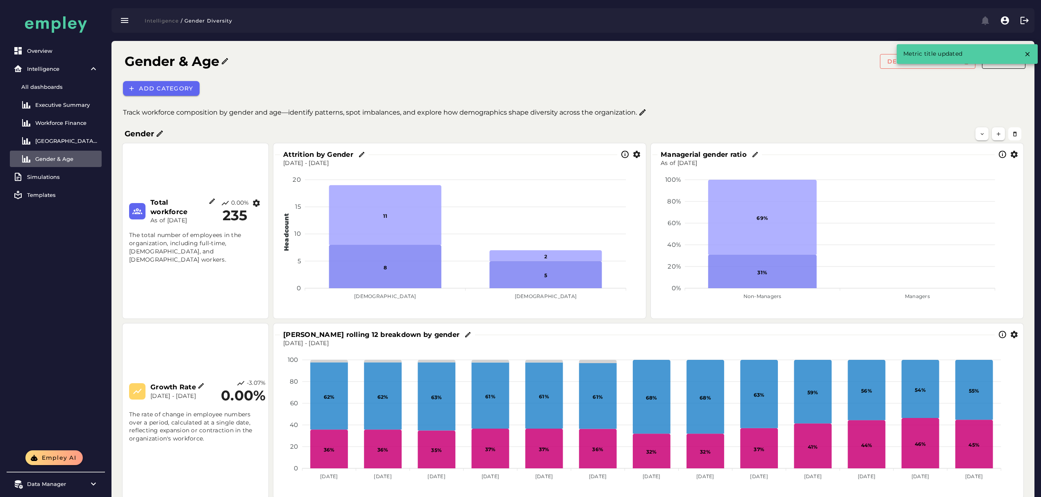
click at [756, 152] on icon at bounding box center [754, 154] width 7 height 7
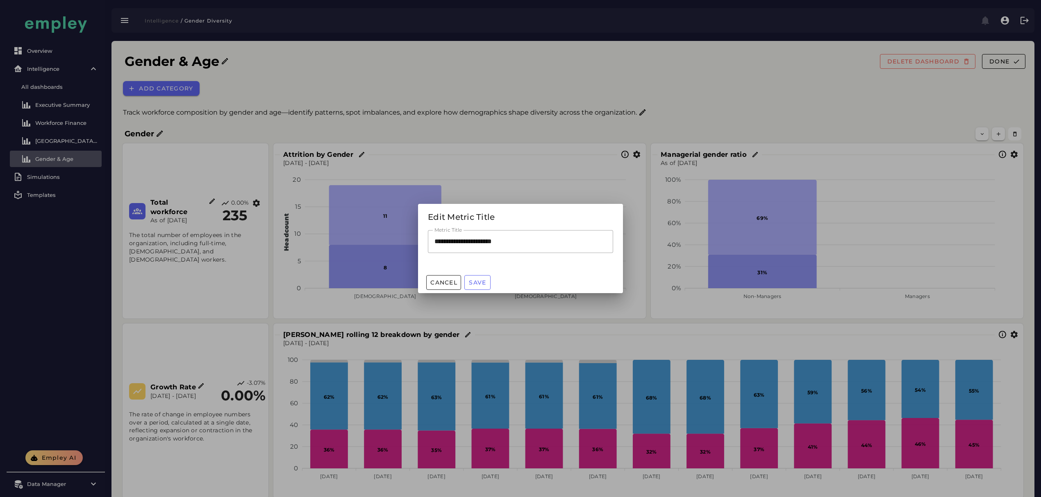
click at [478, 245] on input "**********" at bounding box center [520, 241] width 185 height 23
type input "**********"
click at [479, 284] on span "Save" at bounding box center [477, 282] width 18 height 7
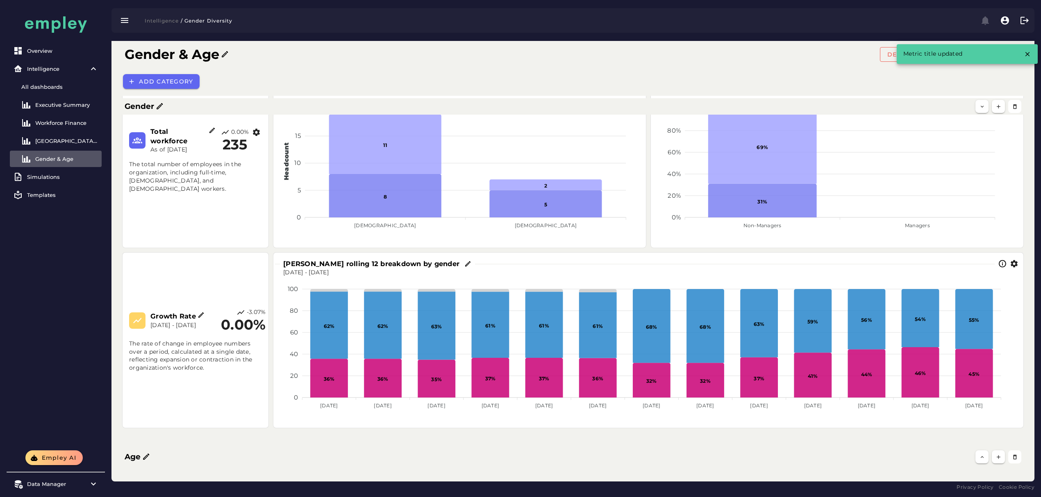
scroll to position [71, 0]
click at [464, 266] on icon at bounding box center [467, 263] width 7 height 7
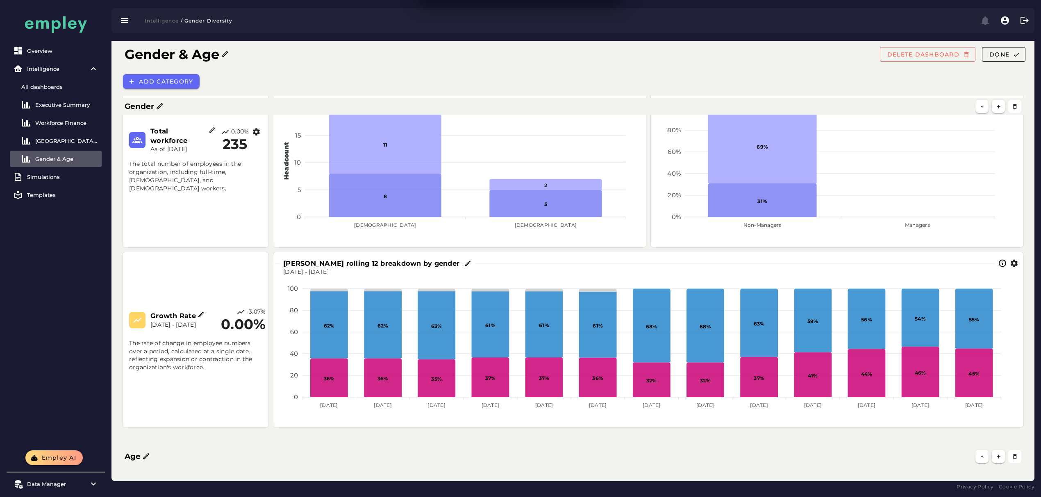
scroll to position [0, 0]
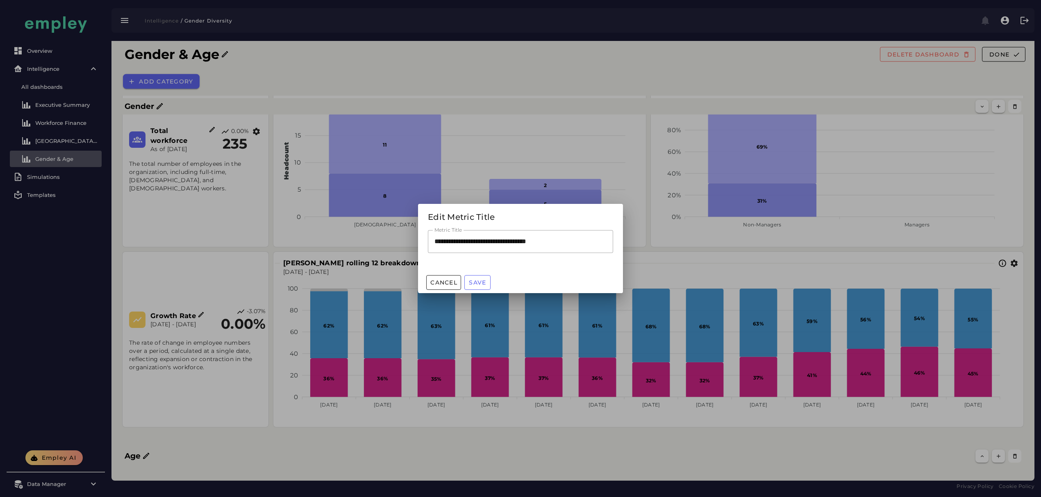
click at [457, 243] on input "**********" at bounding box center [520, 241] width 185 height 23
drag, startPoint x: 576, startPoint y: 243, endPoint x: 397, endPoint y: 239, distance: 178.7
click at [397, 239] on div "**********" at bounding box center [520, 248] width 1041 height 497
type input "**********"
drag, startPoint x: 476, startPoint y: 277, endPoint x: 471, endPoint y: 277, distance: 4.9
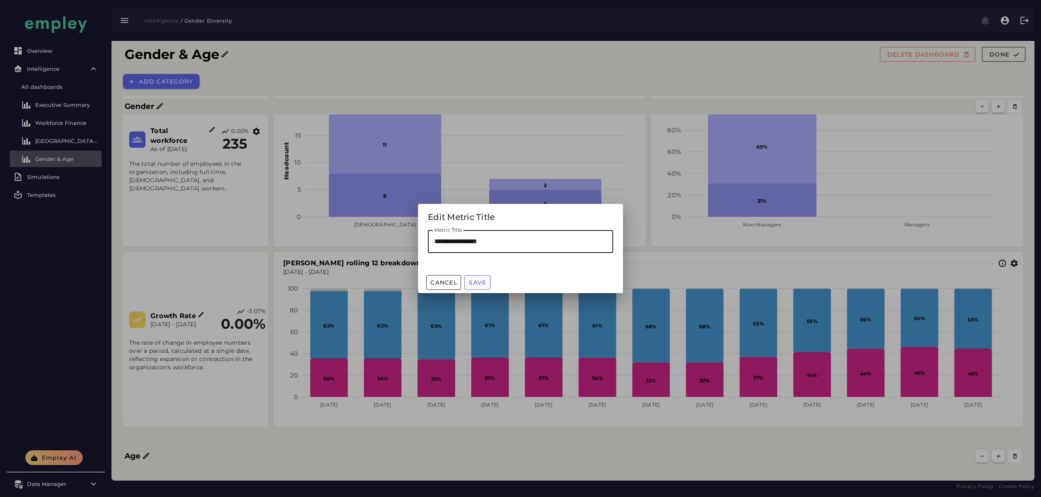
click at [477, 276] on button "Save" at bounding box center [477, 282] width 26 height 15
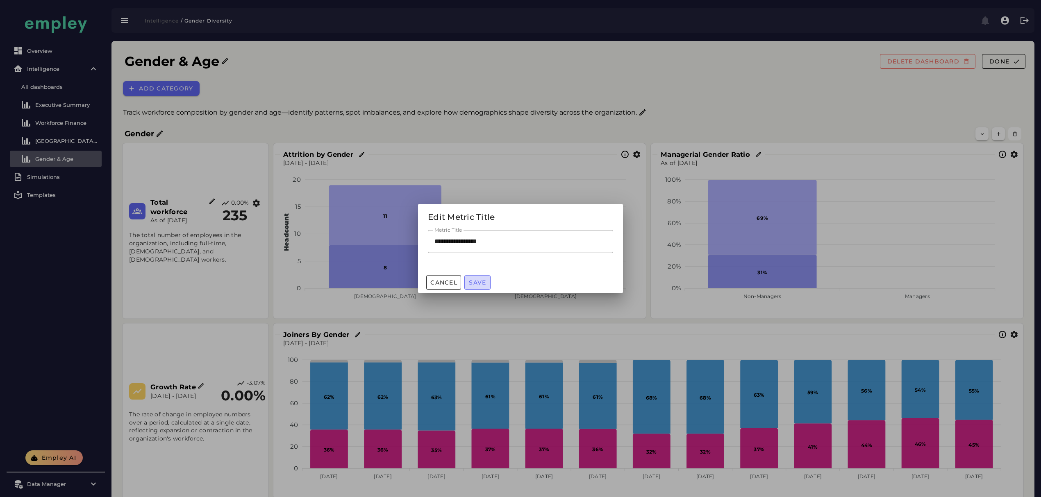
scroll to position [71, 0]
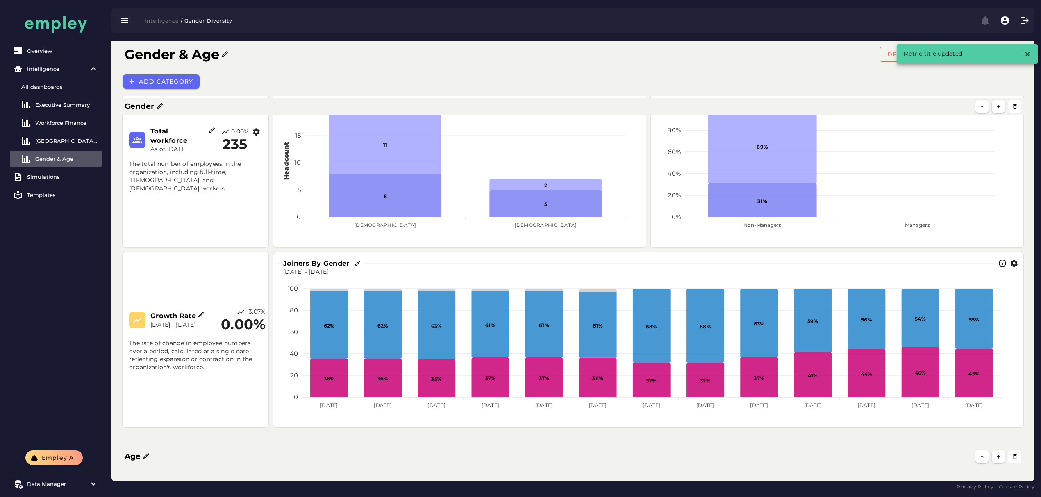
click at [407, 451] on div "Age" at bounding box center [550, 456] width 860 height 11
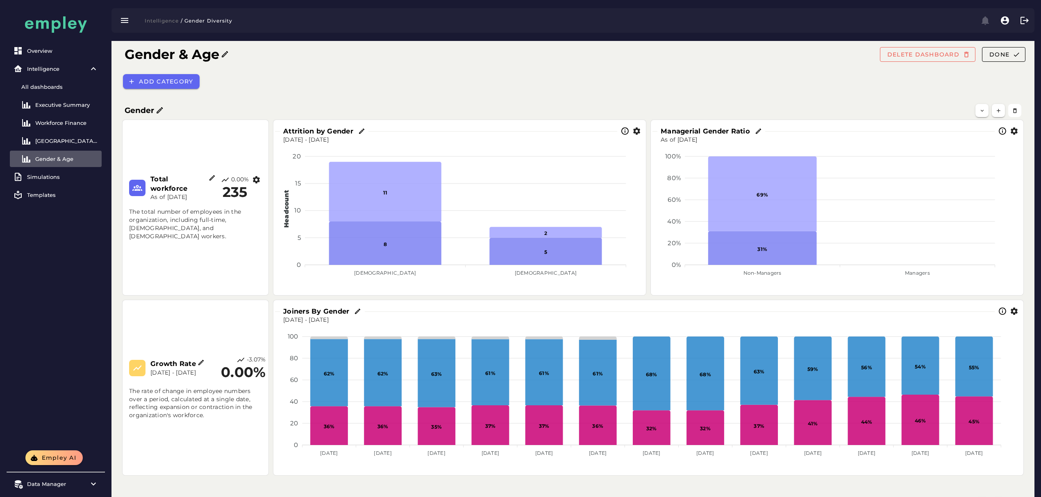
scroll to position [0, 0]
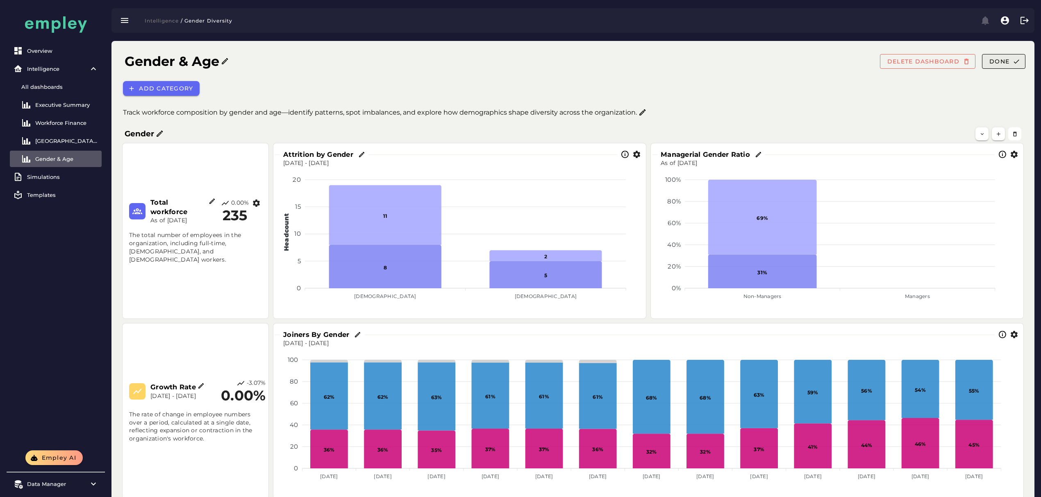
click at [1005, 54] on button "Done" at bounding box center [1003, 61] width 43 height 15
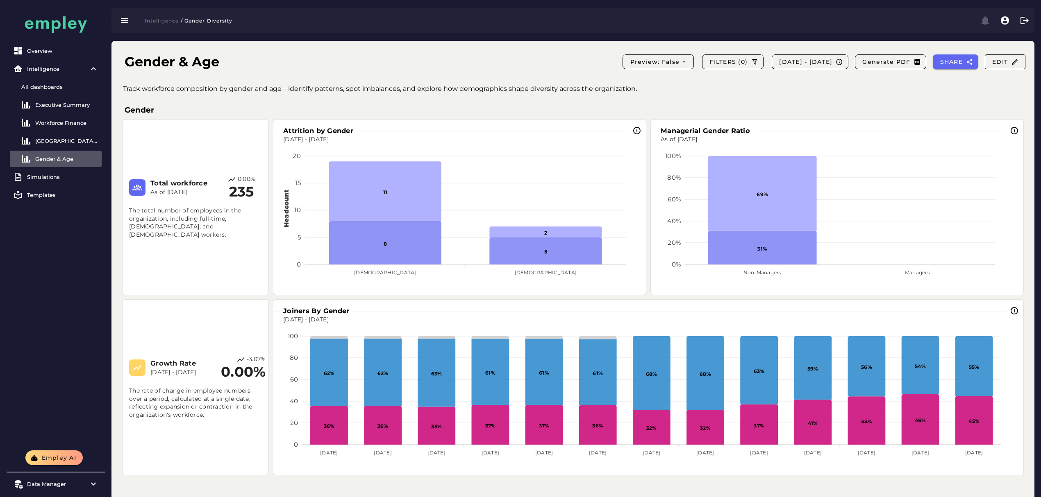
click at [195, 202] on div "The total number of employees in the organization, including full-time, [DEMOGR…" at bounding box center [195, 219] width 143 height 49
click at [997, 54] on button "Edit" at bounding box center [1004, 61] width 41 height 15
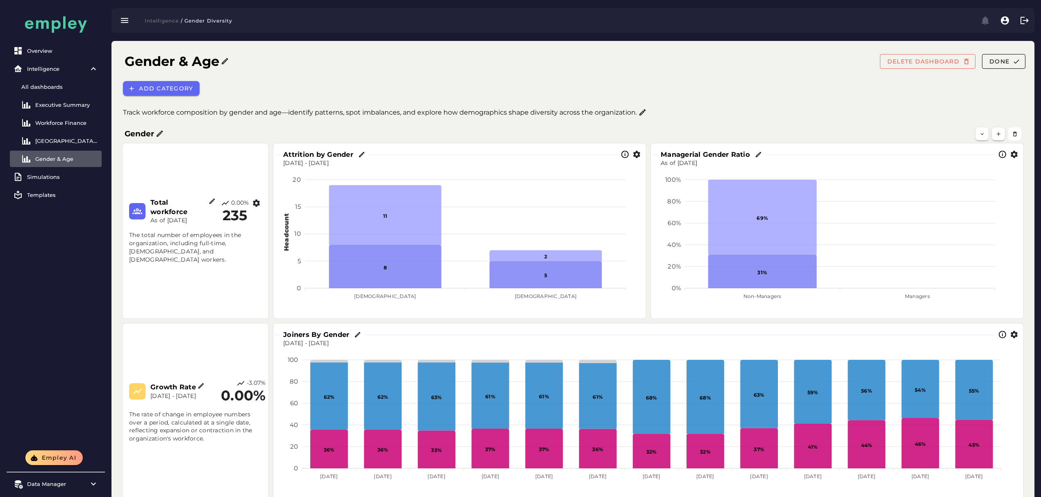
click at [256, 208] on icon "button" at bounding box center [256, 203] width 9 height 9
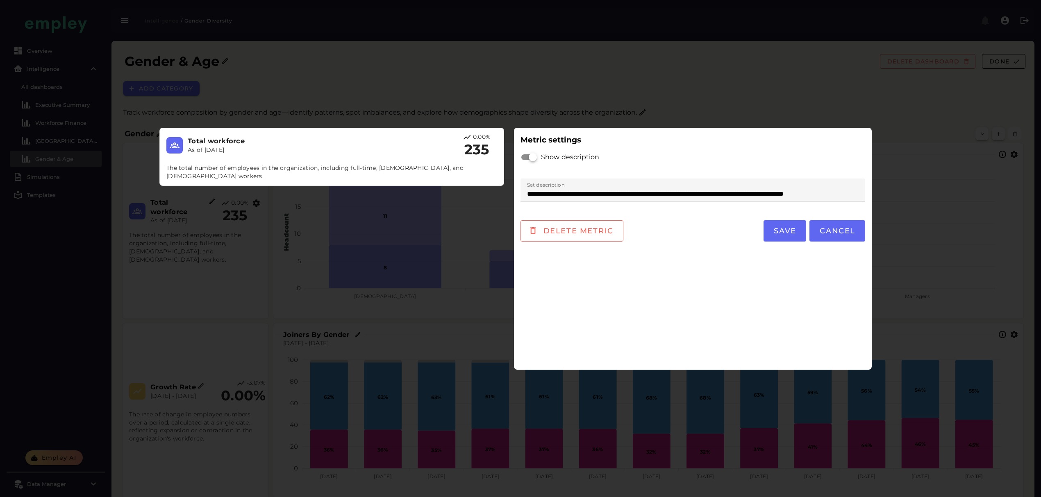
click at [198, 141] on h3 "Total workforce" at bounding box center [271, 140] width 166 height 9
click at [796, 230] on span "Save" at bounding box center [784, 231] width 23 height 9
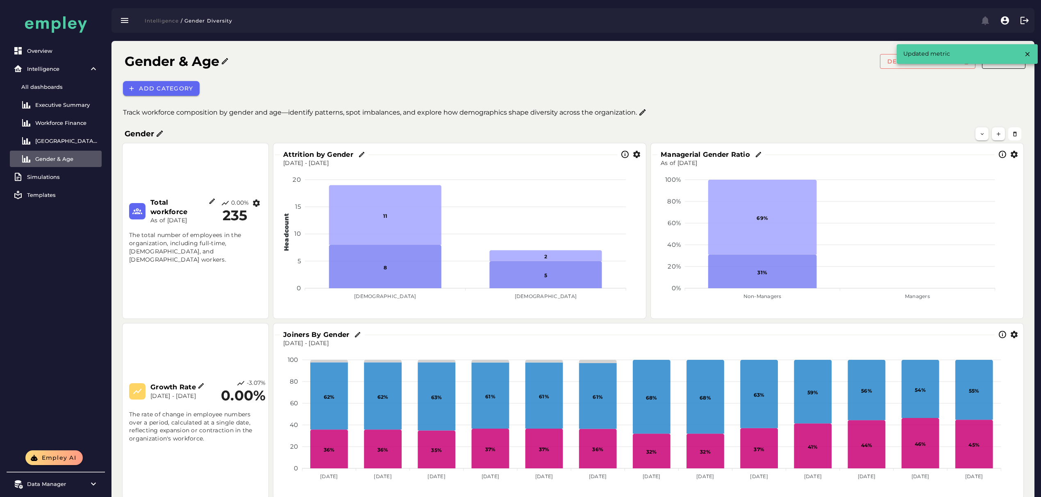
click at [164, 207] on h3 "Total workforce" at bounding box center [179, 207] width 59 height 19
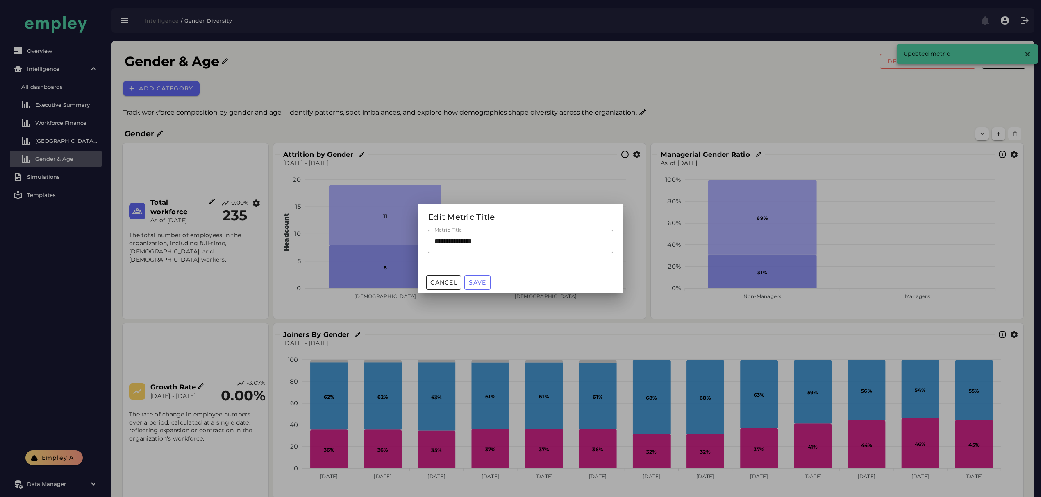
click at [459, 236] on input "**********" at bounding box center [520, 241] width 185 height 23
paste input "*****"
type input "**********"
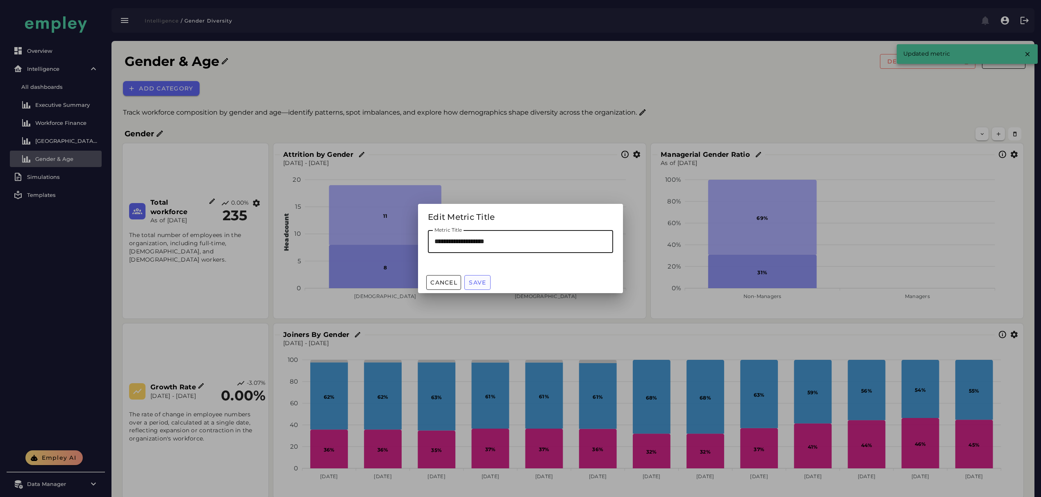
click at [484, 279] on span "Save" at bounding box center [477, 282] width 18 height 7
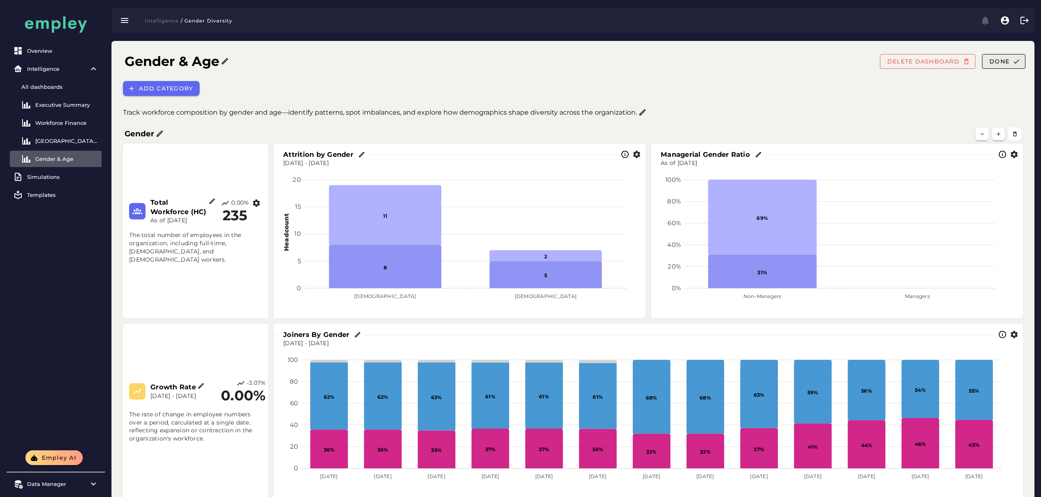
click at [998, 63] on span "Done" at bounding box center [999, 61] width 20 height 7
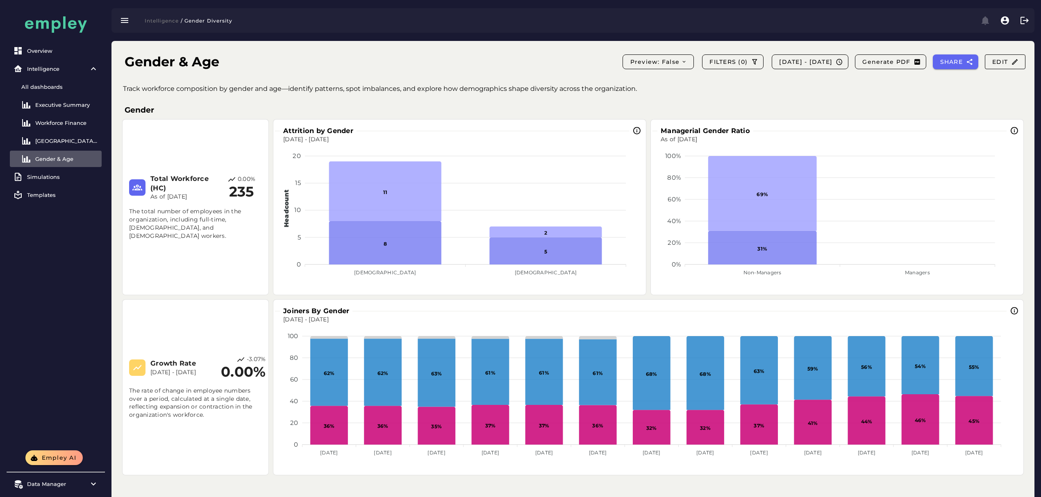
click at [136, 107] on h3 "Gender" at bounding box center [573, 109] width 896 height 11
click at [172, 104] on div "Gender" at bounding box center [572, 110] width 903 height 16
click at [993, 61] on span "Edit" at bounding box center [1004, 61] width 27 height 7
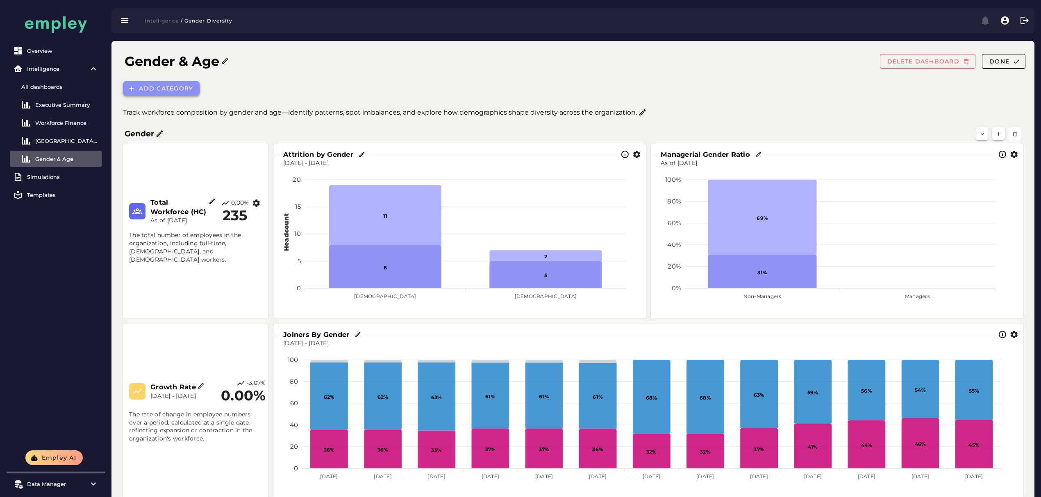
click at [169, 85] on span "Add category" at bounding box center [165, 88] width 54 height 7
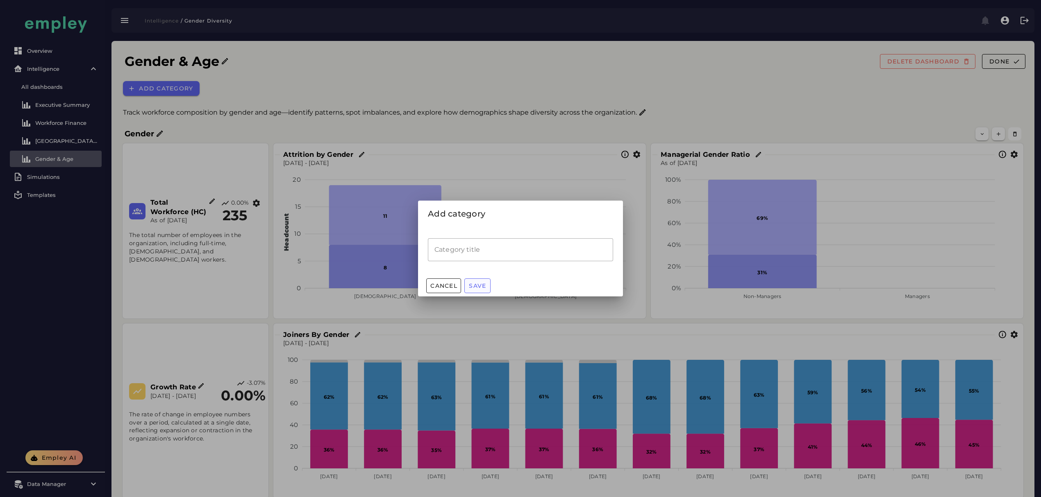
click at [475, 288] on span "Save" at bounding box center [477, 285] width 18 height 7
click at [444, 289] on span "Cancel" at bounding box center [443, 285] width 27 height 7
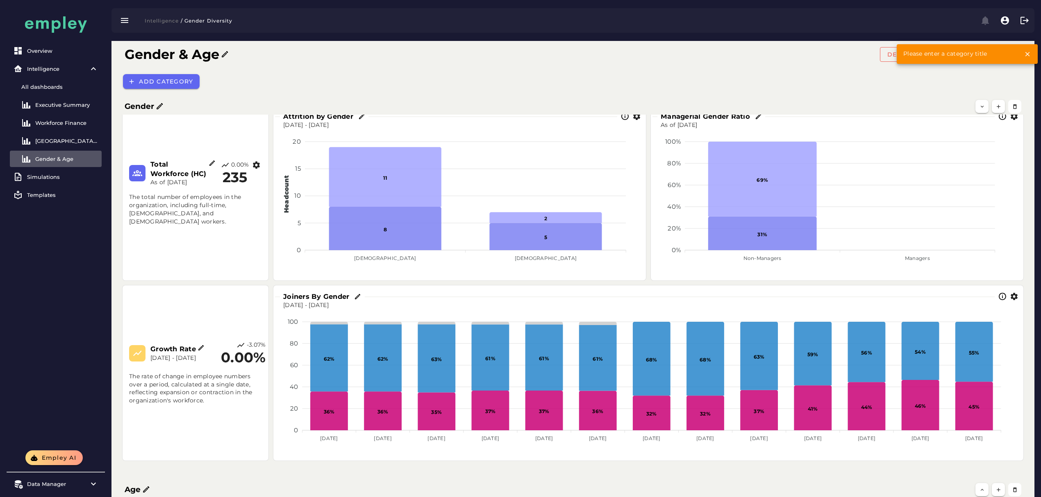
scroll to position [71, 0]
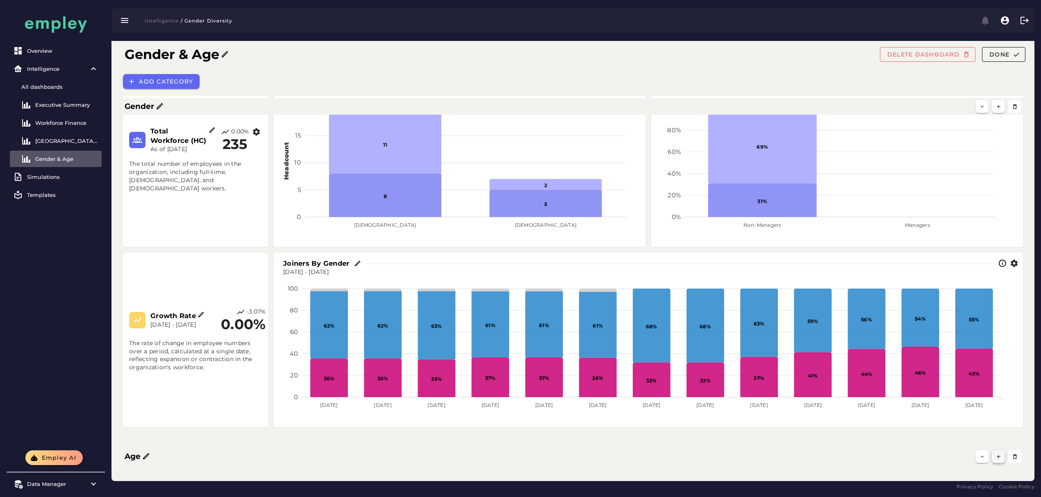
click at [995, 457] on icon "button" at bounding box center [998, 457] width 6 height 6
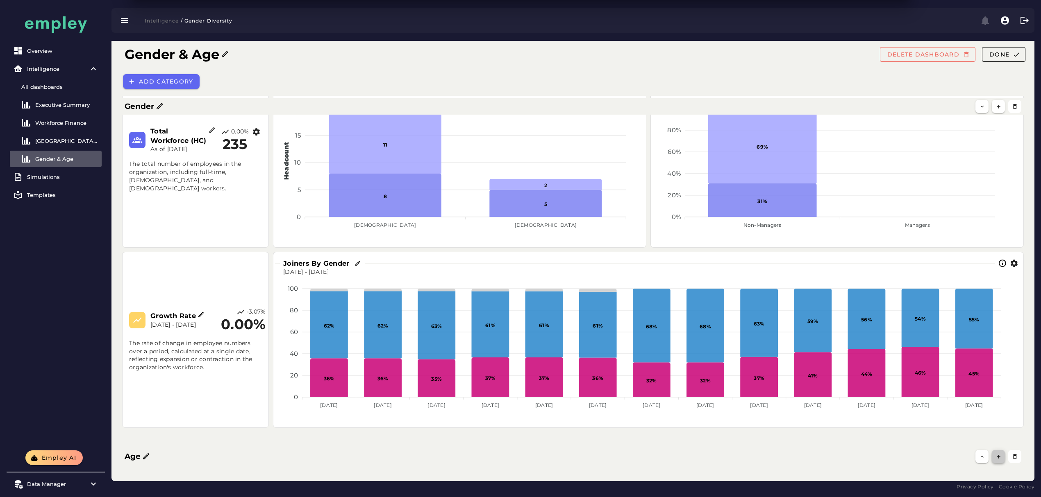
scroll to position [0, 0]
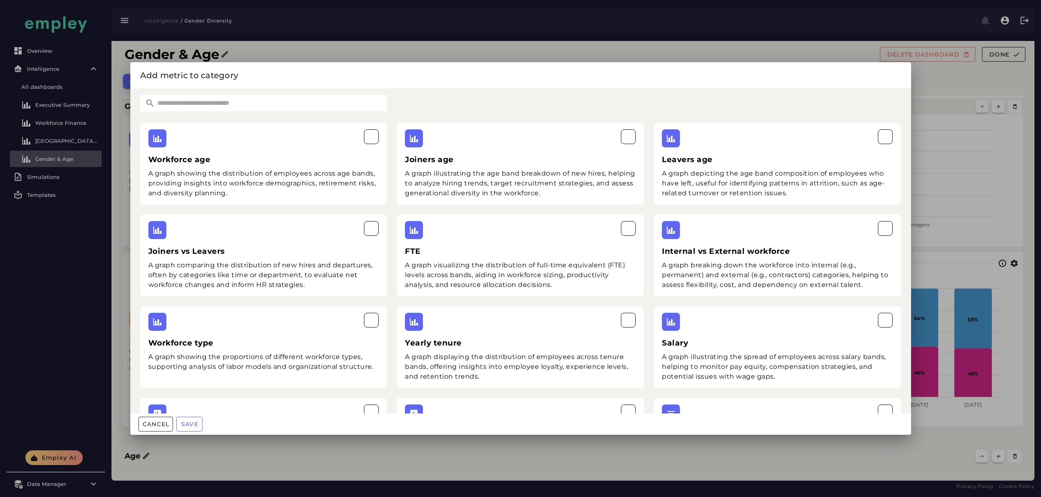
click at [200, 104] on input "text" at bounding box center [271, 103] width 232 height 16
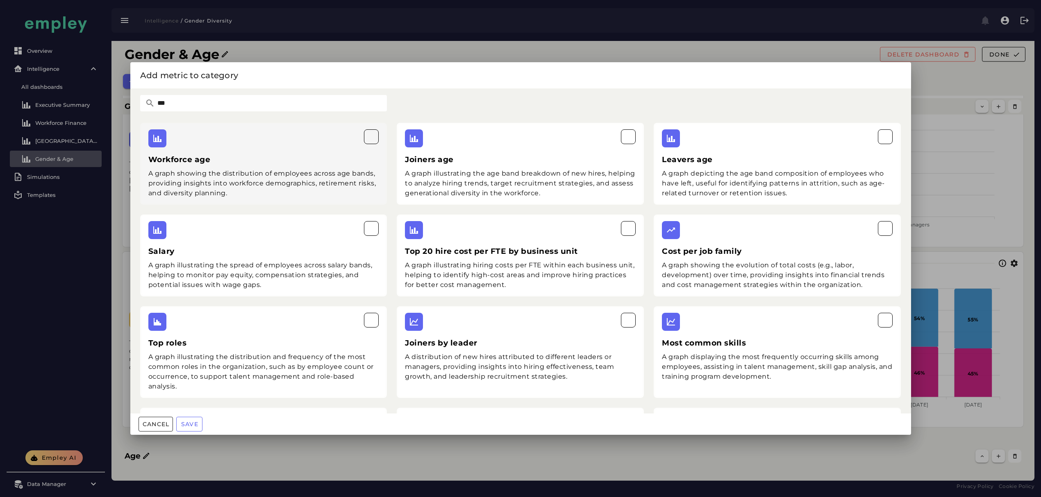
type input "***"
click at [322, 169] on div "A graph showing the distribution of employees across age bands, providing insig…" at bounding box center [263, 183] width 231 height 29
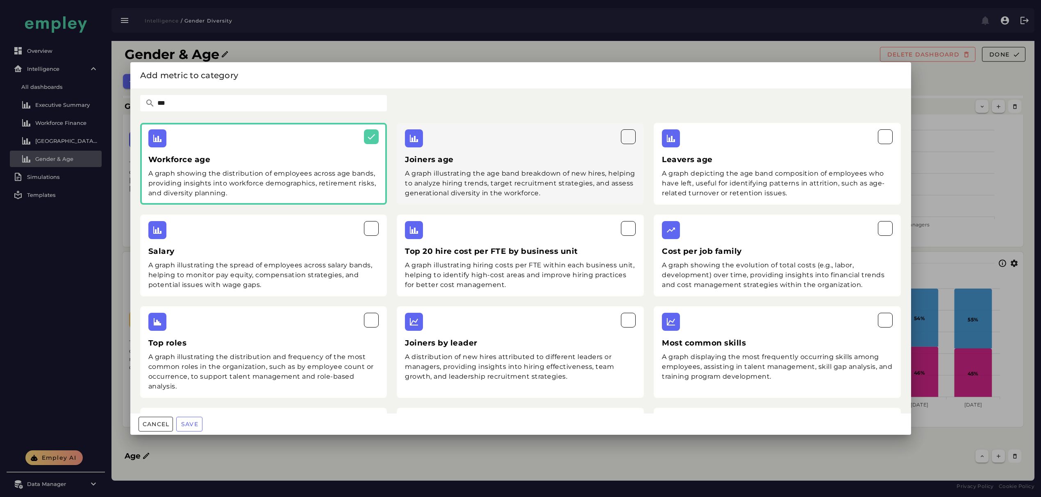
click at [510, 176] on div "A graph illustrating the age band breakdown of new hires, helping to analyze hi…" at bounding box center [520, 183] width 231 height 29
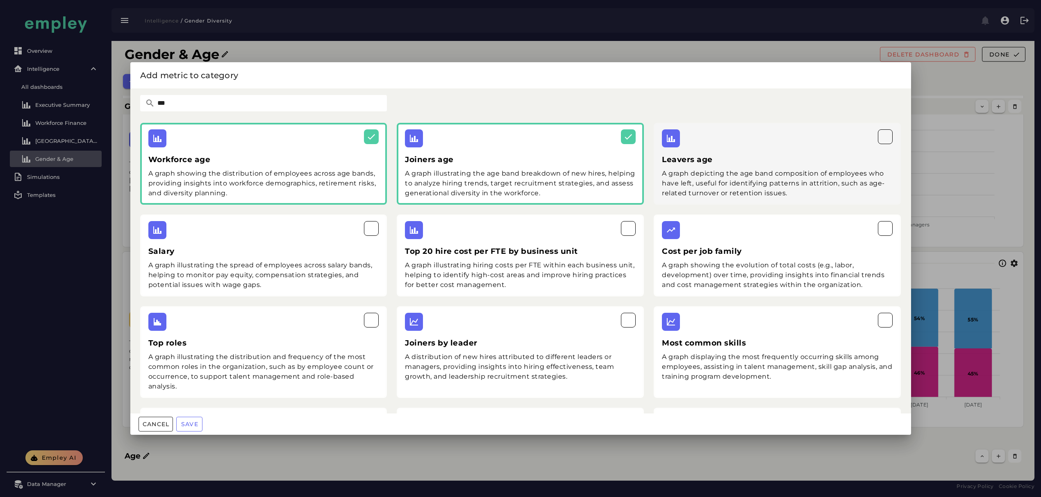
click at [705, 185] on div "A graph depicting the age band composition of employees who have left, useful f…" at bounding box center [777, 183] width 231 height 29
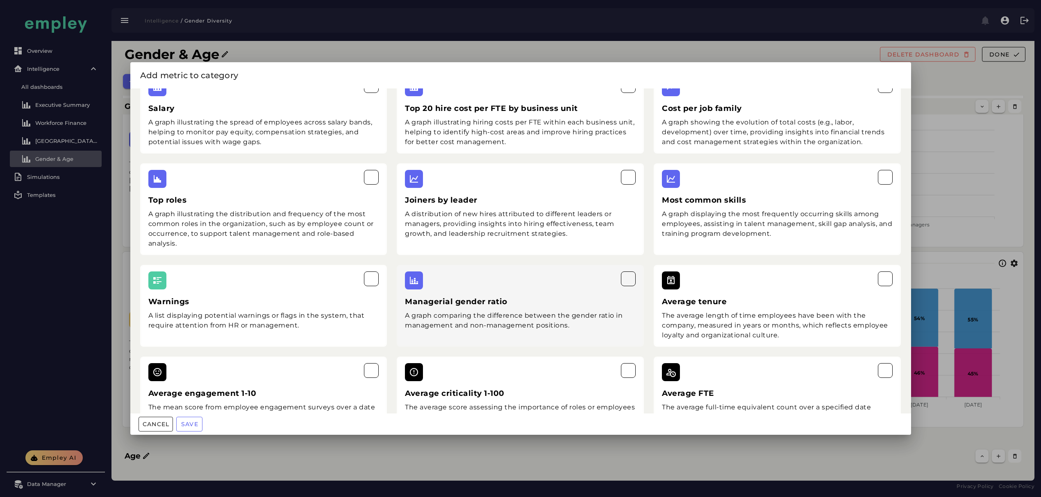
scroll to position [218, 0]
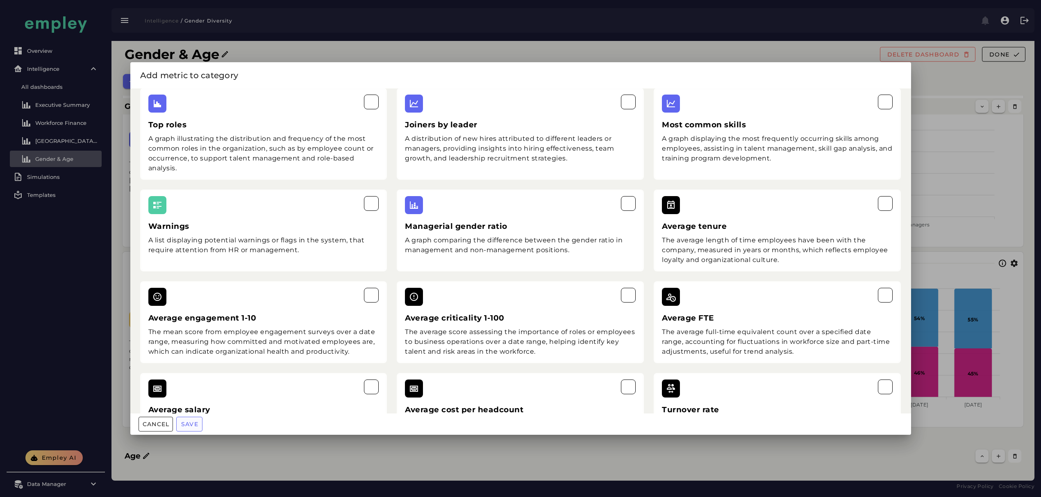
click at [184, 428] on span "Save" at bounding box center [190, 424] width 18 height 7
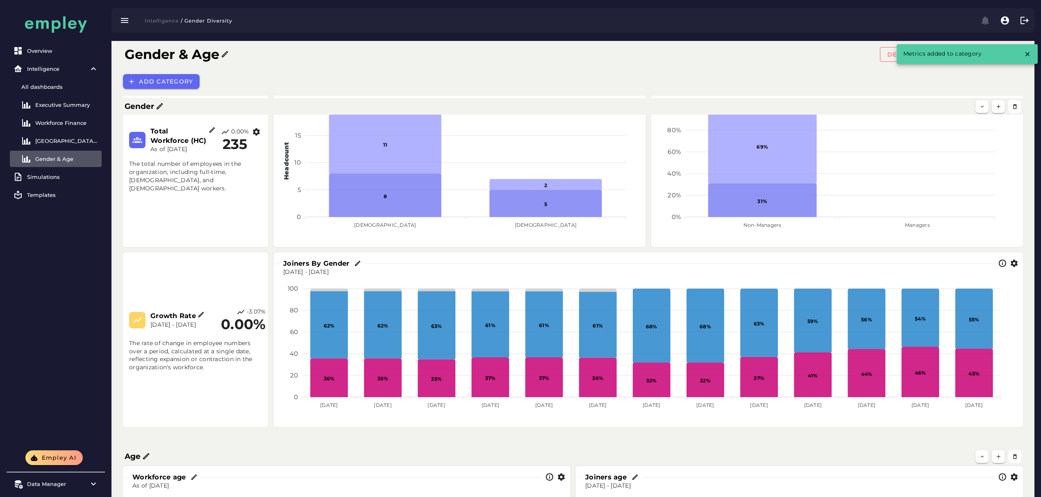
scroll to position [345, 0]
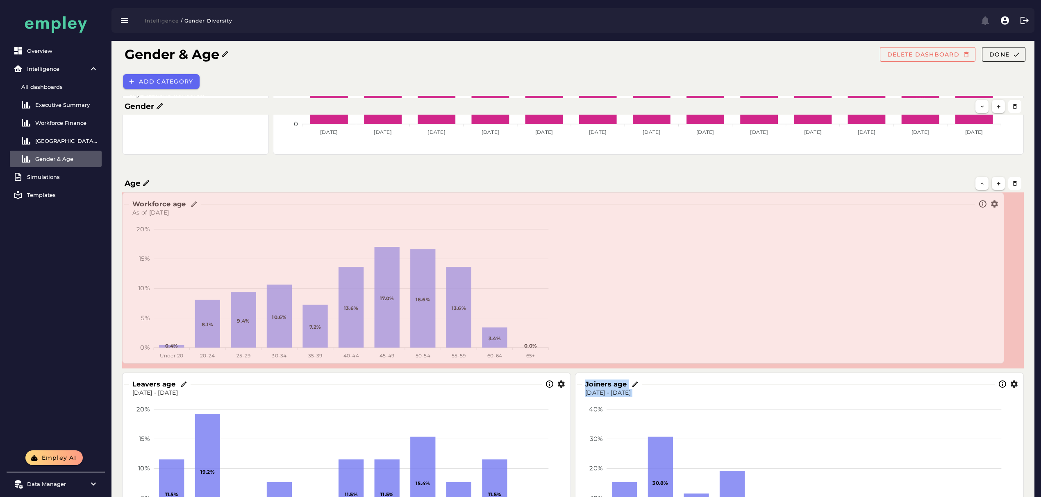
drag, startPoint x: 569, startPoint y: 367, endPoint x: 1003, endPoint y: 363, distance: 433.5
click at [1003, 363] on span at bounding box center [1002, 362] width 4 height 4
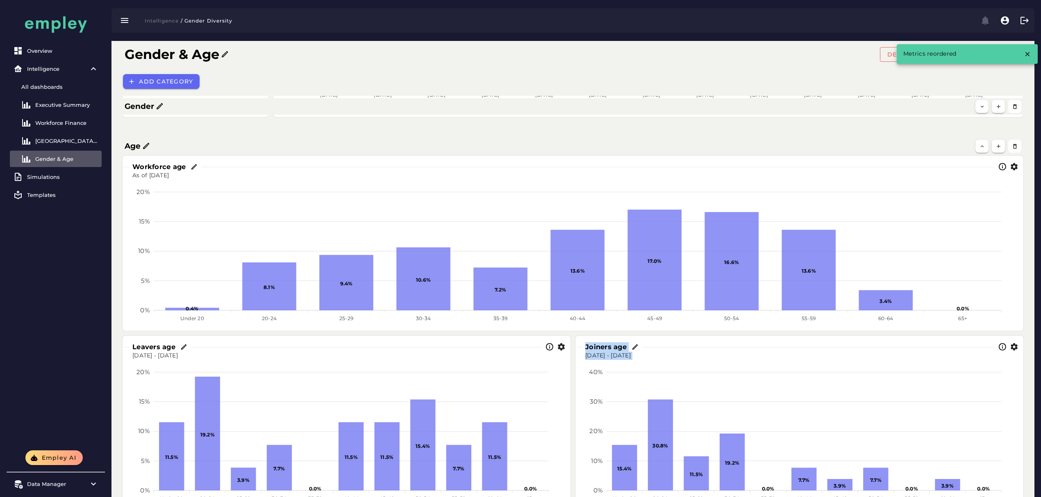
scroll to position [399, 0]
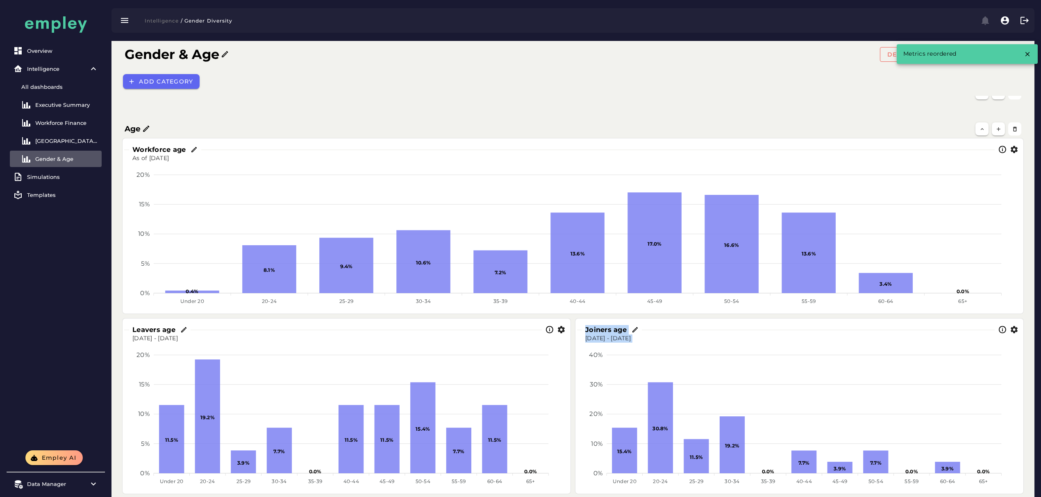
click at [612, 333] on h3 "Joiners age" at bounding box center [607, 329] width 45 height 9
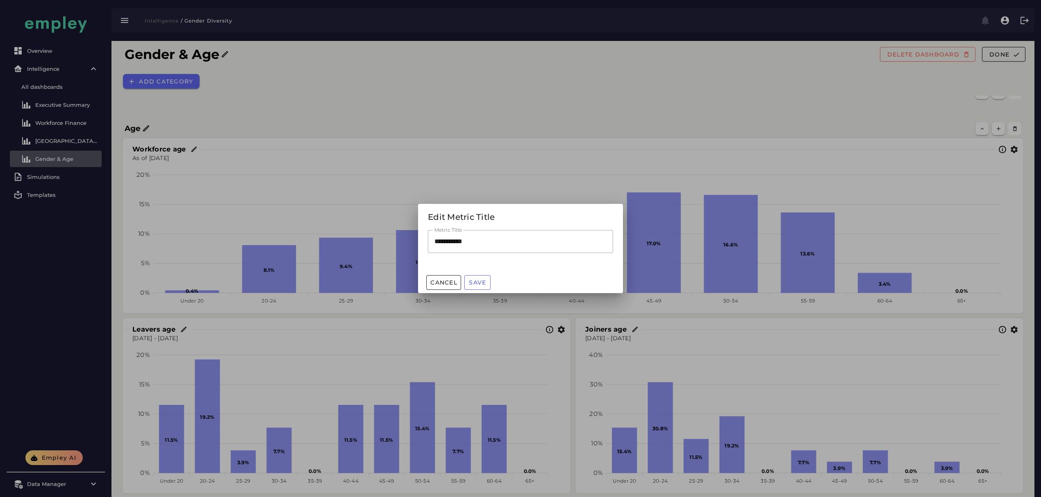
click at [697, 288] on div at bounding box center [520, 248] width 1041 height 497
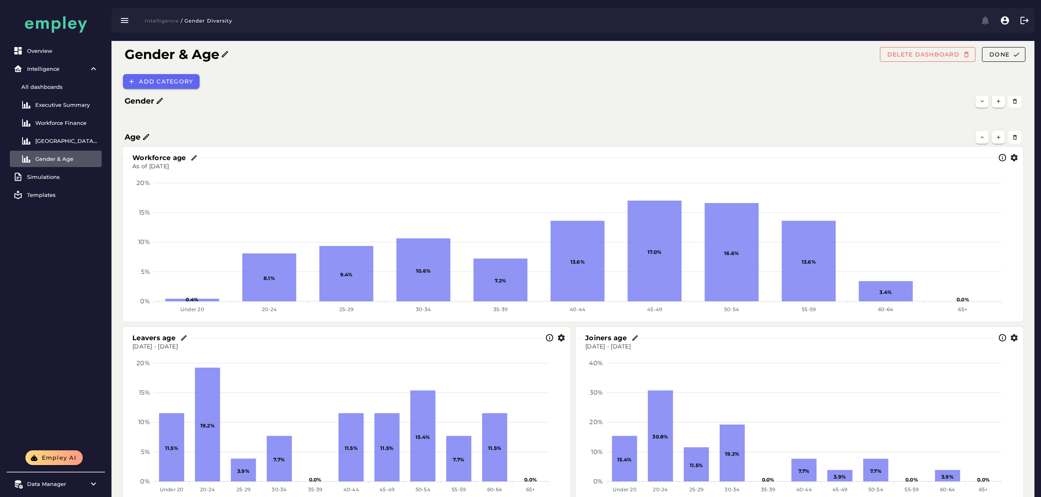
scroll to position [371, 0]
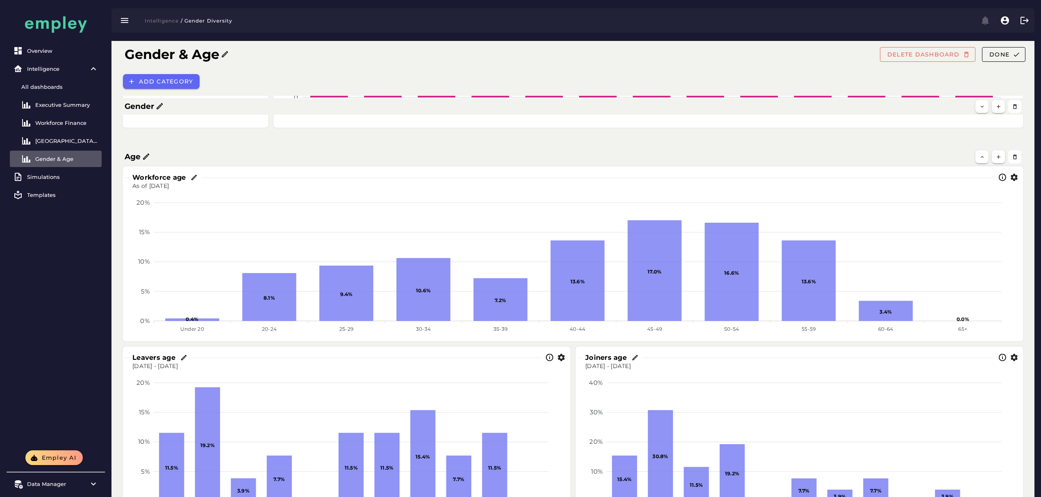
click at [195, 179] on icon at bounding box center [194, 177] width 7 height 7
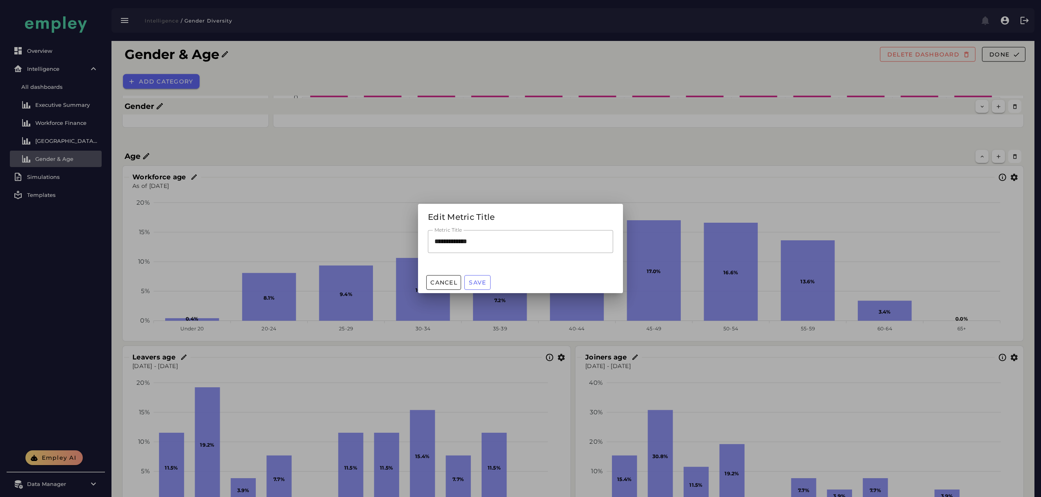
scroll to position [0, 0]
drag, startPoint x: 383, startPoint y: 234, endPoint x: 333, endPoint y: 229, distance: 50.3
click at [335, 229] on div "**********" at bounding box center [520, 248] width 1041 height 497
type input "**********"
click at [479, 282] on span "Save" at bounding box center [477, 282] width 18 height 7
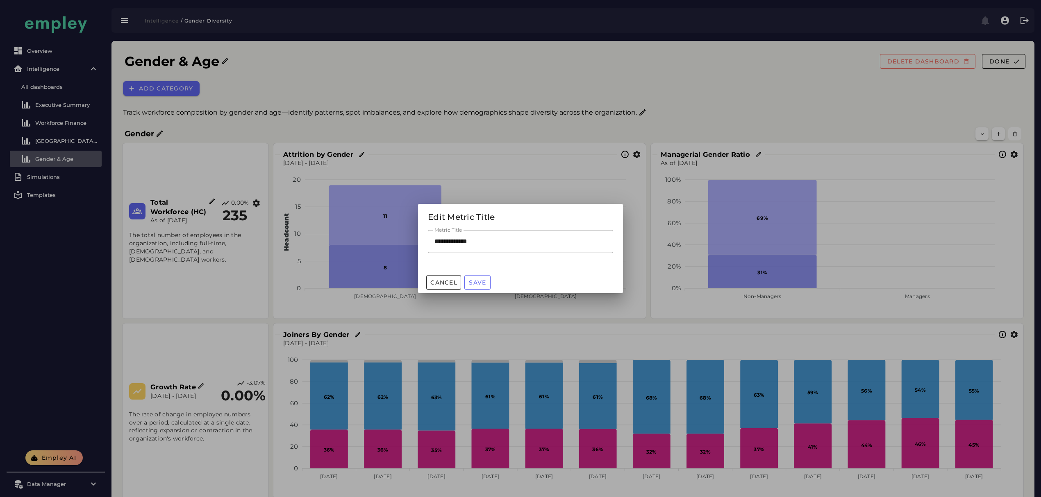
scroll to position [371, 0]
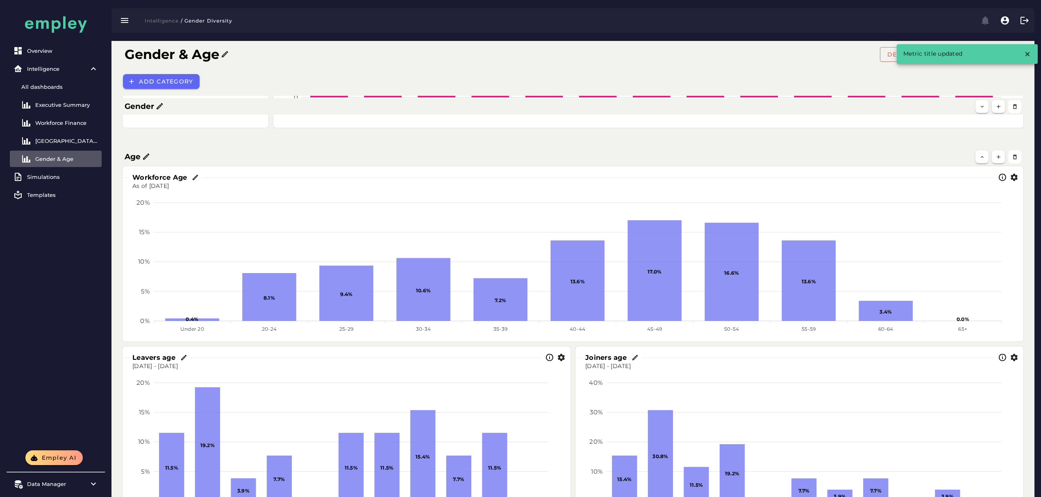
click at [184, 358] on icon at bounding box center [183, 357] width 7 height 7
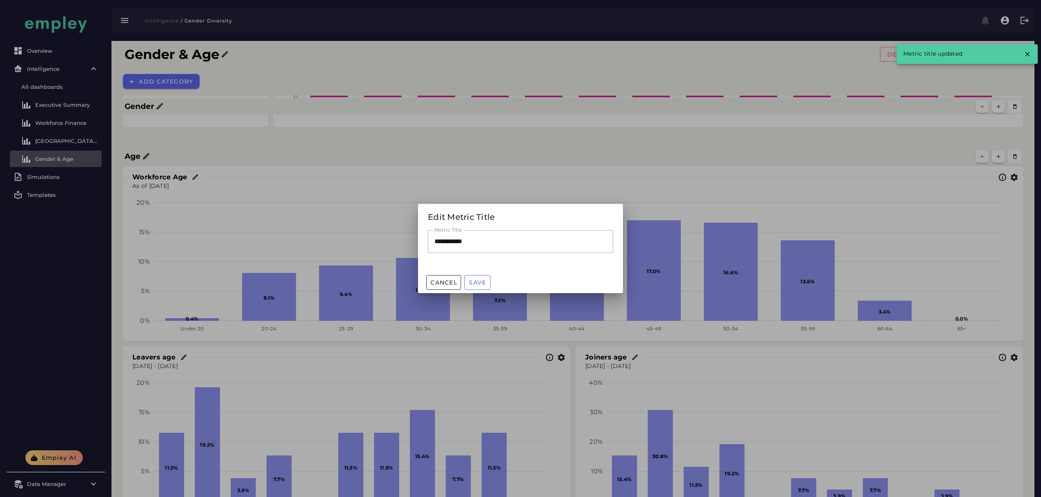
scroll to position [0, 0]
drag, startPoint x: 548, startPoint y: 249, endPoint x: 343, endPoint y: 230, distance: 206.2
click at [343, 229] on div "**********" at bounding box center [520, 248] width 1041 height 497
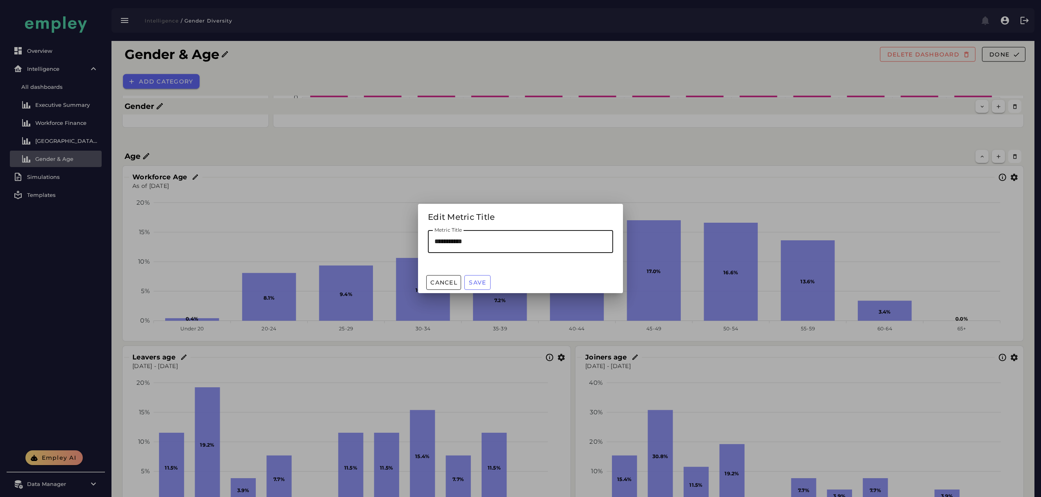
click at [457, 239] on input "**********" at bounding box center [520, 241] width 185 height 23
click at [460, 245] on input "**********" at bounding box center [520, 241] width 185 height 23
drag, startPoint x: 479, startPoint y: 240, endPoint x: 369, endPoint y: 238, distance: 110.2
click at [370, 238] on div "**********" at bounding box center [520, 248] width 1041 height 497
drag, startPoint x: 495, startPoint y: 240, endPoint x: 293, endPoint y: 238, distance: 202.0
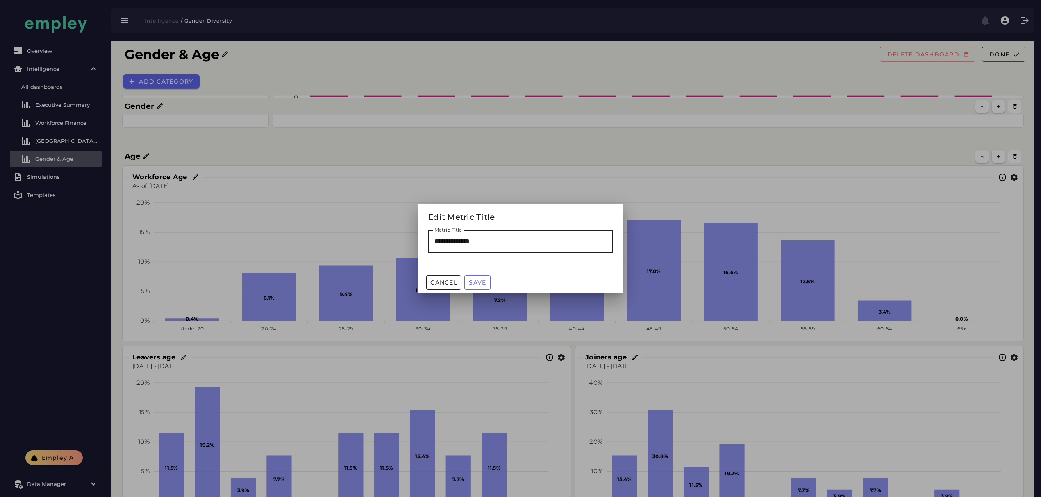
click at [294, 238] on div "**********" at bounding box center [520, 248] width 1041 height 497
type input "**********"
click at [477, 283] on span "Save" at bounding box center [477, 282] width 18 height 7
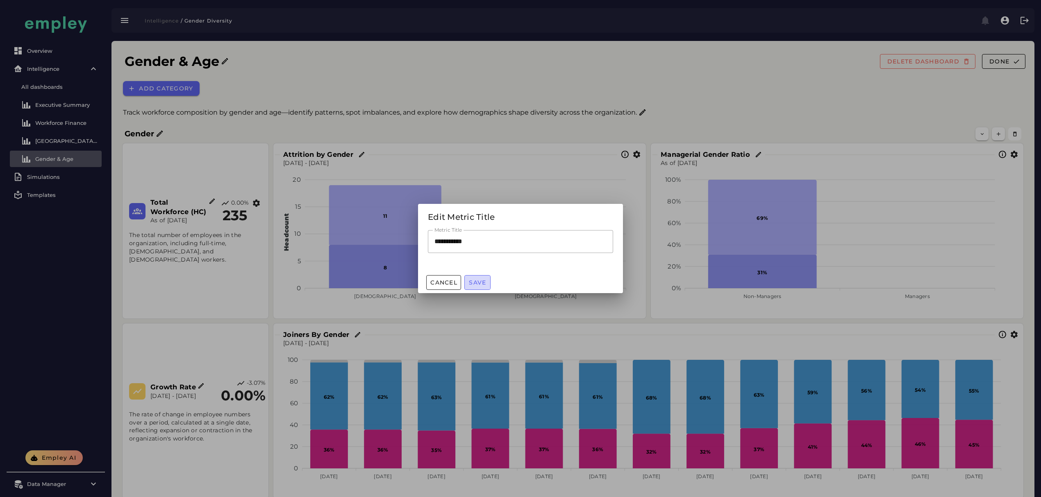
scroll to position [371, 0]
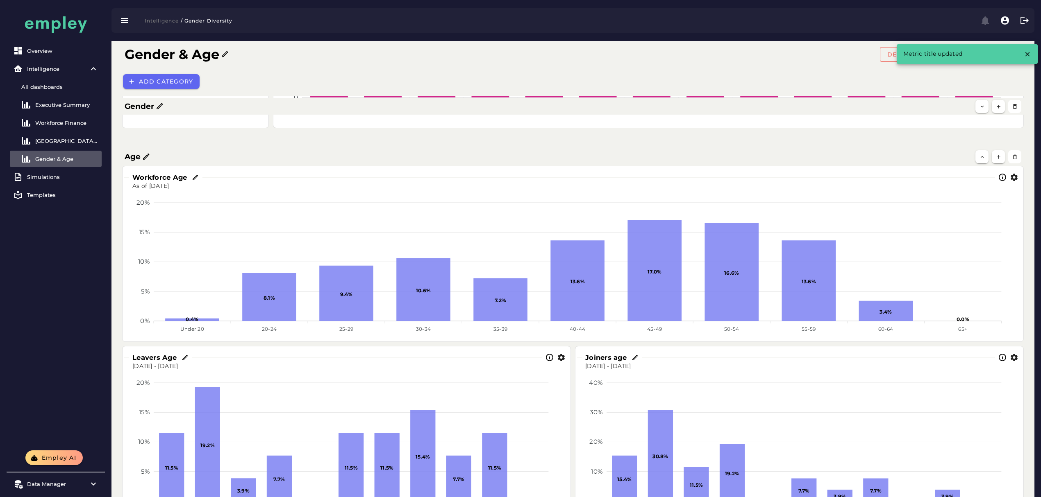
click at [629, 356] on h3 "Joiners age" at bounding box center [607, 357] width 45 height 9
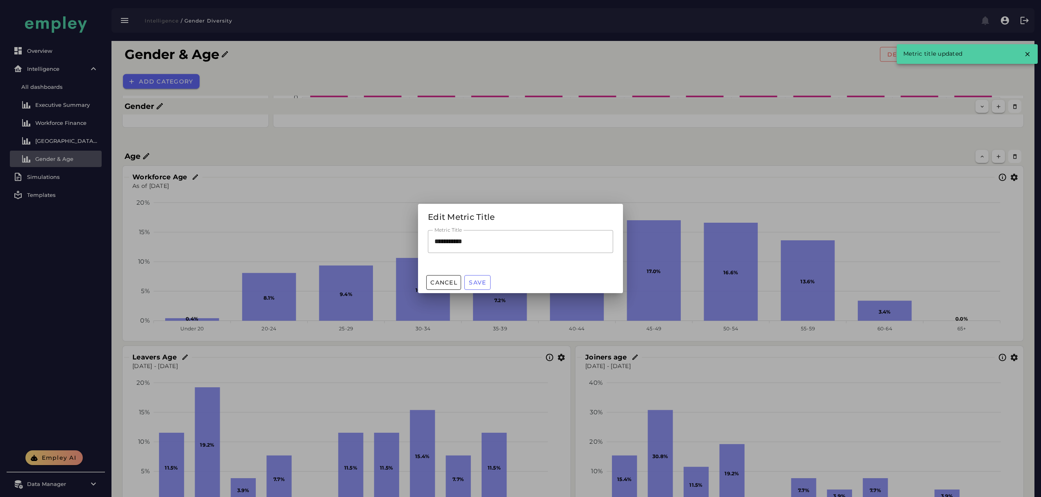
scroll to position [0, 0]
click at [462, 241] on input "**********" at bounding box center [520, 241] width 185 height 23
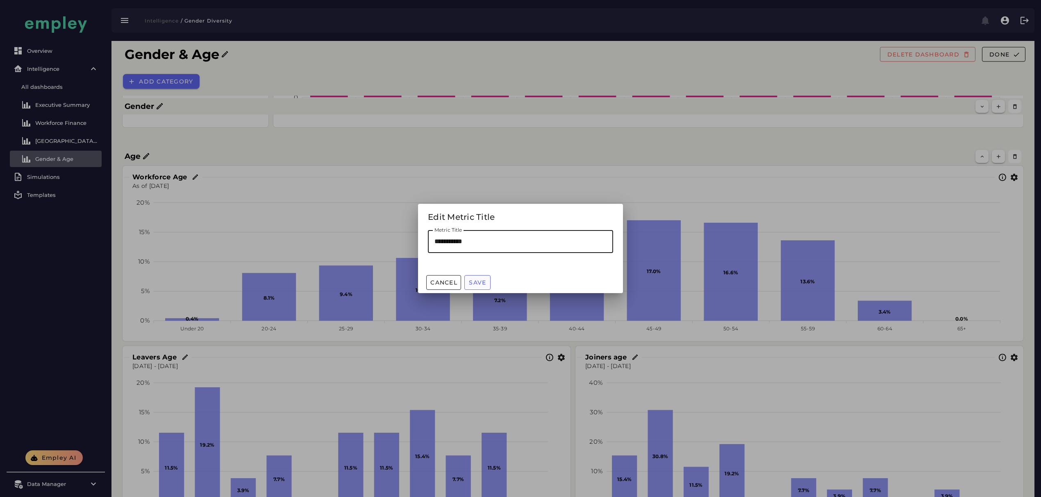
type input "**********"
click at [485, 283] on span "Save" at bounding box center [477, 282] width 18 height 7
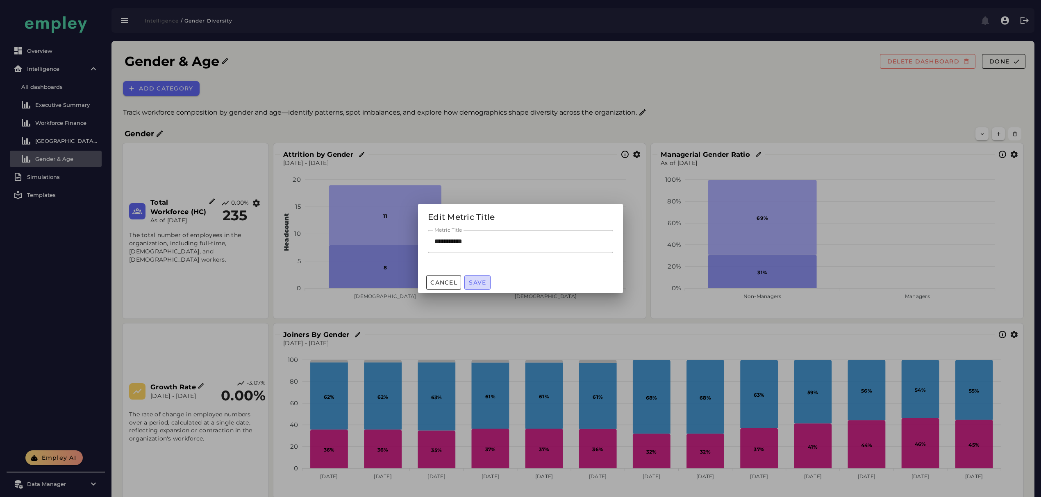
scroll to position [371, 0]
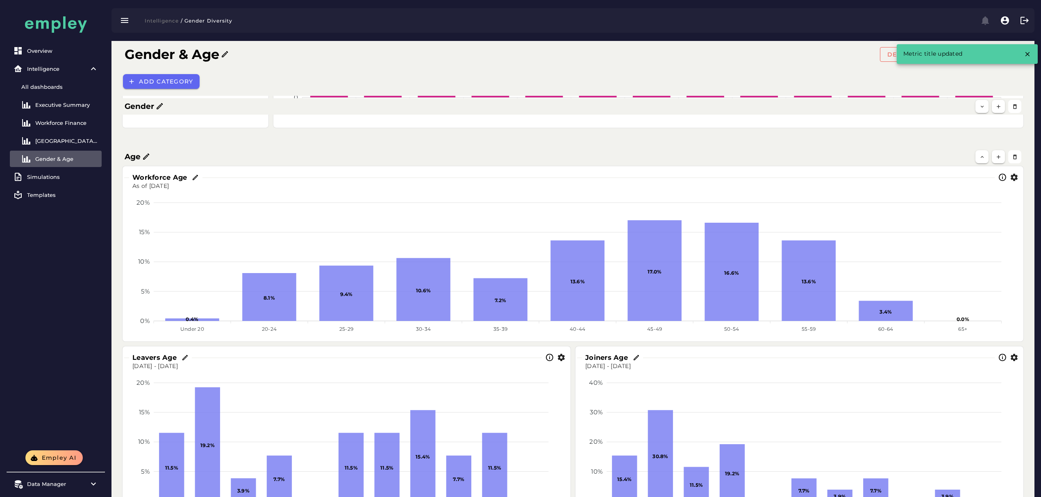
click at [1010, 179] on icon "button" at bounding box center [1013, 177] width 9 height 9
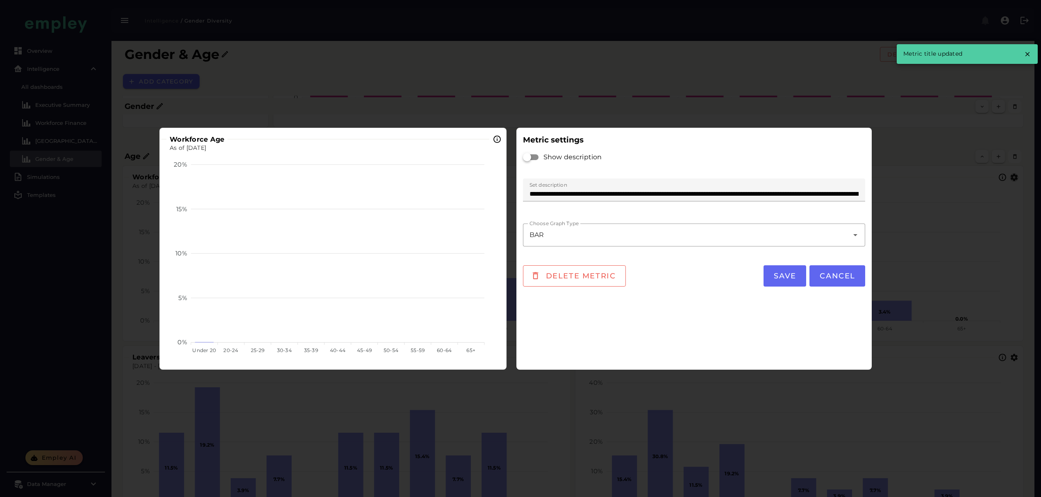
scroll to position [0, 0]
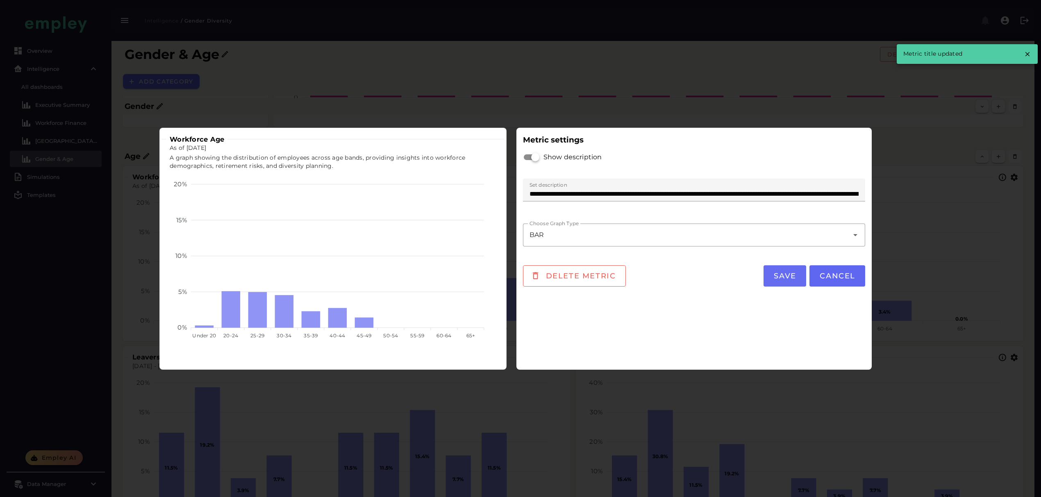
click at [784, 271] on button "Save" at bounding box center [784, 275] width 43 height 21
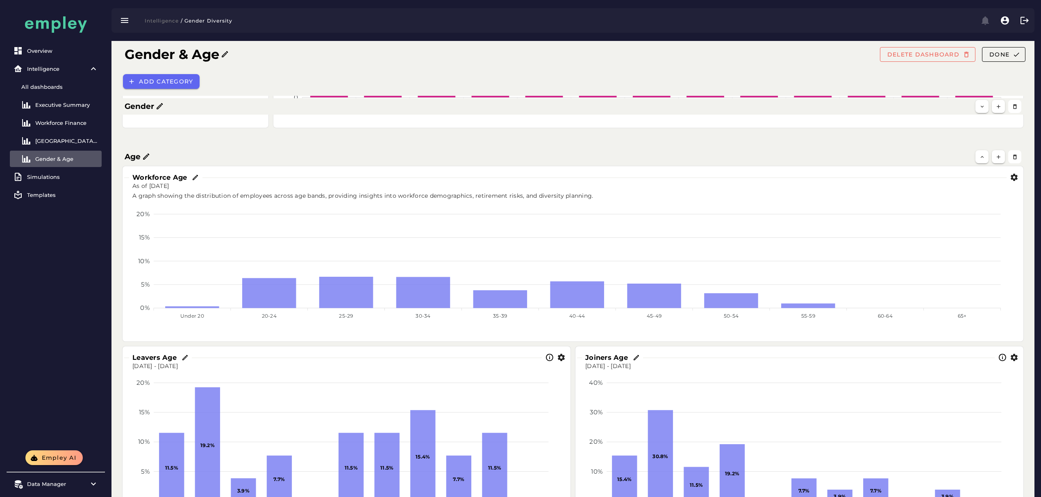
scroll to position [426, 0]
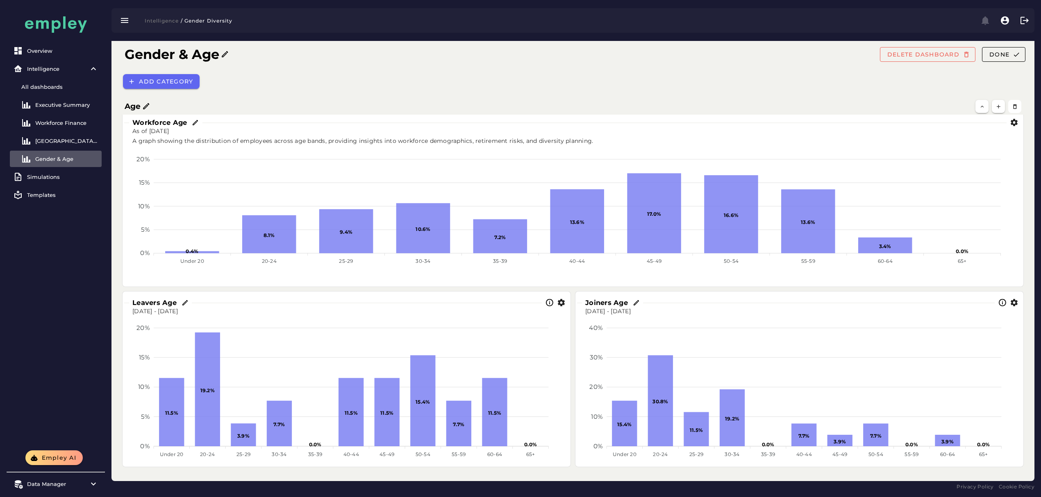
click at [561, 303] on icon "button" at bounding box center [561, 303] width 9 height 9
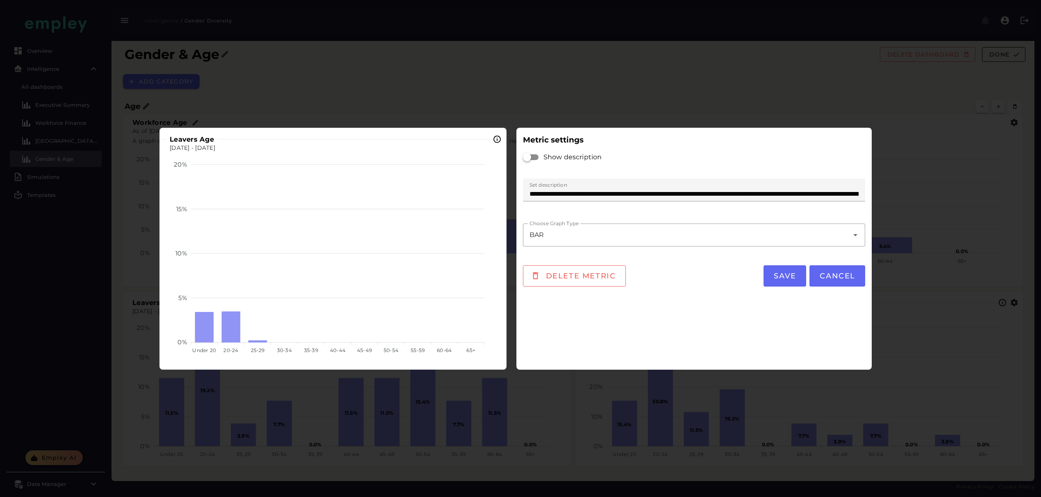
scroll to position [0, 0]
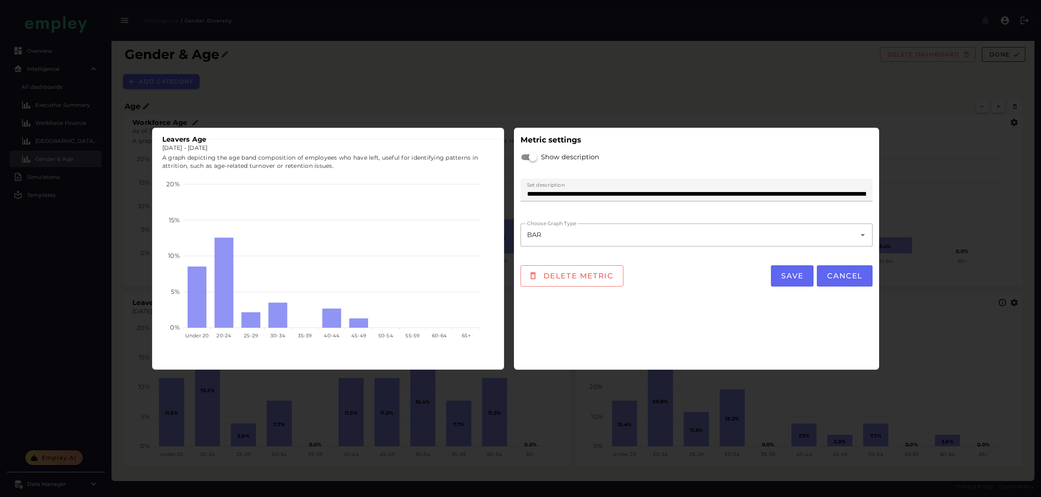
click at [785, 275] on span "Save" at bounding box center [791, 276] width 23 height 9
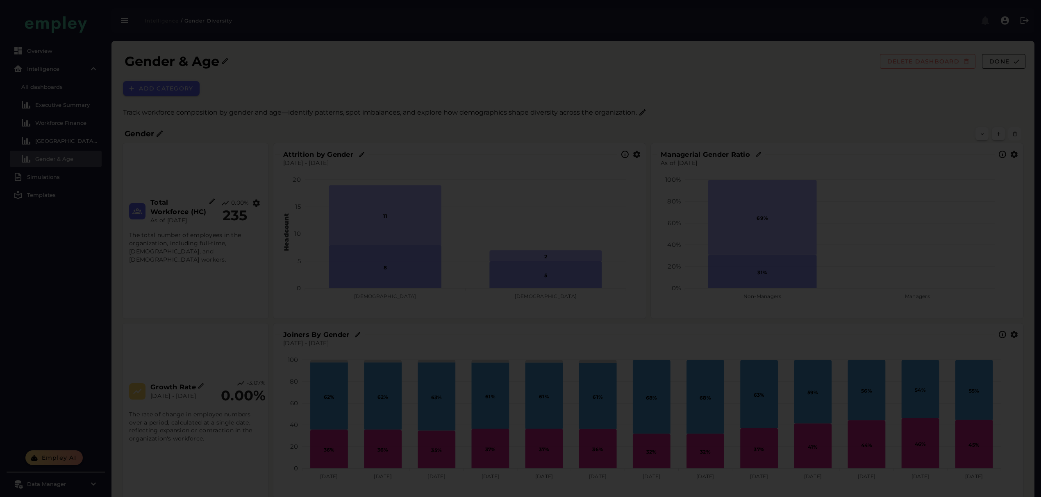
scroll to position [426, 0]
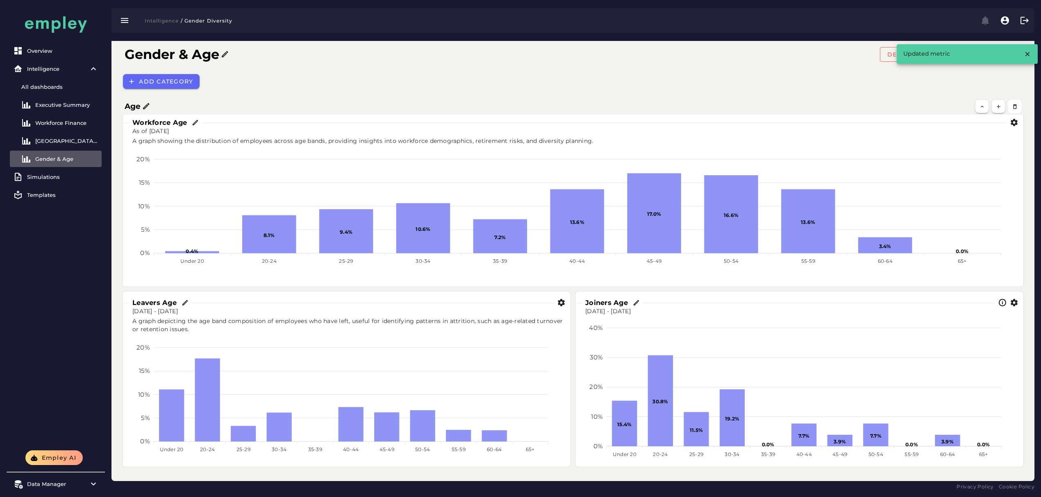
click at [1012, 305] on icon "button" at bounding box center [1013, 303] width 9 height 9
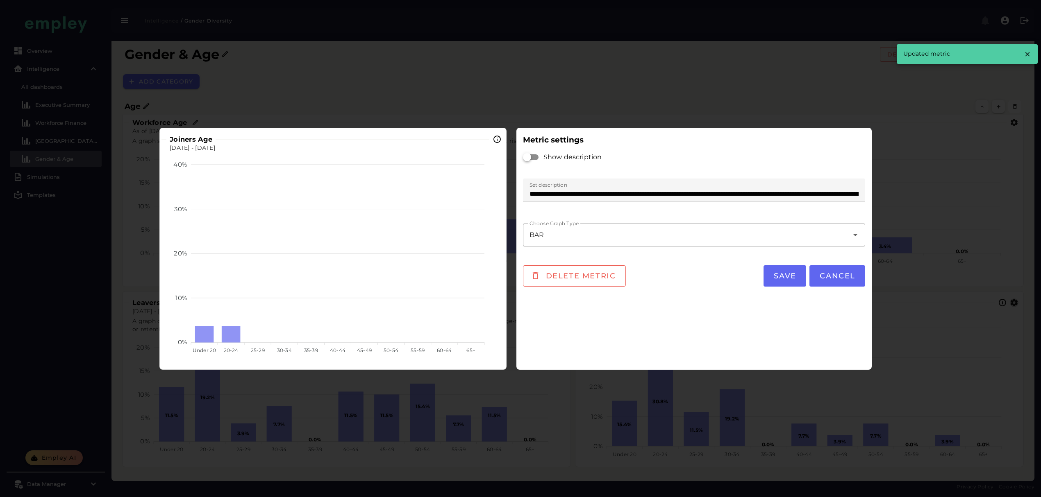
scroll to position [0, 0]
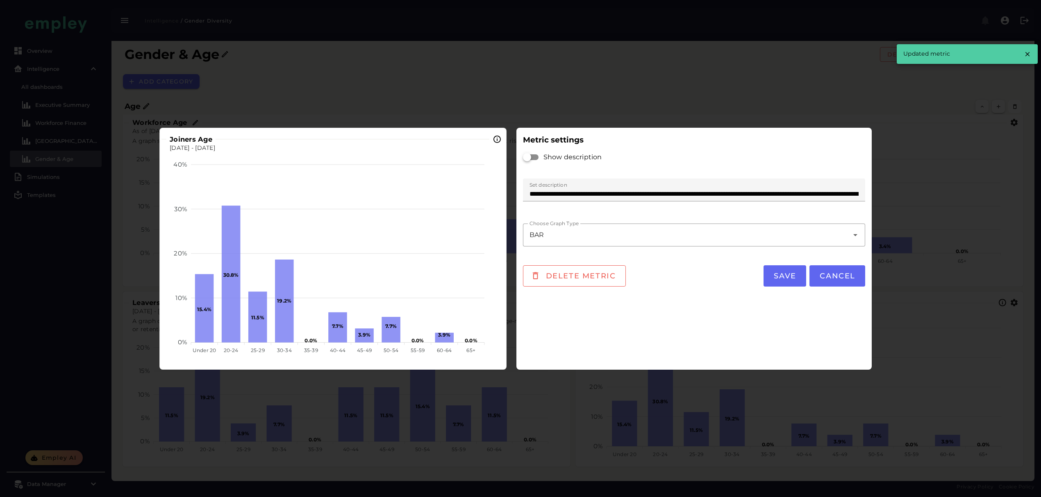
click at [586, 234] on div "BAR ***" at bounding box center [686, 235] width 326 height 23
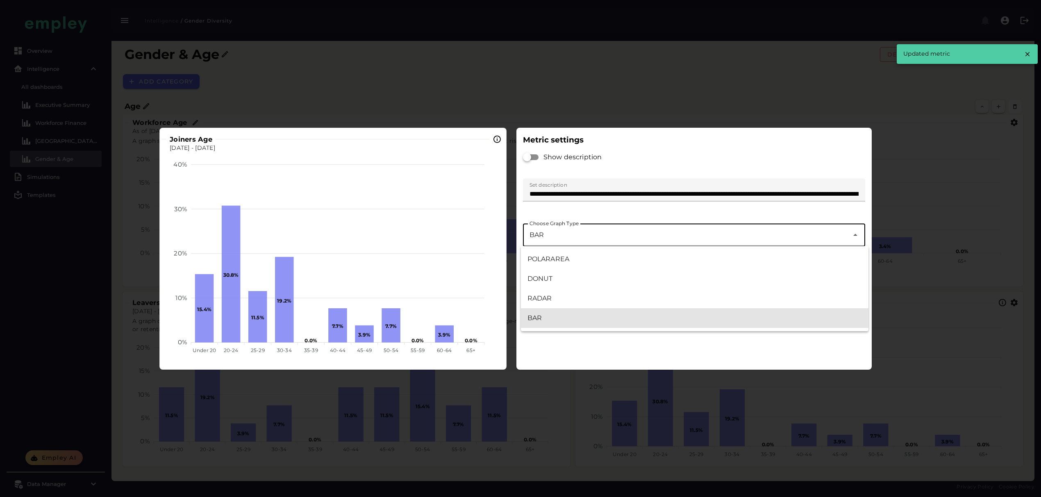
click at [600, 211] on div "**********" at bounding box center [694, 195] width 352 height 42
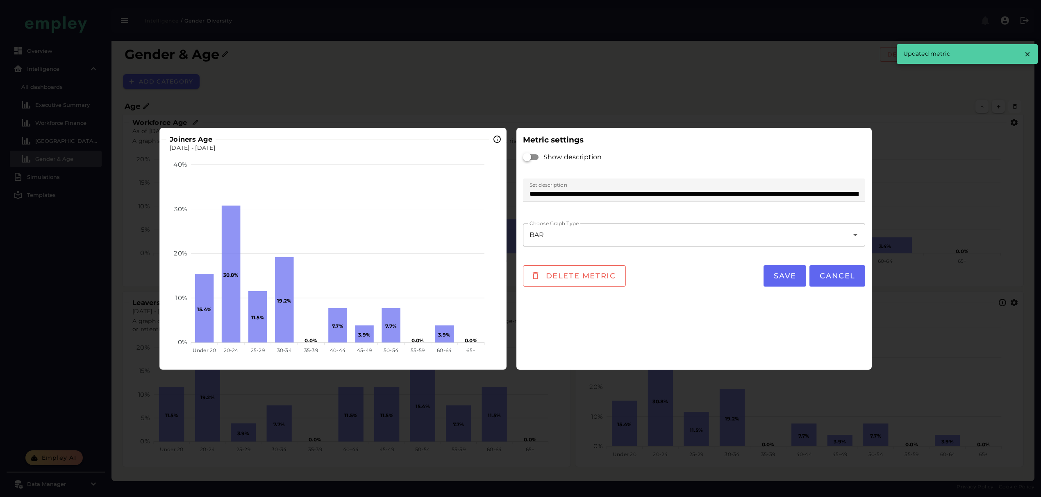
click at [531, 147] on div "Show description" at bounding box center [694, 157] width 342 height 23
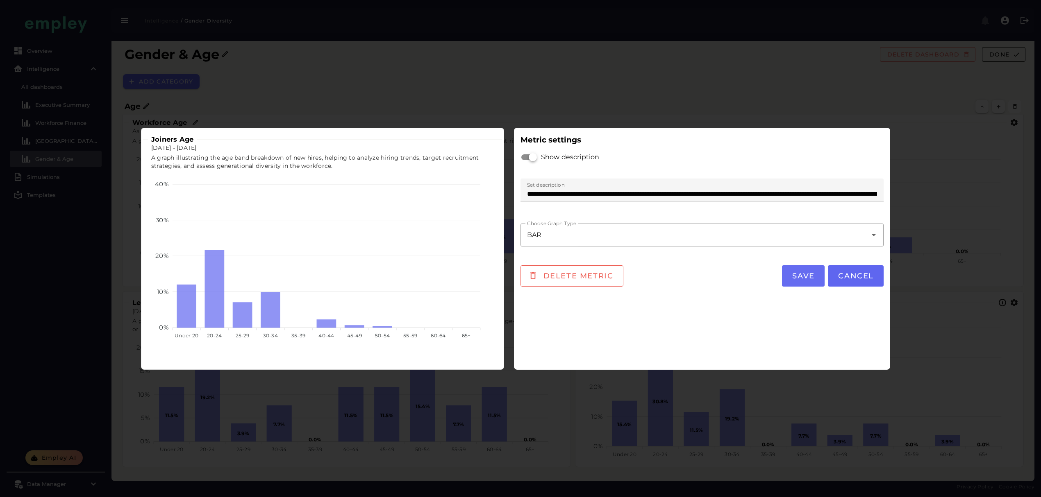
click at [803, 272] on span "Save" at bounding box center [803, 276] width 23 height 9
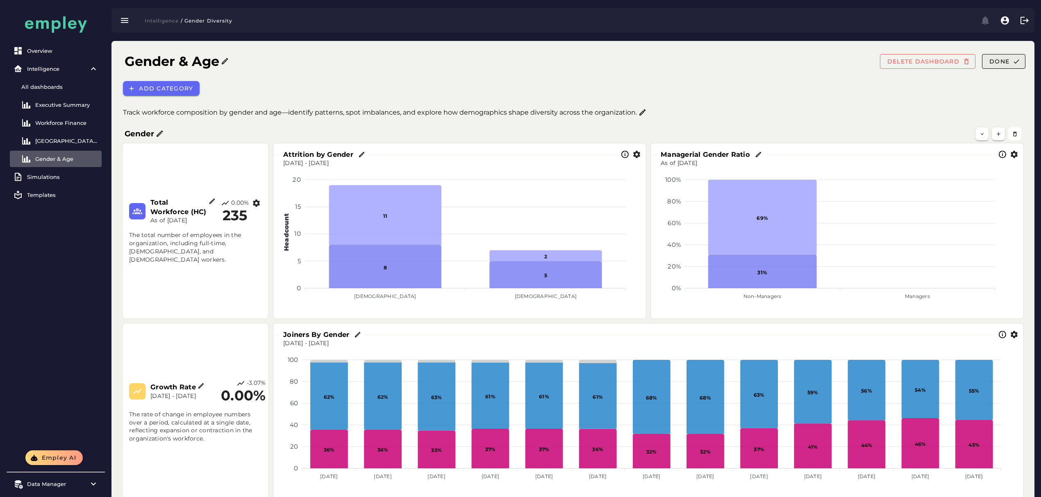
click at [1007, 55] on button "Done" at bounding box center [1003, 61] width 43 height 15
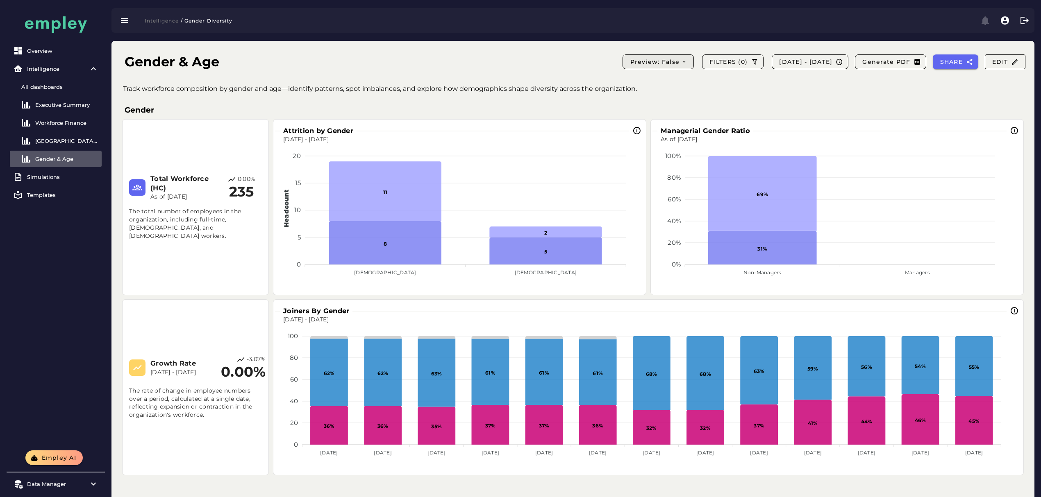
drag, startPoint x: 624, startPoint y: 51, endPoint x: 618, endPoint y: 62, distance: 12.7
click at [625, 52] on div "Gender & Age Preview: false FILTERS (0) 2024-09-04 - 2025-09-05 Generate PDF SH…" at bounding box center [575, 62] width 914 height 29
click at [629, 63] on span "Preview: false" at bounding box center [657, 61] width 57 height 7
click at [610, 97] on div "True" at bounding box center [627, 102] width 70 height 20
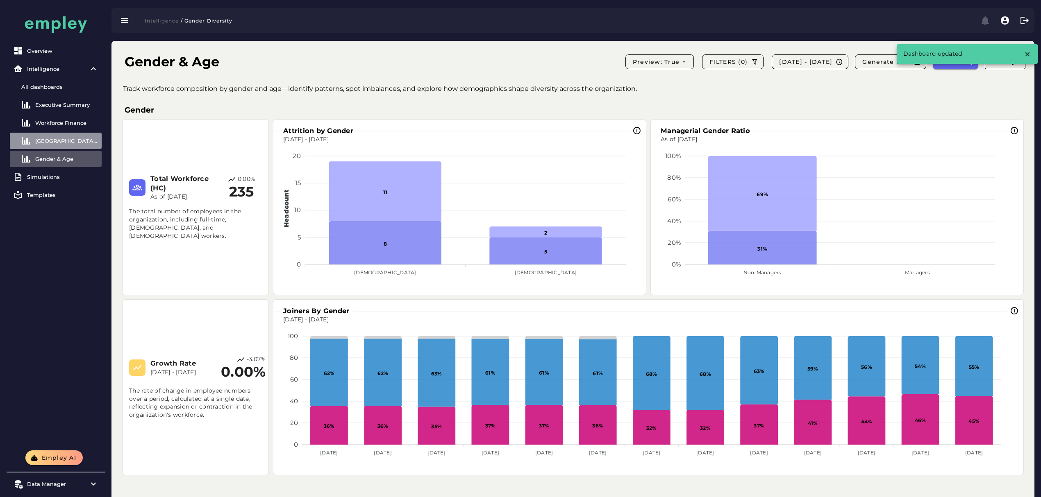
click at [76, 142] on div "[GEOGRAPHIC_DATA] Overview" at bounding box center [66, 141] width 63 height 7
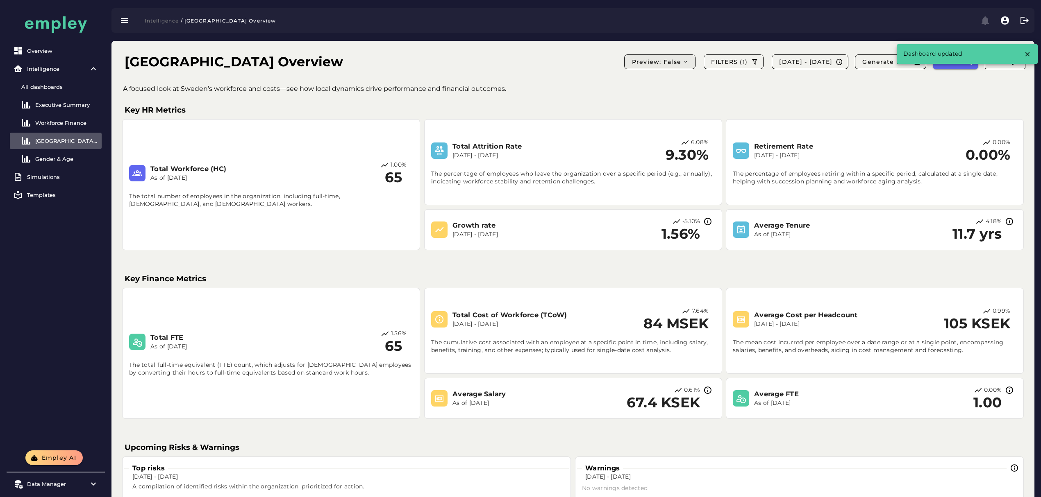
click at [642, 59] on span "Preview: false" at bounding box center [659, 61] width 57 height 7
click at [628, 104] on div "True" at bounding box center [628, 101] width 57 height 7
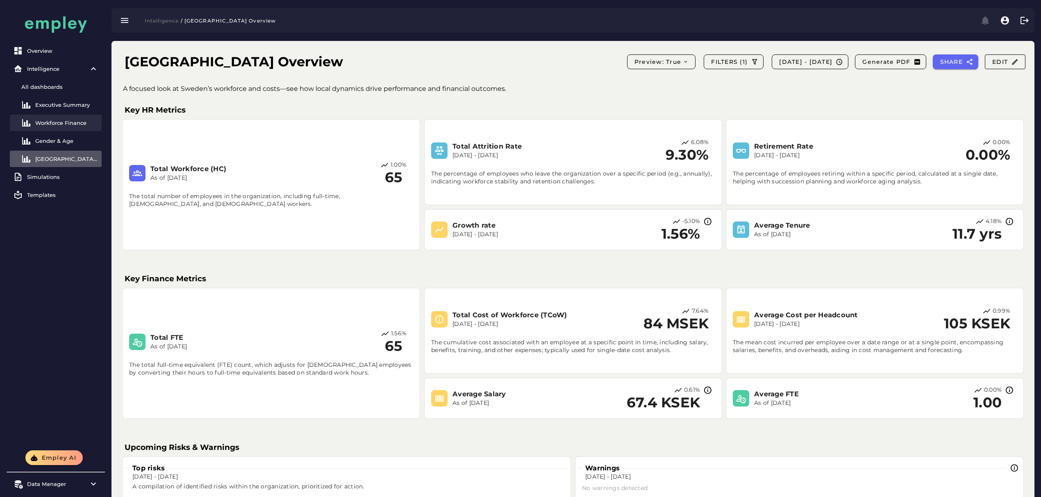
click at [75, 123] on div "Workforce Finance" at bounding box center [66, 123] width 63 height 7
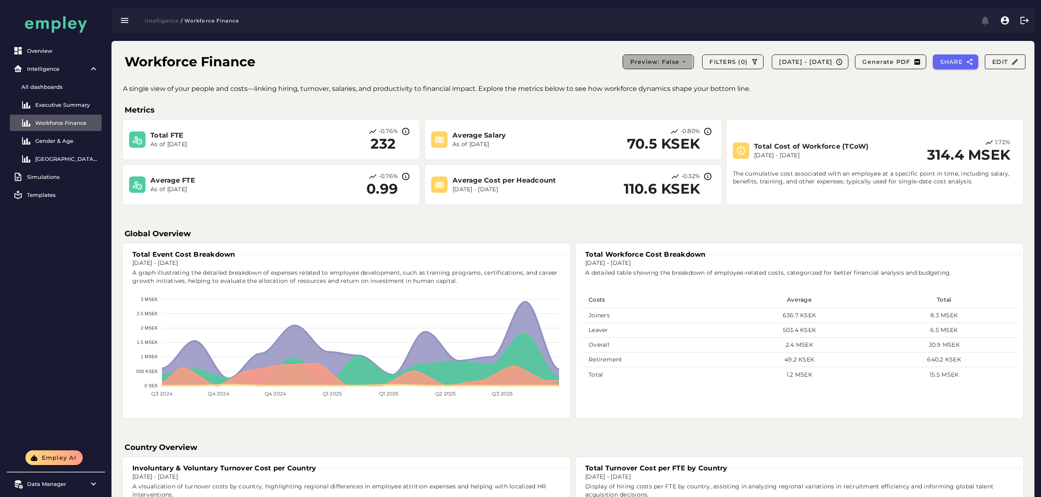
click at [622, 56] on button "Preview: false" at bounding box center [657, 61] width 71 height 15
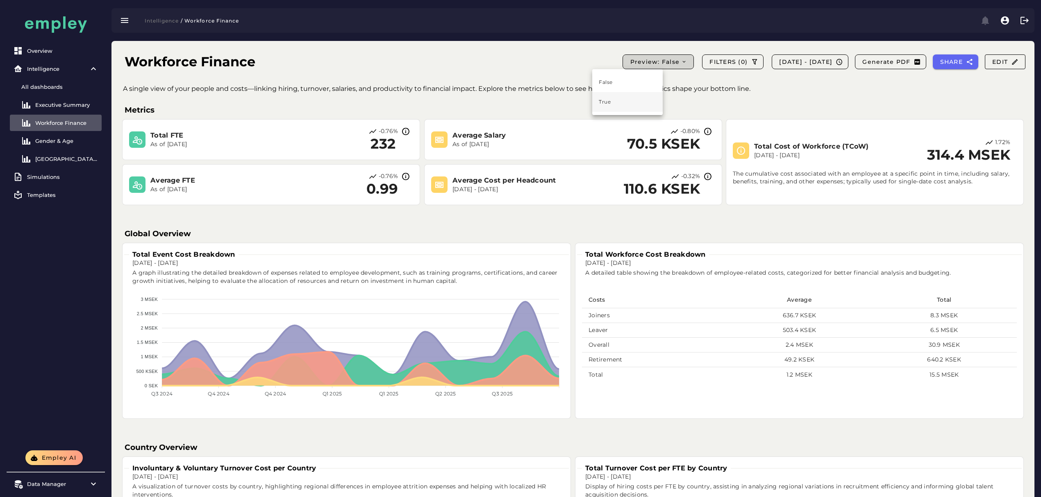
click at [619, 100] on div "True" at bounding box center [627, 101] width 57 height 7
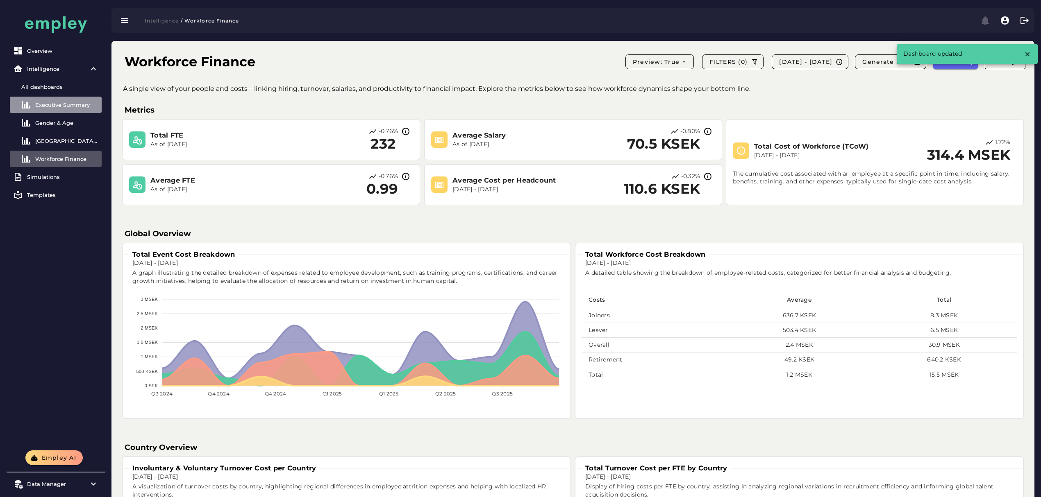
click at [77, 106] on div "Executive Summary" at bounding box center [66, 105] width 63 height 7
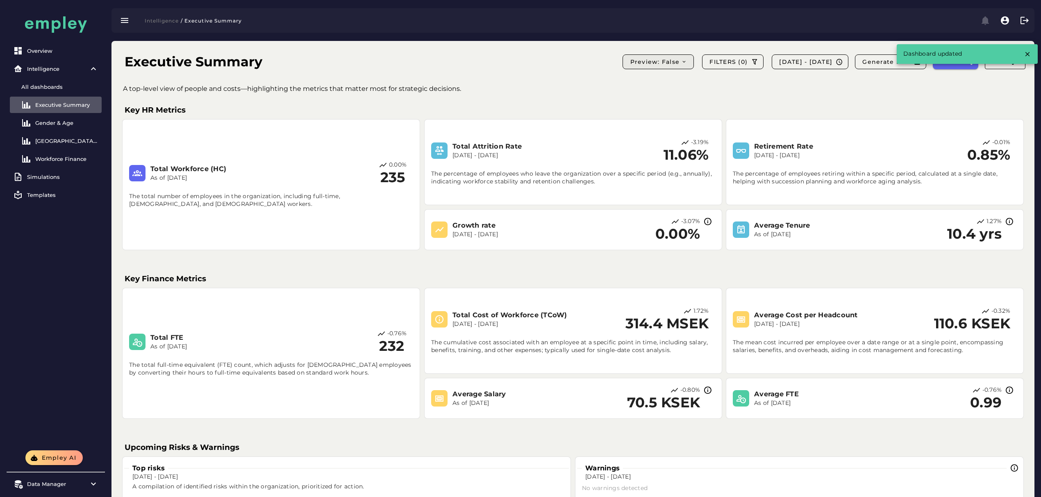
click at [629, 62] on span "Preview: false" at bounding box center [657, 61] width 57 height 7
click at [605, 102] on div "True" at bounding box center [627, 101] width 57 height 7
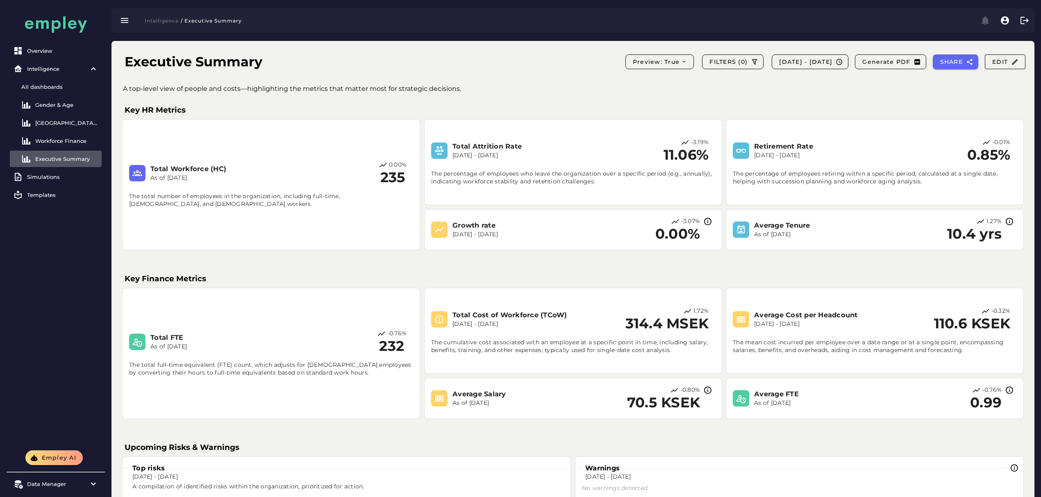
click at [497, 68] on div "Executive Summary Preview: true FILTERS (0) 2024-09-04 - 2025-09-05 Generate PD…" at bounding box center [575, 62] width 914 height 29
click at [74, 91] on link "All dashboards" at bounding box center [56, 87] width 92 height 16
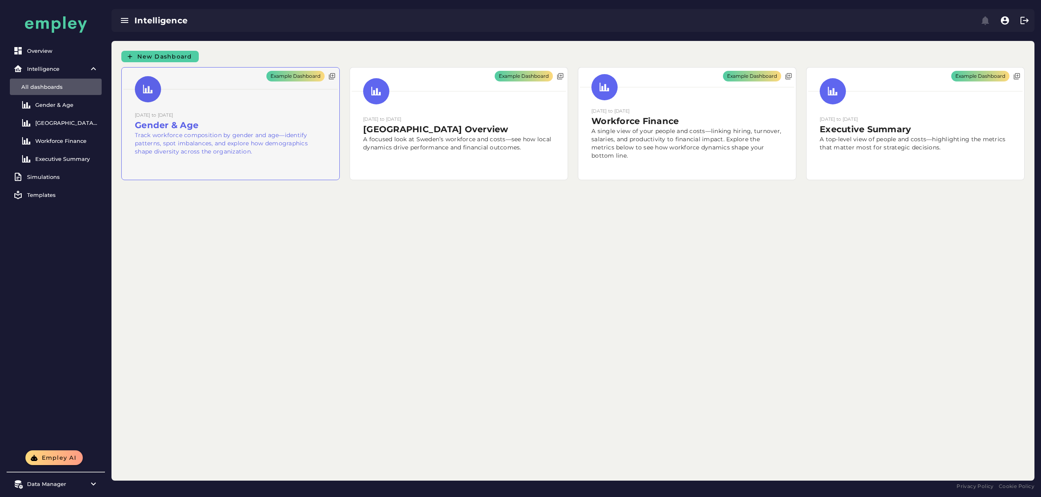
click at [217, 145] on div "Example Dashboard" at bounding box center [231, 124] width 218 height 112
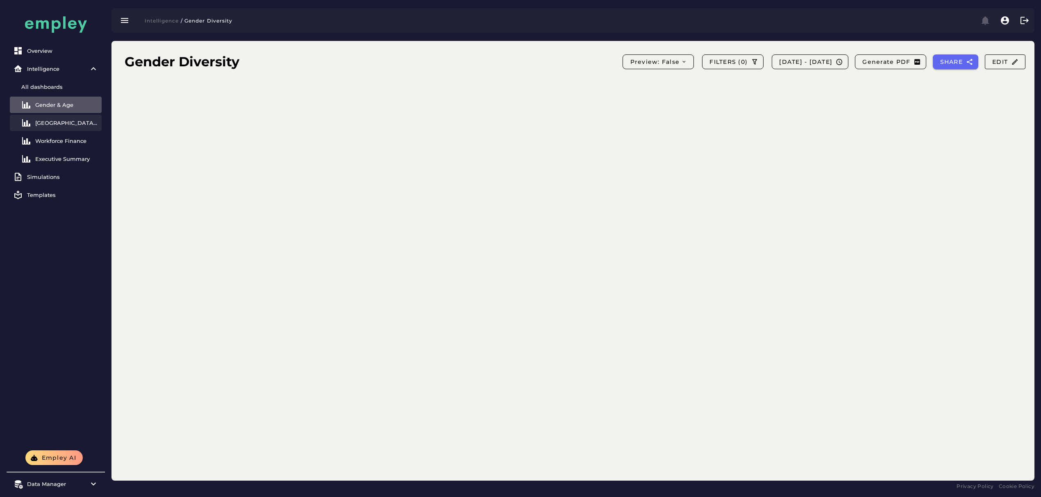
click at [57, 123] on div "[GEOGRAPHIC_DATA] Overview" at bounding box center [66, 123] width 63 height 7
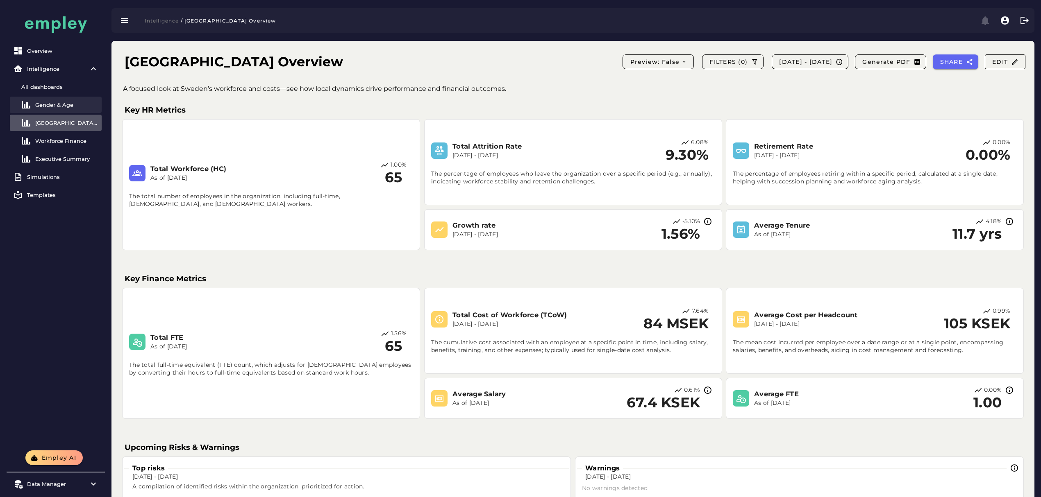
click at [66, 105] on div "Gender & Age" at bounding box center [66, 105] width 63 height 7
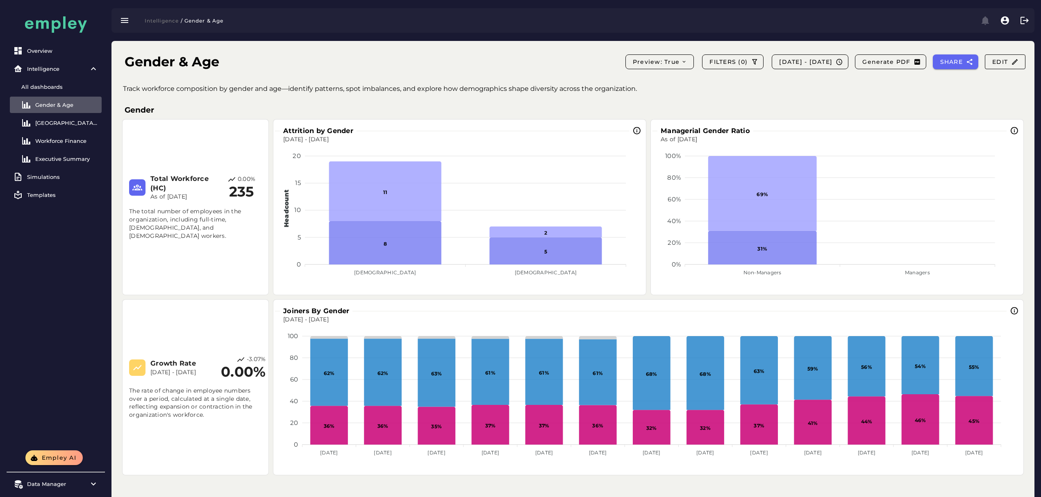
click at [331, 53] on div "Gender & Age Preview: true FILTERS [PHONE_NUMBER][DATE] - [DATE] Generate PDF S…" at bounding box center [575, 62] width 914 height 29
click at [995, 62] on span "Edit" at bounding box center [1004, 61] width 27 height 7
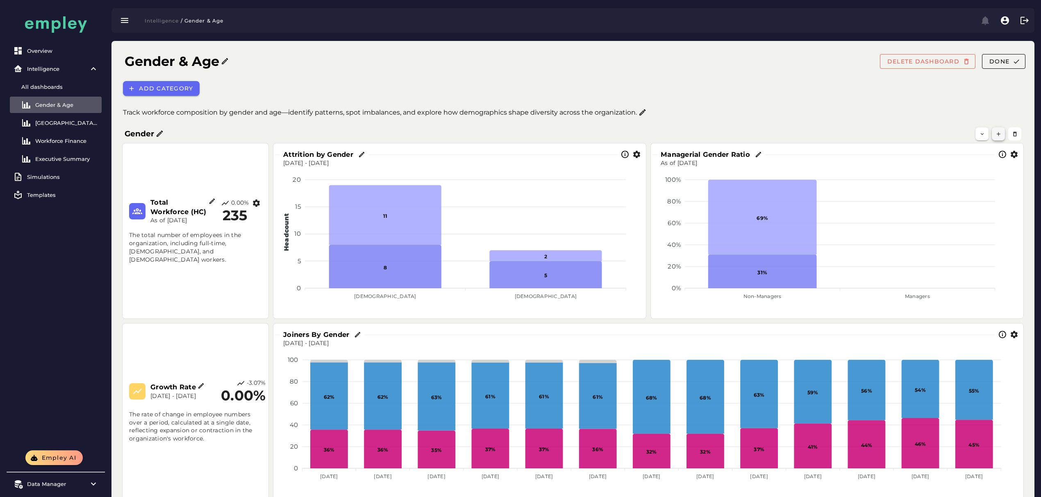
click at [1001, 136] on button "button" at bounding box center [997, 133] width 13 height 13
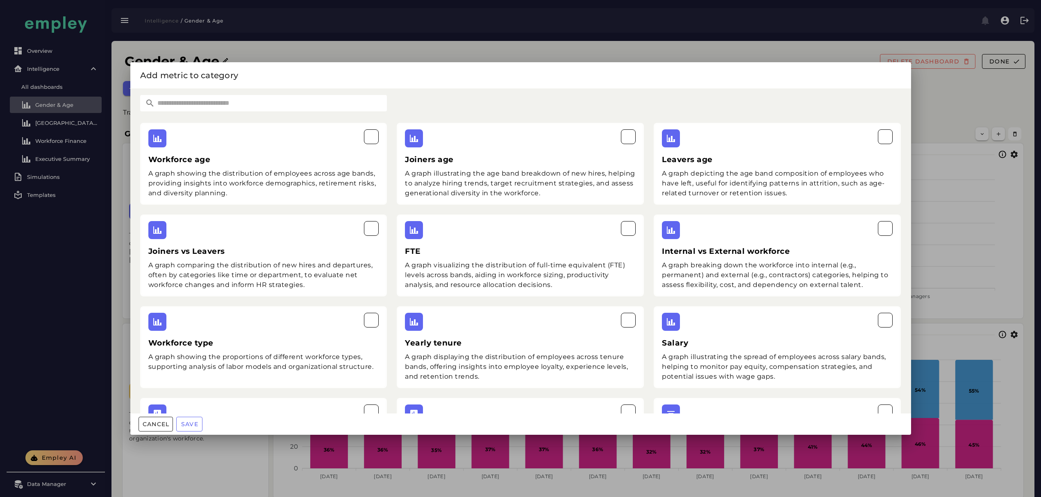
click at [194, 105] on input "text" at bounding box center [271, 103] width 232 height 16
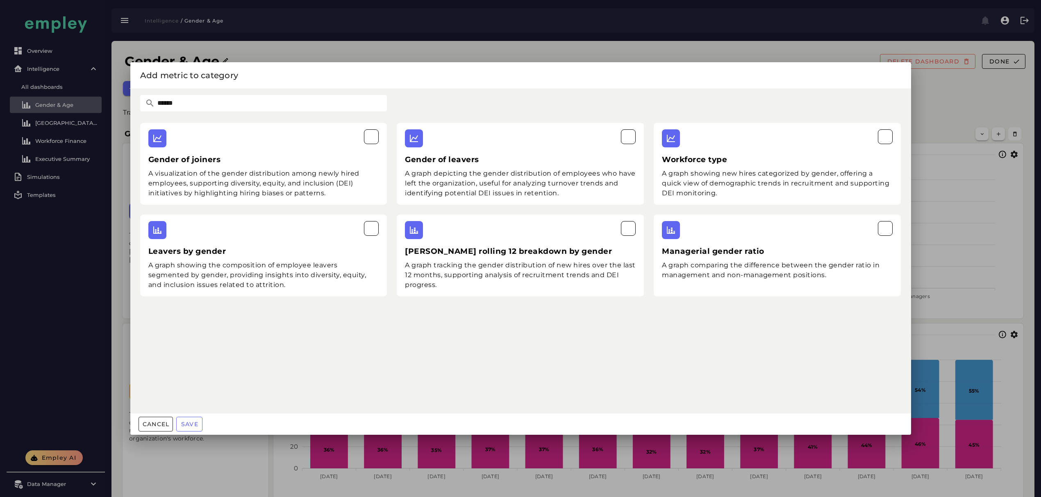
type input "******"
click at [724, 189] on div "A graph showing new hires categorized by gender, offering a quick view of demog…" at bounding box center [777, 183] width 231 height 29
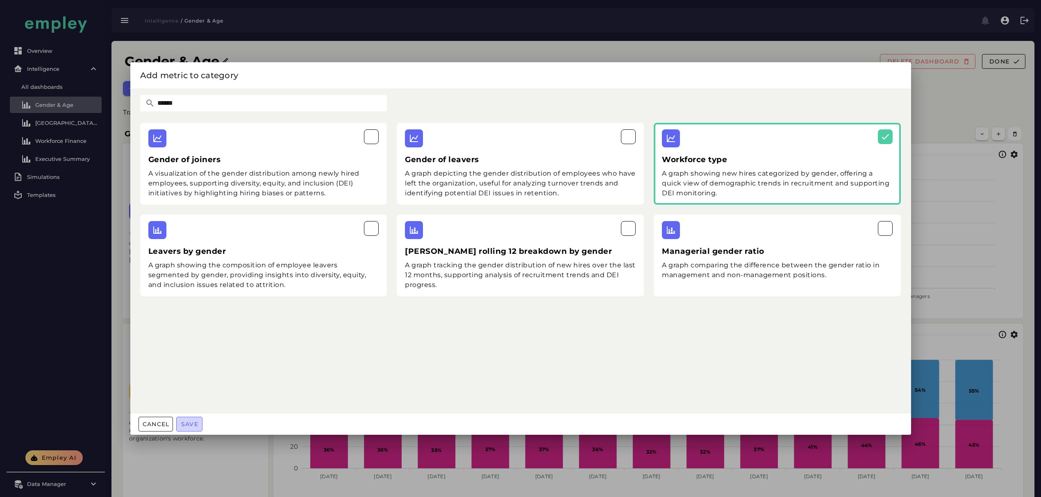
click at [195, 427] on span "Save" at bounding box center [190, 424] width 18 height 7
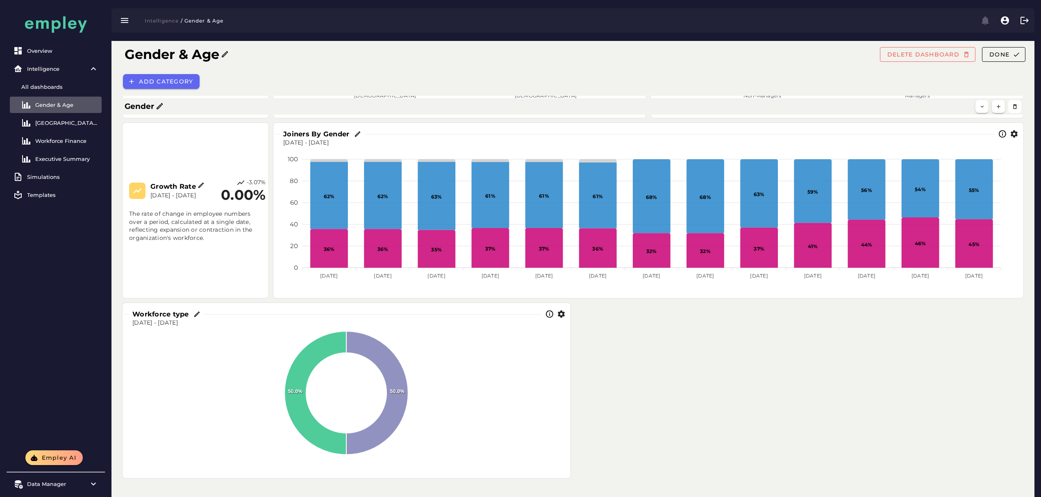
scroll to position [273, 0]
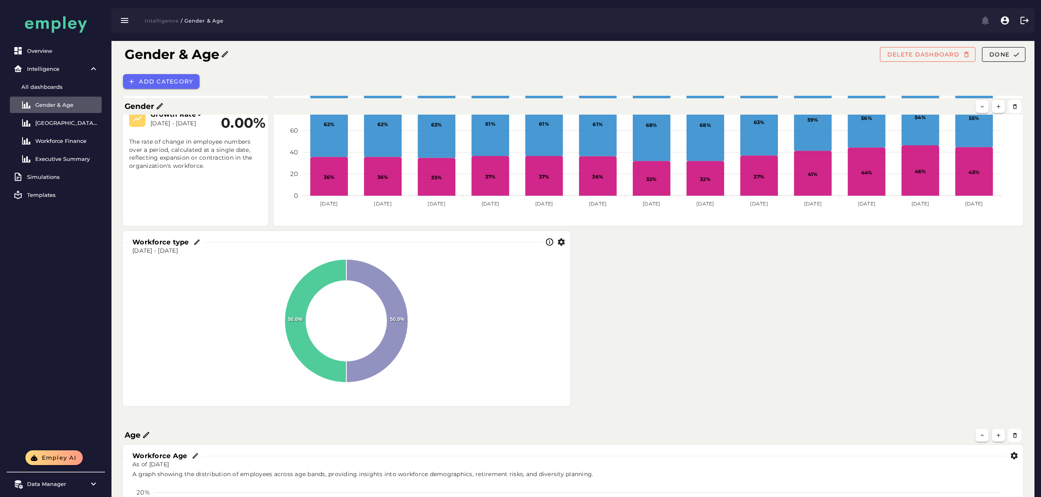
click at [558, 241] on icon "button" at bounding box center [561, 242] width 9 height 9
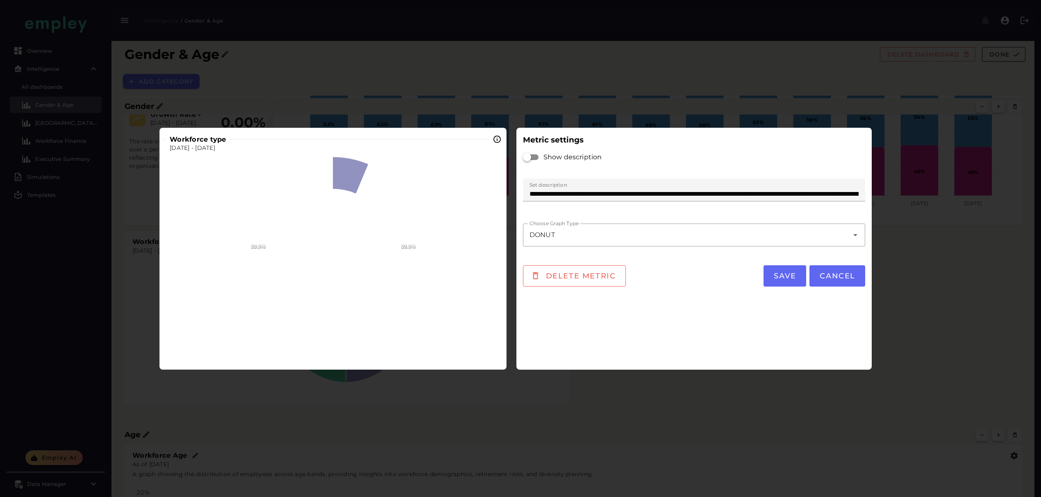
scroll to position [0, 0]
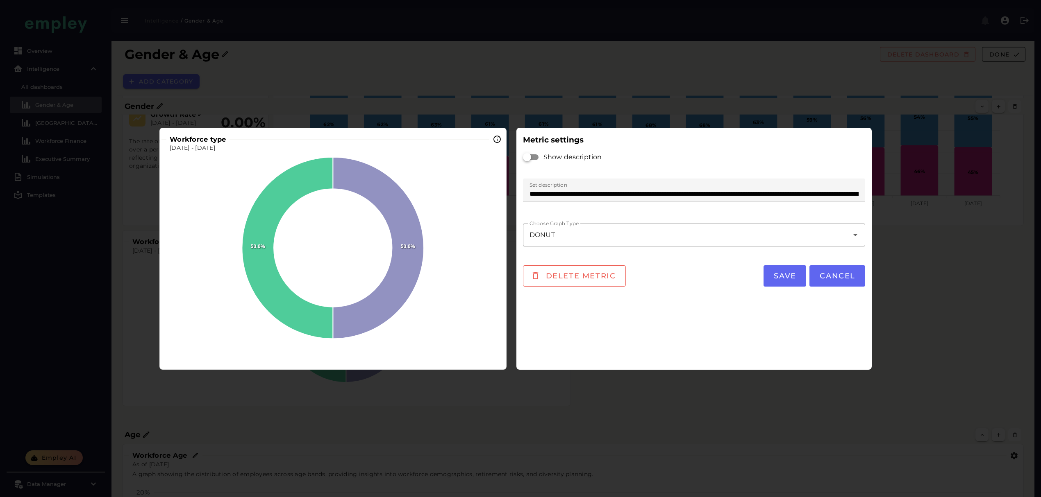
click at [955, 308] on div at bounding box center [520, 248] width 1041 height 497
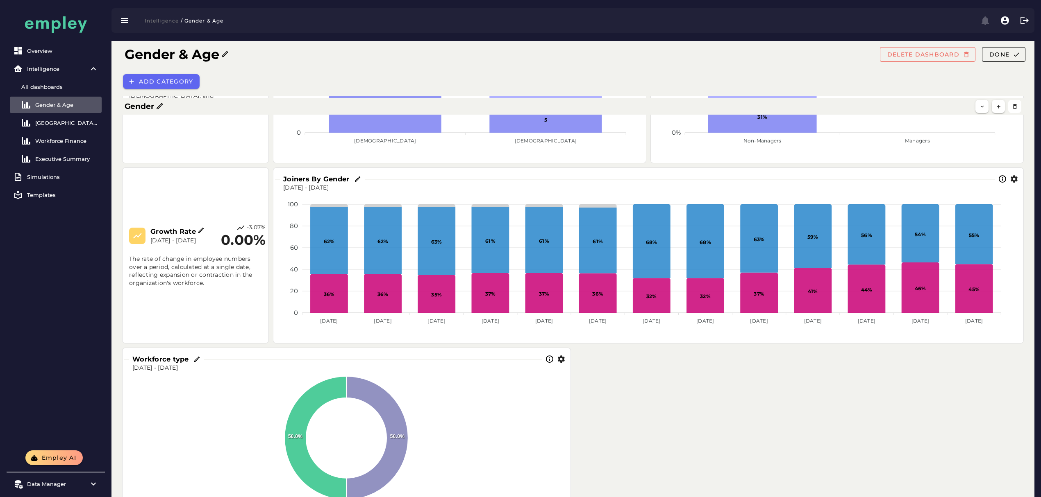
scroll to position [218, 0]
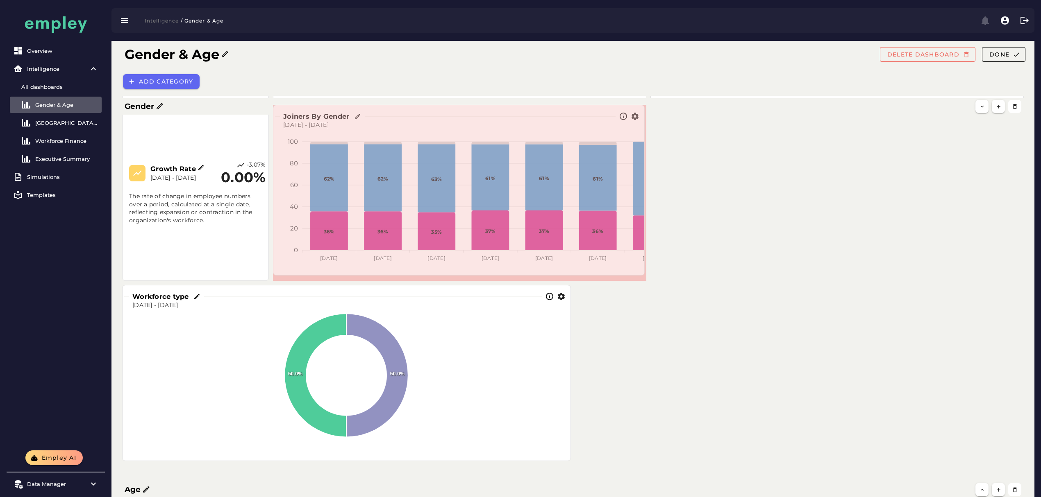
drag, startPoint x: 1021, startPoint y: 278, endPoint x: 642, endPoint y: 272, distance: 379.4
click at [642, 272] on span at bounding box center [642, 274] width 4 height 4
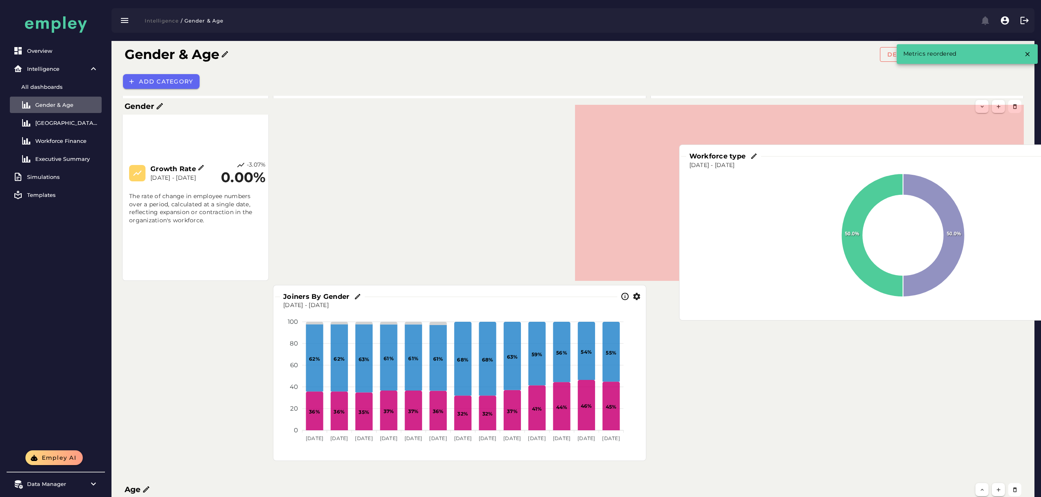
drag, startPoint x: 411, startPoint y: 395, endPoint x: 969, endPoint y: 251, distance: 575.8
click at [969, 251] on foreignobject at bounding box center [903, 243] width 434 height 146
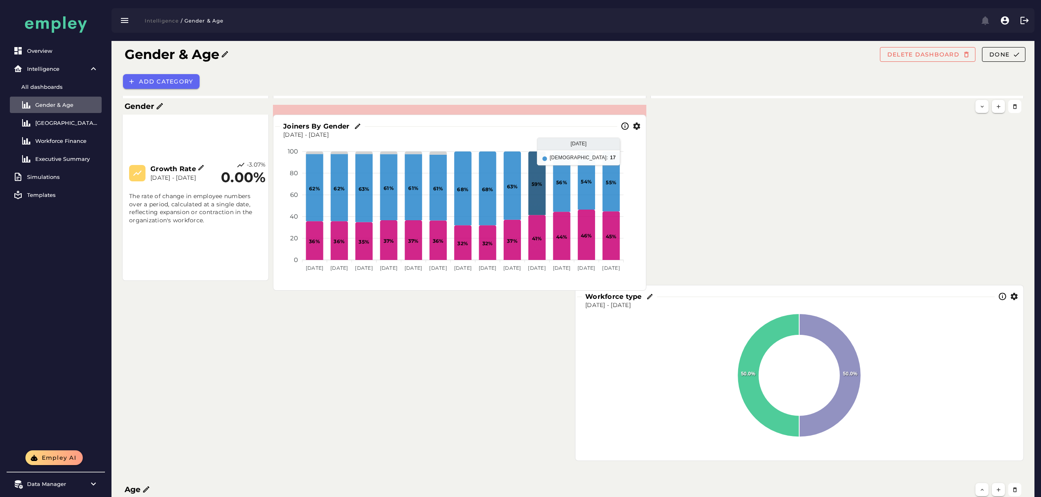
drag, startPoint x: 478, startPoint y: 261, endPoint x: 541, endPoint y: 199, distance: 88.4
click at [541, 199] on icon at bounding box center [536, 184] width 17 height 64
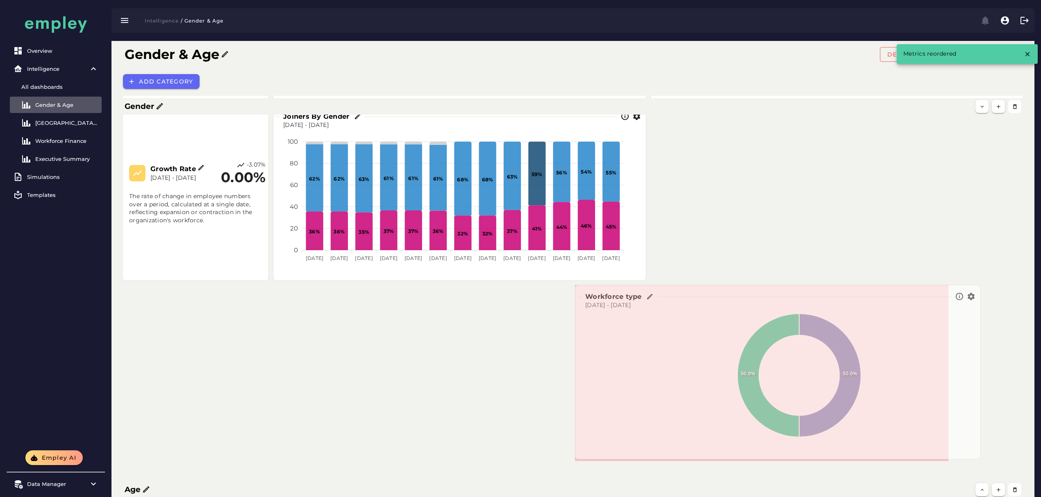
drag, startPoint x: 1020, startPoint y: 459, endPoint x: 963, endPoint y: 461, distance: 57.4
click at [976, 460] on span at bounding box center [978, 458] width 4 height 4
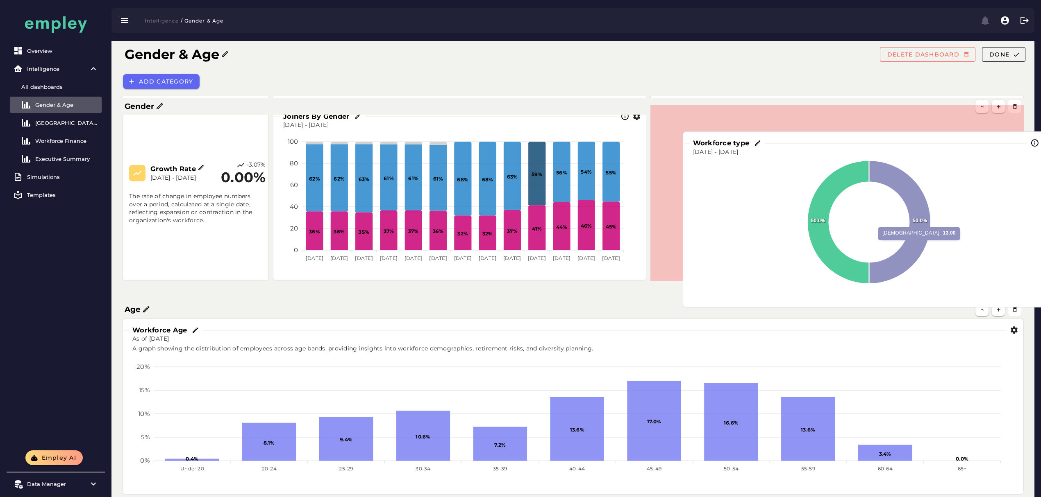
click at [873, 236] on circle at bounding box center [869, 222] width 80 height 80
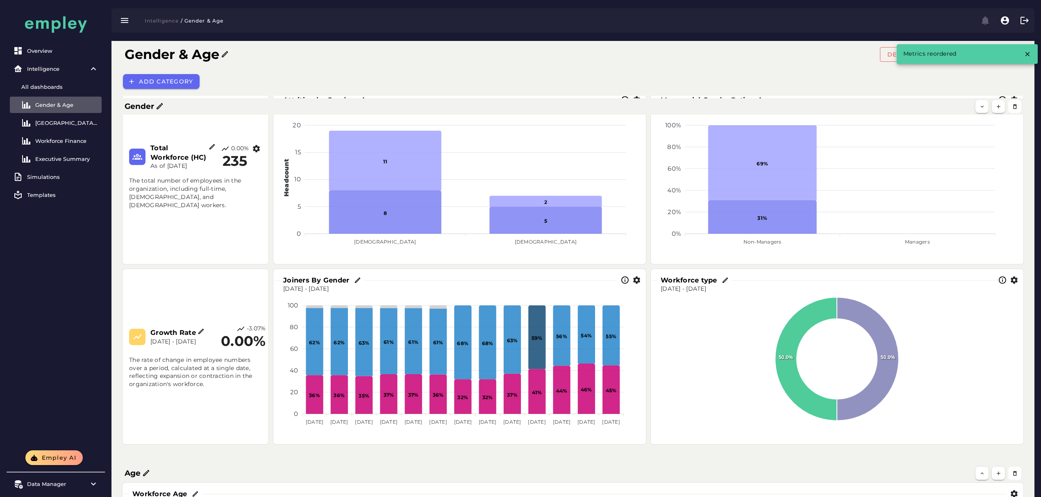
scroll to position [0, 0]
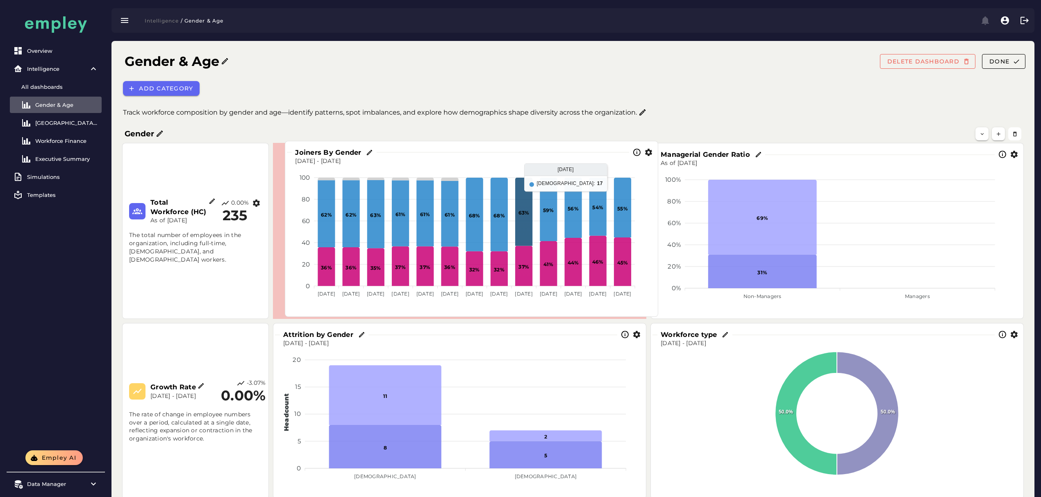
drag, startPoint x: 525, startPoint y: 386, endPoint x: 527, endPoint y: 238, distance: 148.3
click at [527, 238] on icon at bounding box center [523, 212] width 17 height 68
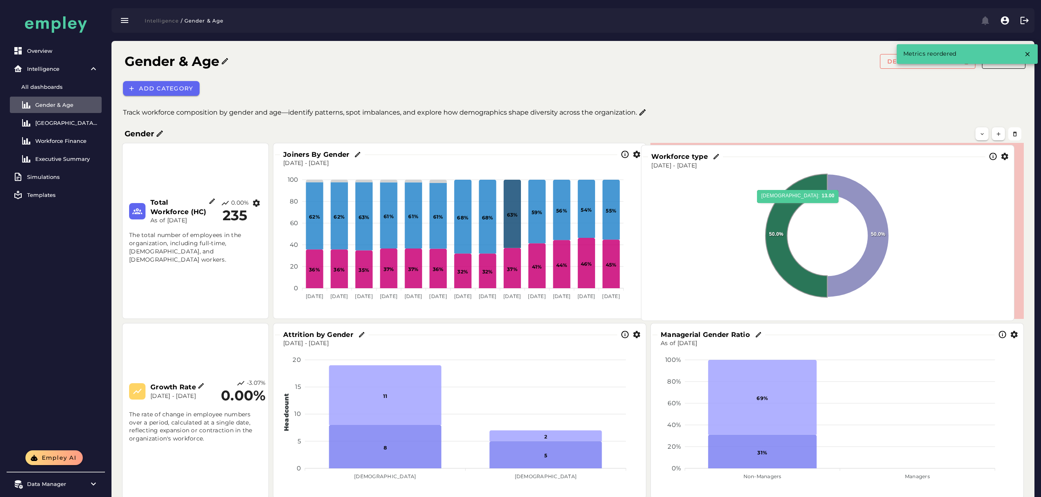
drag, startPoint x: 785, startPoint y: 386, endPoint x: 776, endPoint y: 207, distance: 178.5
click at [776, 207] on icon at bounding box center [797, 236] width 62 height 124
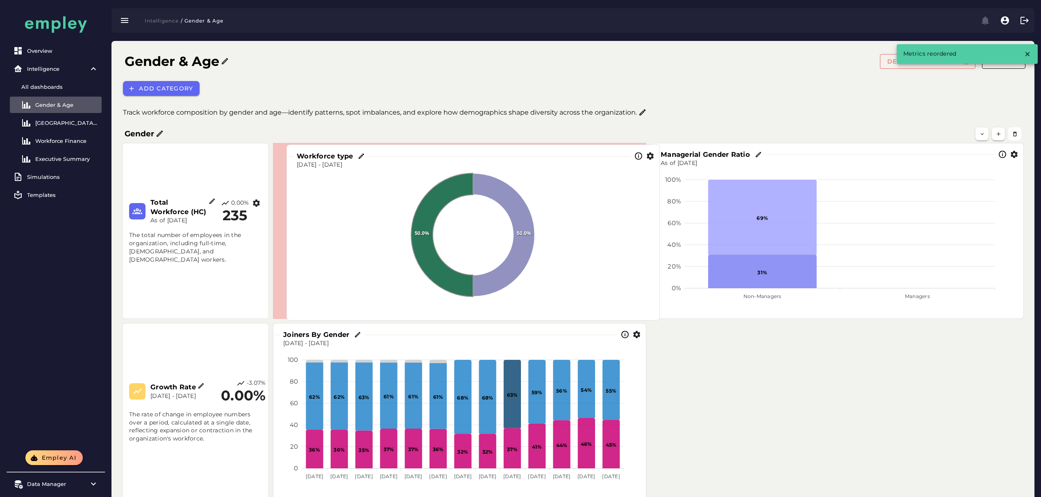
drag, startPoint x: 649, startPoint y: 209, endPoint x: 445, endPoint y: 207, distance: 204.8
click at [448, 207] on circle at bounding box center [473, 235] width 80 height 80
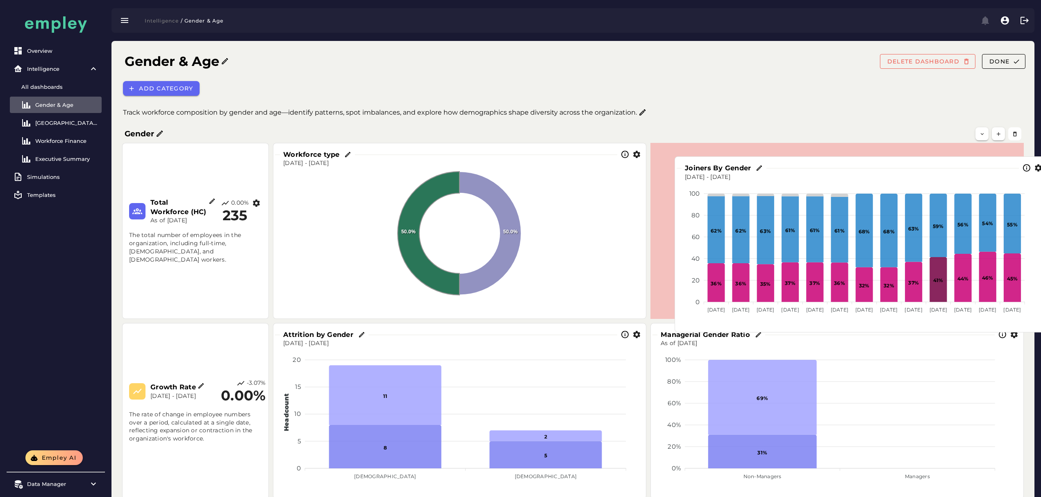
drag, startPoint x: 538, startPoint y: 423, endPoint x: 934, endPoint y: 258, distance: 429.0
click at [934, 258] on icon at bounding box center [938, 279] width 17 height 45
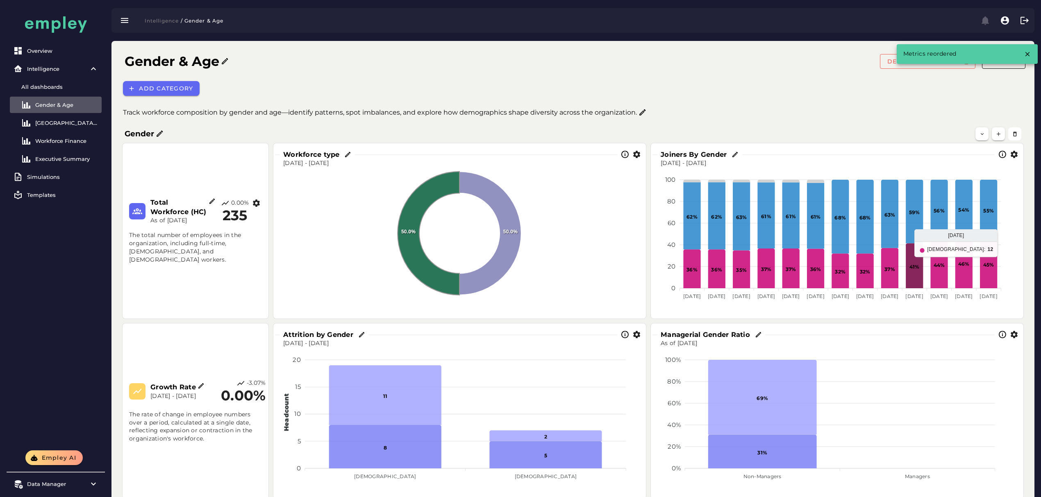
click at [914, 259] on icon at bounding box center [913, 266] width 17 height 45
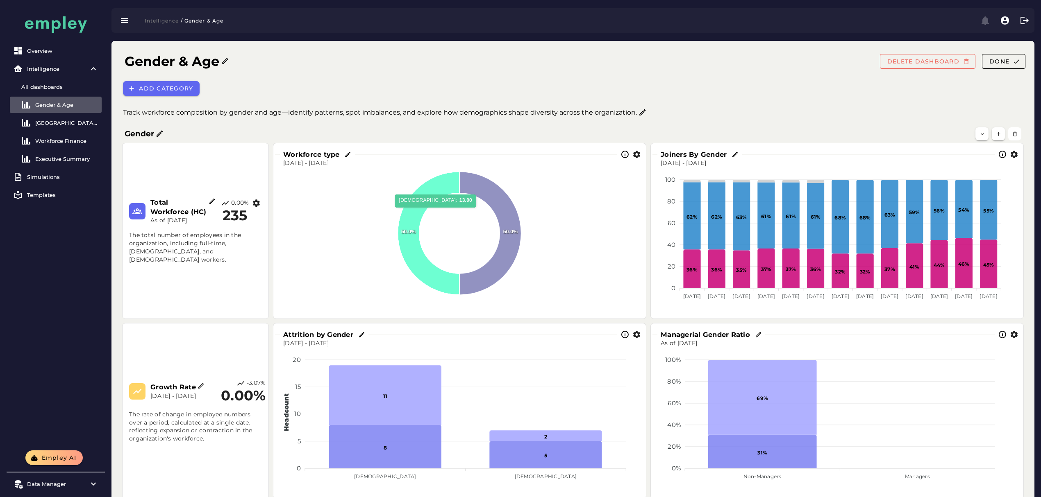
click at [413, 212] on icon at bounding box center [428, 234] width 62 height 124
click at [636, 154] on icon "button" at bounding box center [636, 154] width 9 height 9
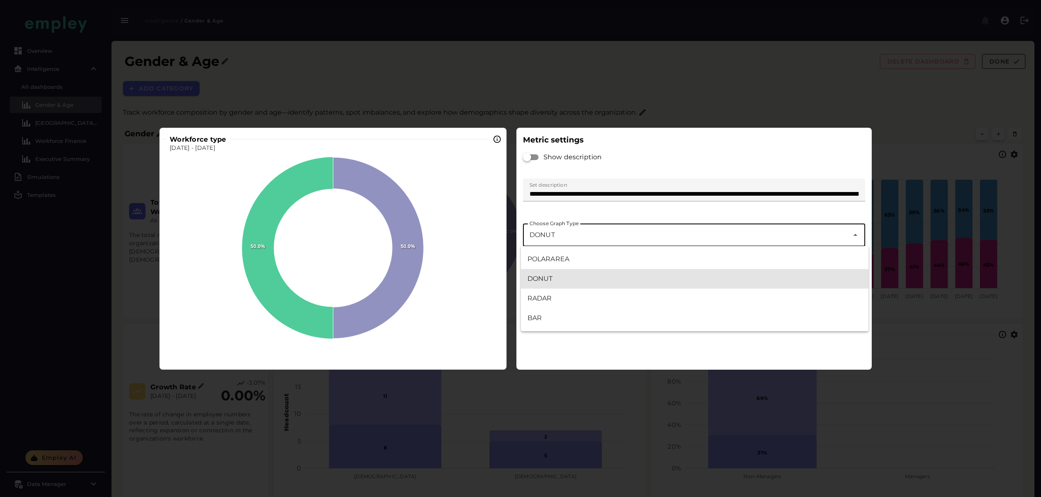
click at [576, 241] on div "DONUT *****" at bounding box center [686, 235] width 326 height 23
click at [567, 260] on div "POLARAREA" at bounding box center [694, 259] width 334 height 10
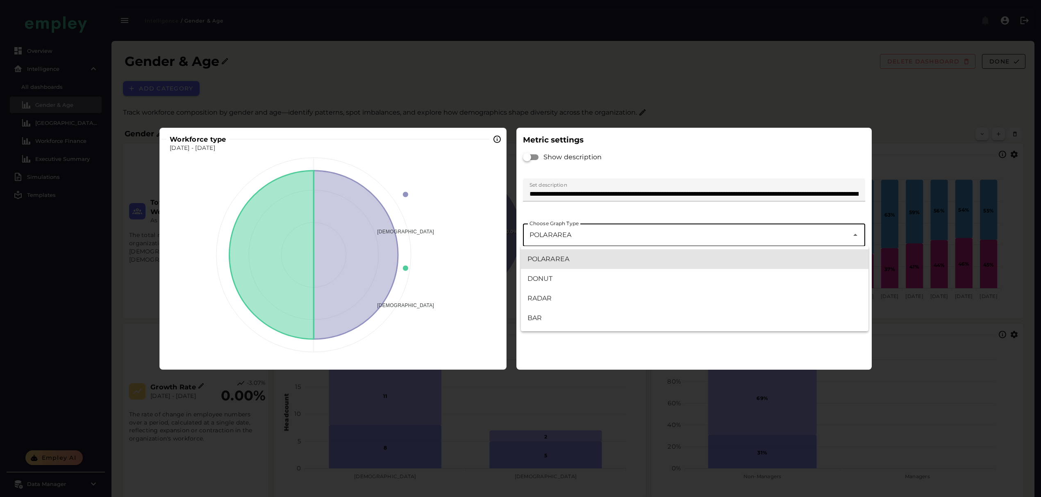
click at [615, 240] on div "POLARAREA *********" at bounding box center [686, 235] width 326 height 23
click at [556, 302] on div "RADAR" at bounding box center [694, 299] width 334 height 10
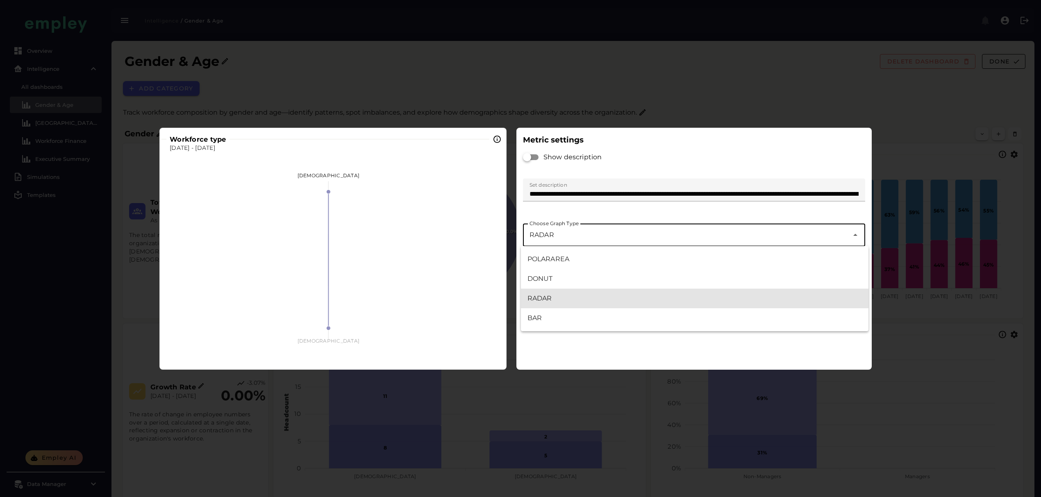
click at [574, 238] on div "RADAR *****" at bounding box center [686, 235] width 326 height 23
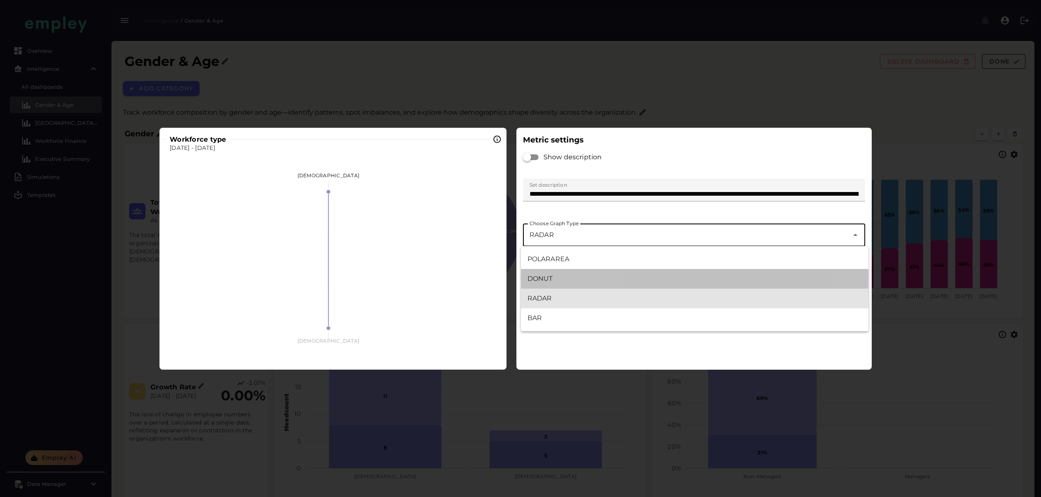
click at [556, 282] on div "DONUT" at bounding box center [694, 279] width 334 height 10
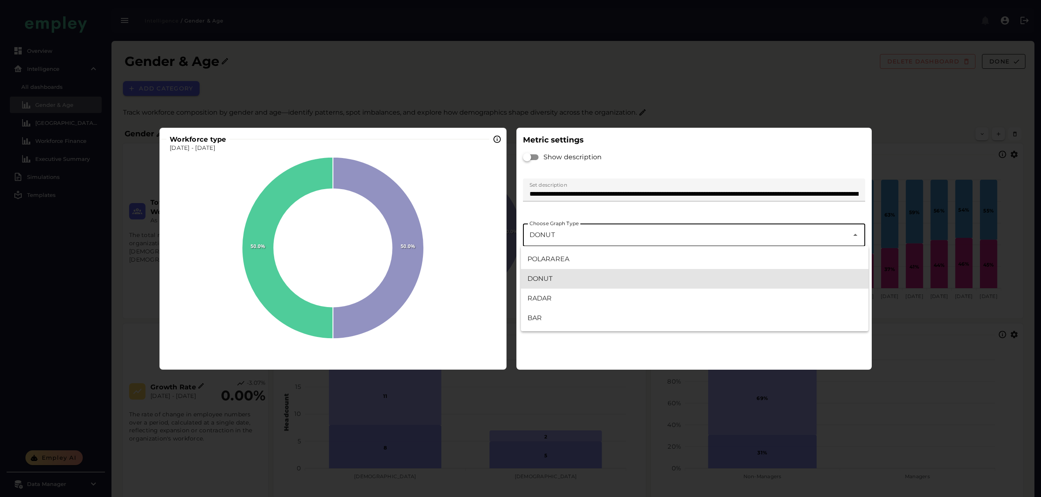
click at [575, 234] on div "DONUT *****" at bounding box center [686, 235] width 326 height 23
click at [574, 258] on div "POLARAREA" at bounding box center [694, 259] width 334 height 10
type input "*********"
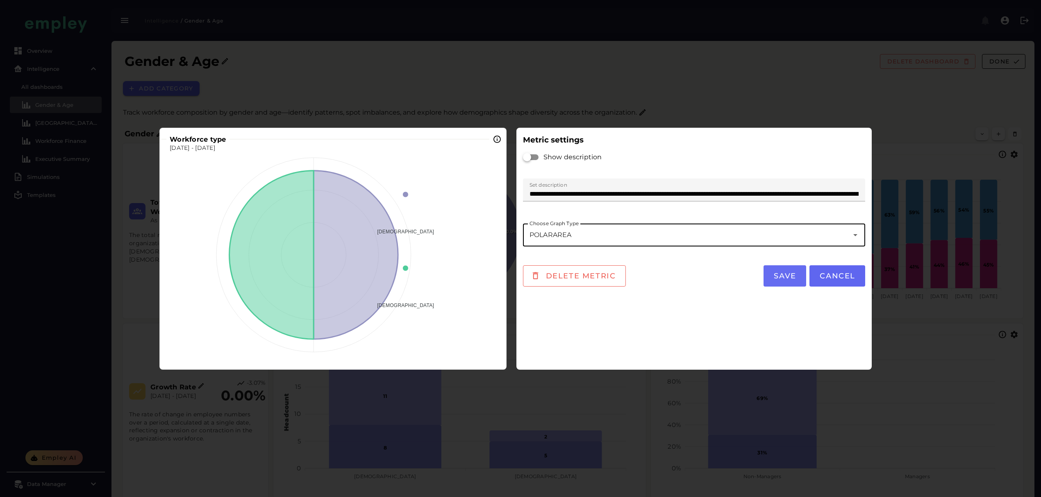
click at [798, 284] on button "Save" at bounding box center [784, 275] width 43 height 21
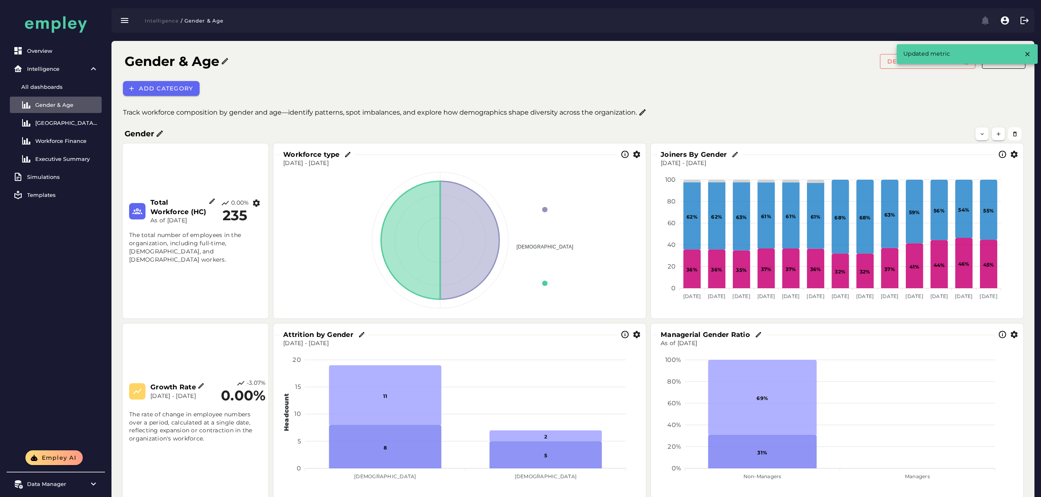
click at [347, 153] on icon at bounding box center [348, 154] width 7 height 7
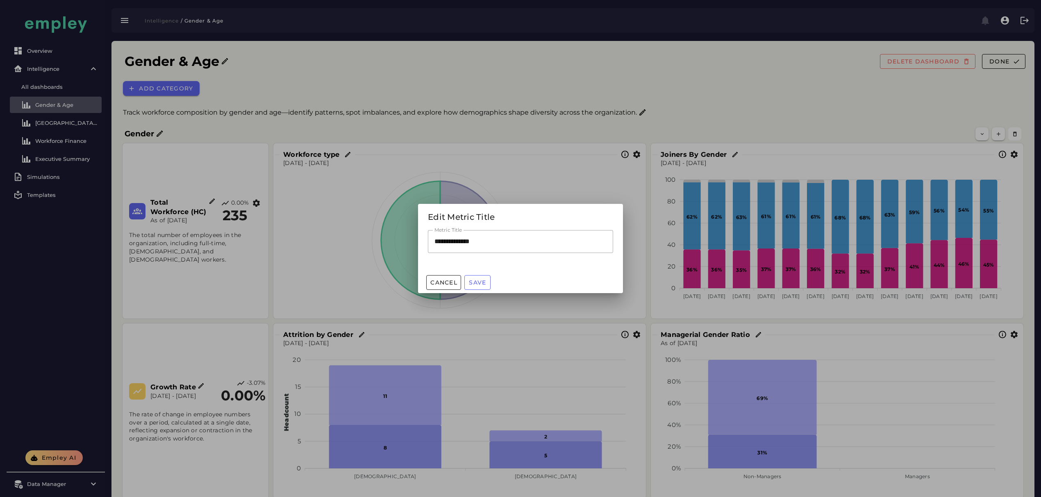
drag, startPoint x: 502, startPoint y: 241, endPoint x: 315, endPoint y: 230, distance: 187.6
click at [392, 245] on div "**********" at bounding box center [520, 248] width 1041 height 497
type input "**********"
click at [474, 285] on span "Save" at bounding box center [477, 282] width 18 height 7
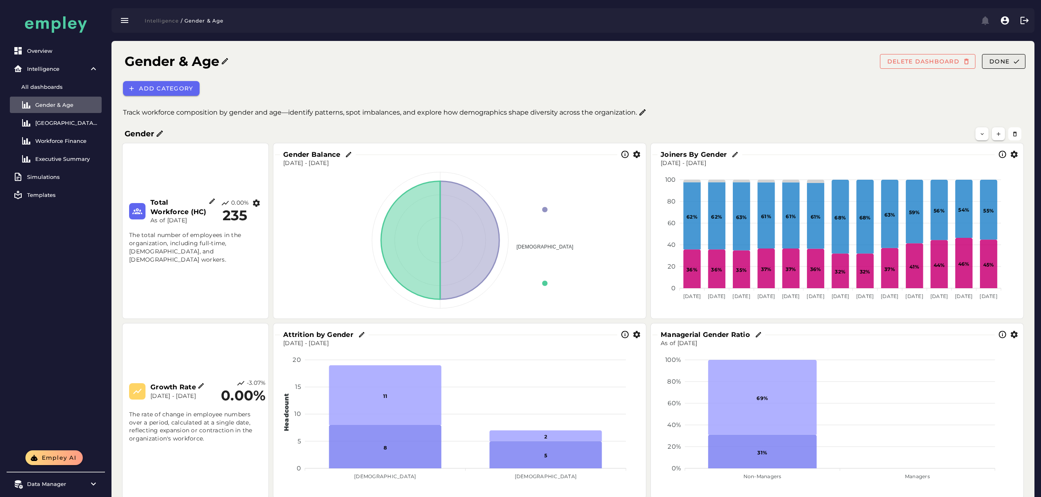
click at [1005, 68] on button "Done" at bounding box center [1003, 61] width 43 height 15
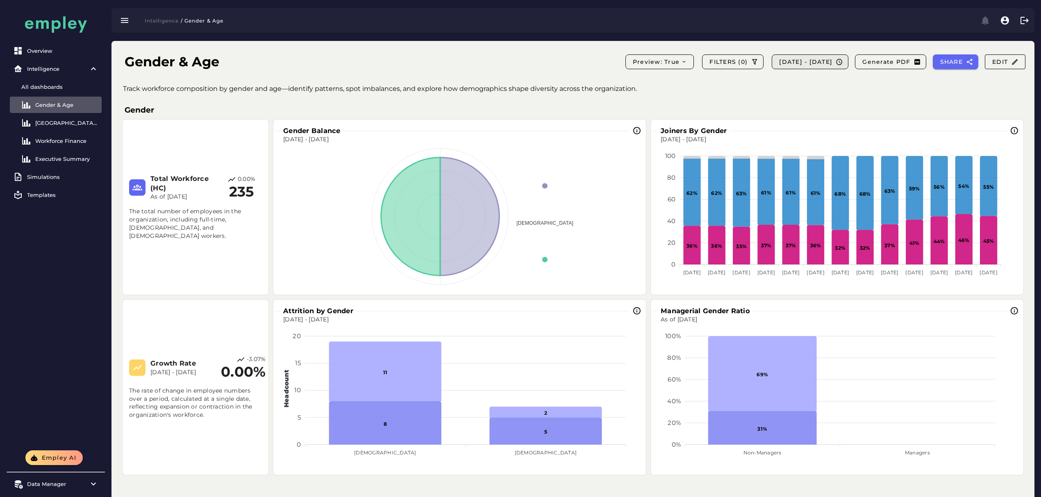
click at [821, 55] on button "[DATE] - [DATE]" at bounding box center [809, 61] width 77 height 15
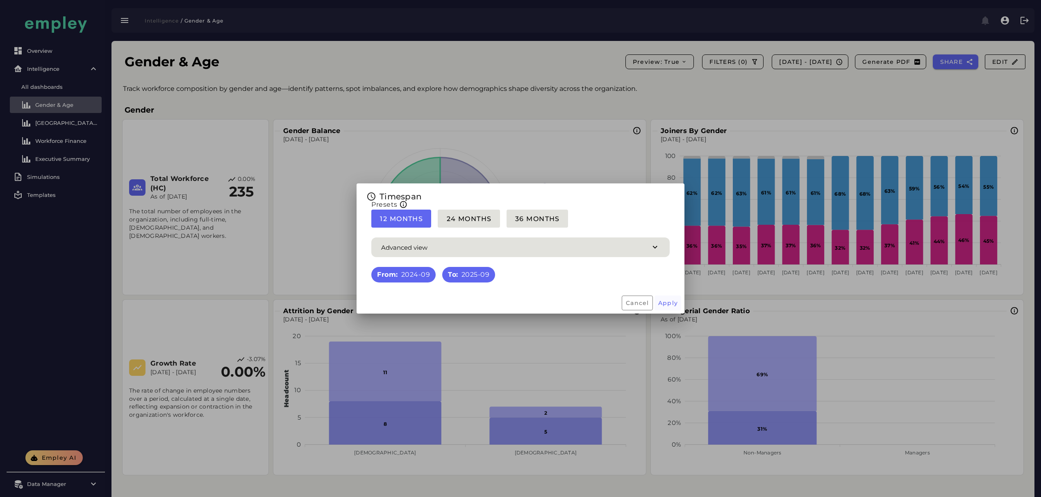
click at [672, 302] on span "Apply" at bounding box center [668, 302] width 20 height 7
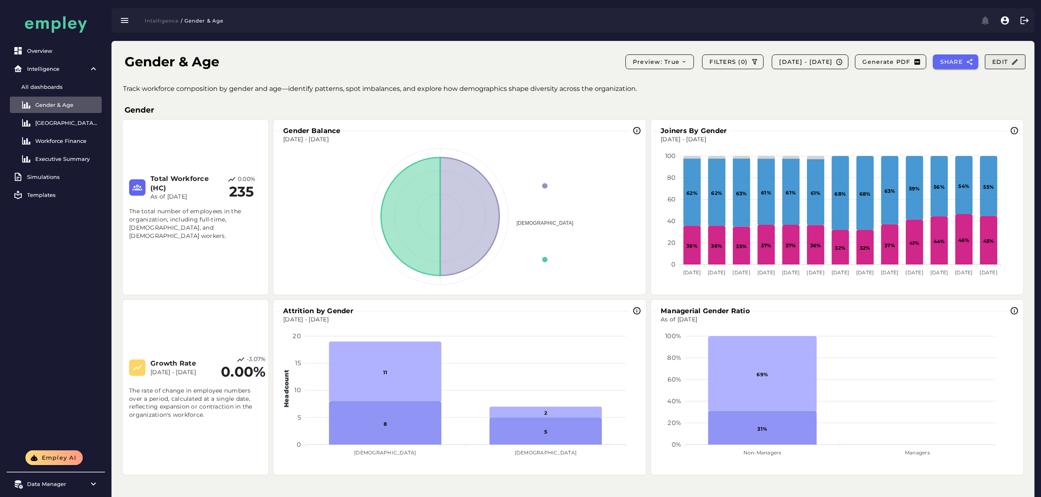
click at [994, 59] on span "Edit" at bounding box center [1004, 61] width 27 height 7
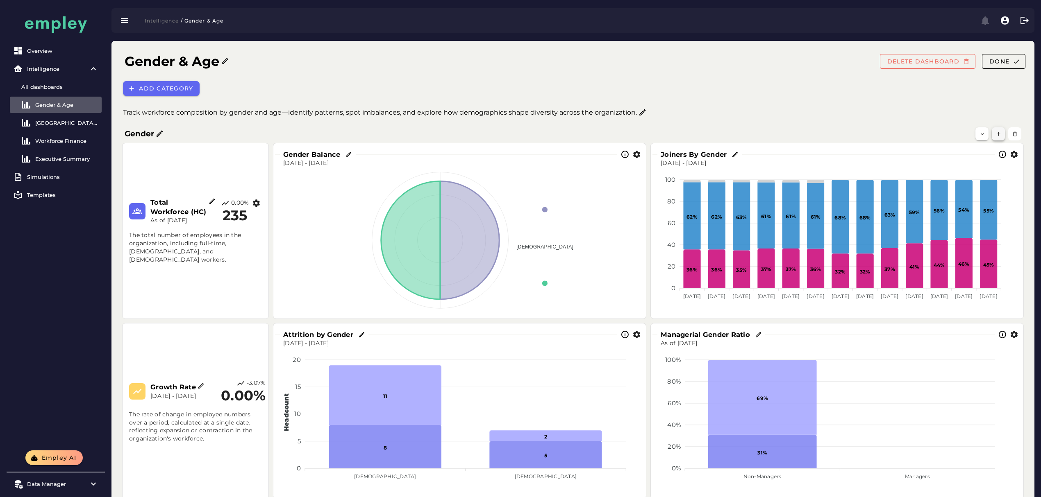
click at [999, 132] on icon "button" at bounding box center [998, 134] width 6 height 6
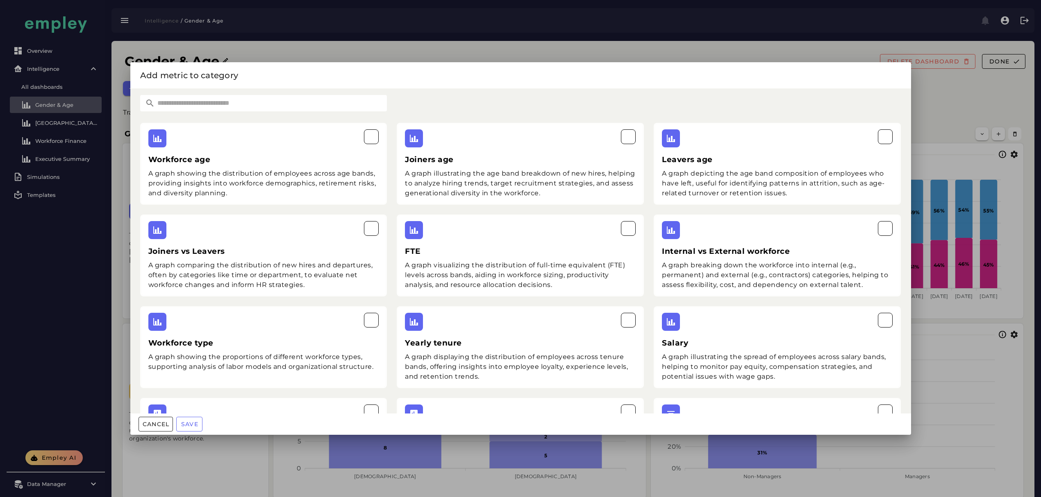
click at [304, 97] on input "text" at bounding box center [271, 103] width 232 height 16
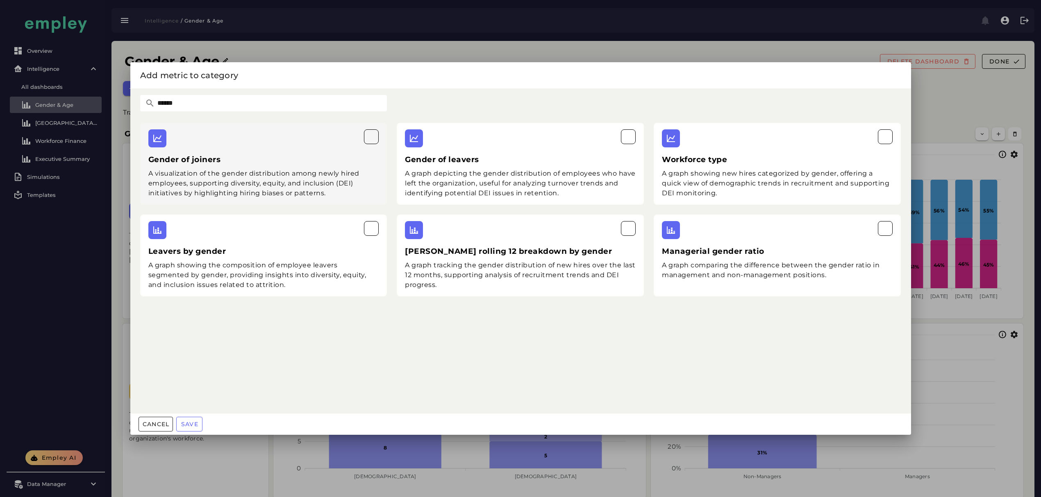
type input "******"
click at [297, 149] on div "Gender of joiners A visualization of the gender distribution among newly hired …" at bounding box center [263, 164] width 247 height 82
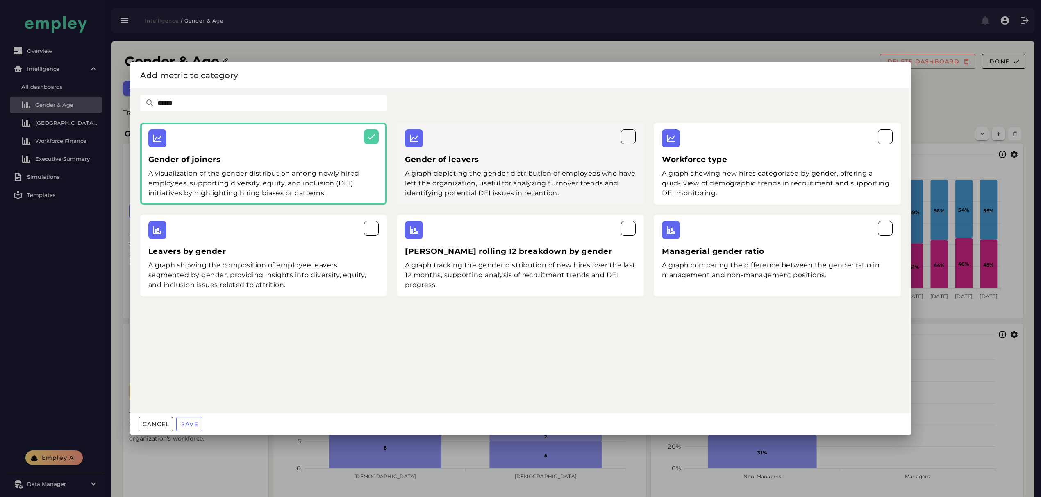
click at [514, 163] on h3 "Gender of leavers" at bounding box center [520, 159] width 231 height 11
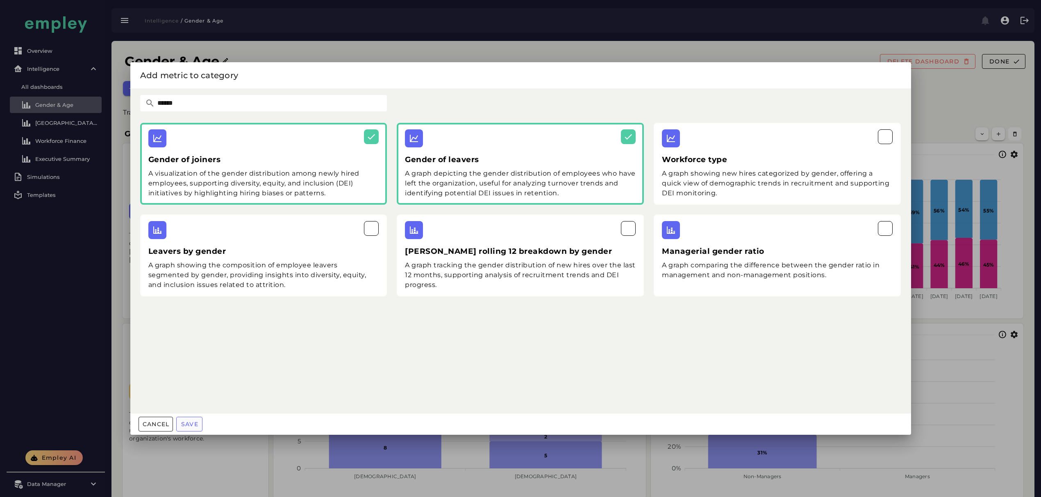
click at [195, 423] on span "Save" at bounding box center [190, 424] width 18 height 7
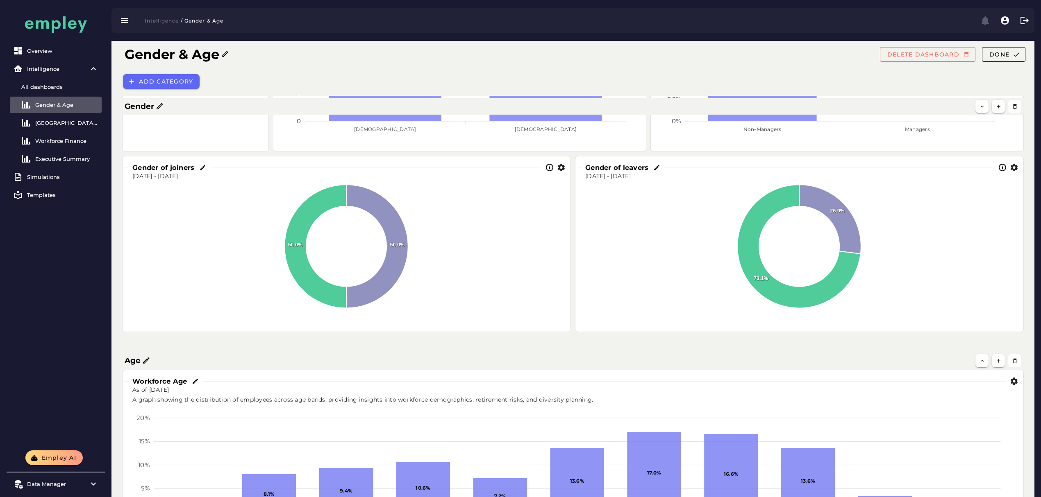
scroll to position [328, 0]
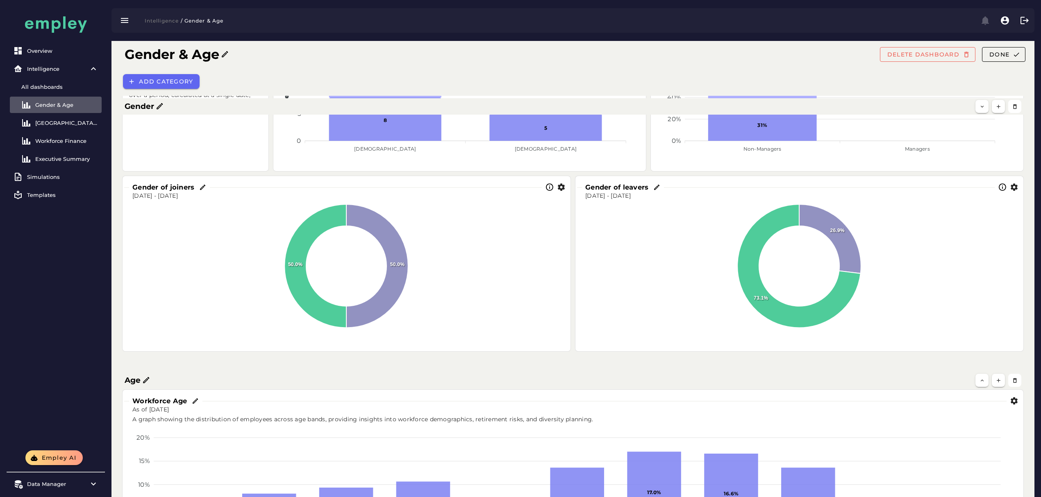
click at [562, 184] on icon "button" at bounding box center [561, 187] width 9 height 9
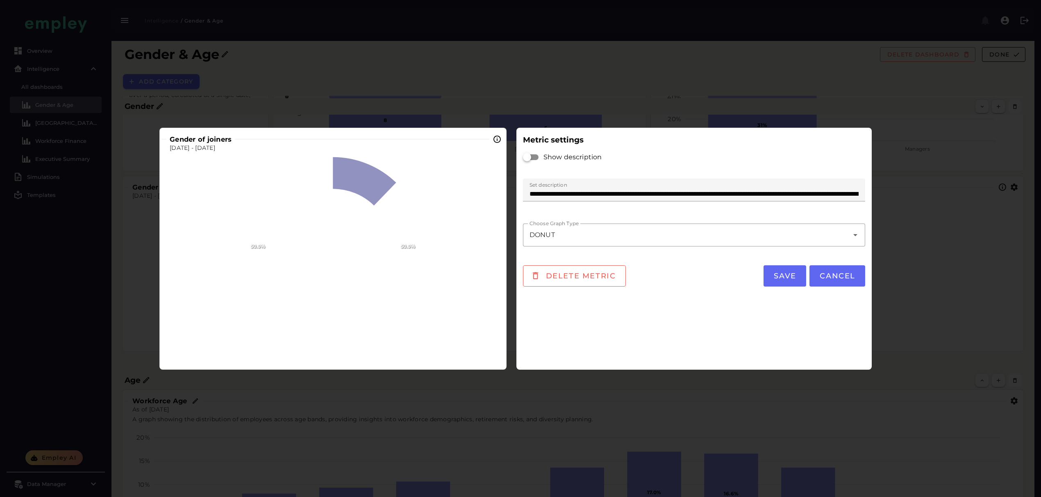
scroll to position [0, 0]
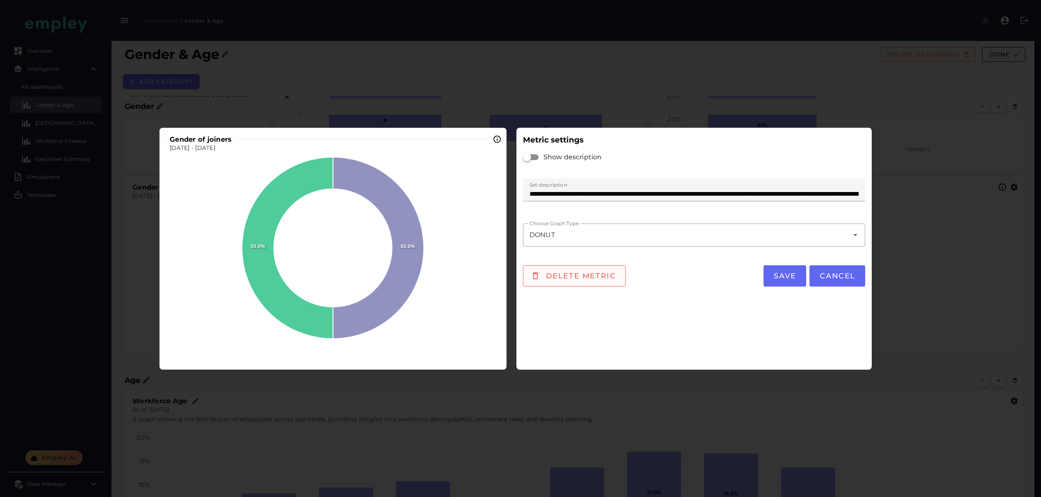
click at [567, 277] on span "Delete metric" at bounding box center [580, 276] width 71 height 9
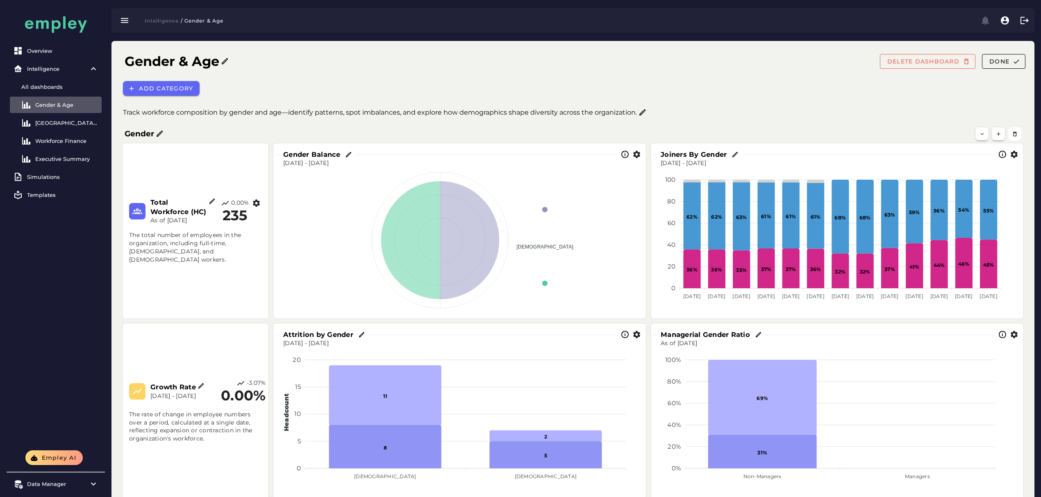
scroll to position [328, 0]
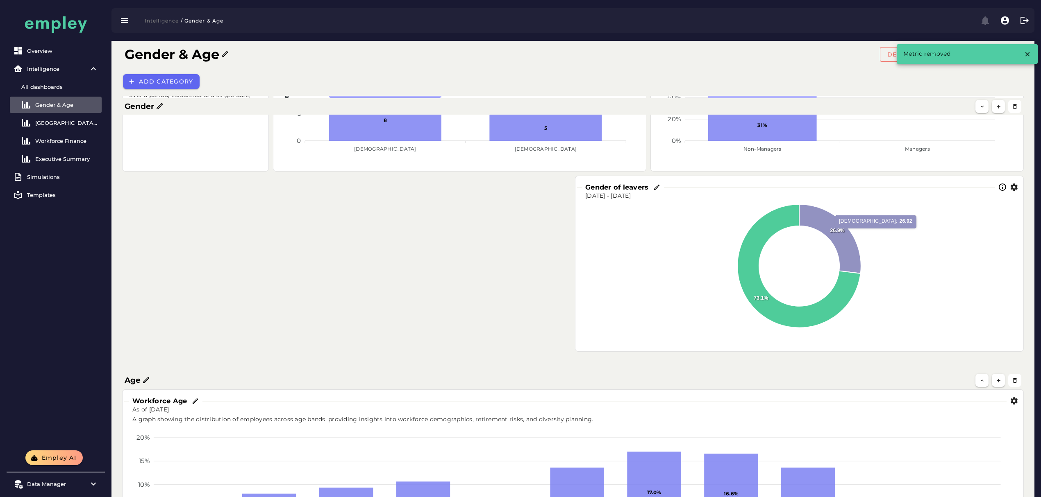
click at [1014, 188] on icon "button" at bounding box center [1013, 187] width 9 height 9
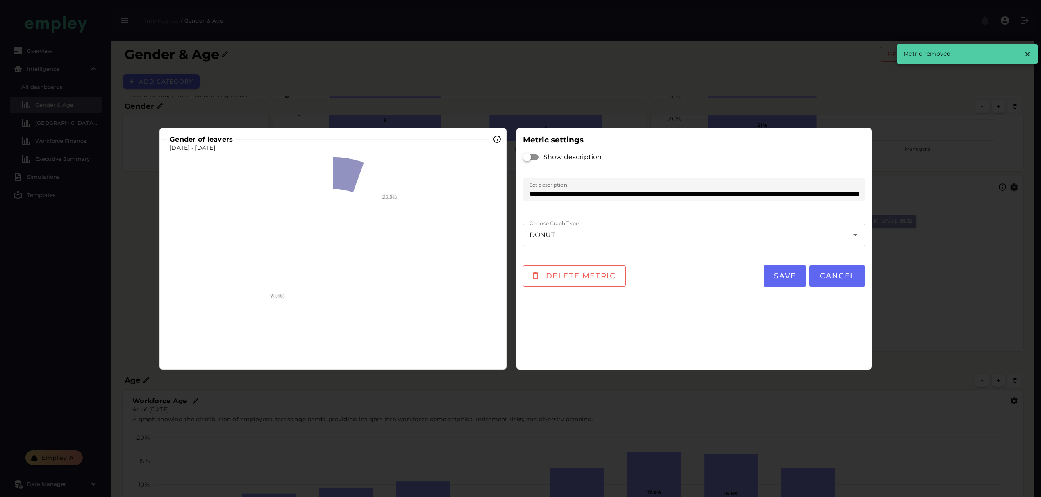
scroll to position [0, 0]
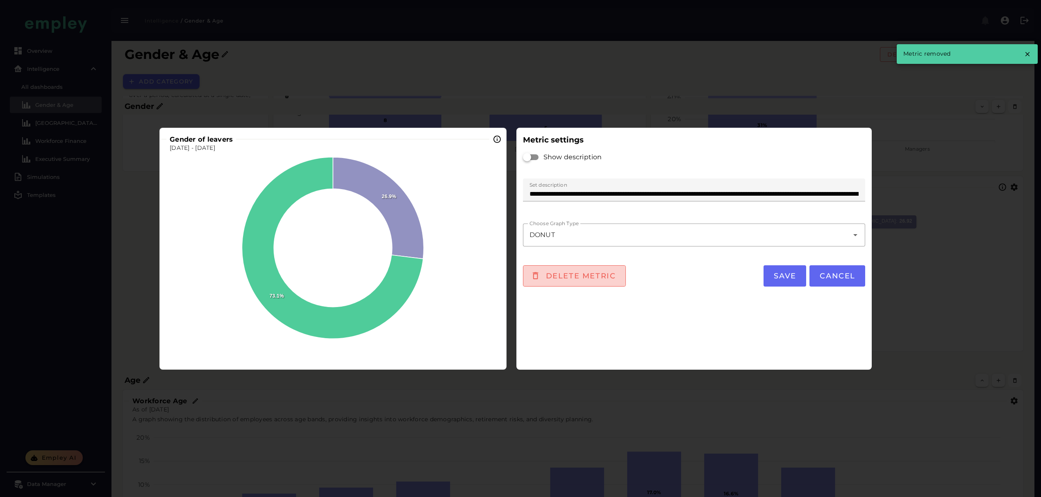
click at [566, 281] on button "Delete metric" at bounding box center [574, 275] width 103 height 21
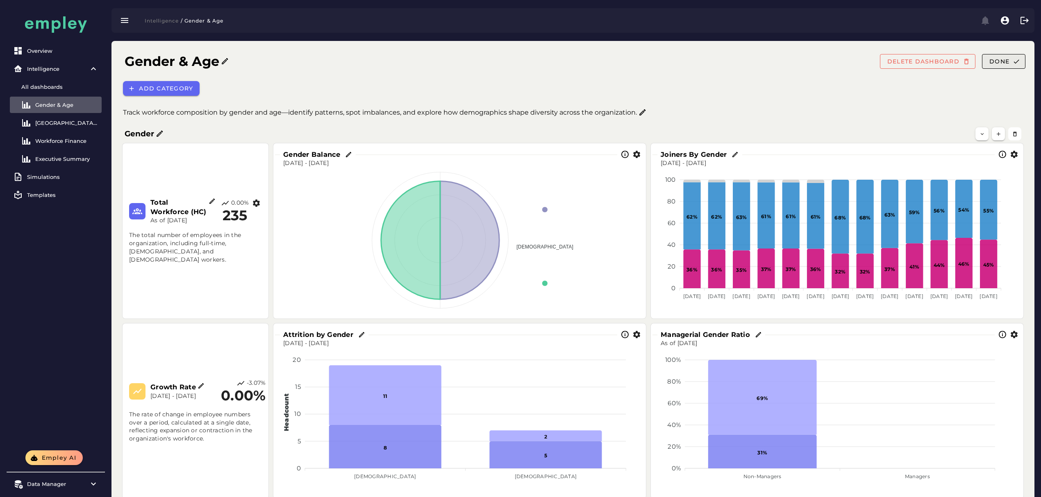
click at [992, 61] on span "Done" at bounding box center [999, 61] width 20 height 7
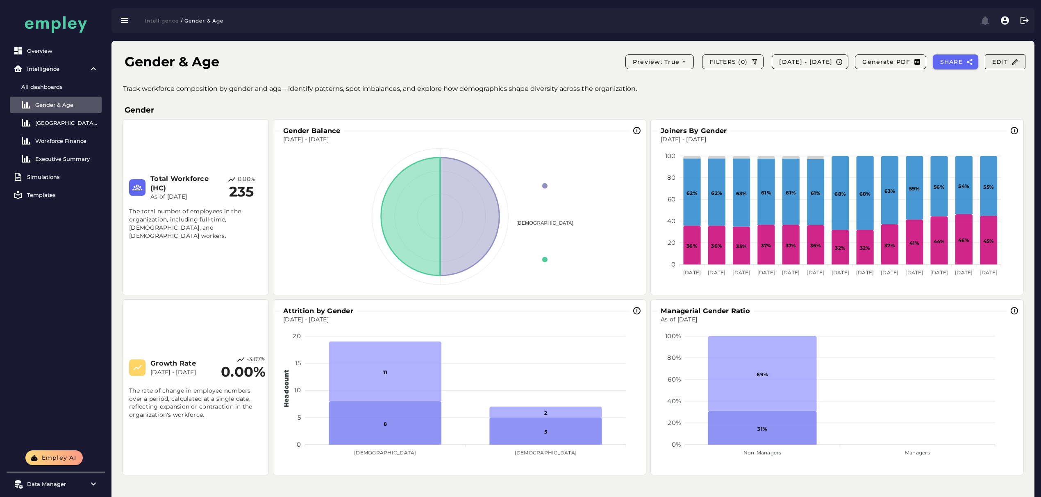
click at [1002, 66] on button "Edit" at bounding box center [1004, 61] width 41 height 15
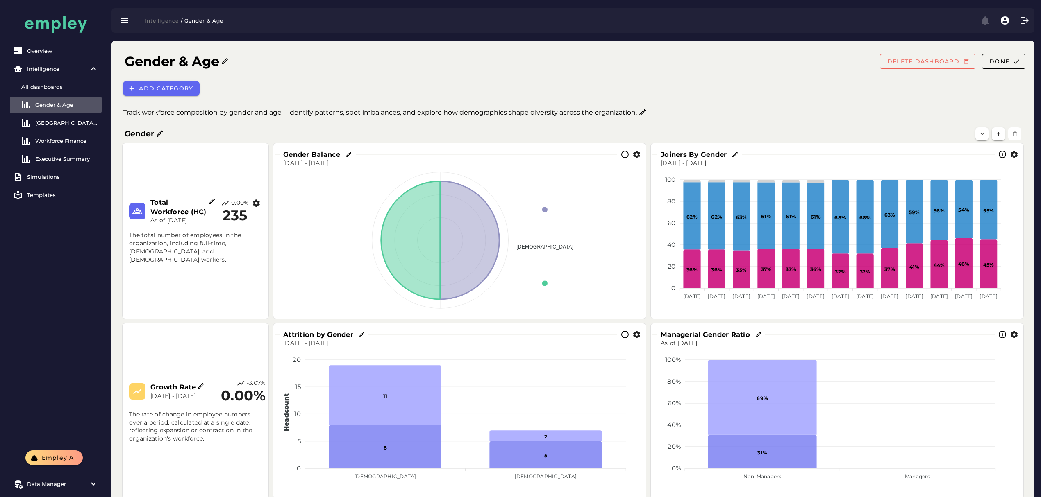
click at [328, 151] on h3 "Gender Balance" at bounding box center [313, 154] width 61 height 9
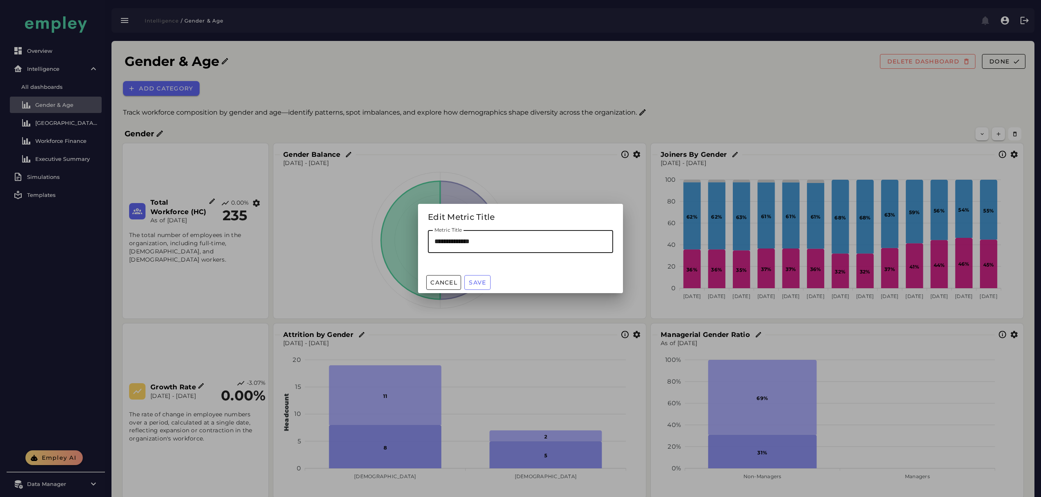
drag, startPoint x: 499, startPoint y: 248, endPoint x: 415, endPoint y: 245, distance: 84.0
click at [416, 247] on div "**********" at bounding box center [520, 248] width 1041 height 497
type input "**********"
click at [483, 273] on div "Cancel Save" at bounding box center [520, 282] width 205 height 21
click at [477, 283] on span "Save" at bounding box center [477, 282] width 18 height 7
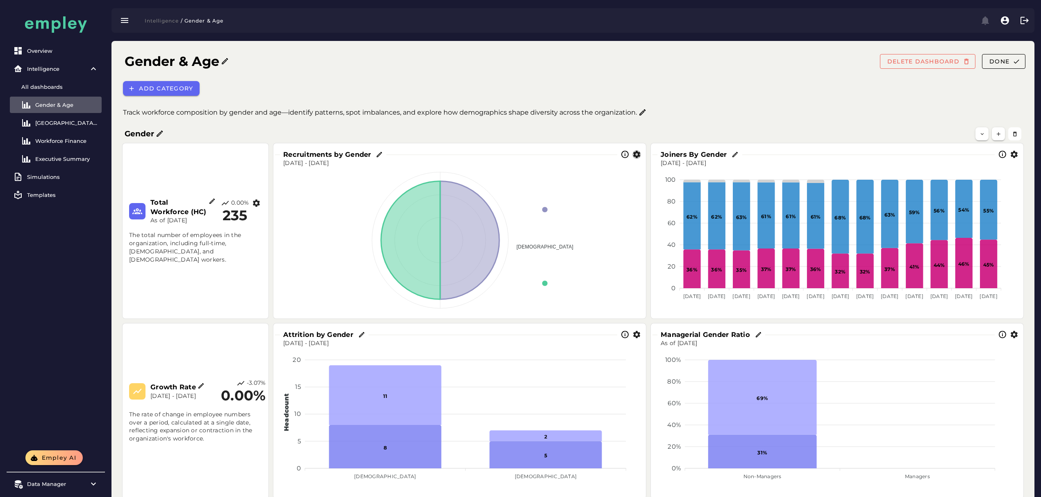
click at [633, 153] on icon "button" at bounding box center [636, 154] width 9 height 9
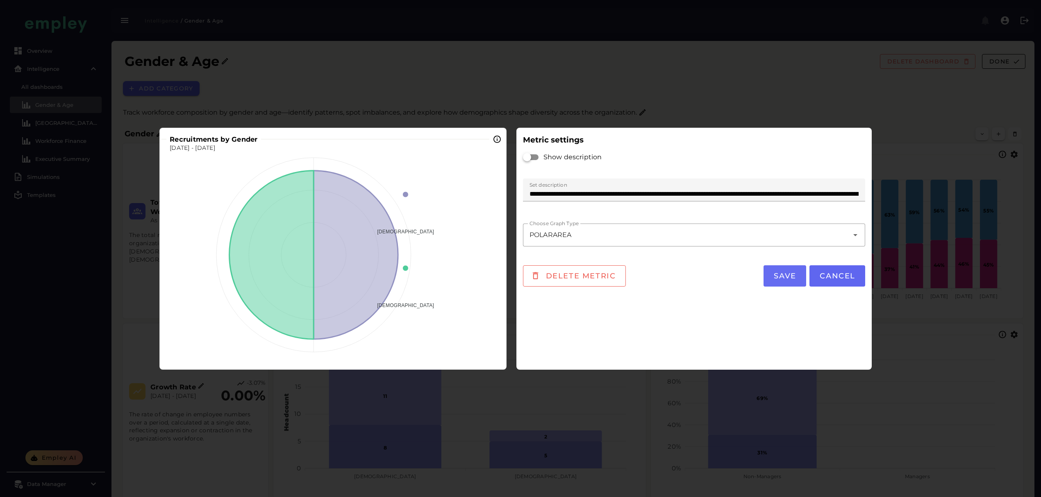
click at [791, 270] on button "Save" at bounding box center [784, 275] width 43 height 21
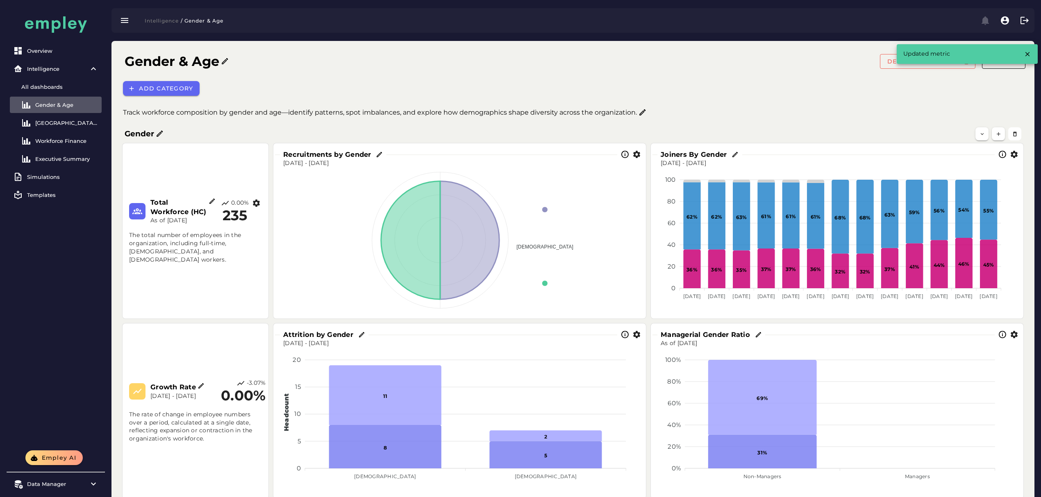
click at [379, 155] on icon at bounding box center [379, 154] width 7 height 7
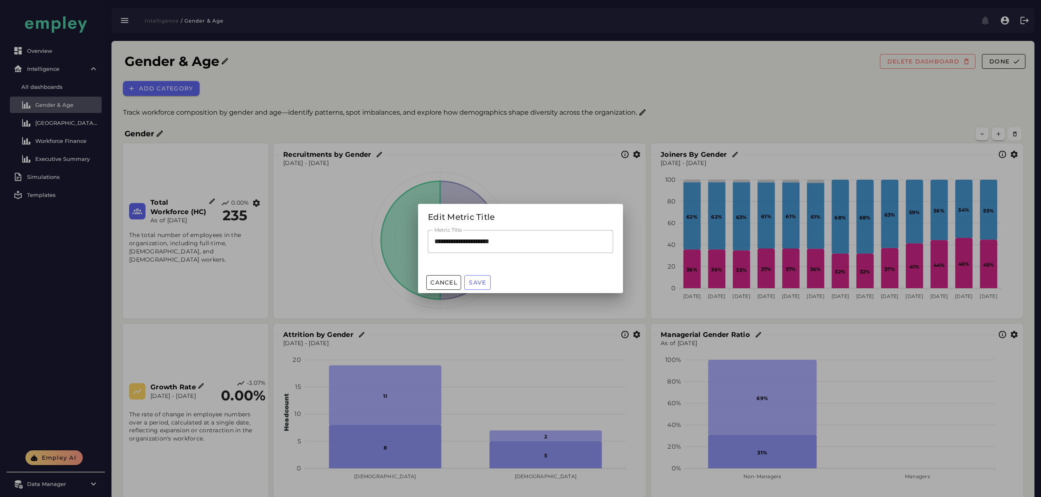
click at [482, 238] on input "**********" at bounding box center [520, 241] width 185 height 23
type input "**********"
click at [475, 277] on button "Save" at bounding box center [477, 282] width 26 height 15
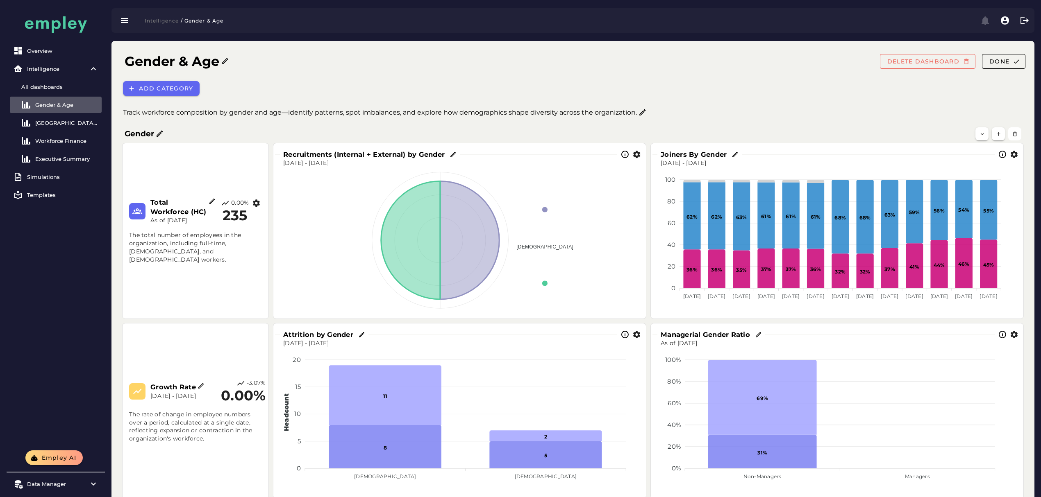
click at [633, 156] on icon "button" at bounding box center [636, 154] width 9 height 9
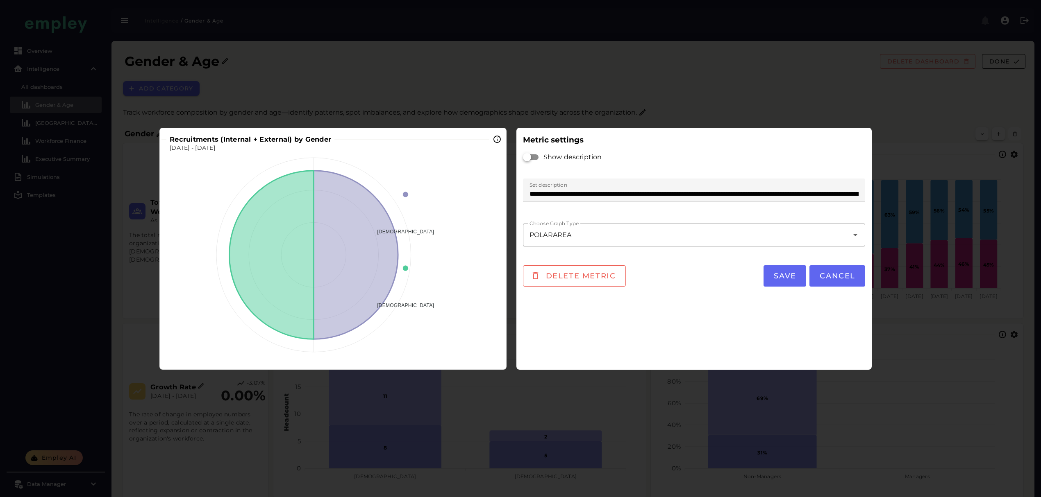
click at [536, 158] on div at bounding box center [531, 157] width 16 height 16
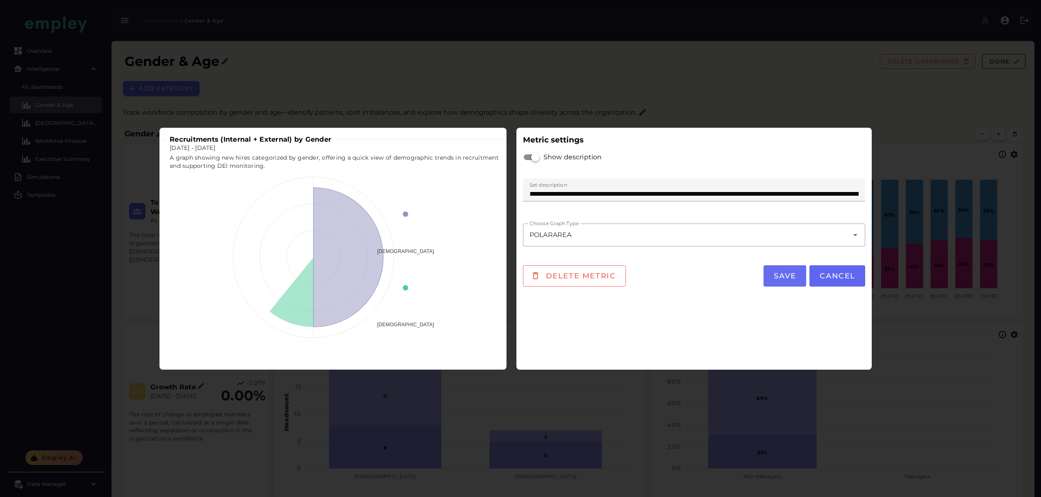
click at [792, 276] on span "Save" at bounding box center [784, 276] width 23 height 9
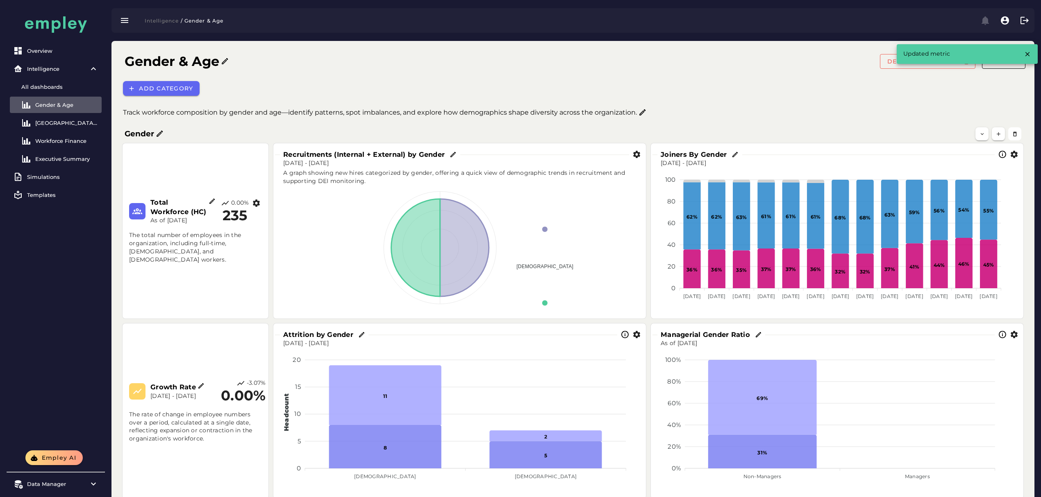
click at [1014, 158] on icon "button" at bounding box center [1013, 154] width 9 height 9
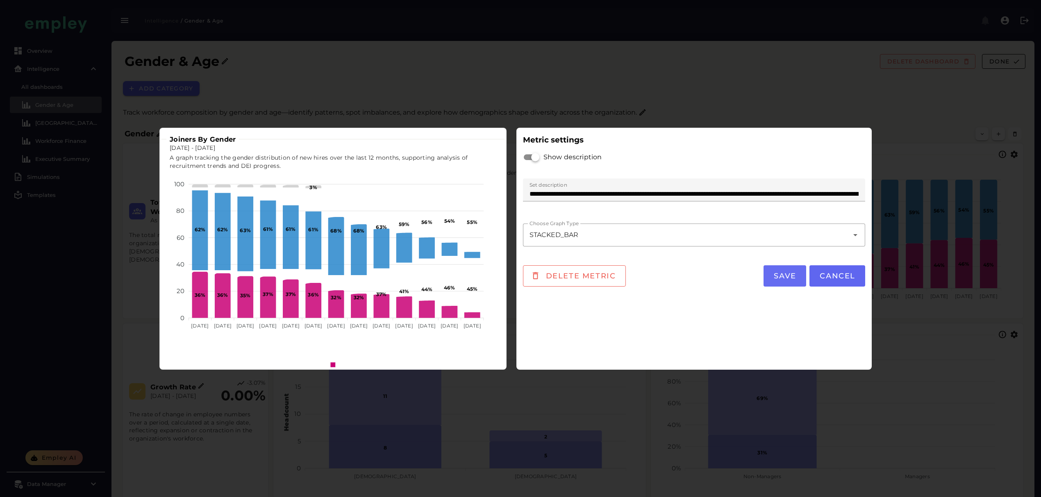
click at [796, 277] on span "Save" at bounding box center [784, 276] width 23 height 9
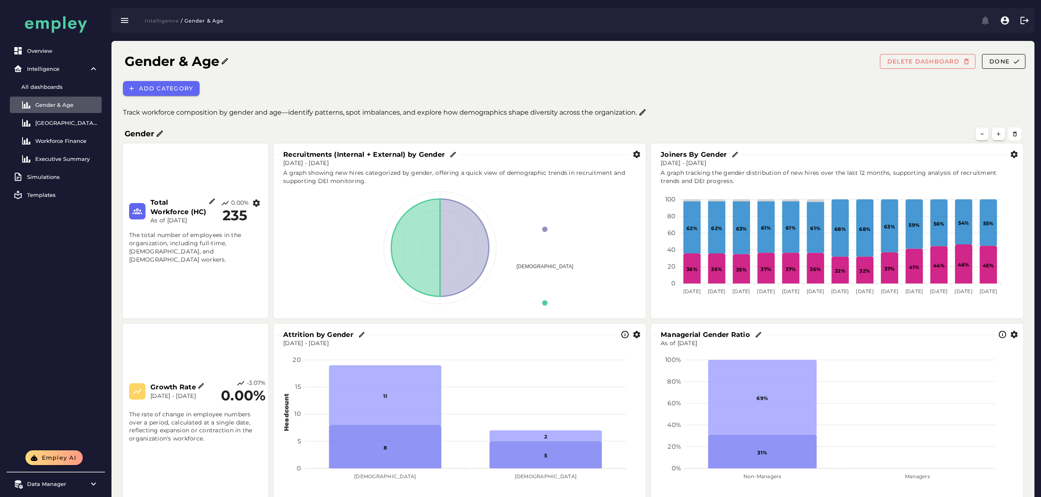
click at [637, 335] on icon "button" at bounding box center [636, 335] width 9 height 9
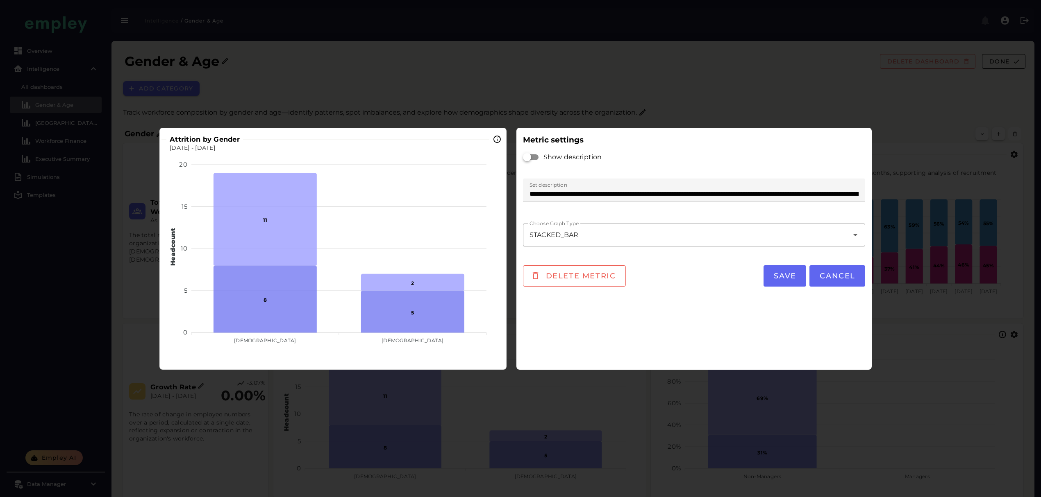
drag, startPoint x: 533, startPoint y: 161, endPoint x: 533, endPoint y: 154, distance: 7.0
click at [533, 161] on div at bounding box center [531, 157] width 16 height 16
click at [533, 153] on div at bounding box center [531, 157] width 16 height 16
click at [535, 154] on div at bounding box center [531, 157] width 15 height 6
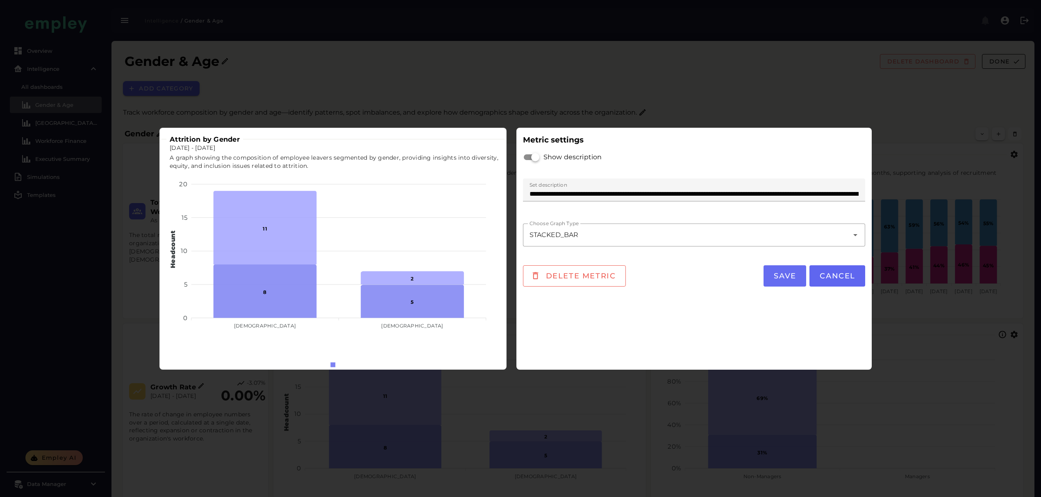
click at [782, 283] on button "Save" at bounding box center [784, 275] width 43 height 21
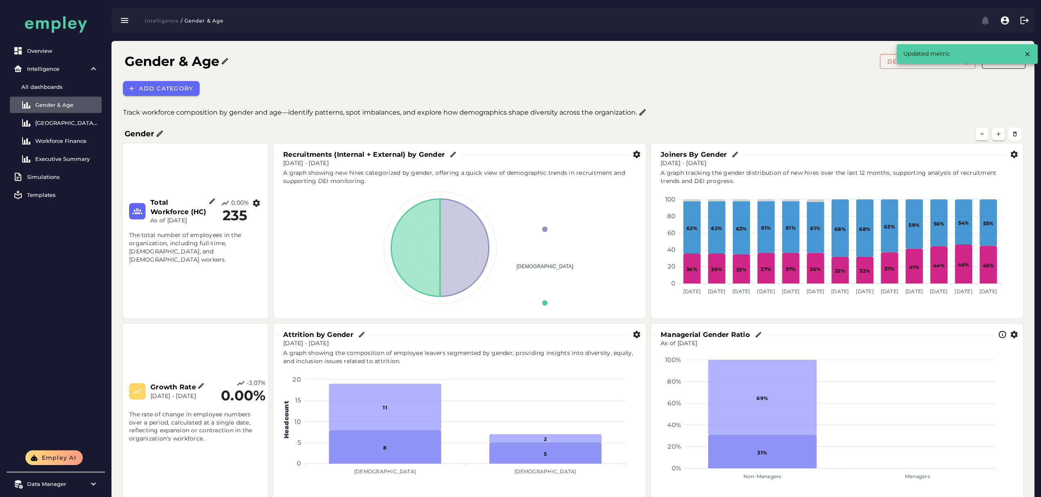
click at [1013, 335] on icon "button" at bounding box center [1013, 335] width 9 height 9
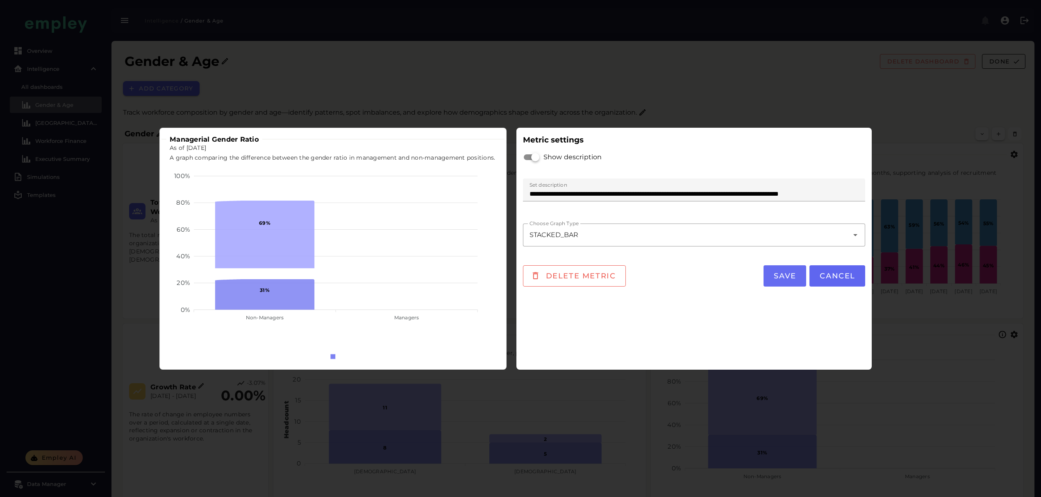
click at [796, 279] on span "Save" at bounding box center [784, 276] width 23 height 9
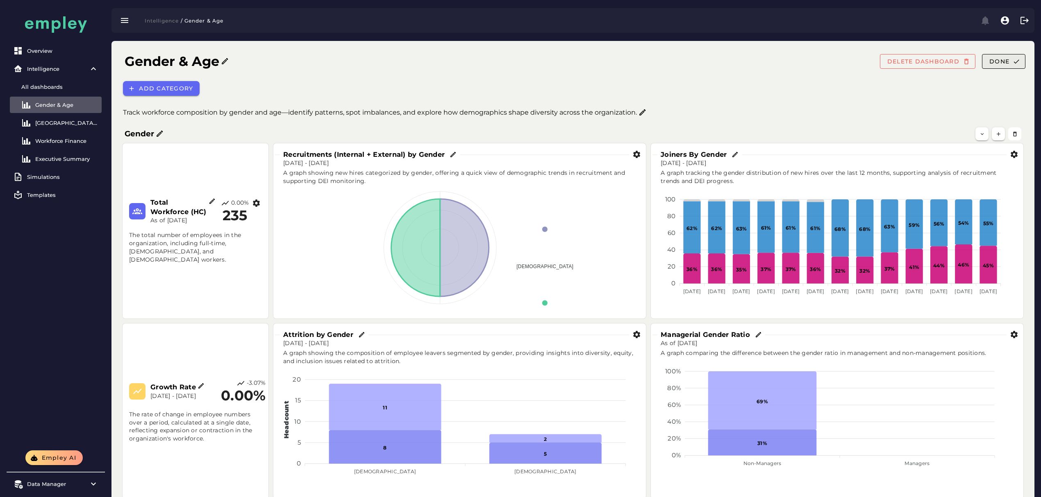
click at [992, 60] on span "Done" at bounding box center [999, 61] width 20 height 7
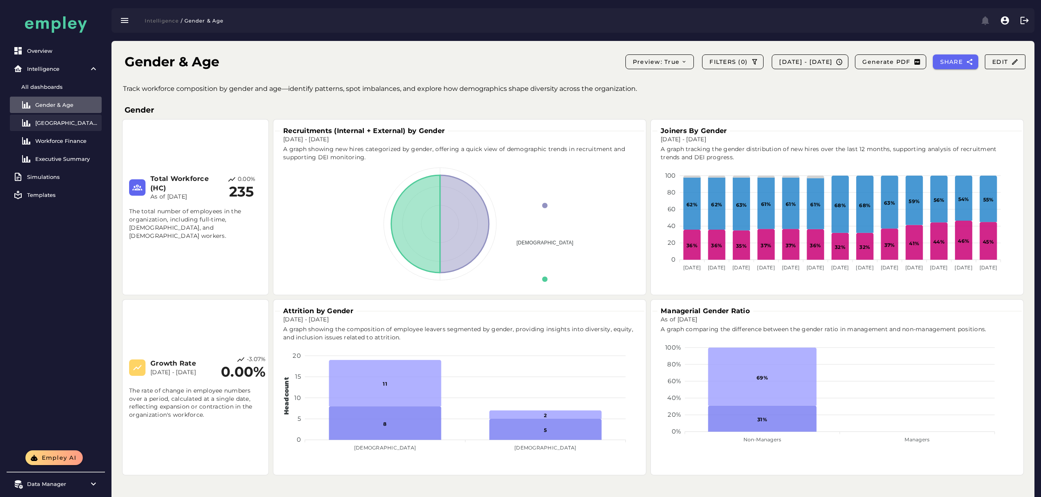
click at [64, 120] on div "[GEOGRAPHIC_DATA] Overview" at bounding box center [66, 123] width 63 height 7
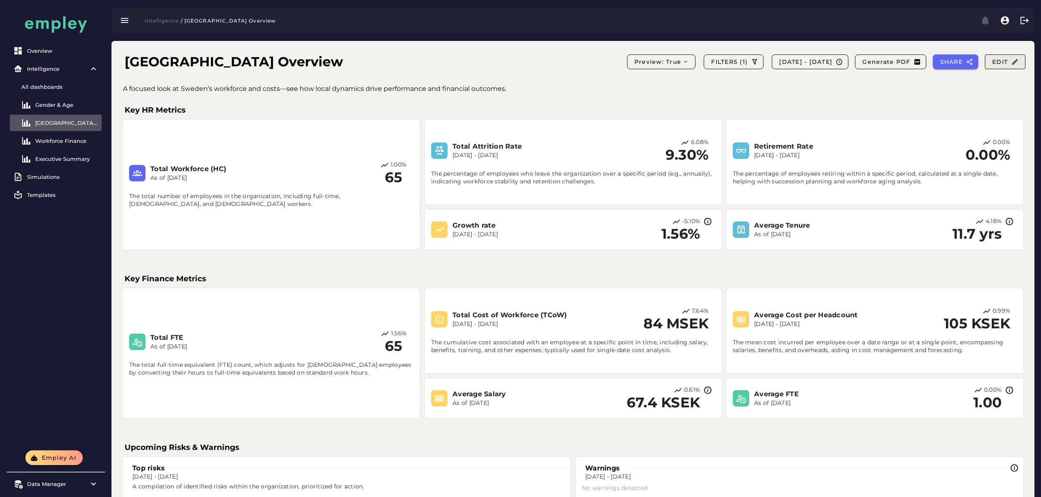
click at [1009, 64] on span "Edit" at bounding box center [1004, 61] width 27 height 7
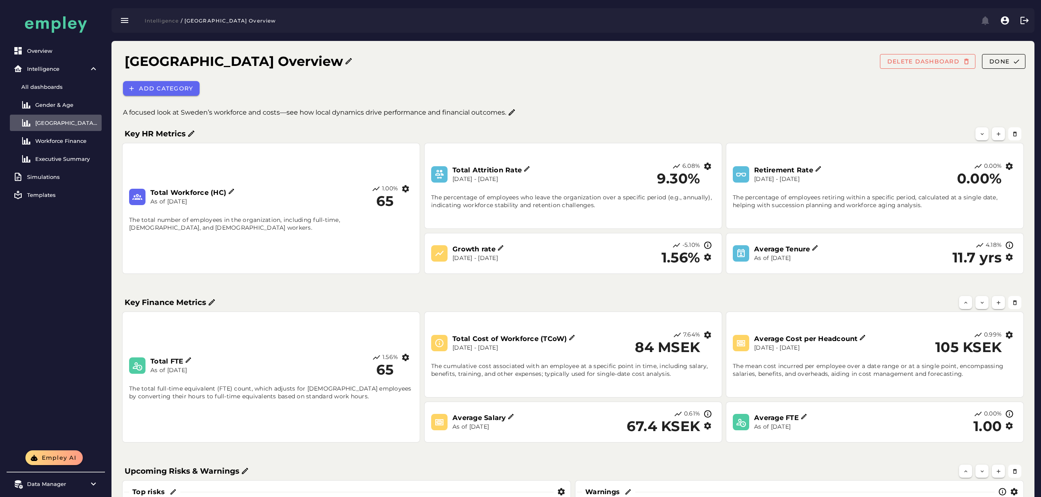
click at [495, 251] on h3 "Growth rate" at bounding box center [474, 249] width 45 height 9
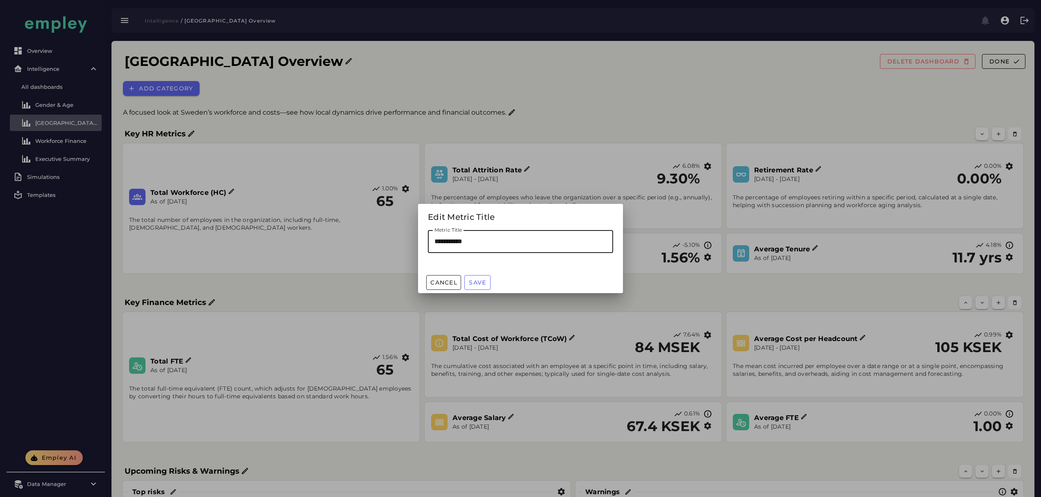
click at [485, 240] on input "**********" at bounding box center [520, 241] width 185 height 23
type input "**********"
click at [476, 282] on span "Save" at bounding box center [477, 282] width 18 height 7
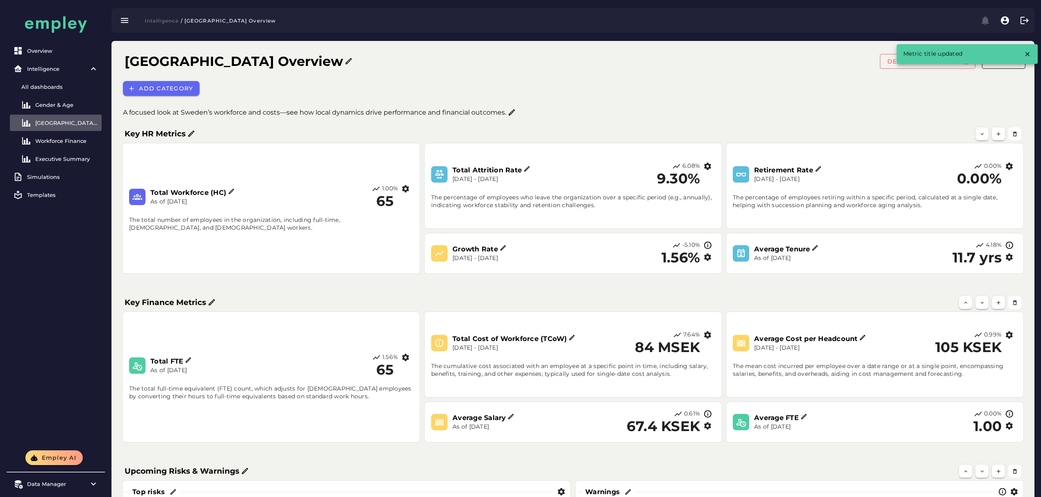
click at [998, 70] on div "Sweden Overview DELETE DASHBOARD Done" at bounding box center [575, 62] width 914 height 28
click at [1000, 63] on div "Metric title updated" at bounding box center [958, 54] width 124 height 20
click at [999, 64] on span "Done" at bounding box center [999, 61] width 20 height 7
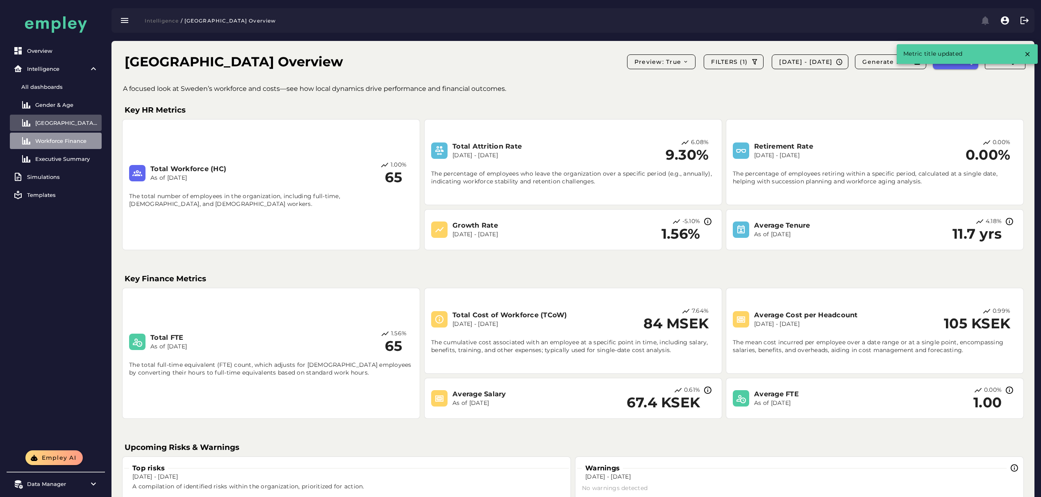
click at [51, 138] on div "Workforce Finance" at bounding box center [66, 141] width 63 height 7
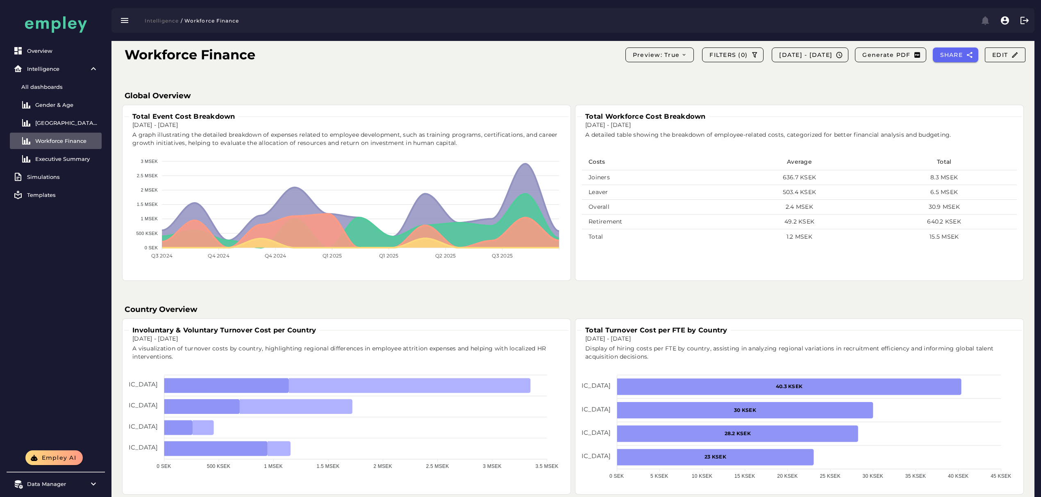
scroll to position [127, 0]
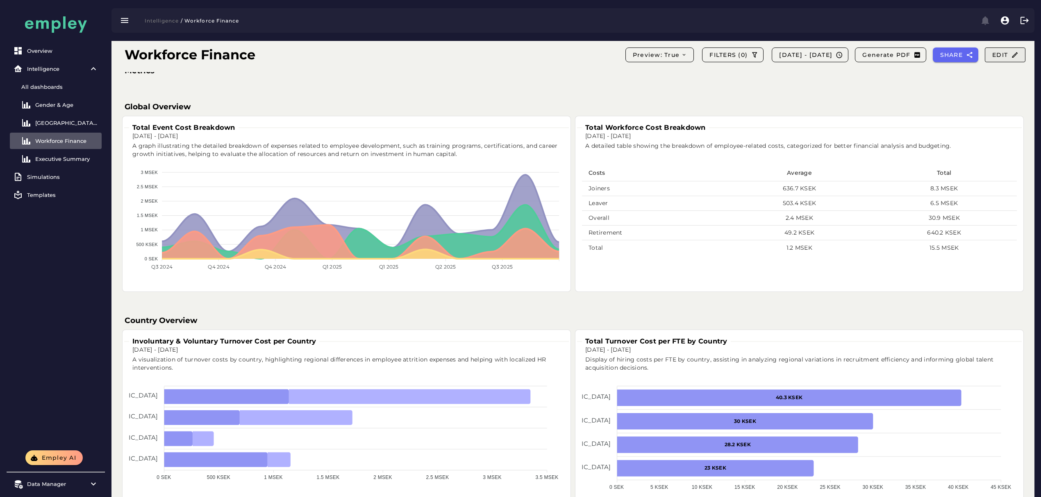
click at [1003, 53] on span "Edit" at bounding box center [1004, 54] width 27 height 7
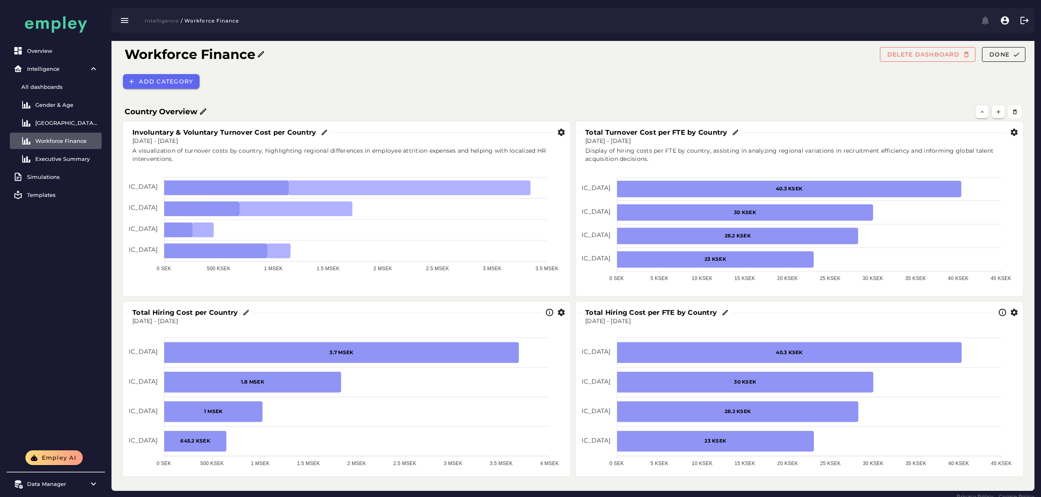
scroll to position [370, 0]
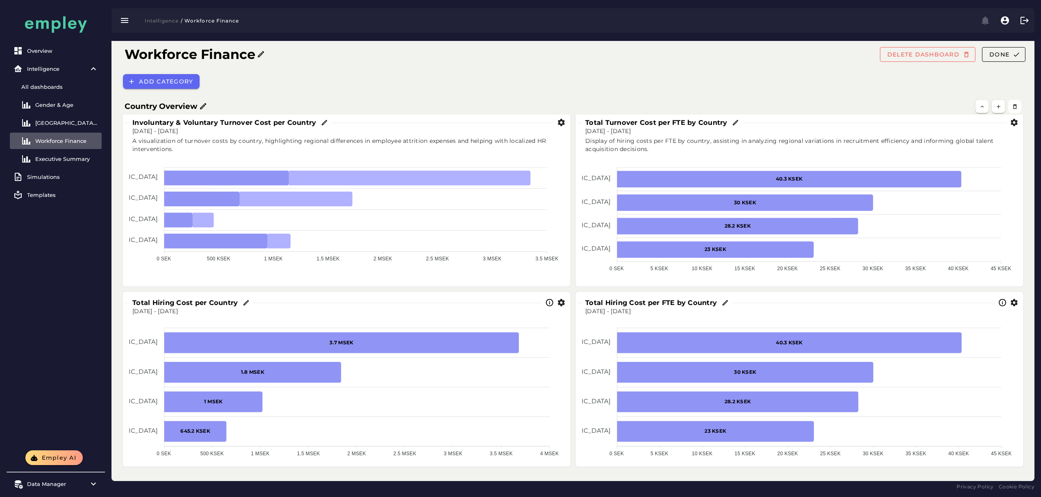
click at [561, 299] on icon "button" at bounding box center [561, 303] width 9 height 9
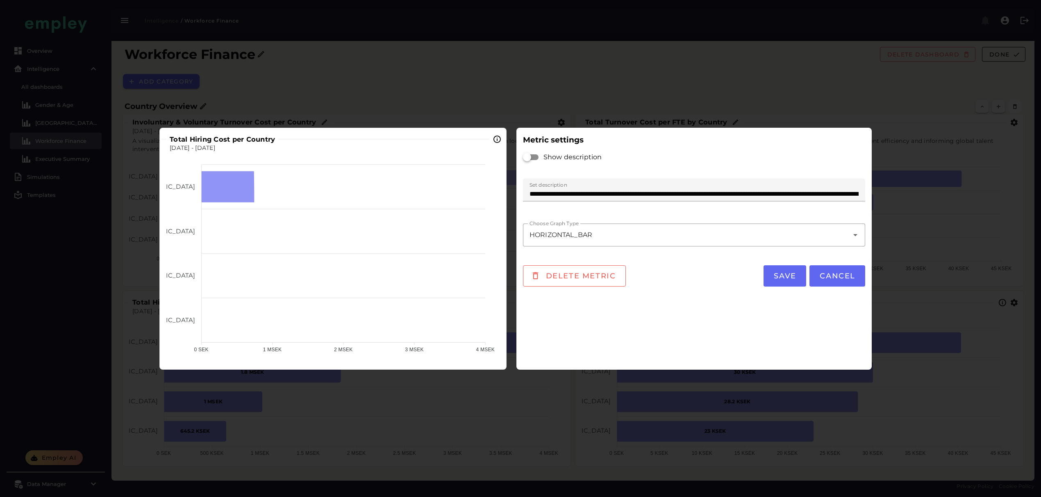
scroll to position [0, 0]
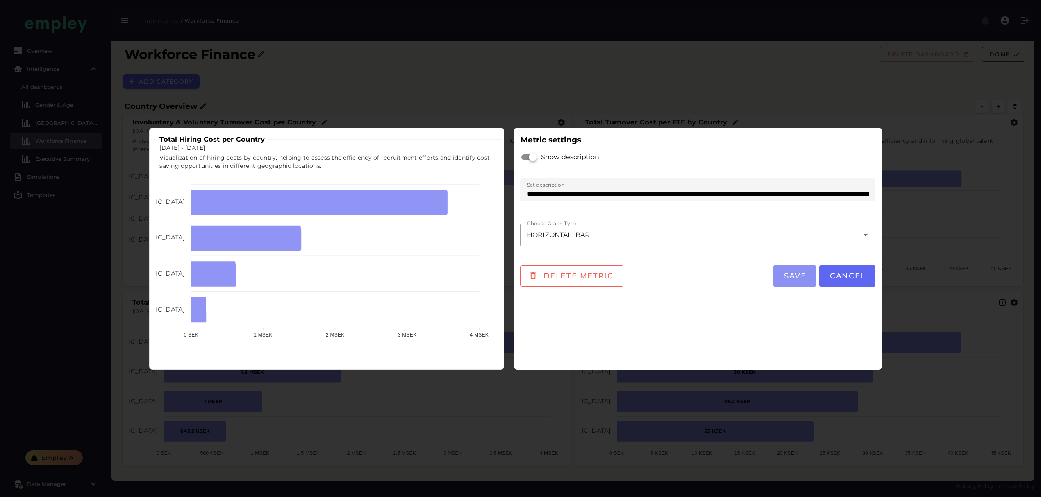
click at [800, 274] on span "Save" at bounding box center [794, 276] width 23 height 9
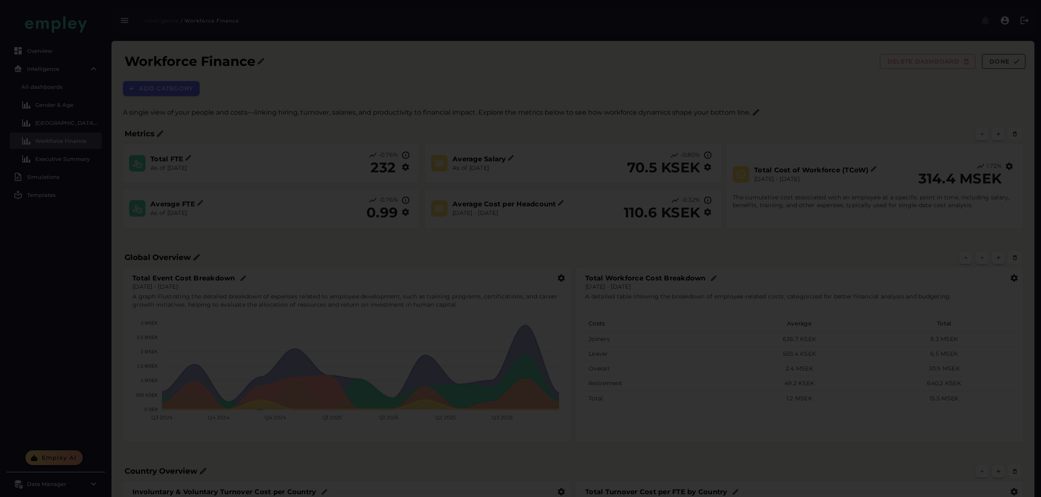
scroll to position [370, 0]
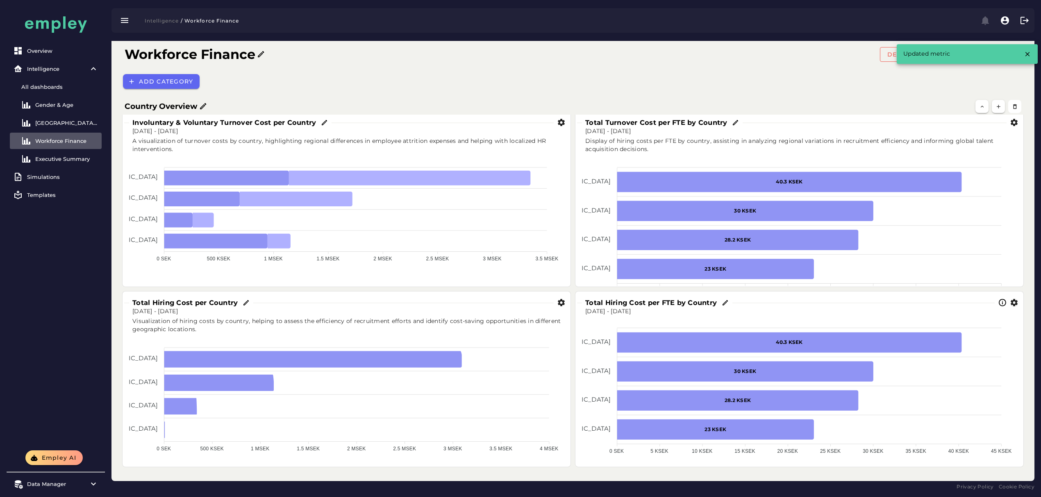
click at [1018, 302] on icon "button" at bounding box center [1013, 303] width 9 height 9
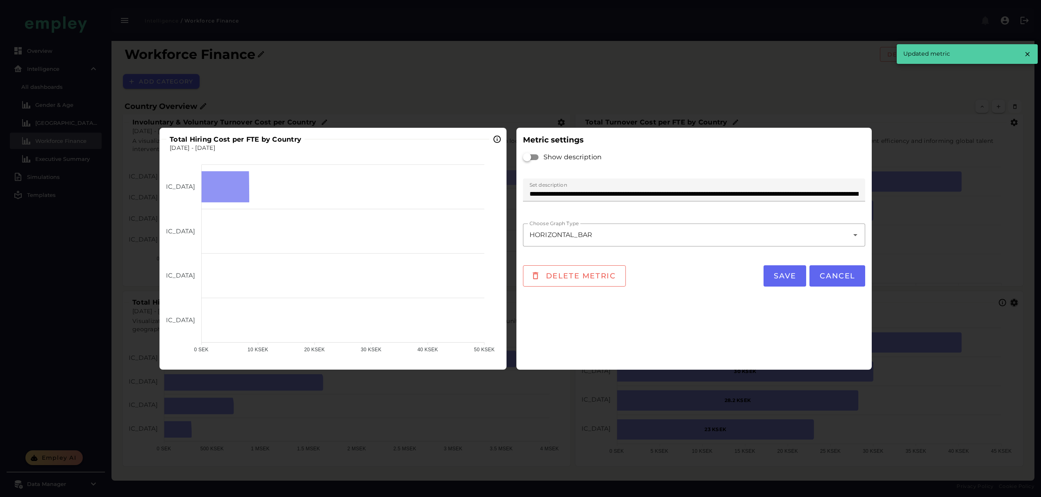
scroll to position [0, 0]
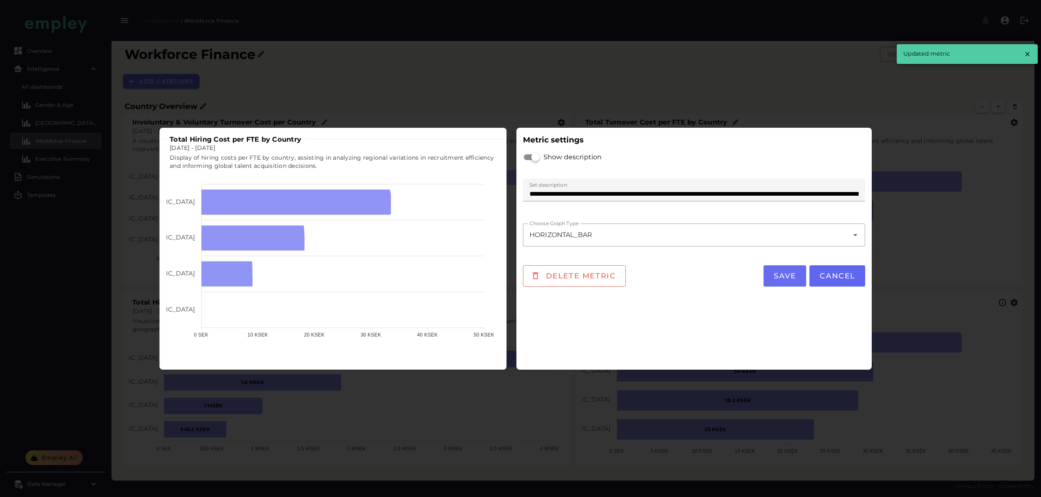
click at [803, 274] on button "Save" at bounding box center [784, 275] width 43 height 21
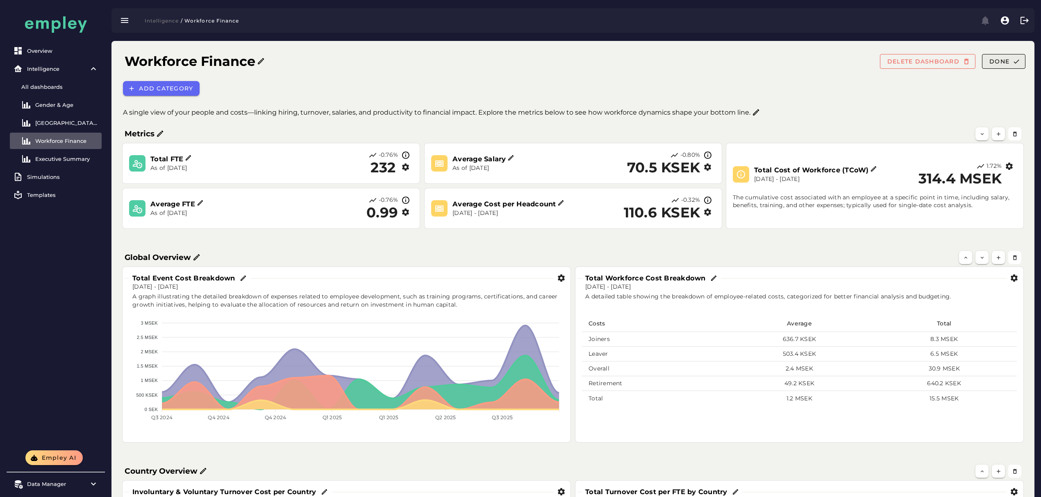
click at [995, 59] on span "Done" at bounding box center [999, 61] width 20 height 7
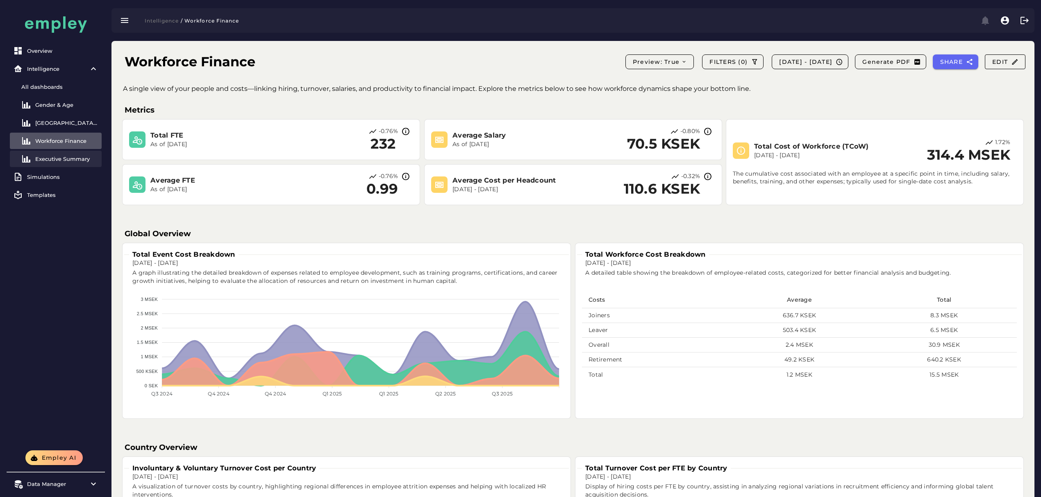
click at [76, 159] on div "Executive Summary" at bounding box center [66, 159] width 63 height 7
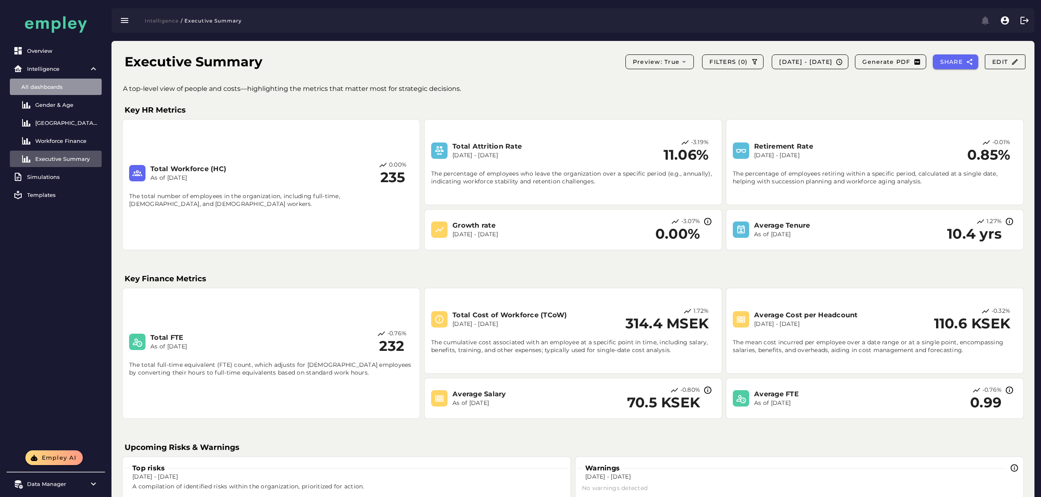
click at [63, 86] on div "All dashboards" at bounding box center [59, 87] width 77 height 7
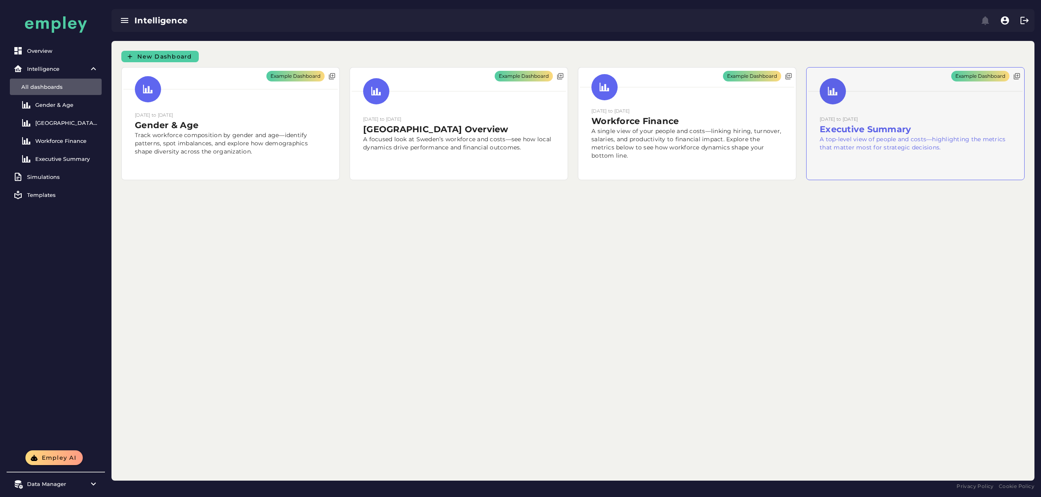
click at [806, 147] on div "Example Dashboard" at bounding box center [915, 124] width 218 height 112
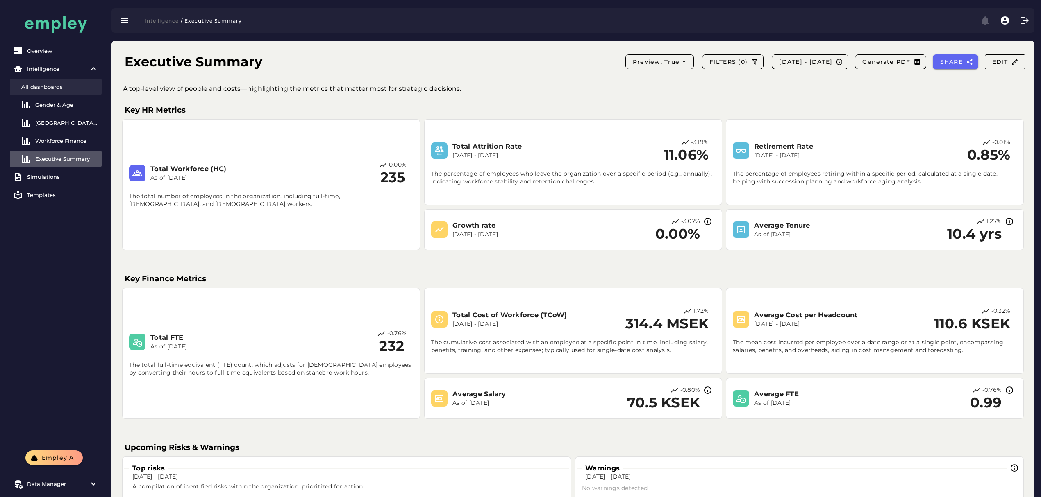
click at [61, 79] on link "All dashboards" at bounding box center [56, 87] width 92 height 16
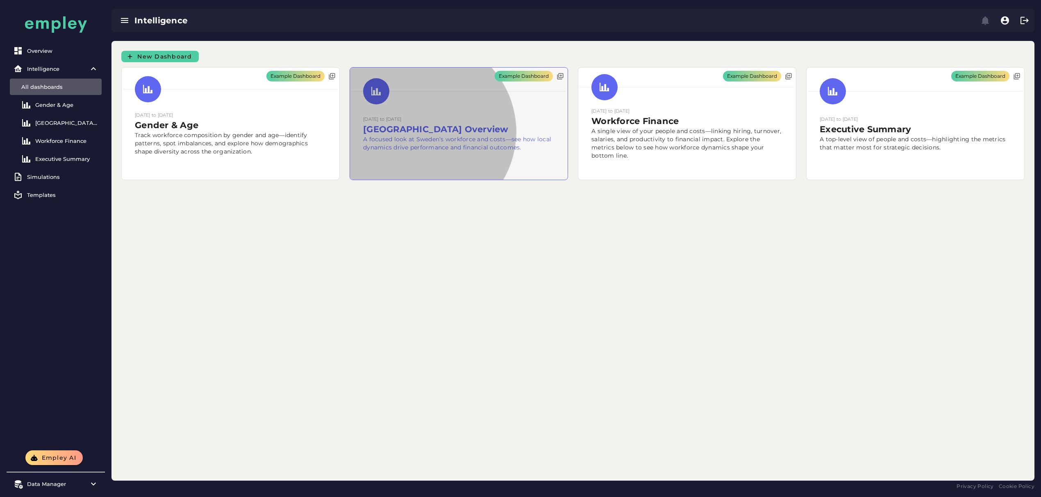
click at [350, 143] on div "Example Dashboard" at bounding box center [459, 124] width 218 height 112
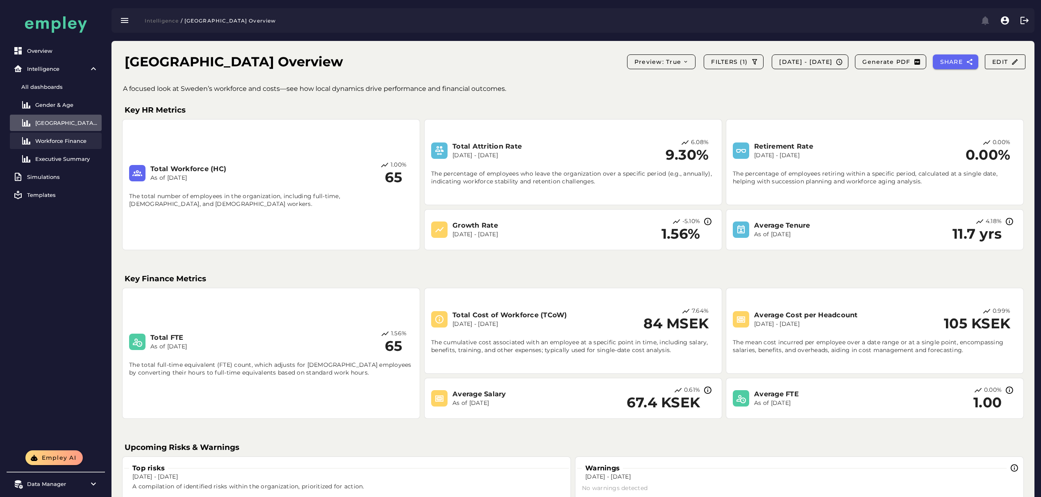
click at [77, 140] on div "Workforce Finance" at bounding box center [66, 141] width 63 height 7
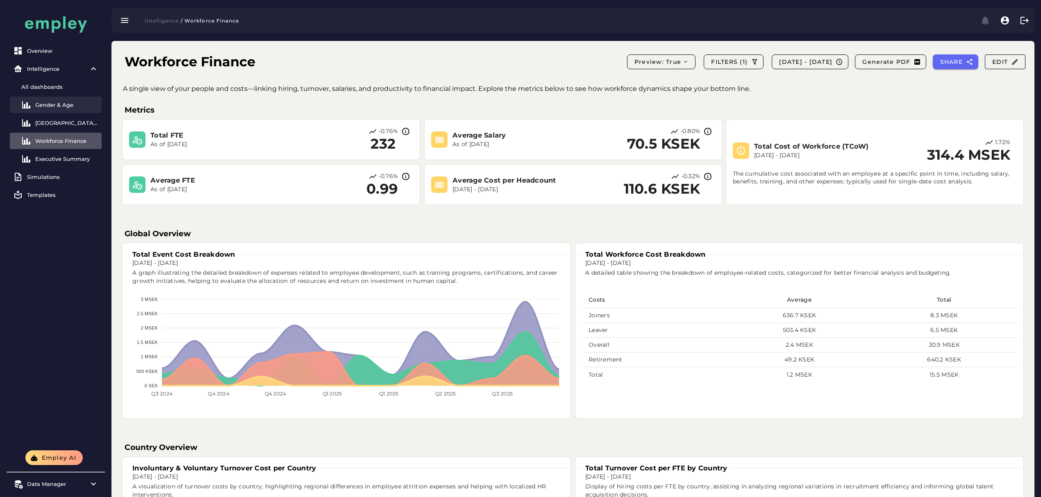
click at [41, 105] on div "Gender & Age" at bounding box center [66, 105] width 63 height 7
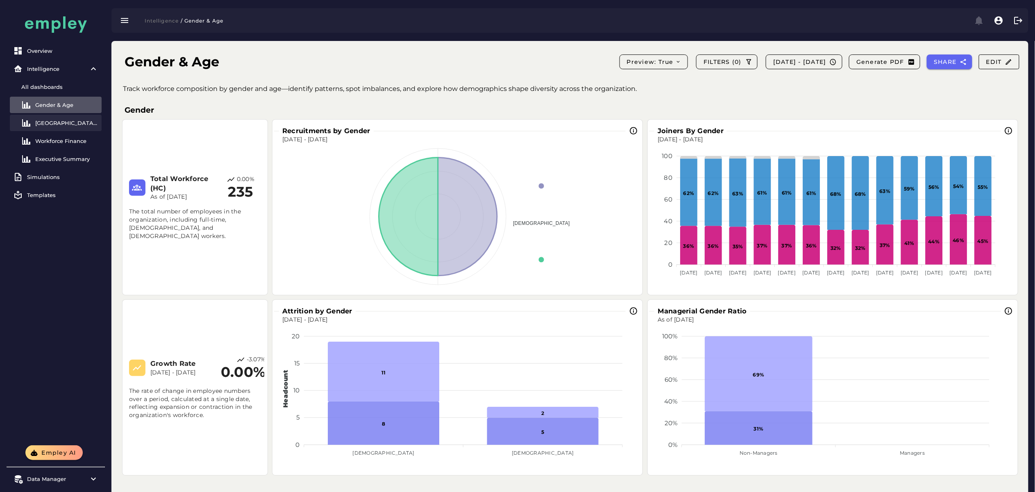
click at [51, 126] on link "[GEOGRAPHIC_DATA] Overview" at bounding box center [56, 123] width 92 height 16
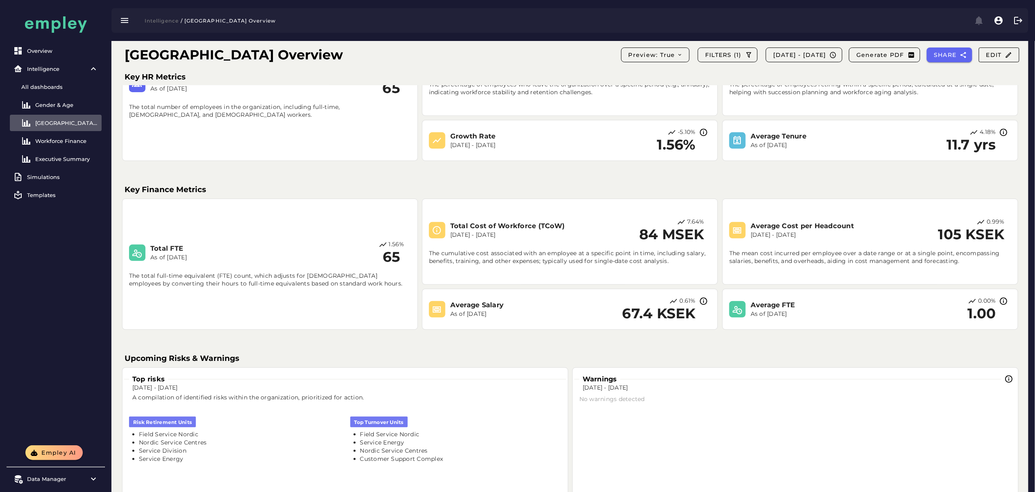
scroll to position [66, 0]
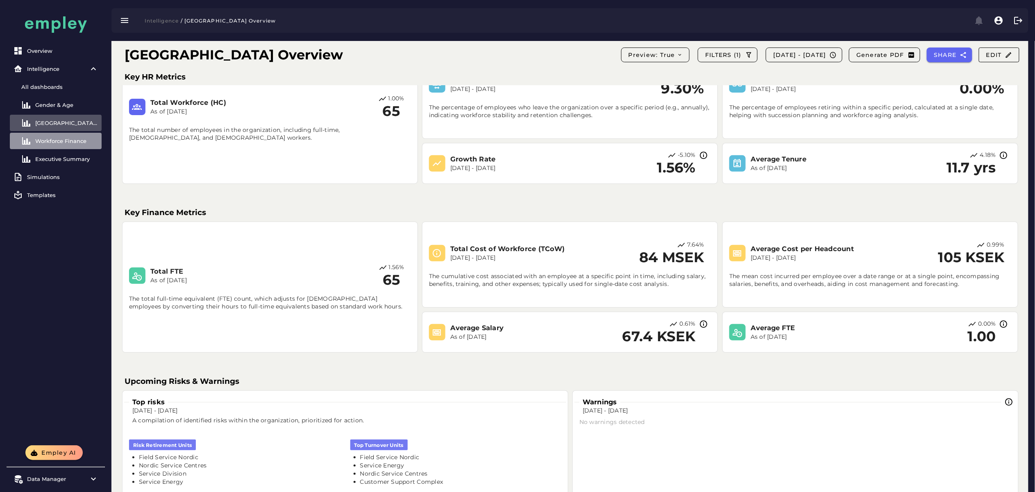
click at [82, 137] on link "Workforce Finance" at bounding box center [56, 141] width 92 height 16
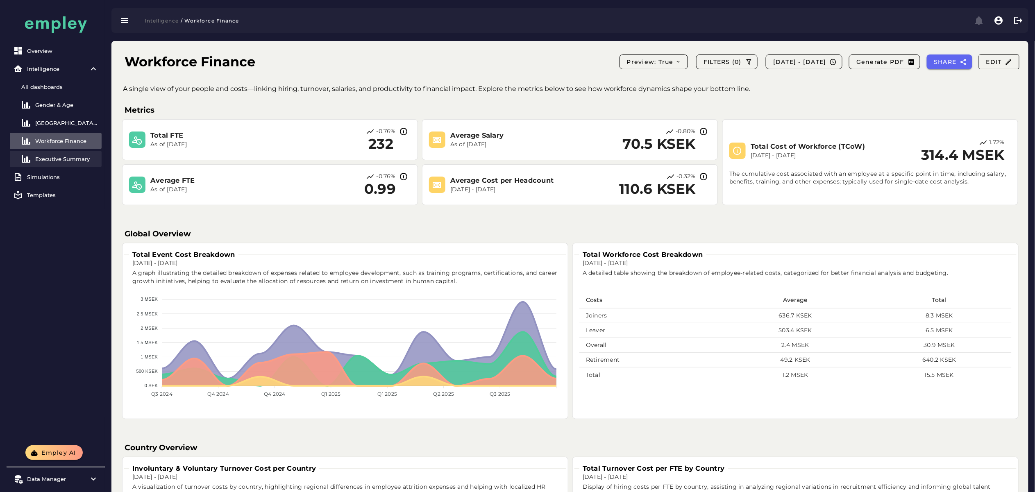
click at [54, 155] on link "Executive Summary" at bounding box center [56, 159] width 92 height 16
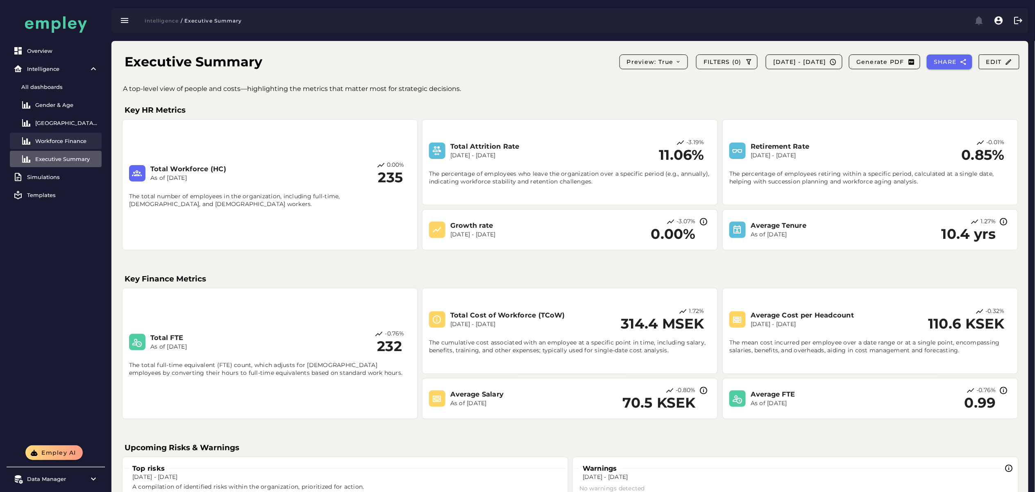
click at [57, 144] on link "Workforce Finance" at bounding box center [56, 141] width 92 height 16
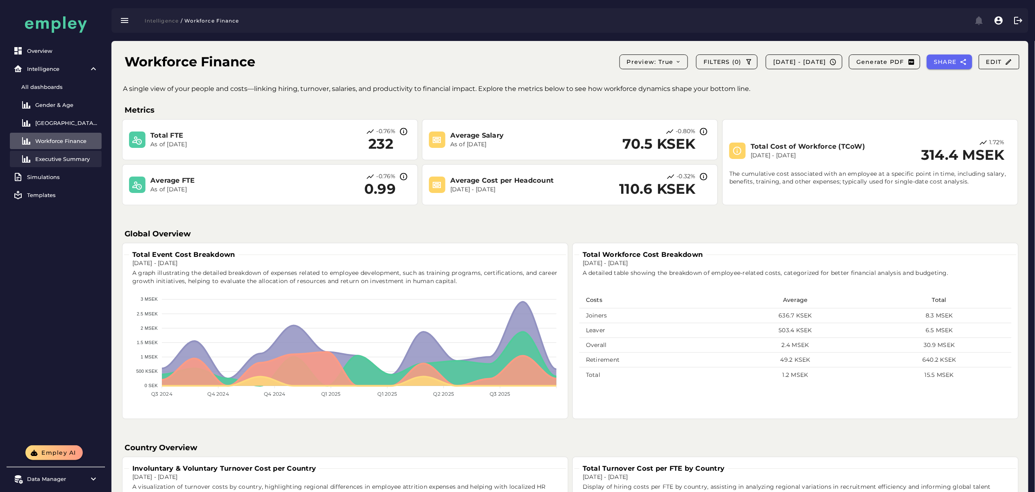
click at [55, 159] on div "Executive Summary" at bounding box center [66, 159] width 63 height 7
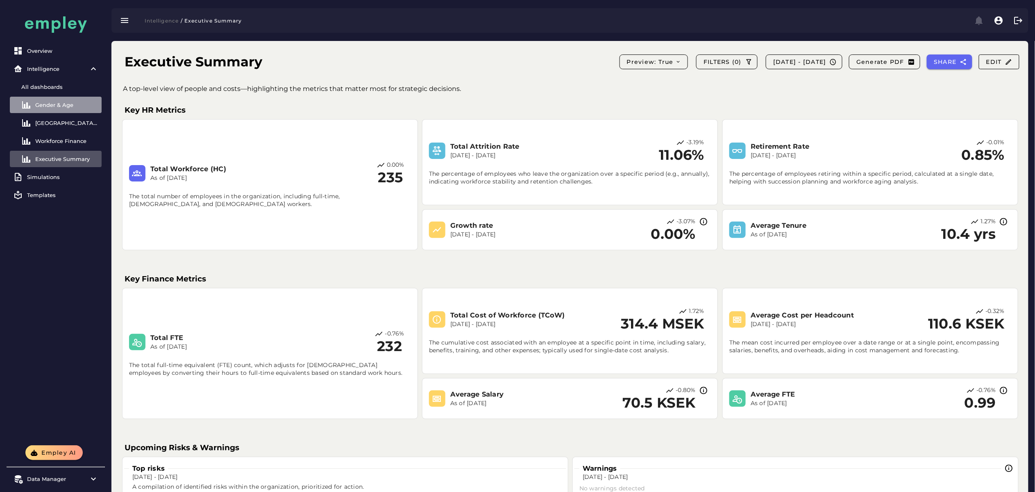
click at [66, 101] on link "Gender & Age" at bounding box center [56, 105] width 92 height 16
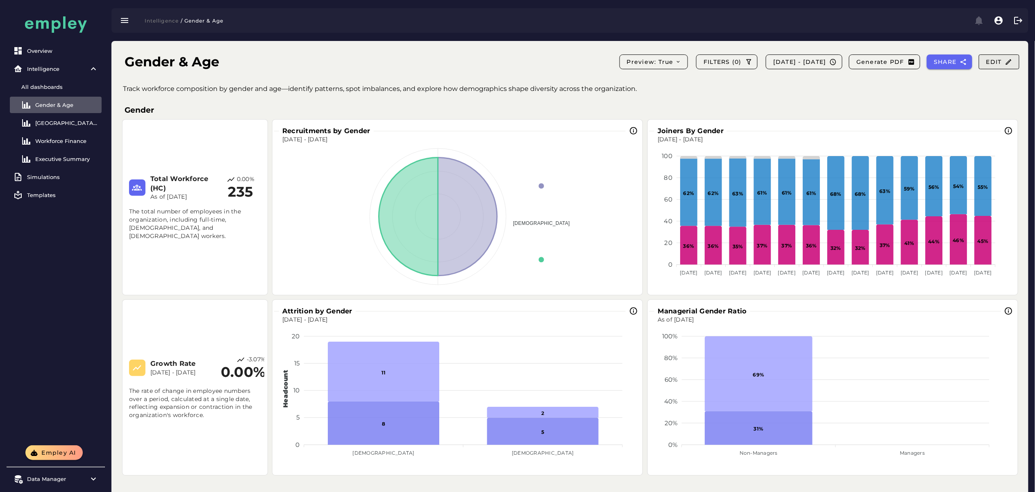
click at [998, 63] on span "Edit" at bounding box center [999, 61] width 27 height 7
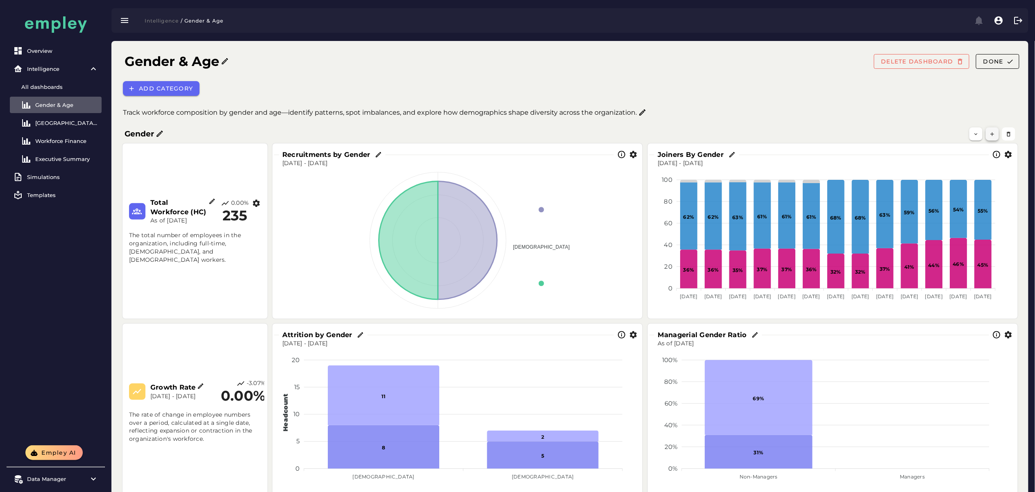
click at [996, 131] on button "button" at bounding box center [992, 133] width 13 height 13
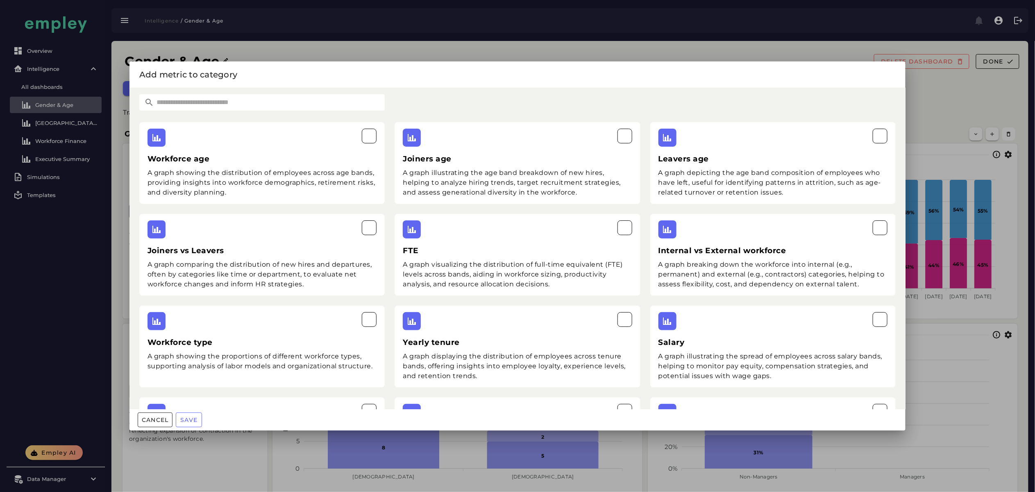
click at [216, 98] on input "text" at bounding box center [269, 102] width 231 height 16
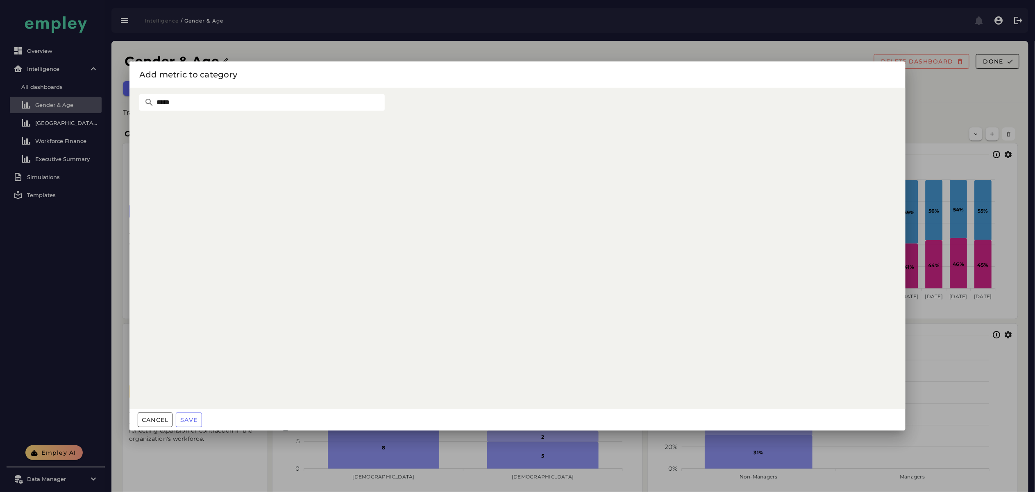
type input "******"
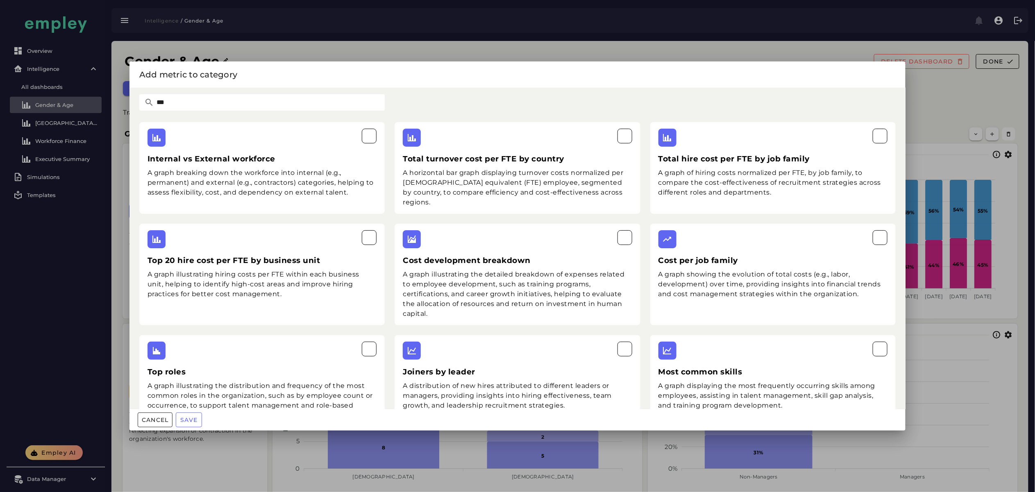
type input "****"
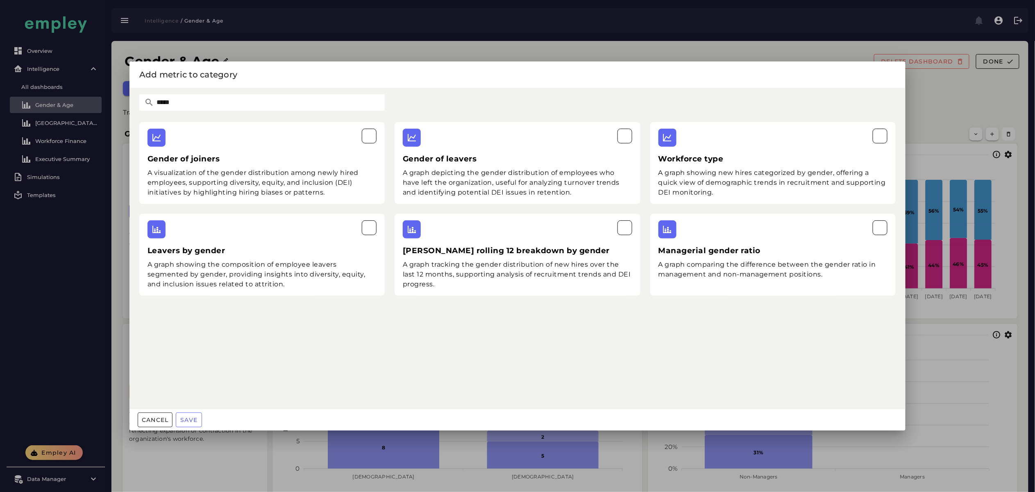
type input "******"
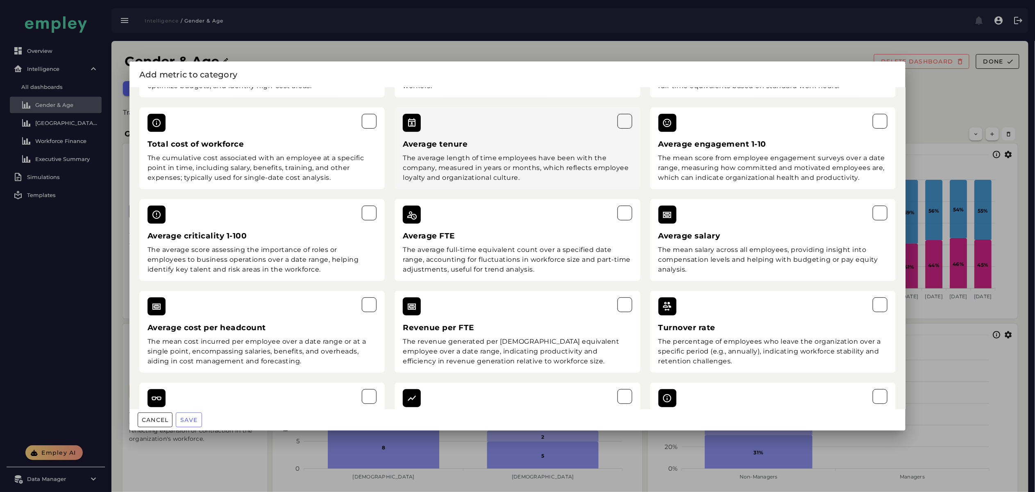
scroll to position [1895, 0]
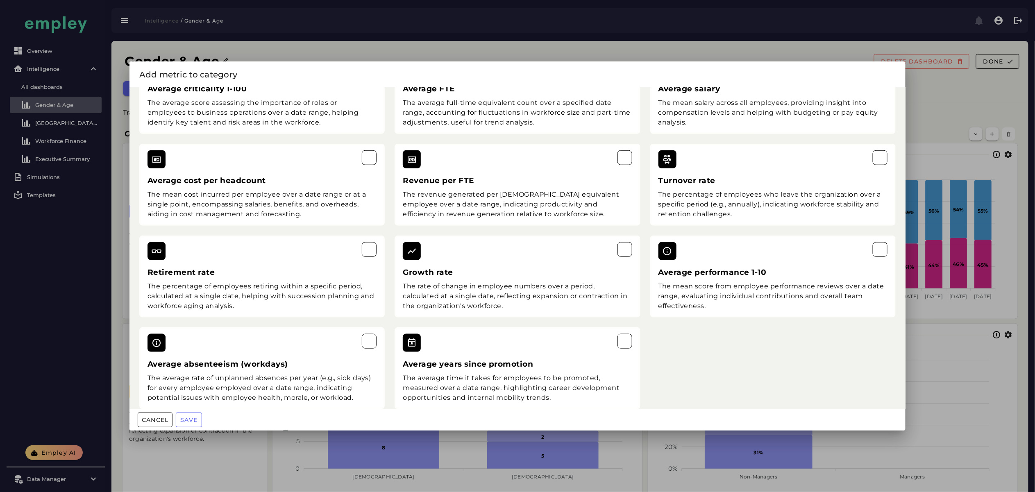
click at [977, 93] on div at bounding box center [517, 246] width 1035 height 492
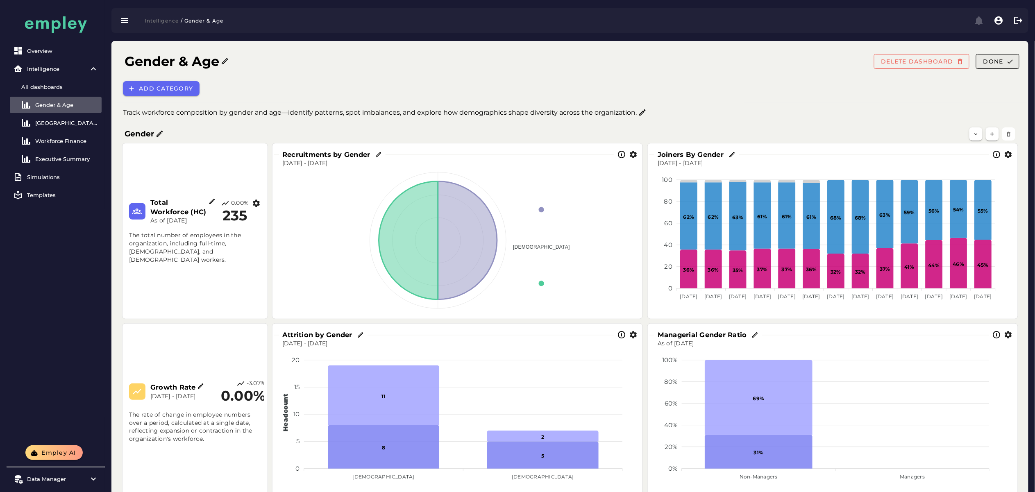
click at [989, 63] on span "Done" at bounding box center [993, 61] width 20 height 7
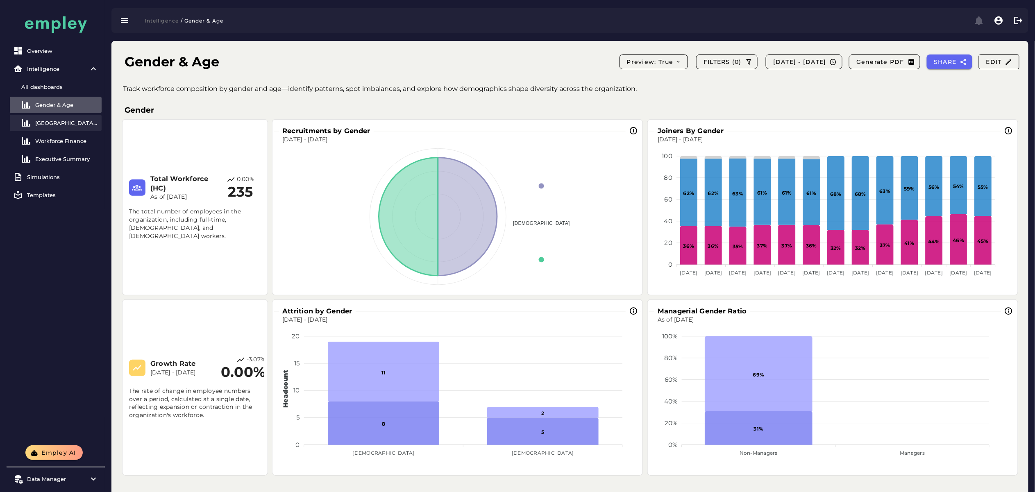
click at [64, 115] on link "[GEOGRAPHIC_DATA] Overview" at bounding box center [56, 123] width 92 height 16
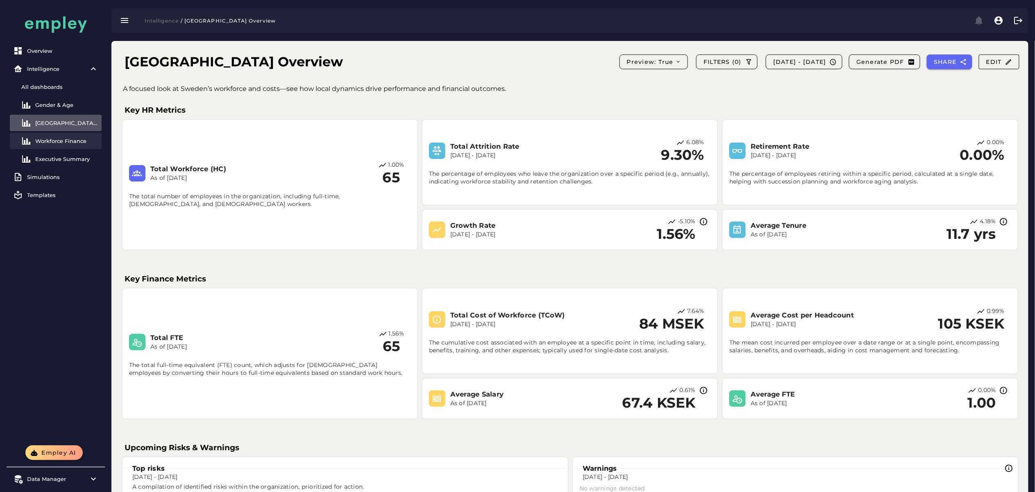
click at [62, 136] on link "Workforce Finance" at bounding box center [56, 141] width 92 height 16
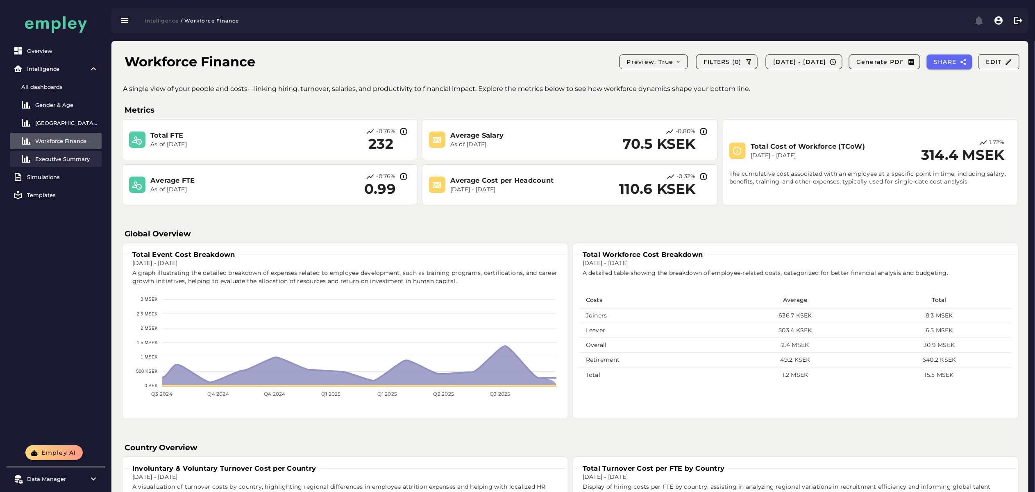
click at [64, 157] on div "Executive Summary" at bounding box center [66, 159] width 63 height 7
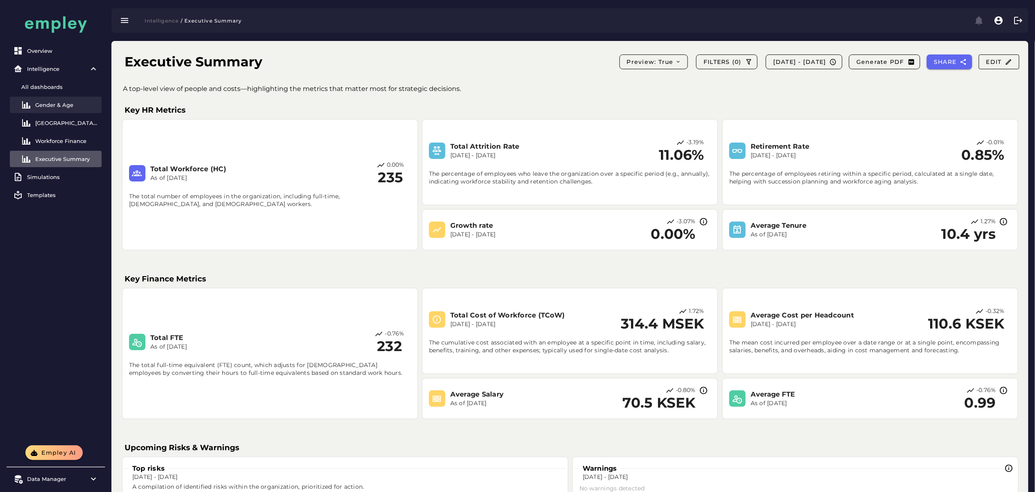
click at [50, 100] on link "Gender & Age" at bounding box center [56, 105] width 92 height 16
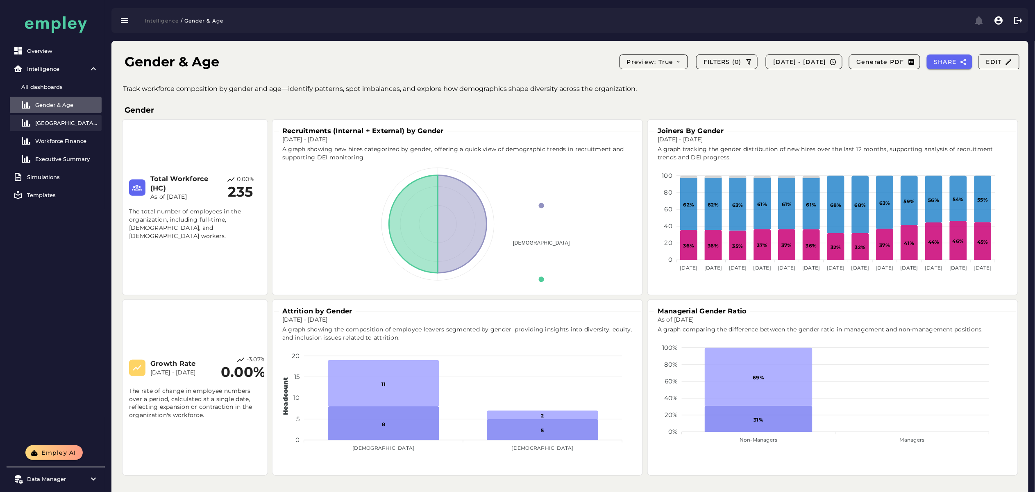
click at [39, 120] on div "[GEOGRAPHIC_DATA] Overview" at bounding box center [66, 123] width 63 height 7
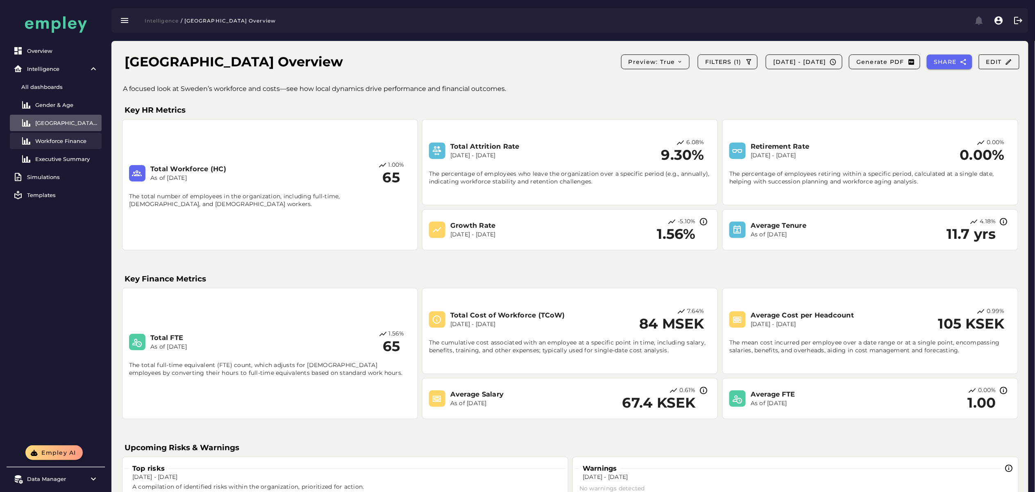
click at [50, 140] on div "Workforce Finance" at bounding box center [66, 141] width 63 height 7
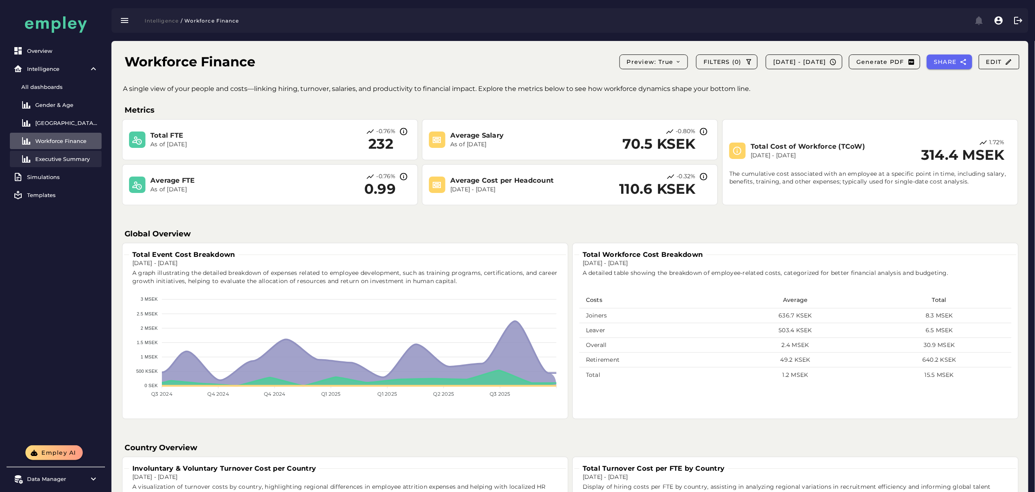
click at [56, 160] on div "Executive Summary" at bounding box center [66, 159] width 63 height 7
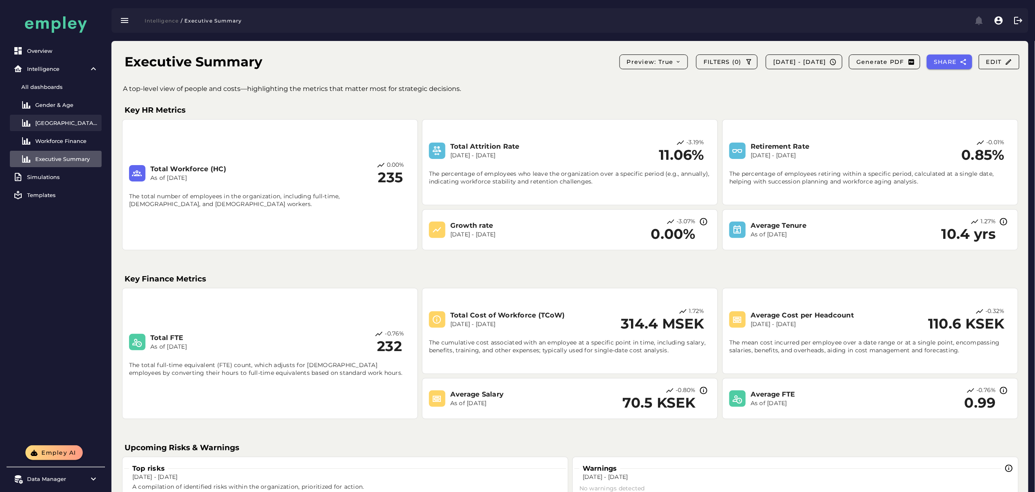
click at [56, 123] on div "[GEOGRAPHIC_DATA] Overview" at bounding box center [66, 123] width 63 height 7
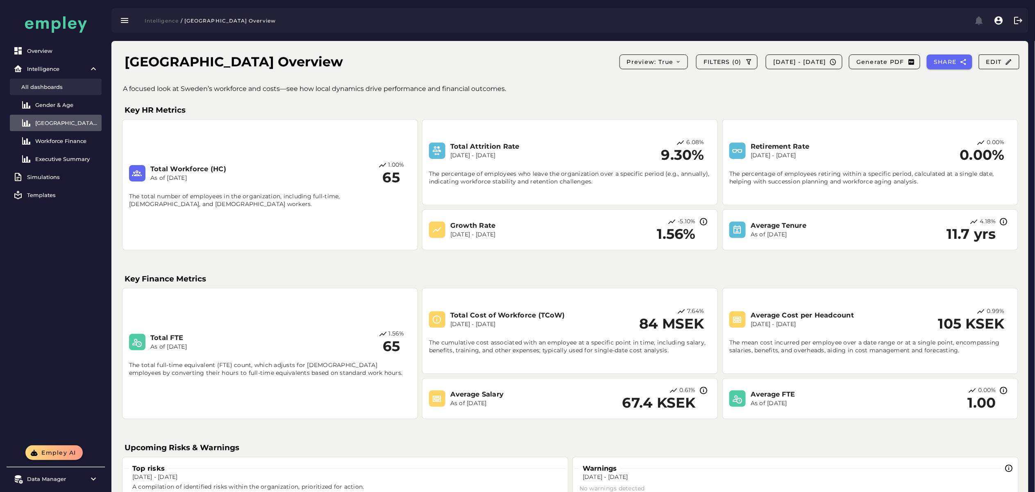
click at [47, 84] on div "All dashboards" at bounding box center [59, 87] width 77 height 7
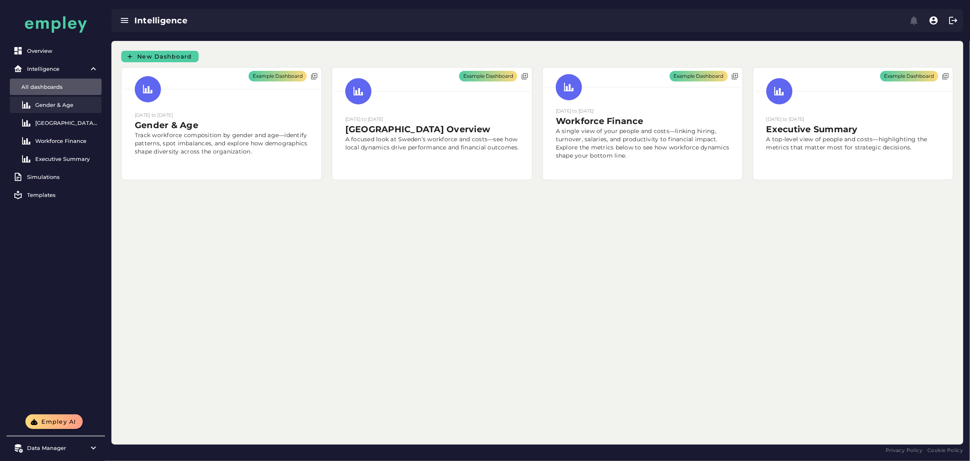
click at [53, 104] on div "Gender & Age" at bounding box center [66, 105] width 63 height 7
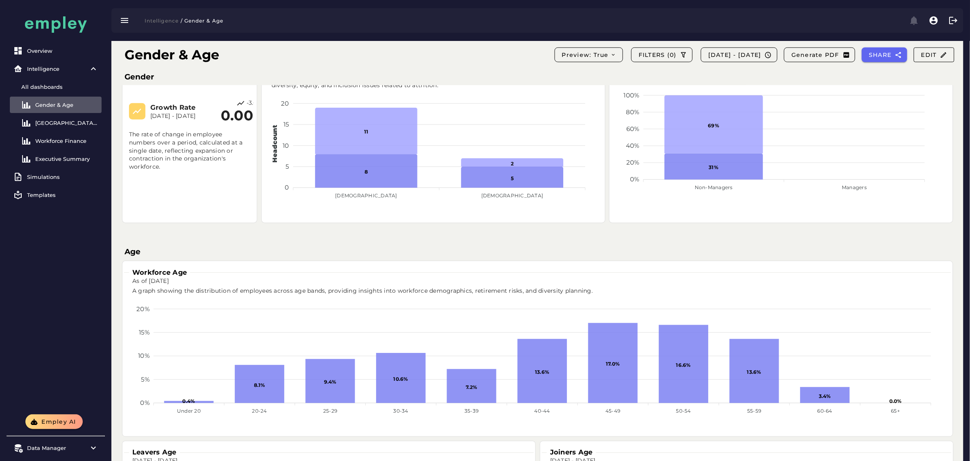
scroll to position [102, 0]
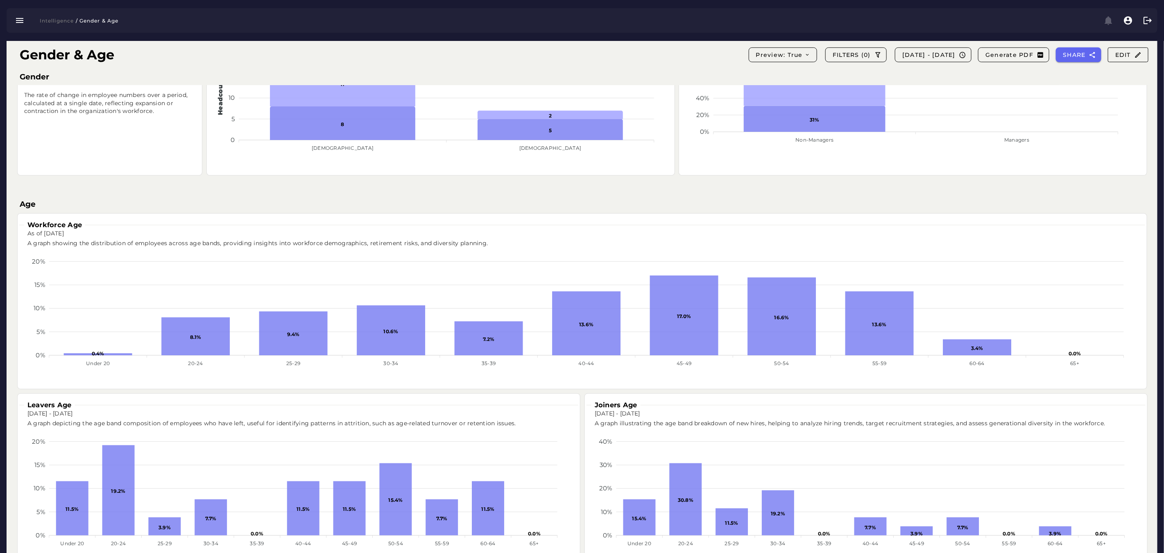
scroll to position [307, 0]
